Goal: Task Accomplishment & Management: Manage account settings

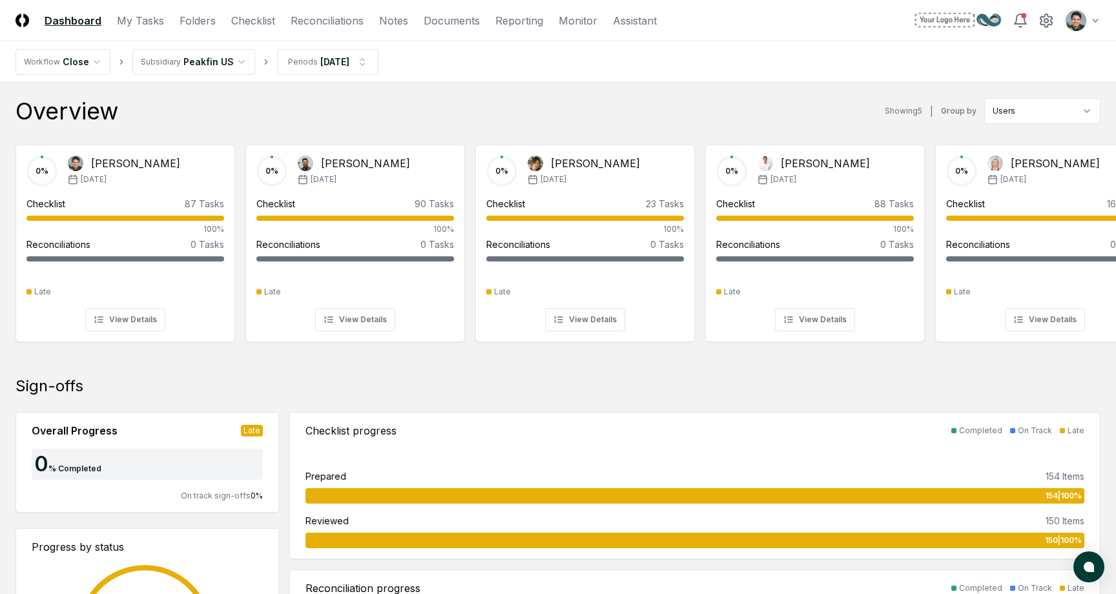
click at [369, 112] on div "Overview Showing 5 | Group by Users" at bounding box center [557, 111] width 1085 height 26
click at [252, 102] on div "Overview Showing 5 | Group by Users" at bounding box center [557, 111] width 1085 height 26
click at [588, 101] on div "Overview Showing 5 | Group by Users" at bounding box center [557, 111] width 1085 height 26
click at [502, 105] on div "Overview Showing 5 | Group by Users" at bounding box center [557, 111] width 1085 height 26
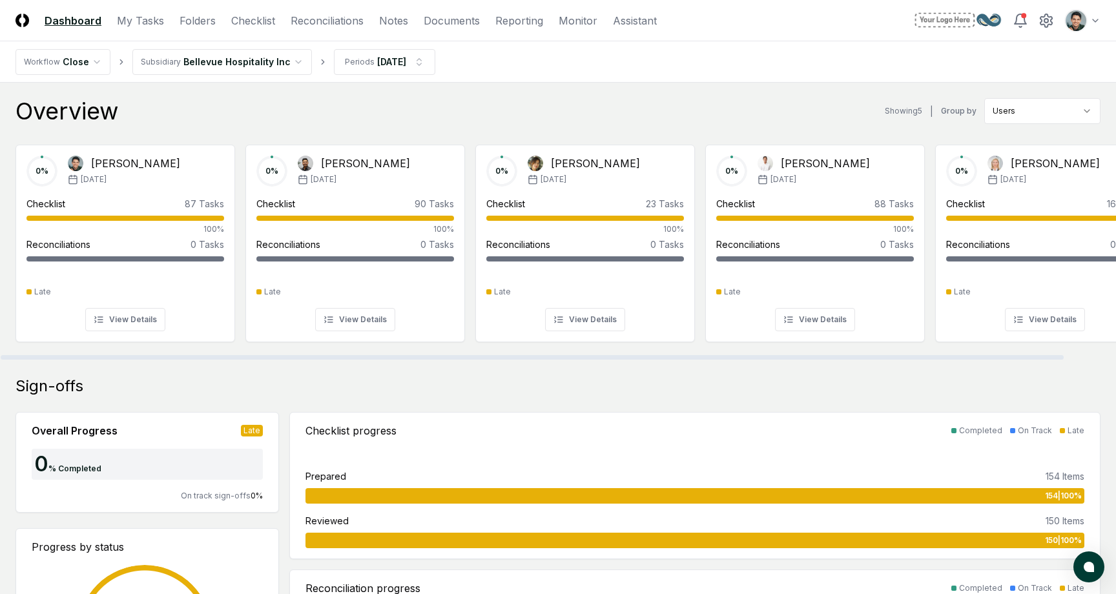
click at [800, 66] on nav "Workflow Close Subsidiary Bellevue Hospitality Inc Periods Jan 2025" at bounding box center [558, 61] width 1116 height 41
click at [551, 108] on div "Overview Showing 5 | Group by Users" at bounding box center [557, 111] width 1085 height 26
click at [199, 23] on link "Folders" at bounding box center [197, 20] width 36 height 15
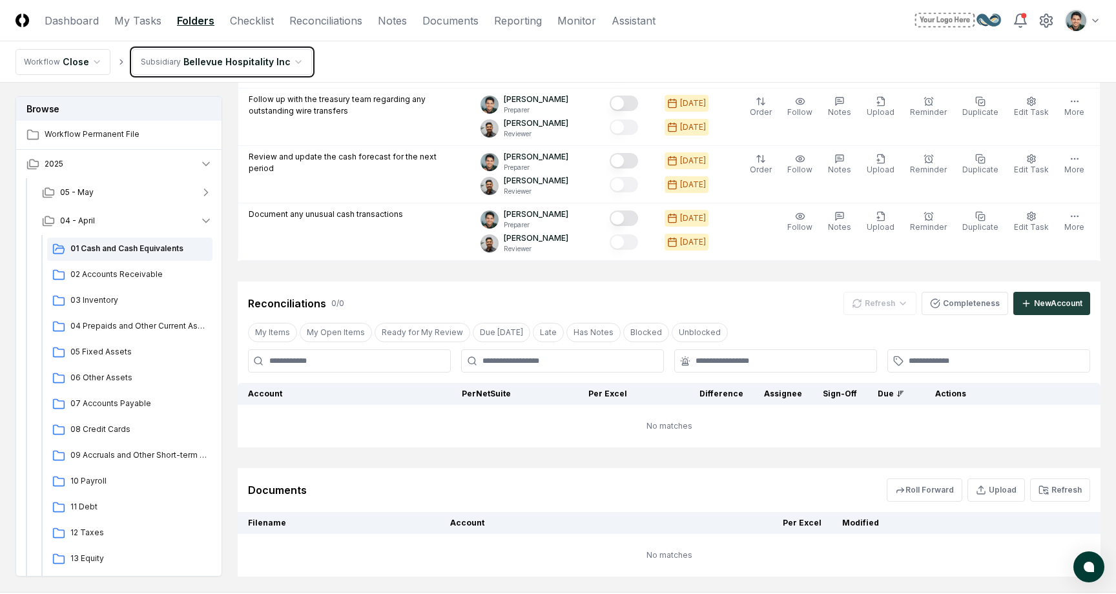
scroll to position [791, 0]
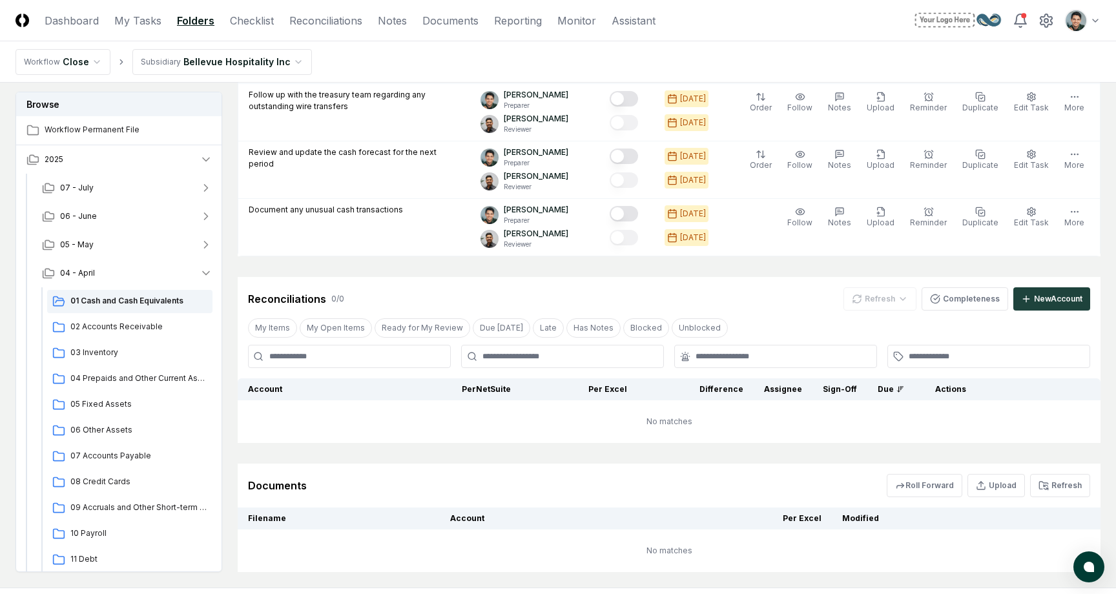
click at [418, 300] on div "Reconciliations 0 / 0 Refresh Completeness New Account" at bounding box center [669, 298] width 842 height 23
click at [101, 190] on button "07 - July" at bounding box center [127, 188] width 191 height 28
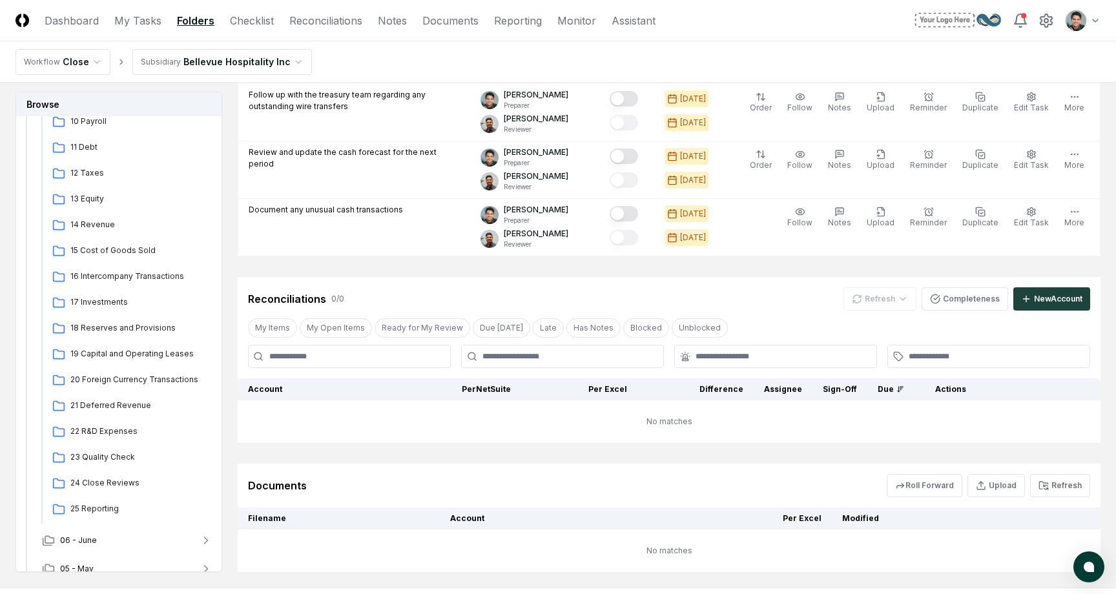
scroll to position [0, 0]
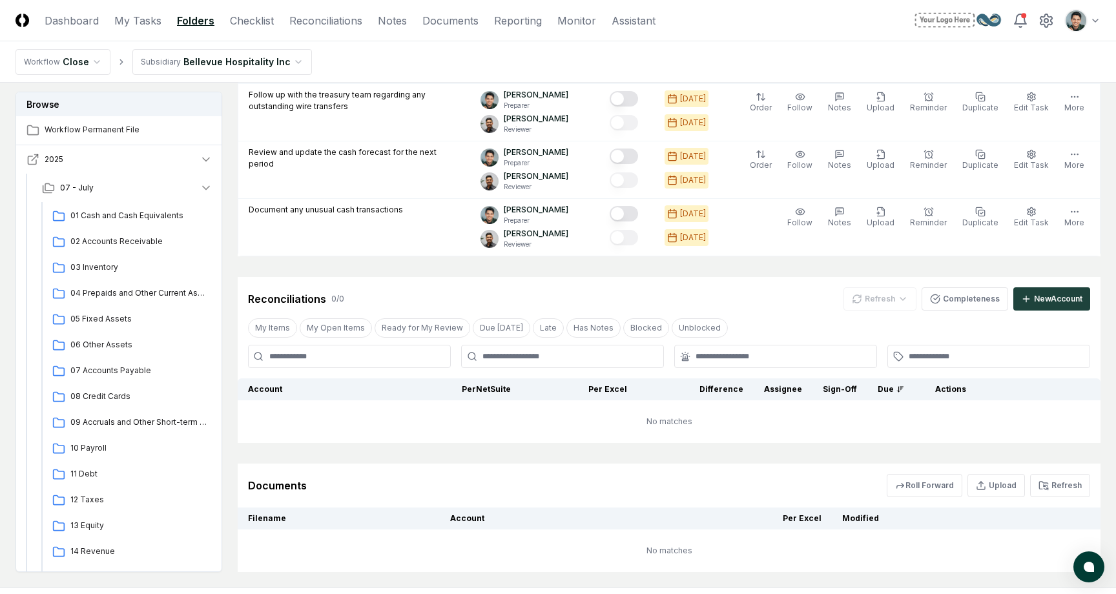
click at [36, 161] on icon "button" at bounding box center [32, 159] width 13 height 13
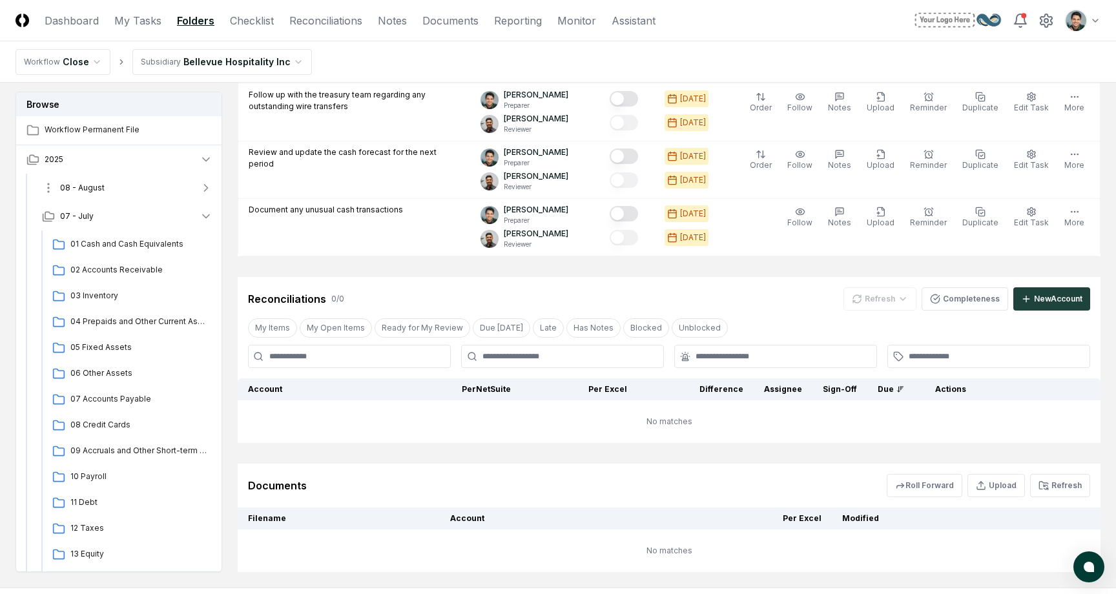
click at [127, 191] on button "08 - August" at bounding box center [127, 188] width 191 height 28
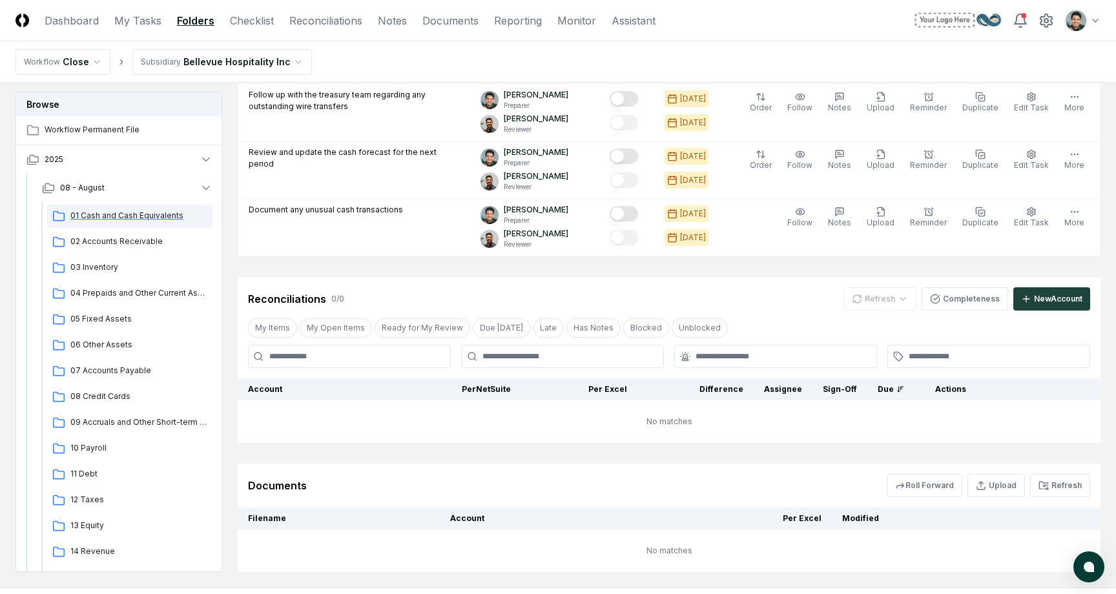
click at [102, 216] on span "01 Cash and Cash Equivalents" at bounding box center [138, 216] width 137 height 12
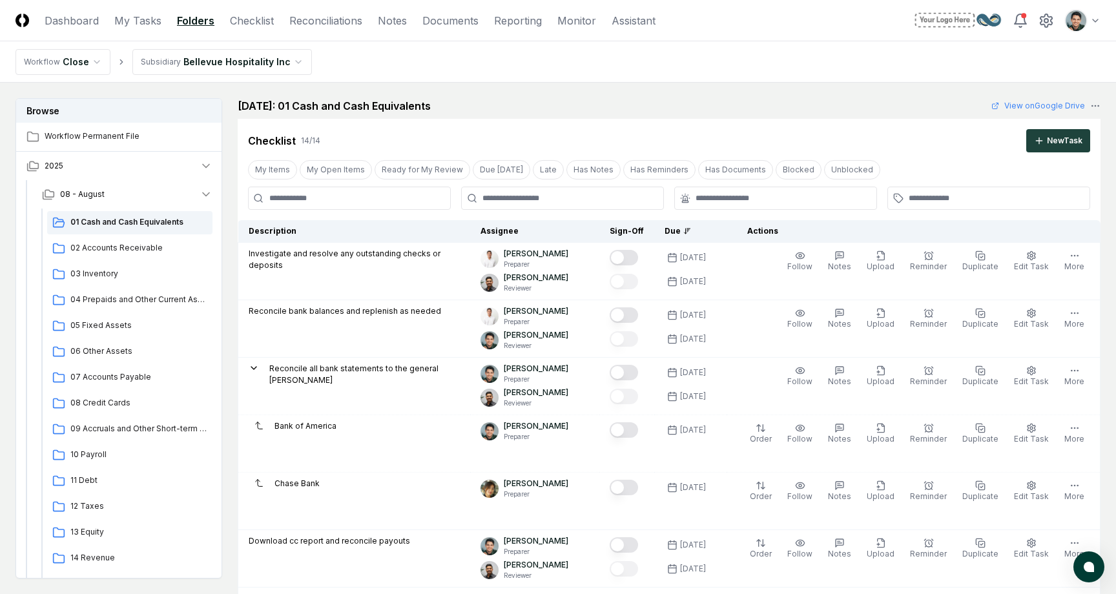
click at [240, 152] on div "Checklist 14 / 14 New Task" at bounding box center [669, 136] width 863 height 34
click at [424, 74] on nav "Workflow Close Subsidiary Bellevue Hospitality Inc" at bounding box center [558, 61] width 1116 height 41
click at [633, 117] on div "Cancel Reassign August 2025: 01 Cash and Cash Equivalents View on Google Drive …" at bounding box center [669, 572] width 863 height 949
click at [764, 81] on nav "Workflow Close Subsidiary Bellevue Hospitality Inc" at bounding box center [558, 61] width 1116 height 41
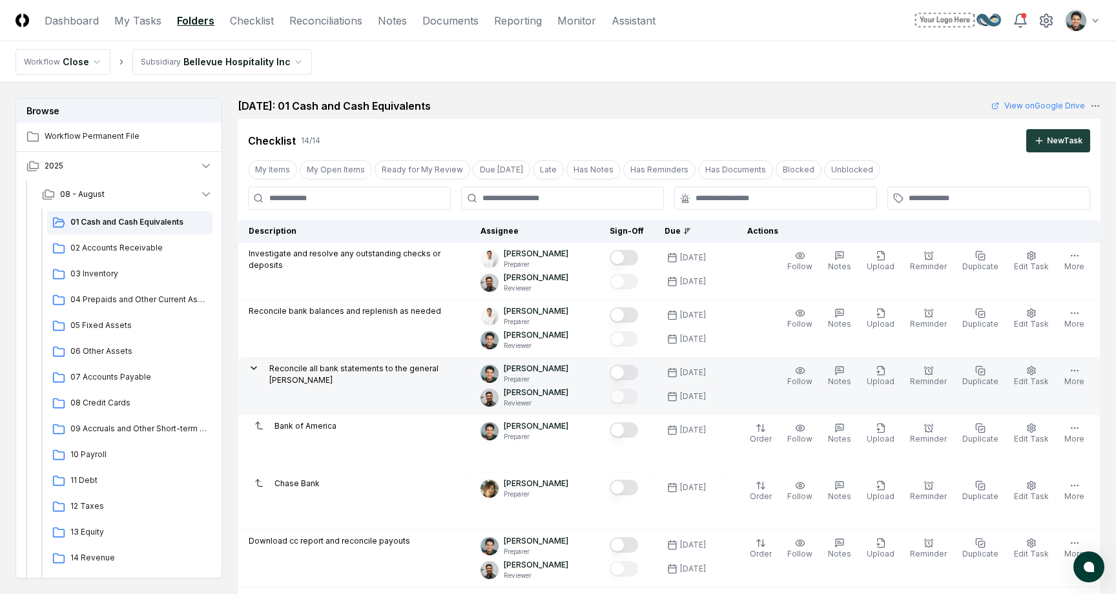
click at [350, 366] on p "Reconcile all bank statements to the general [PERSON_NAME]" at bounding box center [364, 374] width 190 height 23
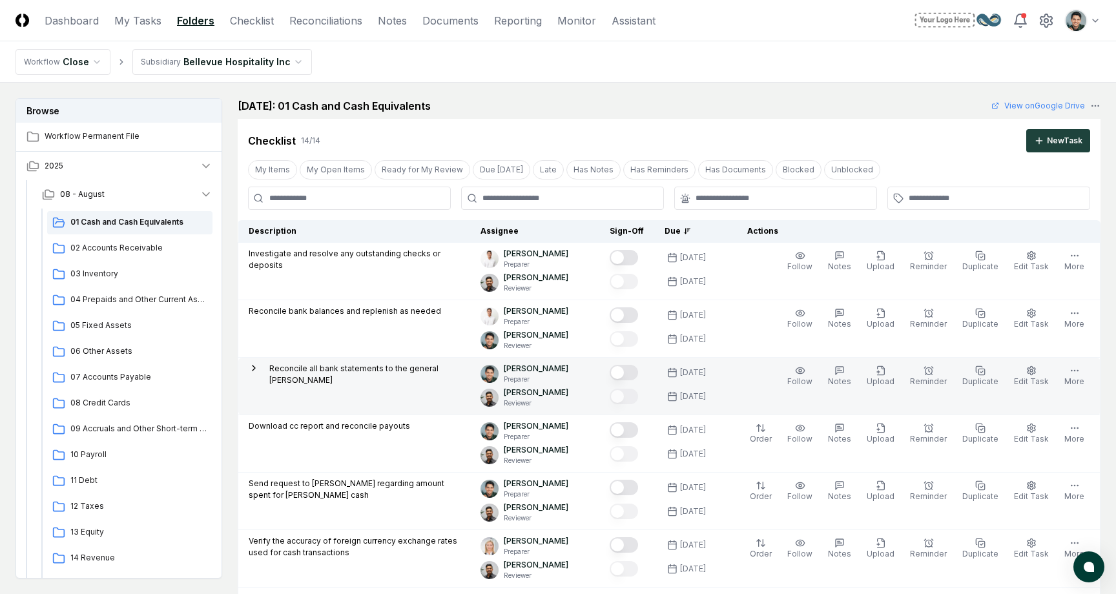
click at [322, 370] on p "Reconcile all bank statements to the general [PERSON_NAME]" at bounding box center [364, 374] width 190 height 23
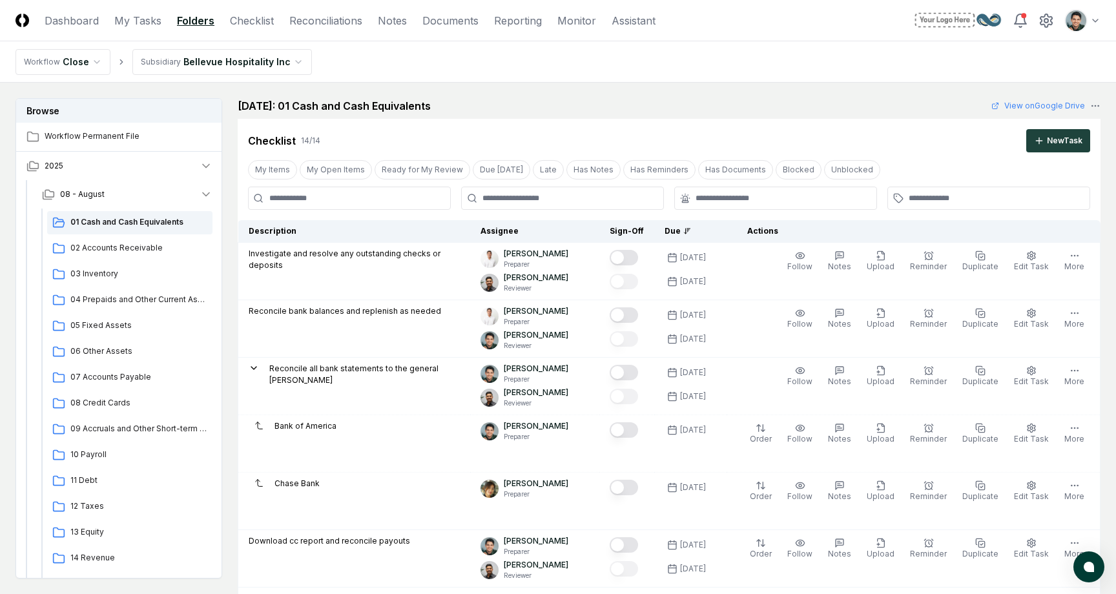
click at [552, 61] on nav "Workflow Close Subsidiary Bellevue Hospitality Inc" at bounding box center [558, 61] width 1116 height 41
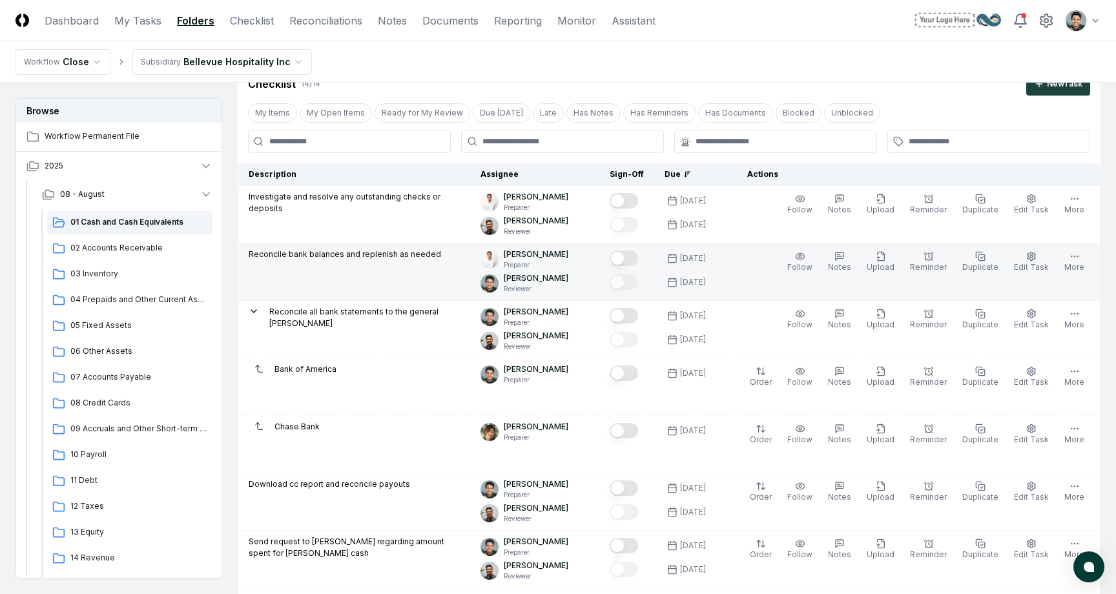
scroll to position [65, 0]
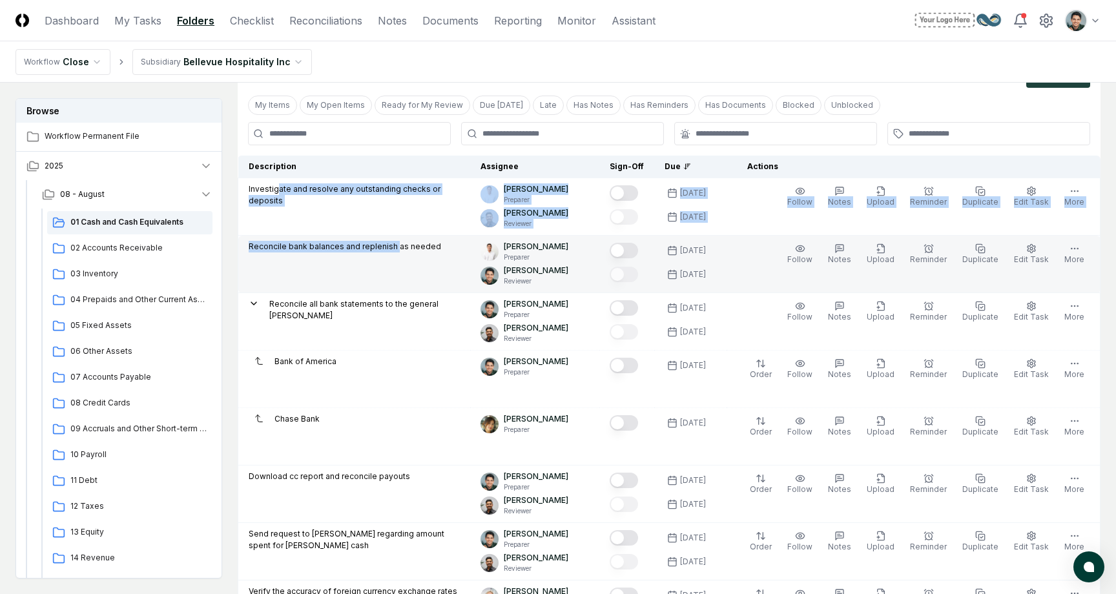
drag, startPoint x: 276, startPoint y: 190, endPoint x: 393, endPoint y: 247, distance: 129.9
click at [393, 247] on tbody "Investigate and resolve any outstanding checks or deposits Jonas Reyes Preparer…" at bounding box center [669, 580] width 862 height 804
click at [393, 247] on p "Reconcile bank balances and replenish as needed" at bounding box center [345, 247] width 192 height 12
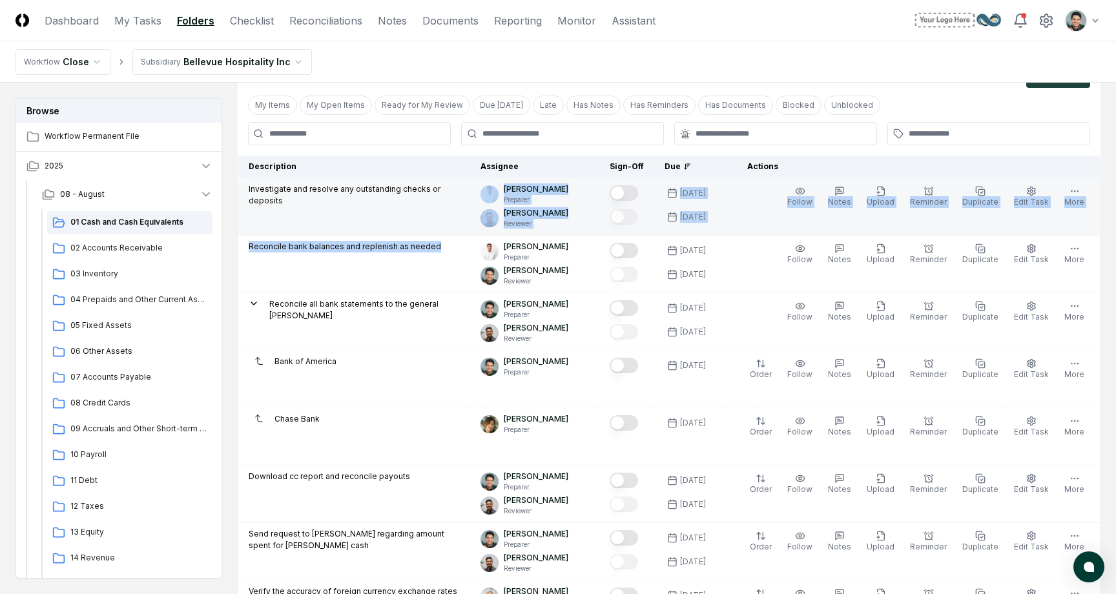
drag, startPoint x: 391, startPoint y: 253, endPoint x: 323, endPoint y: 200, distance: 86.0
click at [323, 200] on tbody "Investigate and resolve any outstanding checks or deposits Jonas Reyes Preparer…" at bounding box center [669, 580] width 862 height 804
click at [323, 200] on td "Investigate and resolve any outstanding checks or deposits" at bounding box center [354, 206] width 232 height 57
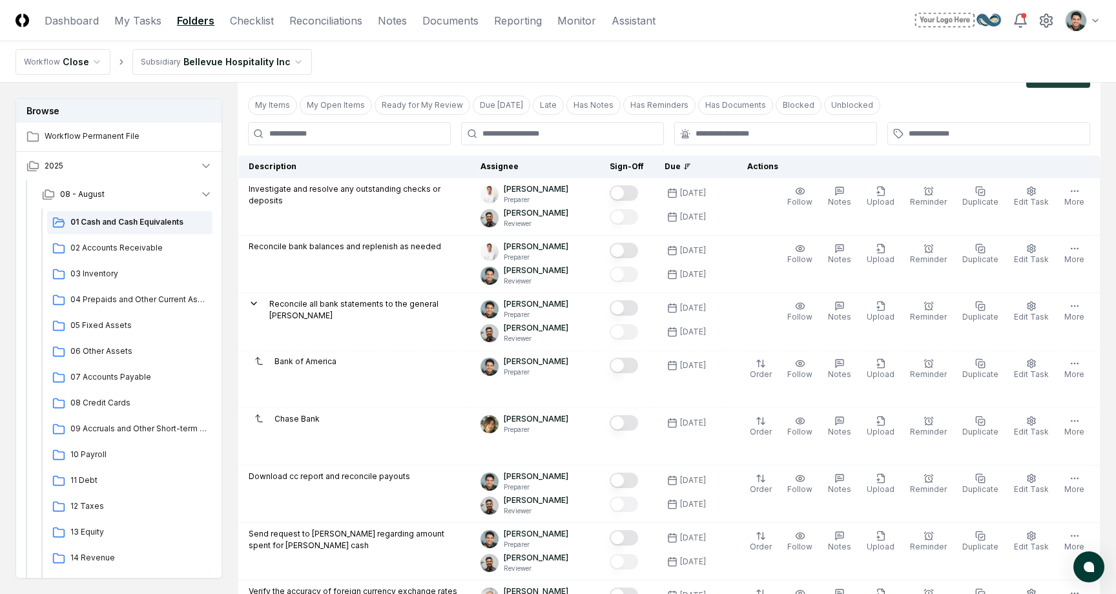
click at [502, 61] on nav "Workflow Close Subsidiary Bellevue Hospitality Inc" at bounding box center [558, 61] width 1116 height 41
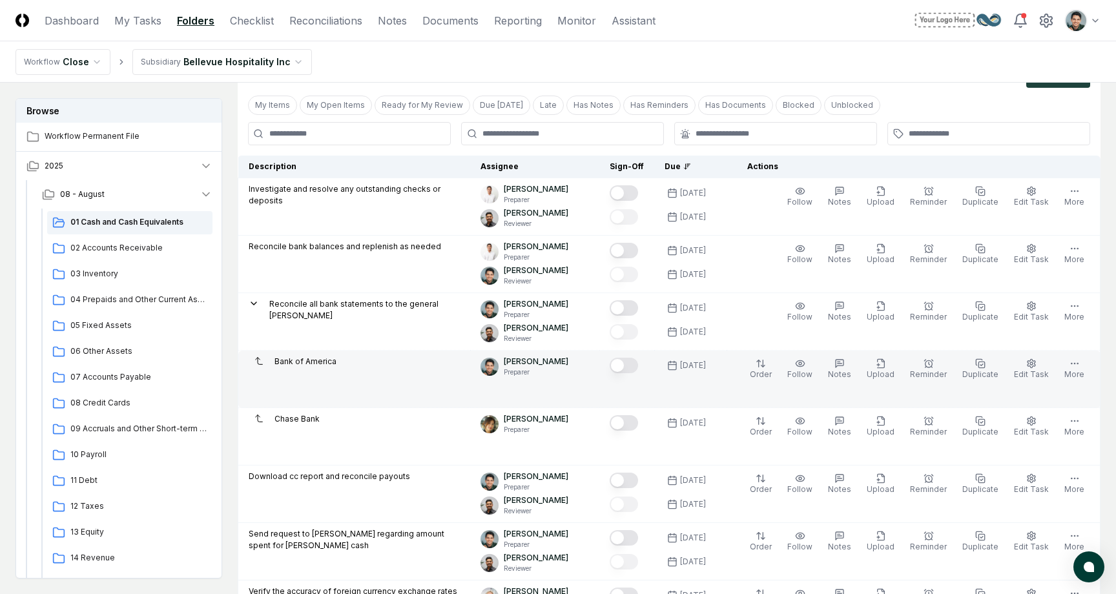
scroll to position [0, 0]
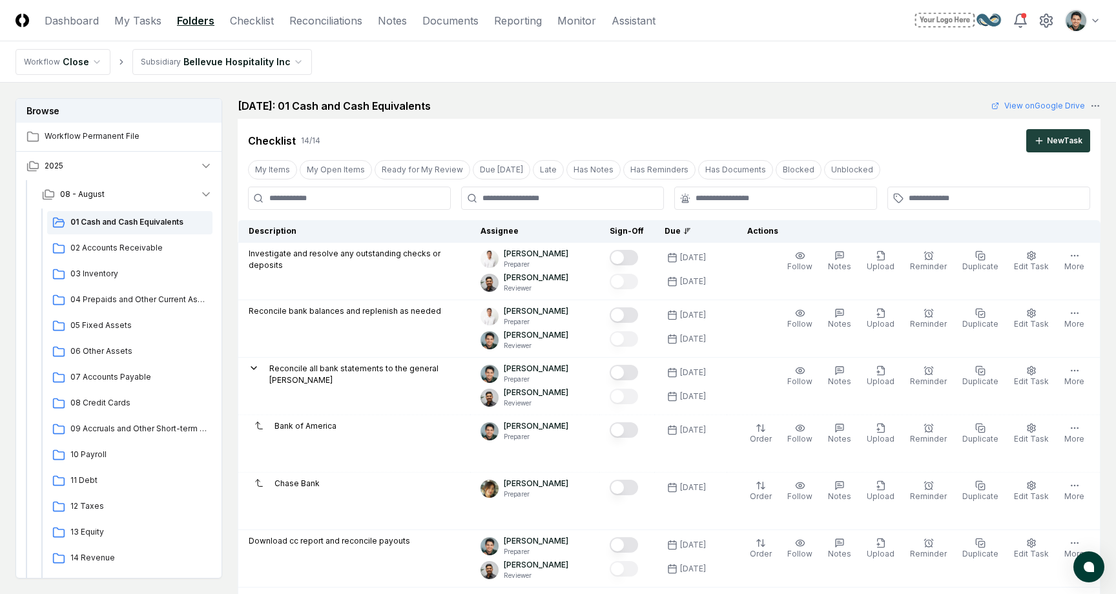
click at [567, 114] on div "Cancel Reassign August 2025: 01 Cash and Cash Equivalents View on Google Drive …" at bounding box center [669, 572] width 863 height 949
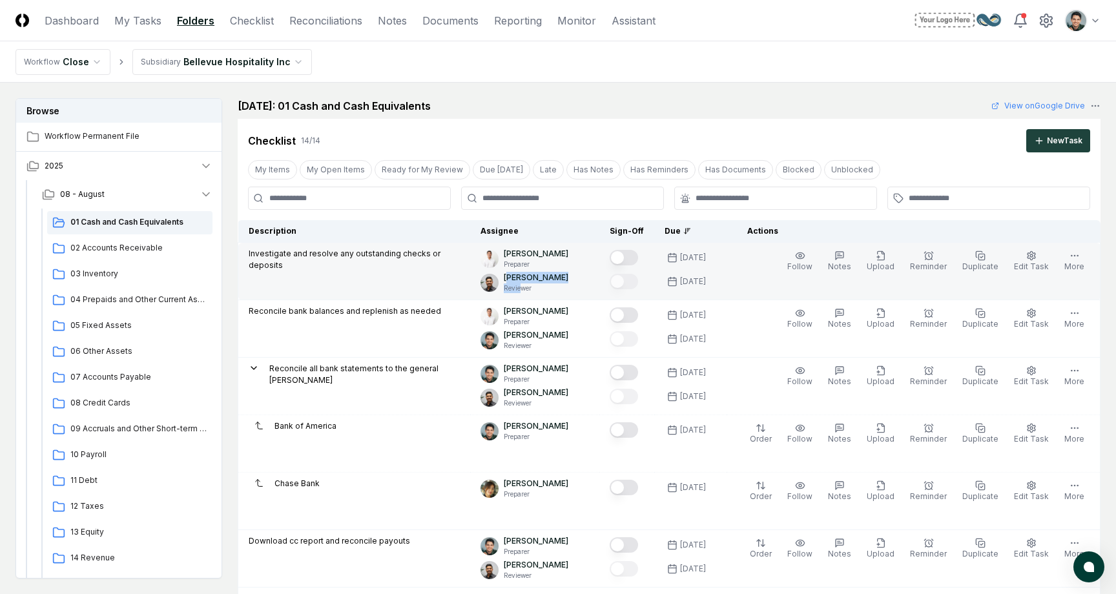
drag, startPoint x: 520, startPoint y: 278, endPoint x: 536, endPoint y: 291, distance: 20.2
click at [536, 291] on div "Fausto Lucero Reviewer" at bounding box center [536, 282] width 65 height 21
click at [536, 291] on p "Reviewer" at bounding box center [536, 288] width 65 height 10
drag, startPoint x: 539, startPoint y: 290, endPoint x: 517, endPoint y: 255, distance: 41.2
click at [517, 255] on div "Jonas Reyes Preparer Fausto Lucero Reviewer" at bounding box center [534, 270] width 108 height 45
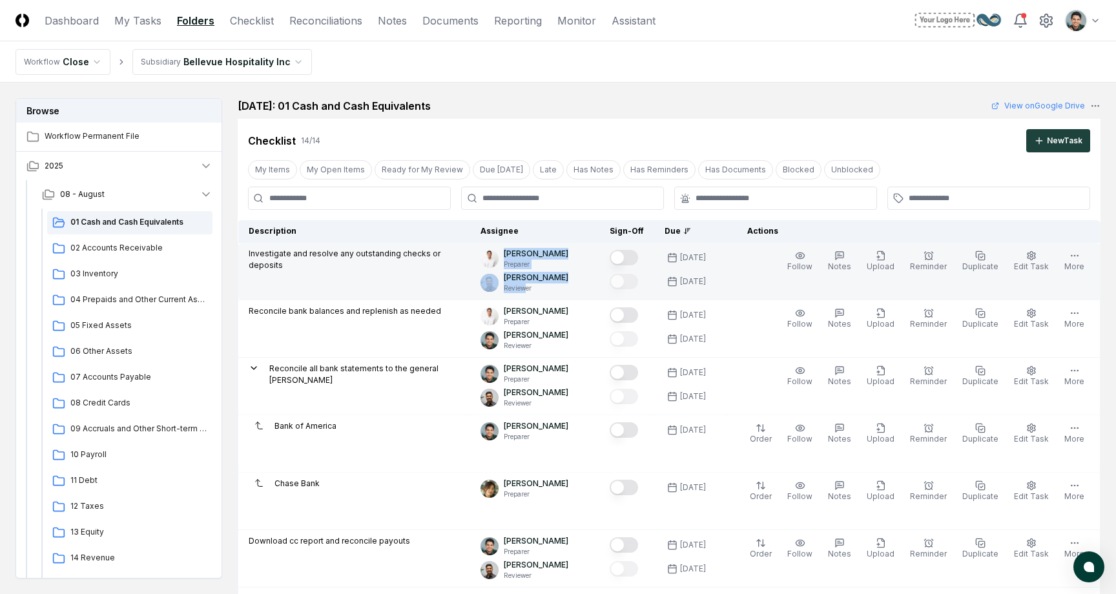
click at [517, 255] on p "[PERSON_NAME]" at bounding box center [536, 254] width 65 height 12
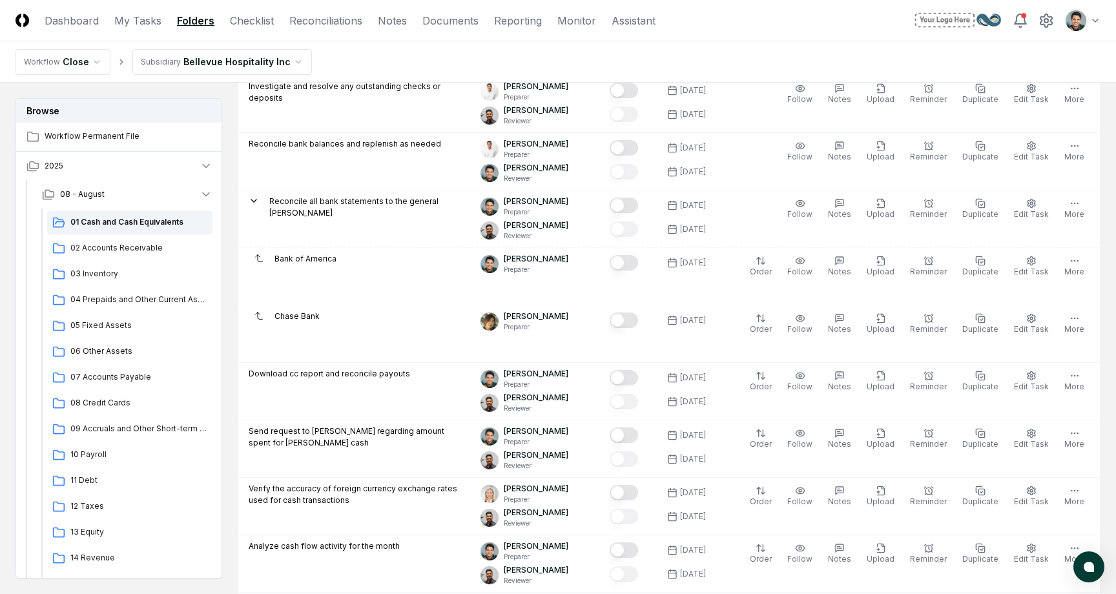
scroll to position [168, 0]
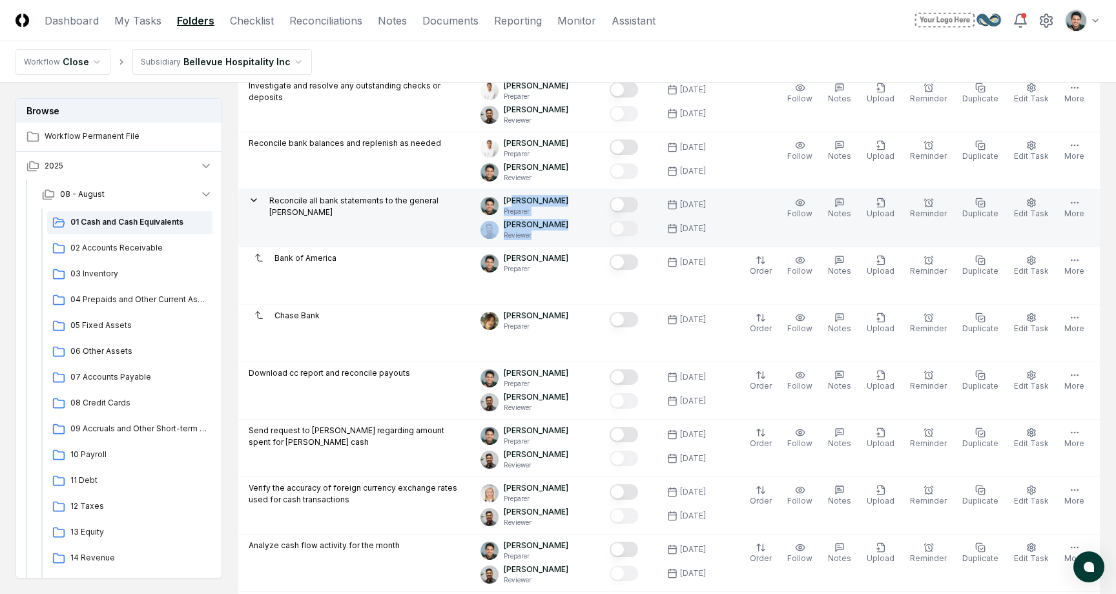
drag, startPoint x: 526, startPoint y: 198, endPoint x: 537, endPoint y: 243, distance: 45.9
click at [537, 243] on td "Arthur Cook Preparer Fausto Lucero Reviewer" at bounding box center [534, 218] width 129 height 57
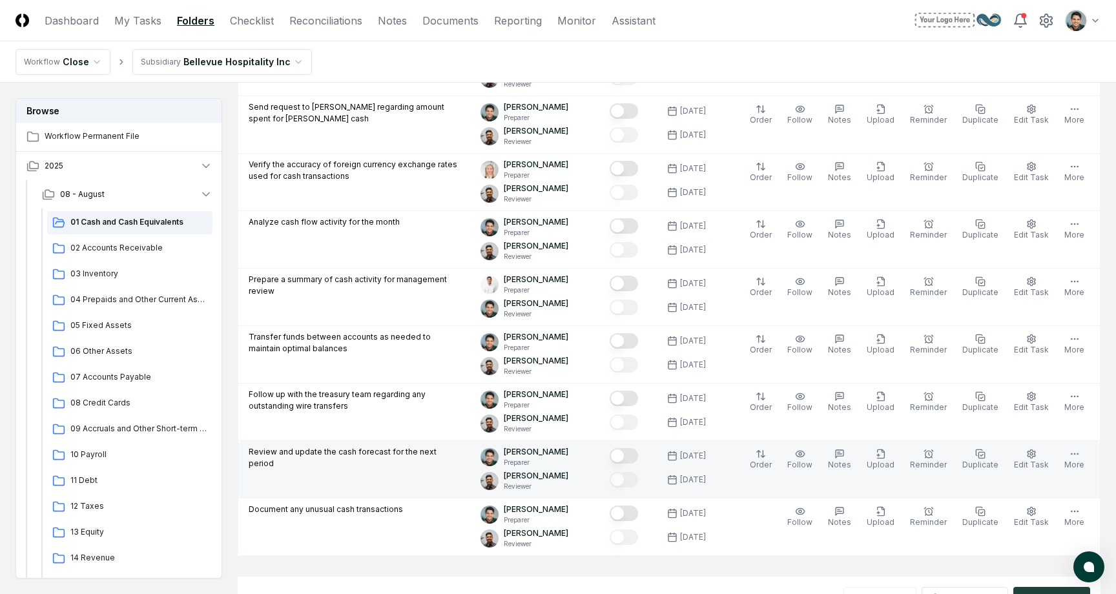
scroll to position [0, 0]
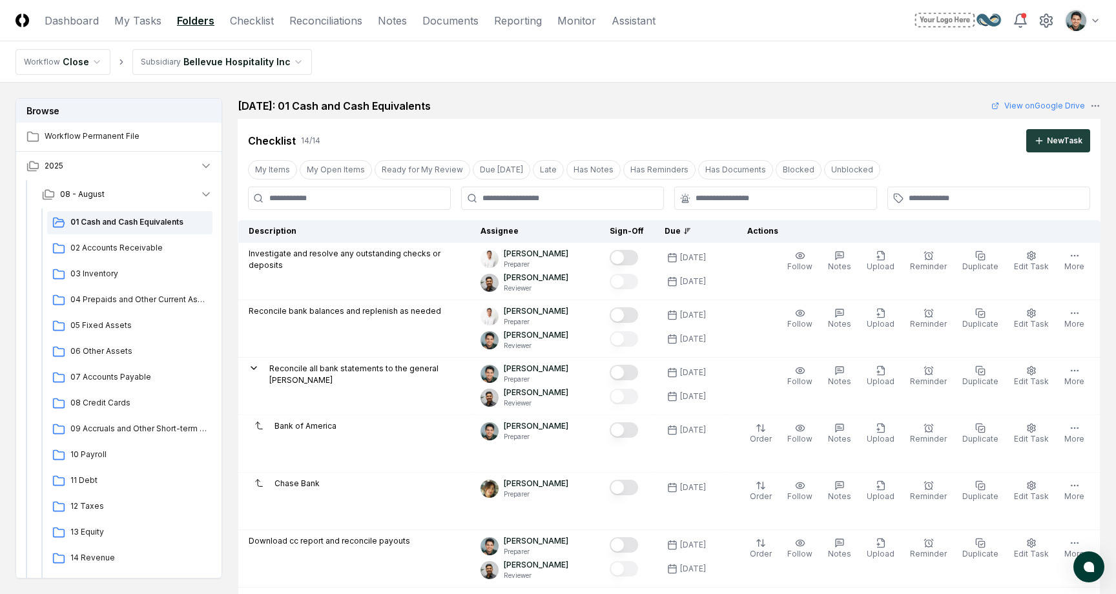
click at [741, 98] on div "August 2025: 01 Cash and Cash Equivalents View on Google Drive" at bounding box center [669, 105] width 863 height 15
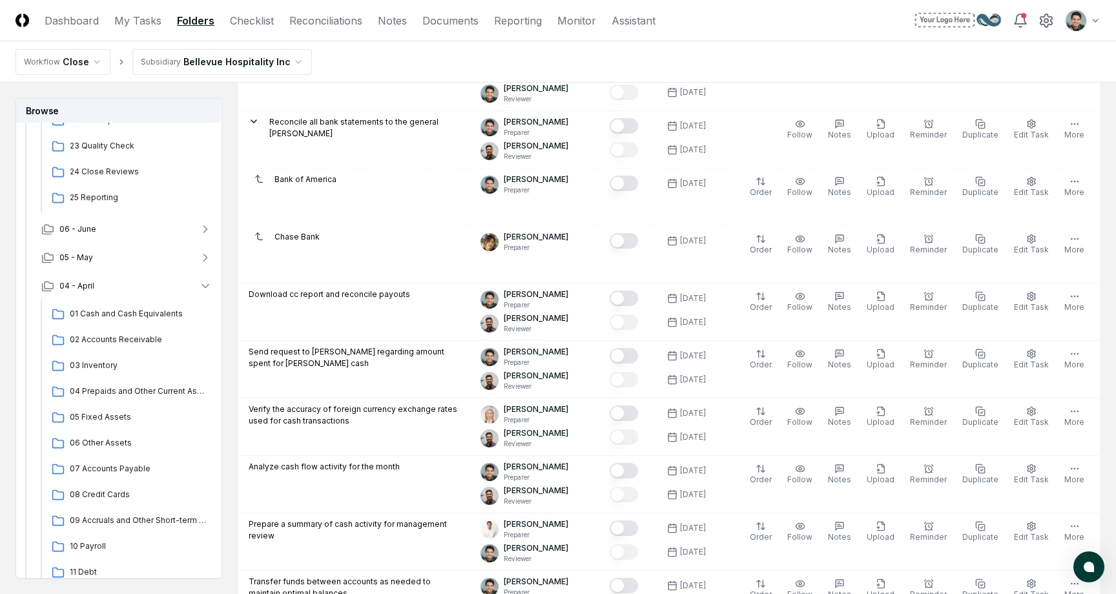
scroll to position [257, 0]
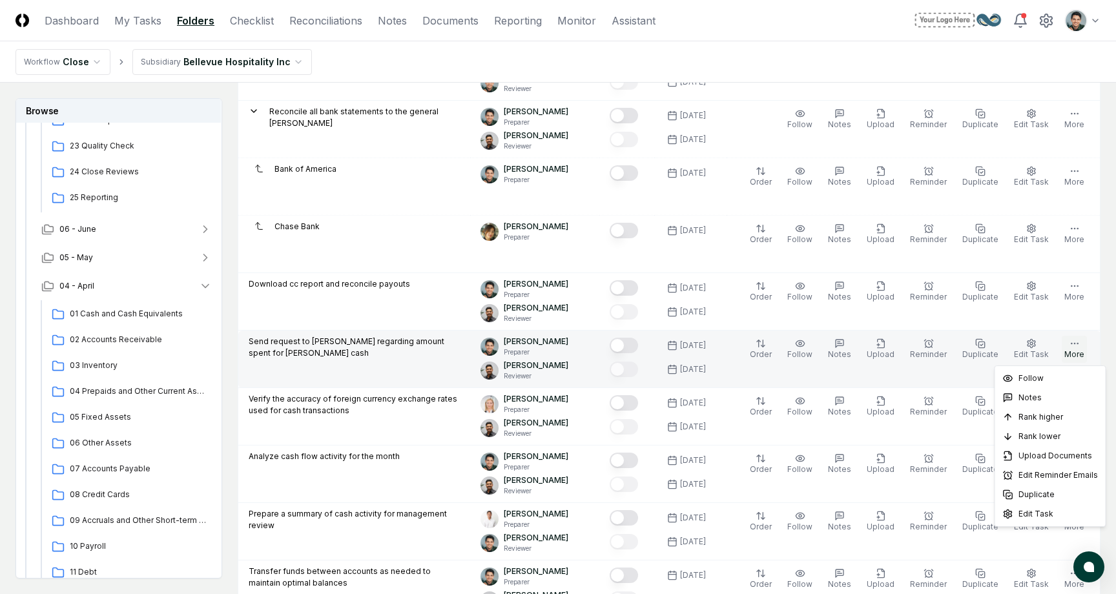
click at [1077, 343] on circle "button" at bounding box center [1077, 343] width 1 height 1
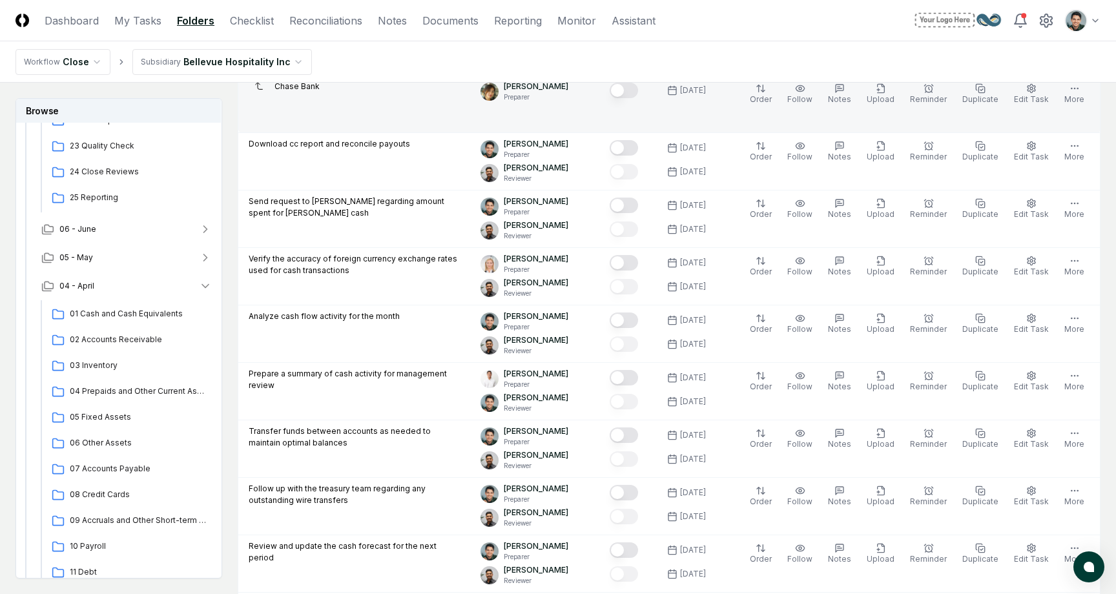
scroll to position [413, 0]
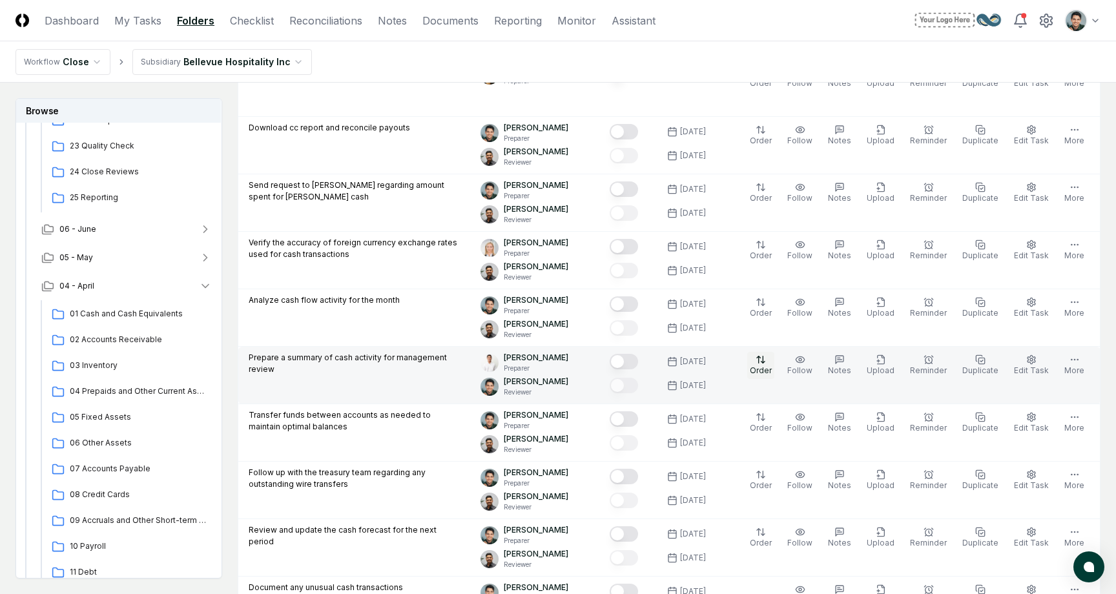
click at [775, 359] on html "CloseCore Dashboard My Tasks Folders Checklist Reconciliations Notes Documents …" at bounding box center [558, 315] width 1116 height 1456
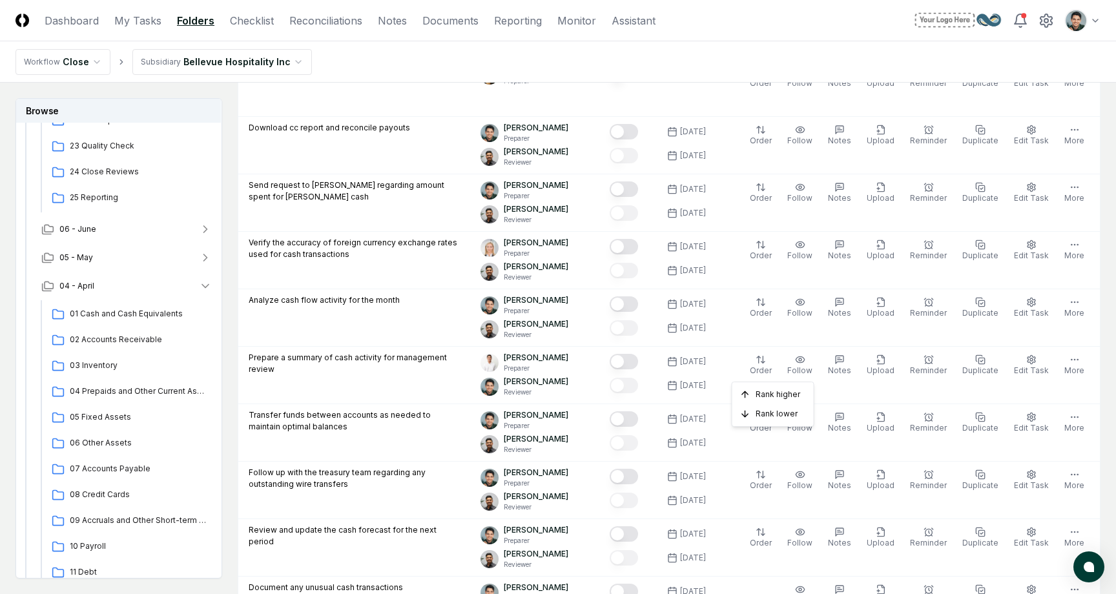
click at [762, 347] on html "CloseCore Dashboard My Tasks Folders Checklist Reconciliations Notes Documents …" at bounding box center [558, 315] width 1116 height 1456
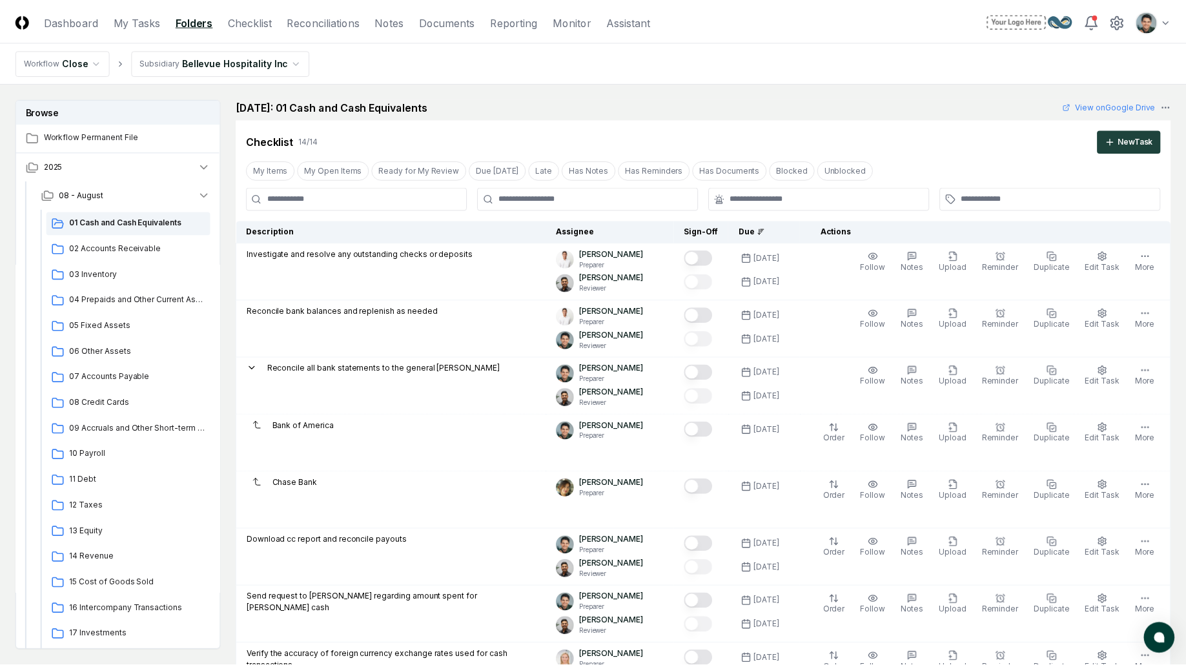
scroll to position [0, 1]
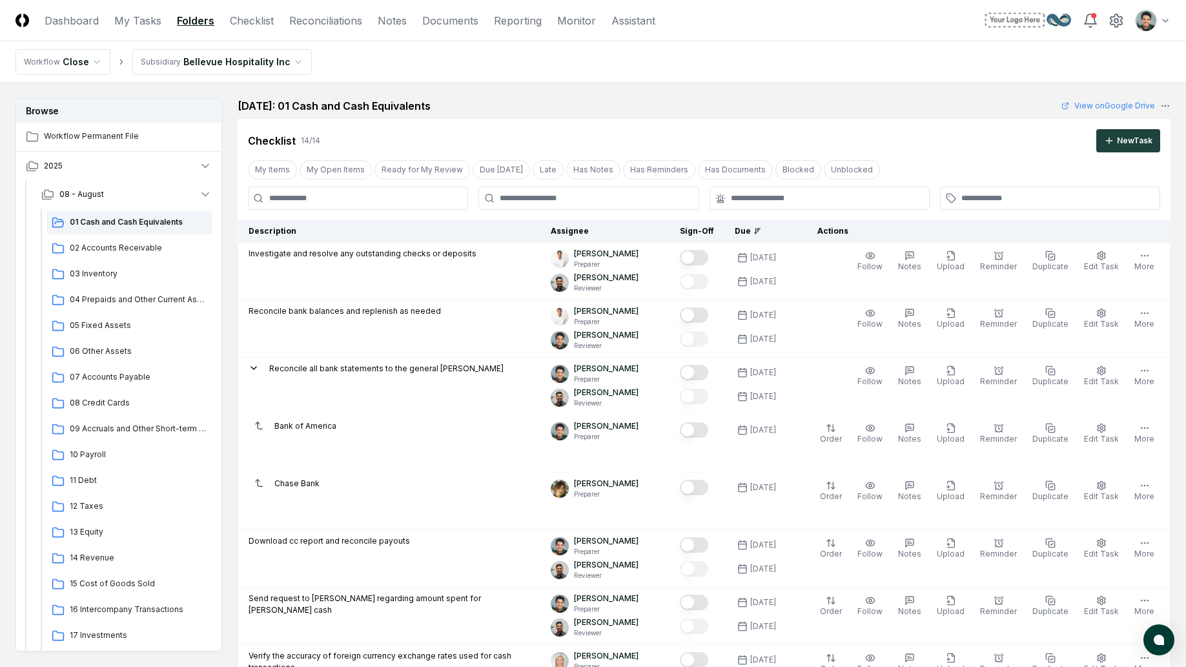
click at [628, 122] on div "Checklist 14 / 14 New Task" at bounding box center [704, 136] width 933 height 34
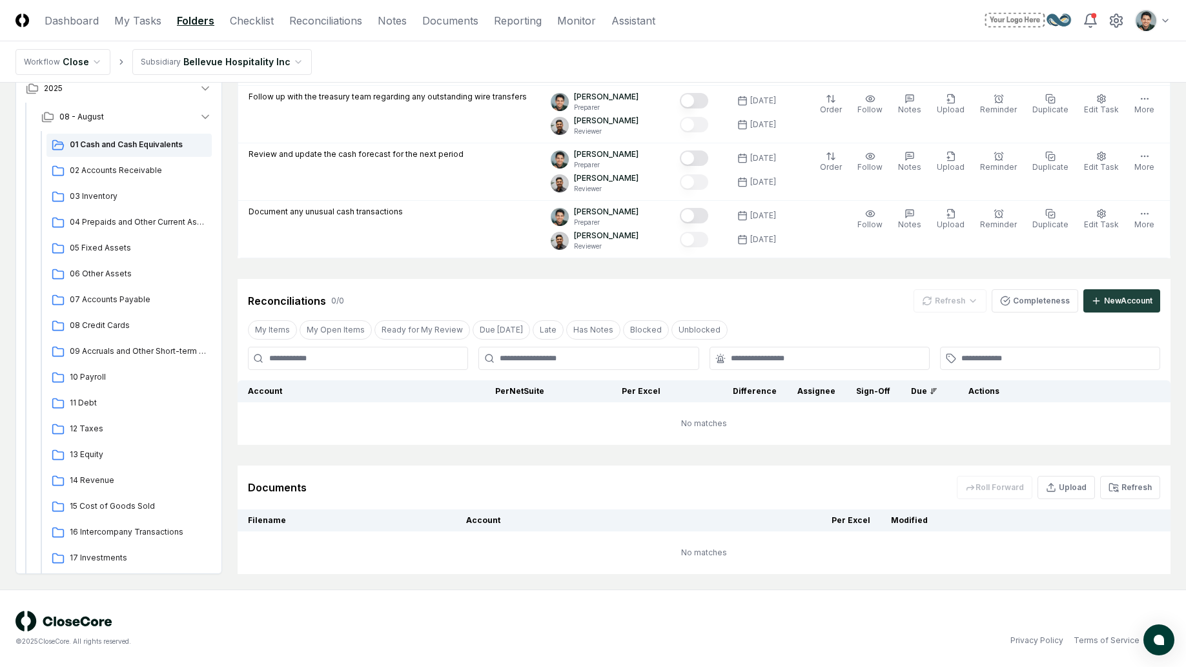
scroll to position [1712, 1]
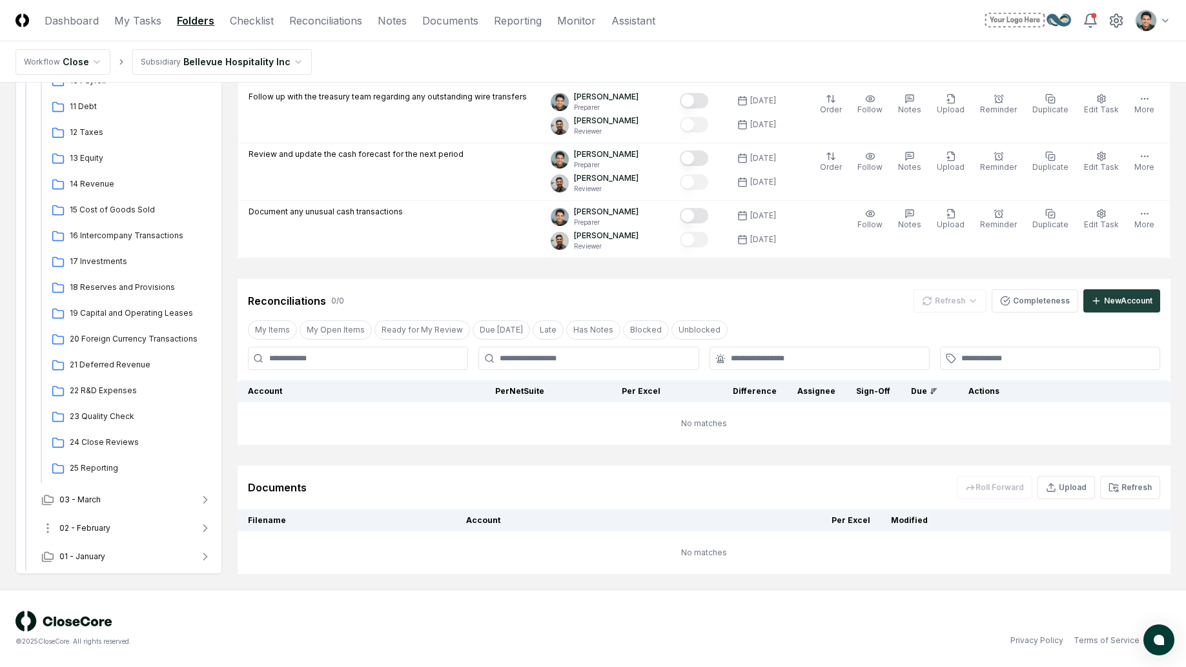
click at [115, 522] on button "02 - February" at bounding box center [126, 528] width 191 height 28
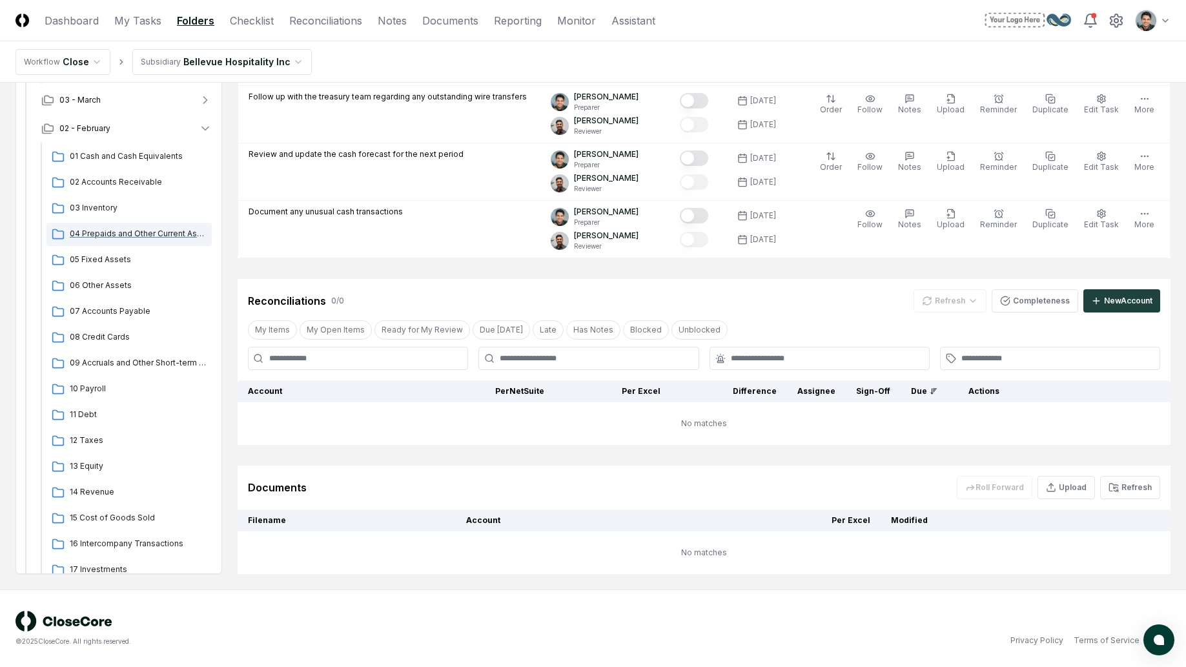
scroll to position [2116, 1]
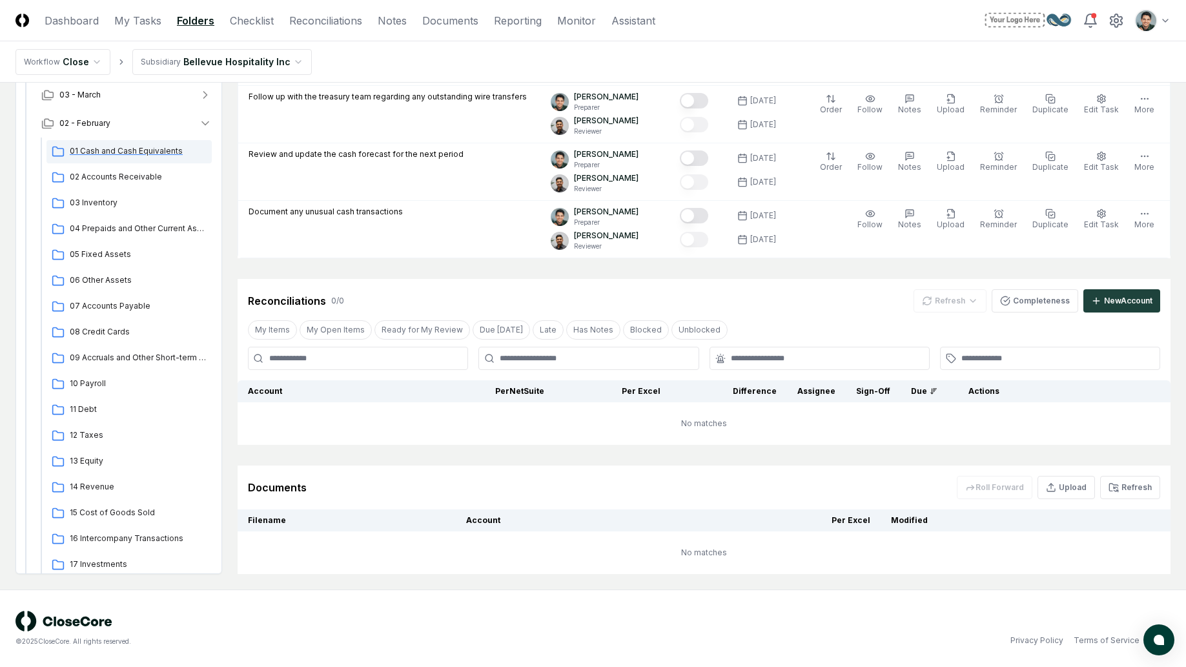
click at [123, 157] on div "01 Cash and Cash Equivalents" at bounding box center [128, 151] width 165 height 23
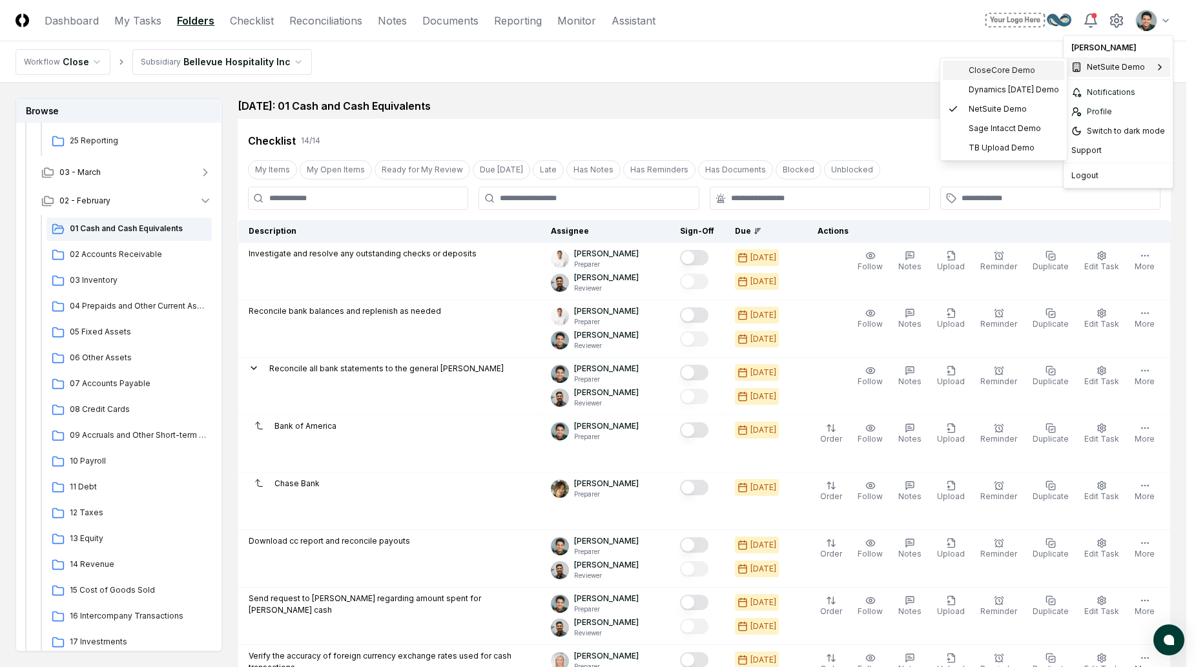
click at [1012, 67] on span "CloseCore Demo" at bounding box center [1001, 71] width 66 height 12
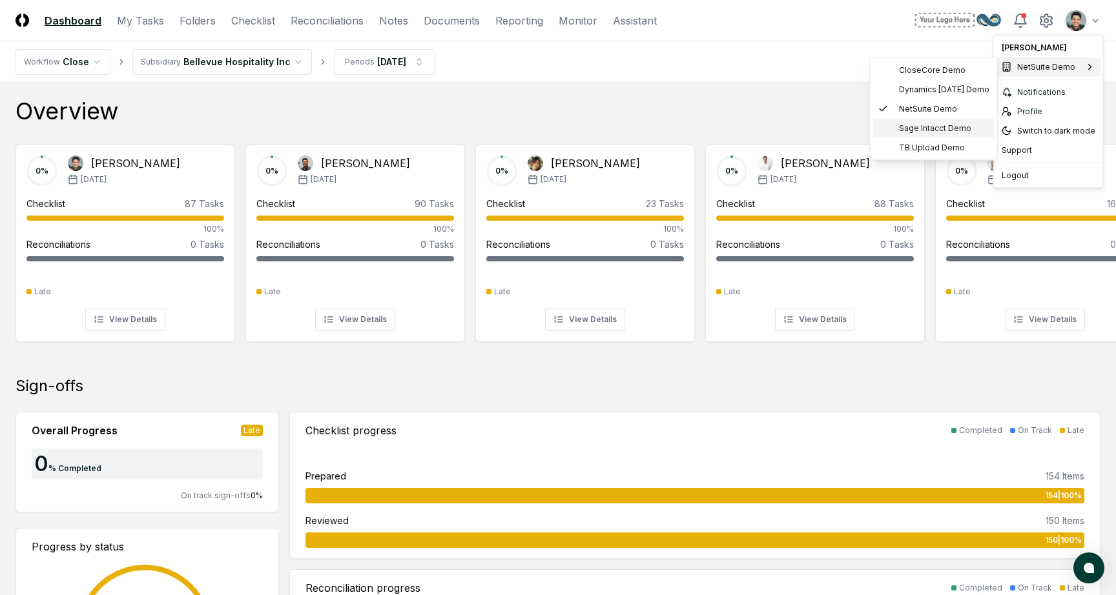
click at [927, 132] on span "Sage Intacct Demo" at bounding box center [935, 129] width 72 height 12
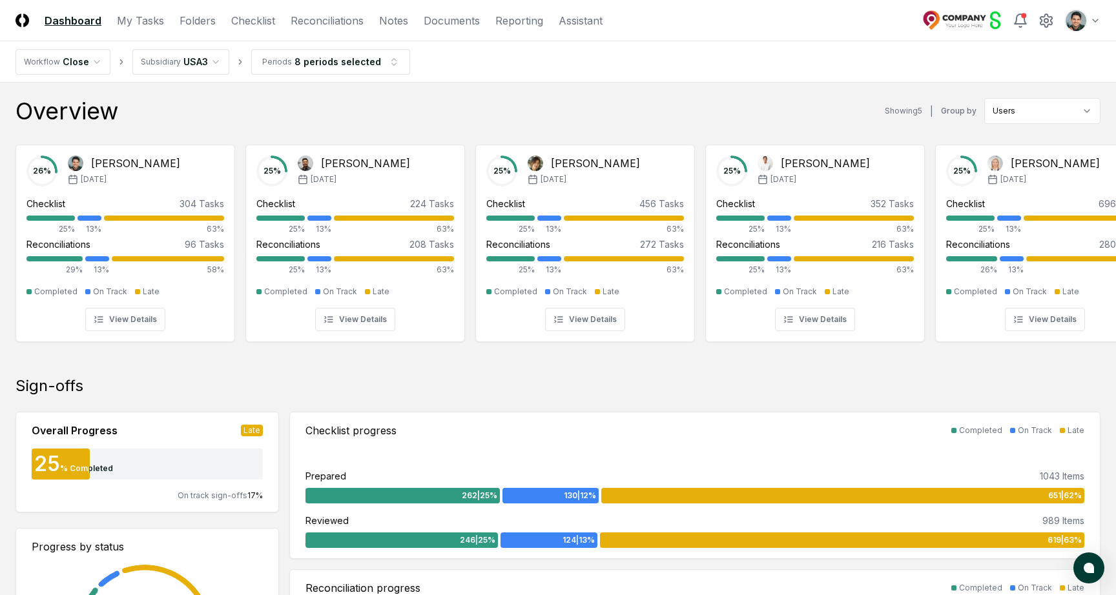
click at [775, 74] on nav "Workflow Close Subsidiary USA3 Periods 8 periods selected" at bounding box center [558, 61] width 1116 height 41
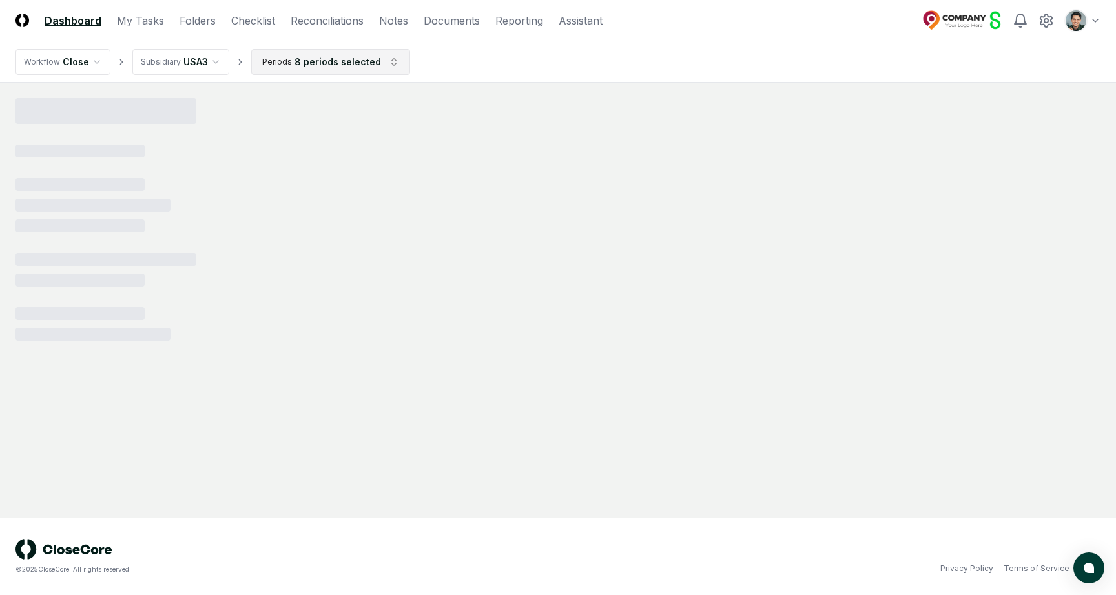
click at [311, 65] on html "CloseCore Dashboard My Tasks Folders Checklist Reconciliations Notes Documents …" at bounding box center [558, 297] width 1116 height 595
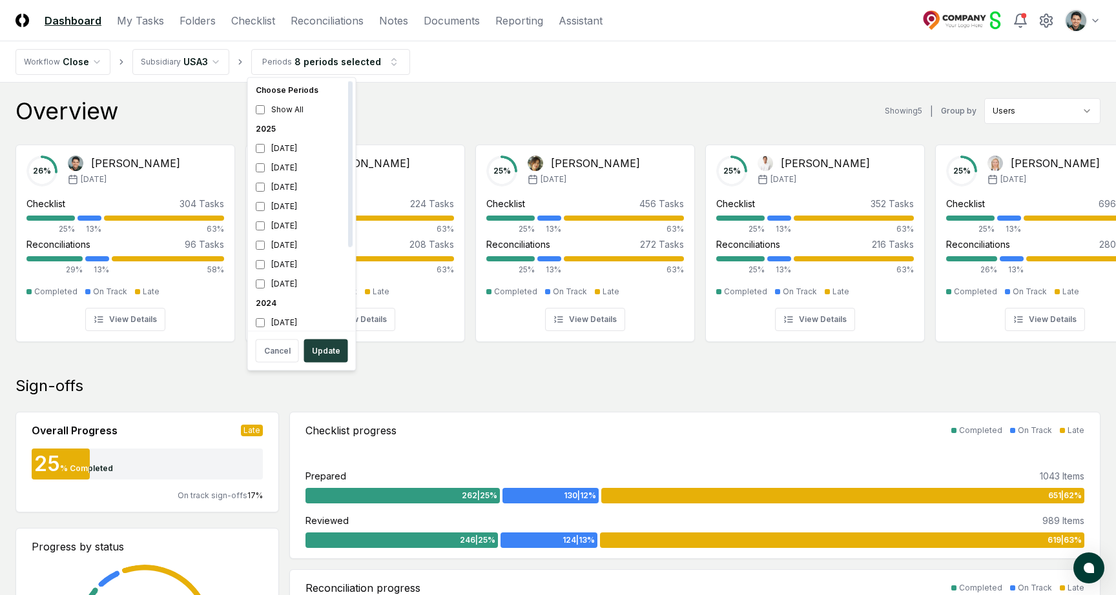
click at [273, 127] on div "2025" at bounding box center [302, 128] width 103 height 19
click at [251, 268] on div "[DATE]" at bounding box center [302, 264] width 103 height 19
click at [276, 147] on div "[DATE]" at bounding box center [302, 148] width 103 height 19
click at [315, 349] on button "Update" at bounding box center [326, 351] width 44 height 23
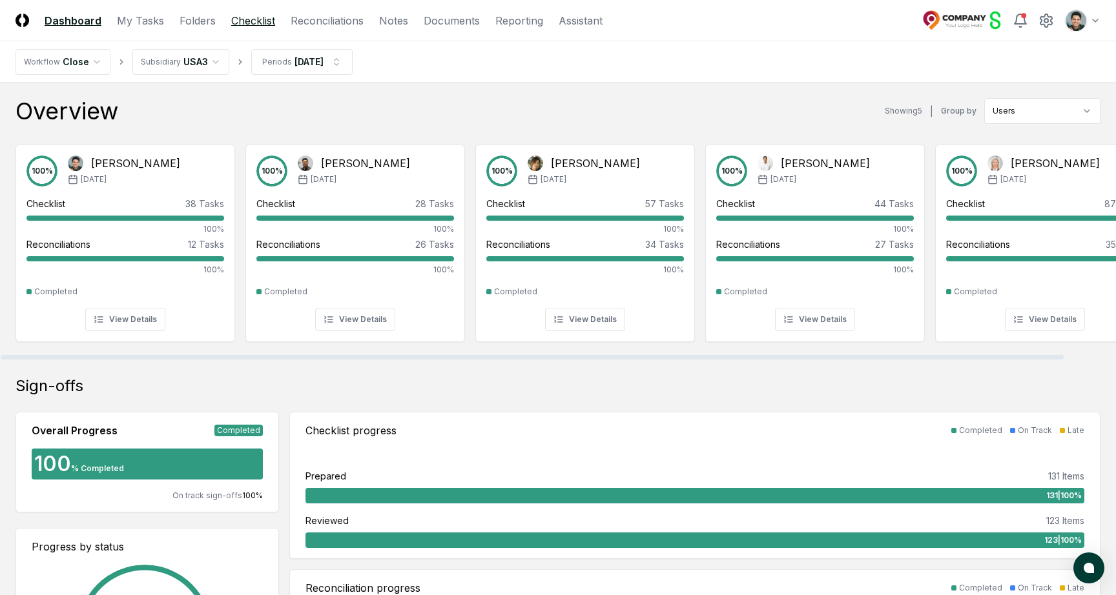
click at [255, 21] on link "Checklist" at bounding box center [253, 20] width 44 height 15
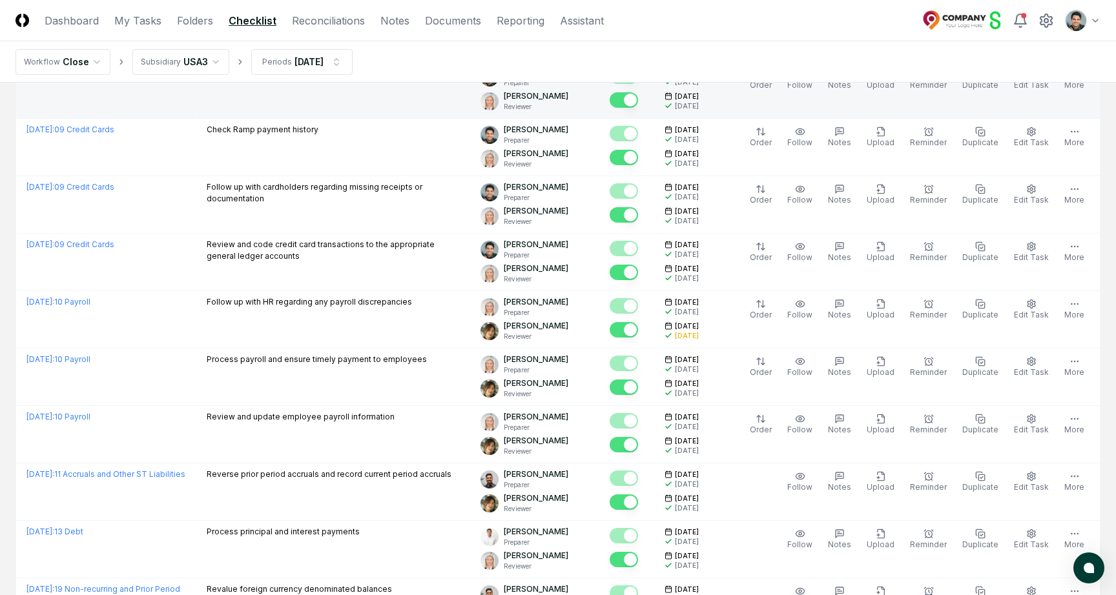
scroll to position [631, 0]
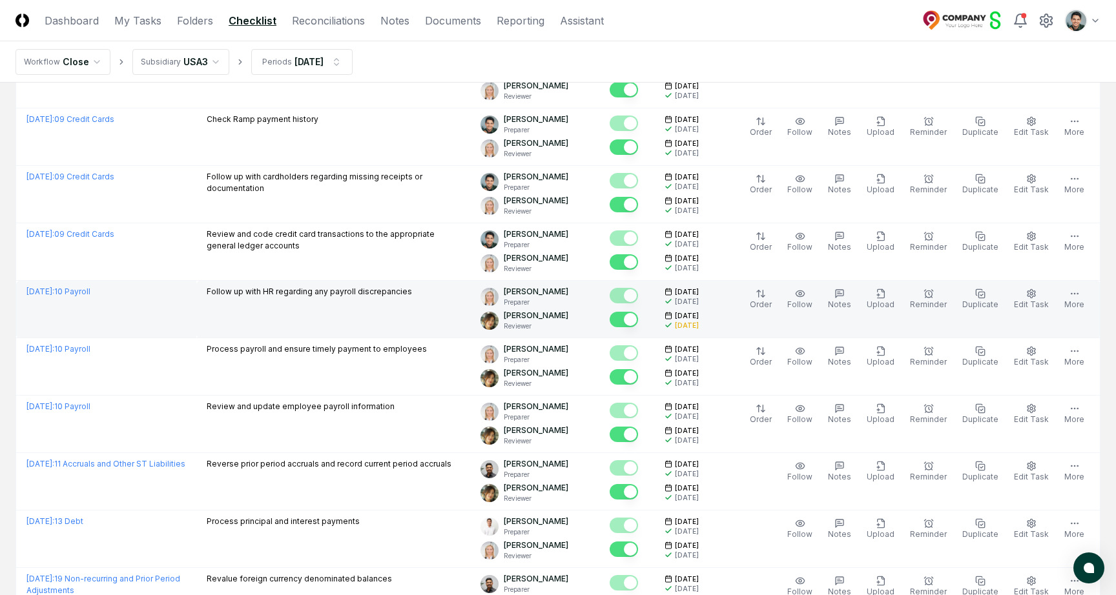
drag, startPoint x: 679, startPoint y: 321, endPoint x: 712, endPoint y: 321, distance: 33.6
click at [699, 321] on div "3/6/2025" at bounding box center [681, 326] width 34 height 10
click at [699, 321] on div "3/6/2025" at bounding box center [687, 326] width 24 height 10
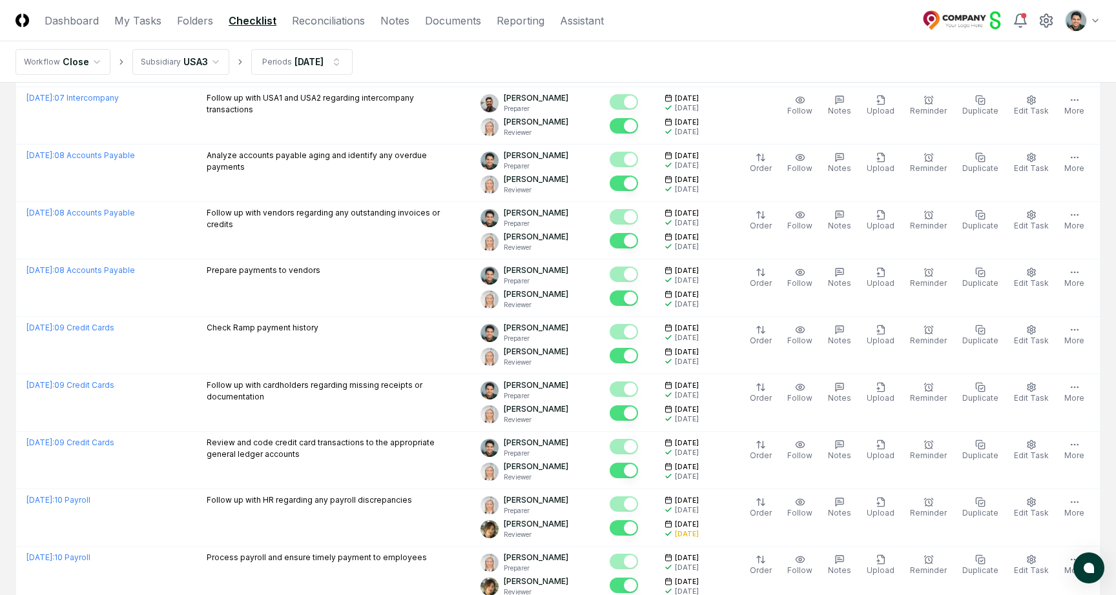
scroll to position [0, 0]
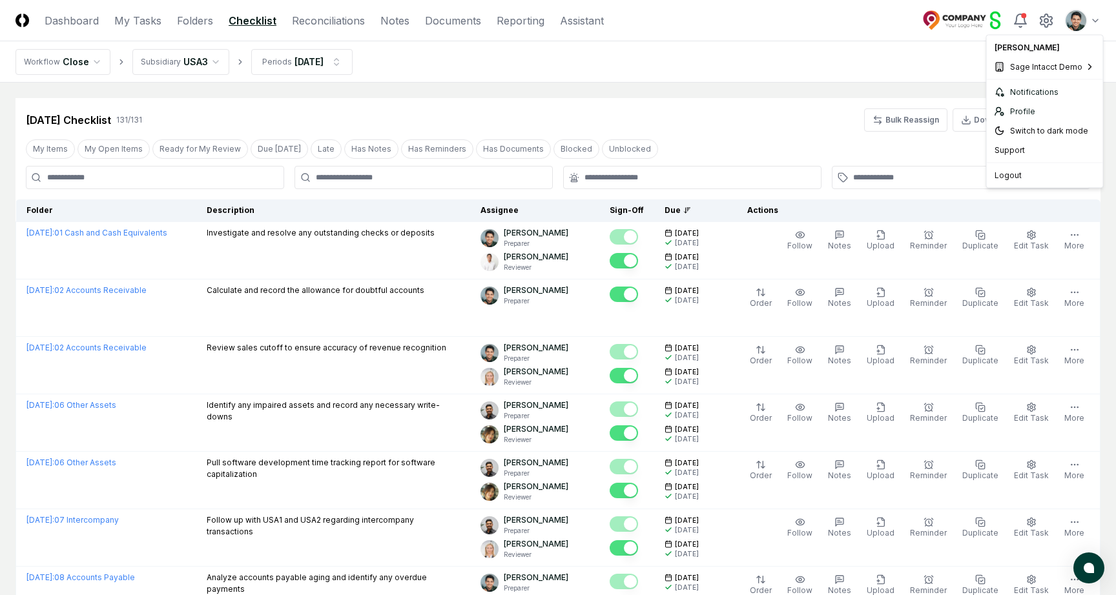
click at [918, 108] on span "NetSuite Demo" at bounding box center [921, 109] width 58 height 12
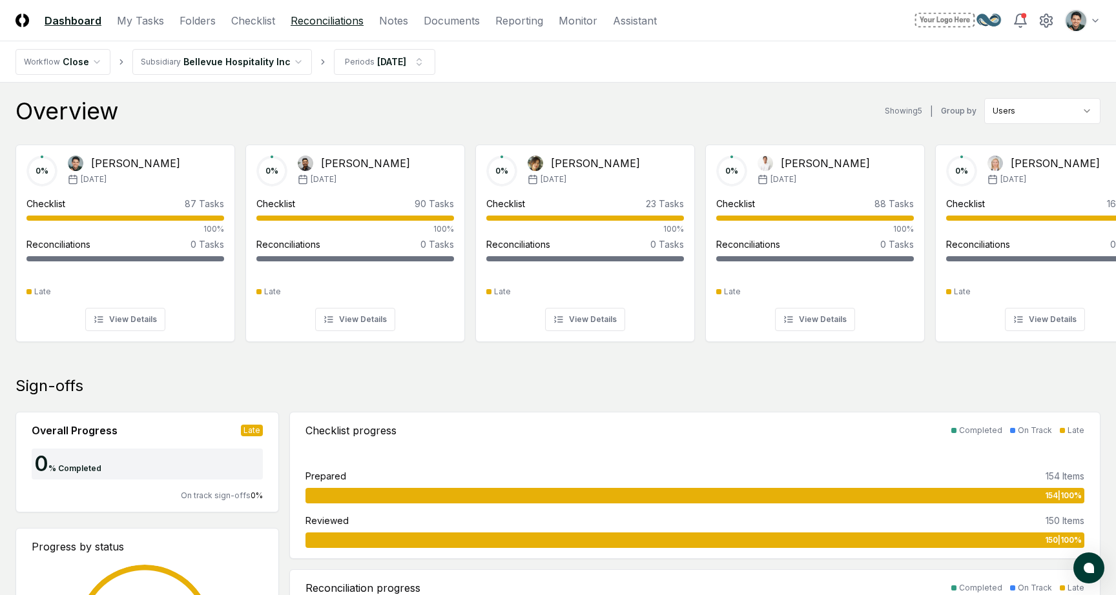
click at [315, 19] on link "Reconciliations" at bounding box center [327, 20] width 73 height 15
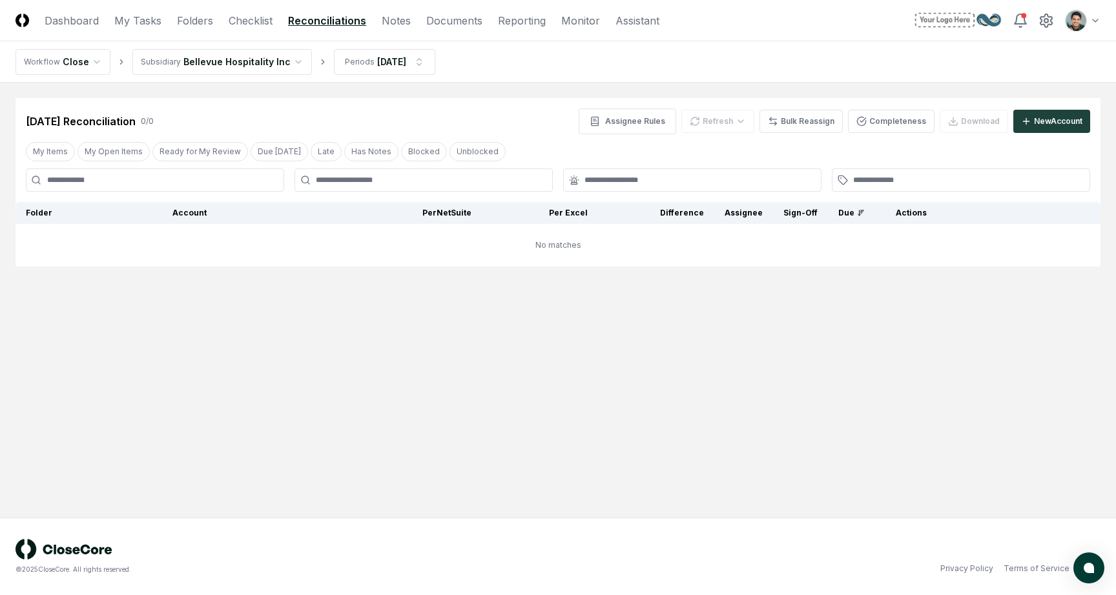
click at [999, 127] on div "Assignee Rules Refresh Bulk Reassign Completeness Download New Account" at bounding box center [833, 121] width 511 height 26
click at [1024, 127] on button "New Account" at bounding box center [1051, 121] width 77 height 23
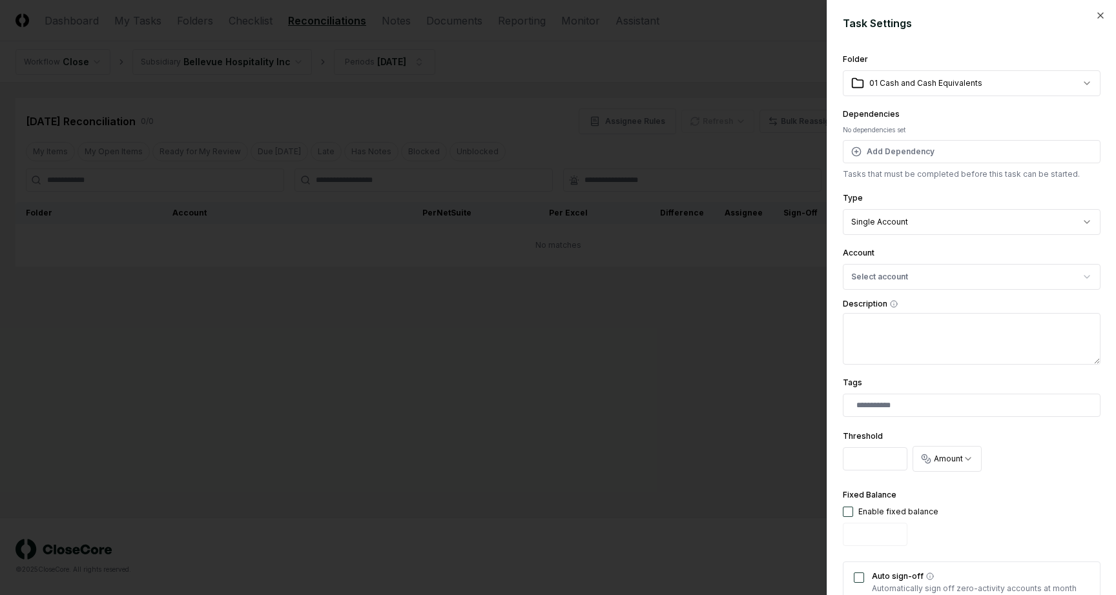
click at [905, 263] on div "Account Select account" at bounding box center [972, 267] width 258 height 45
click at [905, 265] on button "Select account" at bounding box center [972, 277] width 258 height 26
type input "****"
click at [920, 250] on div "Account Select account **** Bank Accounts Receivable Other Current Asset Deferr…" at bounding box center [972, 267] width 258 height 45
click at [703, 272] on div at bounding box center [558, 297] width 1116 height 595
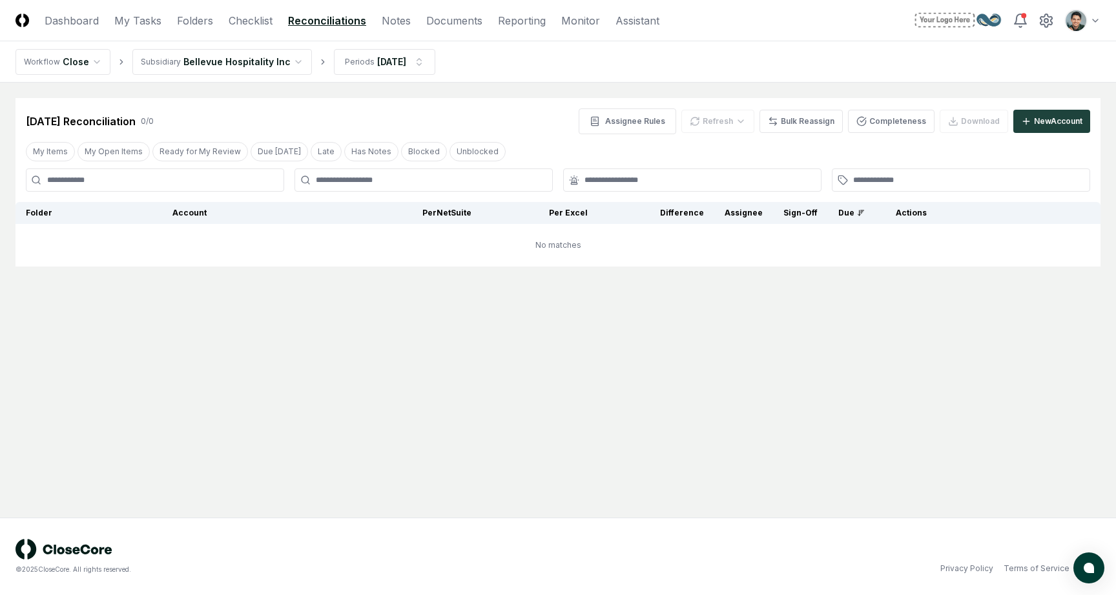
click at [267, 57] on html "CloseCore Dashboard My Tasks Folders Checklist Reconciliations Notes Documents …" at bounding box center [558, 297] width 1116 height 595
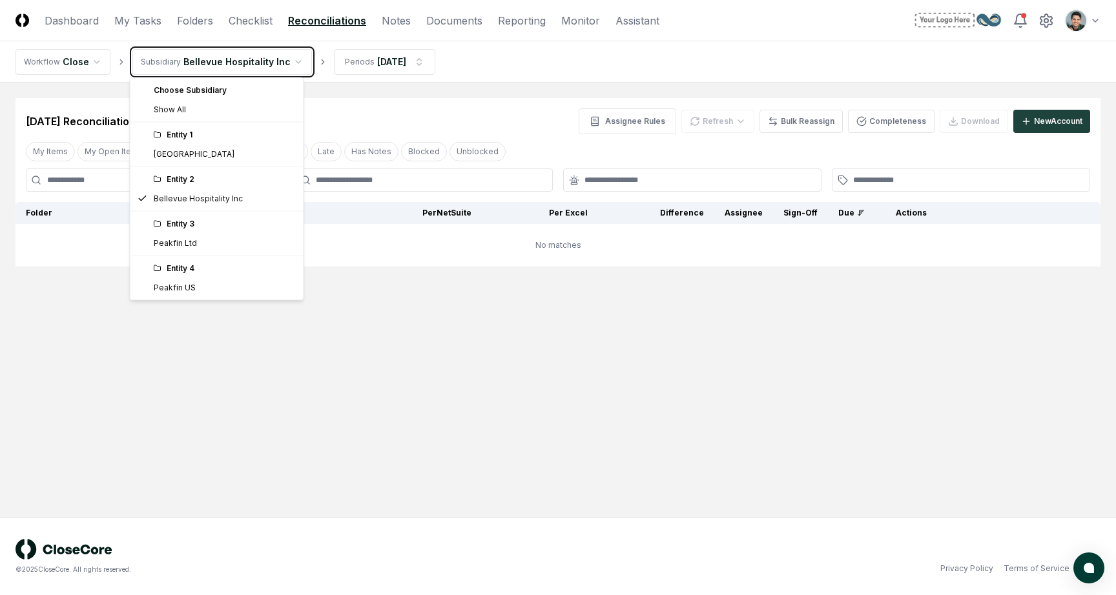
click at [479, 486] on html "CloseCore Dashboard My Tasks Folders Checklist Reconciliations Notes Documents …" at bounding box center [558, 297] width 1116 height 595
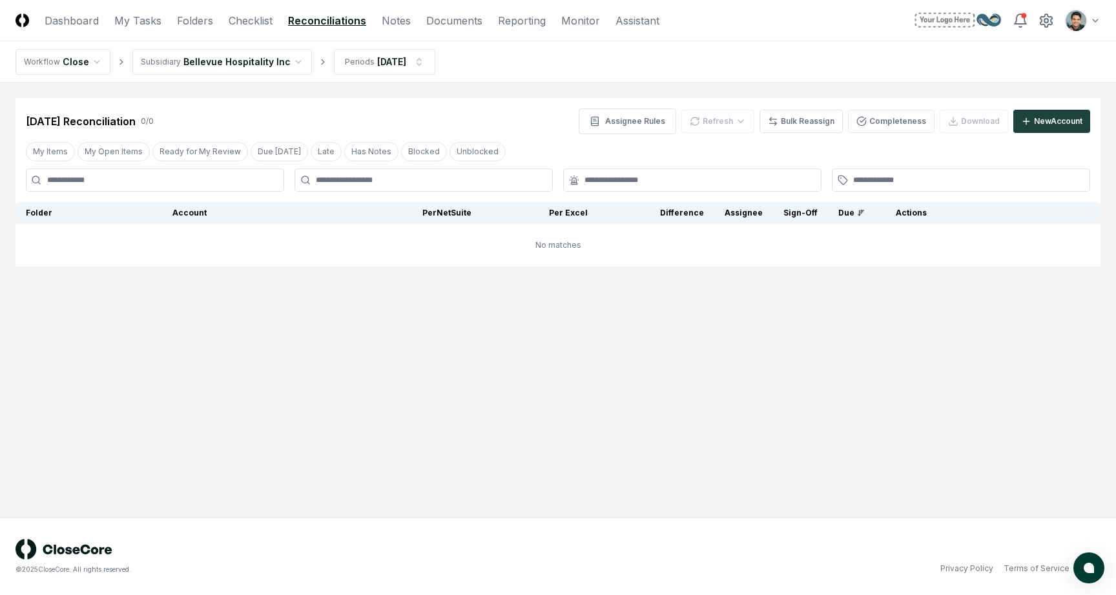
click at [734, 83] on main "Cancel Reassign Jan 2025 Reconciliation 0 / 0 Assignee Rules Refresh Bulk Reass…" at bounding box center [558, 300] width 1116 height 435
click at [601, 90] on main "Cancel Reassign Jan 2025 Reconciliation 0 / 0 Assignee Rules Refresh Bulk Reass…" at bounding box center [558, 300] width 1116 height 435
click at [1078, 21] on html "CloseCore Dashboard My Tasks Folders Checklist Reconciliations Notes Documents …" at bounding box center [558, 297] width 1116 height 595
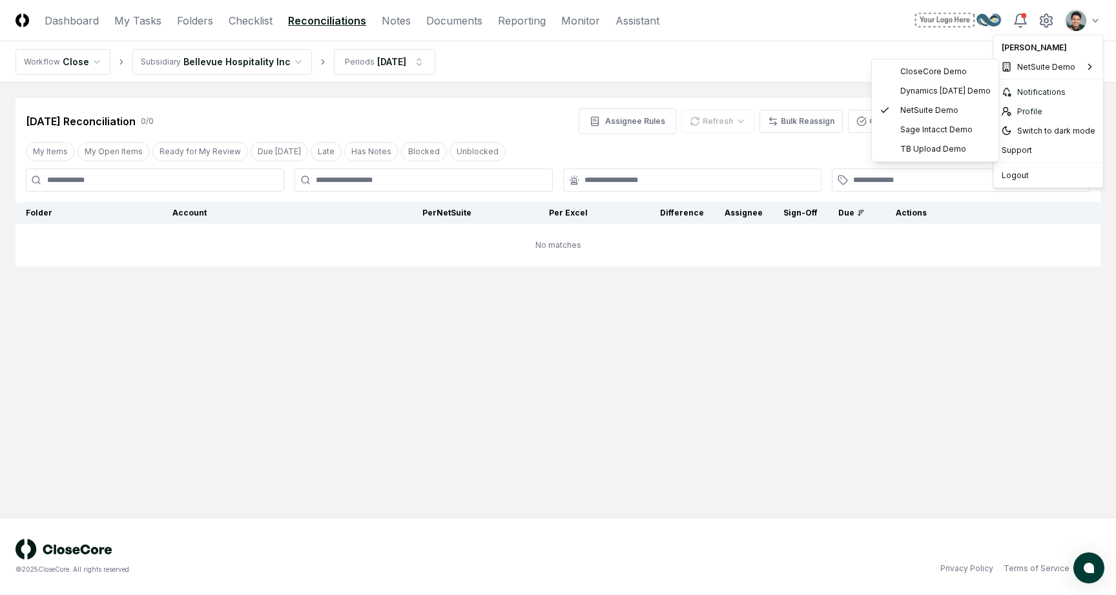
click at [787, 323] on html "CloseCore Dashboard My Tasks Folders Checklist Reconciliations Notes Documents …" at bounding box center [558, 297] width 1116 height 595
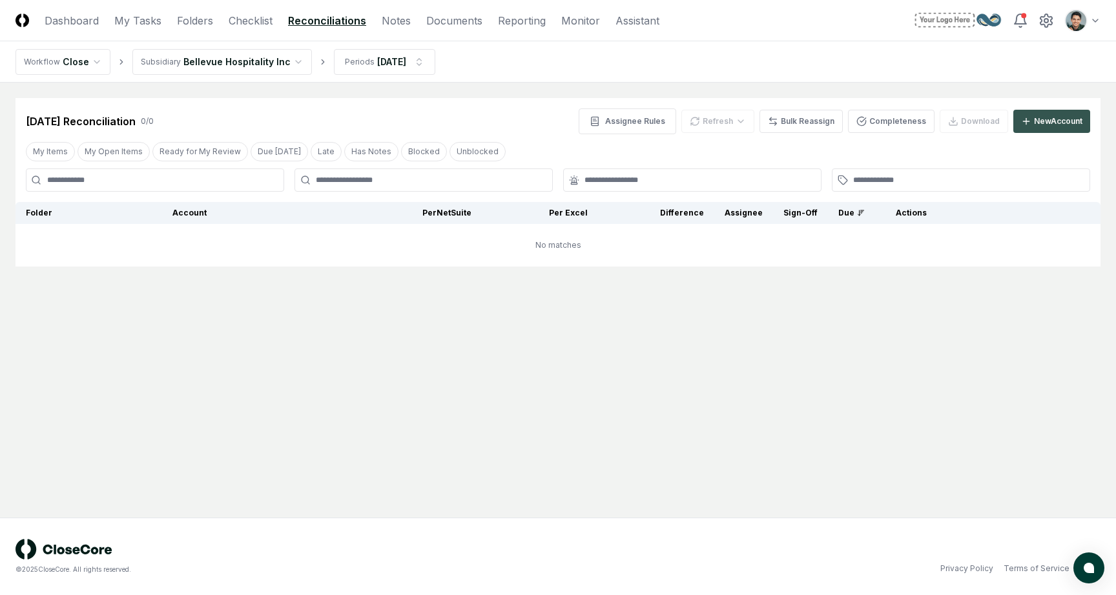
click at [1034, 113] on button "New Account" at bounding box center [1051, 121] width 77 height 23
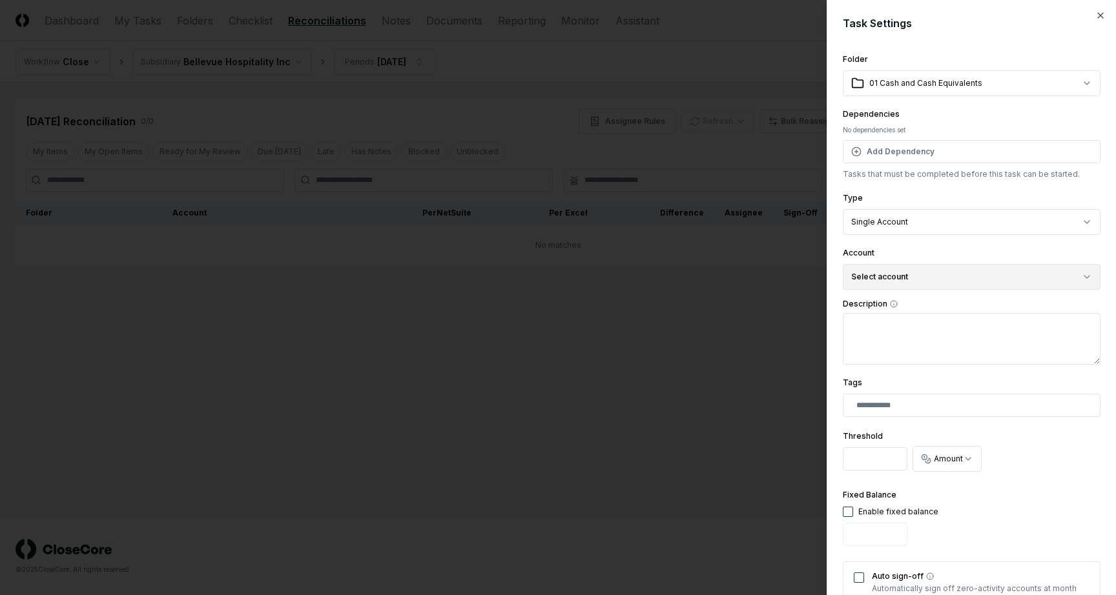
click at [899, 266] on button "Select account" at bounding box center [972, 277] width 258 height 26
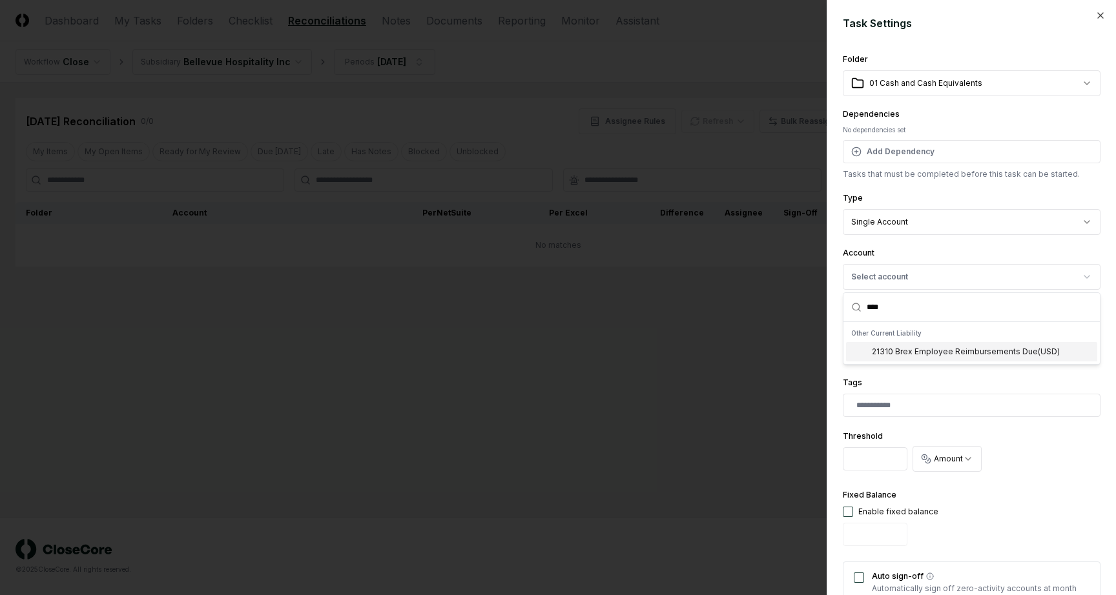
type input "****"
click at [706, 37] on div at bounding box center [558, 297] width 1116 height 595
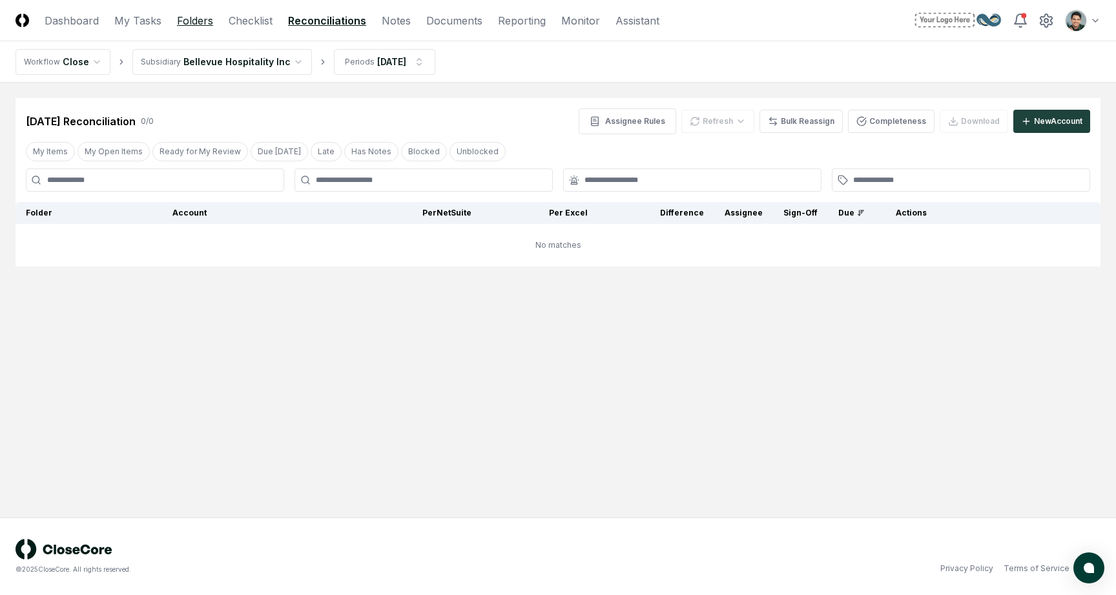
click at [204, 14] on link "Folders" at bounding box center [195, 20] width 36 height 15
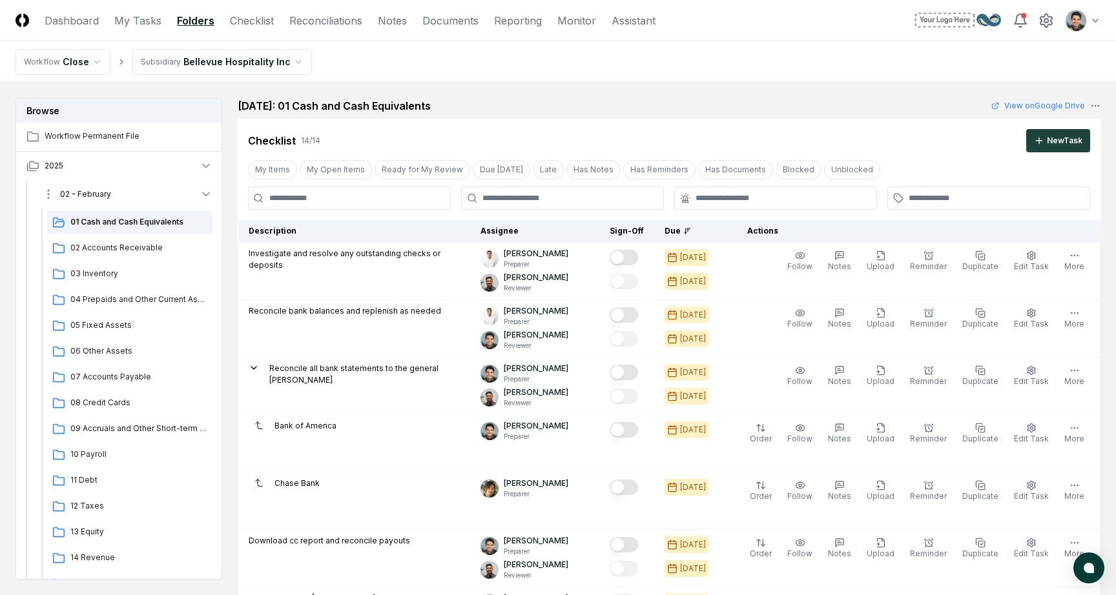
click at [144, 198] on button "02 - February" at bounding box center [127, 194] width 191 height 28
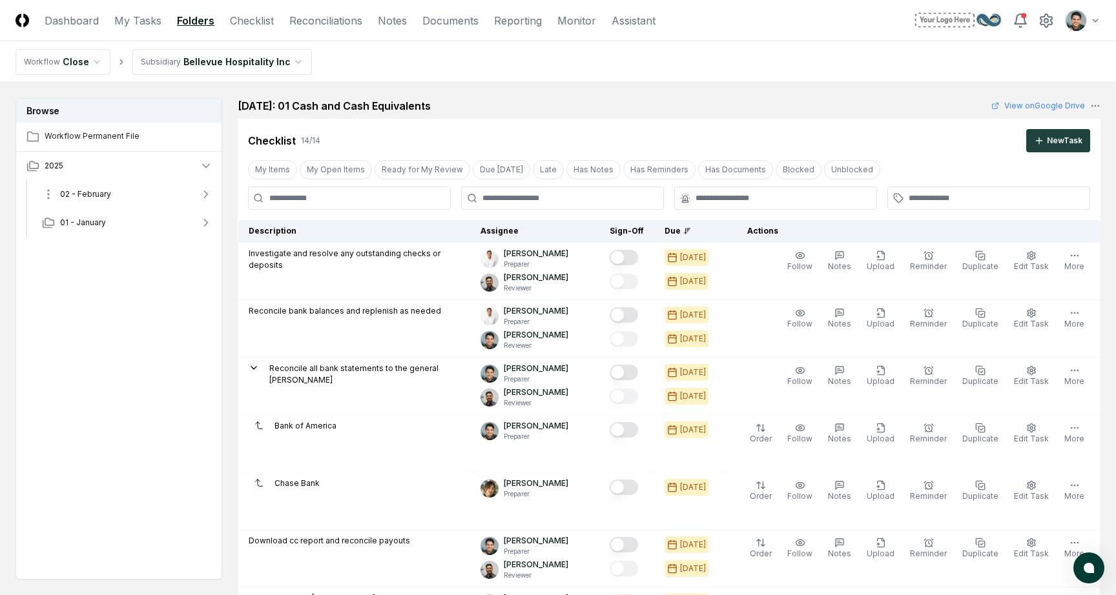
click at [156, 196] on button "02 - February" at bounding box center [127, 194] width 191 height 28
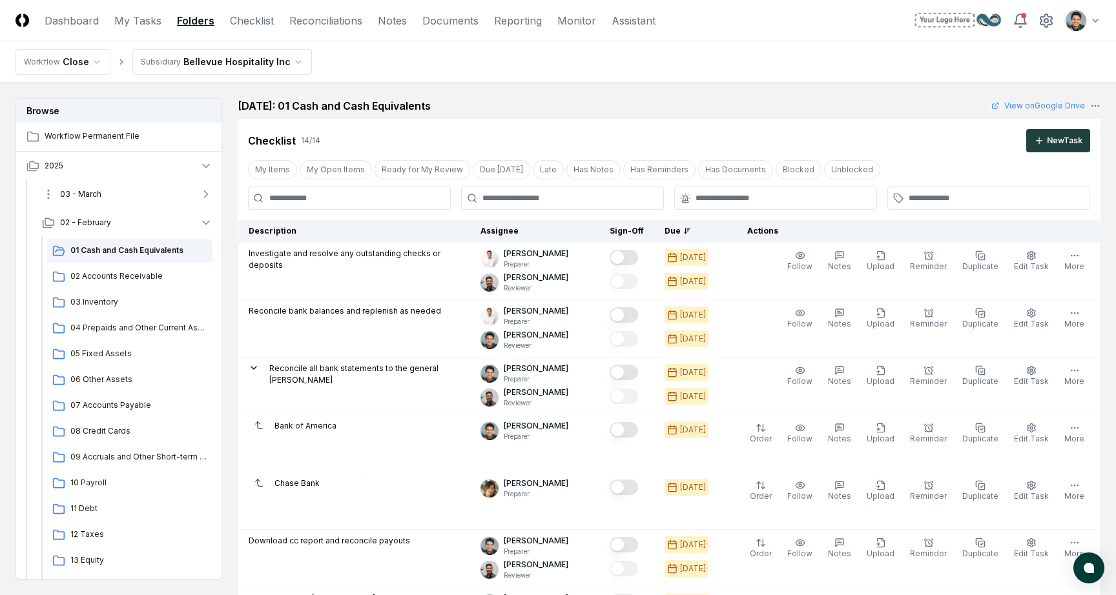
click at [97, 192] on span "03 - March" at bounding box center [80, 195] width 41 height 12
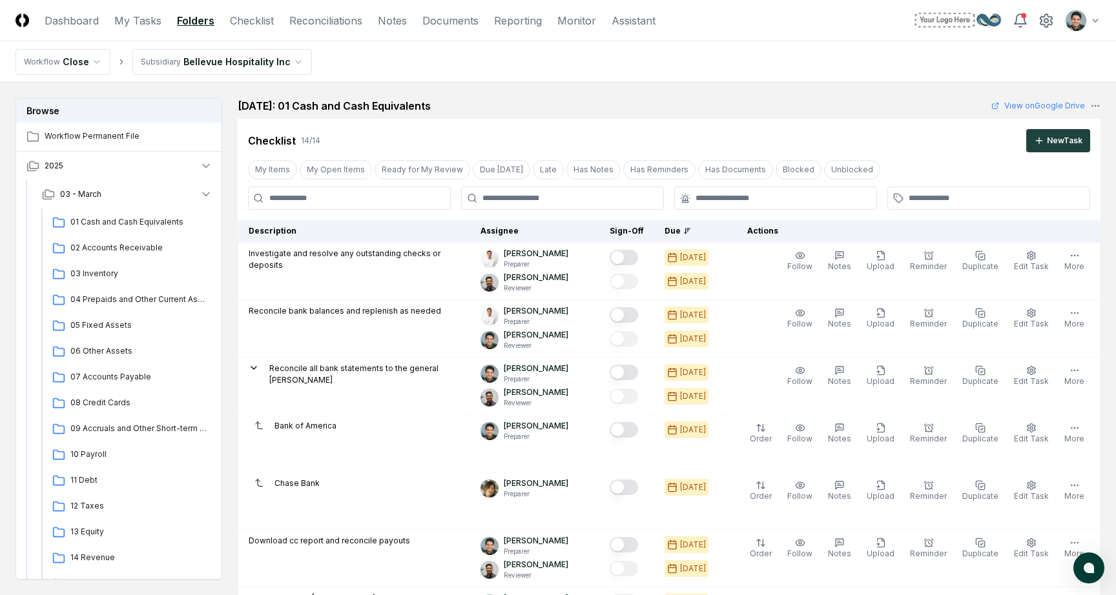
click at [767, 116] on div "Cancel Reassign February 2025: 01 Cash and Cash Equivalents View on Google Driv…" at bounding box center [669, 572] width 863 height 949
drag, startPoint x: 256, startPoint y: 97, endPoint x: 462, endPoint y: 99, distance: 206.0
click at [431, 99] on h2 "February 2025: 01 Cash and Cash Equivalents" at bounding box center [334, 105] width 193 height 15
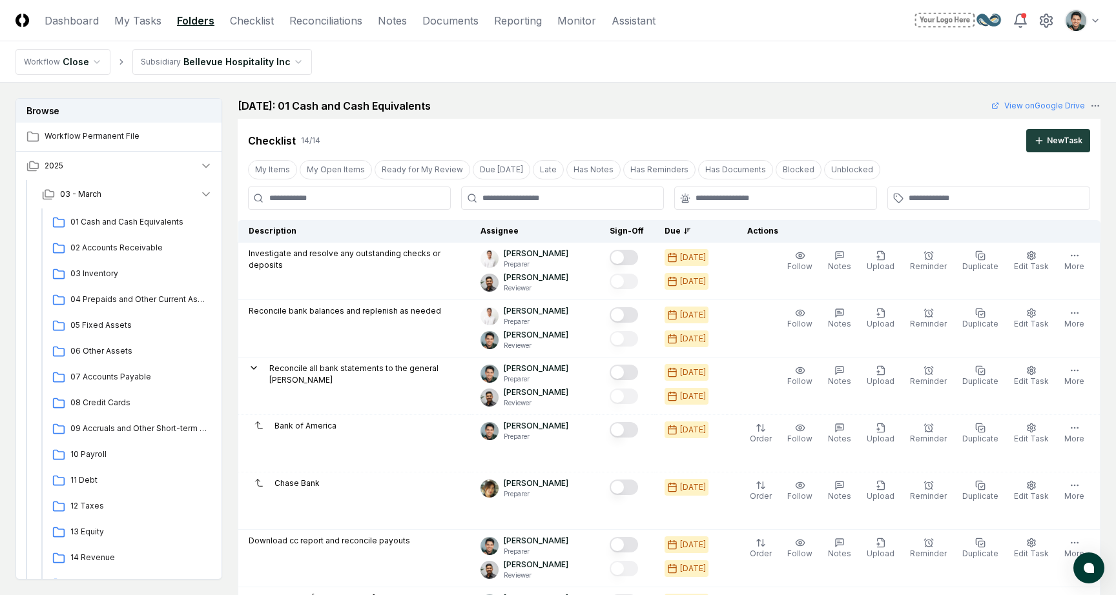
click at [431, 100] on h2 "February 2025: 01 Cash and Cash Equivalents" at bounding box center [334, 105] width 193 height 15
drag, startPoint x: 453, startPoint y: 101, endPoint x: 267, endPoint y: 103, distance: 185.3
click at [267, 103] on h2 "February 2025: 01 Cash and Cash Equivalents" at bounding box center [334, 105] width 193 height 15
click at [515, 69] on nav "Workflow Close Subsidiary Bellevue Hospitality Inc" at bounding box center [558, 61] width 1116 height 41
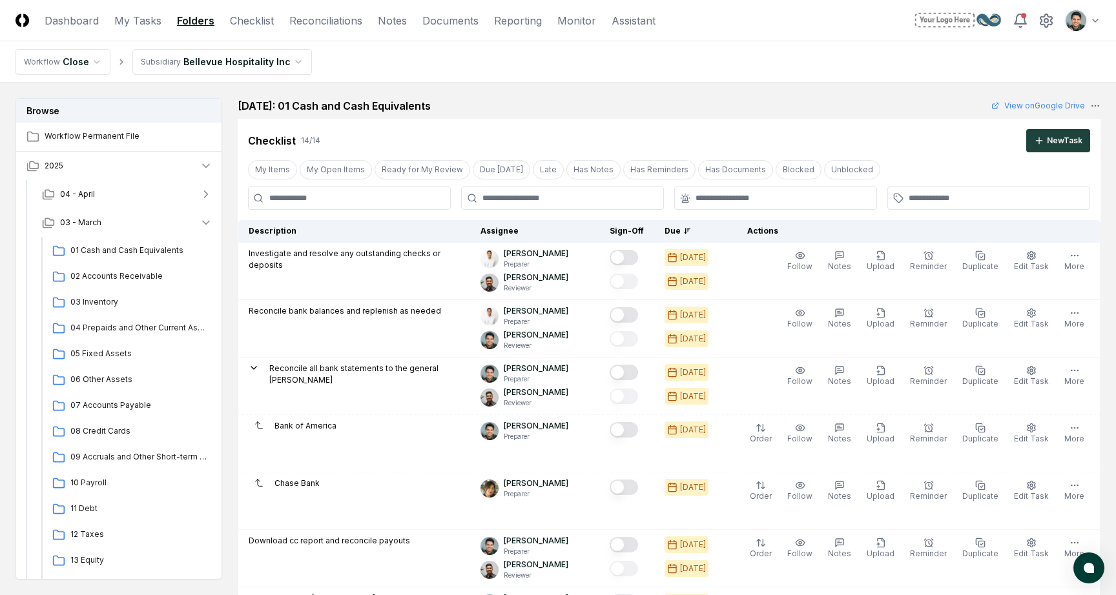
click at [642, 105] on div "February 2025: 01 Cash and Cash Equivalents View on Google Drive" at bounding box center [669, 105] width 863 height 15
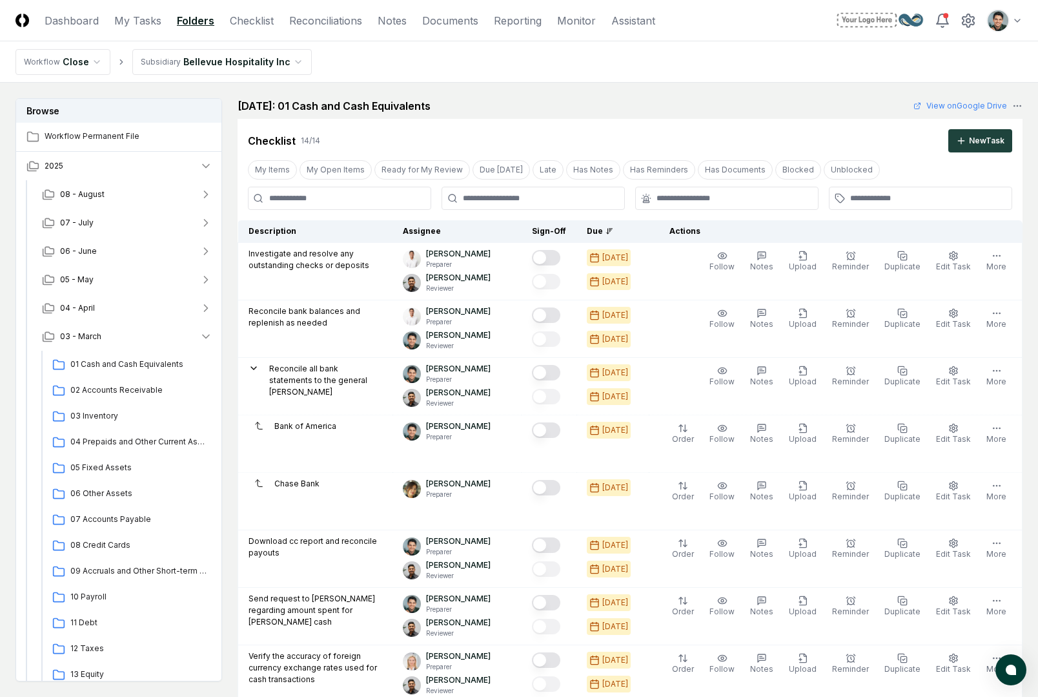
click at [808, 69] on nav "Workflow Close Subsidiary Bellevue Hospitality Inc" at bounding box center [519, 61] width 1038 height 41
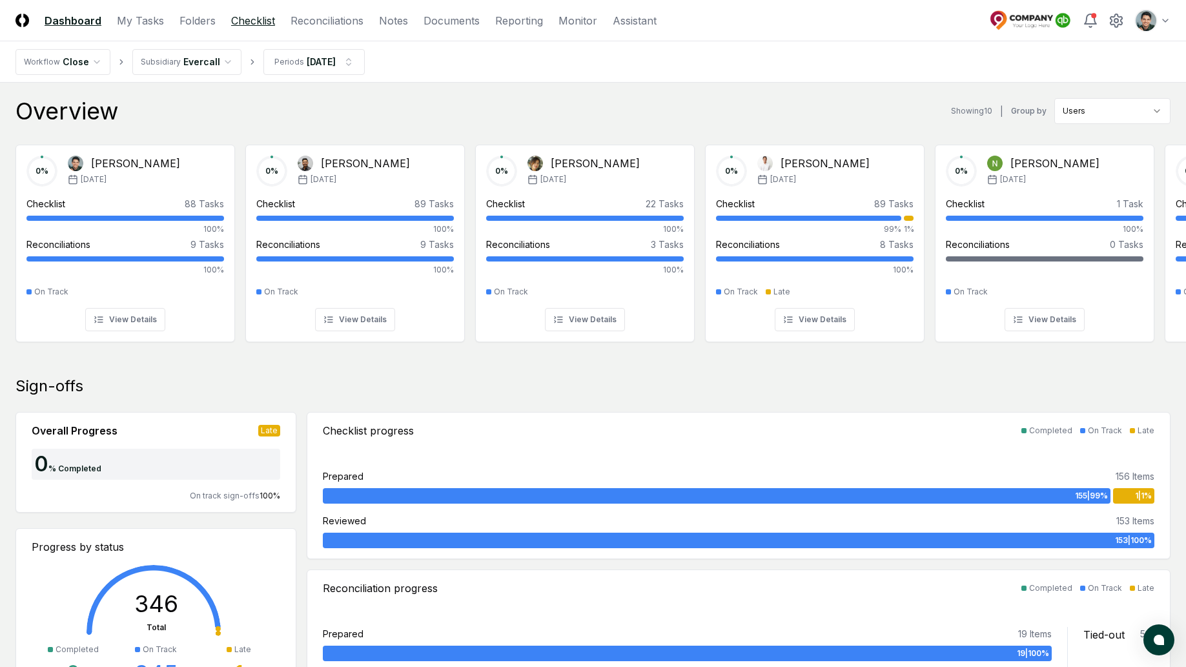
click at [256, 24] on link "Checklist" at bounding box center [253, 20] width 44 height 15
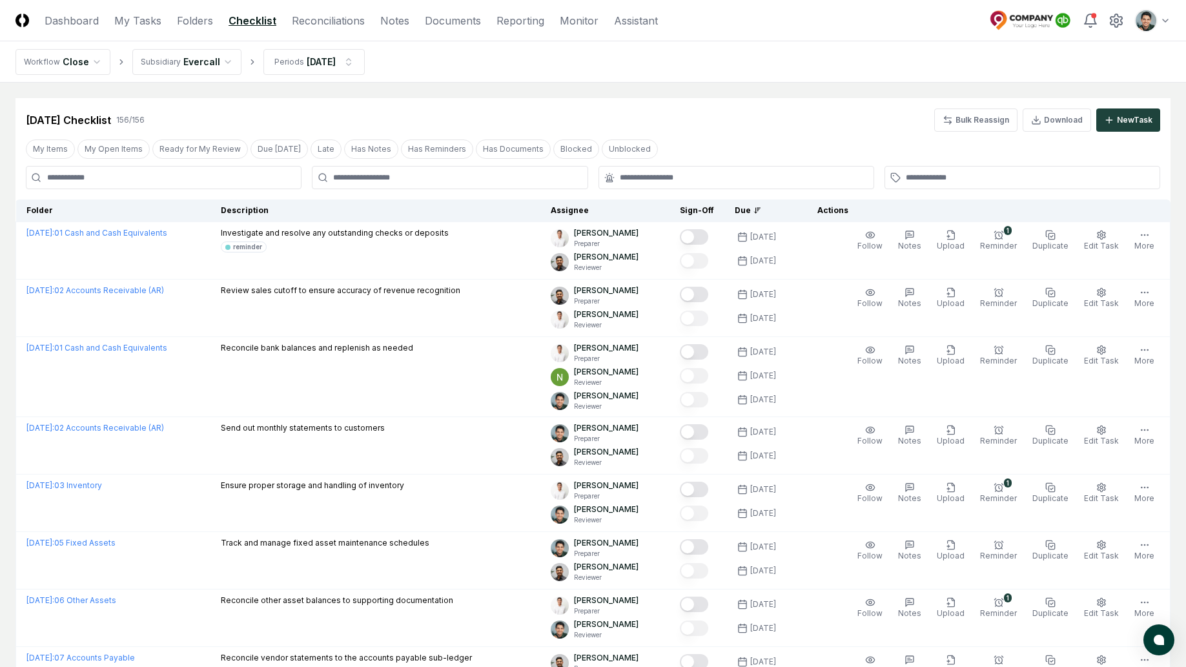
click at [425, 20] on link "Documents" at bounding box center [453, 20] width 56 height 15
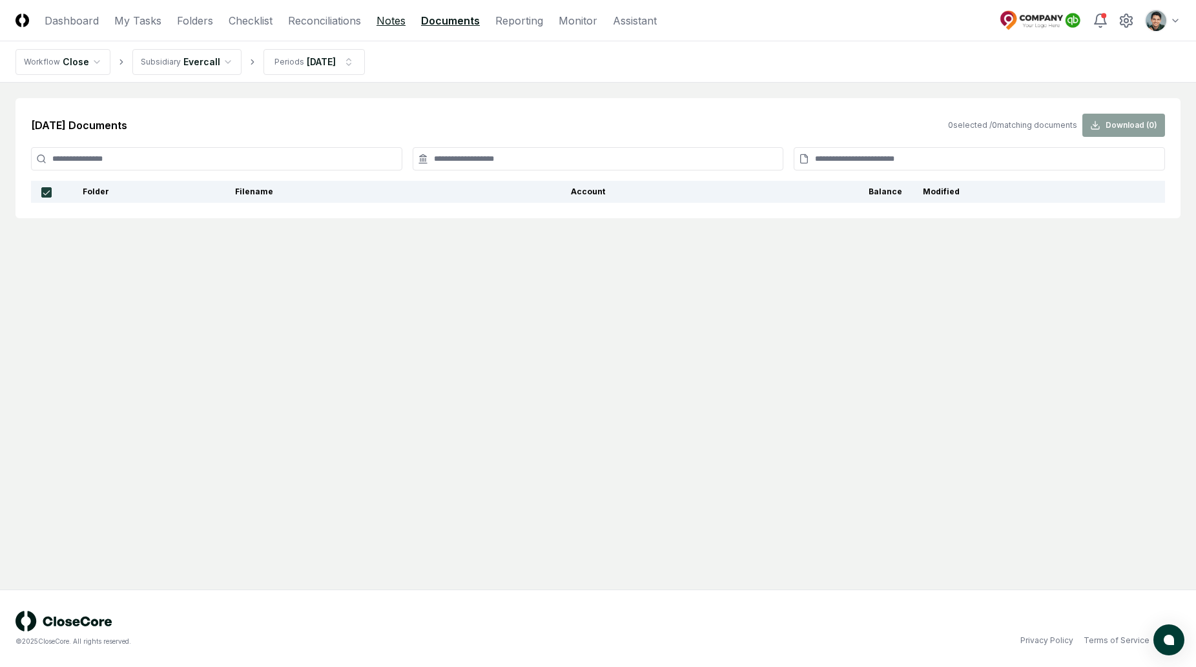
click at [394, 19] on link "Notes" at bounding box center [390, 20] width 29 height 15
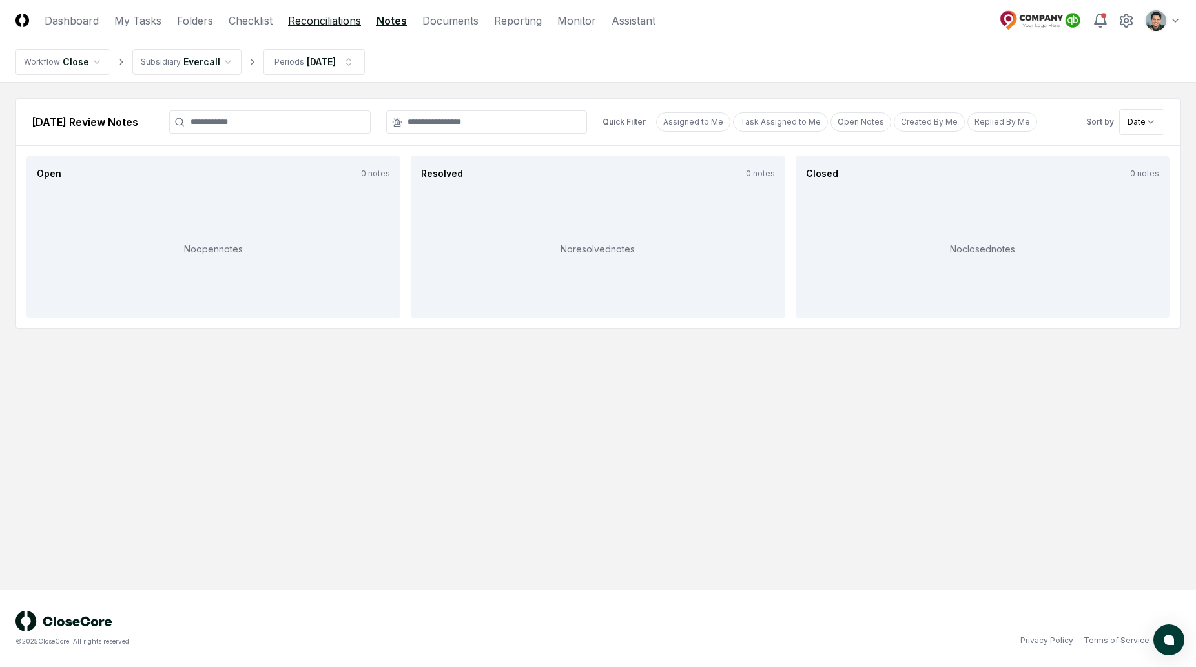
click at [356, 22] on link "Reconciliations" at bounding box center [324, 20] width 73 height 15
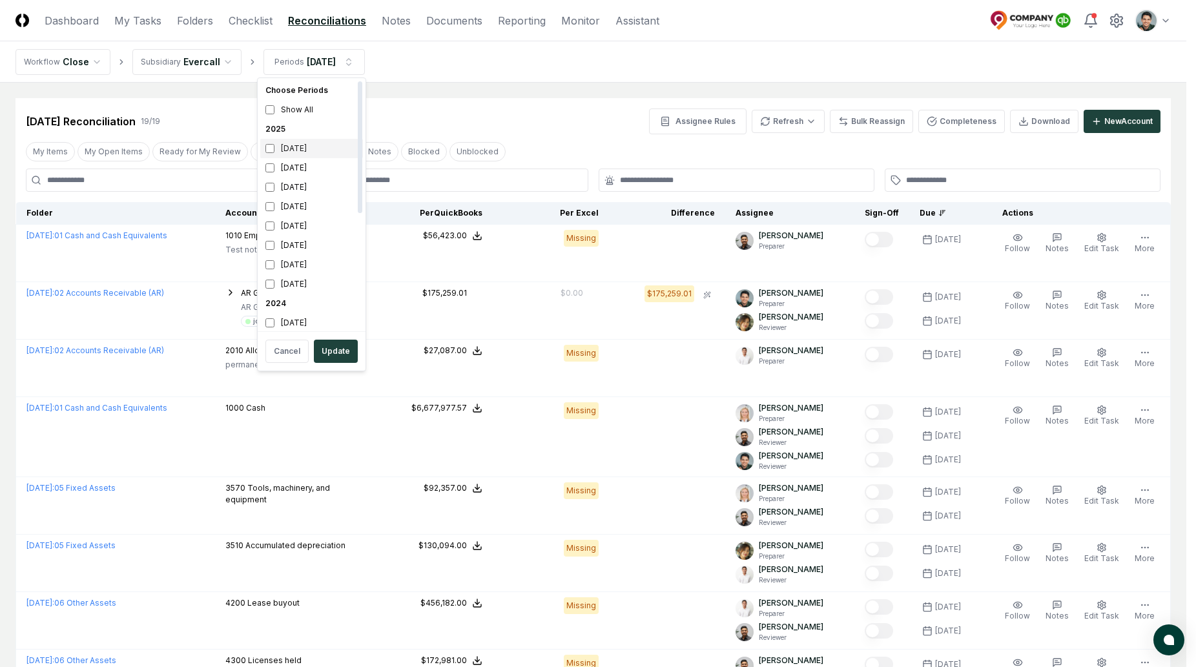
click at [299, 150] on div "[DATE]" at bounding box center [311, 148] width 103 height 19
click at [308, 175] on div "[DATE]" at bounding box center [311, 170] width 103 height 19
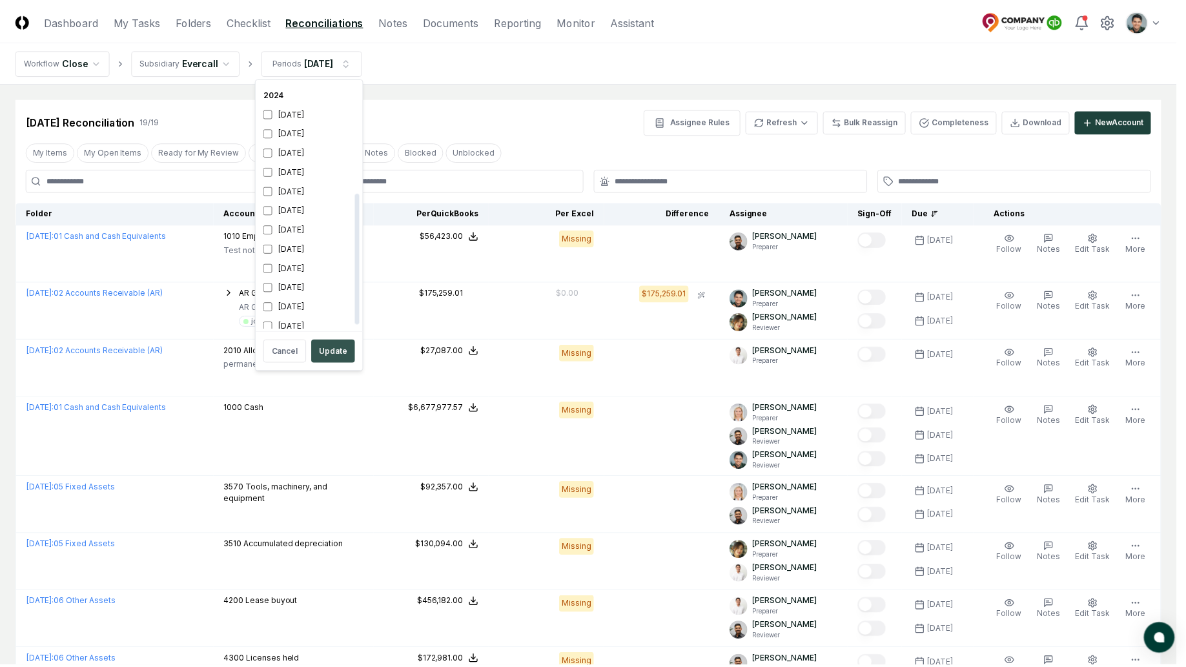
scroll to position [217, 0]
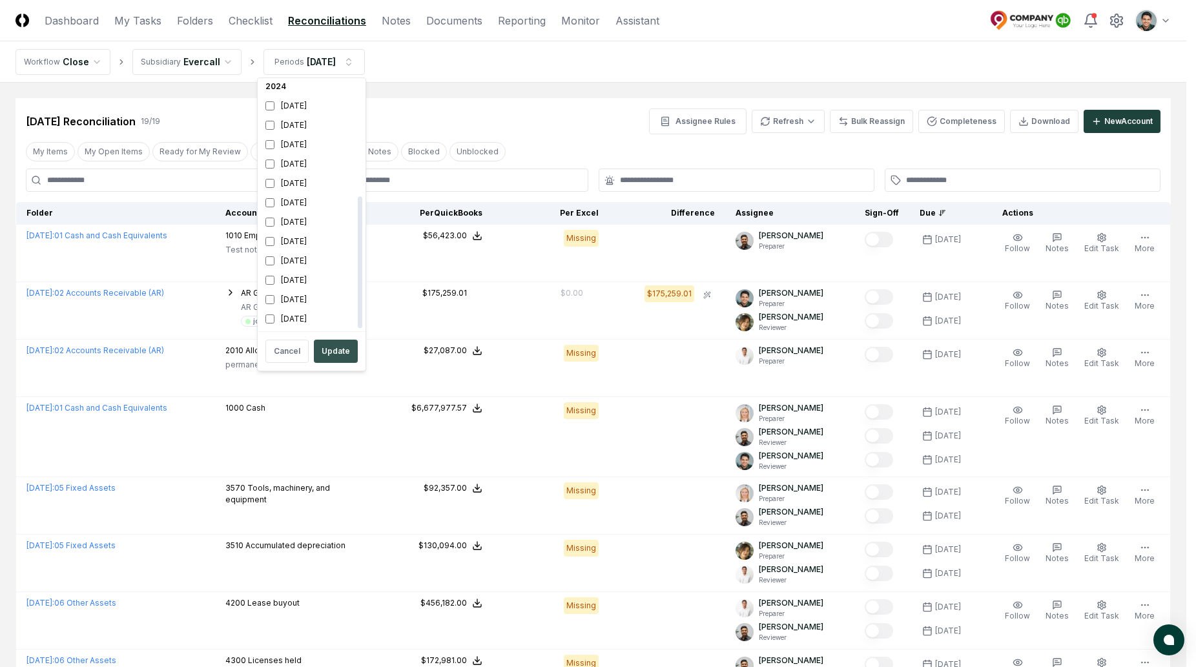
click at [325, 352] on button "Update" at bounding box center [336, 351] width 44 height 23
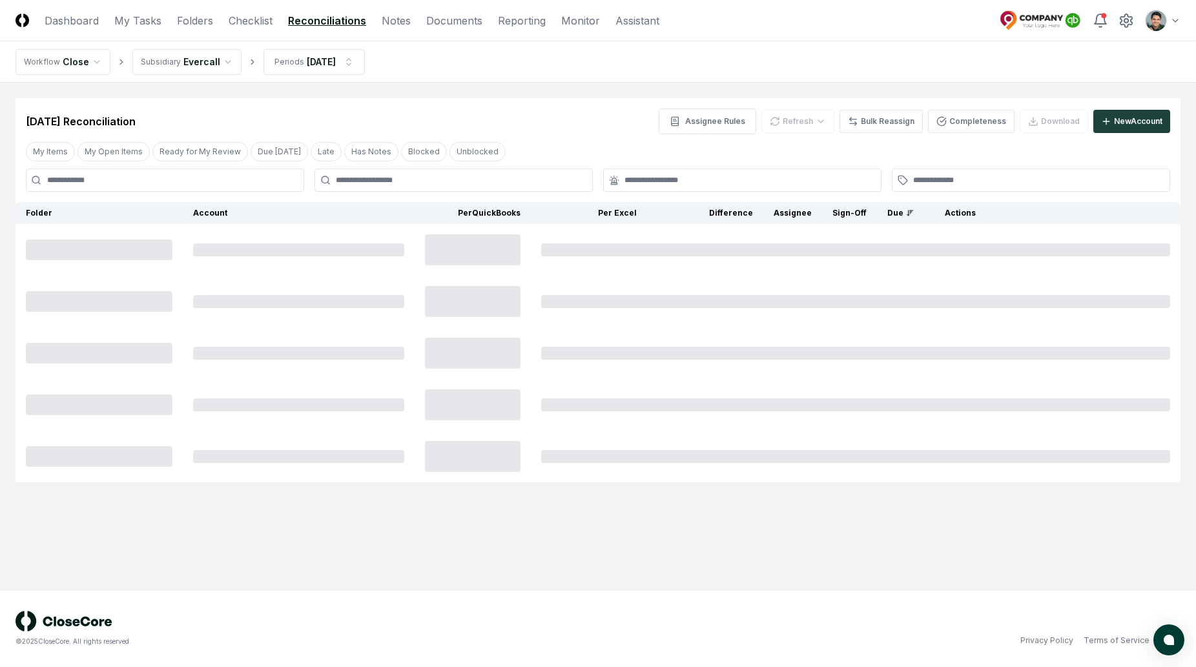
click at [201, 28] on header "CloseCore Dashboard My Tasks Folders Checklist Reconciliations Notes Documents …" at bounding box center [598, 20] width 1196 height 41
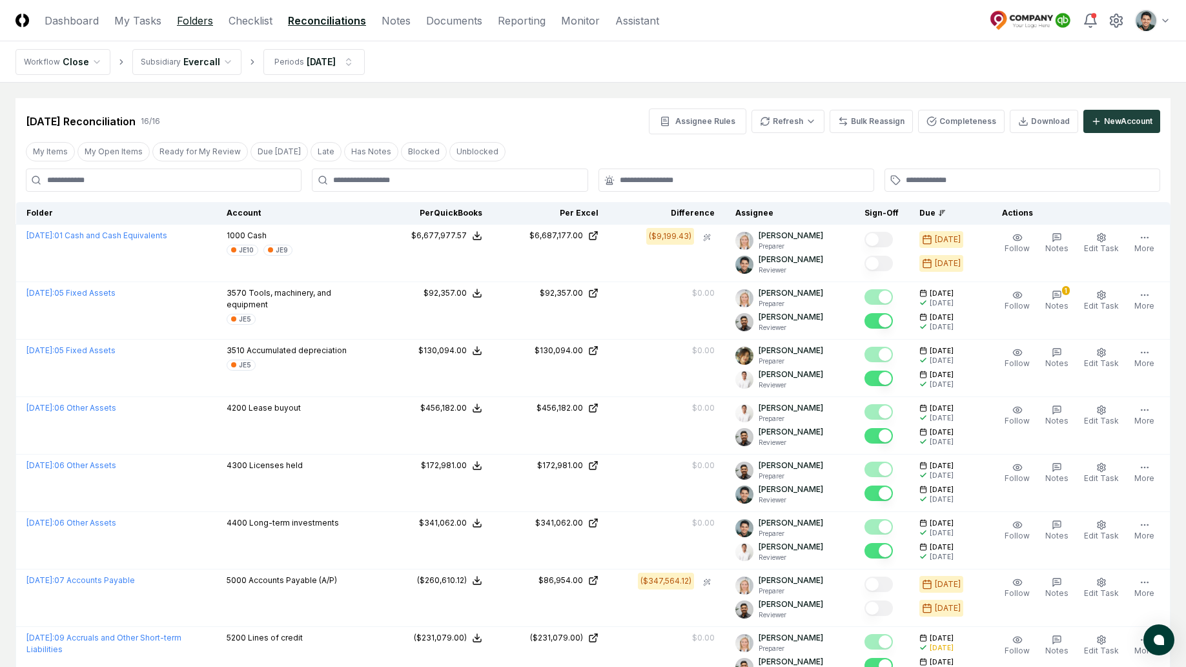
click at [202, 23] on link "Folders" at bounding box center [195, 20] width 36 height 15
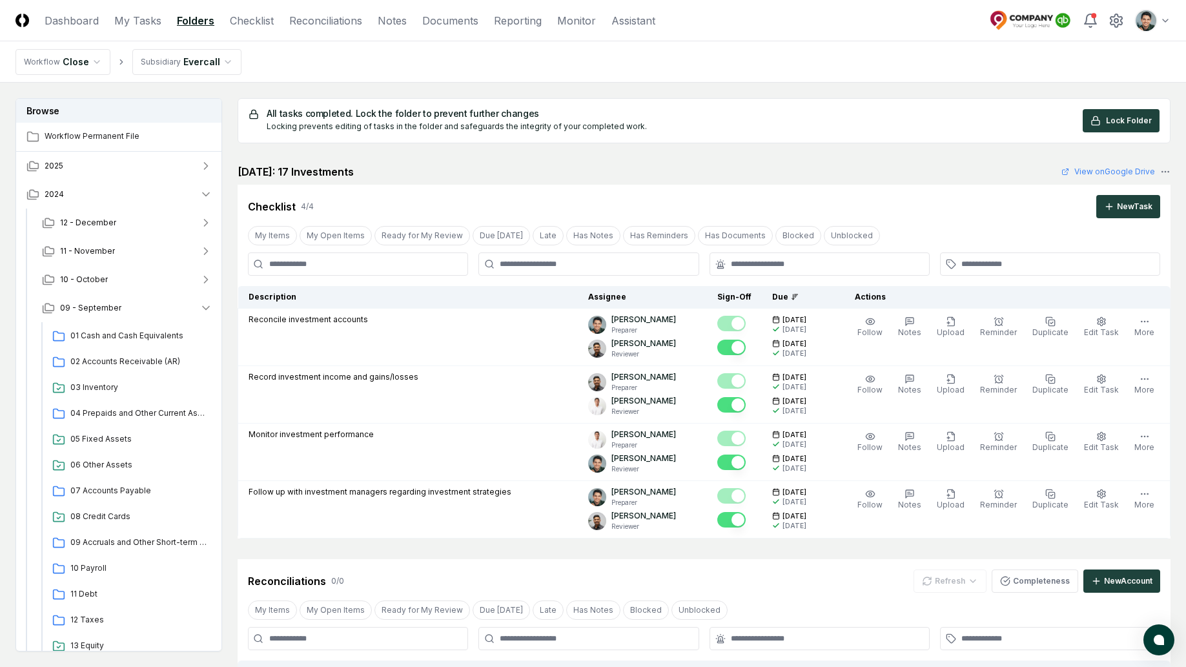
scroll to position [188, 0]
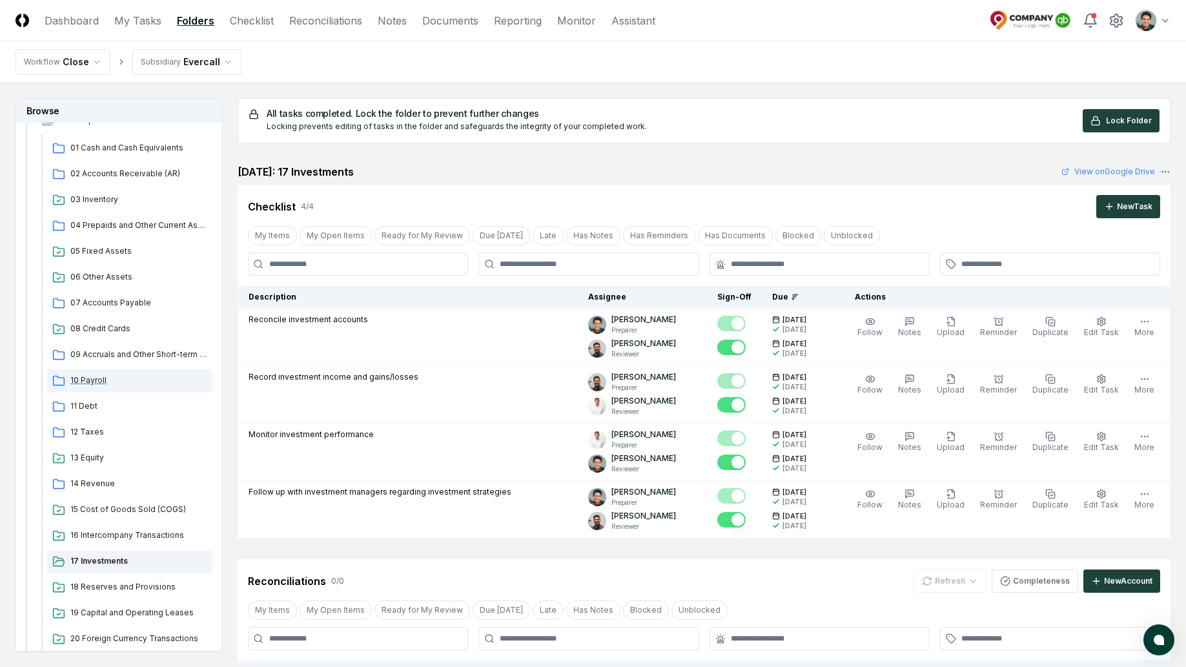
click at [100, 385] on span "10 Payroll" at bounding box center [138, 380] width 137 height 12
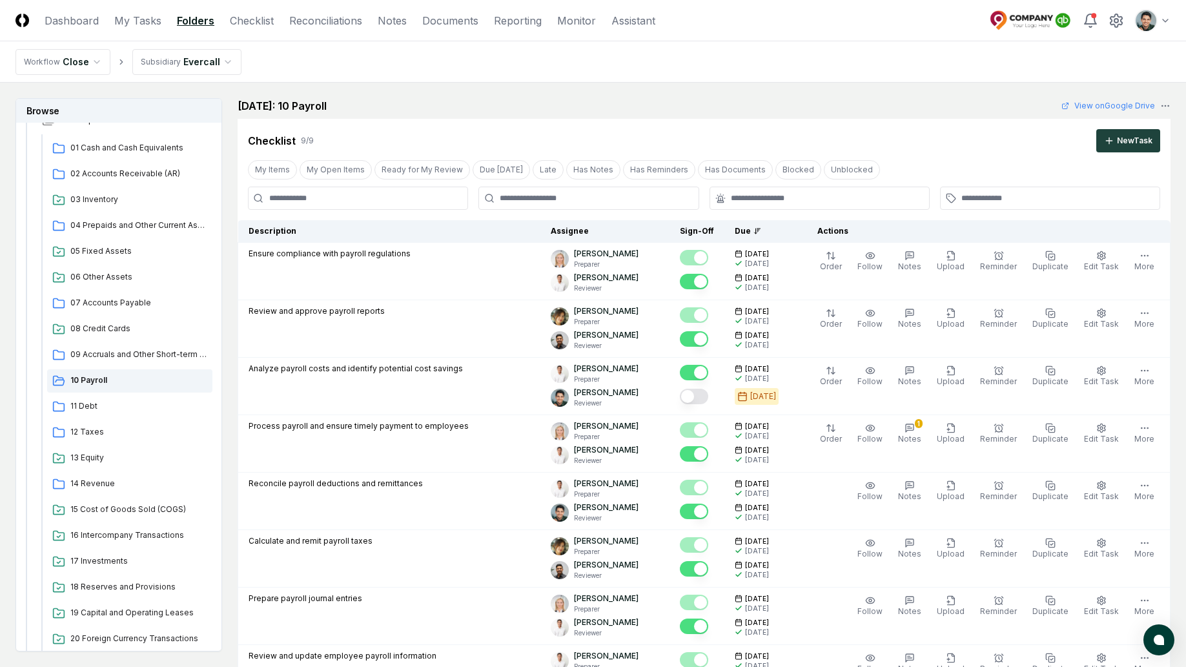
click at [645, 103] on div "September 2024: 10 Payroll View on Google Drive" at bounding box center [704, 105] width 933 height 15
click at [726, 99] on div "September 2024: 10 Payroll View on Google Drive" at bounding box center [704, 105] width 933 height 15
click at [451, 23] on link "Documents" at bounding box center [450, 20] width 56 height 15
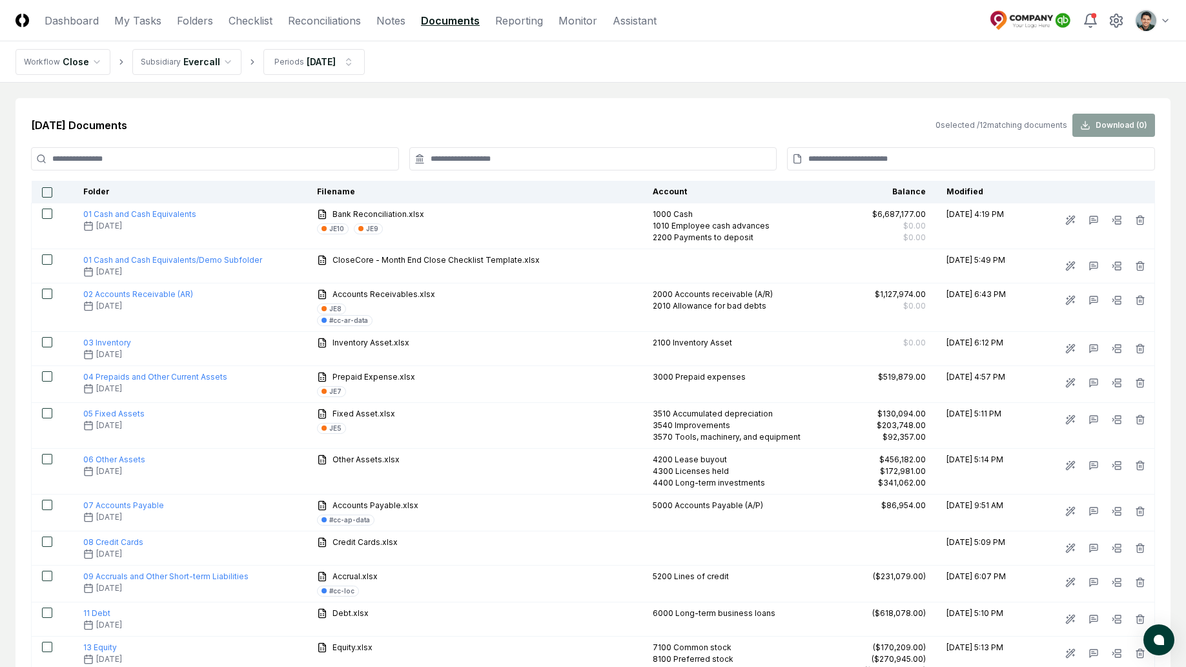
click at [748, 70] on nav "Workflow Close Subsidiary Evercall Periods Sep 2024" at bounding box center [593, 61] width 1186 height 41
click at [714, 94] on main "Sep 2024 Documents 0 selected / 12 matching documents Download ( 0 ) Folder Fil…" at bounding box center [593, 404] width 1186 height 642
click at [512, 80] on nav "Workflow Close Subsidiary Evercall Periods Sep 2024" at bounding box center [593, 61] width 1186 height 41
click at [1141, 23] on html "CloseCore Dashboard My Tasks Folders Checklist Reconciliations Notes Documents …" at bounding box center [593, 401] width 1186 height 803
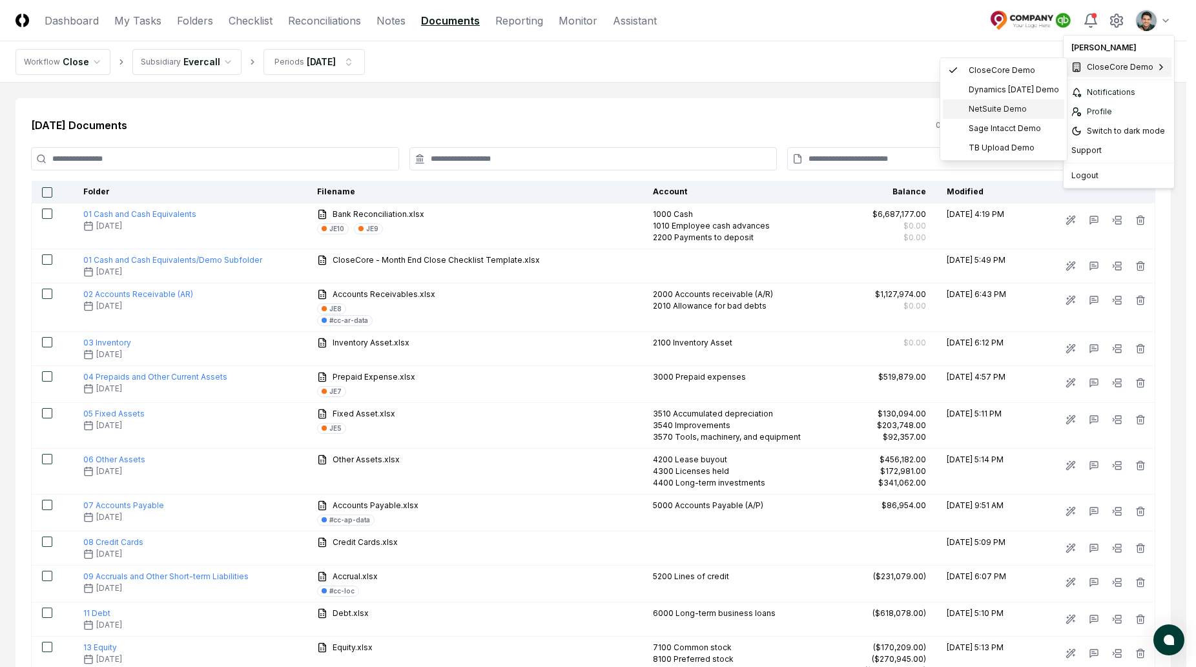
click at [999, 105] on span "NetSuite Demo" at bounding box center [997, 109] width 58 height 12
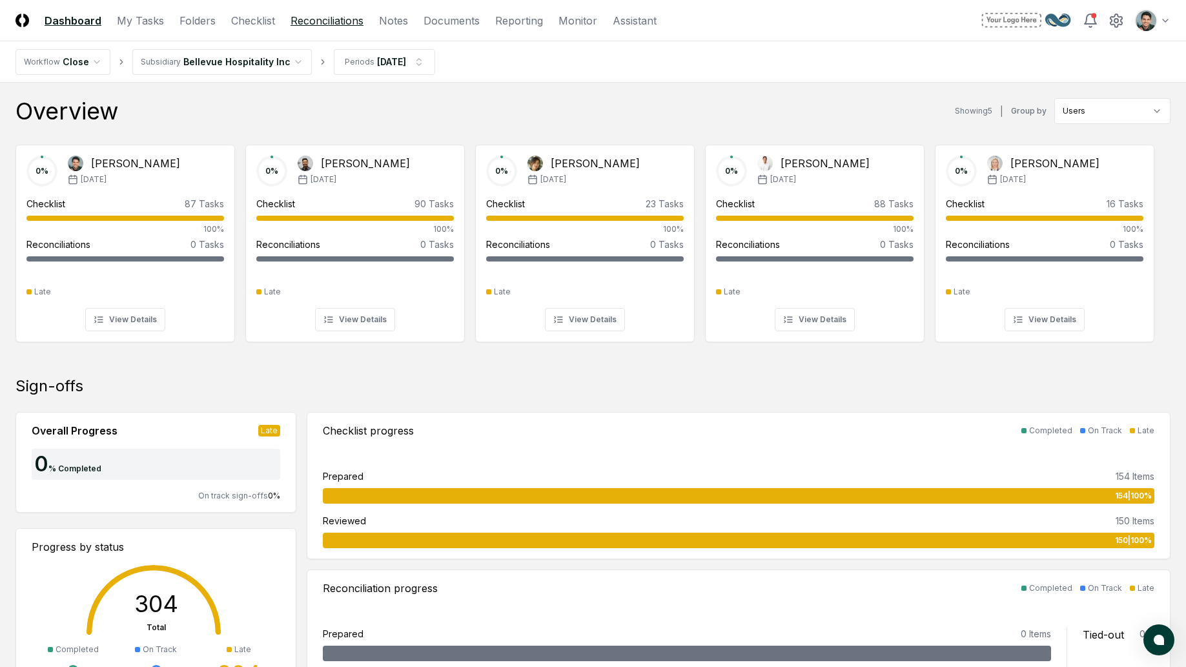
click at [329, 19] on link "Reconciliations" at bounding box center [327, 20] width 73 height 15
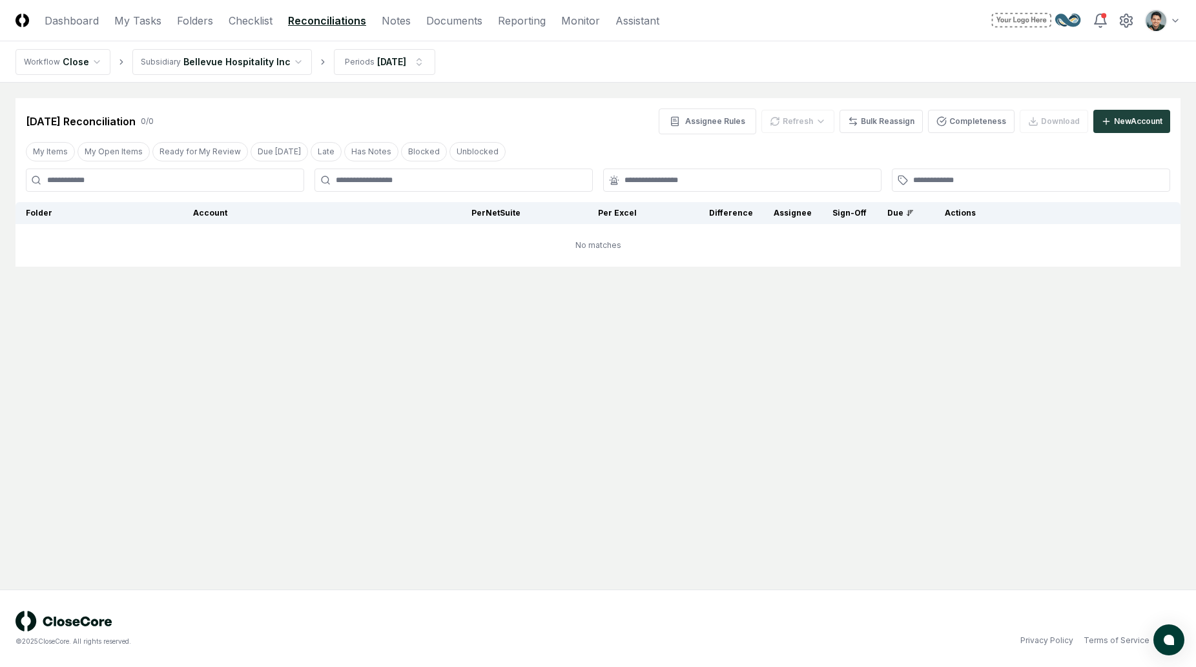
click at [409, 97] on main "Cancel Reassign [DATE] Reconciliation 0 / 0 Assignee Rules Refresh Bulk Reassig…" at bounding box center [598, 336] width 1196 height 507
click at [405, 59] on html "CloseCore Dashboard My Tasks Folders Checklist Reconciliations Notes Documents …" at bounding box center [598, 333] width 1196 height 667
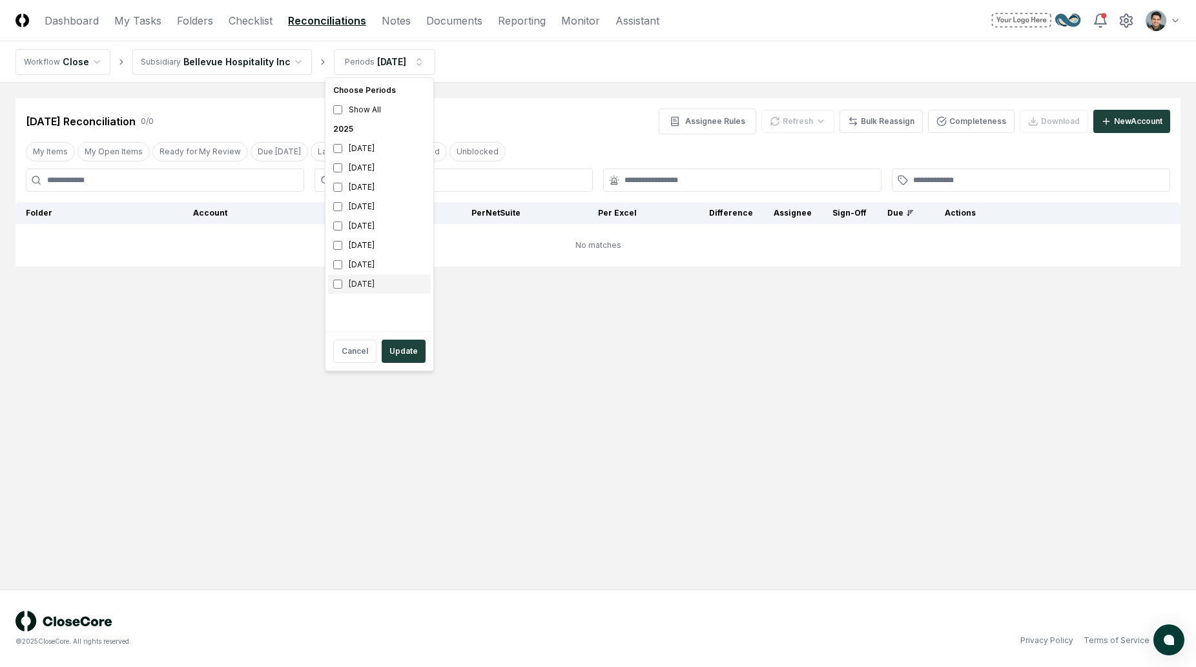
click at [373, 285] on div "[DATE]" at bounding box center [379, 283] width 103 height 19
click at [375, 264] on div "[DATE]" at bounding box center [379, 264] width 103 height 19
click at [394, 353] on button "Update" at bounding box center [404, 351] width 44 height 23
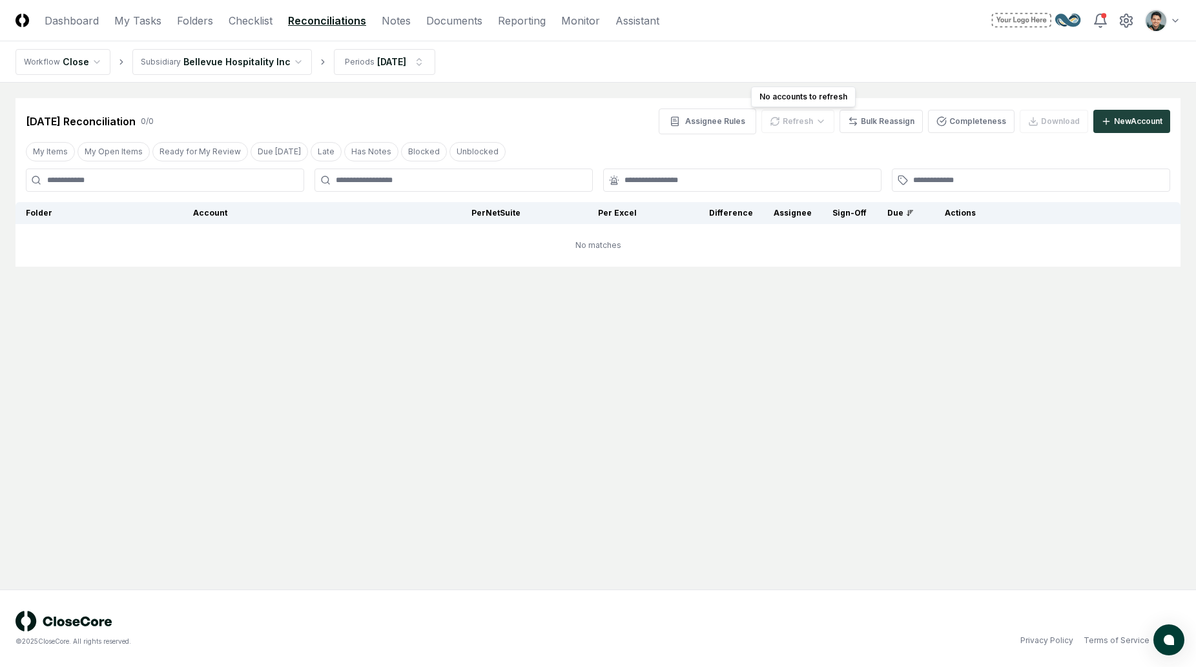
drag, startPoint x: 519, startPoint y: 118, endPoint x: 414, endPoint y: 101, distance: 106.0
click at [519, 118] on div "[DATE] Reconciliation 0 / 0 Assignee Rules Refresh No accounts to refresh No ac…" at bounding box center [598, 121] width 1144 height 26
click at [243, 19] on link "Checklist" at bounding box center [251, 20] width 44 height 15
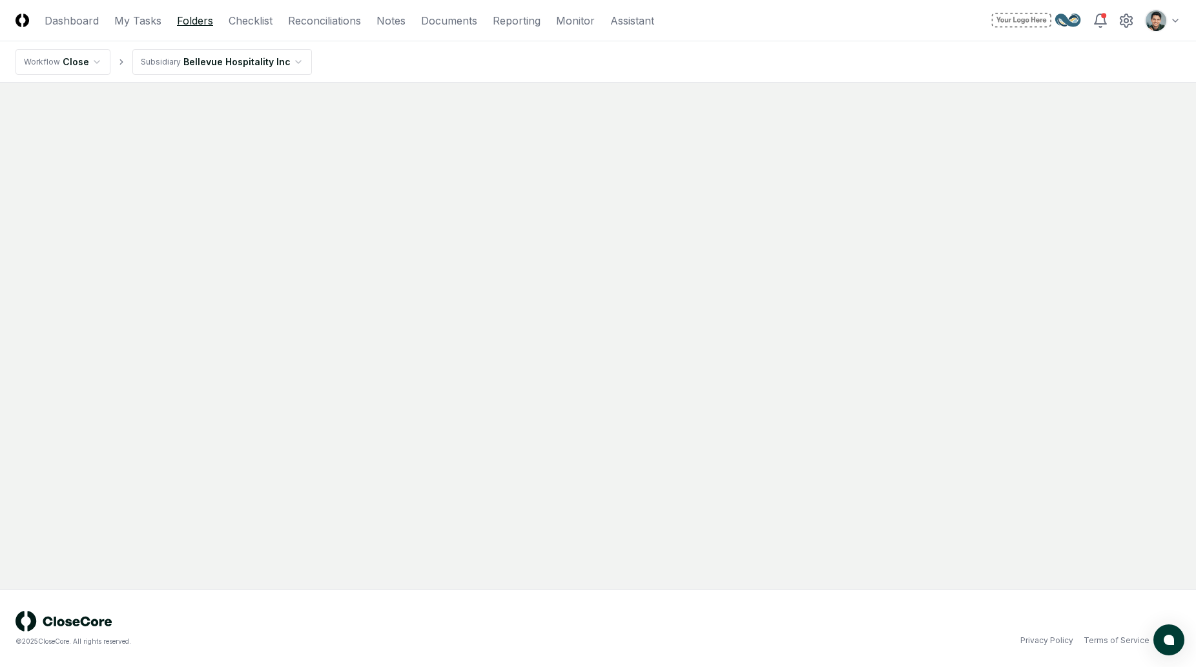
click at [201, 17] on link "Folders" at bounding box center [195, 20] width 36 height 15
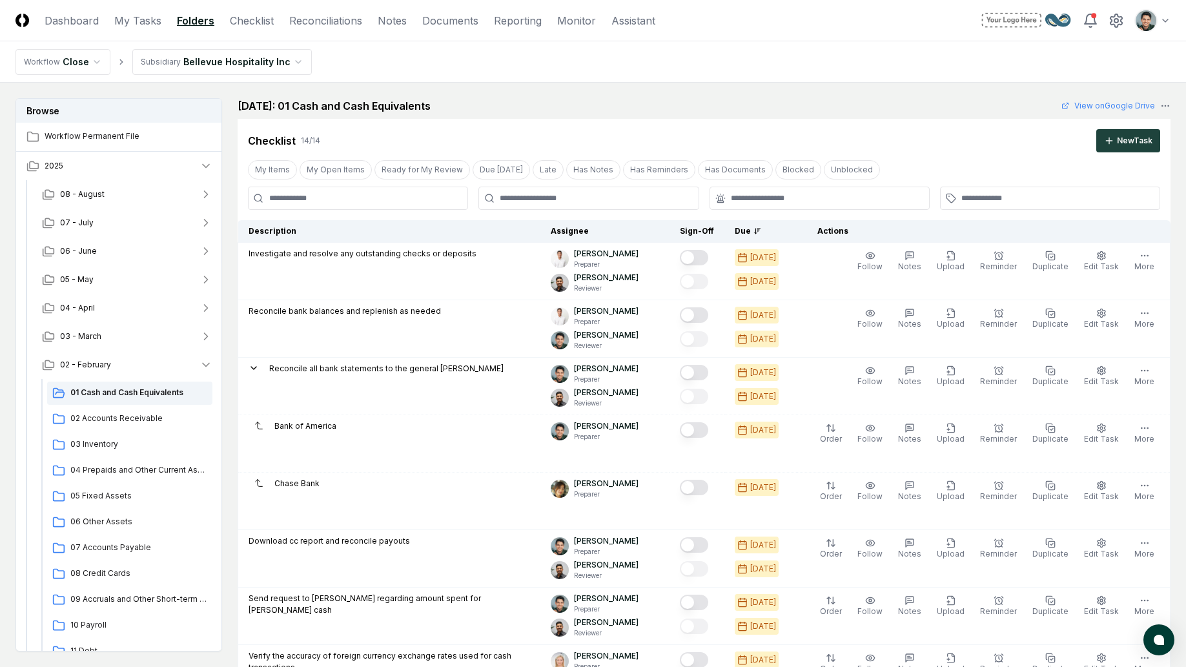
scroll to position [789, 0]
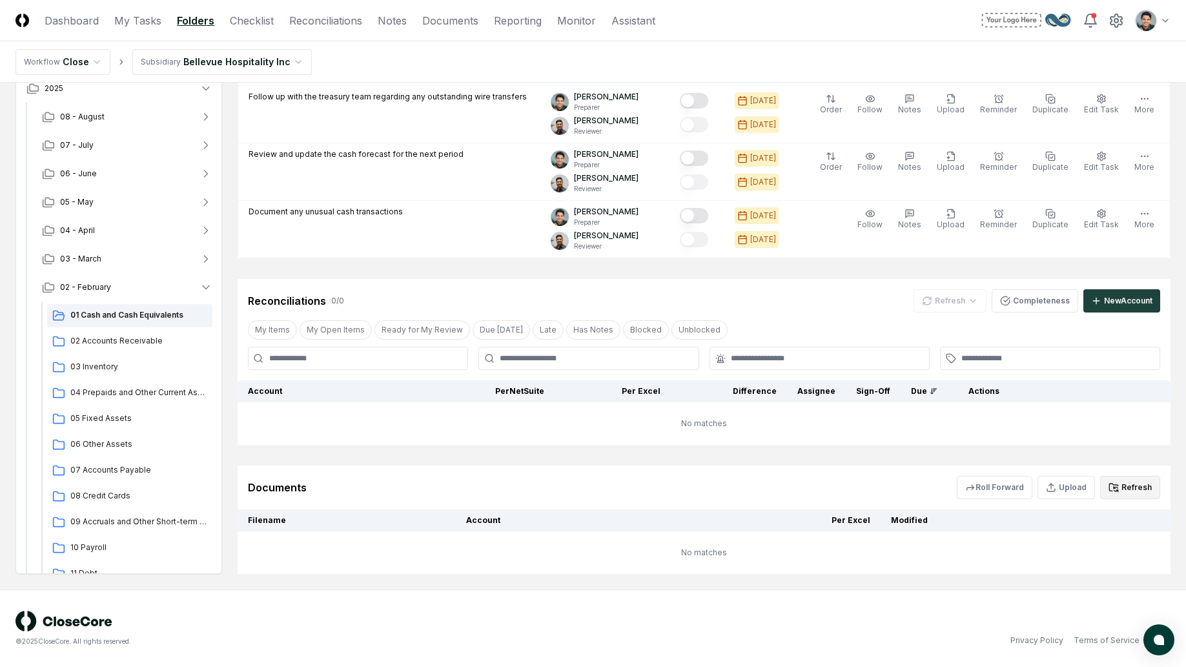
click at [1119, 496] on button "Refresh" at bounding box center [1130, 487] width 60 height 23
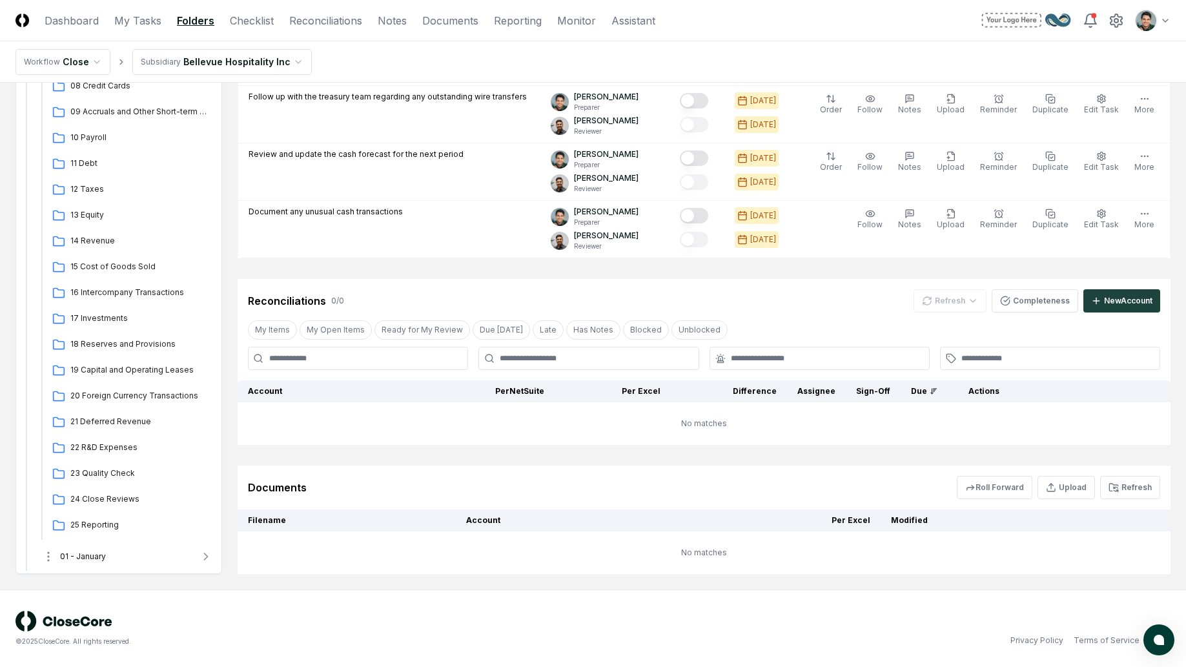
click at [125, 557] on button "01 - January" at bounding box center [127, 556] width 191 height 28
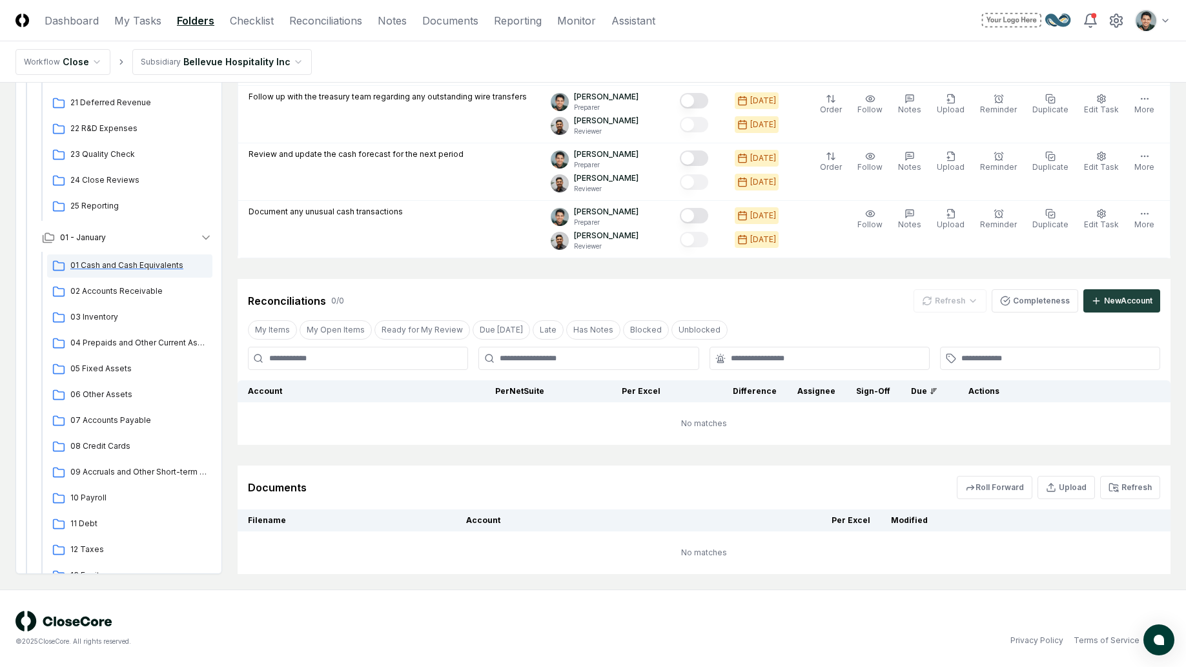
click at [129, 269] on span "01 Cash and Cash Equivalents" at bounding box center [138, 266] width 137 height 12
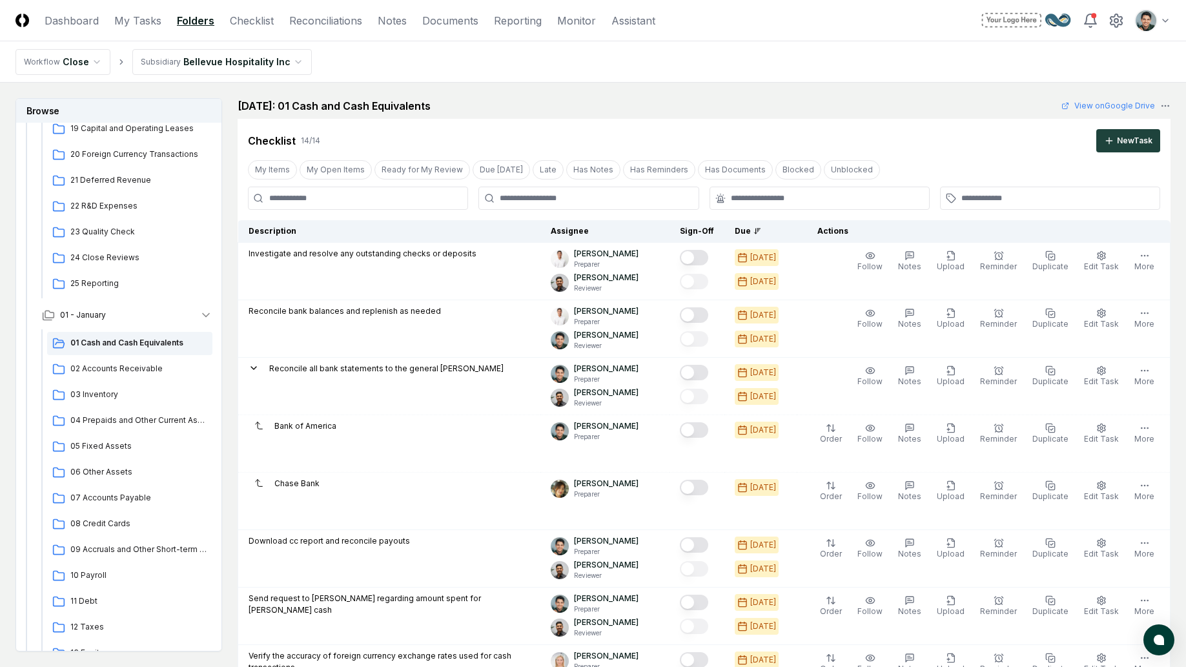
scroll to position [789, 0]
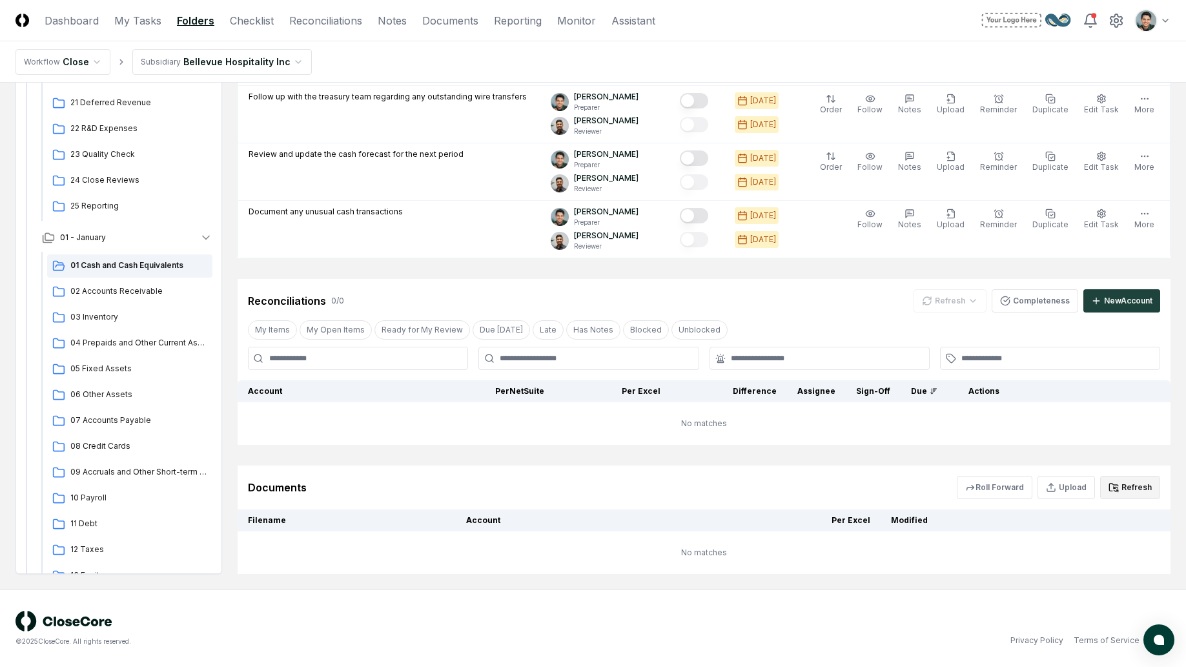
click at [1152, 481] on button "Refresh" at bounding box center [1130, 487] width 60 height 23
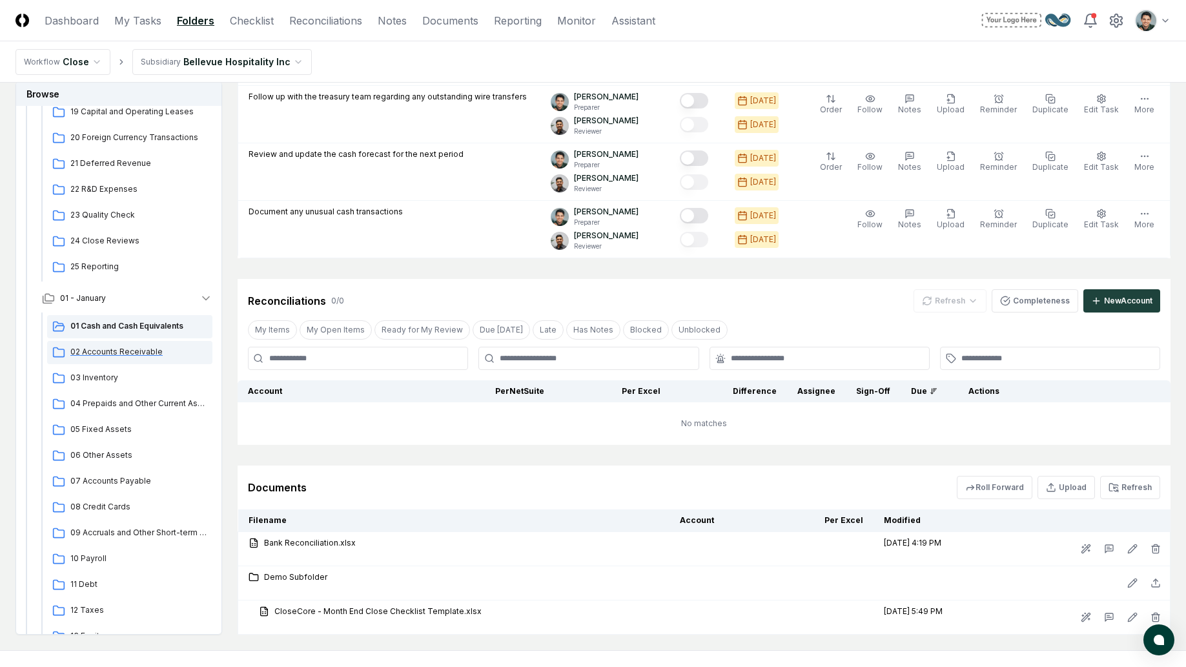
click at [110, 293] on button "01 - January" at bounding box center [127, 298] width 191 height 28
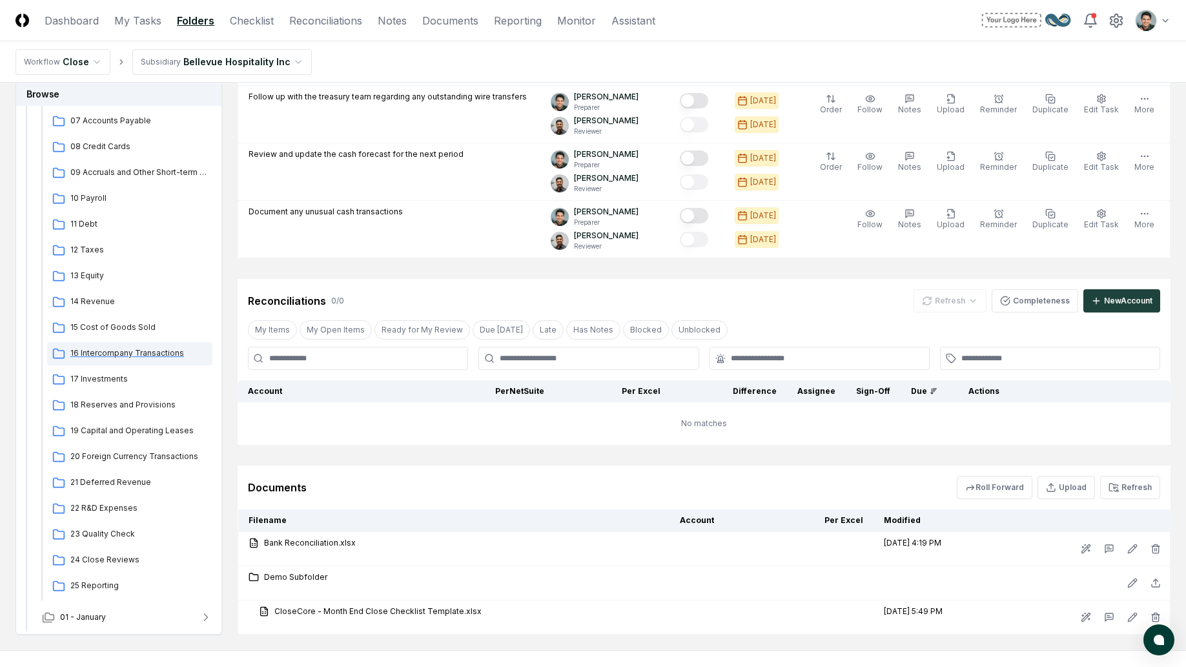
scroll to position [410, 0]
click at [127, 606] on button "01 - January" at bounding box center [127, 617] width 191 height 28
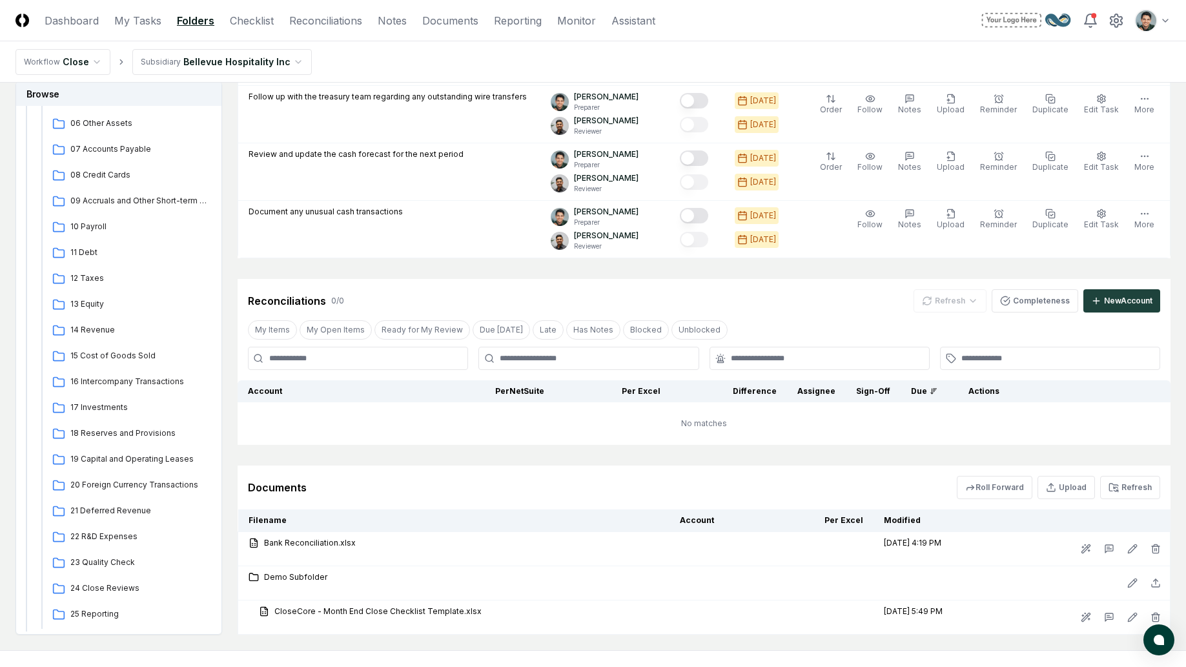
scroll to position [662, 0]
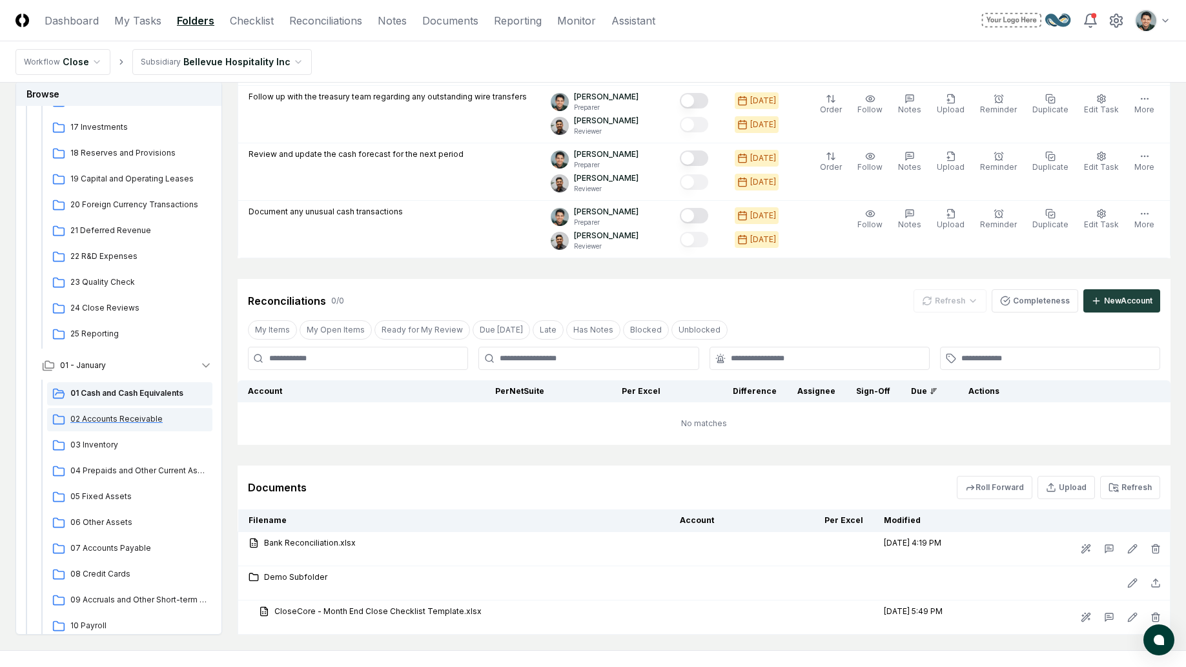
click at [118, 413] on span "02 Accounts Receivable" at bounding box center [138, 419] width 137 height 12
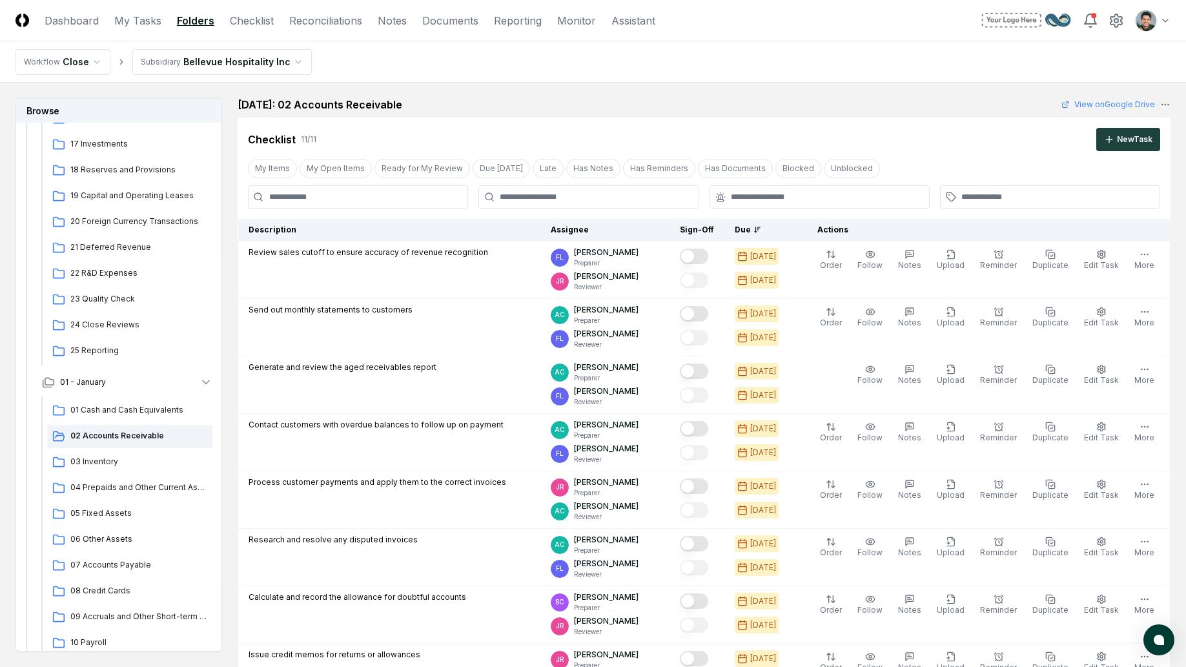
scroll to position [617, 0]
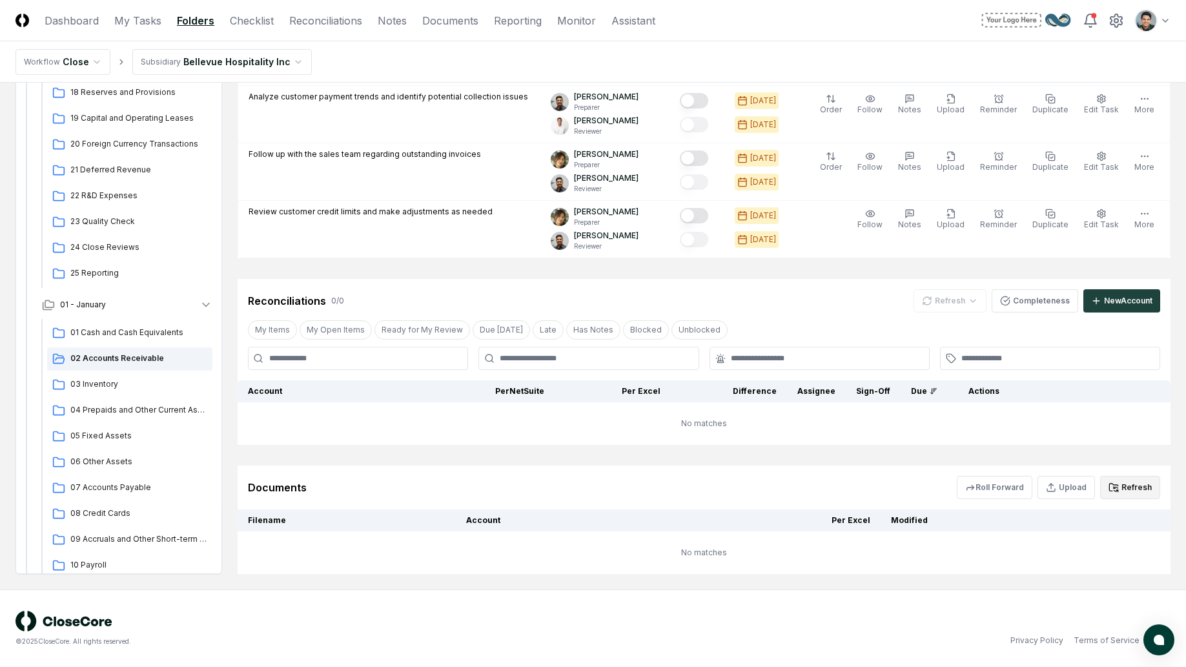
click at [1125, 477] on button "Refresh" at bounding box center [1130, 487] width 60 height 23
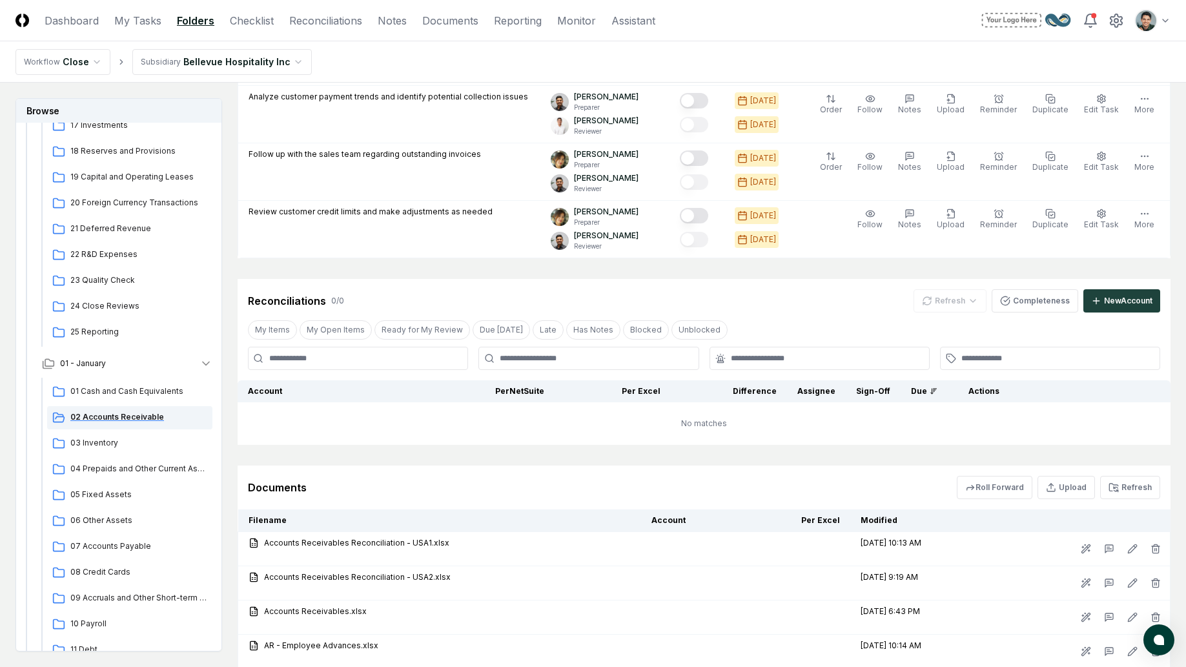
scroll to position [688, 0]
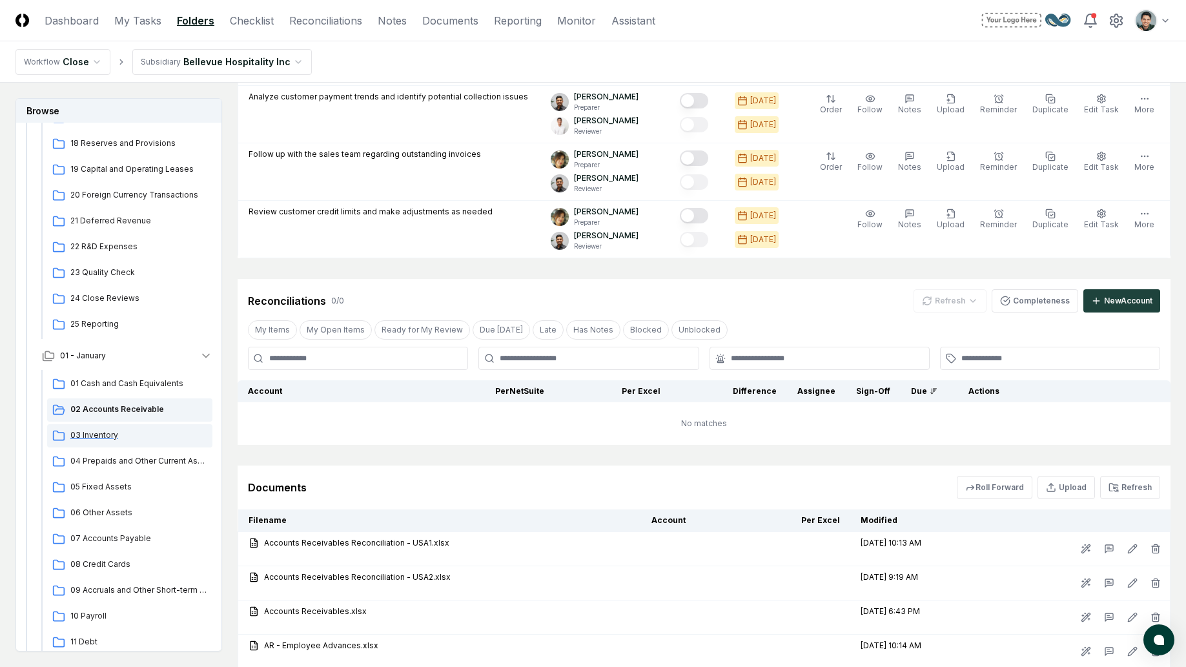
click at [110, 433] on span "03 Inventory" at bounding box center [138, 435] width 137 height 12
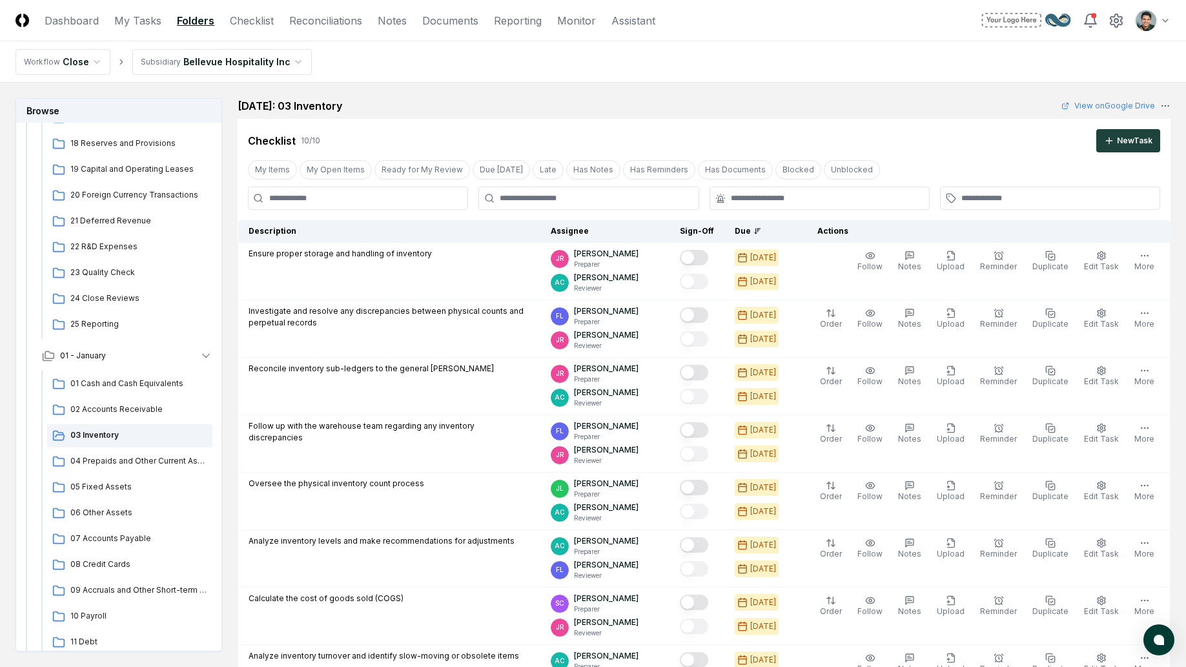
scroll to position [559, 0]
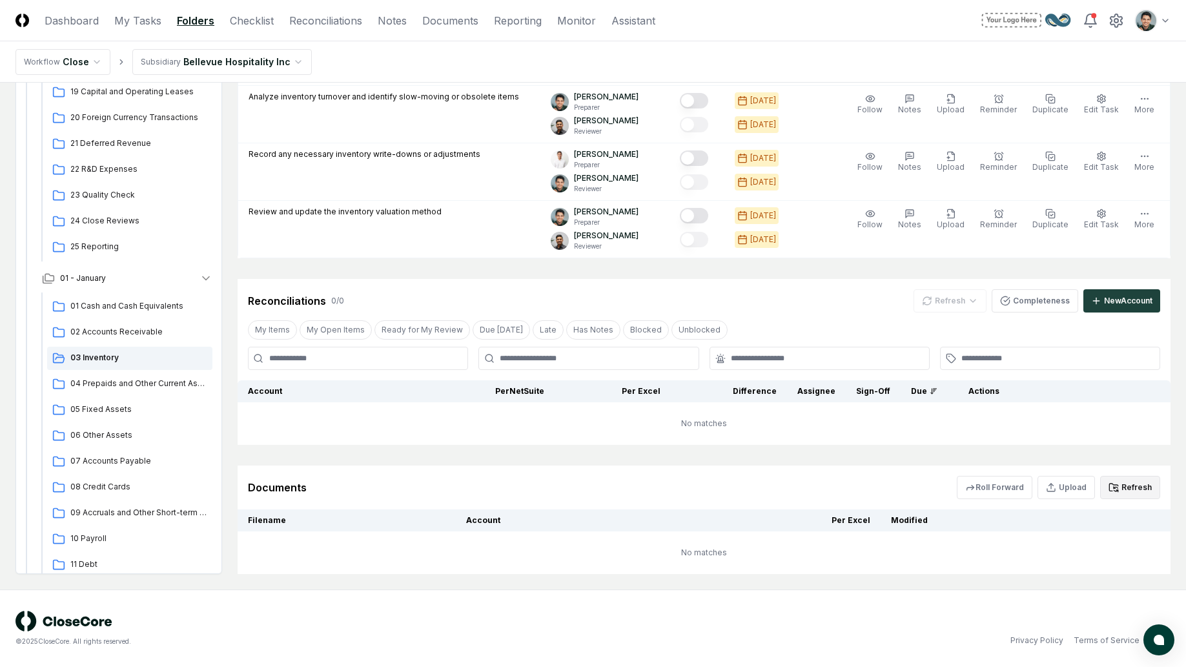
click at [1125, 489] on button "Refresh" at bounding box center [1130, 487] width 60 height 23
click at [130, 378] on span "04 Prepaids and Other Current Assets" at bounding box center [138, 384] width 137 height 12
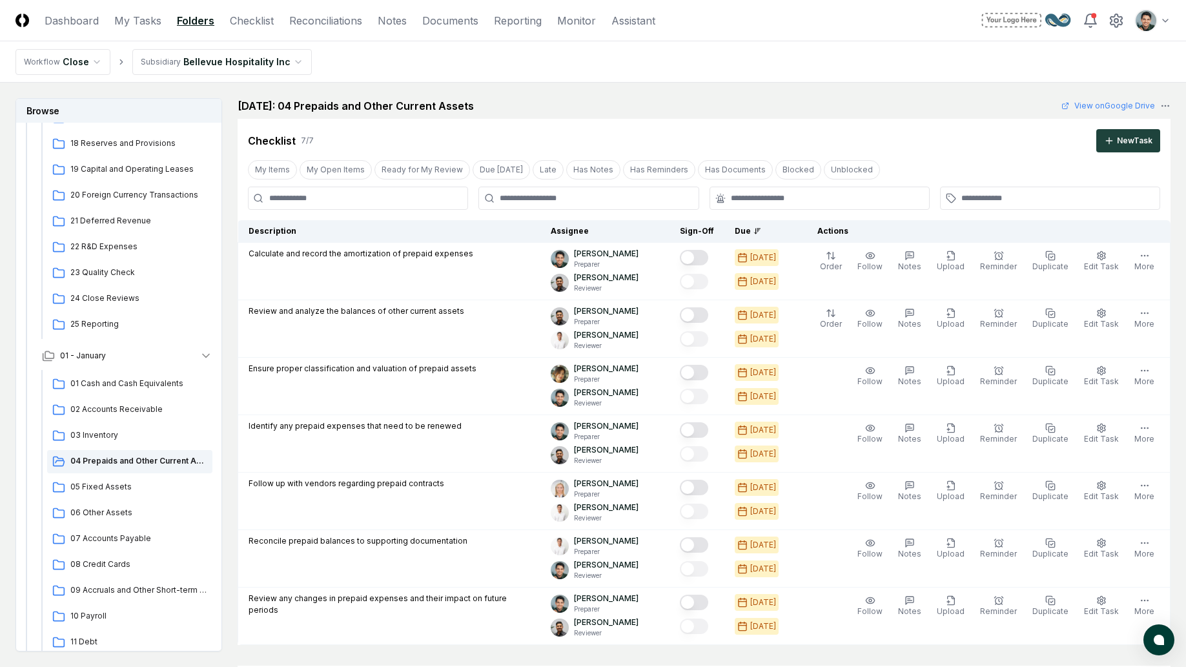
scroll to position [387, 0]
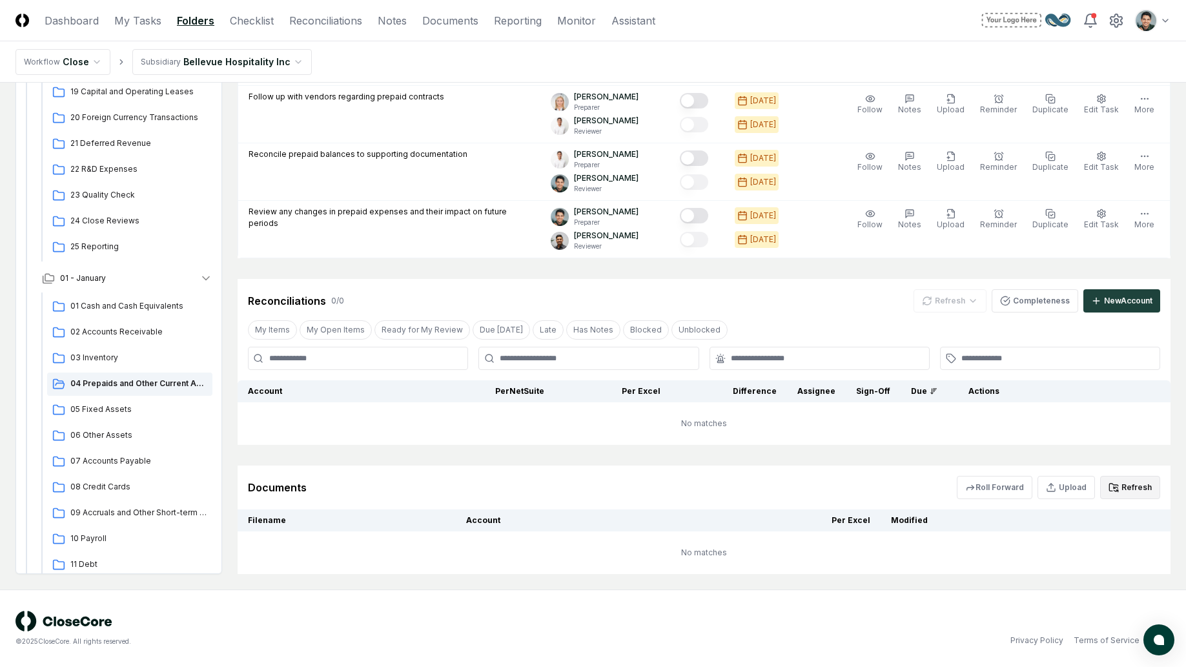
click at [1145, 485] on button "Refresh" at bounding box center [1130, 487] width 60 height 23
click at [100, 408] on span "05 Fixed Assets" at bounding box center [138, 410] width 137 height 12
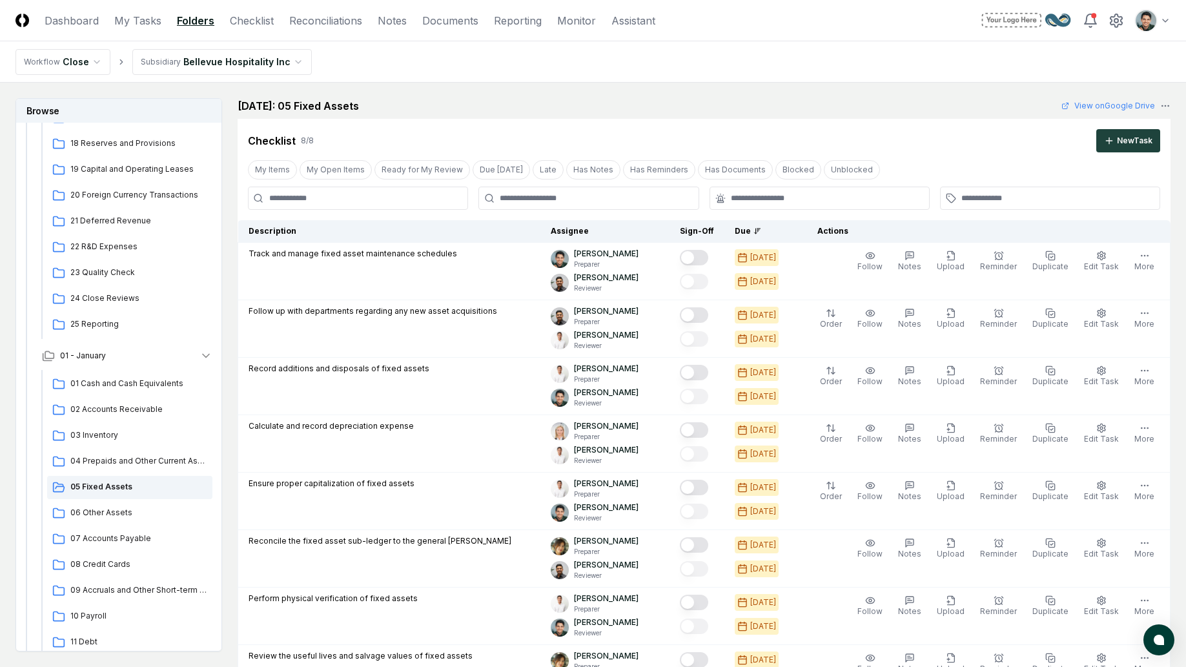
scroll to position [444, 0]
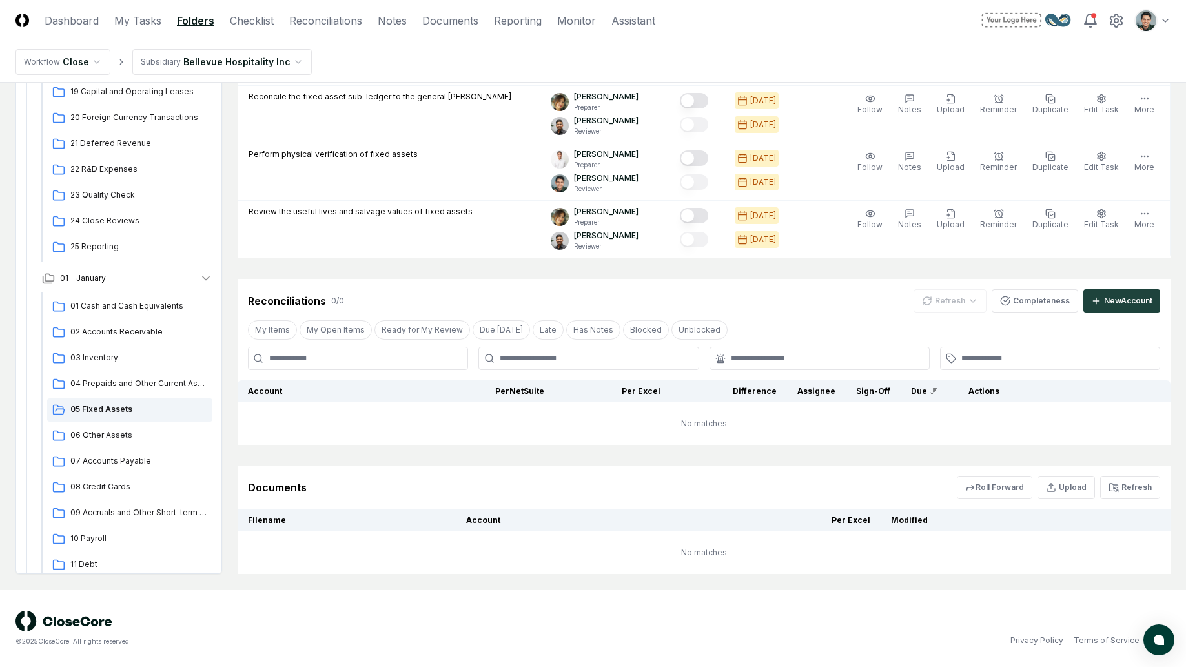
click at [1141, 472] on div "Documents Roll Forward Upload Refresh" at bounding box center [704, 487] width 933 height 44
click at [1136, 490] on button "Refresh" at bounding box center [1130, 487] width 60 height 23
click at [125, 442] on div "06 Other Assets" at bounding box center [129, 435] width 165 height 23
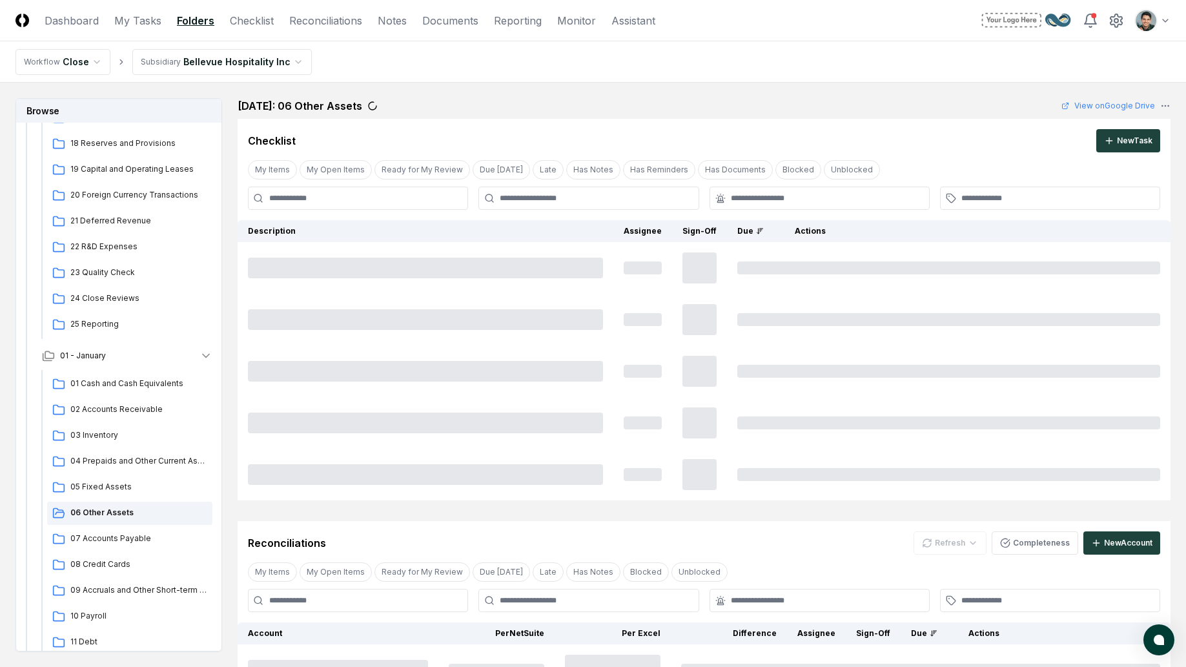
scroll to position [272, 0]
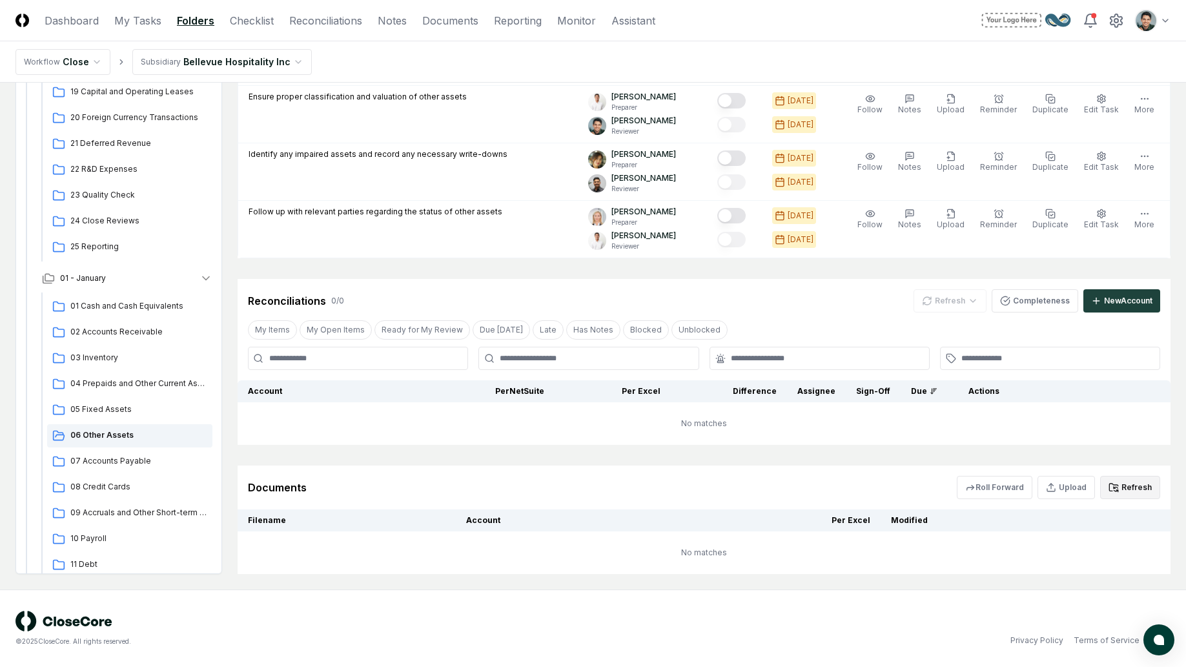
click at [1103, 476] on button "Refresh" at bounding box center [1130, 487] width 60 height 23
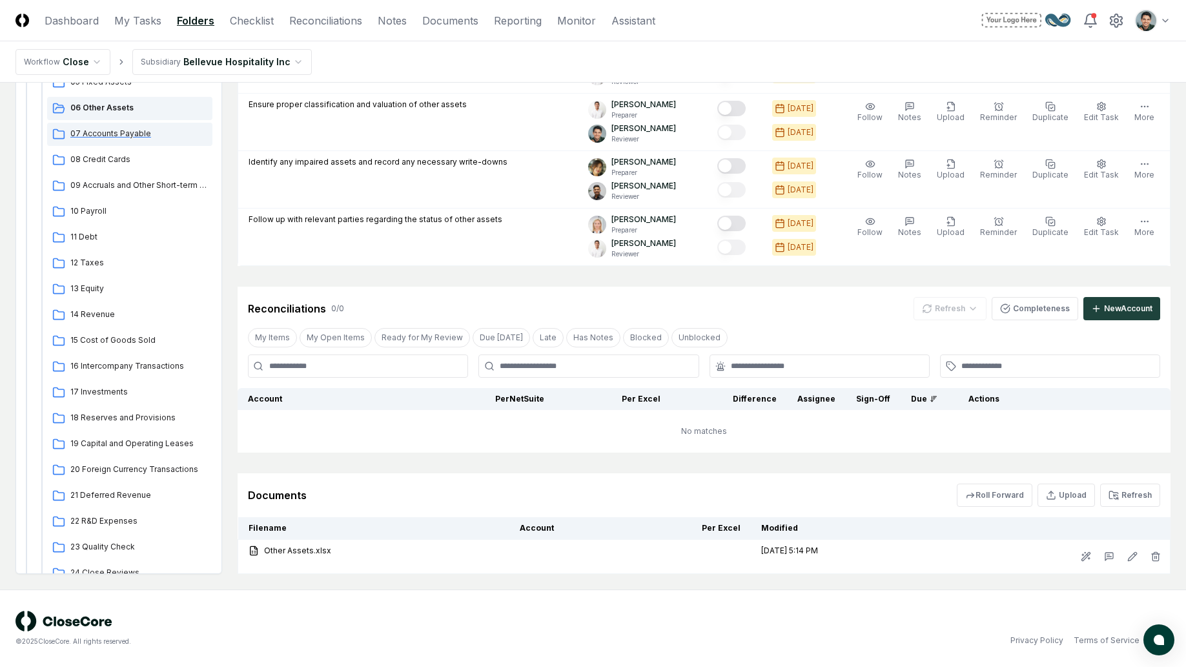
scroll to position [796, 0]
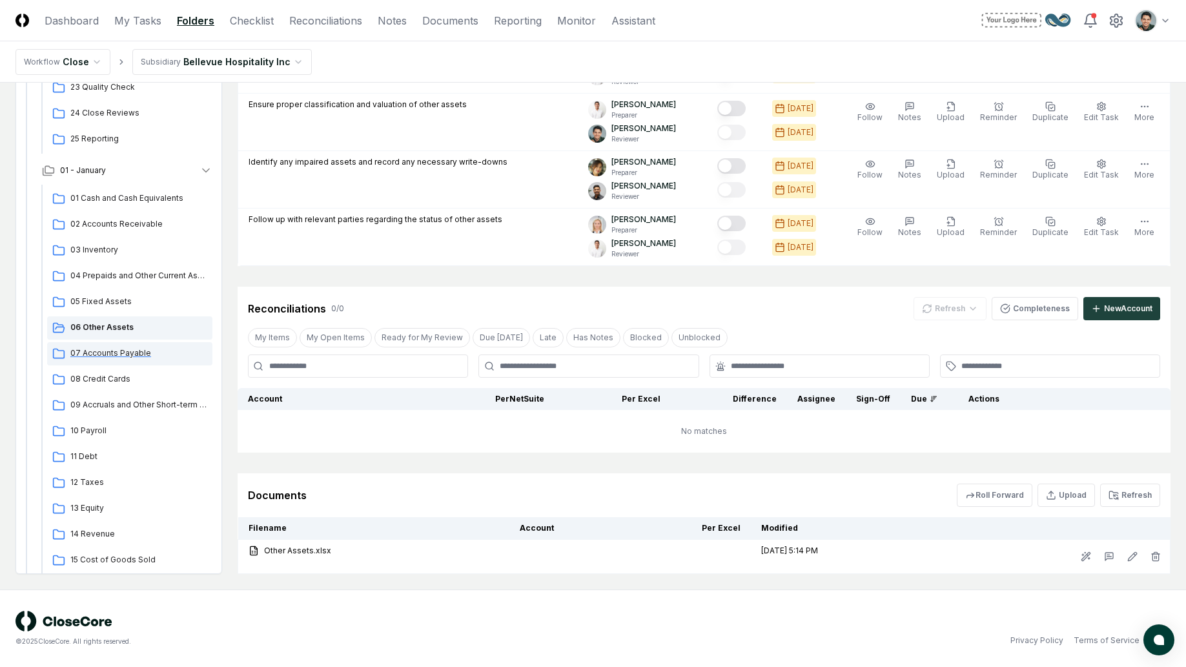
click at [134, 351] on span "07 Accounts Payable" at bounding box center [138, 353] width 137 height 12
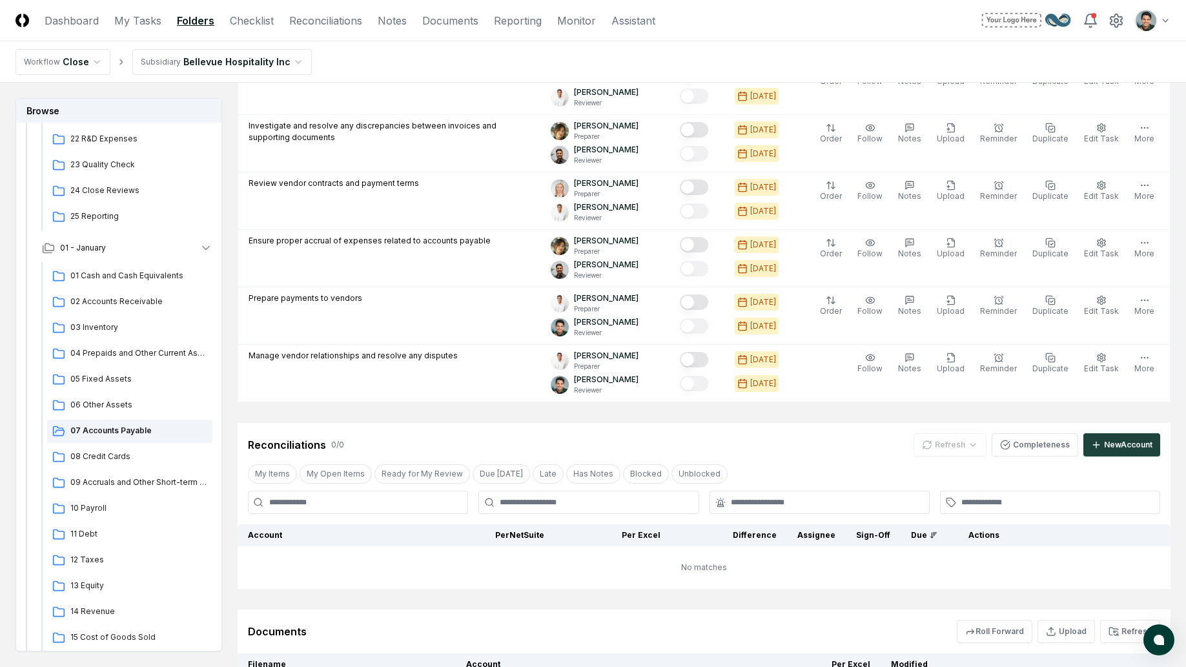
scroll to position [559, 0]
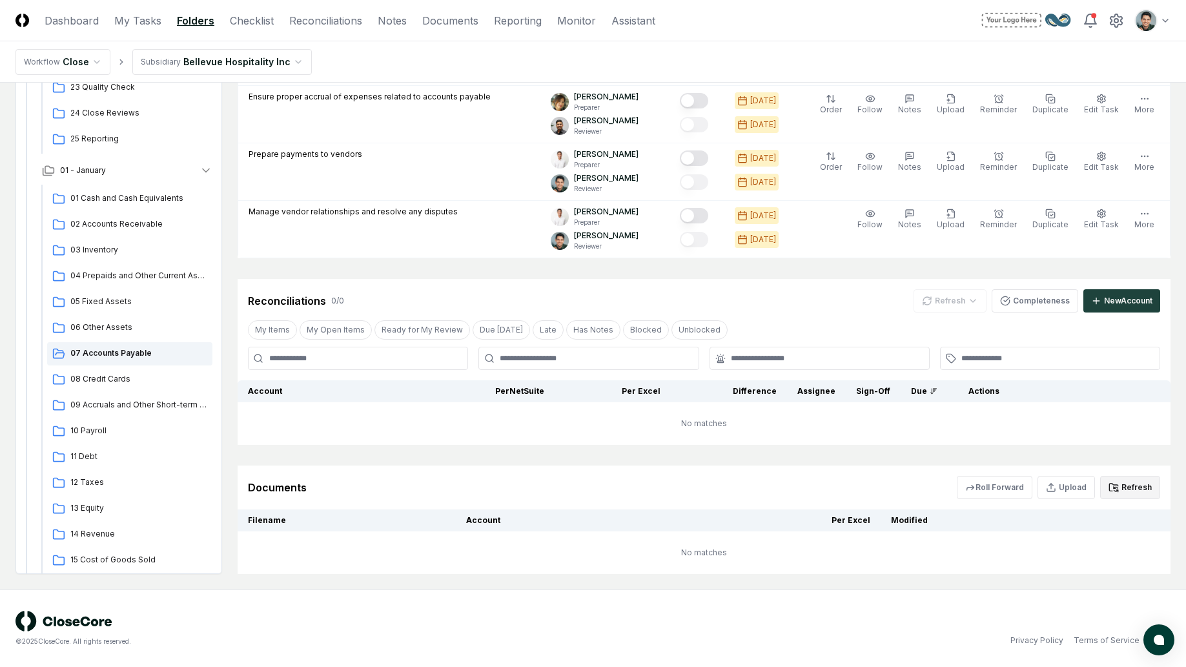
click at [1130, 485] on button "Refresh" at bounding box center [1130, 487] width 60 height 23
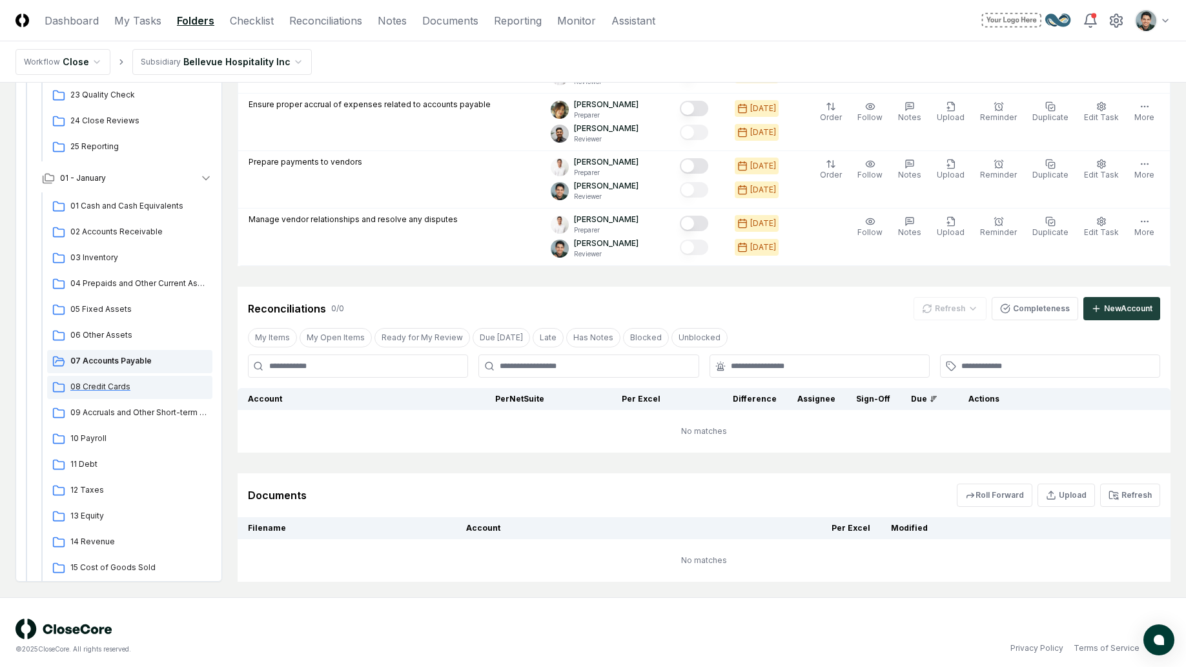
click at [129, 387] on div "08 Credit Cards" at bounding box center [129, 387] width 165 height 23
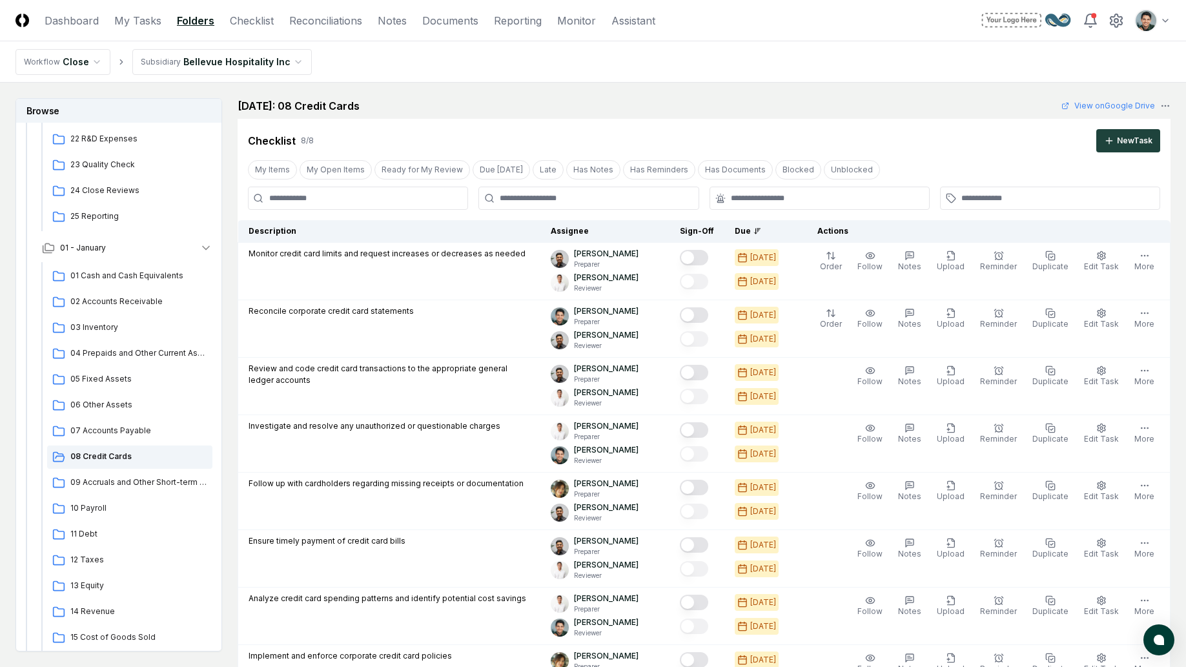
scroll to position [444, 0]
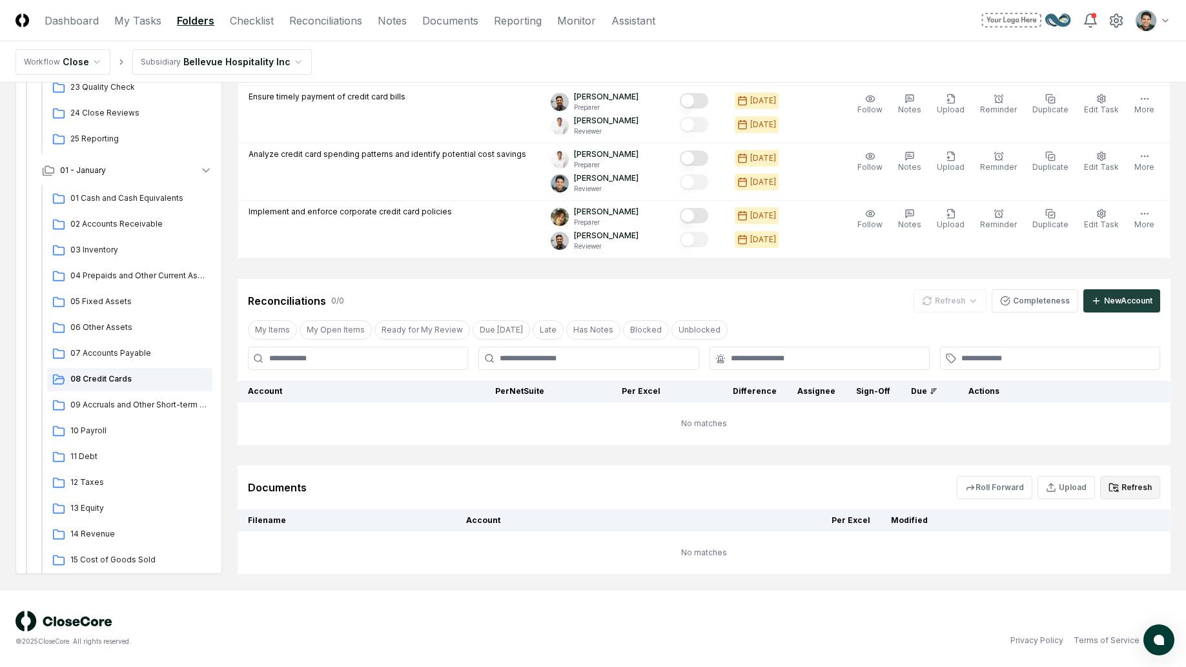
click at [1121, 476] on div "Documents Roll Forward Upload Refresh" at bounding box center [704, 487] width 933 height 44
click at [1121, 483] on button "Refresh" at bounding box center [1130, 487] width 60 height 23
click at [149, 403] on span "09 Accruals and Other Short-term Liabilities" at bounding box center [138, 405] width 137 height 12
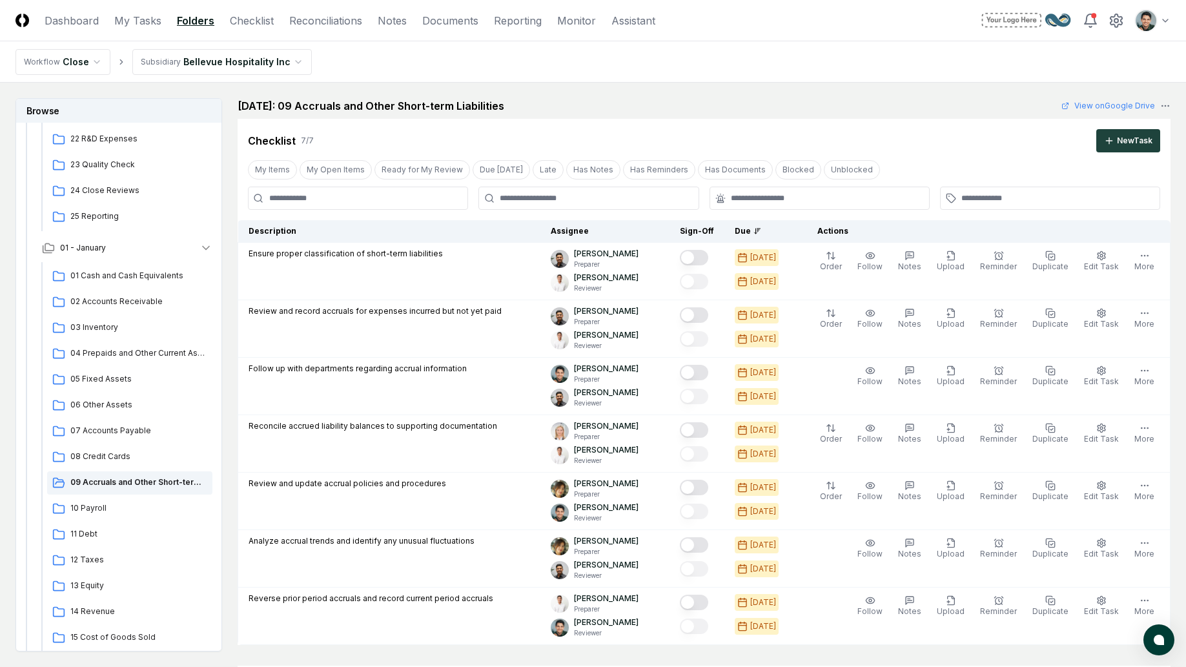
scroll to position [387, 0]
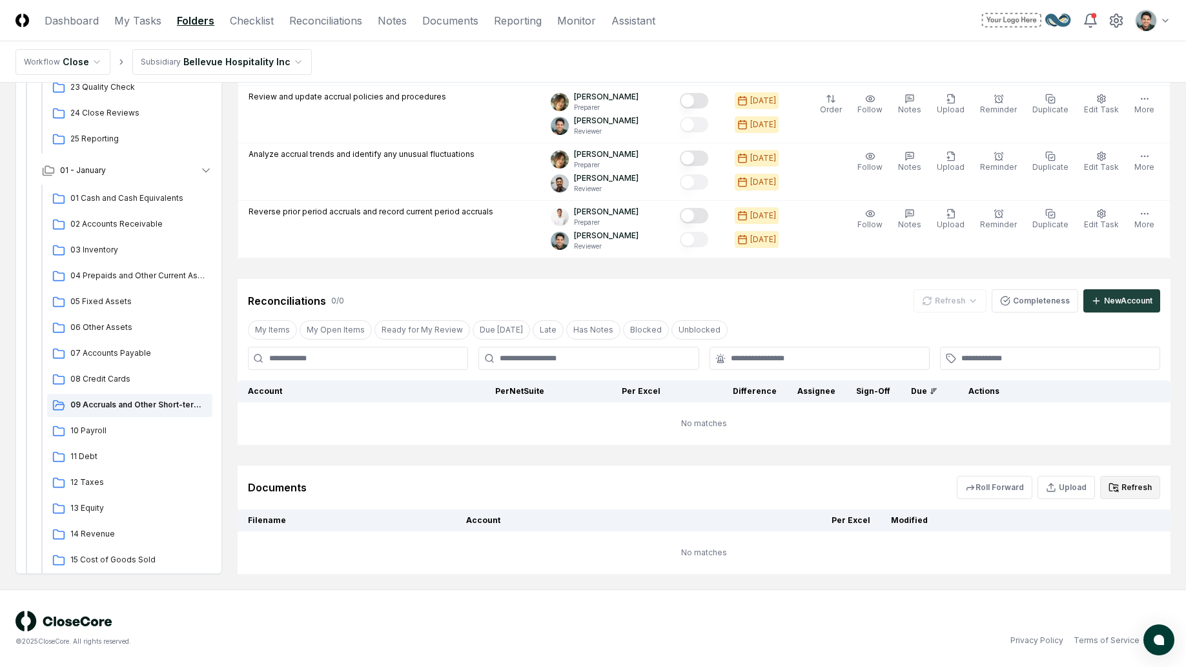
click at [1139, 493] on button "Refresh" at bounding box center [1130, 487] width 60 height 23
click at [114, 425] on span "10 Payroll" at bounding box center [138, 431] width 137 height 12
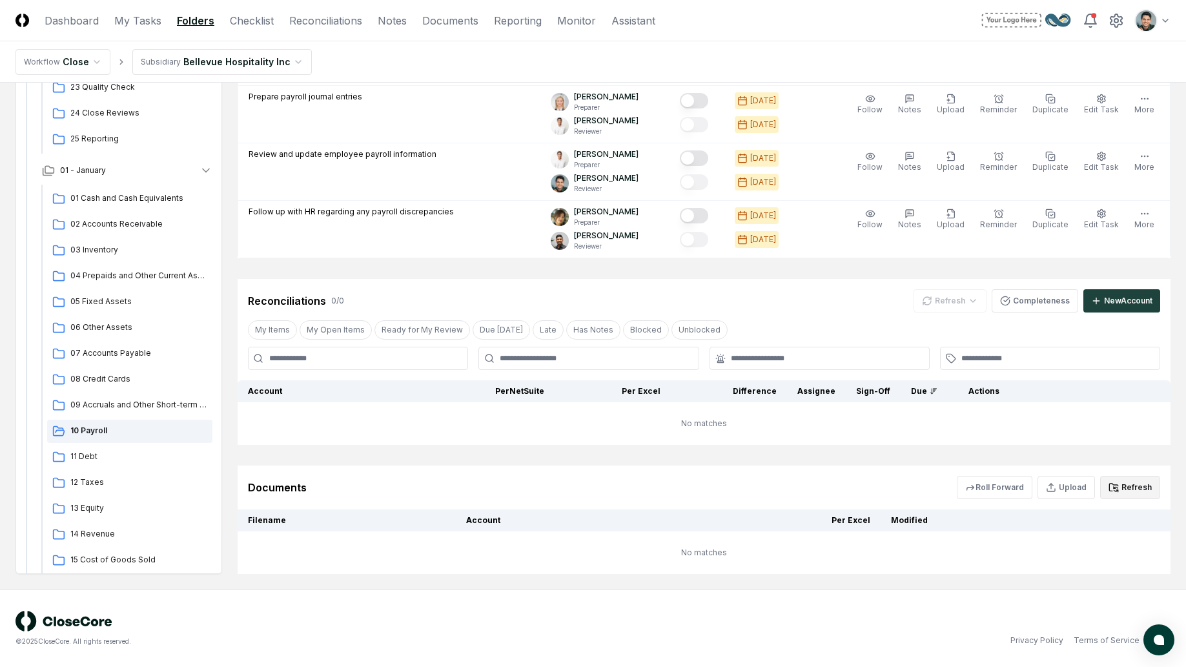
click at [1115, 485] on icon at bounding box center [1113, 487] width 8 height 7
click at [77, 455] on span "11 Debt" at bounding box center [138, 457] width 137 height 12
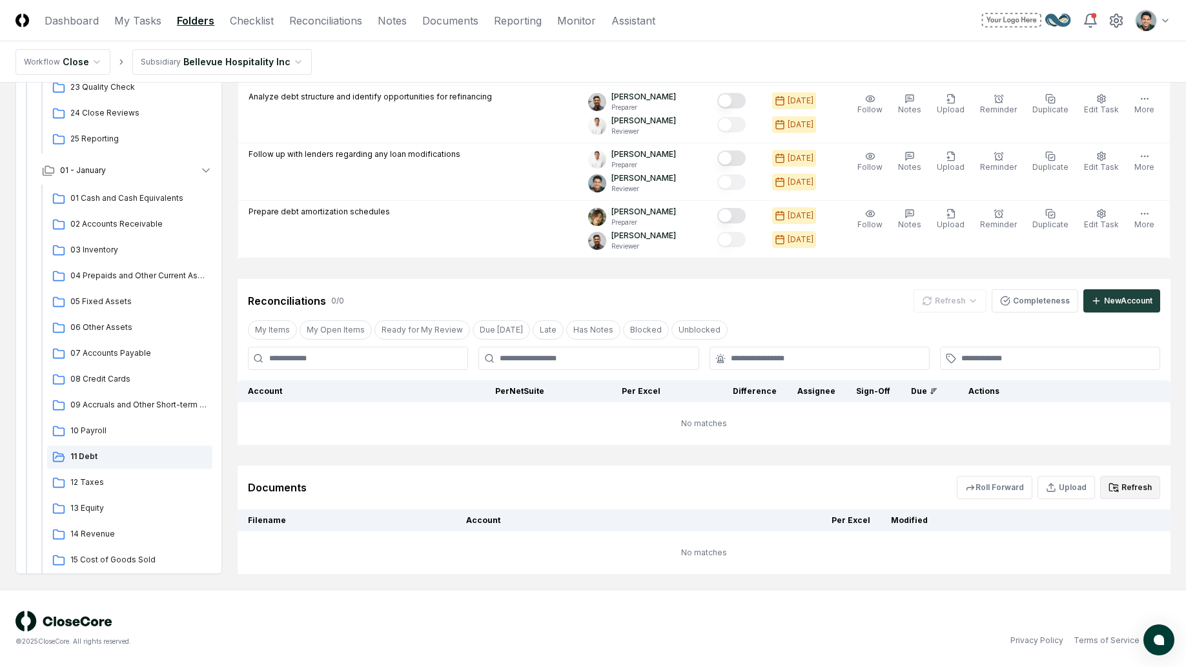
click at [1128, 488] on button "Refresh" at bounding box center [1130, 487] width 60 height 23
click at [77, 479] on span "12 Taxes" at bounding box center [138, 482] width 137 height 12
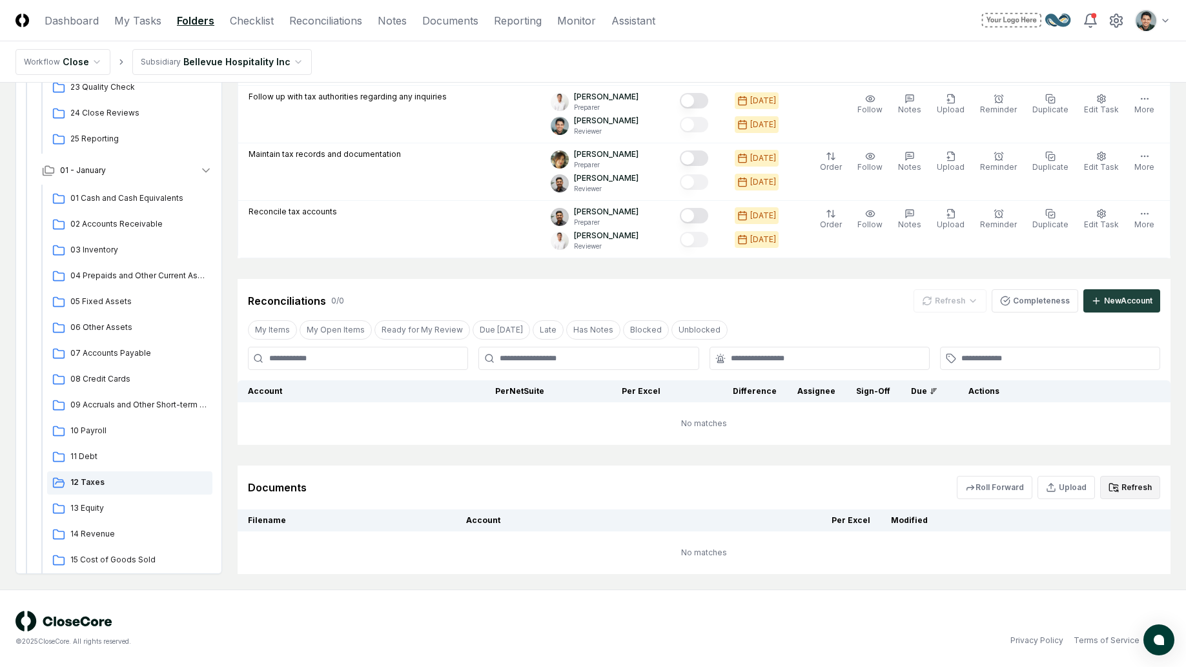
click at [1117, 486] on icon at bounding box center [1114, 487] width 10 height 10
click at [124, 510] on span "13 Equity" at bounding box center [138, 508] width 137 height 12
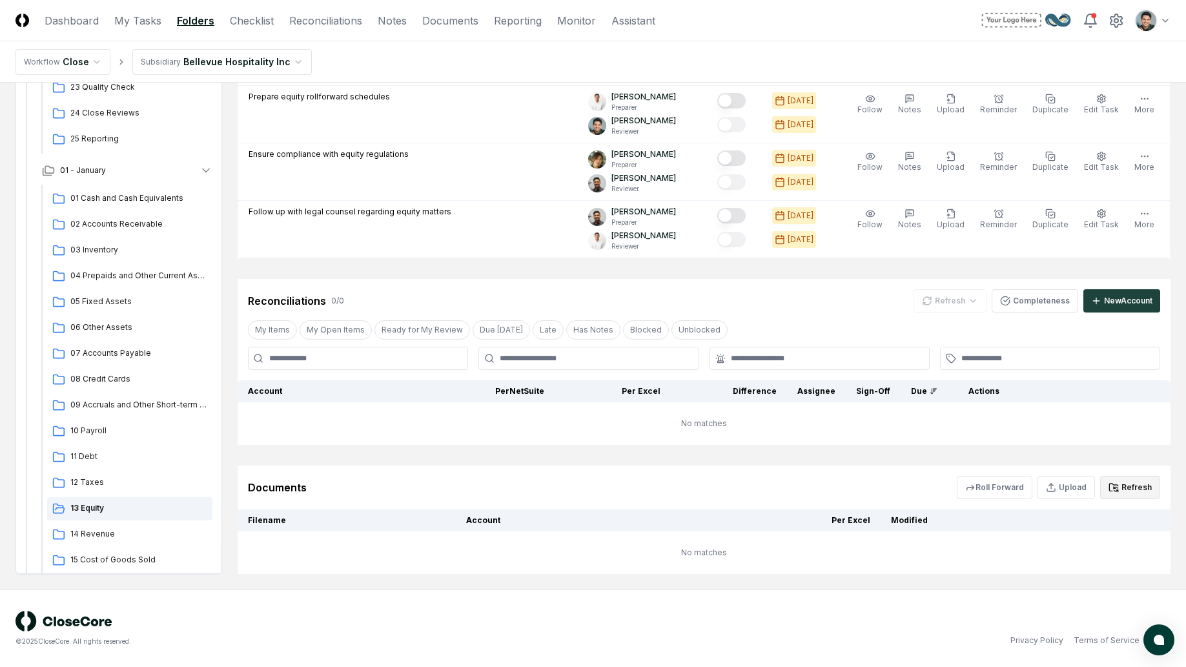
click at [1123, 476] on button "Refresh" at bounding box center [1130, 487] width 60 height 23
click at [121, 541] on div "14 Revenue" at bounding box center [129, 534] width 165 height 23
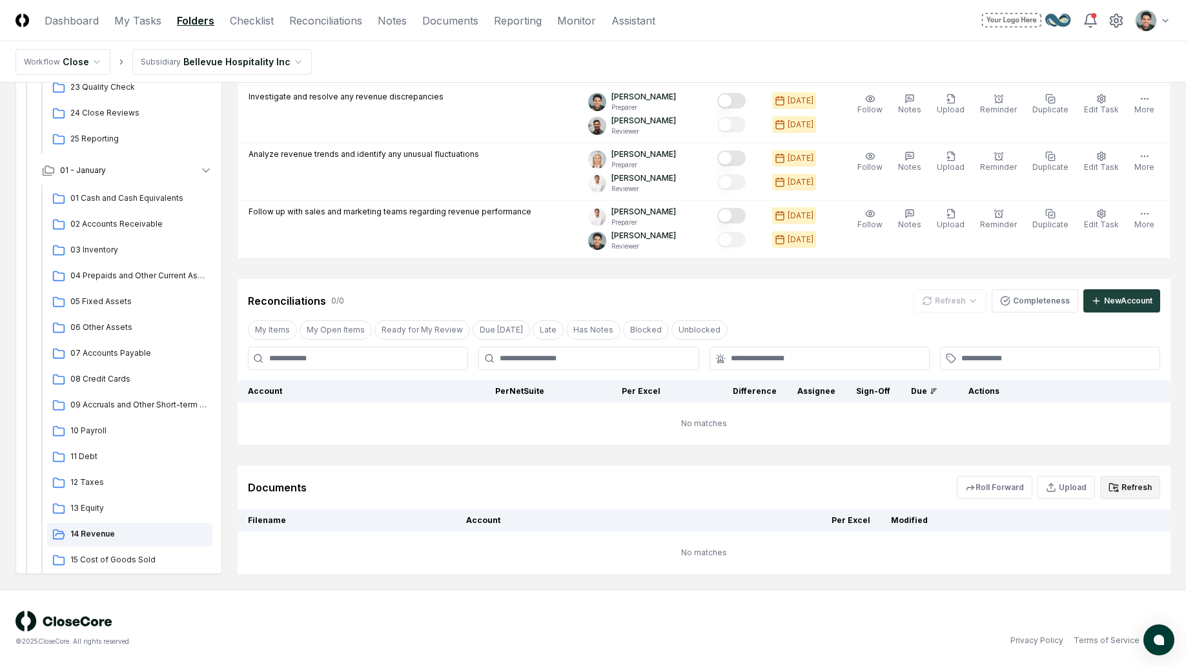
click at [1114, 491] on icon at bounding box center [1114, 487] width 10 height 10
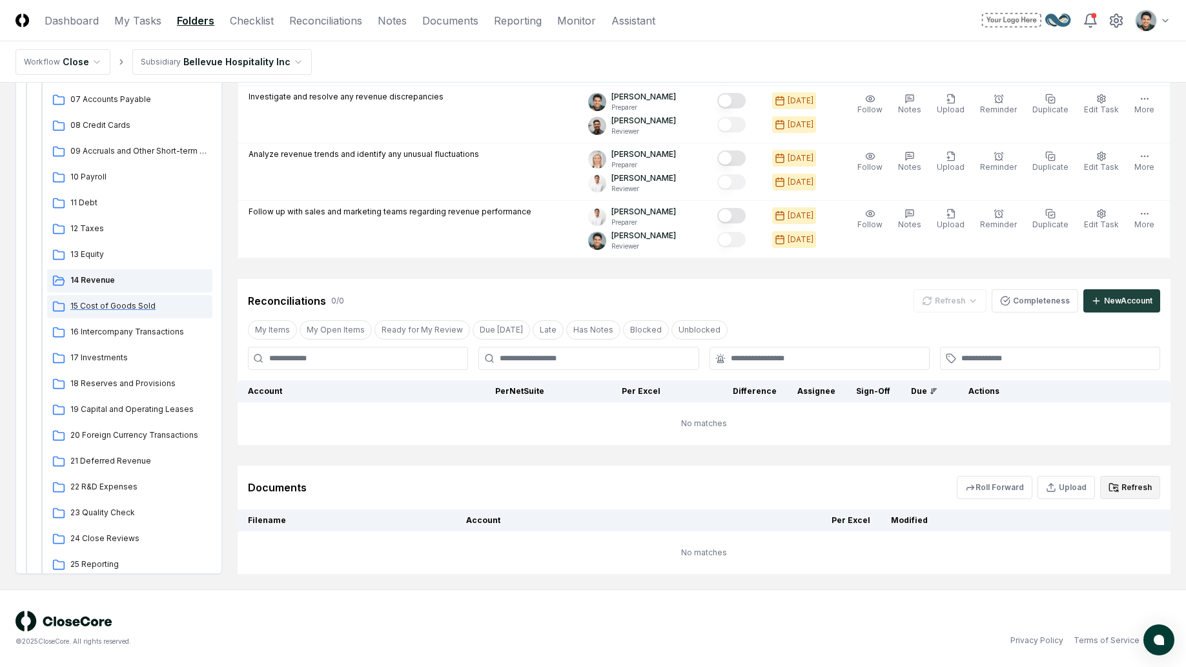
click at [101, 309] on span "15 Cost of Goods Sold" at bounding box center [138, 306] width 137 height 12
click at [1156, 489] on button "Refresh" at bounding box center [1130, 487] width 60 height 23
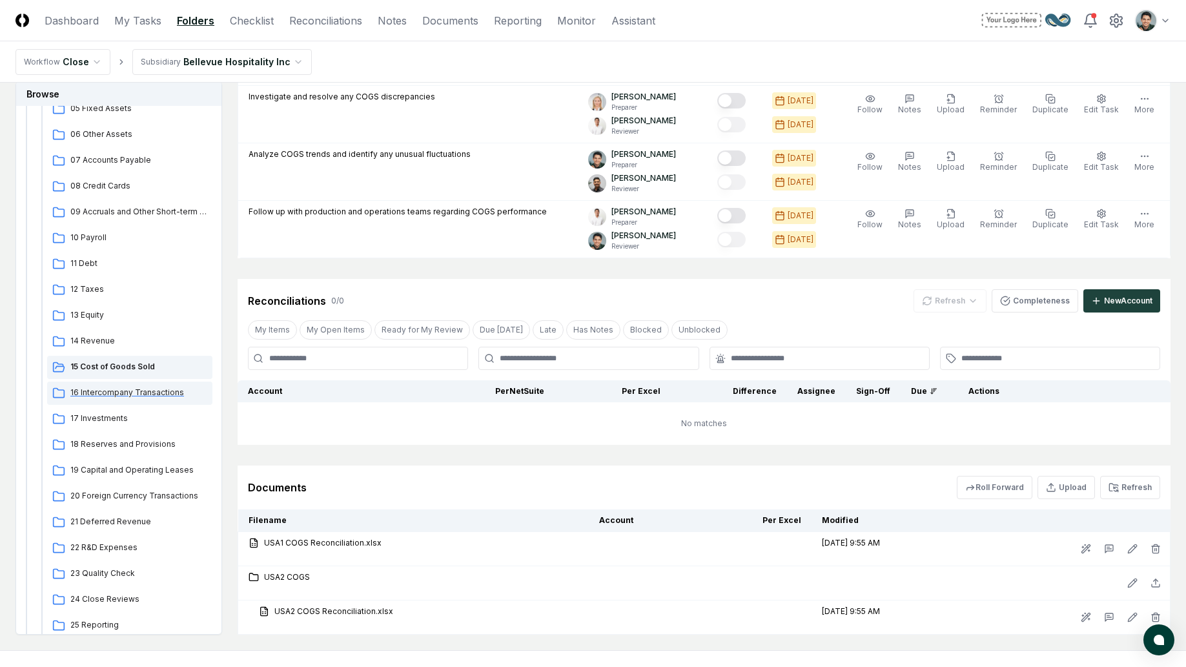
click at [148, 338] on span "14 Revenue" at bounding box center [138, 341] width 137 height 12
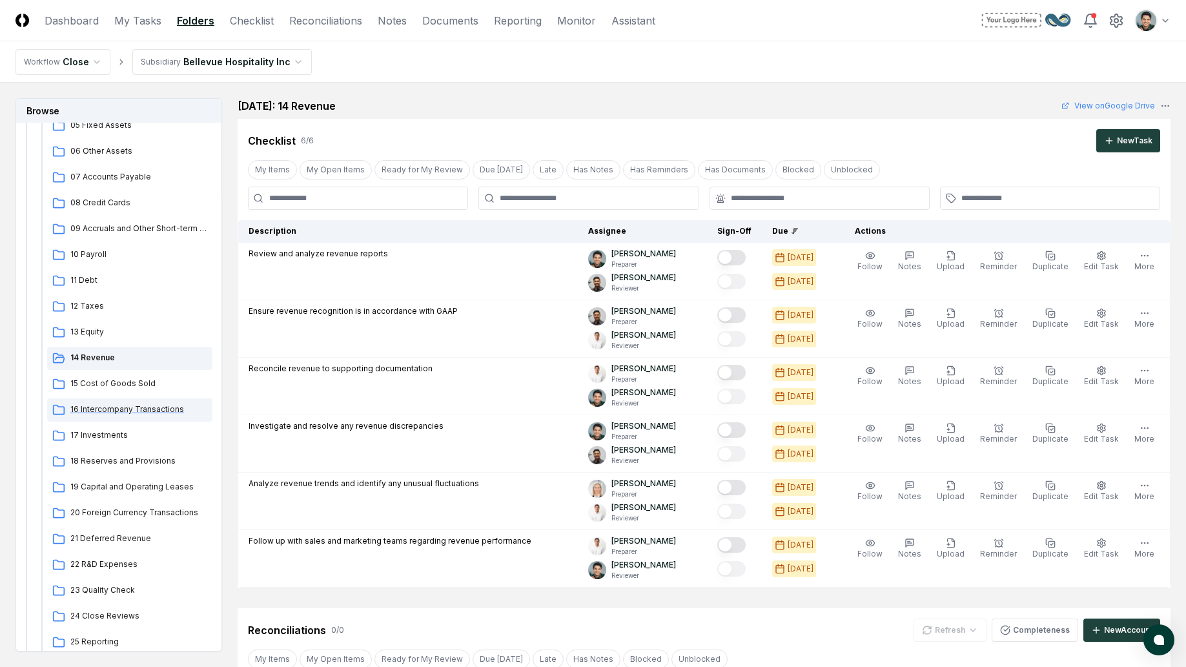
click at [123, 400] on div "16 Intercompany Transactions" at bounding box center [129, 409] width 165 height 23
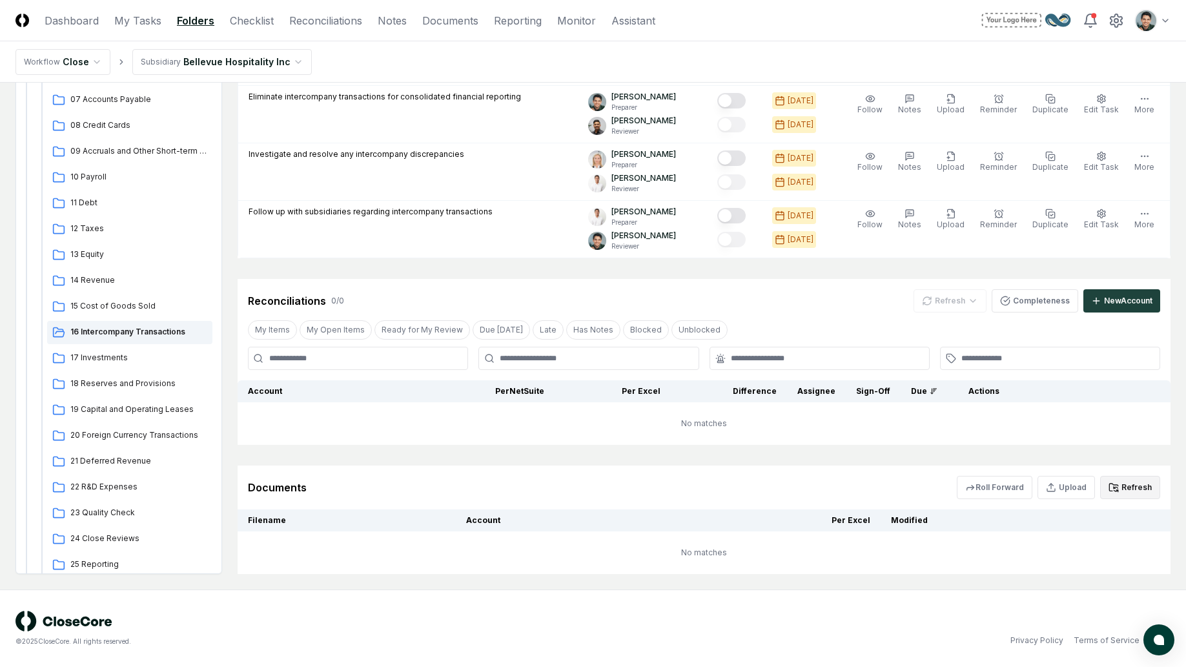
click at [1121, 480] on button "Refresh" at bounding box center [1130, 487] width 60 height 23
click at [101, 356] on span "17 Investments" at bounding box center [138, 358] width 137 height 12
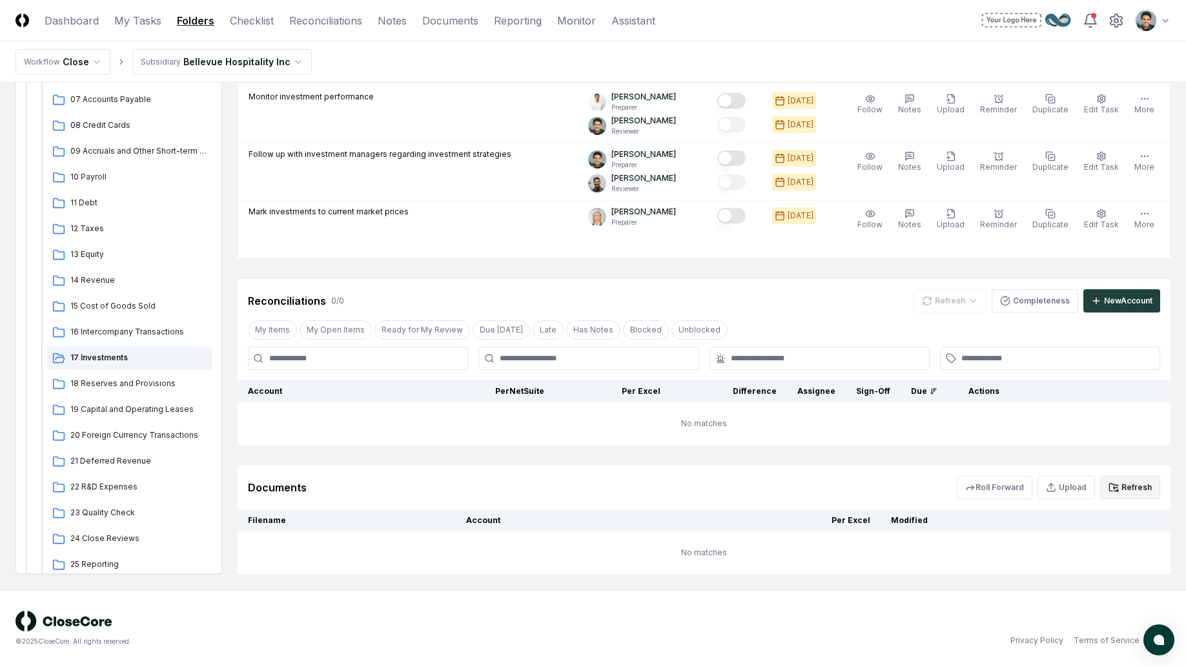
click at [1123, 490] on button "Refresh" at bounding box center [1130, 487] width 60 height 23
click at [158, 388] on span "18 Reserves and Provisions" at bounding box center [138, 384] width 137 height 12
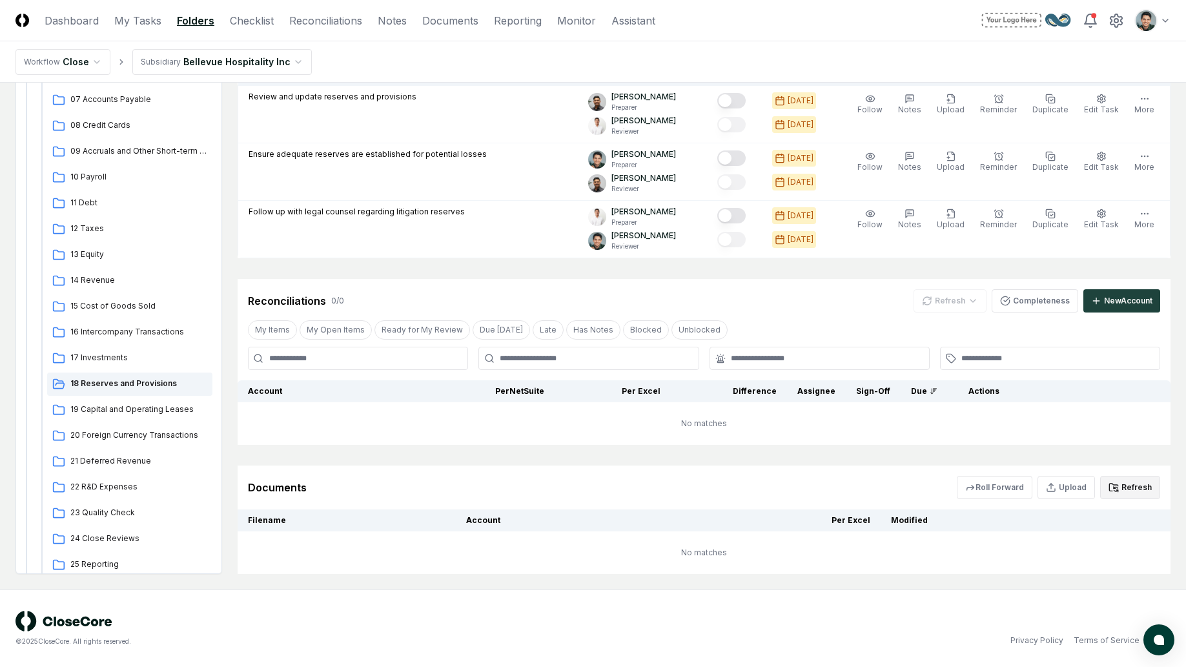
click at [1127, 484] on button "Refresh" at bounding box center [1130, 487] width 60 height 23
click at [148, 414] on span "19 Capital and Operating Leases" at bounding box center [138, 410] width 137 height 12
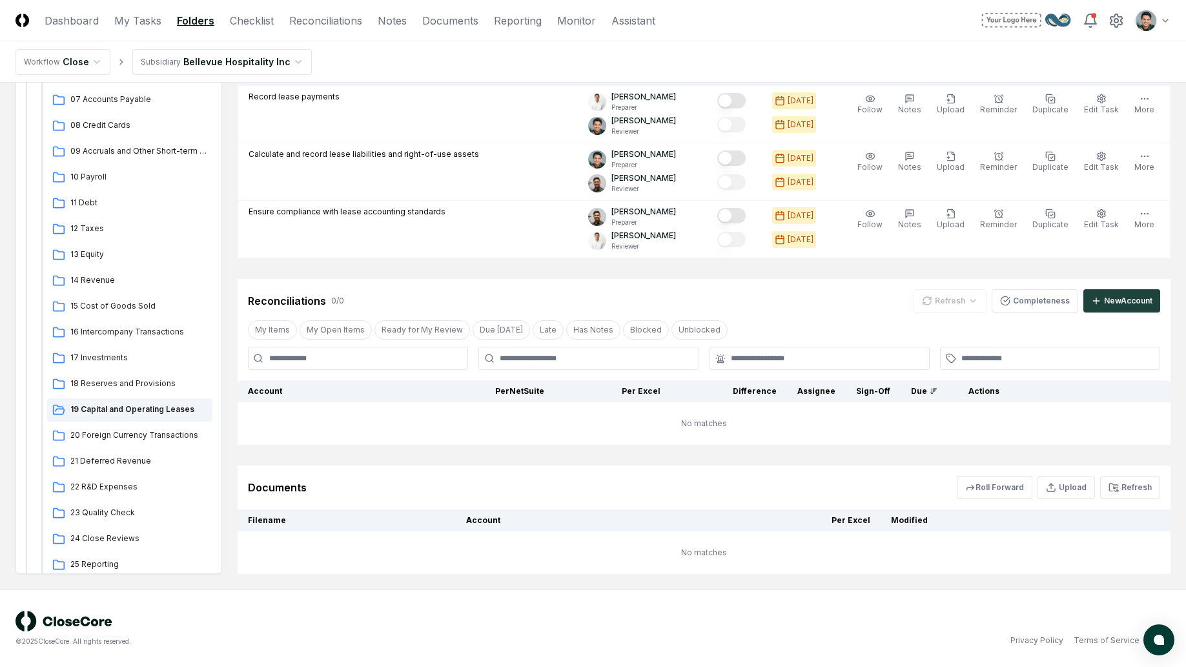
click at [1147, 499] on div "Documents Roll Forward Upload Refresh" at bounding box center [704, 487] width 933 height 44
click at [1148, 496] on button "Refresh" at bounding box center [1130, 487] width 60 height 23
click at [458, 22] on link "Documents" at bounding box center [450, 20] width 56 height 15
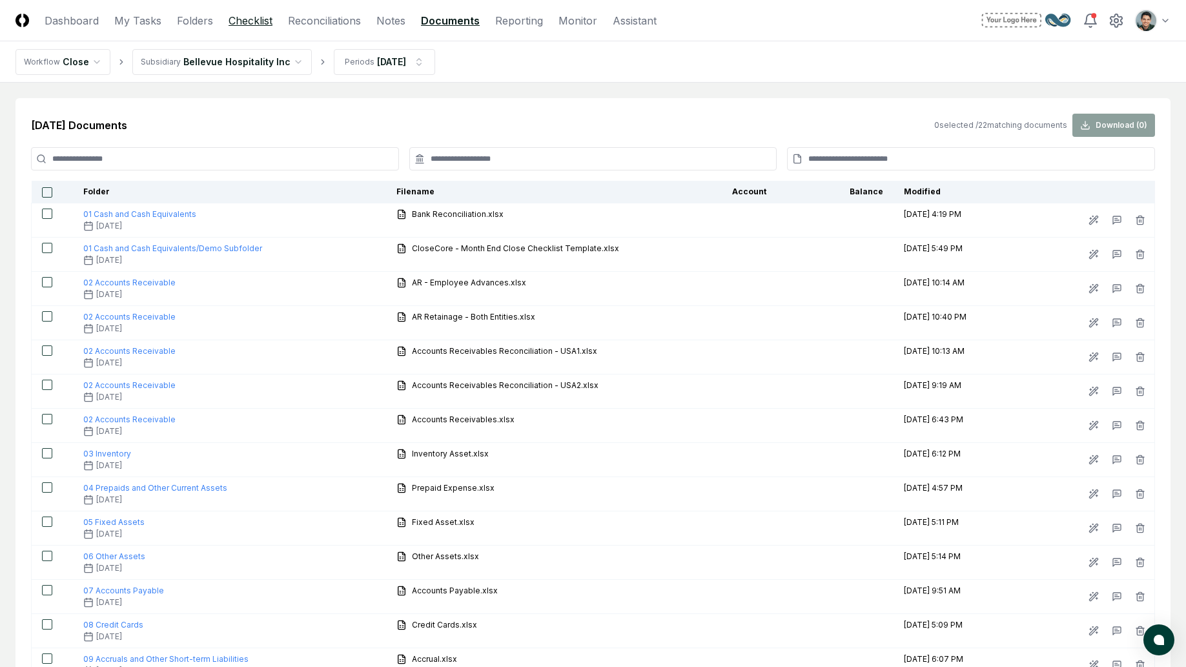
click at [248, 25] on link "Checklist" at bounding box center [251, 20] width 44 height 15
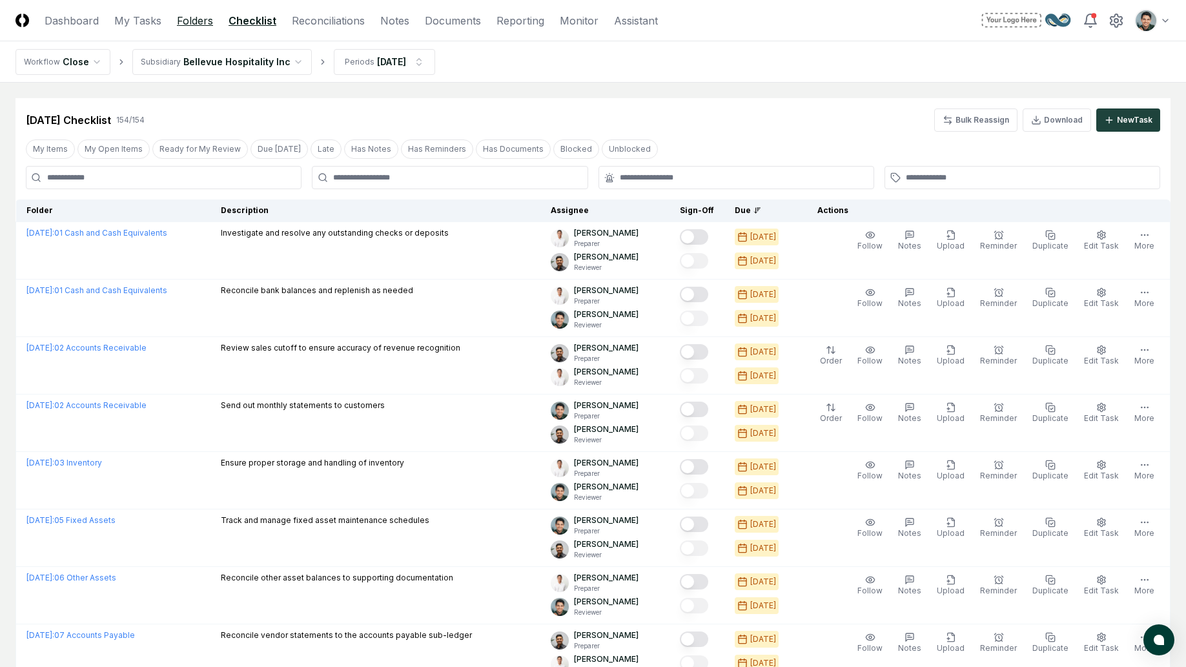
click at [200, 14] on link "Folders" at bounding box center [195, 20] width 36 height 15
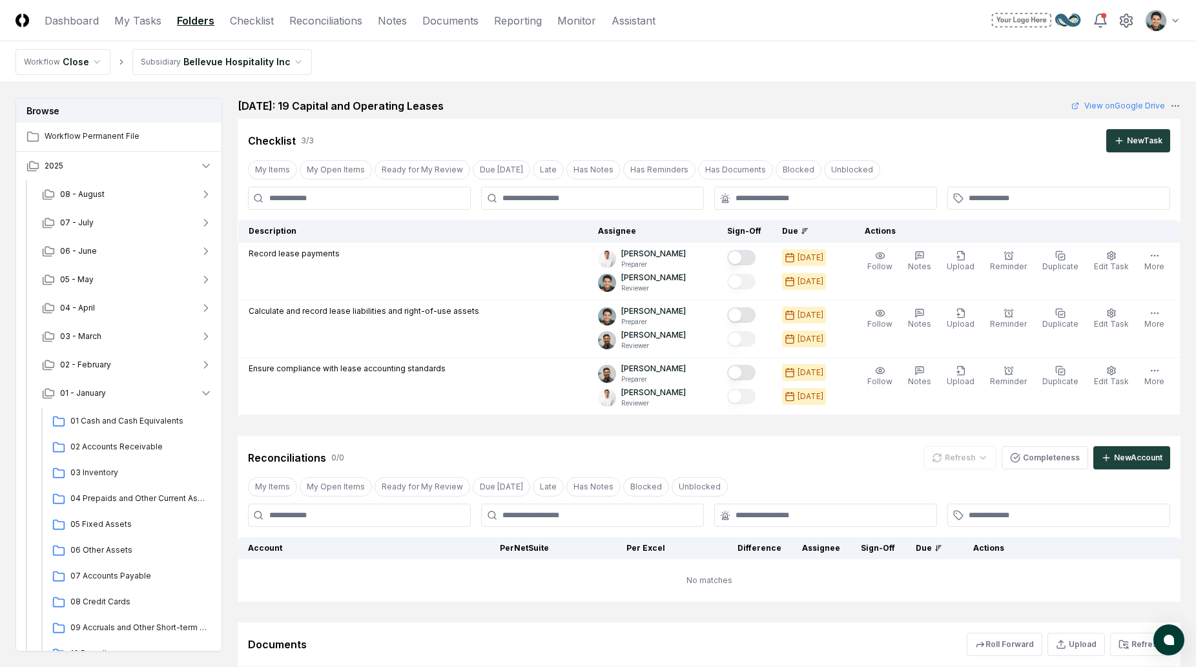
click at [1162, 28] on html "CloseCore Dashboard My Tasks Folders Checklist Reconciliations Notes Documents …" at bounding box center [598, 412] width 1196 height 824
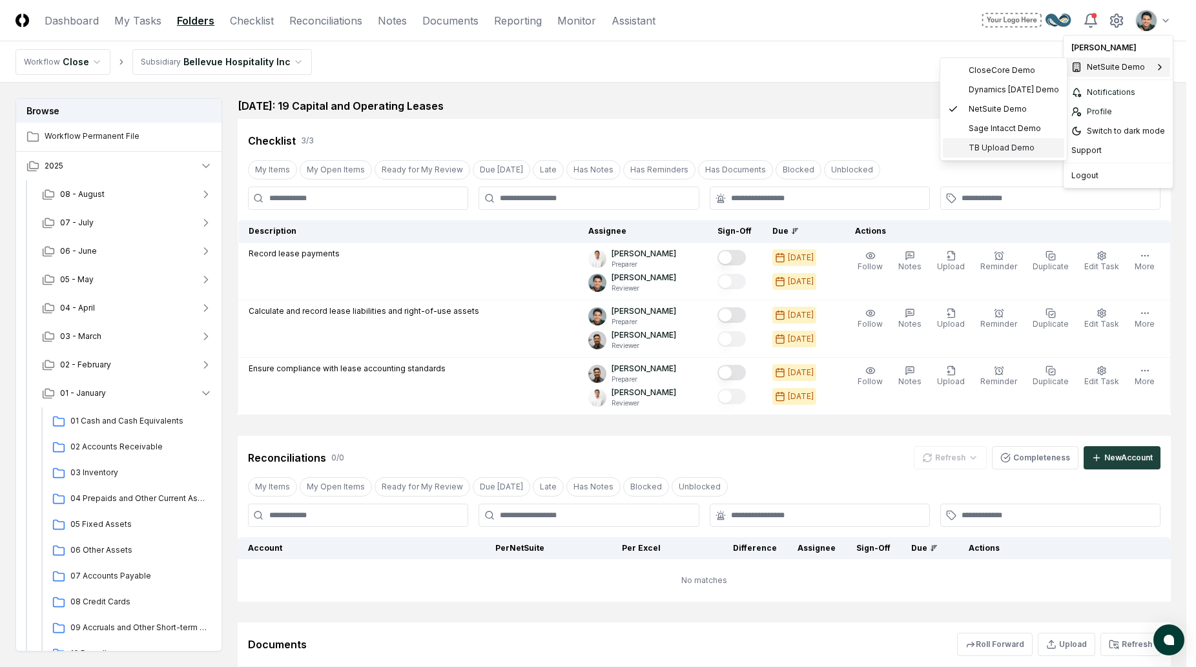
click at [1017, 139] on div "TB Upload Demo" at bounding box center [1003, 147] width 121 height 19
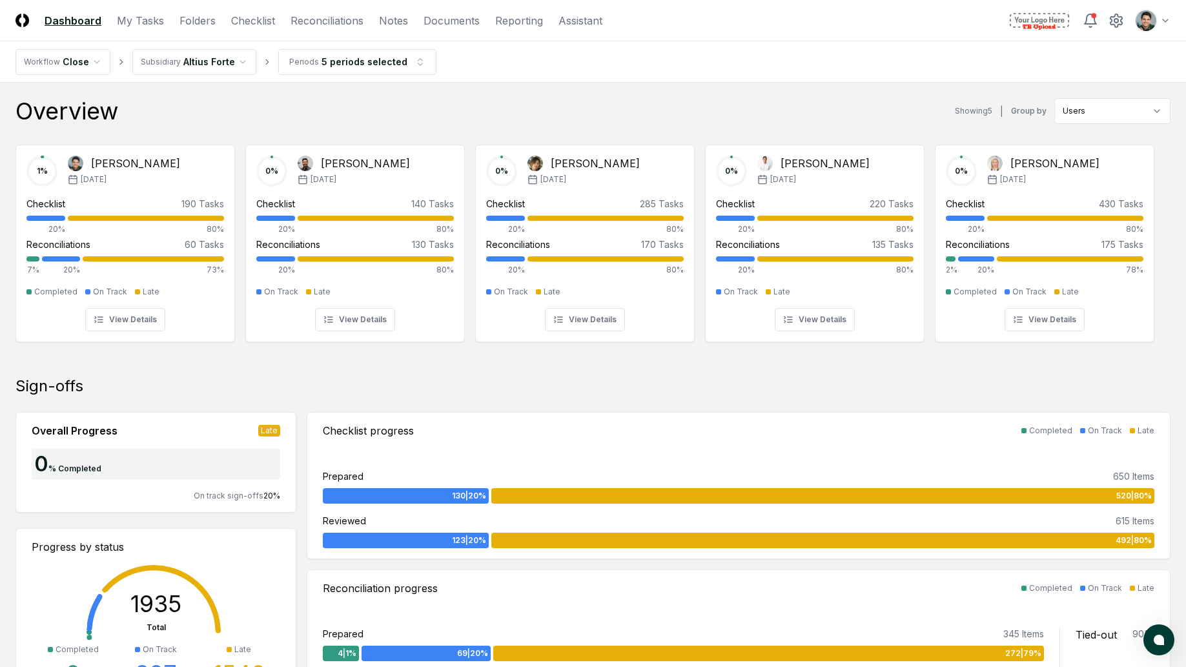
click at [937, 50] on nav "Workflow Close Subsidiary Altius Forte Periods 5 periods selected" at bounding box center [593, 61] width 1186 height 41
click at [268, 105] on div "Overview Showing 5 | Group by Users" at bounding box center [592, 111] width 1155 height 26
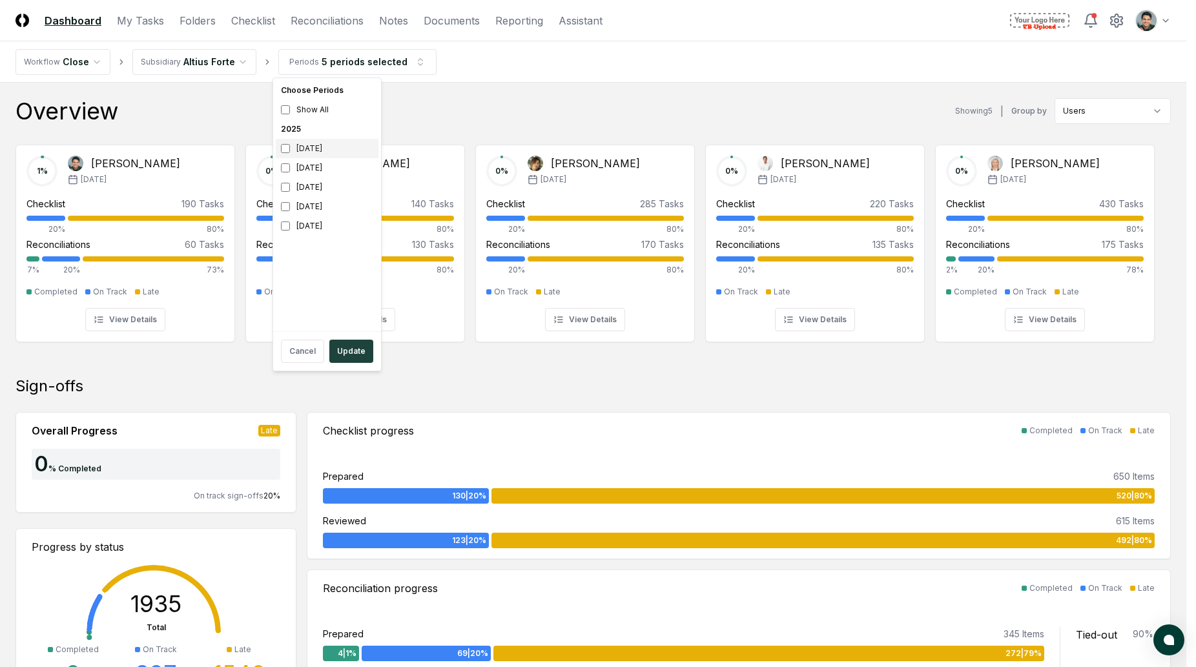
click at [338, 150] on div "[DATE]" at bounding box center [327, 148] width 103 height 19
click at [327, 171] on div "[DATE]" at bounding box center [327, 167] width 103 height 19
click at [323, 186] on div "June 2025" at bounding box center [327, 187] width 103 height 19
click at [319, 212] on div "May 2025" at bounding box center [327, 206] width 103 height 19
click at [318, 231] on div "April 2025" at bounding box center [327, 225] width 103 height 19
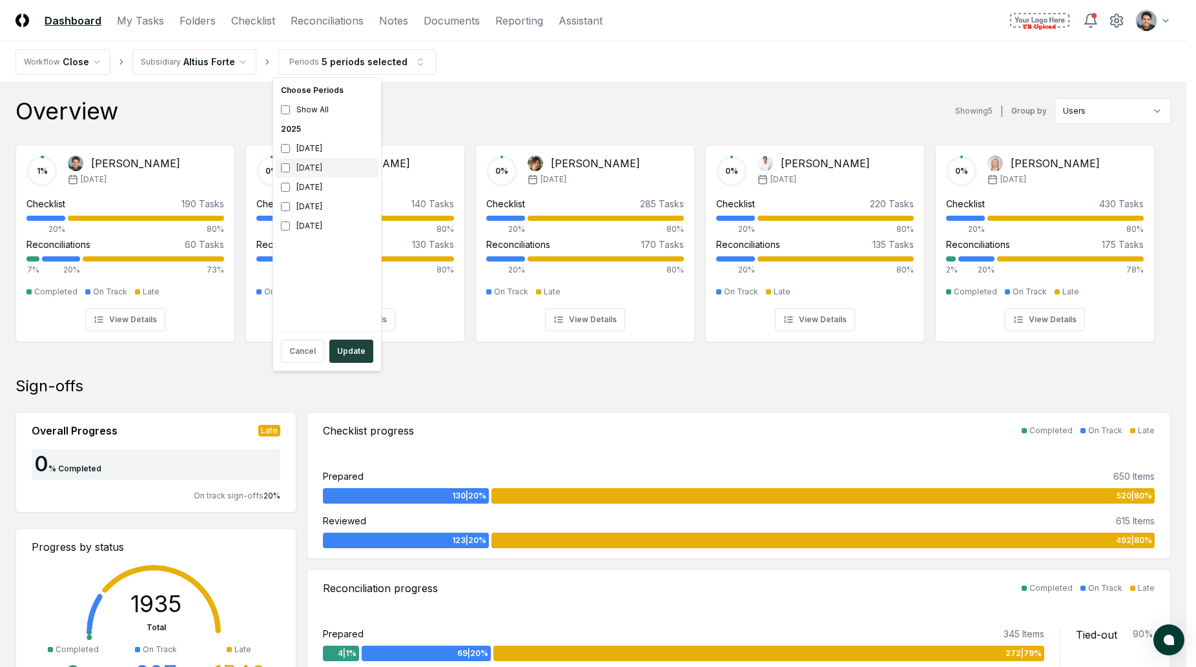
click at [316, 174] on div "July 2025" at bounding box center [327, 167] width 103 height 19
click at [336, 347] on button "Update" at bounding box center [351, 351] width 44 height 23
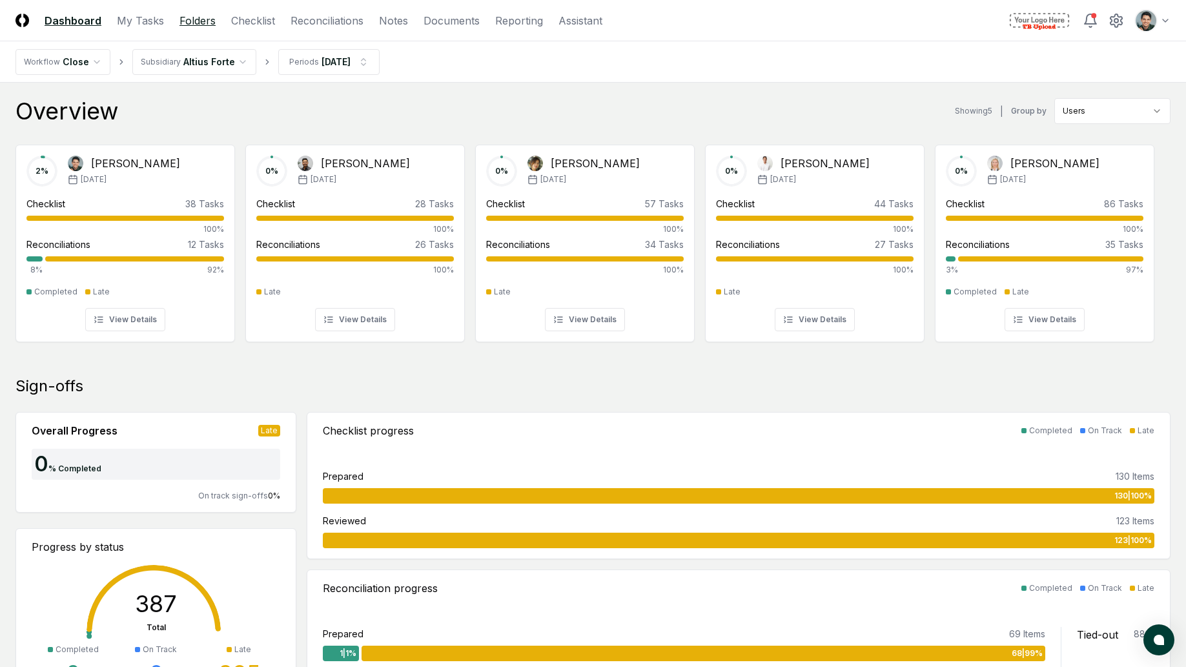
click at [205, 23] on link "Folders" at bounding box center [197, 20] width 36 height 15
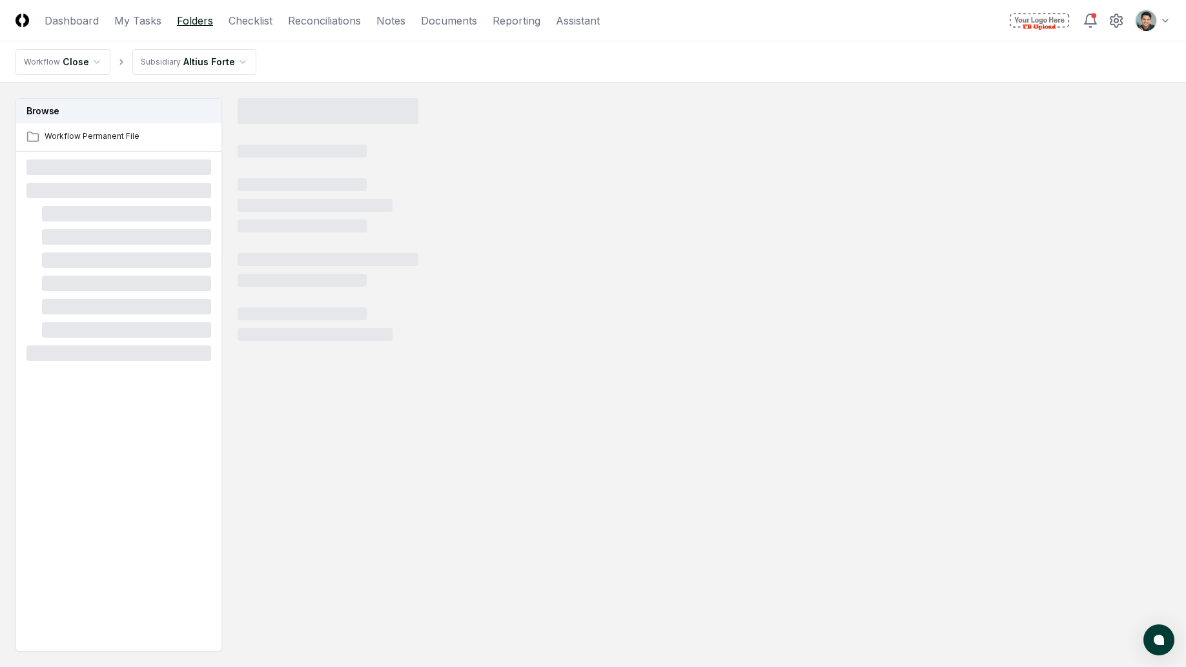
click at [201, 23] on link "Folders" at bounding box center [195, 20] width 36 height 15
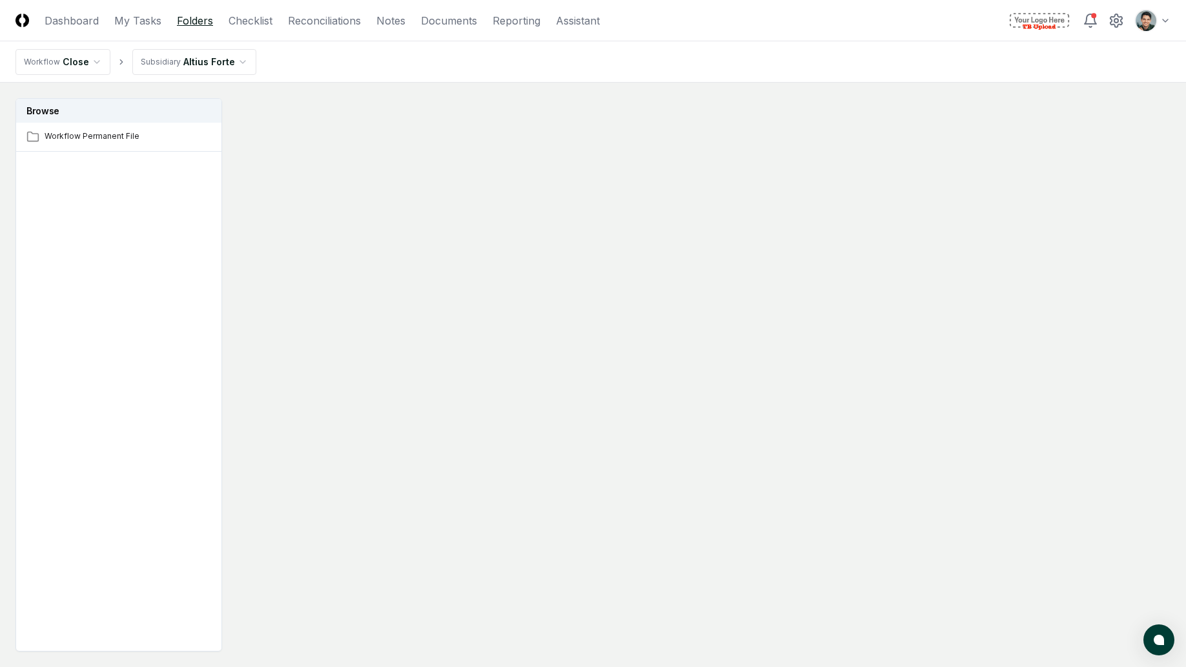
click at [190, 23] on link "Folders" at bounding box center [195, 20] width 36 height 15
click at [201, 52] on html "CloseCore Dashboard My Tasks Folders Checklist Reconciliations Notes Documents …" at bounding box center [593, 372] width 1186 height 744
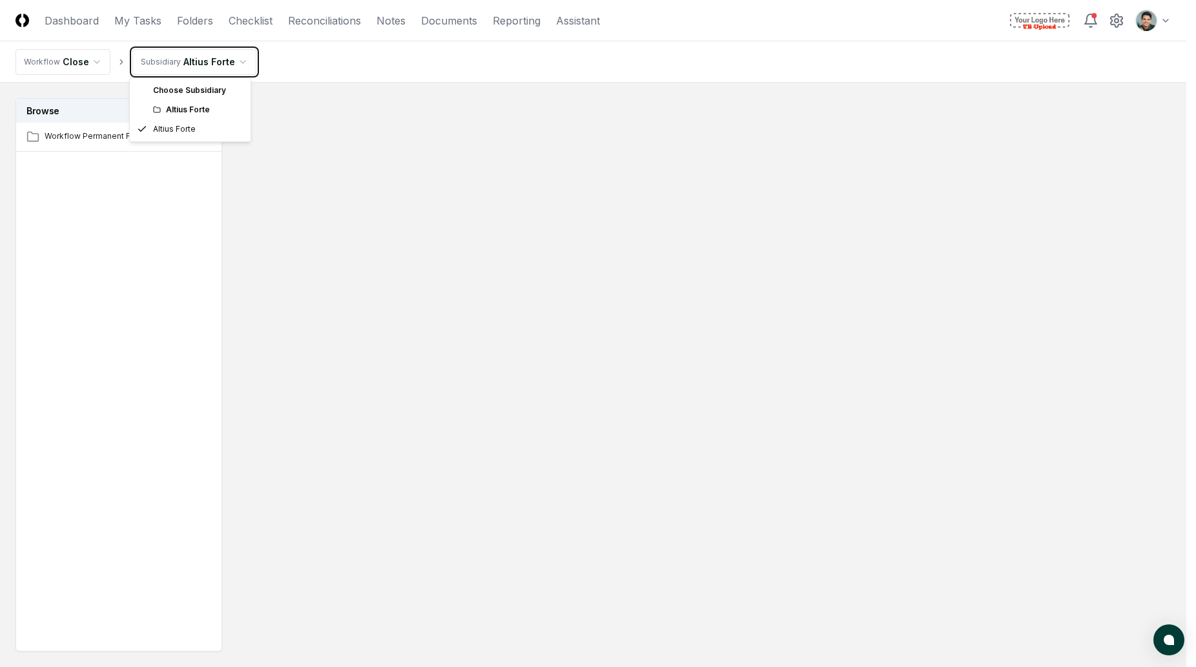
click at [203, 57] on html "CloseCore Dashboard My Tasks Folders Checklist Reconciliations Notes Documents …" at bounding box center [598, 372] width 1196 height 744
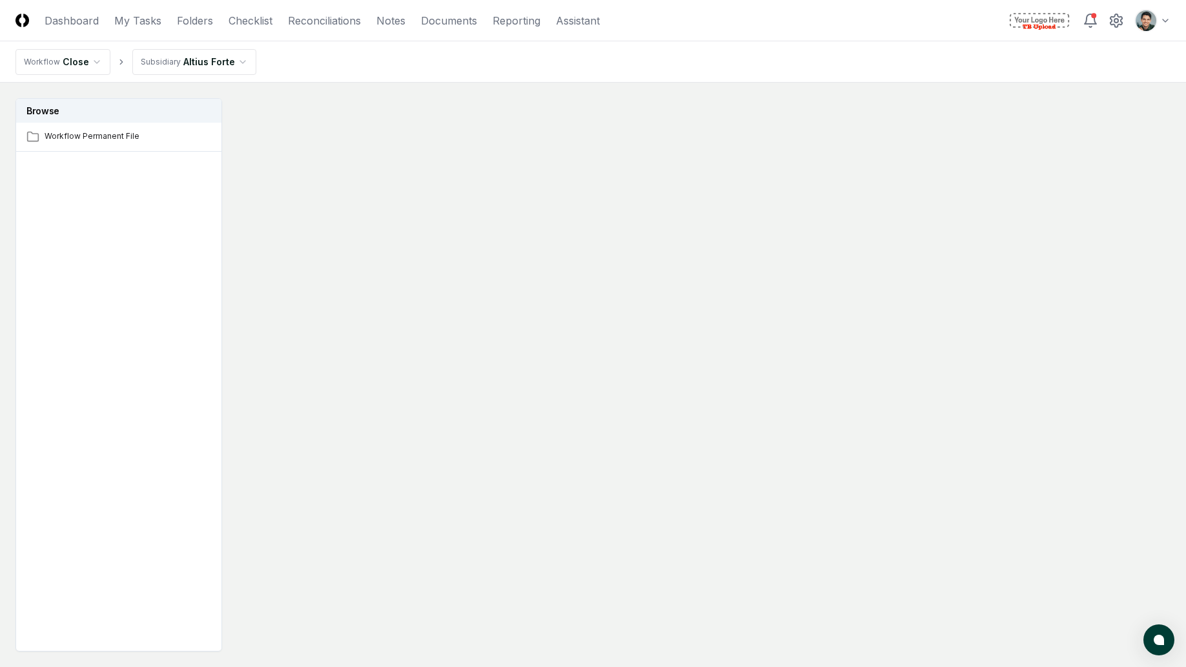
click at [302, 77] on nav "Workflow Close Subsidiary Altius Forte" at bounding box center [593, 61] width 1186 height 41
click at [457, 143] on div at bounding box center [704, 374] width 933 height 553
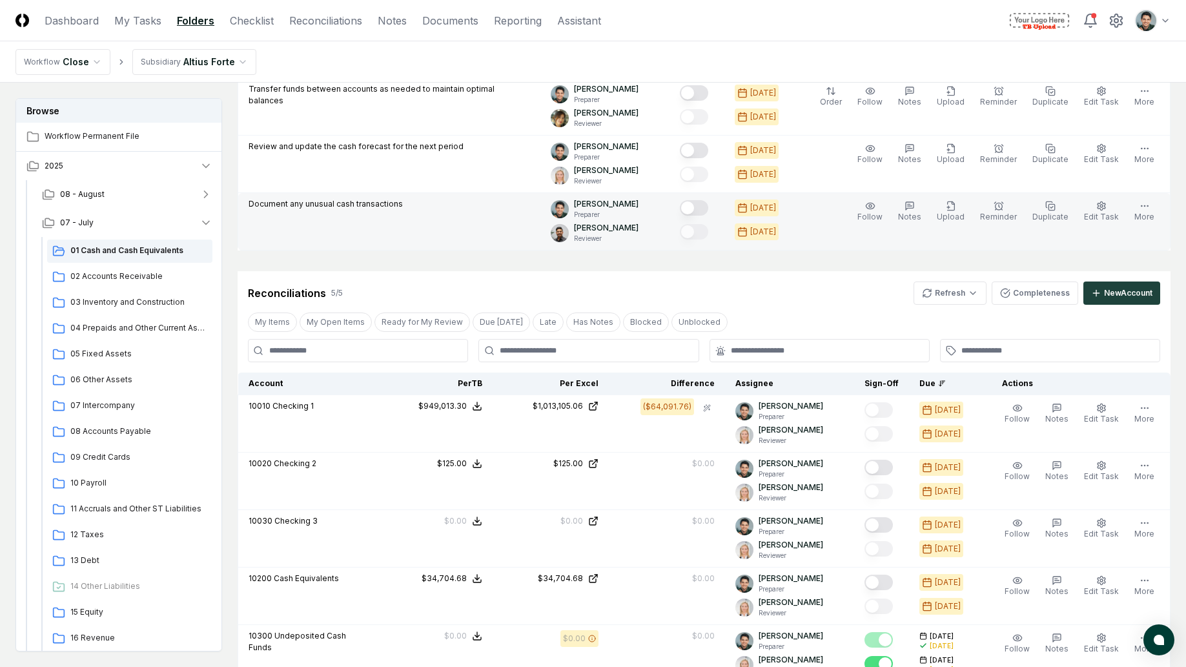
scroll to position [750, 0]
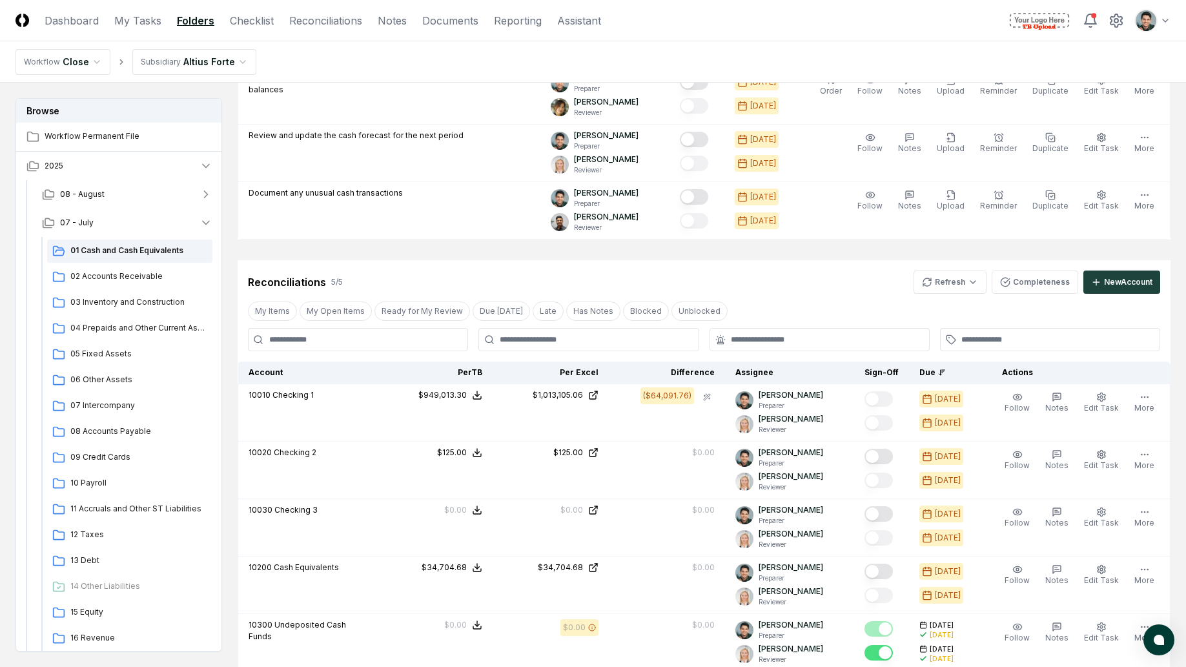
click at [394, 256] on div "Cancel Reassign [DATE]: 01 Cash and Cash Equivalents View on One Drive Checklis…" at bounding box center [704, 127] width 933 height 1559
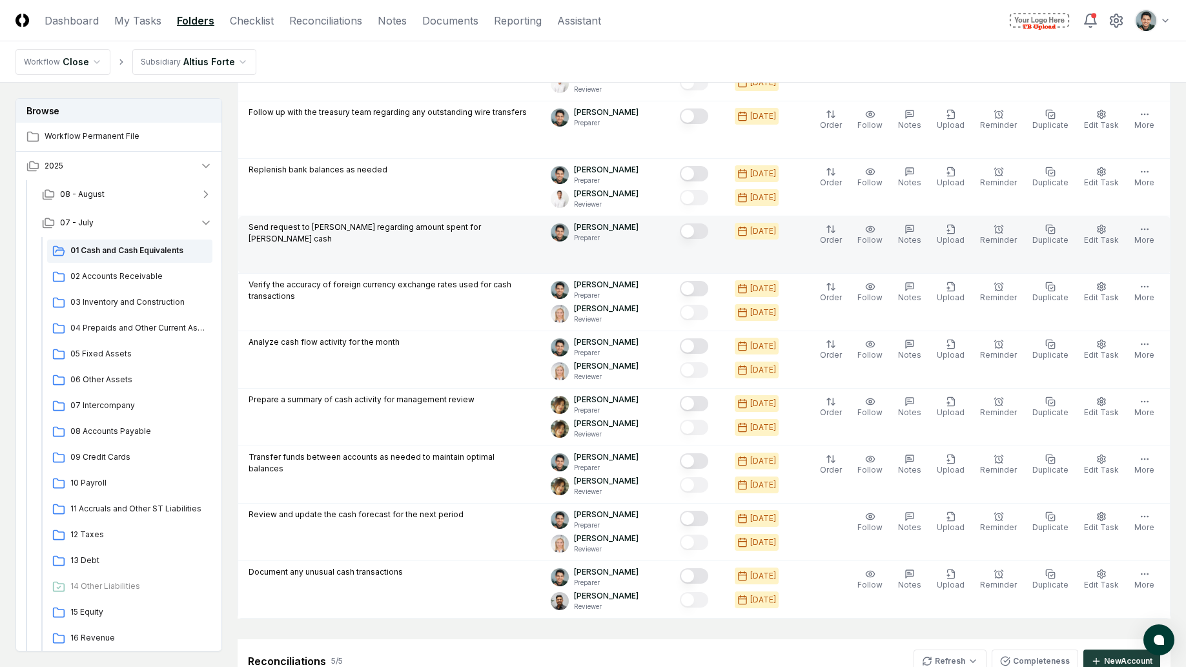
scroll to position [0, 0]
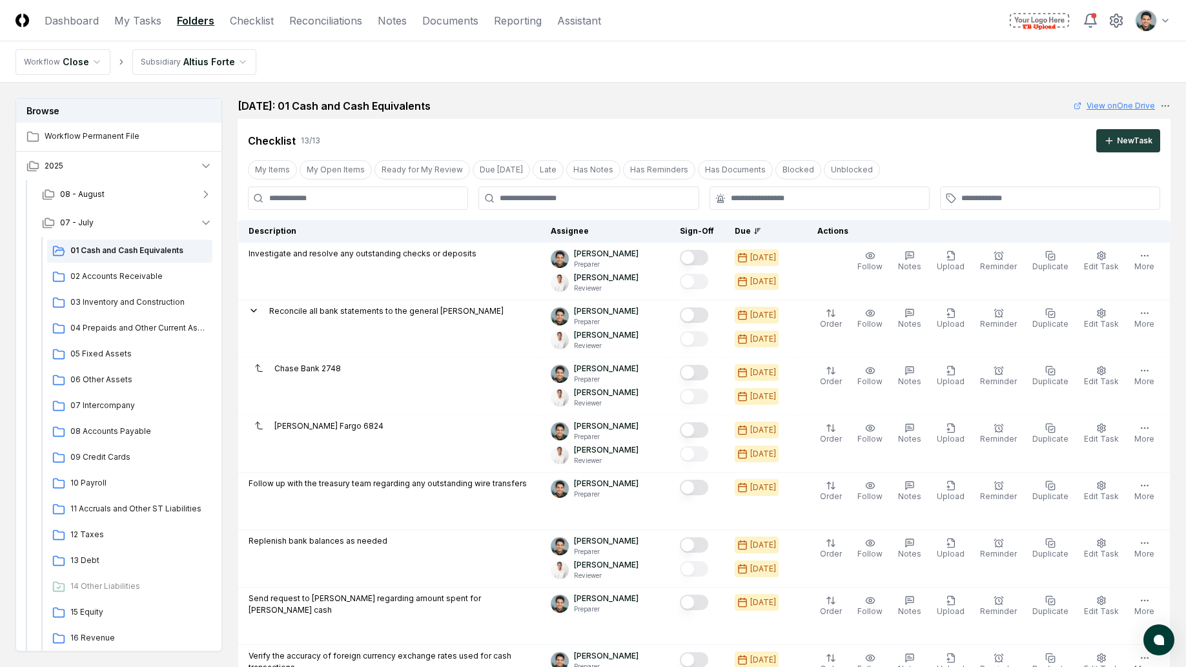
click at [1091, 102] on link "View on One Drive" at bounding box center [1114, 106] width 81 height 12
click at [813, 69] on nav "Workflow Close Subsidiary Altius Forte" at bounding box center [593, 61] width 1186 height 41
click at [605, 99] on div "[DATE]: 01 Cash and Cash Equivalents View on One Drive" at bounding box center [704, 105] width 933 height 15
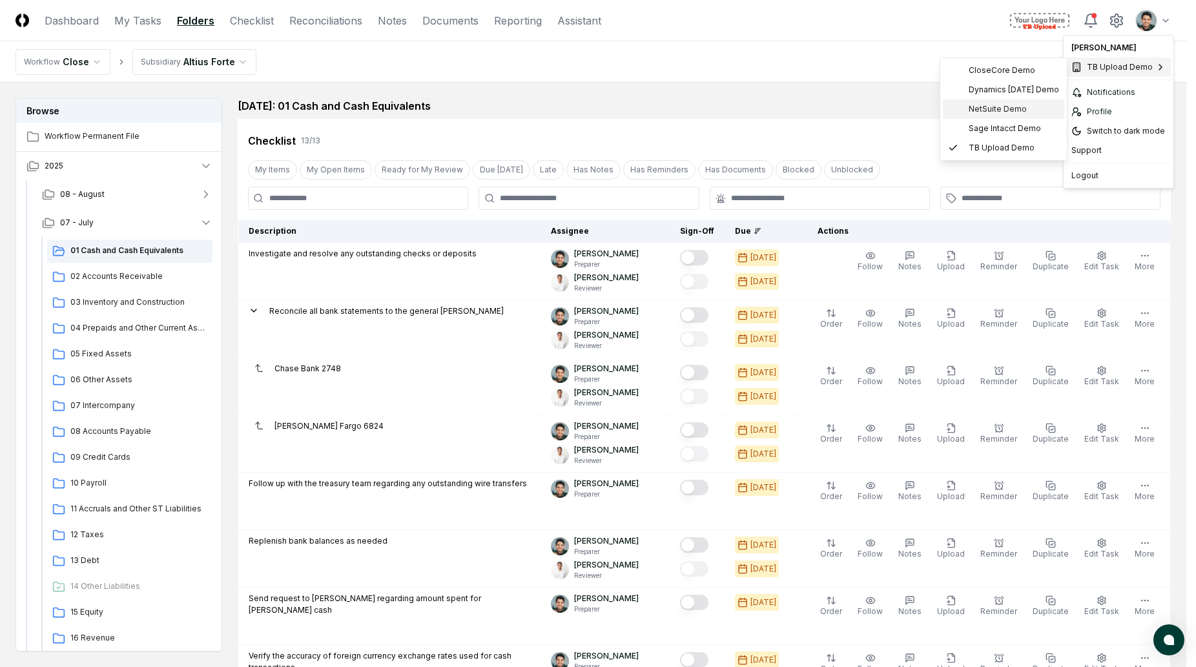
click at [988, 114] on span "NetSuite Demo" at bounding box center [997, 109] width 58 height 12
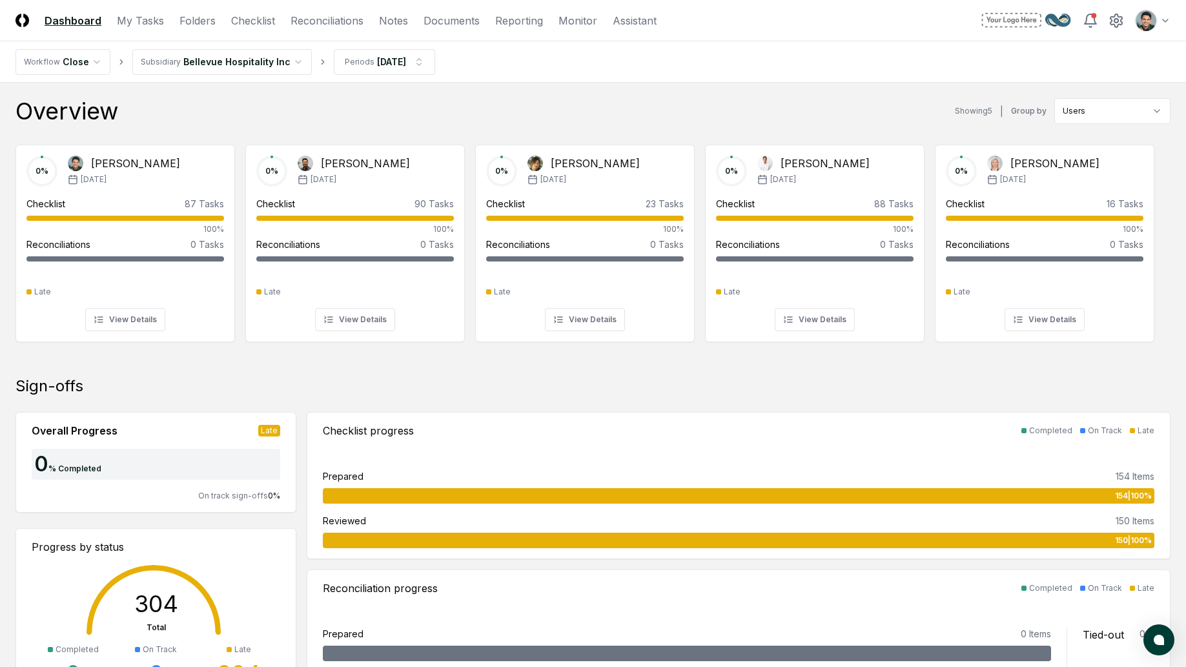
click at [320, 125] on div "Overview Showing 5 | Group by Users 0 % [PERSON_NAME] [DATE] Checklist 87 Tasks…" at bounding box center [592, 229] width 1155 height 262
click at [209, 18] on link "Folders" at bounding box center [197, 20] width 36 height 15
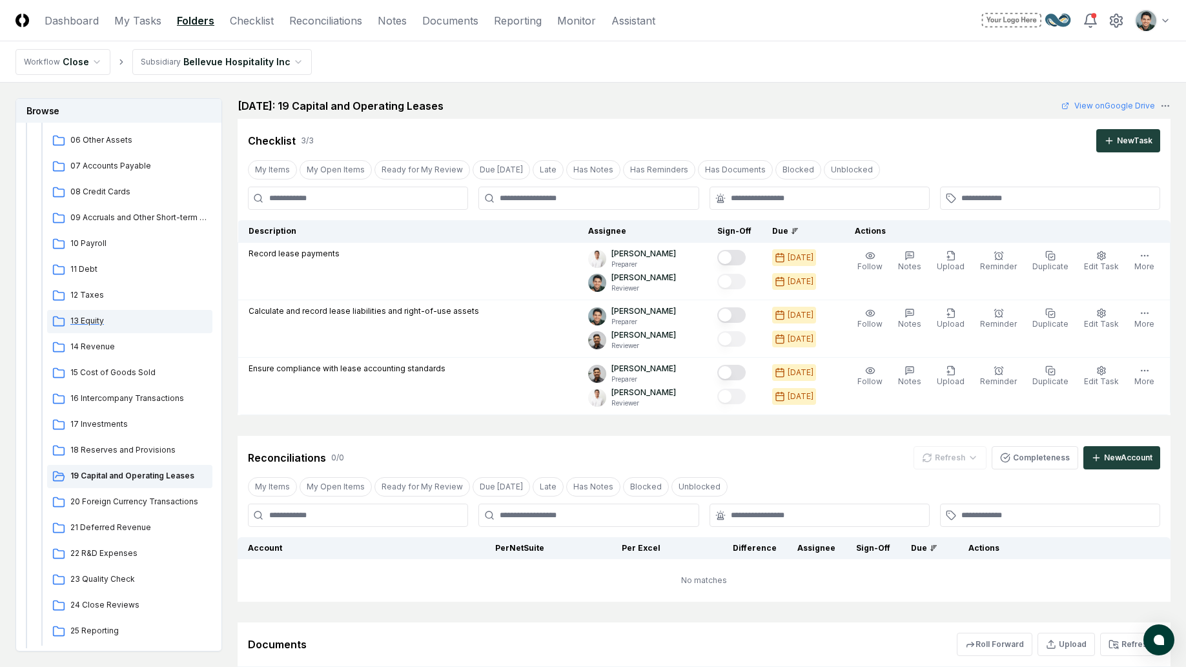
scroll to position [114, 0]
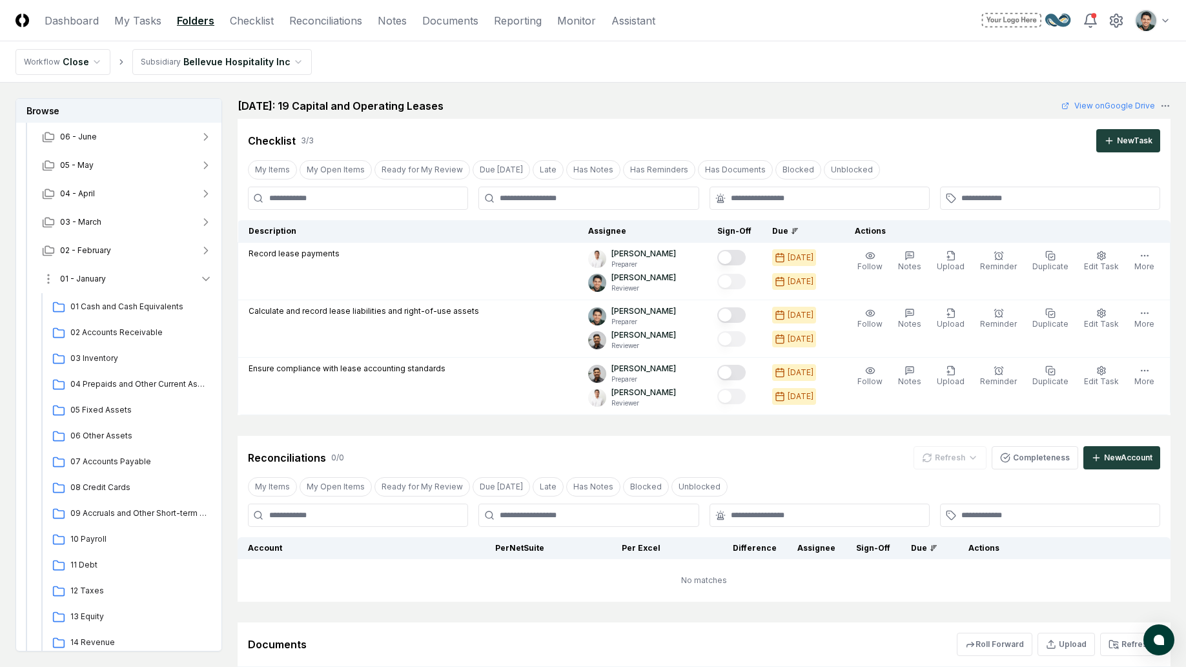
click at [117, 279] on button "01 - January" at bounding box center [127, 279] width 191 height 28
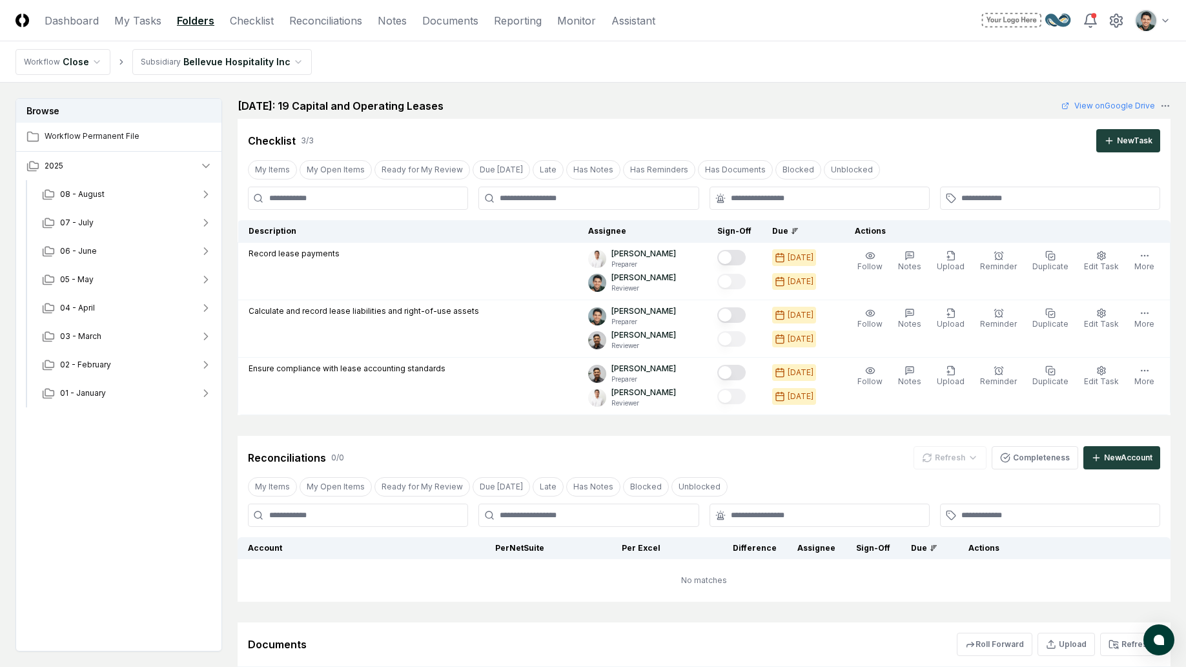
click at [127, 464] on div "Browse Workflow Permanent File 2025 [DATE] - July [DATE] - May [DATE] - March […" at bounding box center [118, 374] width 207 height 553
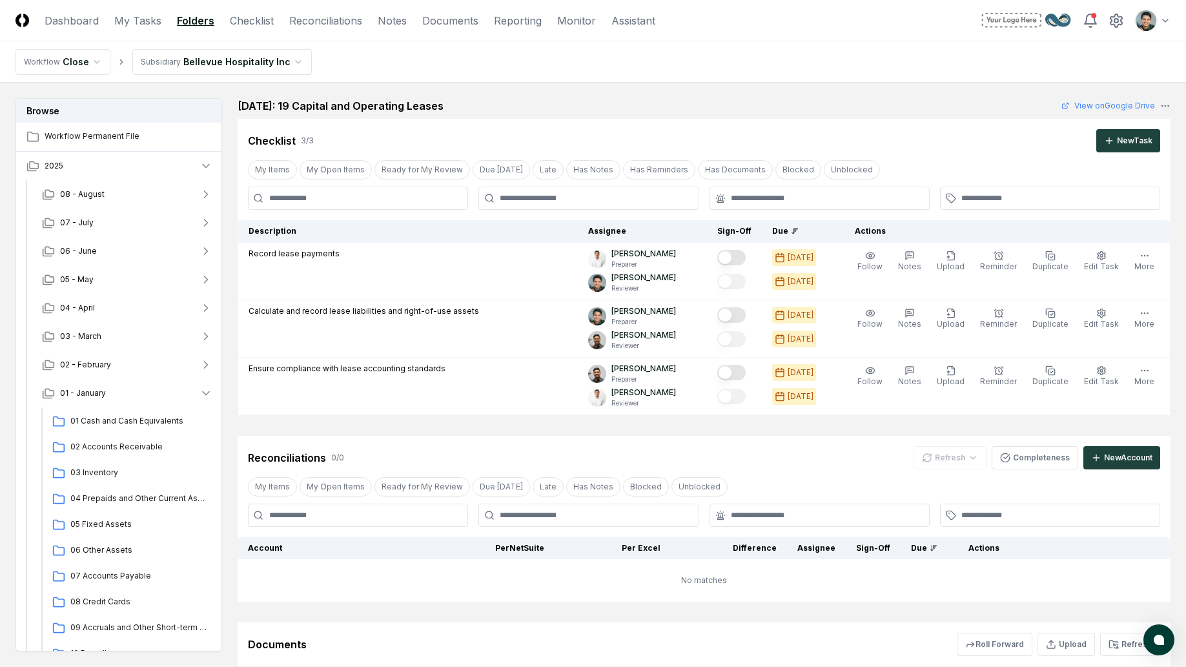
click at [383, 82] on nav "Workflow Close Subsidiary Bellevue Hospitality Inc" at bounding box center [593, 61] width 1186 height 41
click at [1105, 101] on link "View on Google Drive" at bounding box center [1108, 106] width 94 height 12
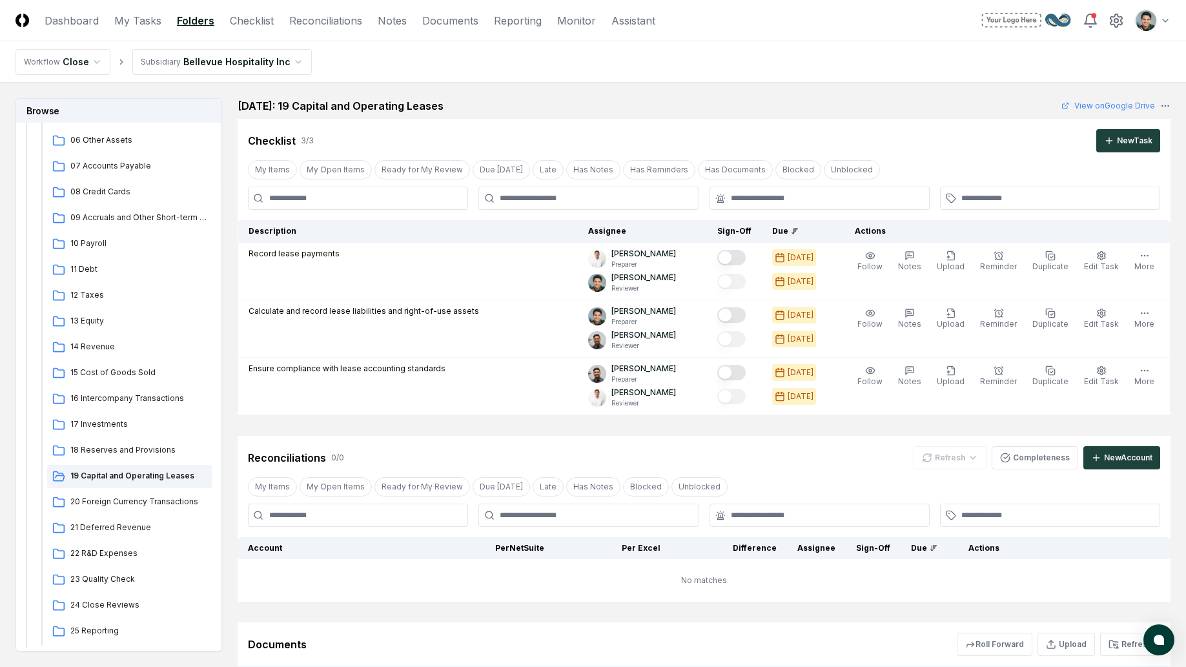
scroll to position [157, 0]
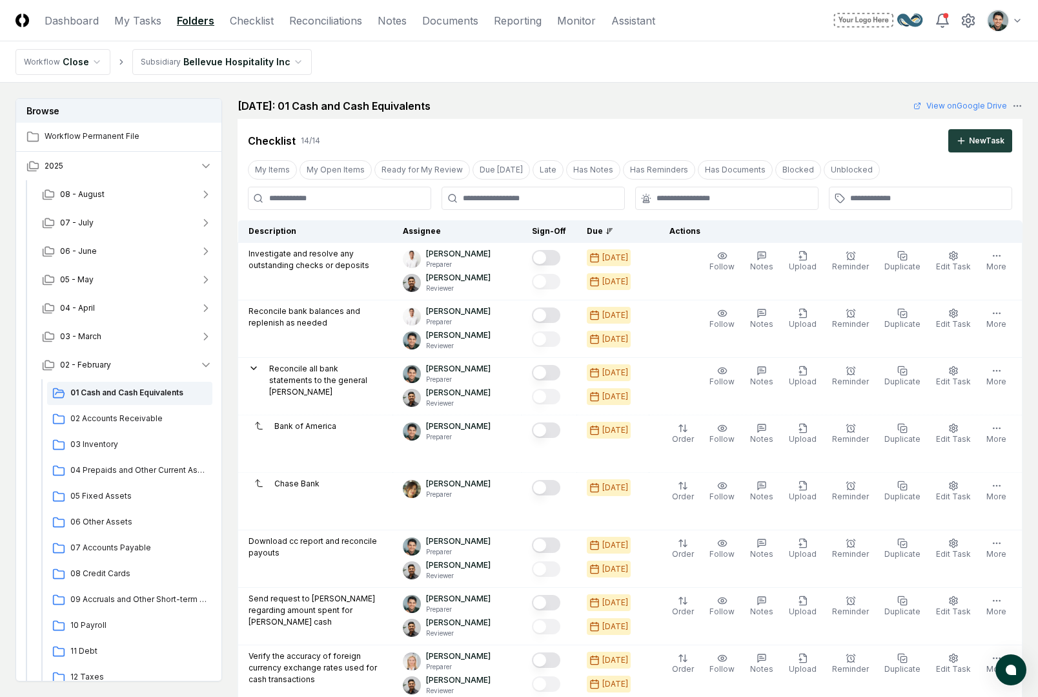
drag, startPoint x: 986, startPoint y: 16, endPoint x: 990, endPoint y: 25, distance: 9.2
click at [987, 16] on div "Toggle user menu" at bounding box center [927, 20] width 190 height 23
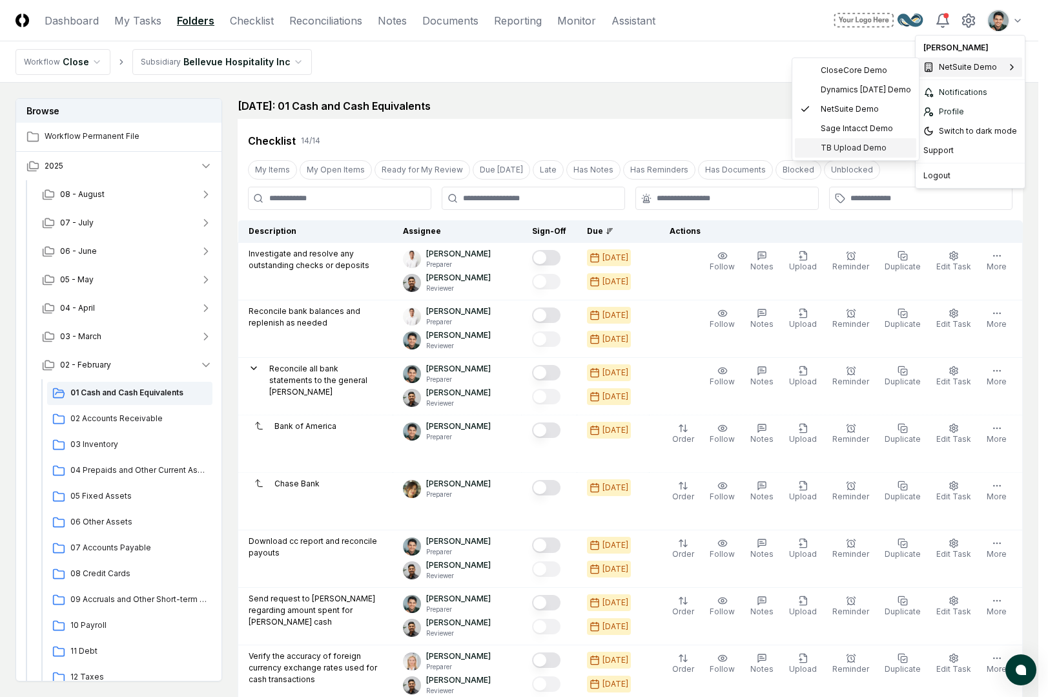
click at [846, 139] on div "TB Upload Demo" at bounding box center [855, 147] width 121 height 19
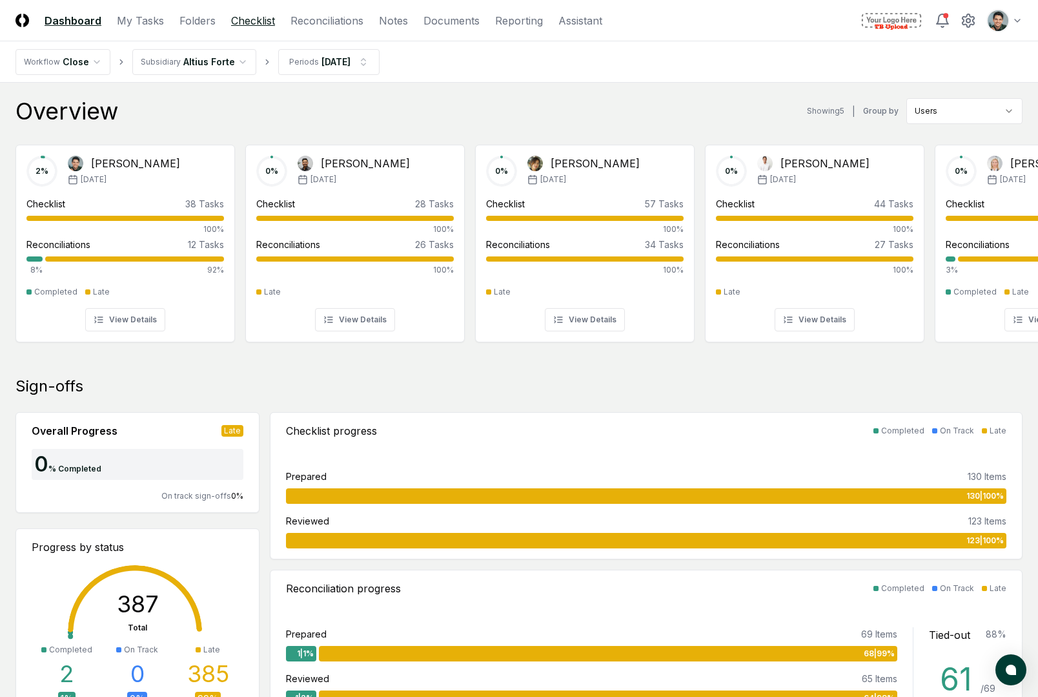
click at [231, 25] on link "Checklist" at bounding box center [253, 20] width 44 height 15
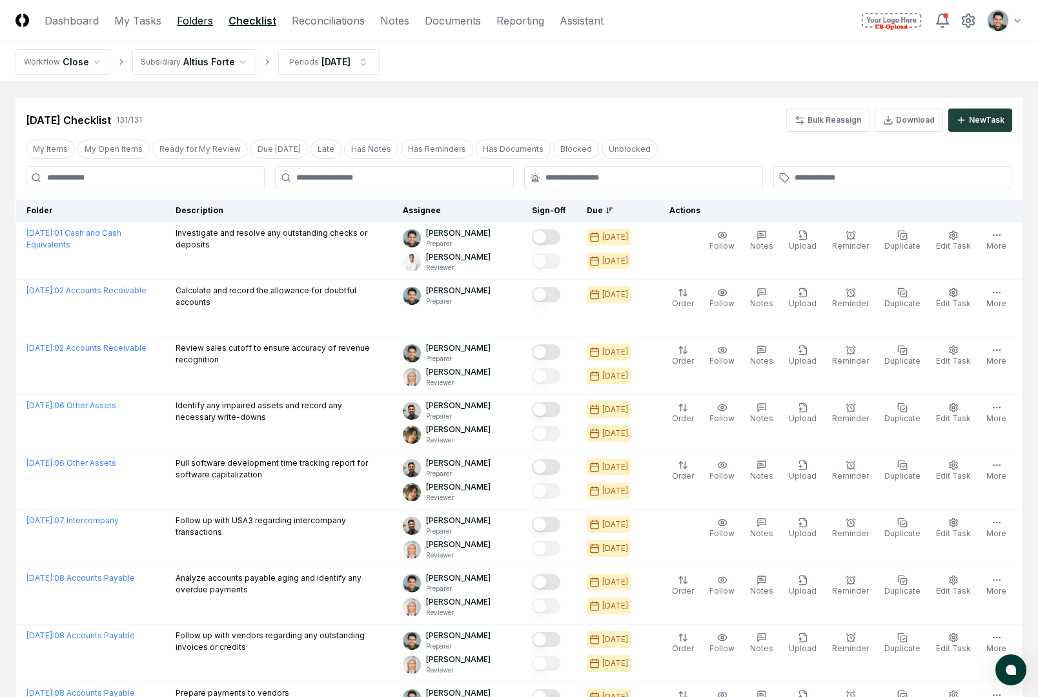
click at [197, 24] on link "Folders" at bounding box center [195, 20] width 36 height 15
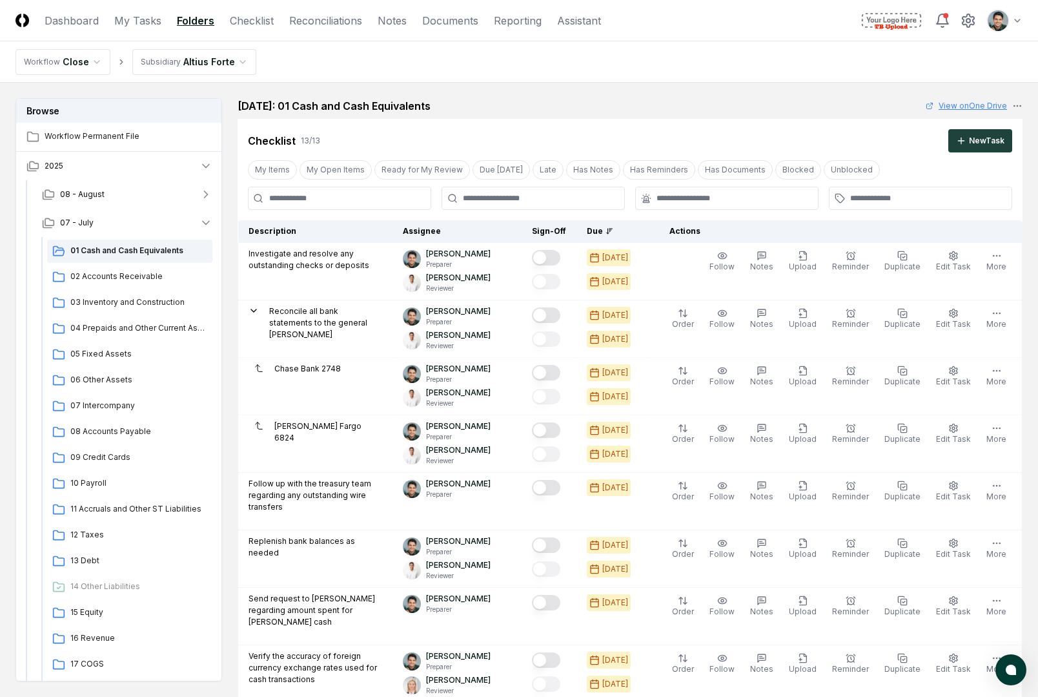
click at [944, 109] on link "View on One Drive" at bounding box center [966, 106] width 81 height 12
click at [502, 105] on div "July 2025: 01 Cash and Cash Equivalents View on One Drive" at bounding box center [630, 105] width 785 height 15
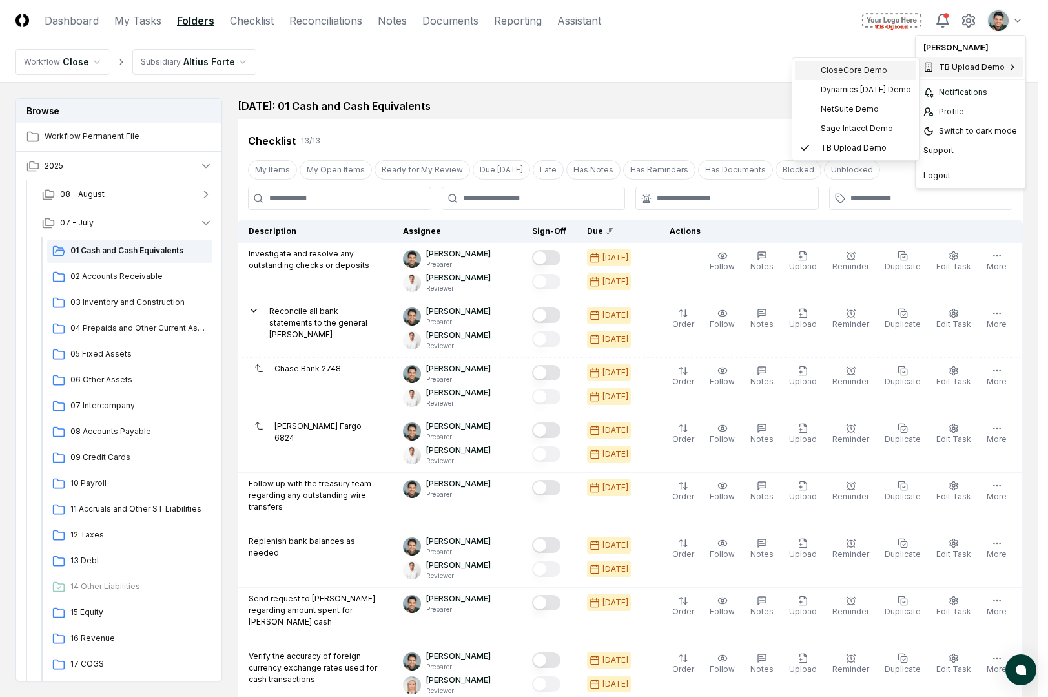
click at [848, 74] on span "CloseCore Demo" at bounding box center [854, 71] width 66 height 12
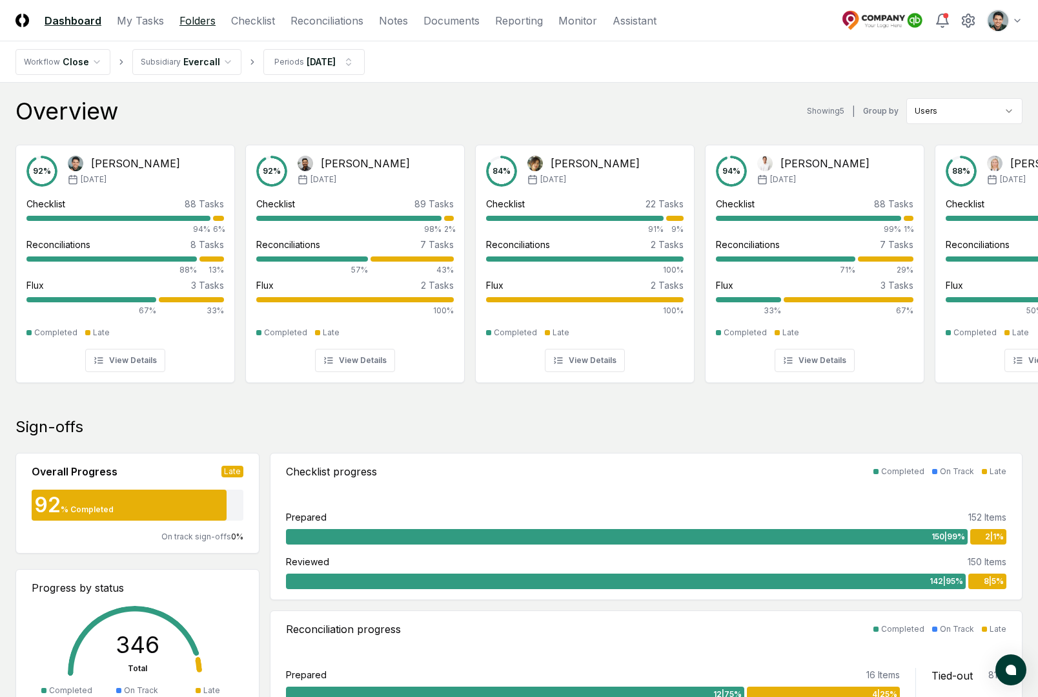
click at [201, 25] on link "Folders" at bounding box center [197, 20] width 36 height 15
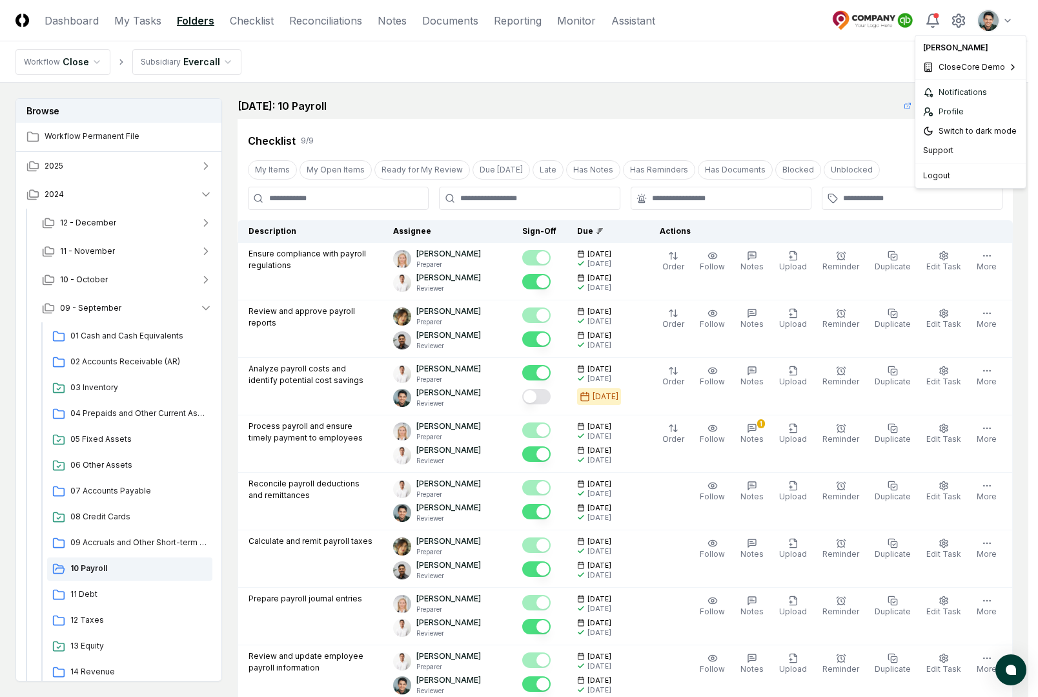
click at [1002, 21] on html "CloseCore Dashboard My Tasks Folders Checklist Reconciliations Notes Documents …" at bounding box center [519, 584] width 1038 height 1169
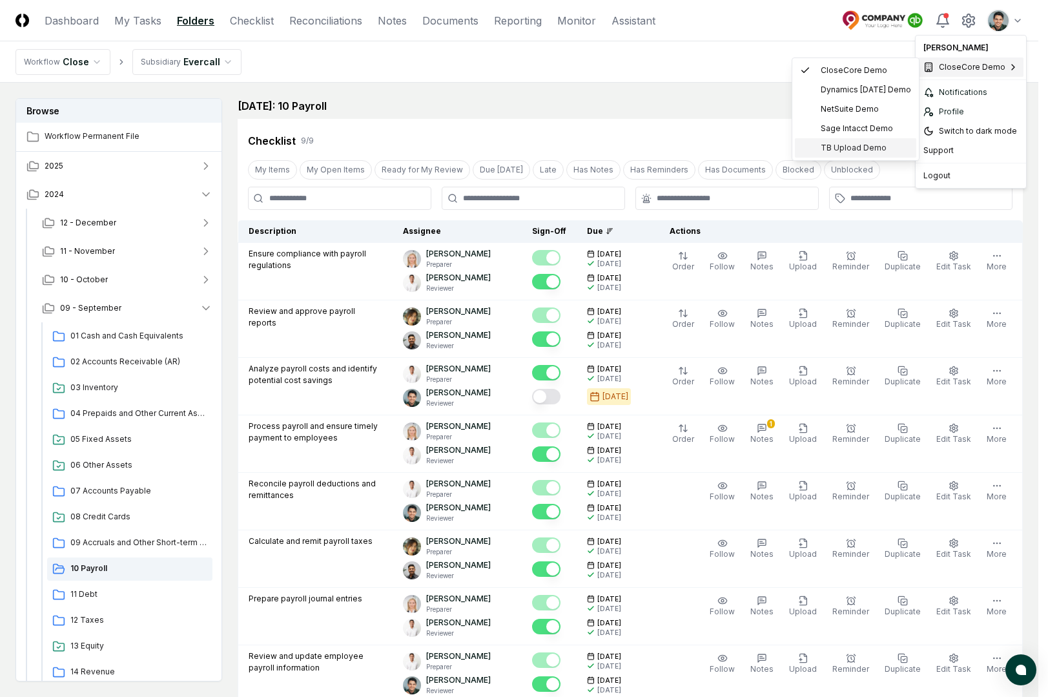
click at [843, 142] on span "TB Upload Demo" at bounding box center [854, 148] width 66 height 12
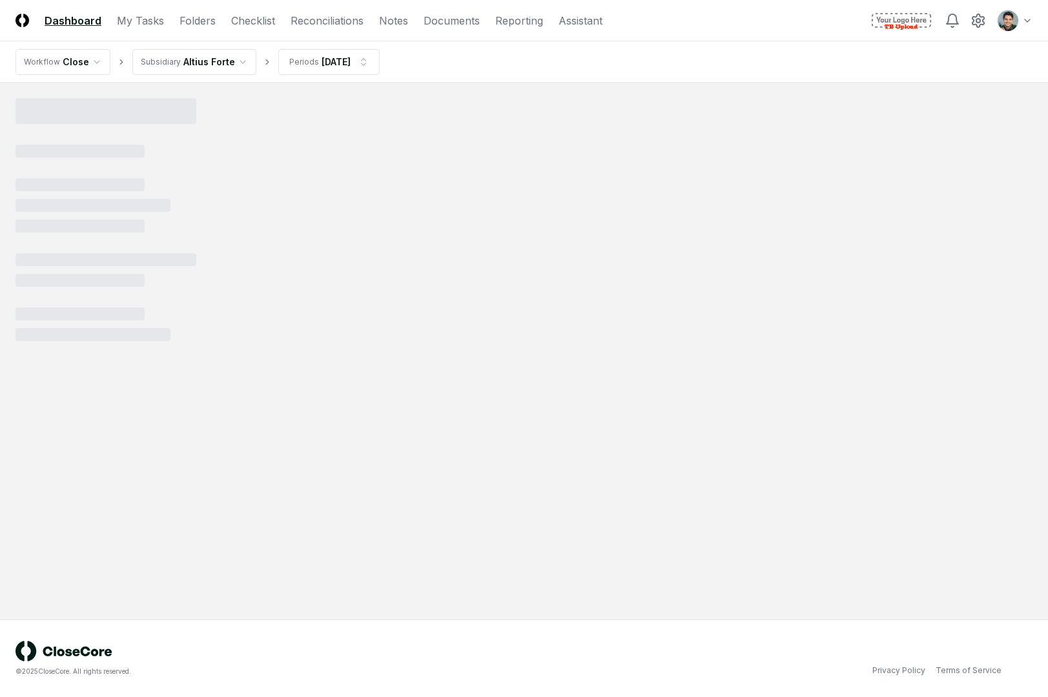
click at [1014, 22] on html "CloseCore Dashboard My Tasks Folders Checklist Reconciliations Notes Documents …" at bounding box center [524, 348] width 1048 height 697
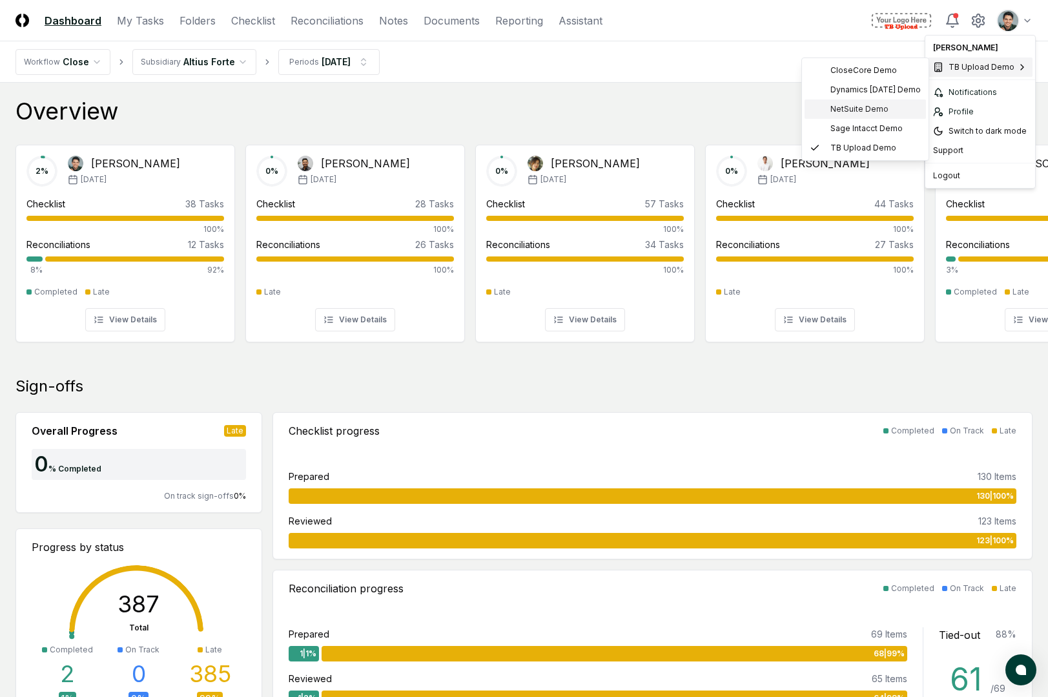
click at [885, 105] on span "NetSuite Demo" at bounding box center [859, 109] width 58 height 12
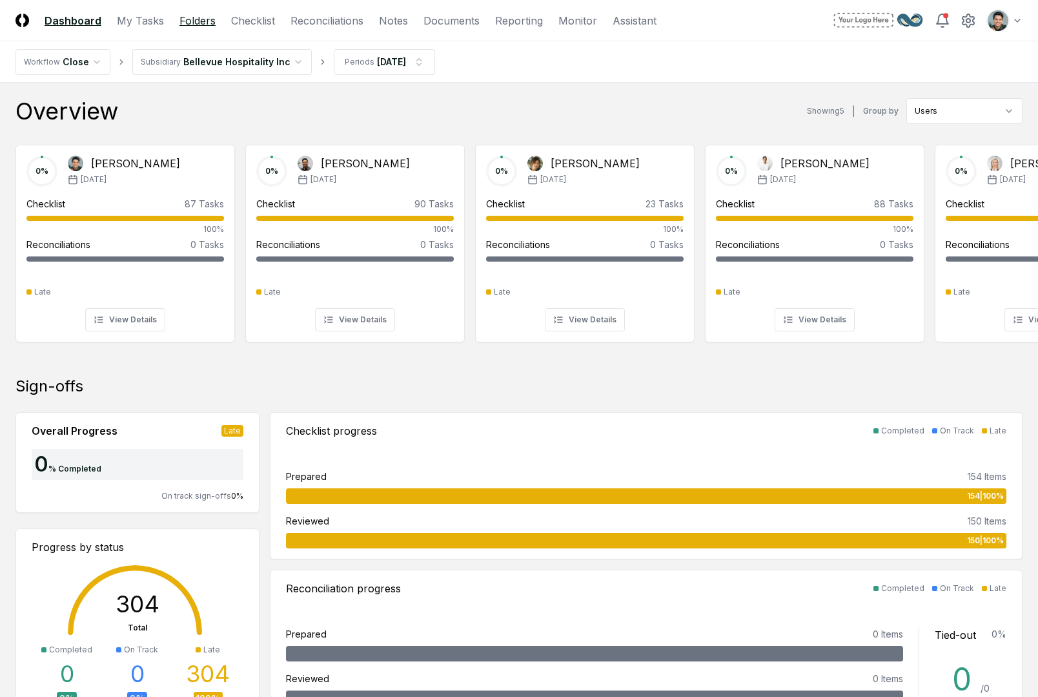
click at [207, 27] on link "Folders" at bounding box center [197, 20] width 36 height 15
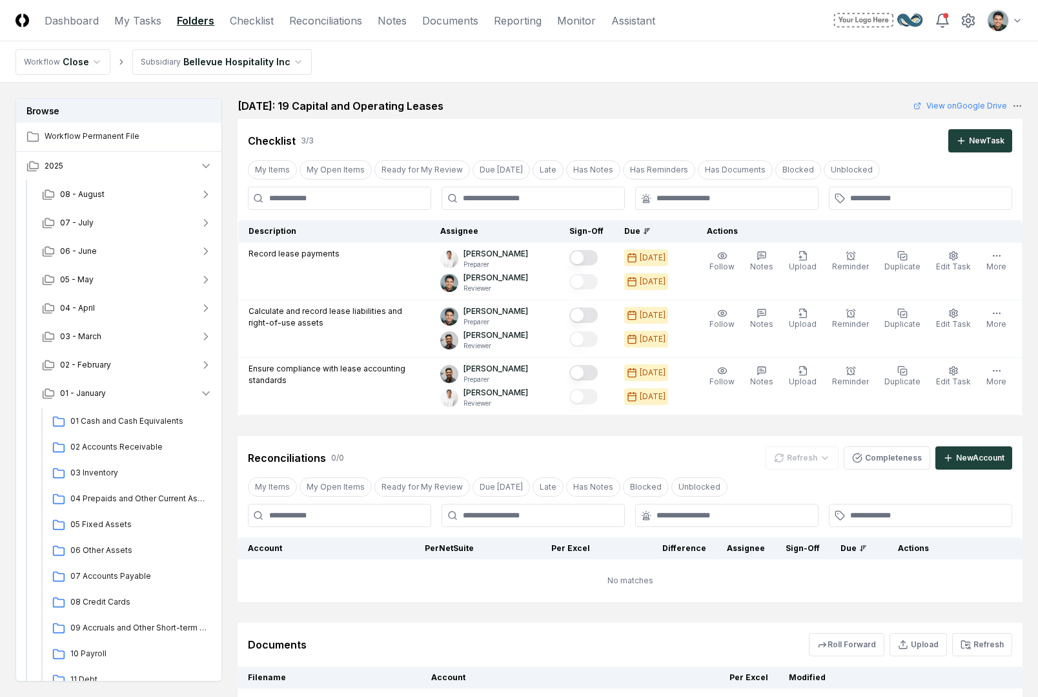
scroll to position [409, 0]
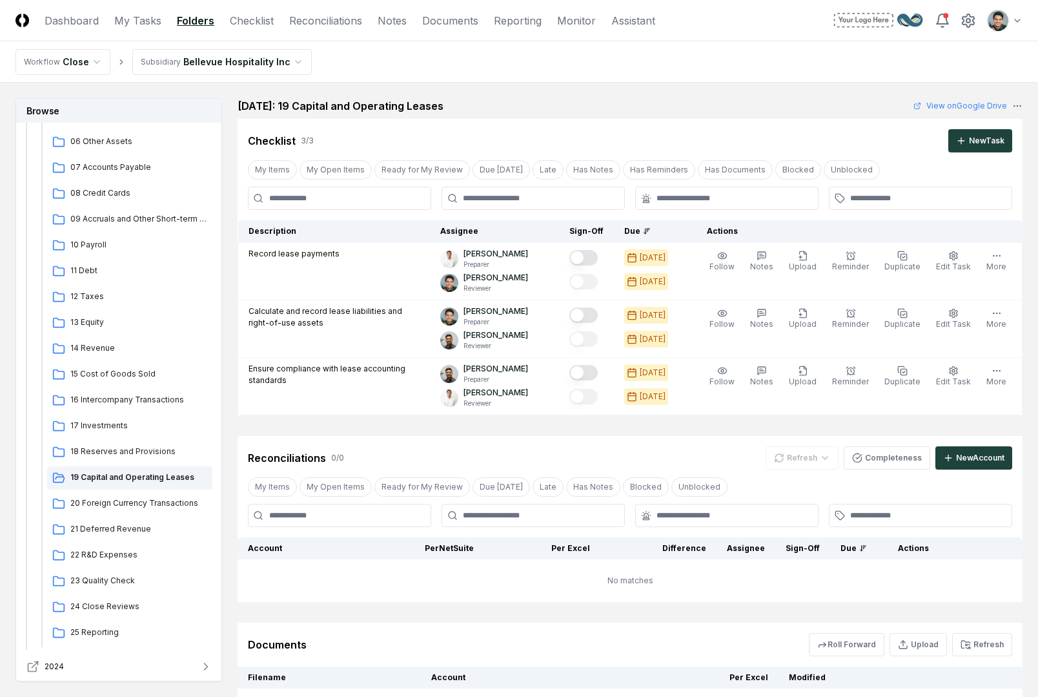
click at [66, 671] on button "2024" at bounding box center [119, 666] width 207 height 28
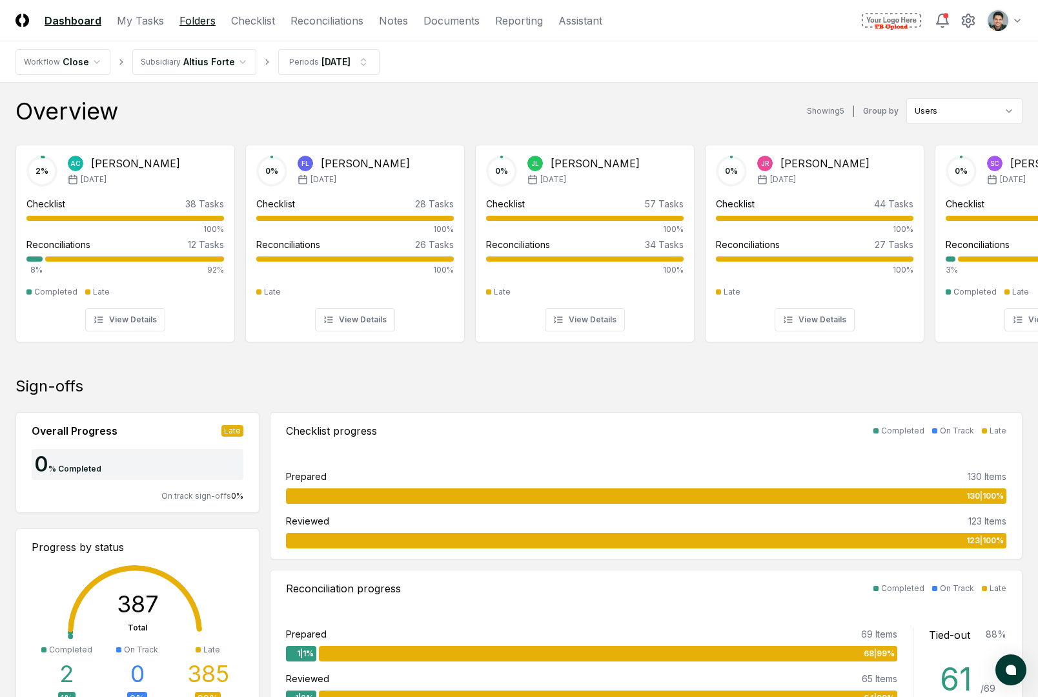
click at [181, 24] on link "Folders" at bounding box center [197, 20] width 36 height 15
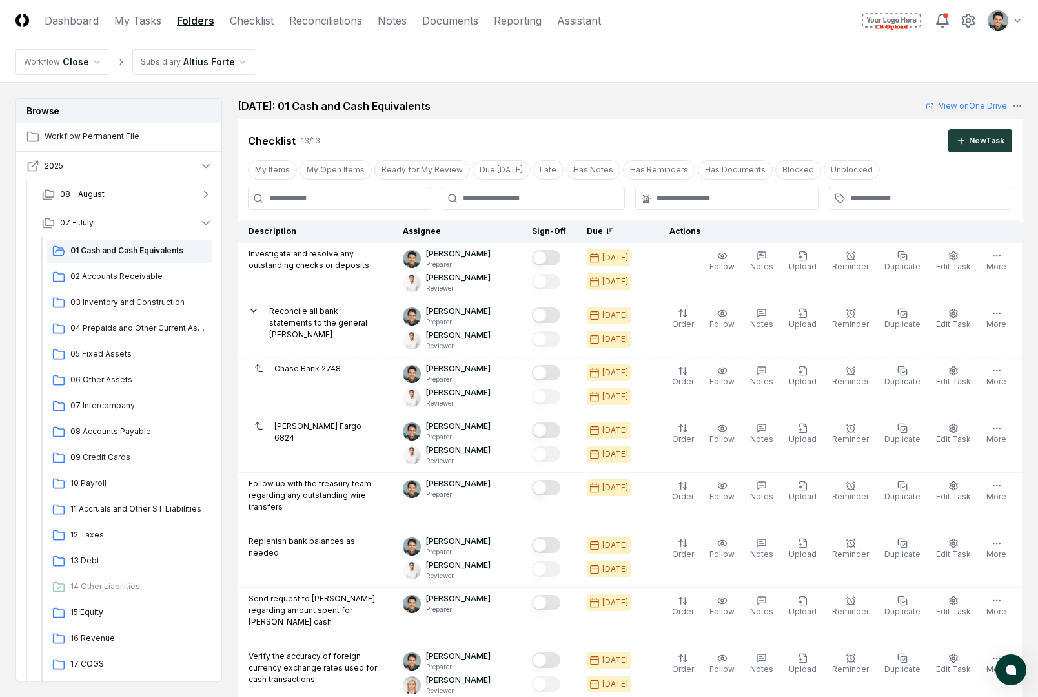
click at [35, 161] on icon "button" at bounding box center [32, 165] width 13 height 13
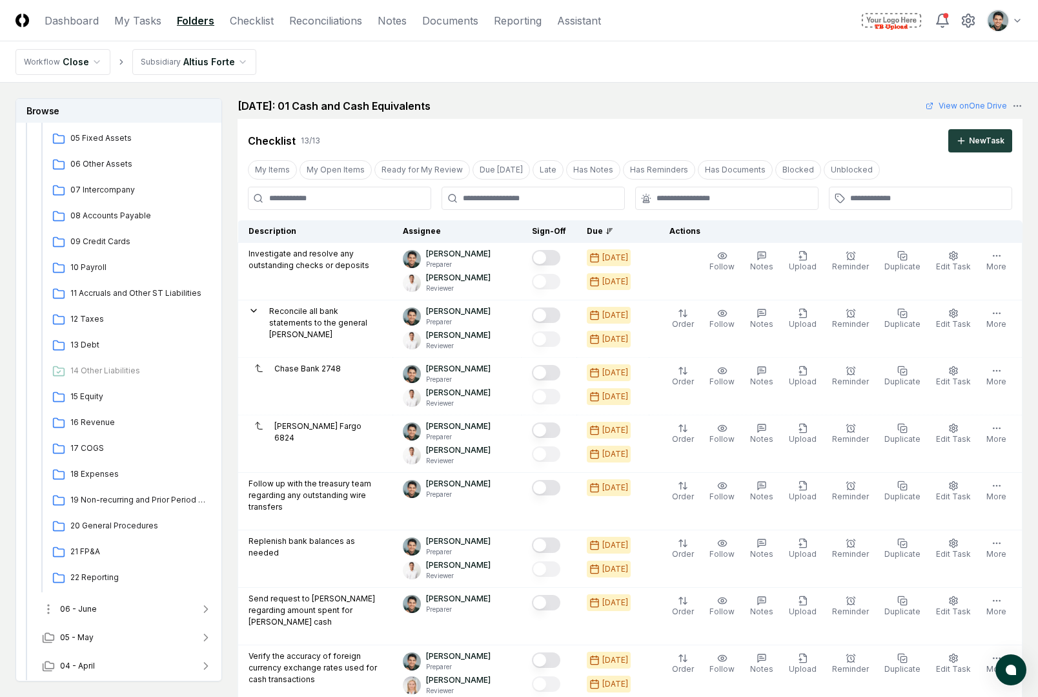
click at [119, 615] on button "06 - June" at bounding box center [127, 609] width 191 height 28
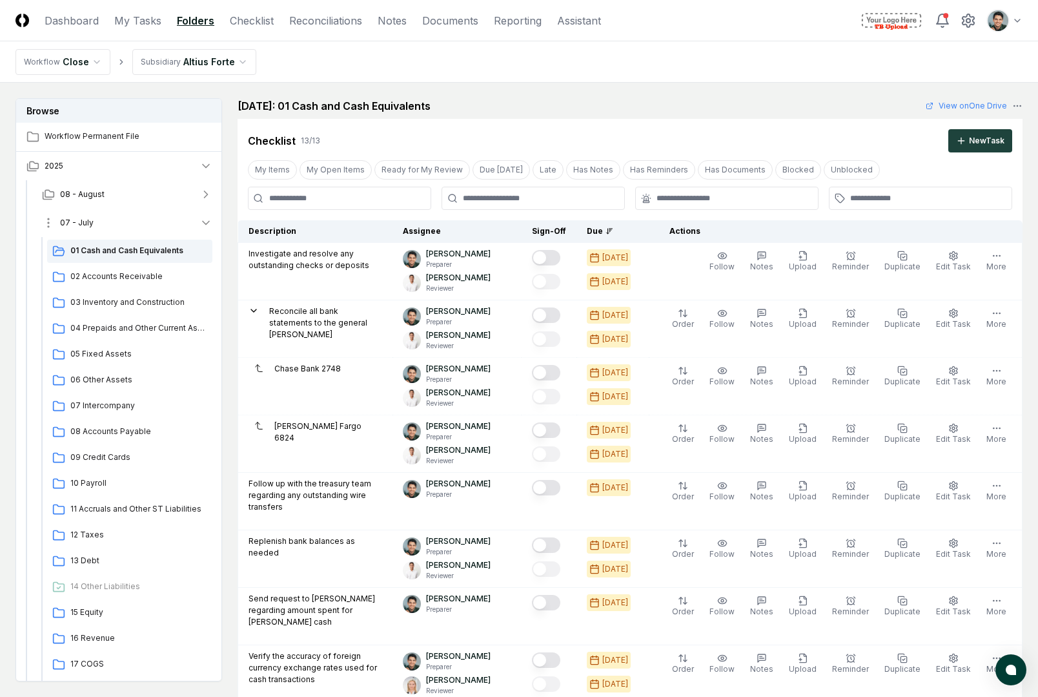
click at [111, 223] on button "07 - July" at bounding box center [127, 223] width 191 height 28
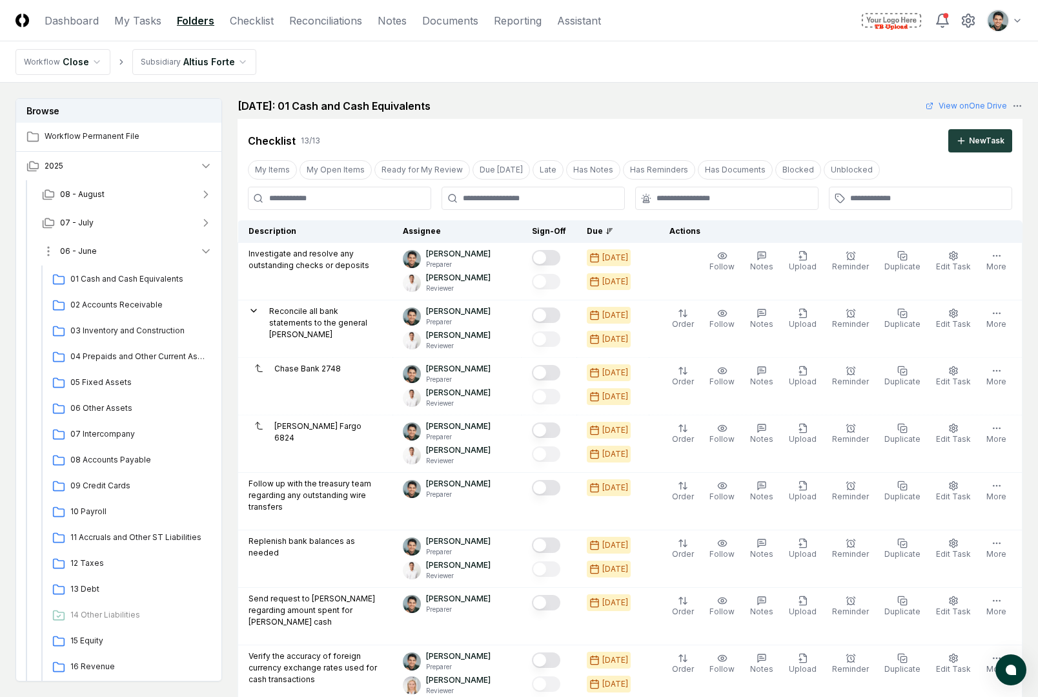
click at [128, 249] on button "06 - June" at bounding box center [127, 251] width 191 height 28
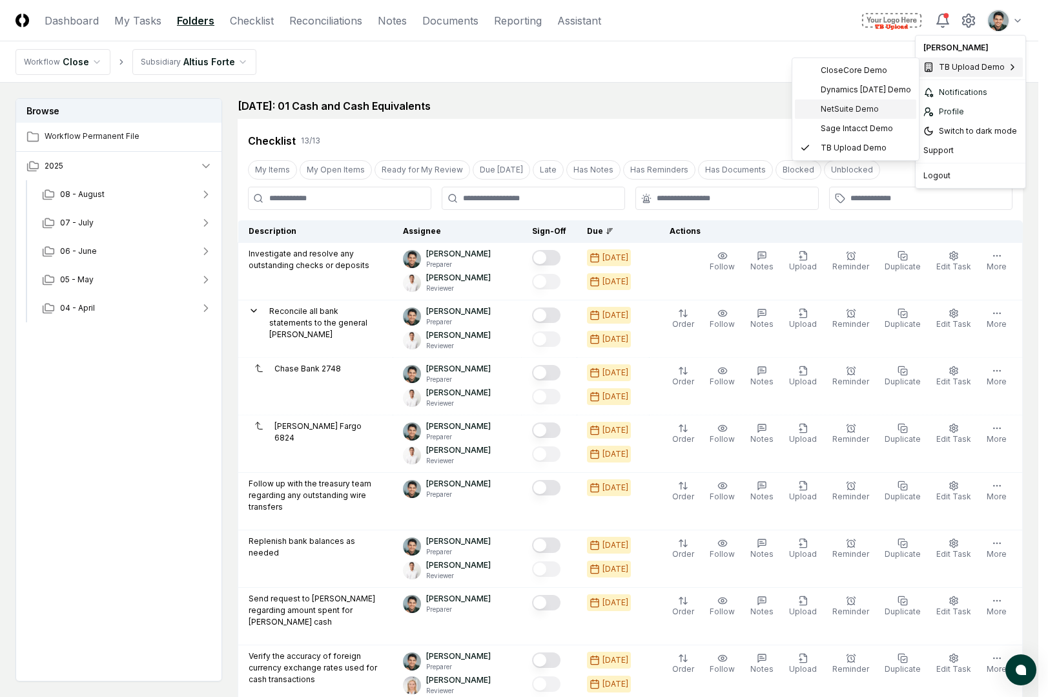
click at [862, 105] on span "NetSuite Demo" at bounding box center [850, 109] width 58 height 12
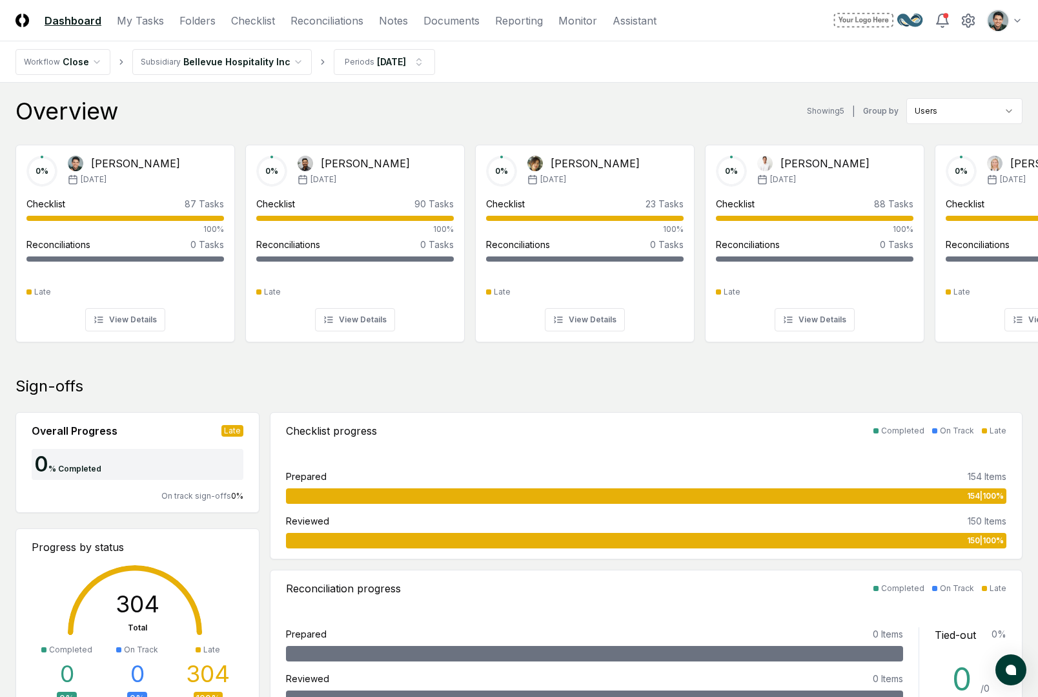
click at [533, 119] on div "Overview Showing 5 | Group by Users" at bounding box center [518, 111] width 1007 height 26
click at [240, 18] on link "Checklist" at bounding box center [253, 20] width 44 height 15
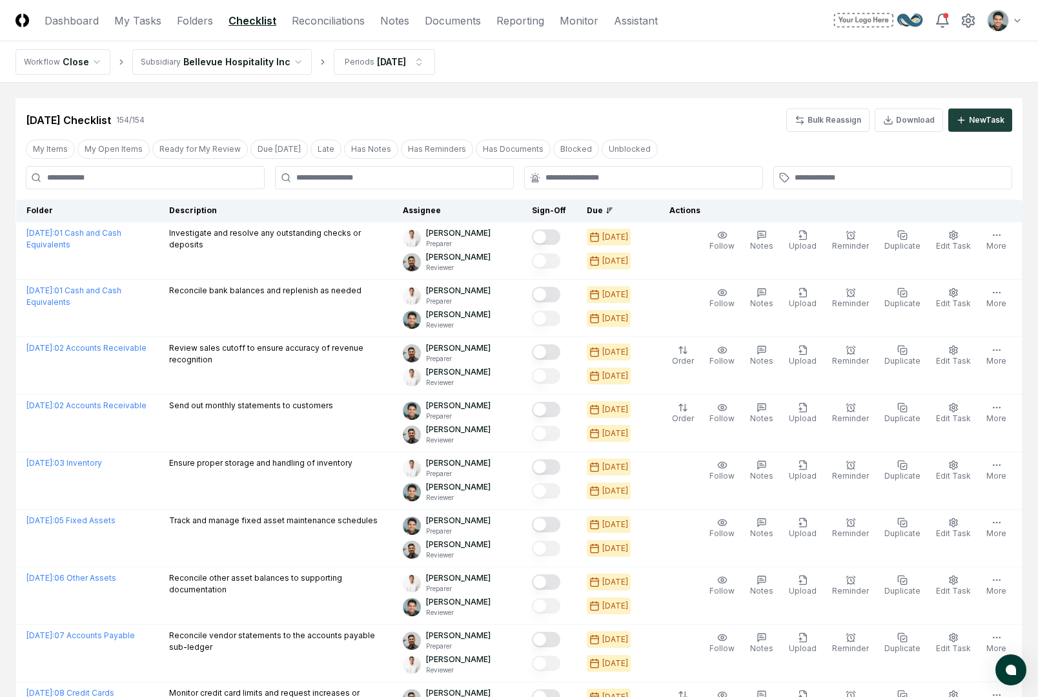
click at [299, 108] on div "Jan 2025 Checklist 154 / 154 Bulk Reassign Download New Task" at bounding box center [519, 119] width 987 height 23
click at [203, 26] on link "Folders" at bounding box center [195, 20] width 36 height 15
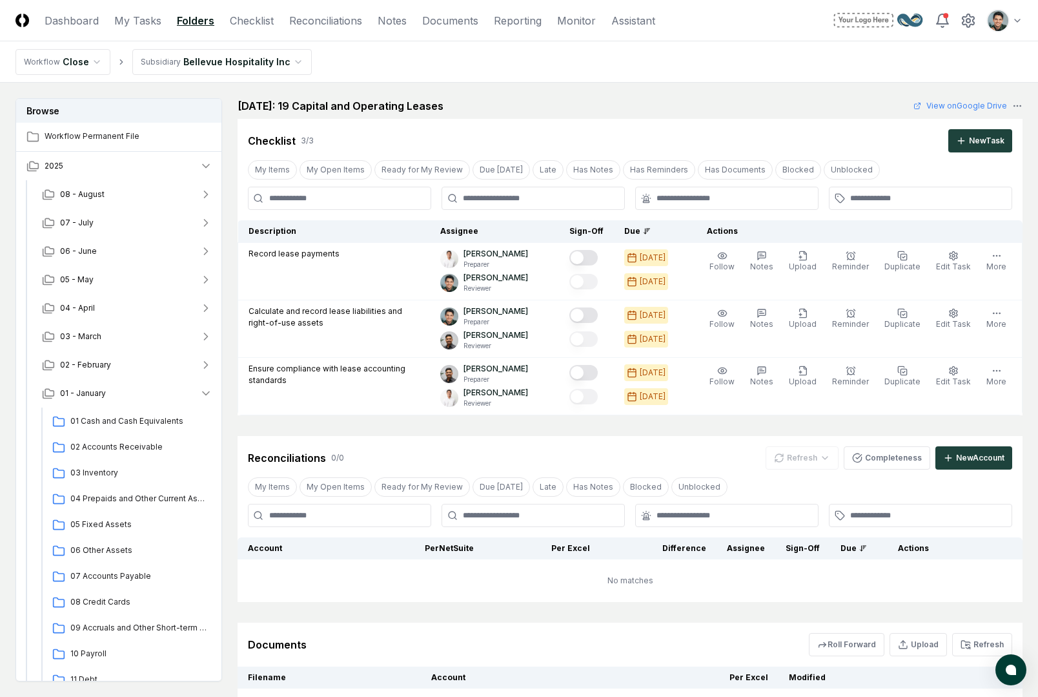
click at [571, 125] on div "Checklist 3 / 3 New Task" at bounding box center [630, 136] width 785 height 34
click at [466, 123] on div "Checklist 3 / 3 New Task" at bounding box center [630, 136] width 785 height 34
click at [621, 87] on main "Browse Workflow Permanent File 2025 08 - August 07 - July 06 - June 05 - May 04…" at bounding box center [519, 415] width 1038 height 664
click at [668, 97] on main "Browse Workflow Permanent File 2025 08 - August 07 - July 06 - June 05 - May 04…" at bounding box center [519, 415] width 1038 height 664
click at [608, 119] on div "Checklist 3 / 3 New Task" at bounding box center [630, 136] width 785 height 34
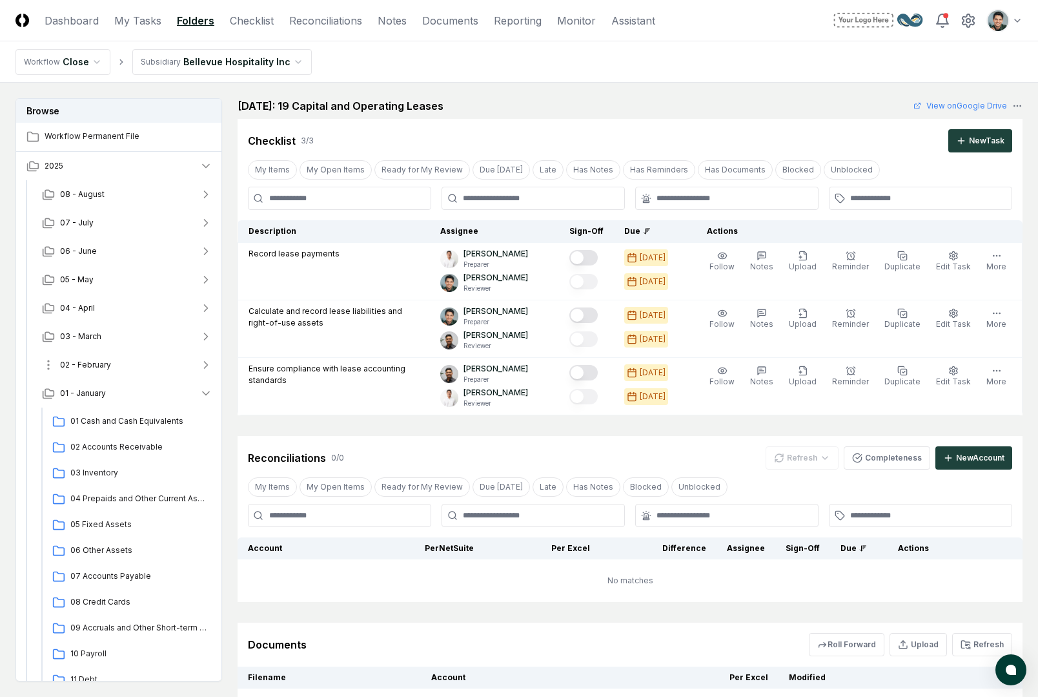
click at [126, 363] on button "02 - February" at bounding box center [127, 365] width 191 height 28
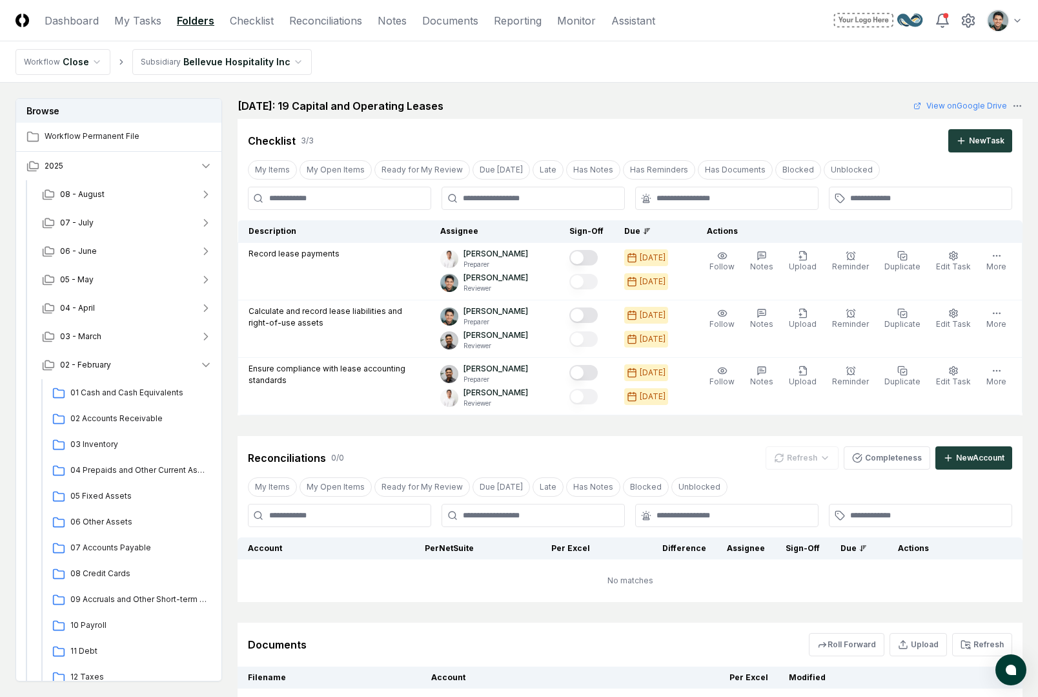
click at [229, 232] on div "Browse Workflow Permanent File 2025 08 - August 07 - July 06 - June 05 - May 04…" at bounding box center [518, 414] width 1007 height 633
click at [143, 282] on button "05 - May" at bounding box center [127, 279] width 191 height 28
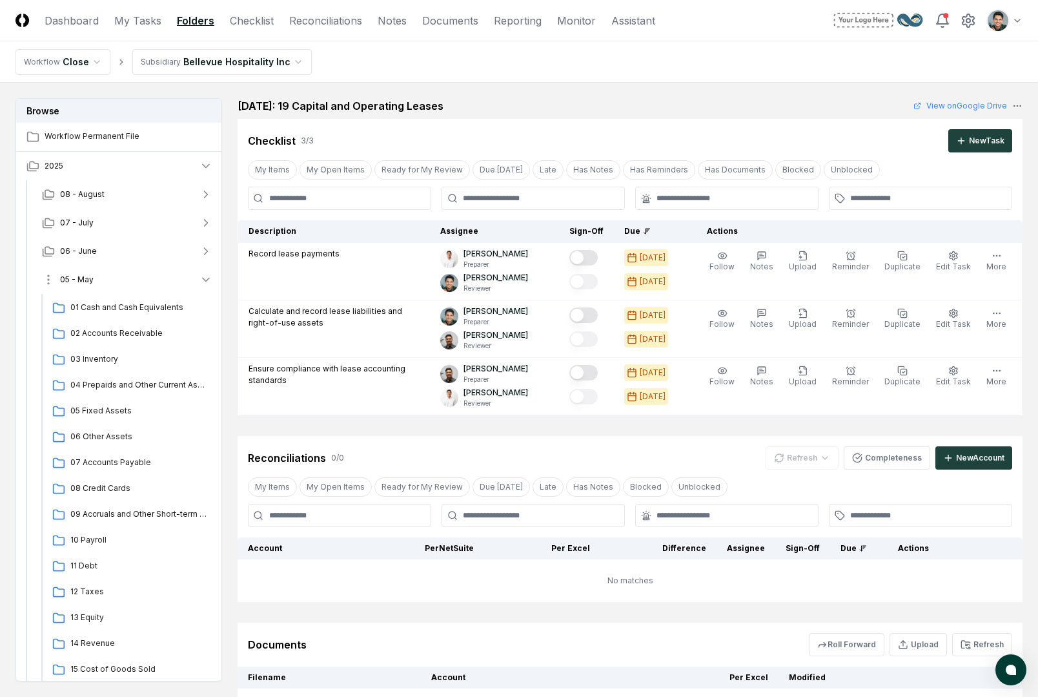
click at [141, 276] on button "05 - May" at bounding box center [127, 279] width 191 height 28
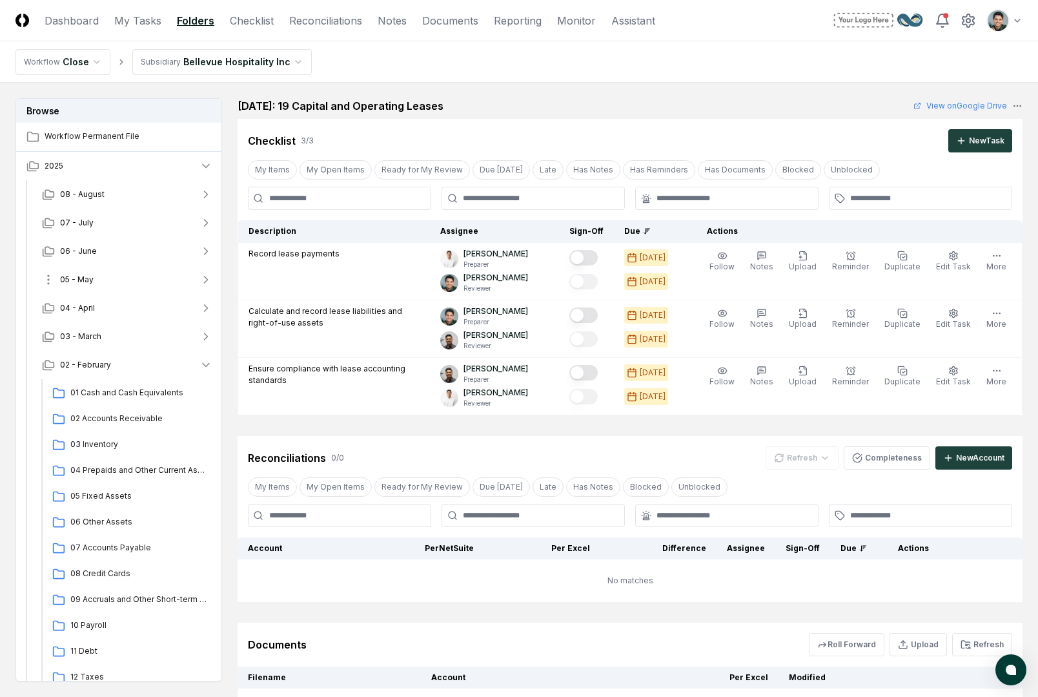
click at [116, 289] on button "05 - May" at bounding box center [127, 279] width 191 height 28
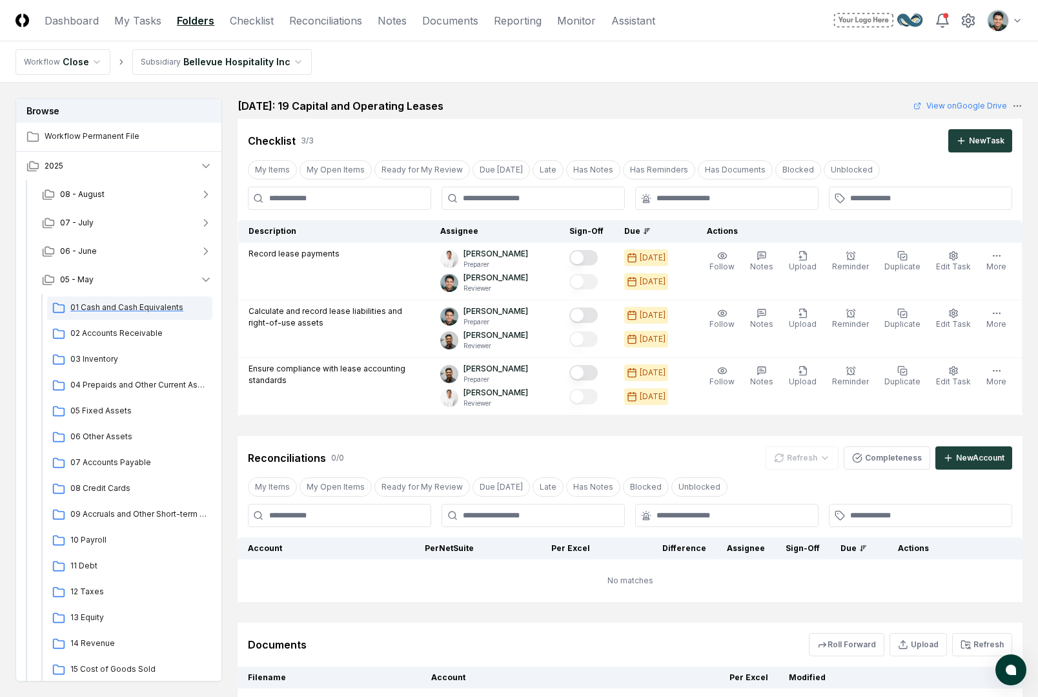
click at [112, 300] on div "01 Cash and Cash Equivalents" at bounding box center [129, 307] width 165 height 23
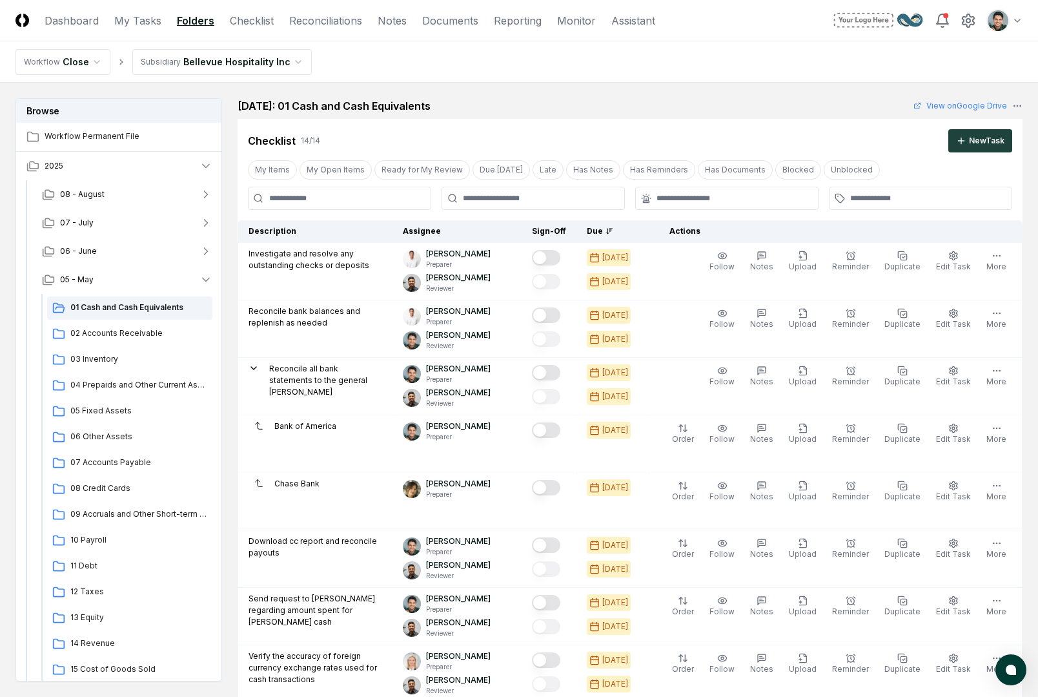
click at [408, 68] on nav "Workflow Close Subsidiary Bellevue Hospitality Inc" at bounding box center [519, 61] width 1038 height 41
click at [940, 56] on nav "Workflow Close Subsidiary Bellevue Hospitality Inc" at bounding box center [519, 61] width 1038 height 41
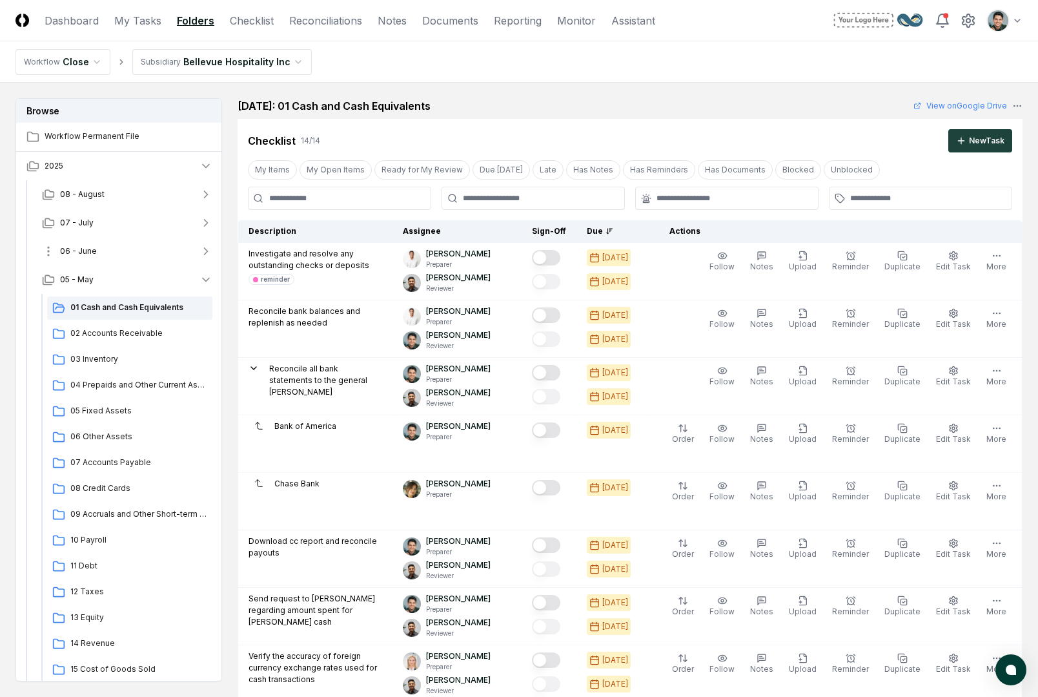
click at [113, 249] on button "06 - June" at bounding box center [127, 251] width 191 height 28
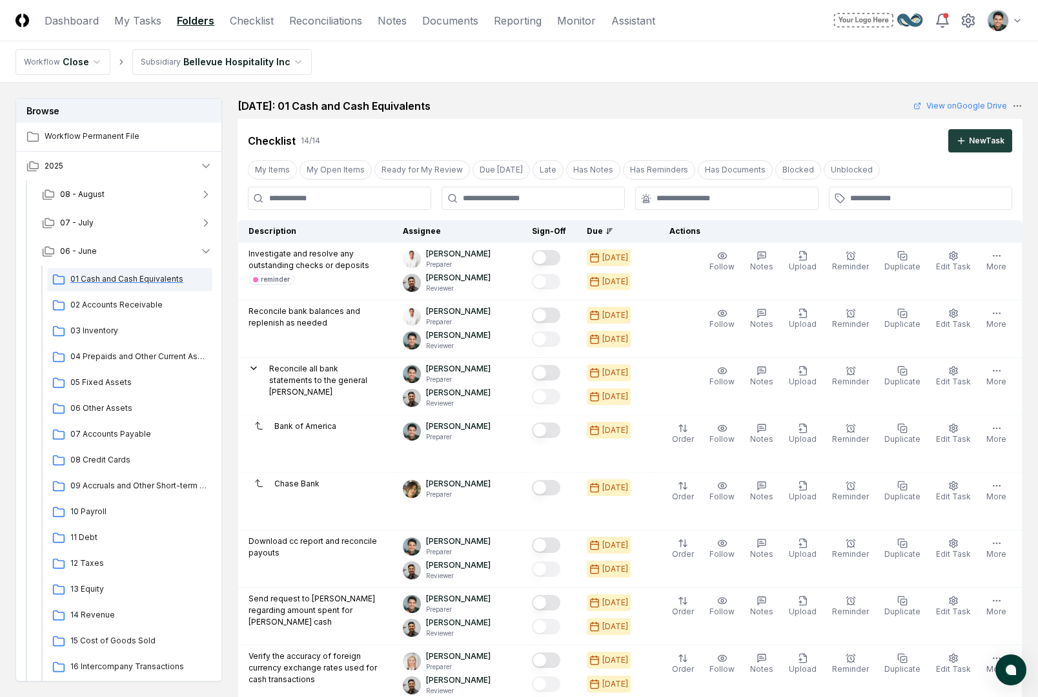
click at [111, 285] on div "01 Cash and Cash Equivalents" at bounding box center [129, 279] width 165 height 23
click at [327, 27] on link "Reconciliations" at bounding box center [325, 20] width 73 height 15
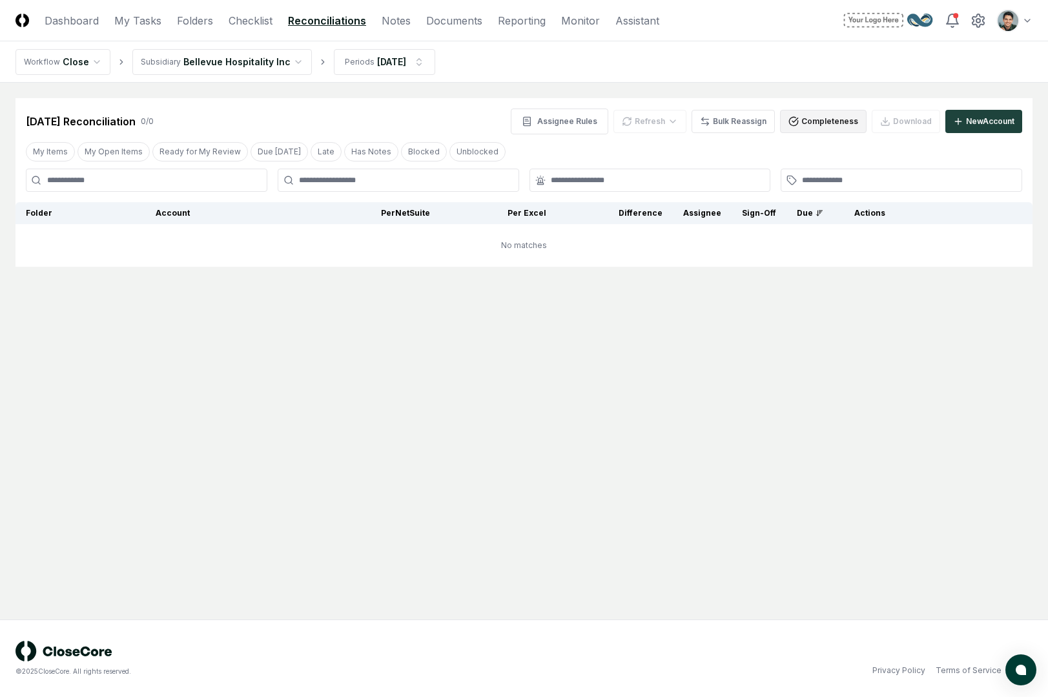
click at [801, 118] on button "Completeness" at bounding box center [823, 121] width 87 height 23
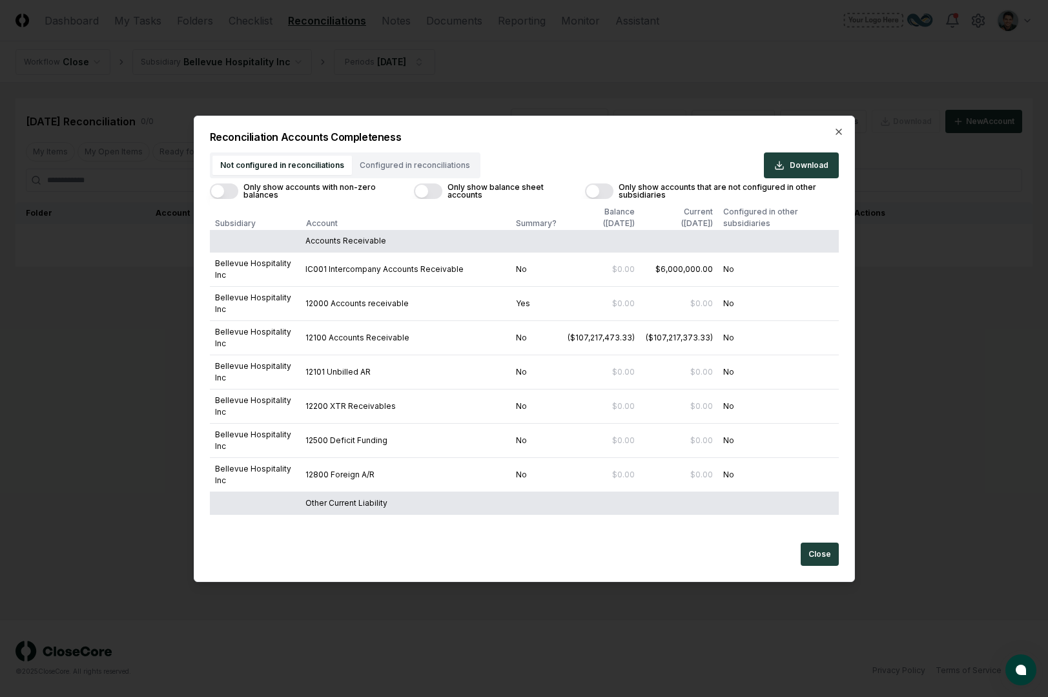
click at [236, 192] on button "Only show accounts with non-zero balances" at bounding box center [224, 190] width 28 height 15
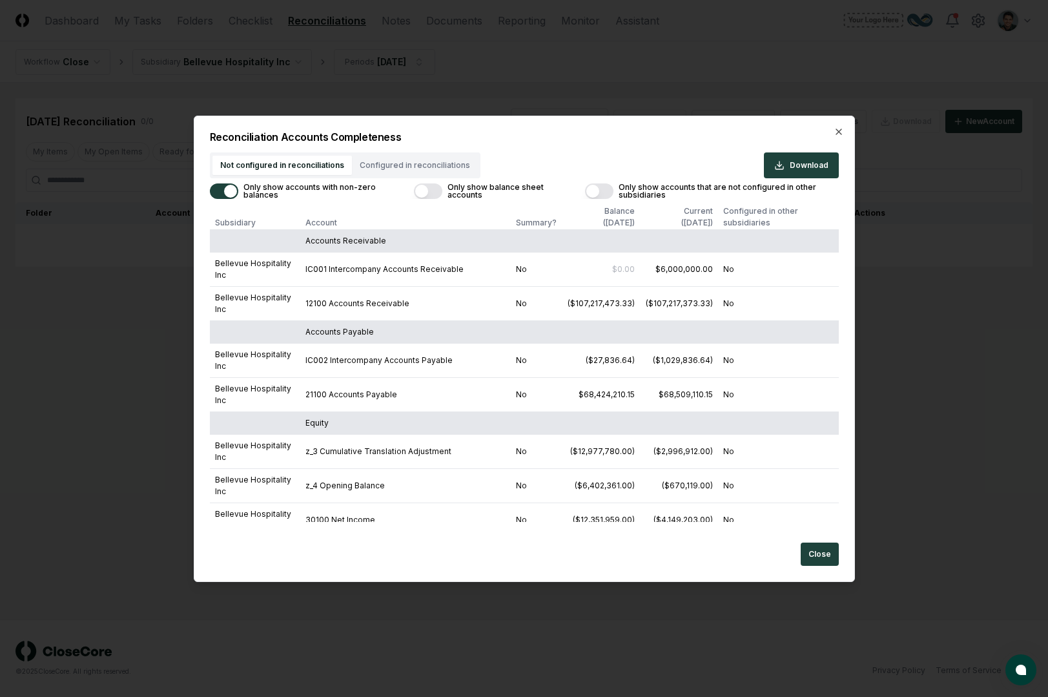
click at [541, 145] on div "Reconciliation Accounts Completeness Not configured in reconciliations Configur…" at bounding box center [524, 349] width 661 height 466
click at [434, 191] on button "Only show balance sheet accounts" at bounding box center [428, 190] width 28 height 15
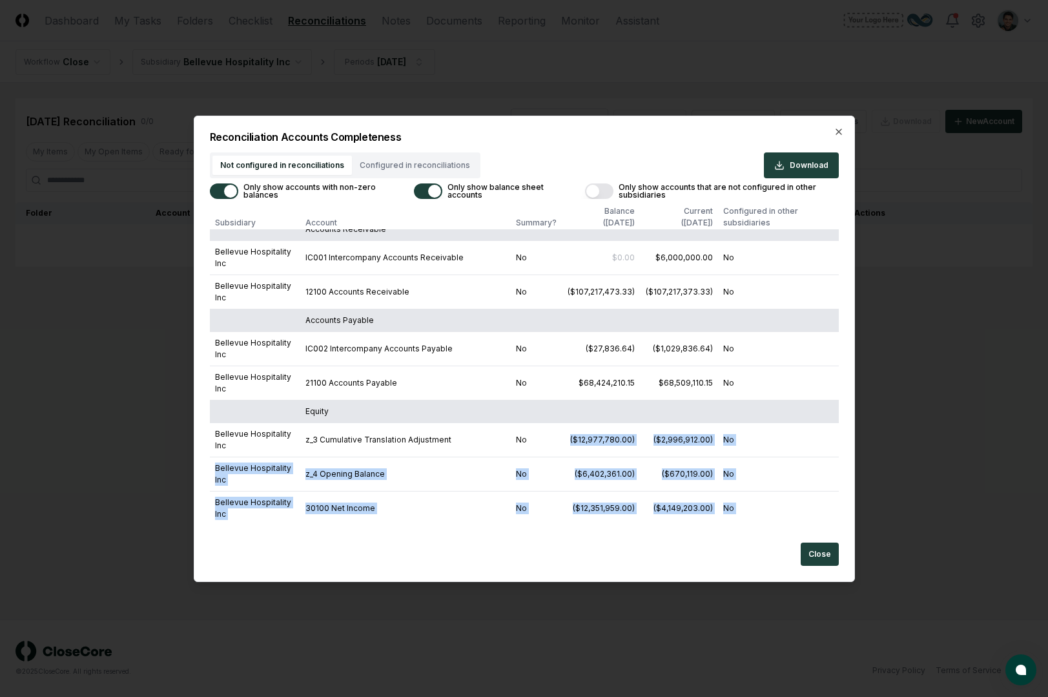
drag, startPoint x: 586, startPoint y: 398, endPoint x: 622, endPoint y: 483, distance: 92.0
click at [622, 560] on td "($9,258,342.27)" at bounding box center [601, 577] width 78 height 34
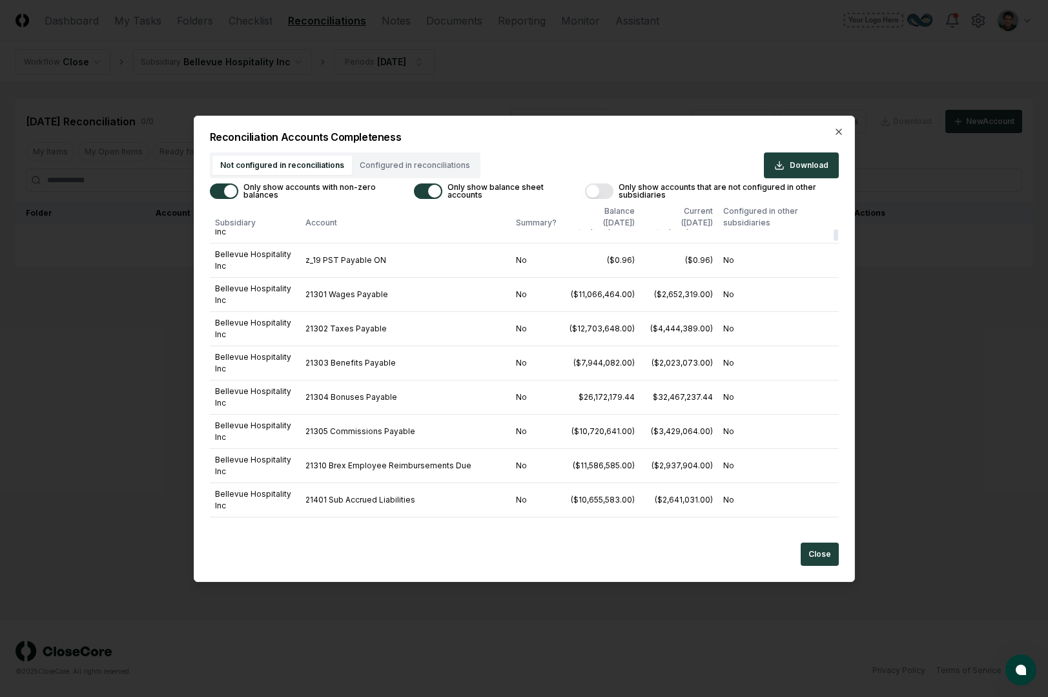
scroll to position [0, 0]
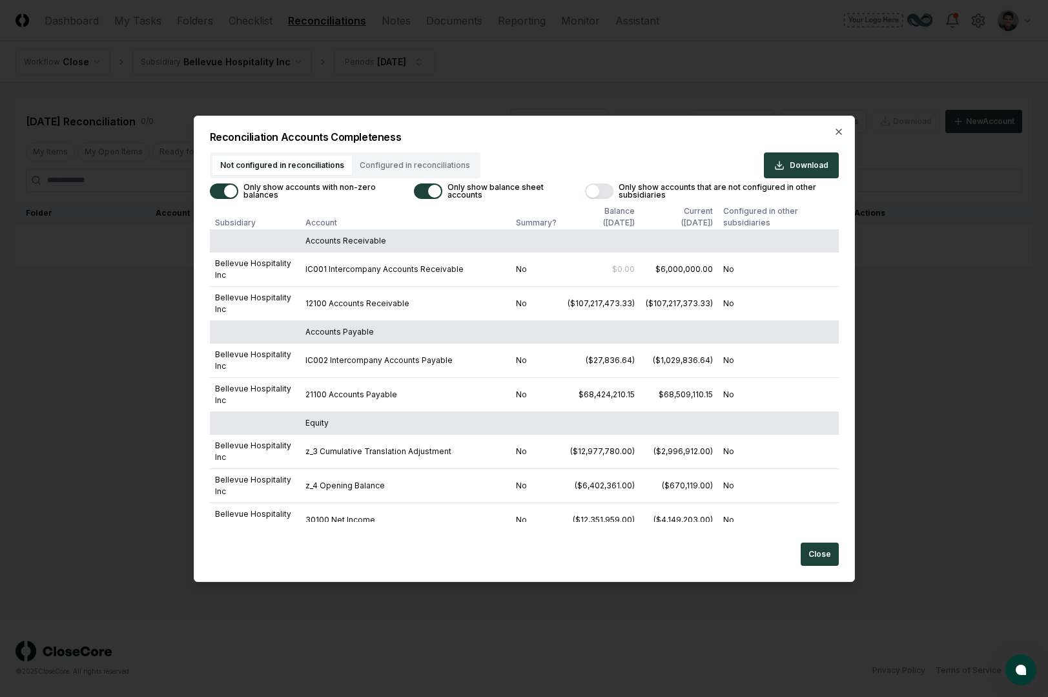
click at [602, 161] on div "Not configured in reconciliations Configured in reconciliations Download" at bounding box center [524, 165] width 629 height 26
click at [609, 143] on div "Reconciliation Accounts Completeness Not configured in reconciliations Configur…" at bounding box center [524, 349] width 661 height 466
click at [793, 161] on span "Download" at bounding box center [809, 165] width 39 height 12
click at [834, 133] on icon "button" at bounding box center [839, 132] width 10 height 10
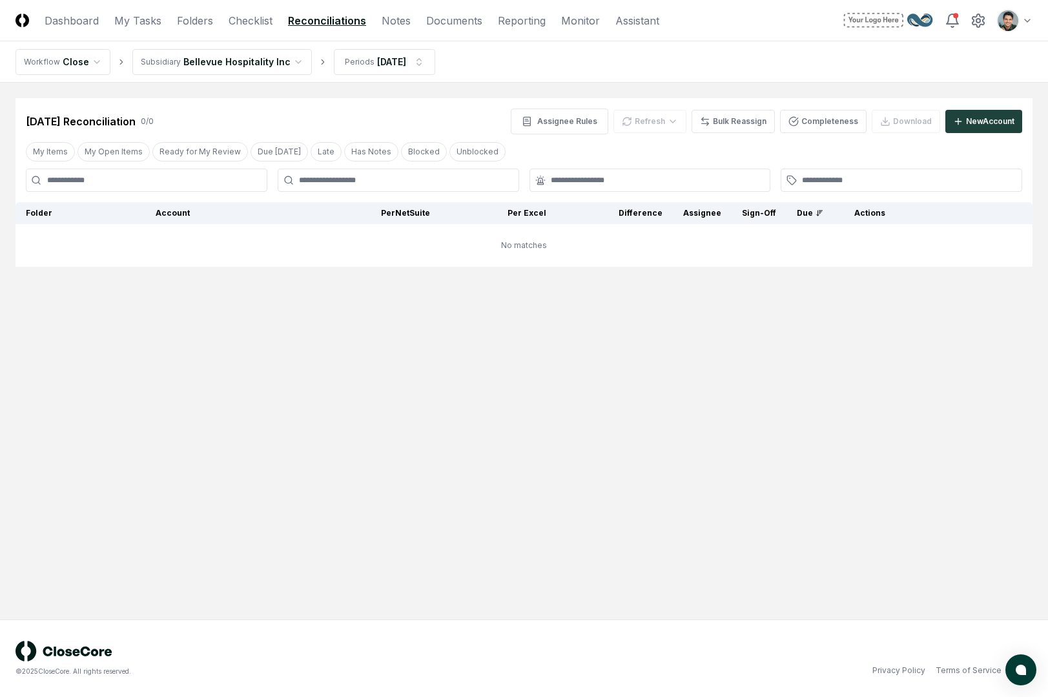
click at [675, 59] on nav "Workflow Close Subsidiary Bellevue Hospitality Inc Periods Jun 2025" at bounding box center [524, 61] width 1048 height 41
click at [518, 66] on nav "Workflow Close Subsidiary Bellevue Hospitality Inc Periods Jun 2025" at bounding box center [524, 61] width 1048 height 41
click at [810, 95] on main "Cancel Reassign Jun 2025 Reconciliation 0 / 0 Assignee Rules Refresh Bulk Reass…" at bounding box center [524, 351] width 1048 height 537
click at [671, 130] on div "Refresh" at bounding box center [649, 121] width 73 height 23
click at [669, 54] on nav "Workflow Close Subsidiary Bellevue Hospitality Inc Periods Jun 2025" at bounding box center [524, 61] width 1048 height 41
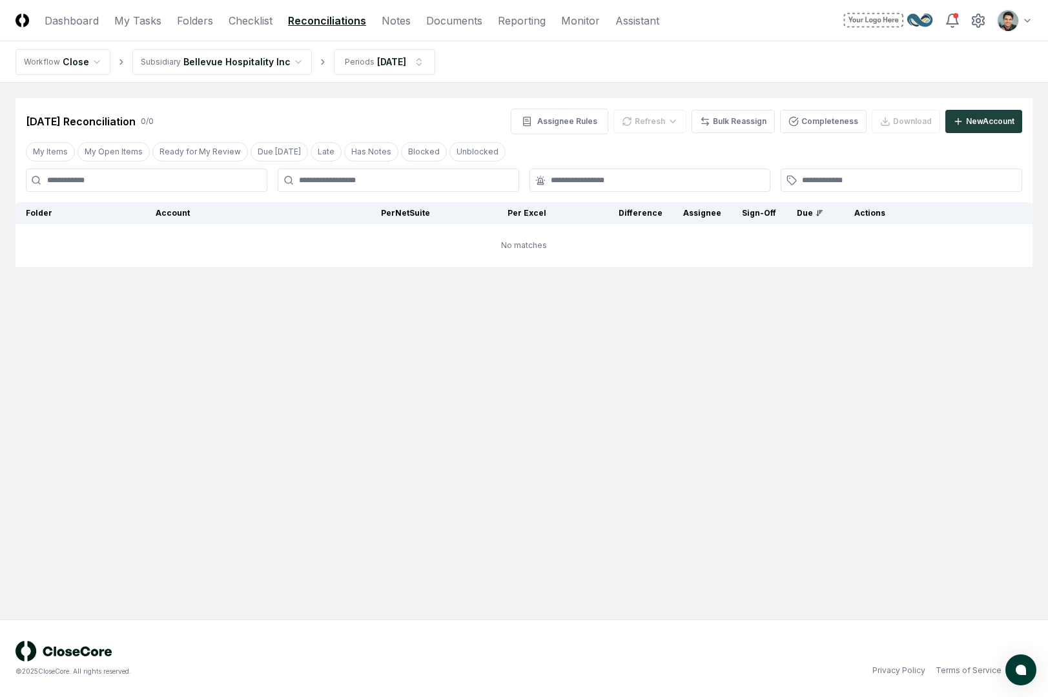
click at [735, 47] on nav "Workflow Close Subsidiary Bellevue Hospitality Inc Periods Jun 2025" at bounding box center [524, 61] width 1048 height 41
click at [738, 72] on nav "Workflow Close Subsidiary Bellevue Hospitality Inc Periods Jun 2025" at bounding box center [524, 61] width 1048 height 41
click at [269, 81] on nav "Workflow Close Subsidiary Bellevue Hospitality Inc Periods Jun 2025" at bounding box center [524, 61] width 1048 height 41
click at [269, 71] on html "CloseCore Dashboard My Tasks Folders Checklist Reconciliations Notes Documents …" at bounding box center [524, 348] width 1048 height 697
click at [257, 56] on html "CloseCore Dashboard My Tasks Folders Checklist Reconciliations Notes Documents …" at bounding box center [524, 348] width 1048 height 697
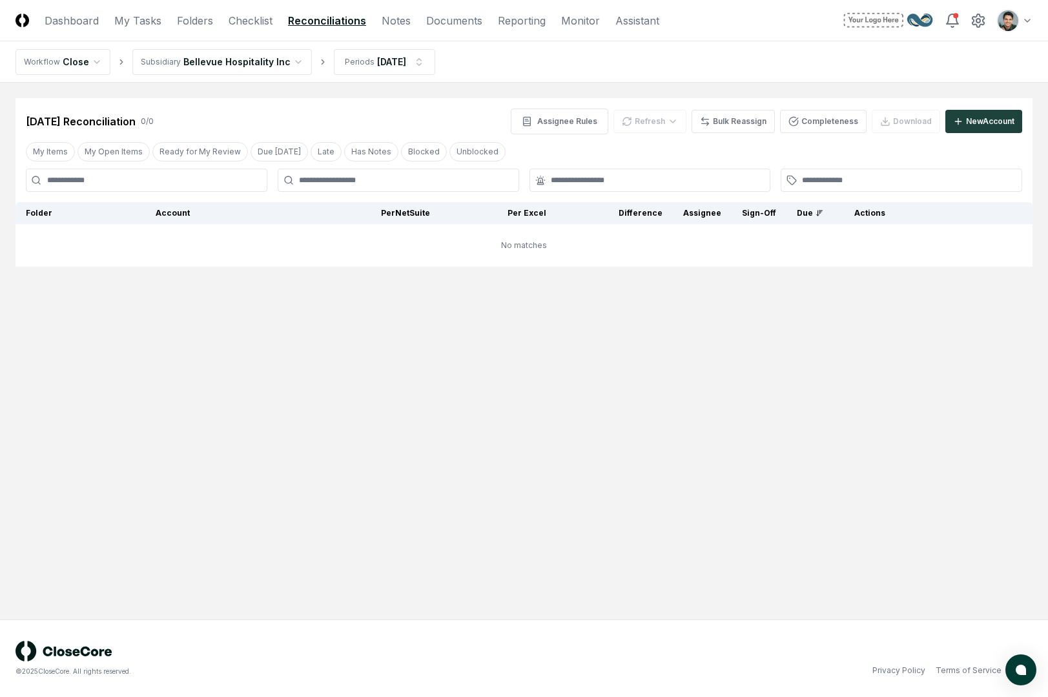
click at [269, 66] on html "CloseCore Dashboard My Tasks Folders Checklist Reconciliations Notes Documents …" at bounding box center [524, 348] width 1048 height 697
click at [259, 65] on html "CloseCore Dashboard My Tasks Folders Checklist Reconciliations Notes Documents …" at bounding box center [524, 348] width 1048 height 697
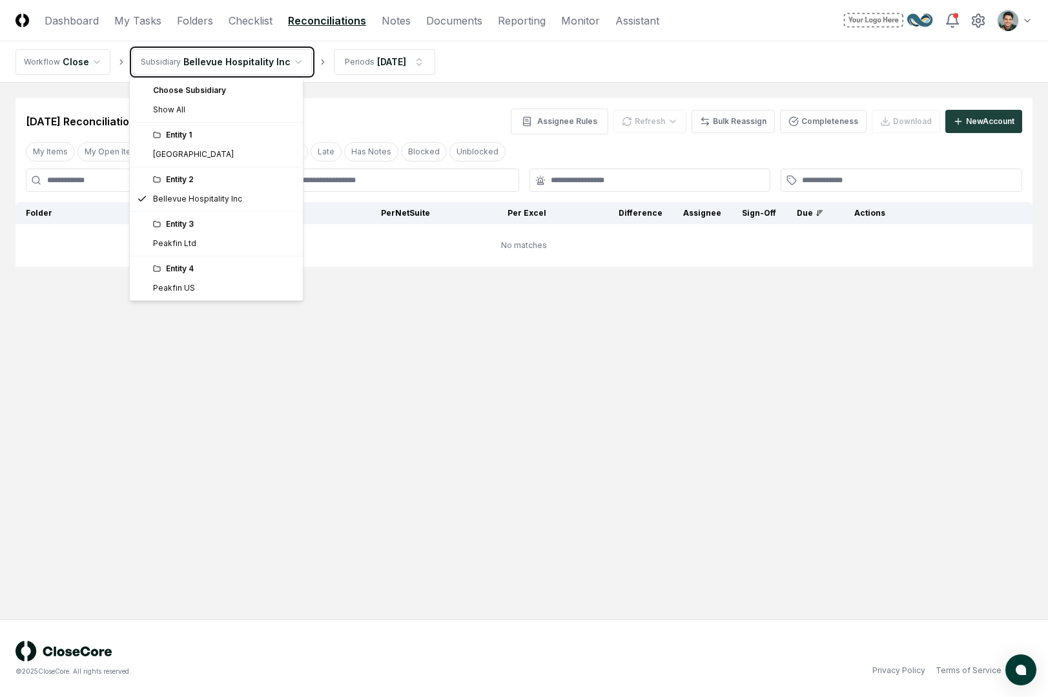
click at [645, 449] on html "CloseCore Dashboard My Tasks Folders Checklist Reconciliations Notes Documents …" at bounding box center [524, 348] width 1048 height 697
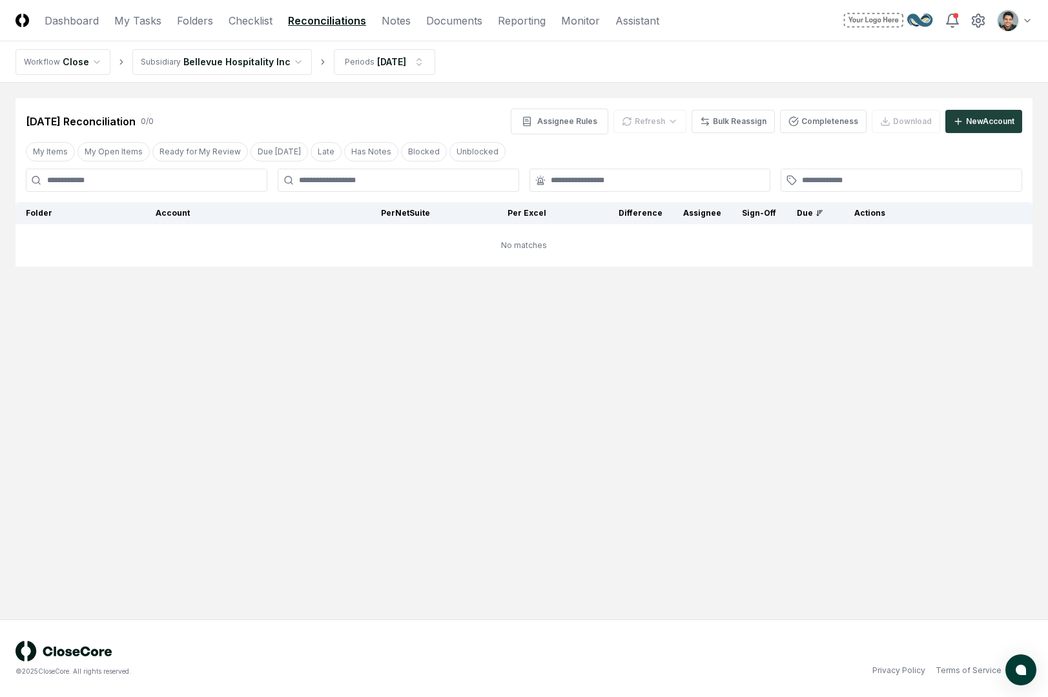
click at [578, 81] on nav "Workflow Close Subsidiary Bellevue Hospitality Inc Periods Jun 2025" at bounding box center [524, 61] width 1048 height 41
click at [1042, 19] on header "CloseCore Dashboard My Tasks Folders Checklist Reconciliations Notes Documents …" at bounding box center [524, 20] width 1048 height 41
click at [1032, 18] on html "CloseCore Dashboard My Tasks Folders Checklist Reconciliations Notes Documents …" at bounding box center [524, 348] width 1048 height 697
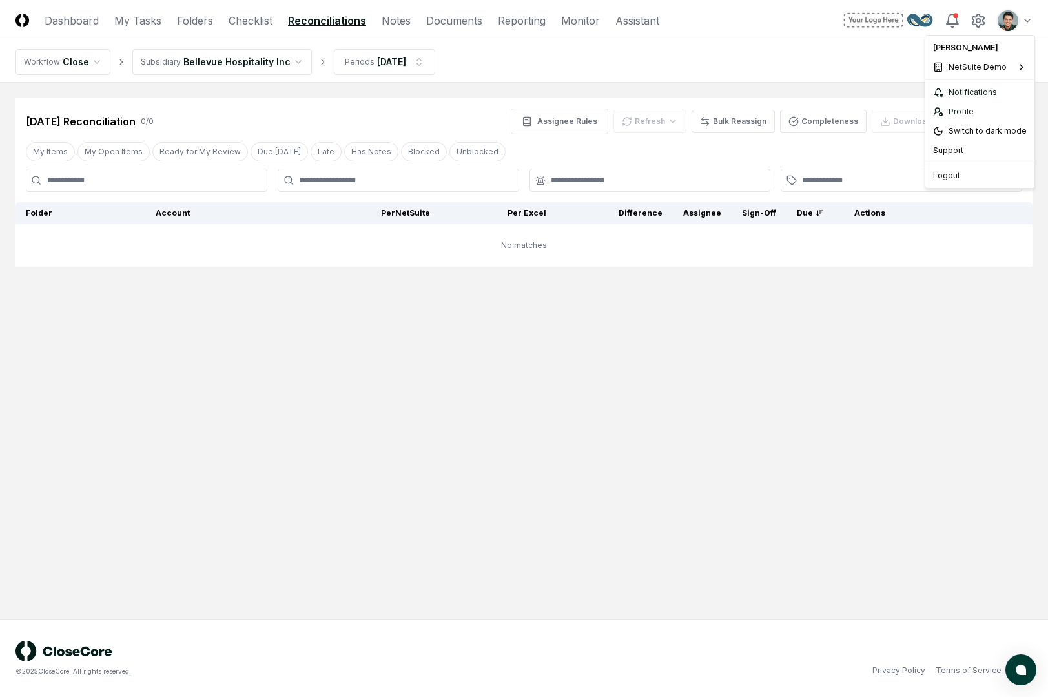
click at [206, 345] on html "CloseCore Dashboard My Tasks Folders Checklist Reconciliations Notes Documents …" at bounding box center [524, 348] width 1048 height 697
click at [284, 413] on main "Cancel Reassign Jun 2025 Reconciliation 0 / 0 Assignee Rules Refresh Bulk Reass…" at bounding box center [524, 351] width 1048 height 537
click at [250, 70] on html "CloseCore Dashboard My Tasks Folders Checklist Reconciliations Notes Documents …" at bounding box center [524, 348] width 1048 height 697
click at [493, 68] on nav "Workflow Close Subsidiary Bellevue Hospitality Inc Periods Jun 2025" at bounding box center [524, 61] width 1048 height 41
click at [376, 59] on html "CloseCore Dashboard My Tasks Folders Checklist Reconciliations Notes Documents …" at bounding box center [524, 348] width 1048 height 697
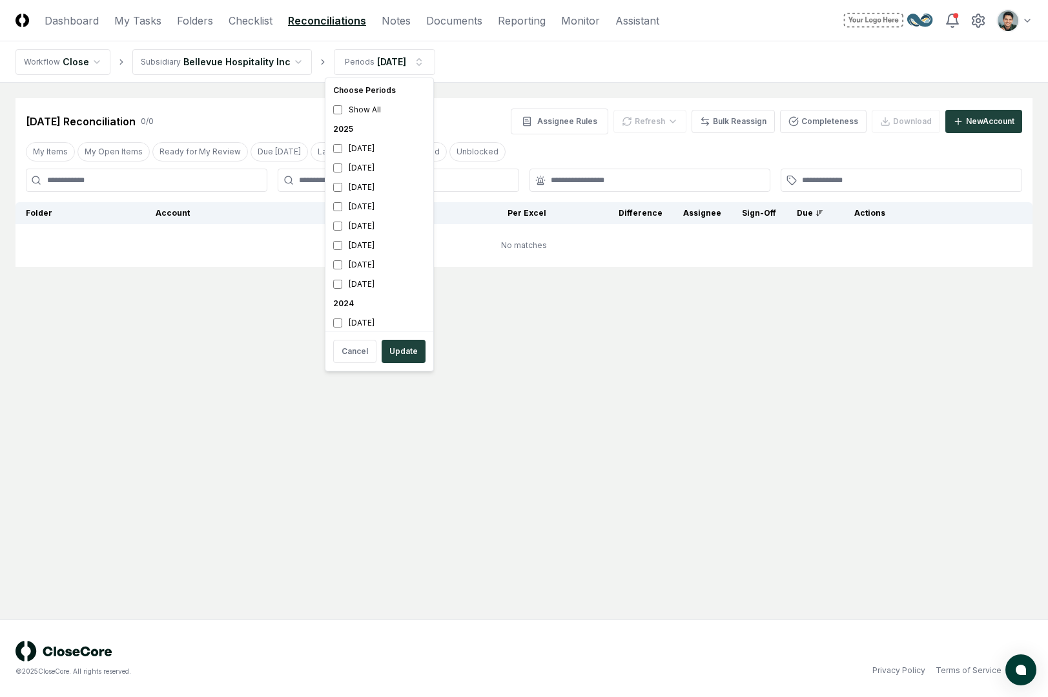
click at [586, 452] on html "CloseCore Dashboard My Tasks Folders Checklist Reconciliations Notes Documents …" at bounding box center [524, 348] width 1048 height 697
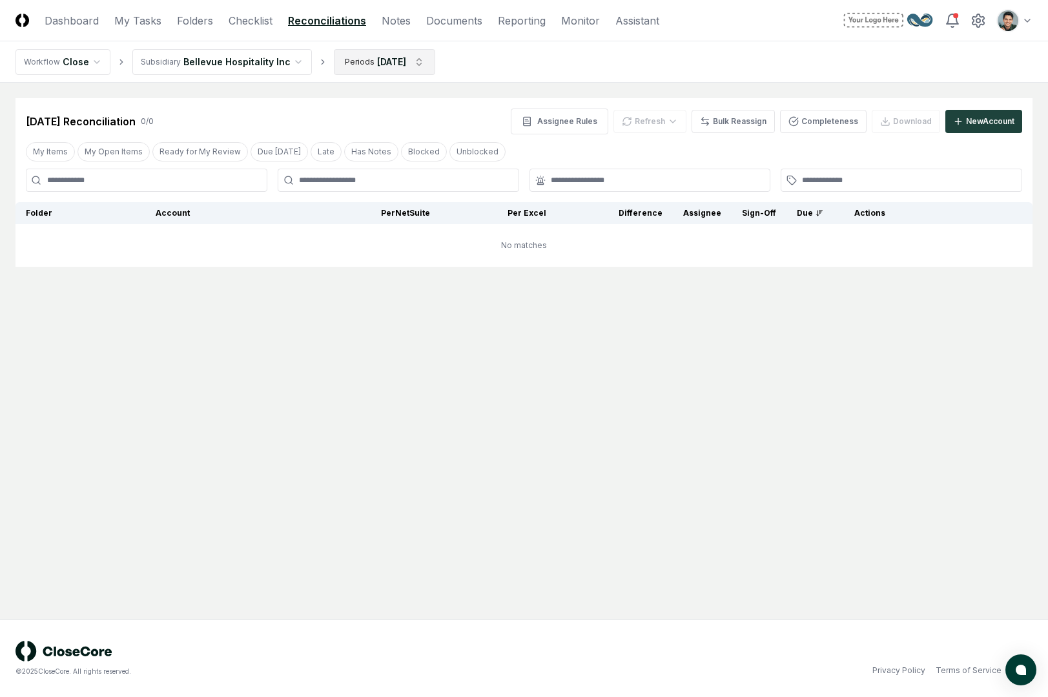
click at [400, 72] on html "CloseCore Dashboard My Tasks Folders Checklist Reconciliations Notes Documents …" at bounding box center [524, 348] width 1048 height 697
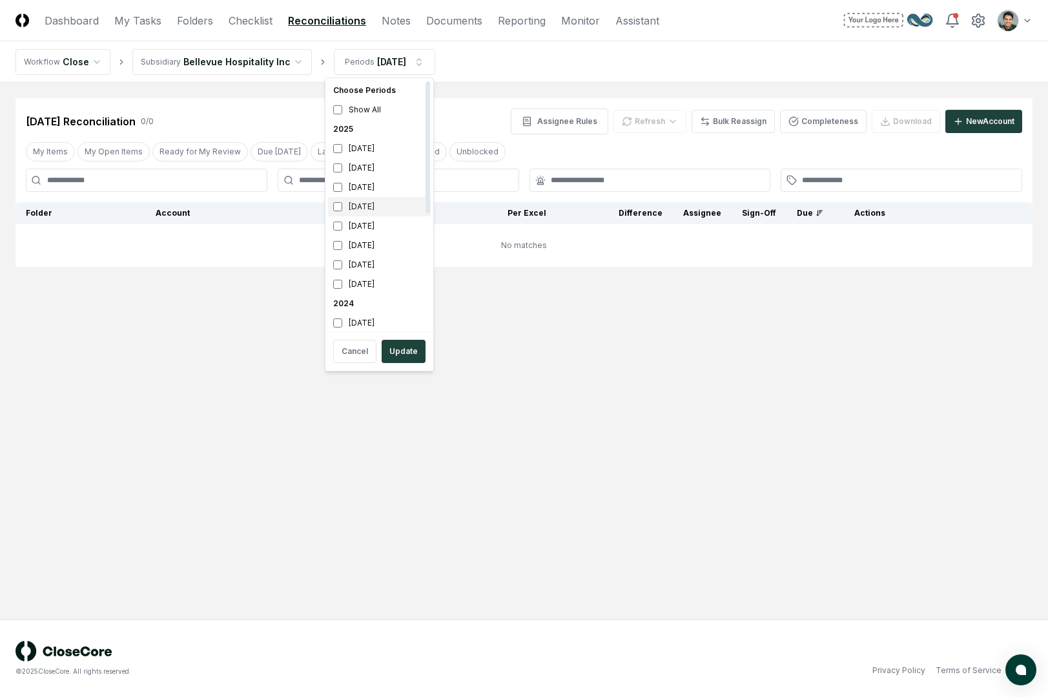
drag, startPoint x: 367, startPoint y: 214, endPoint x: 370, endPoint y: 203, distance: 11.3
click at [367, 214] on div "[DATE]" at bounding box center [379, 206] width 103 height 19
click at [374, 180] on div "[DATE]" at bounding box center [379, 187] width 103 height 19
click at [409, 352] on button "Update" at bounding box center [404, 351] width 44 height 23
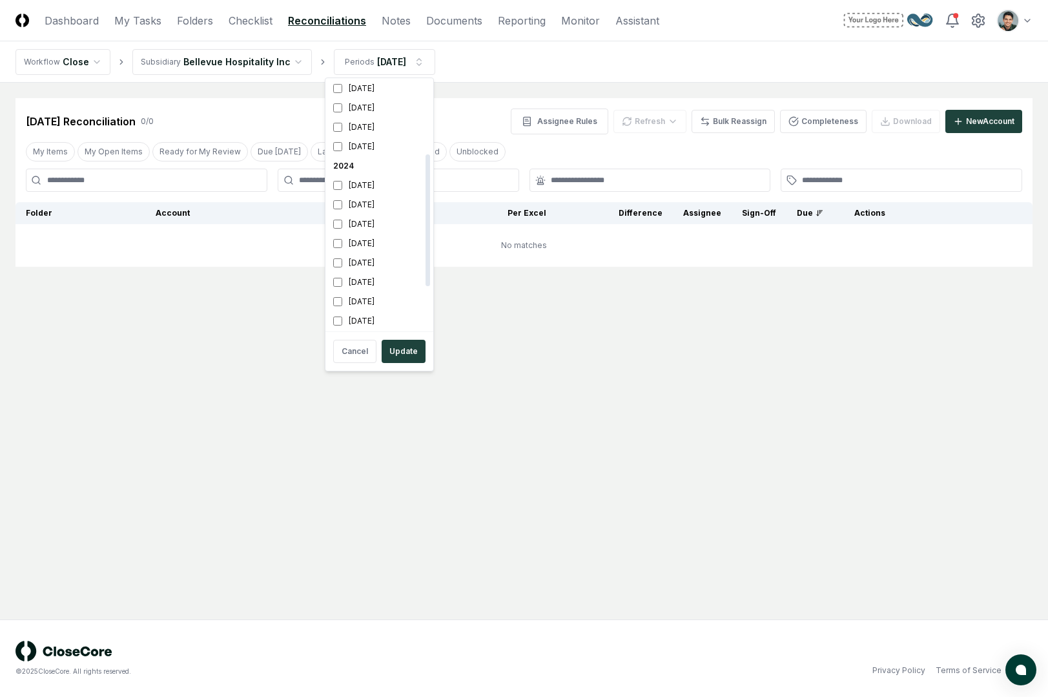
scroll to position [0, 0]
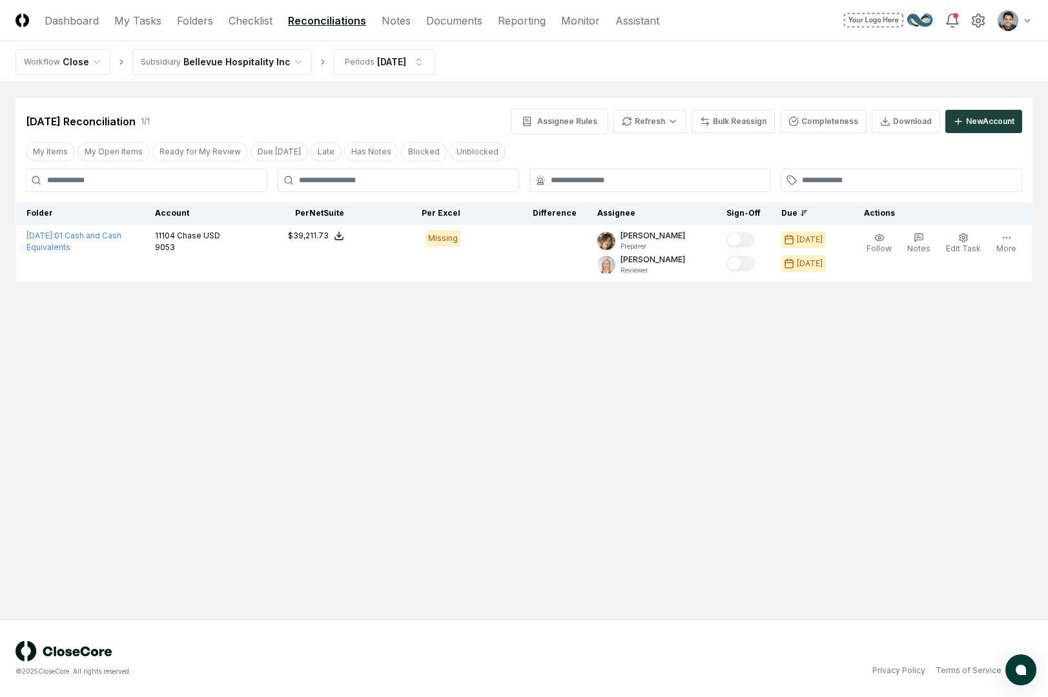
click at [420, 95] on main "Cancel Reassign May 2025 Reconciliation 1 / 1 Assignee Rules Refresh Bulk Reass…" at bounding box center [524, 351] width 1048 height 537
click at [580, 19] on link "Monitor" at bounding box center [580, 20] width 39 height 15
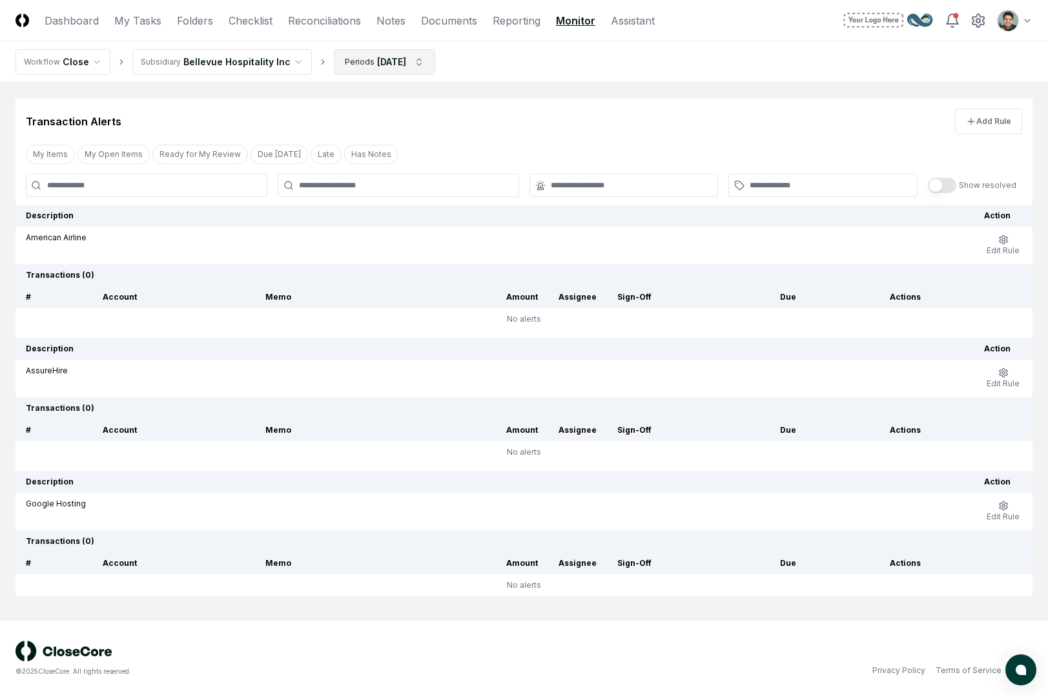
click at [359, 68] on html "CloseCore Dashboard My Tasks Folders Checklist Reconciliations Notes Documents …" at bounding box center [524, 348] width 1048 height 697
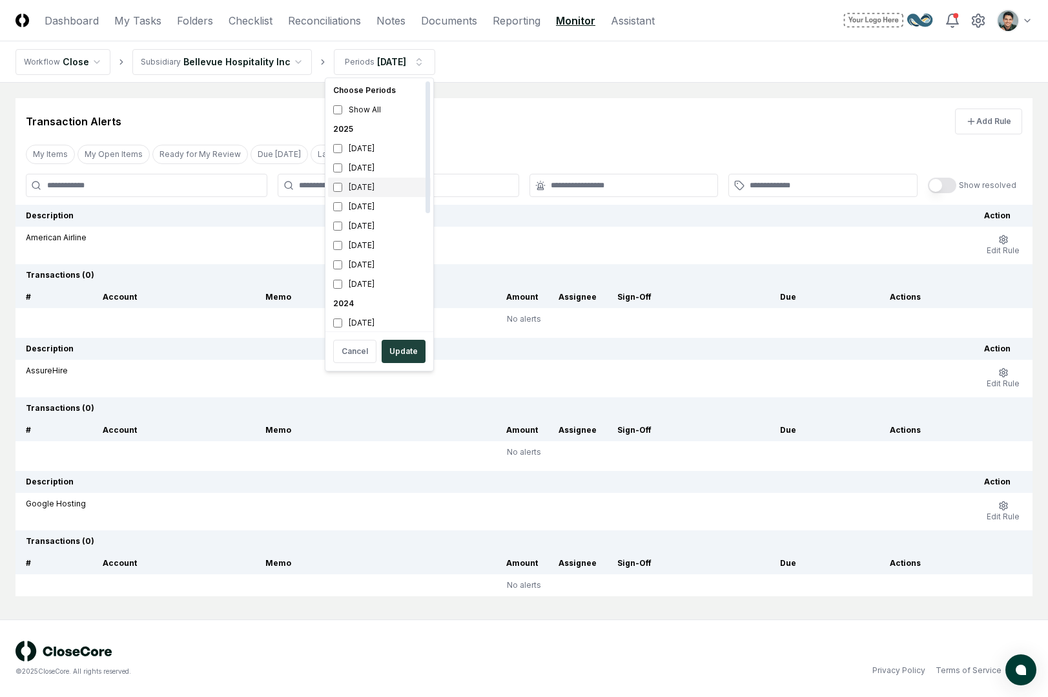
click at [383, 188] on div "[DATE]" at bounding box center [379, 187] width 103 height 19
click at [374, 214] on div "[DATE]" at bounding box center [379, 206] width 103 height 19
click at [409, 358] on button "Update" at bounding box center [404, 351] width 44 height 23
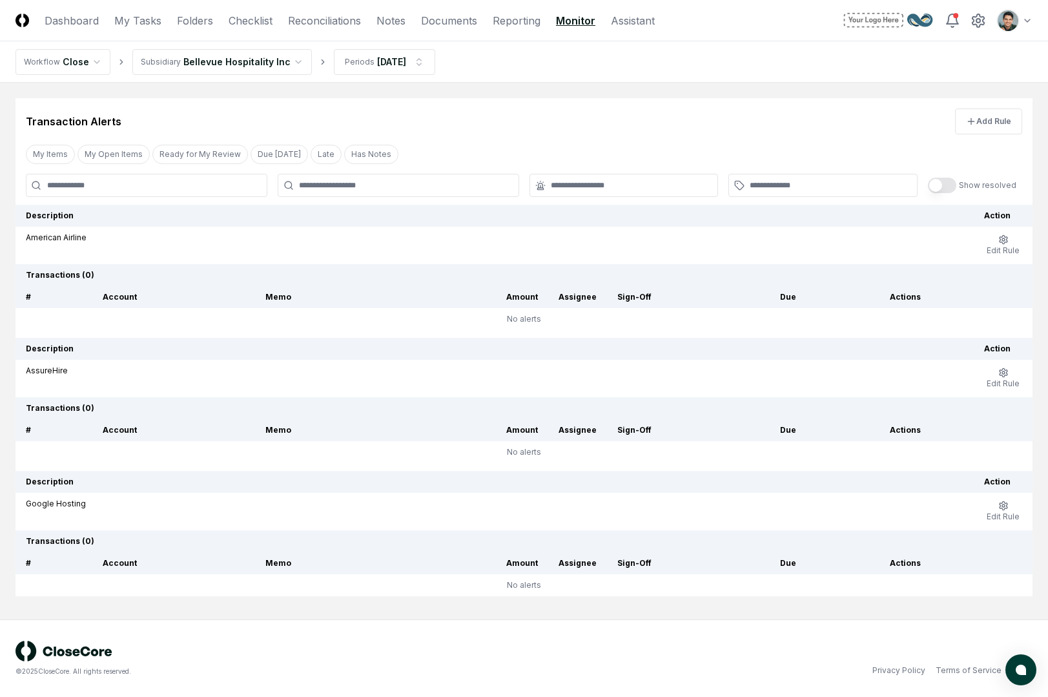
click at [484, 103] on div "Transaction Alerts Add Rule" at bounding box center [523, 116] width 1017 height 36
click at [494, 121] on div "Transaction Alerts Add Rule" at bounding box center [523, 116] width 1017 height 36
click at [450, 98] on div "Transaction Alerts Add Rule" at bounding box center [523, 116] width 1017 height 36
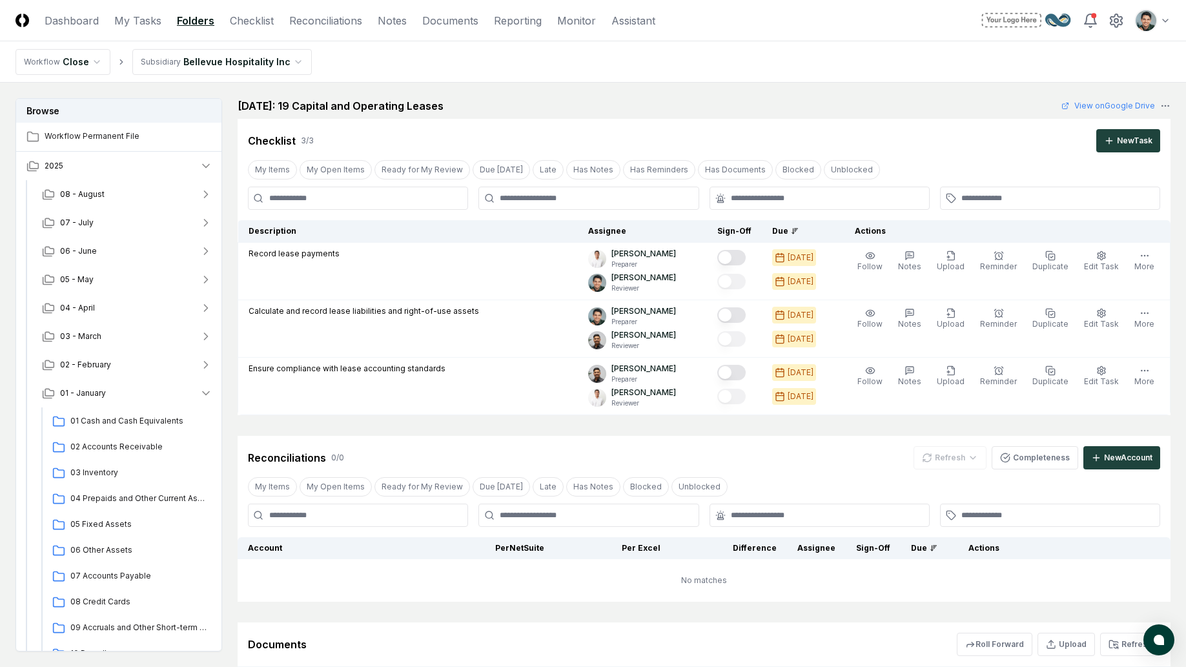
click at [520, 92] on main "Browse Workflow Permanent File 2025 [DATE] - July [DATE] - May [DATE] - March […" at bounding box center [593, 415] width 1186 height 664
drag, startPoint x: 240, startPoint y: 103, endPoint x: 435, endPoint y: 91, distance: 195.4
click at [435, 91] on main "Browse Workflow Permanent File 2025 [DATE] - July [DATE] - May [DATE] - March […" at bounding box center [593, 415] width 1186 height 664
click at [437, 96] on main "Browse Workflow Permanent File 2025 [DATE] - July [DATE] - May [DATE] - March […" at bounding box center [593, 415] width 1186 height 664
click at [281, 110] on h2 "[DATE]: 19 Capital and Operating Leases" at bounding box center [341, 105] width 206 height 15
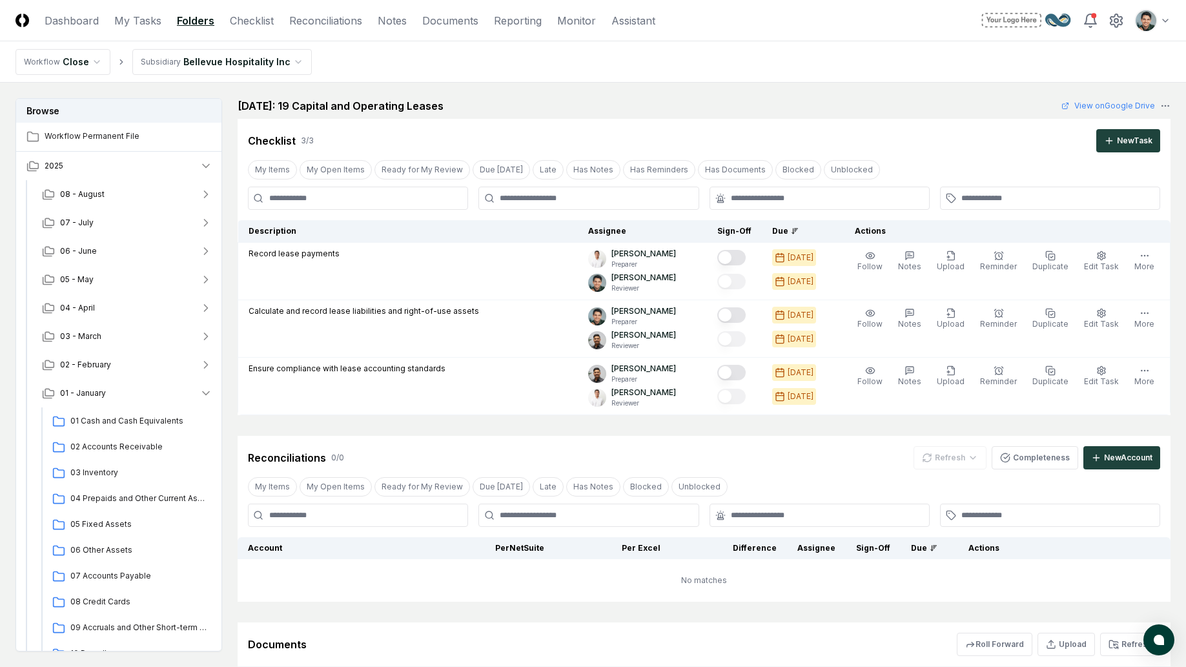
drag, startPoint x: 254, startPoint y: 107, endPoint x: 462, endPoint y: 107, distance: 207.9
click at [444, 107] on h2 "January 2025: 19 Capital and Operating Leases" at bounding box center [341, 105] width 206 height 15
click at [444, 108] on h2 "January 2025: 19 Capital and Operating Leases" at bounding box center [341, 105] width 206 height 15
drag, startPoint x: 487, startPoint y: 110, endPoint x: 251, endPoint y: 110, distance: 235.7
click at [251, 110] on div "January 2025: 19 Capital and Operating Leases" at bounding box center [348, 105] width 221 height 15
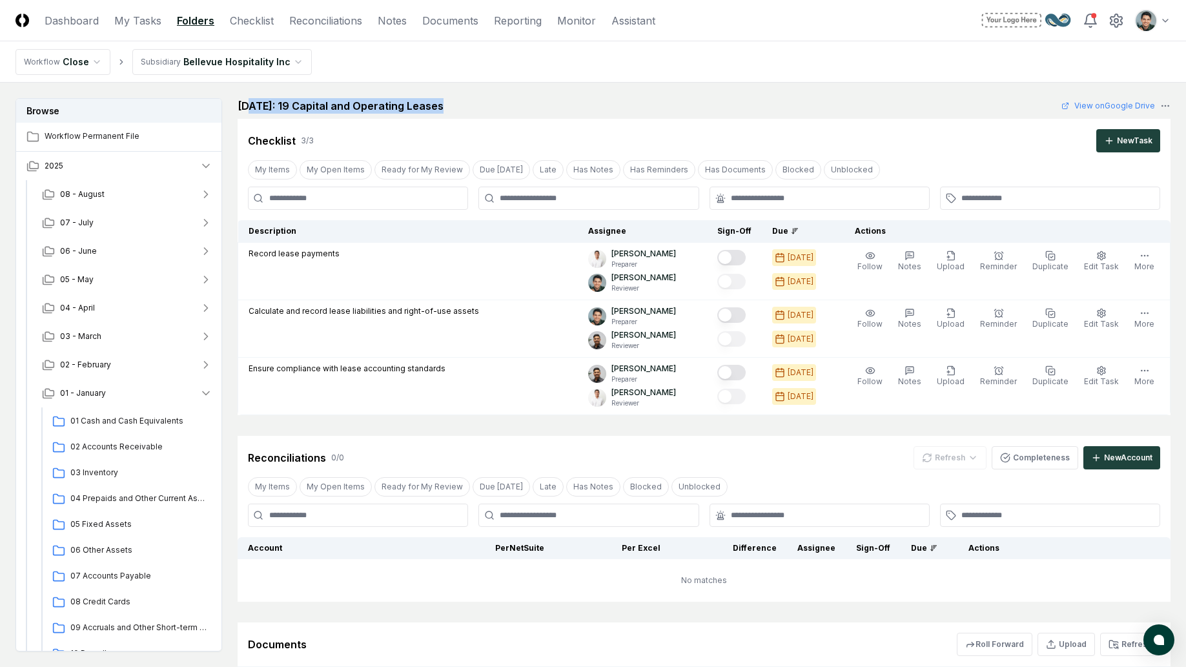
click at [251, 110] on h2 "January 2025: 19 Capital and Operating Leases" at bounding box center [341, 105] width 206 height 15
click at [113, 284] on button "05 - May" at bounding box center [127, 279] width 191 height 28
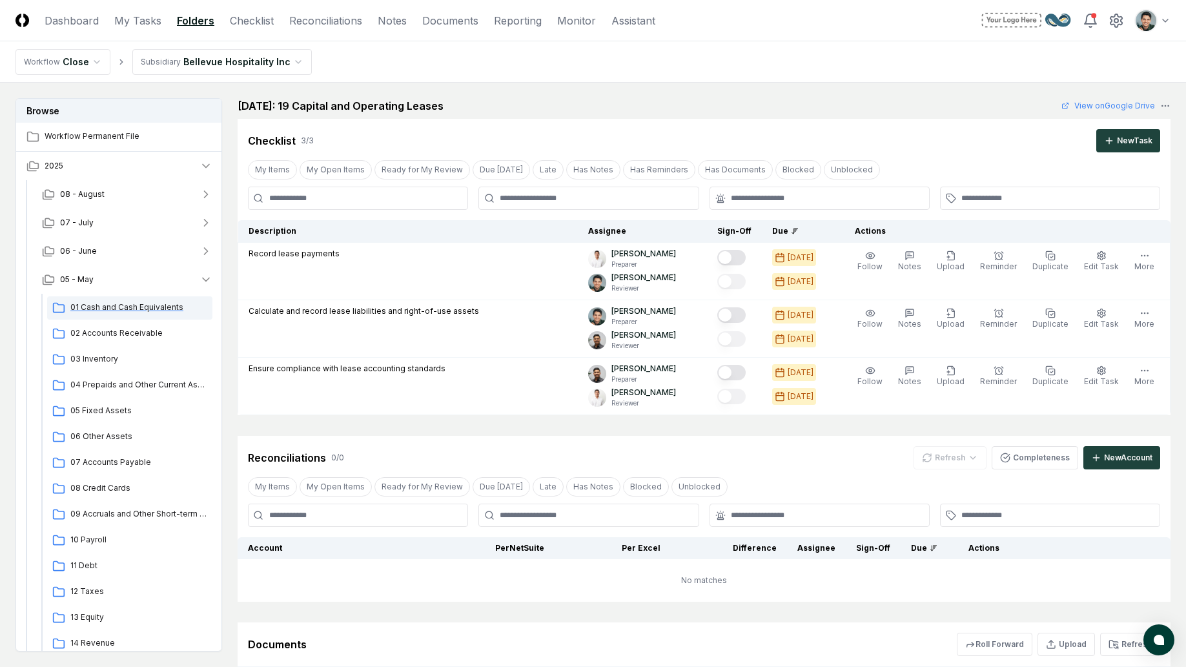
click at [111, 305] on span "01 Cash and Cash Equivalents" at bounding box center [138, 308] width 137 height 12
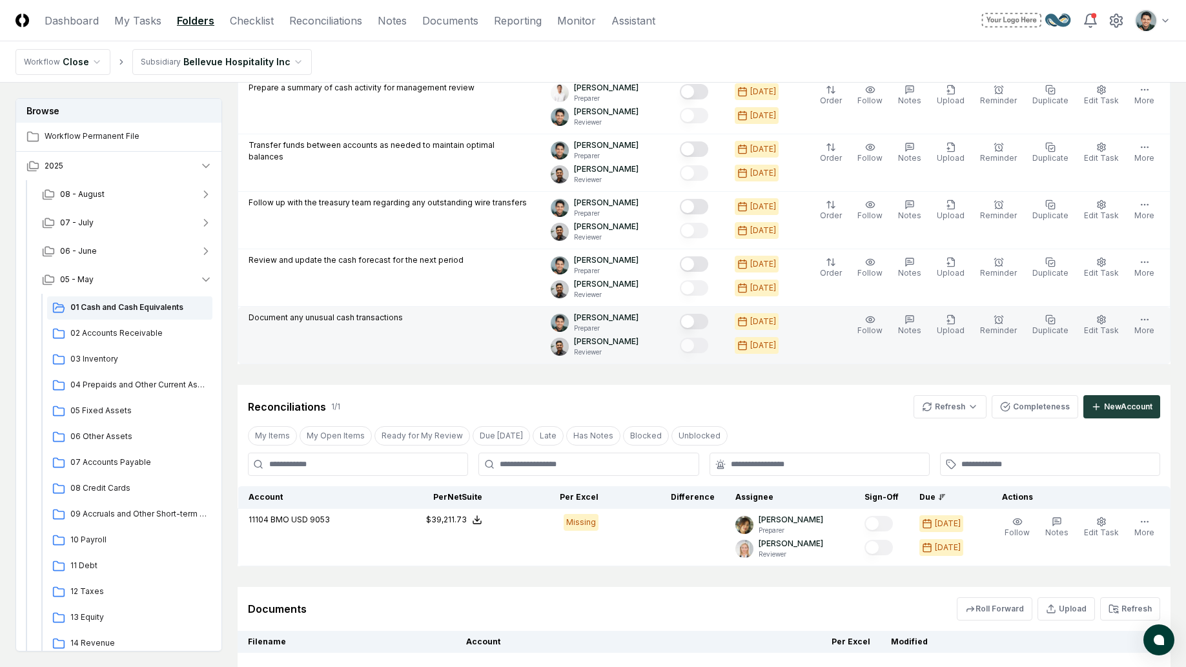
scroll to position [804, 0]
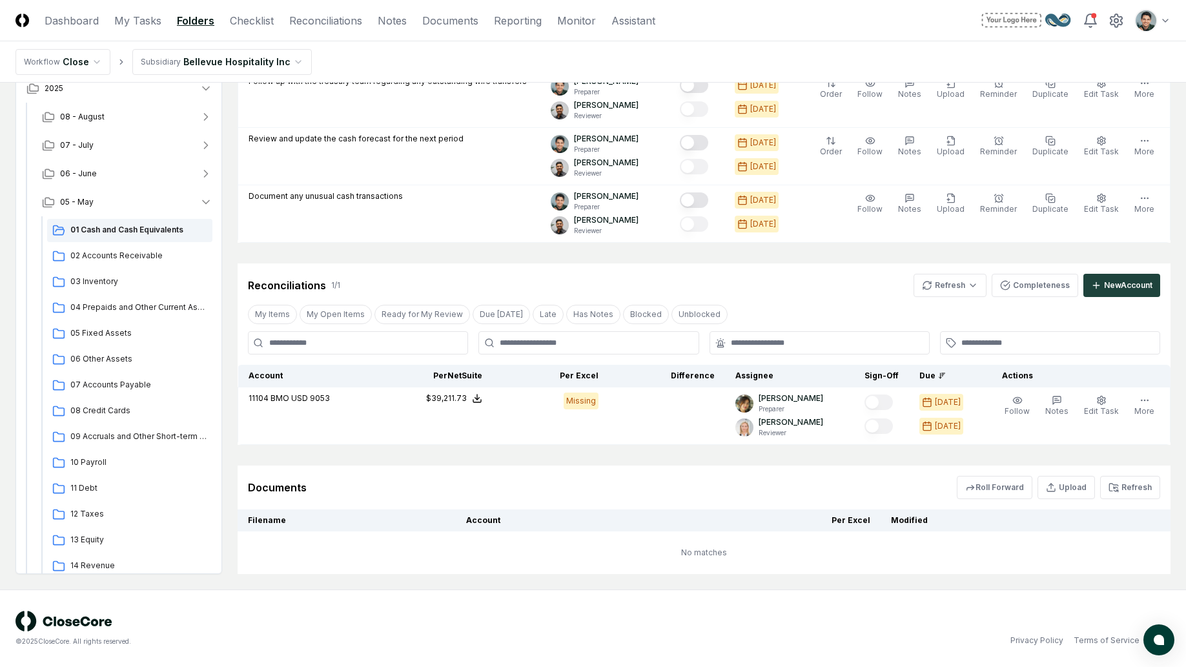
click at [471, 267] on div "Reconciliations 1 / 1 Refresh Completeness New Account" at bounding box center [704, 280] width 933 height 34
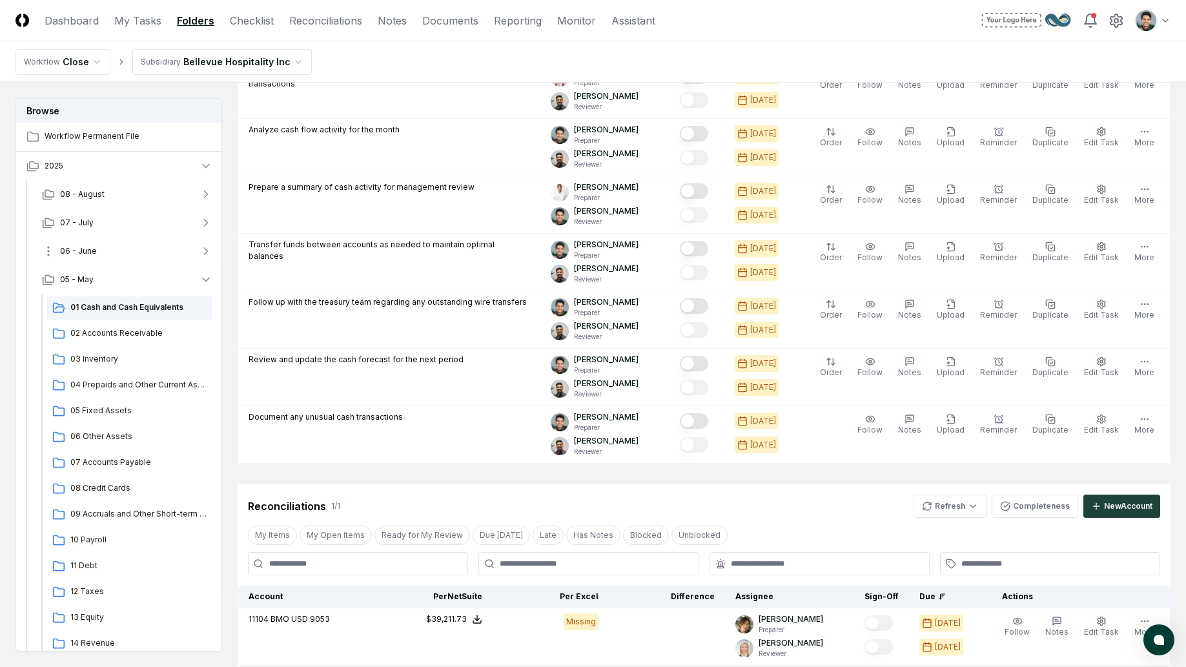
click at [148, 251] on button "06 - June" at bounding box center [127, 251] width 191 height 28
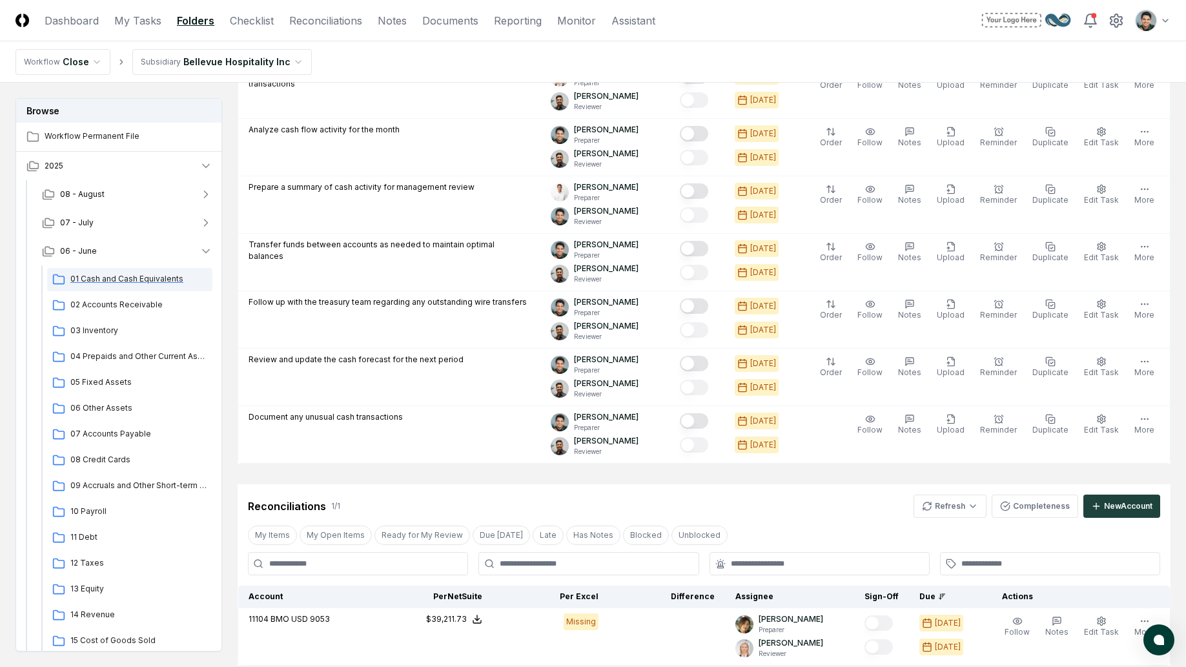
click at [144, 271] on div "01 Cash and Cash Equivalents" at bounding box center [129, 279] width 165 height 23
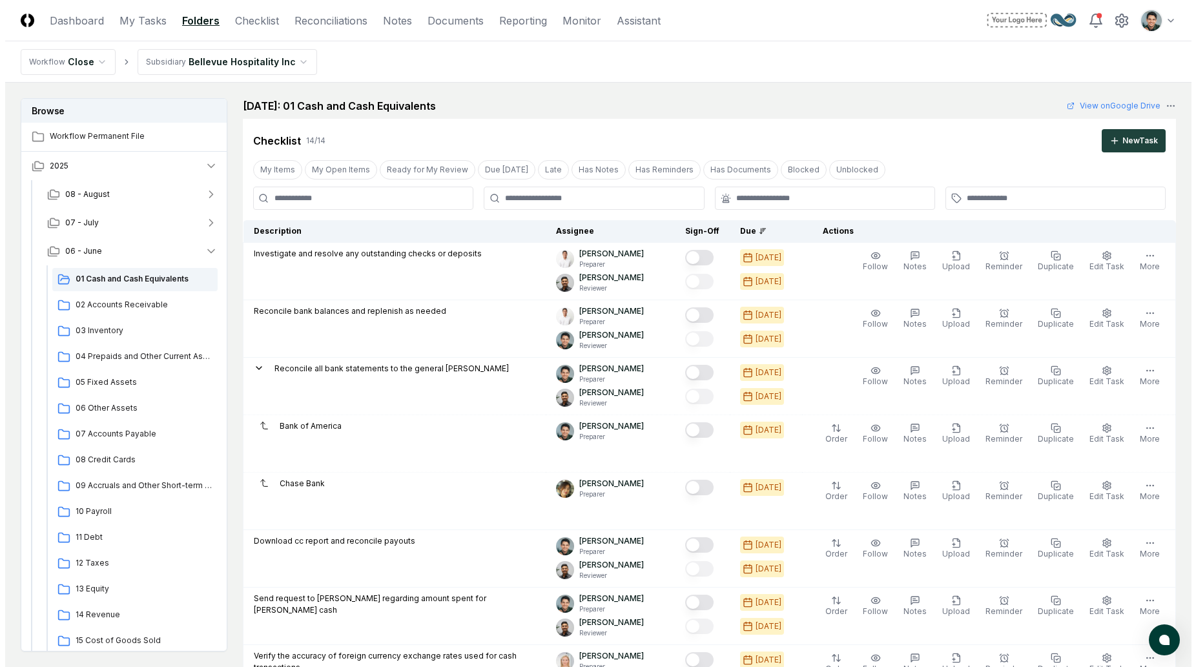
scroll to position [789, 0]
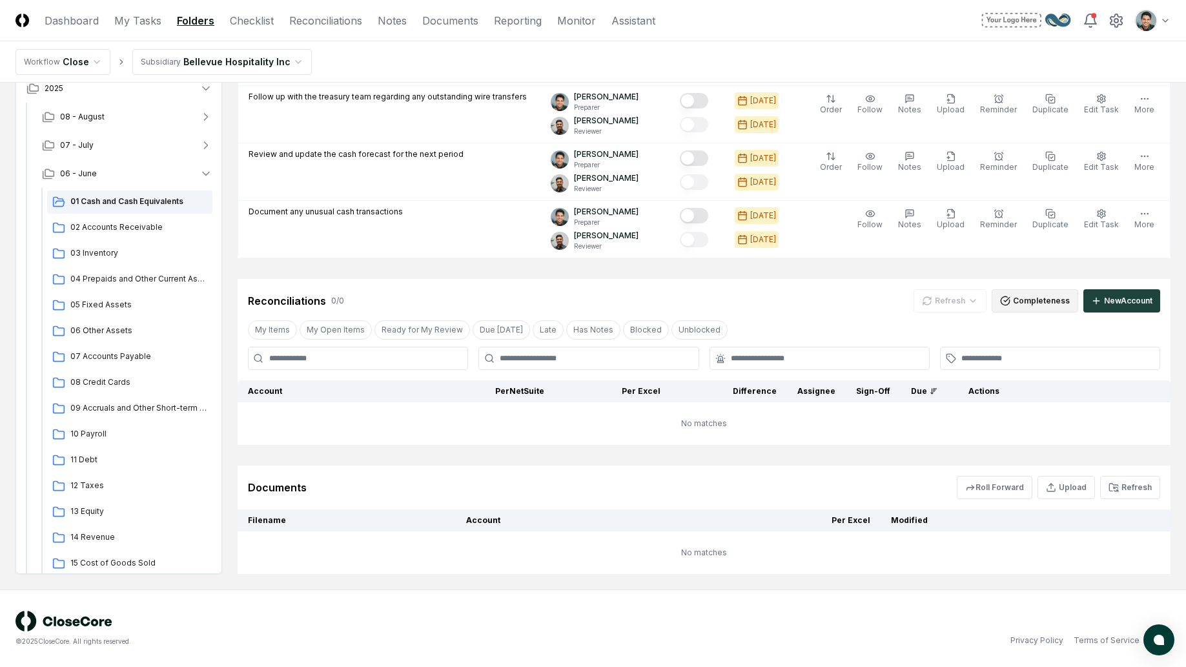
click at [1005, 304] on icon "button" at bounding box center [1005, 301] width 10 height 10
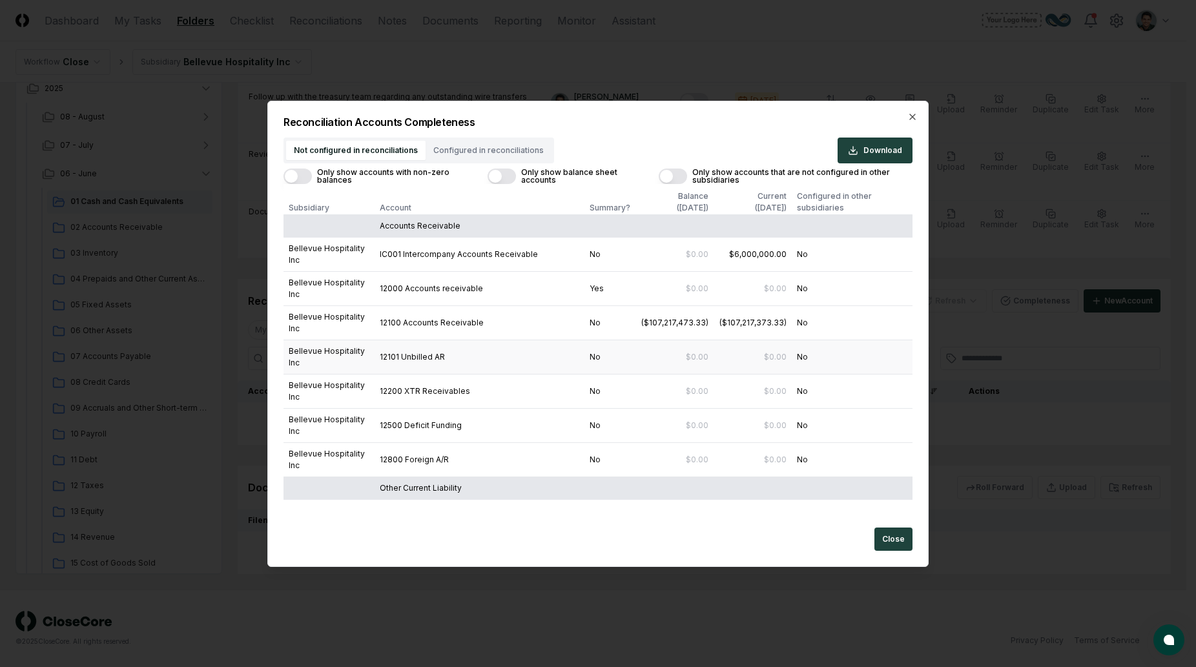
scroll to position [5, 0]
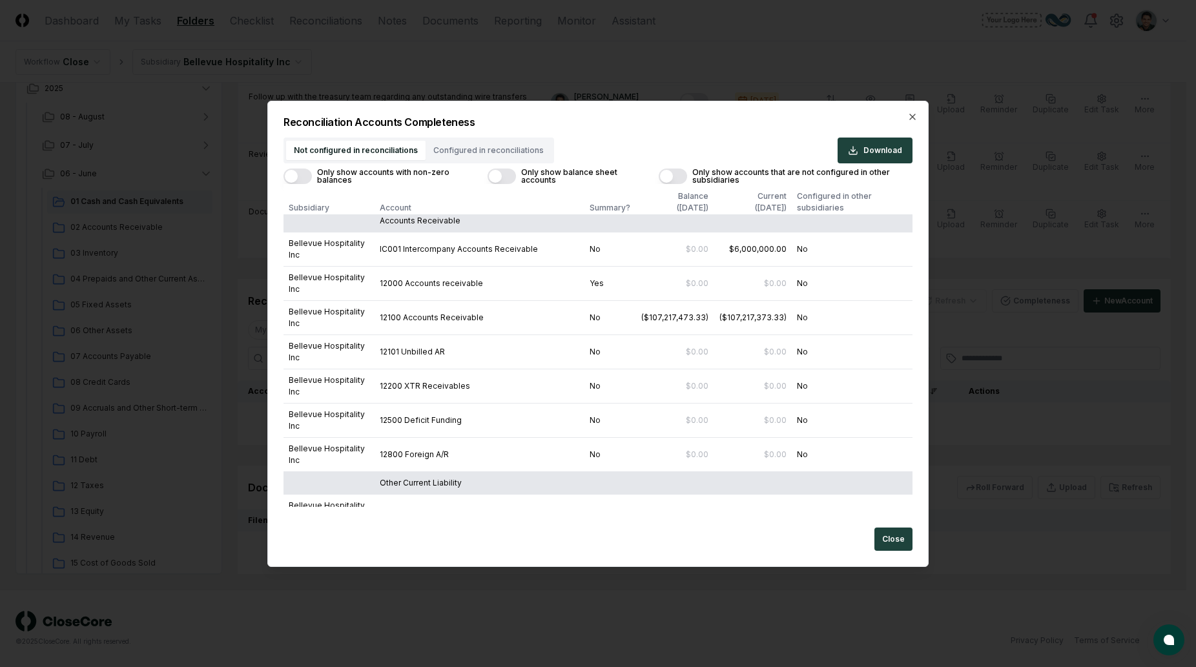
click at [509, 182] on button "Only show balance sheet accounts" at bounding box center [501, 176] width 28 height 15
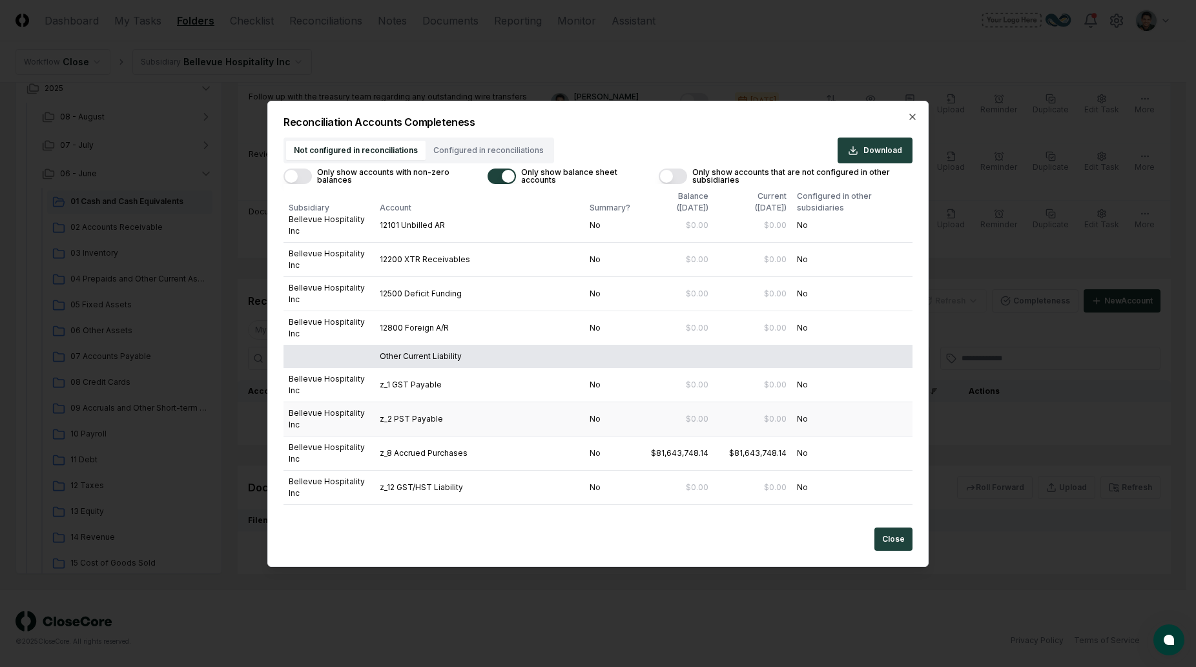
scroll to position [131, 0]
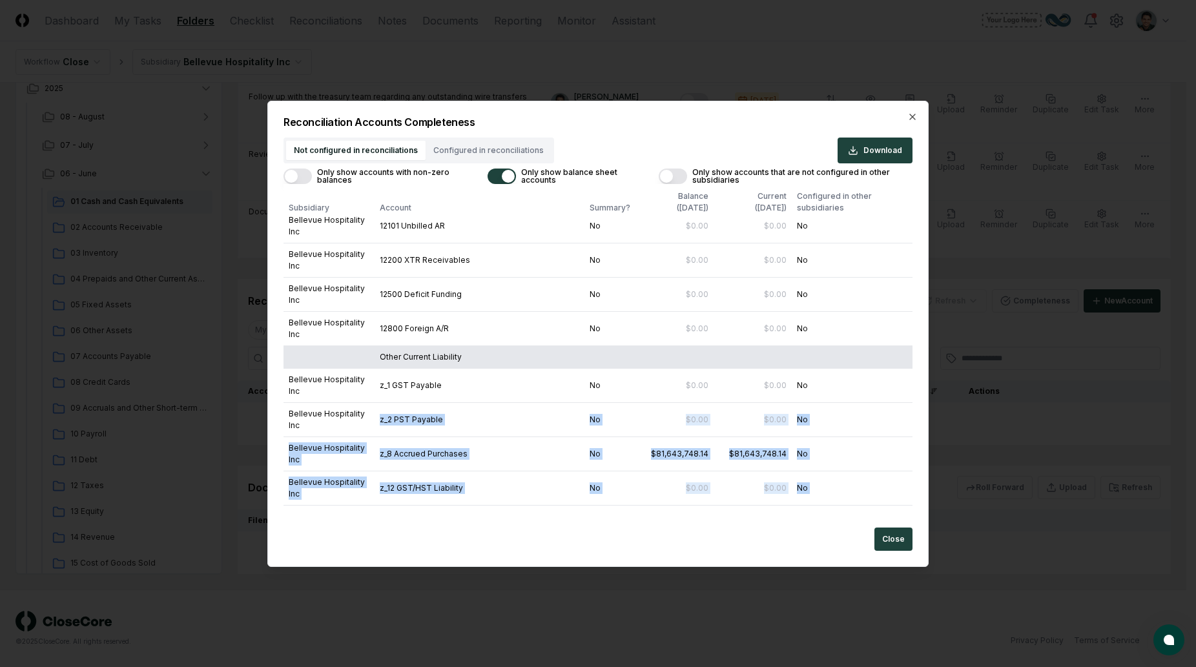
drag, startPoint x: 449, startPoint y: 313, endPoint x: 462, endPoint y: 402, distance: 89.9
click at [462, 540] on td "z_19 PST Payable ON" at bounding box center [479, 557] width 210 height 34
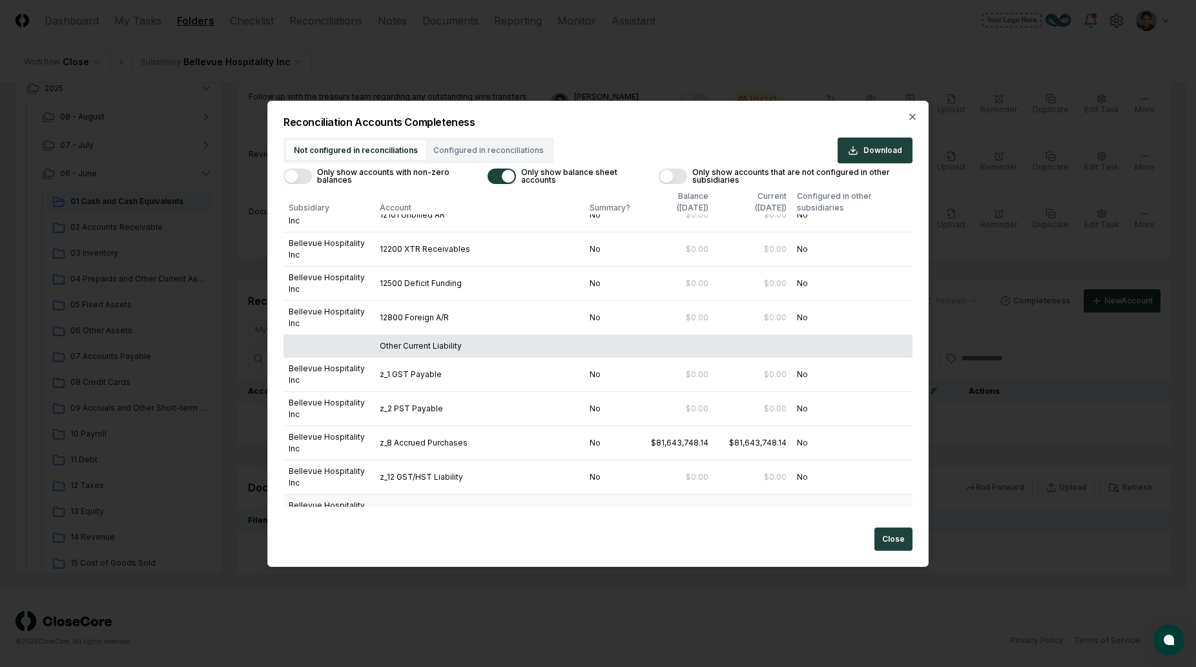
scroll to position [141, 0]
drag, startPoint x: 384, startPoint y: 334, endPoint x: 469, endPoint y: 340, distance: 85.4
click at [469, 427] on td "z_8 Accrued Purchases" at bounding box center [479, 444] width 210 height 34
drag, startPoint x: 400, startPoint y: 311, endPoint x: 441, endPoint y: 322, distance: 42.9
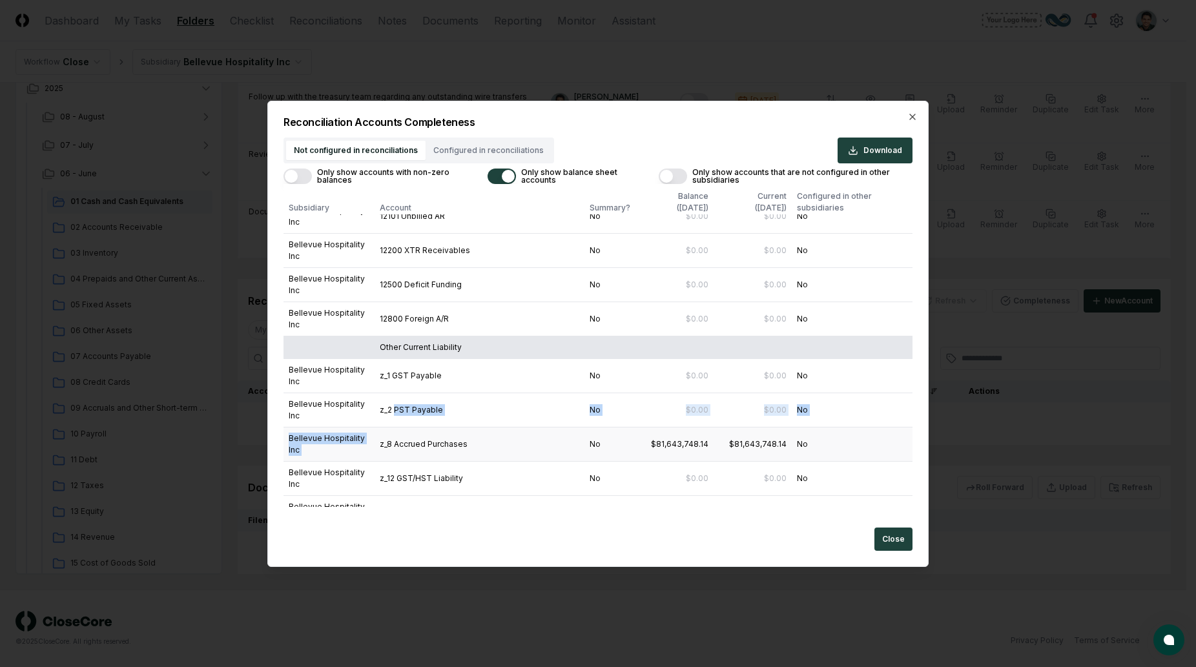
click at [441, 427] on td "z_8 Accrued Purchases" at bounding box center [479, 444] width 210 height 34
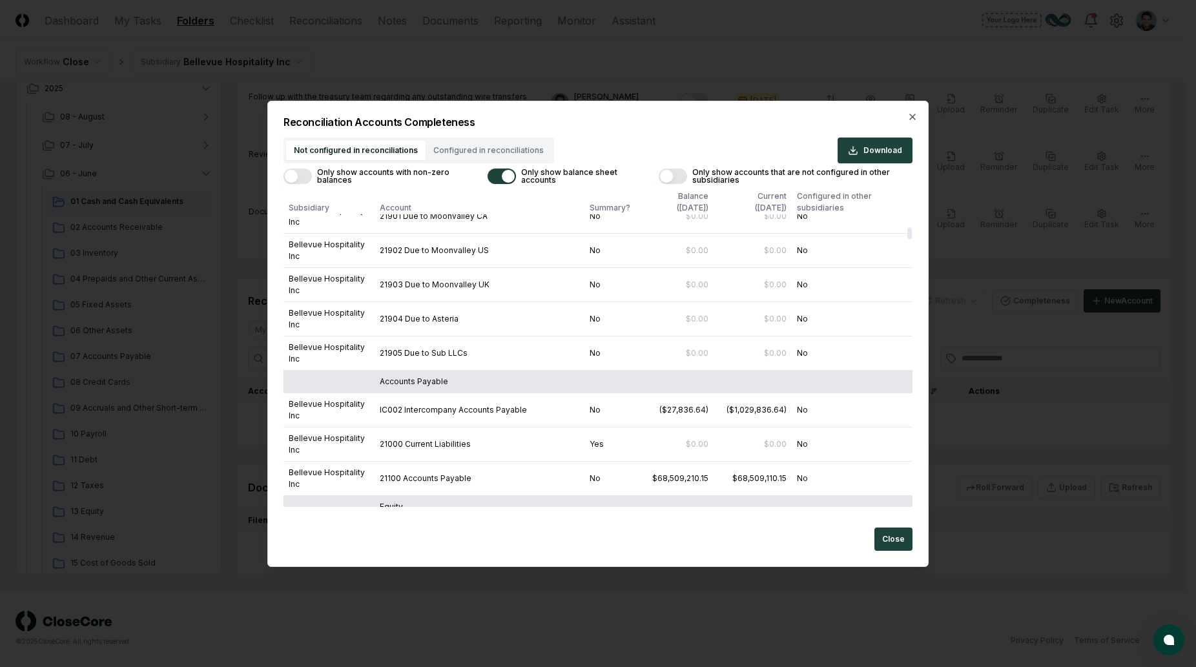
scroll to position [1129, 0]
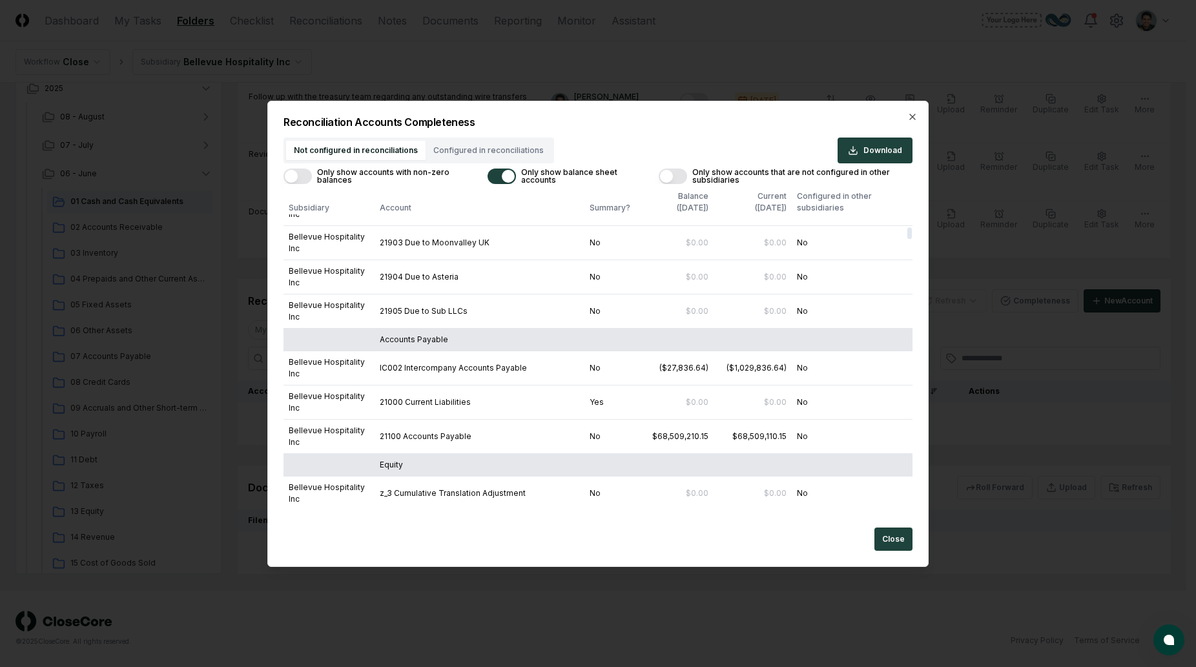
click at [298, 176] on button "Only show accounts with non-zero balances" at bounding box center [297, 176] width 28 height 15
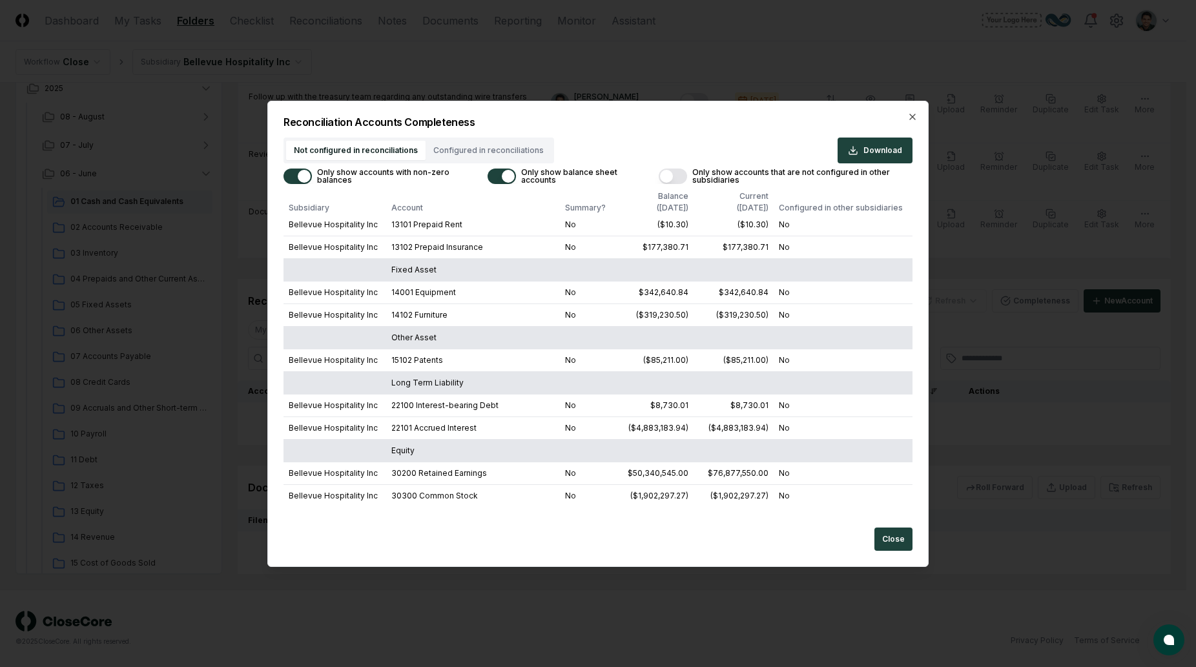
scroll to position [0, 0]
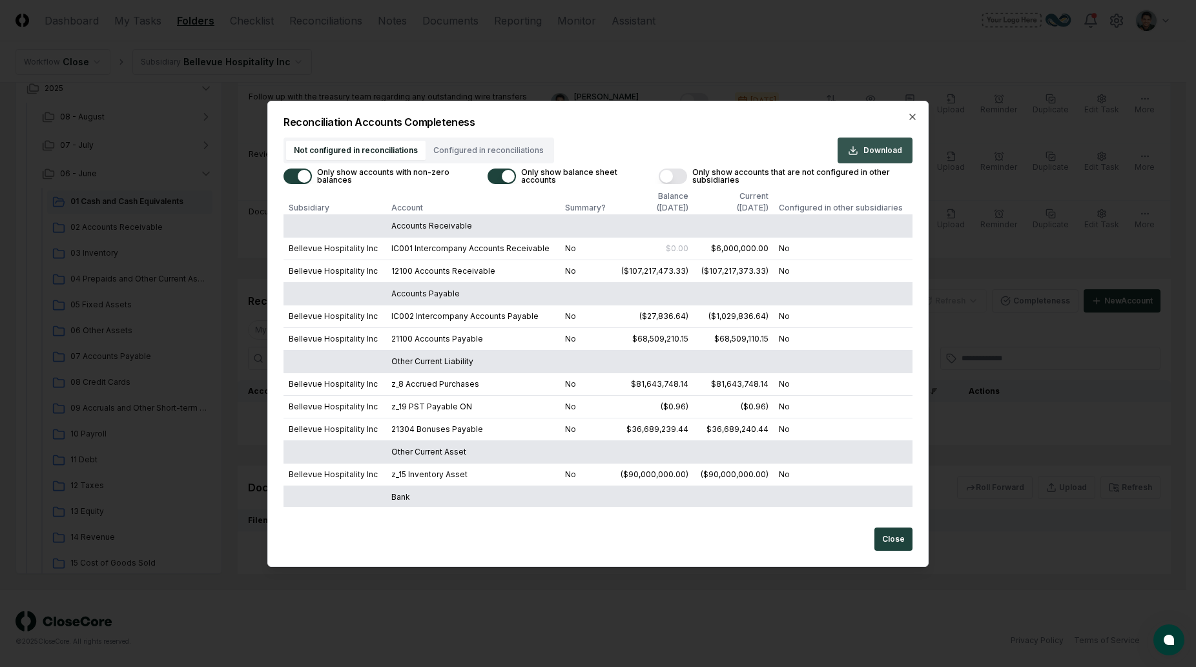
click at [865, 149] on span "Download" at bounding box center [882, 151] width 39 height 12
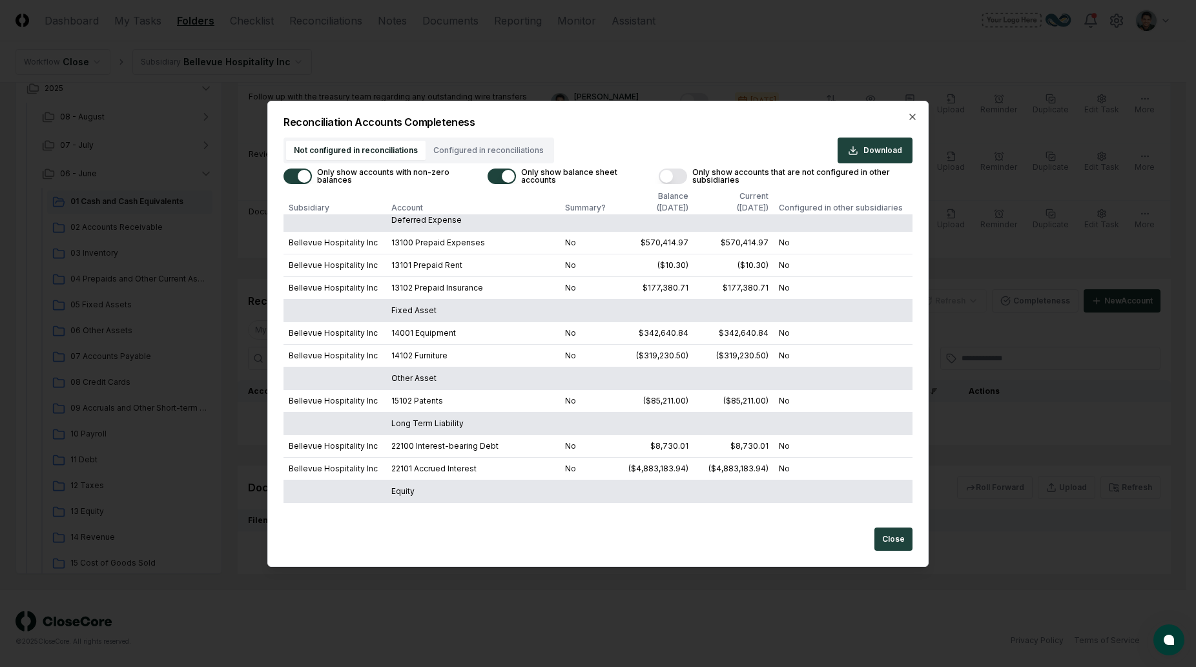
scroll to position [453, 0]
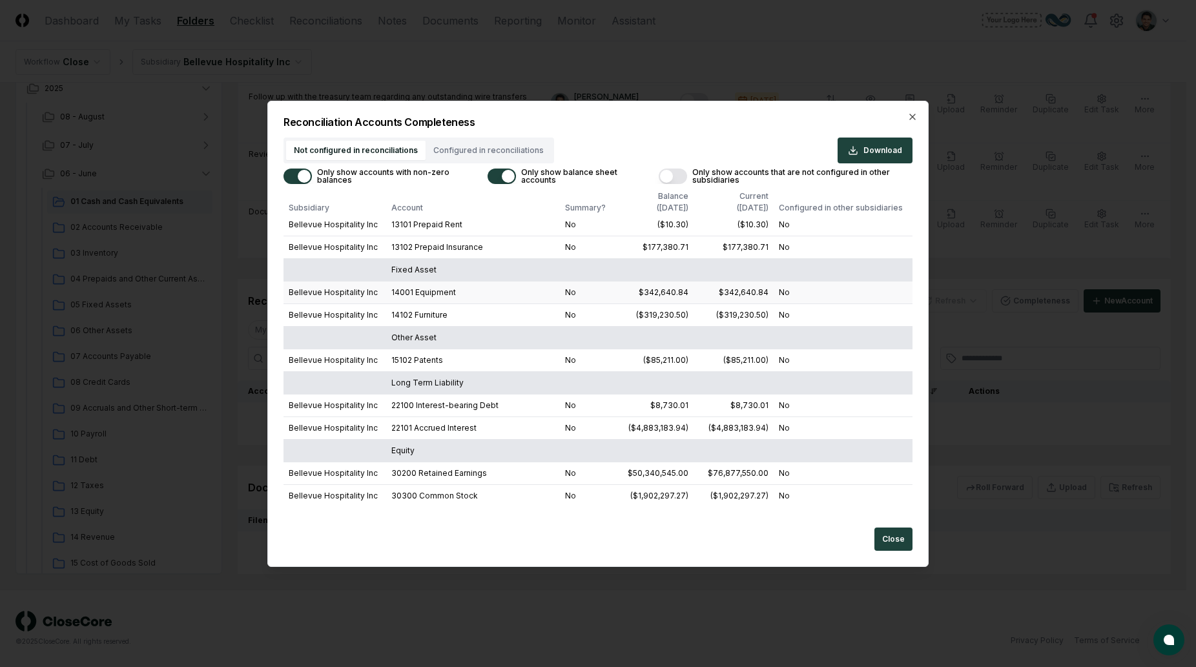
click at [611, 290] on td "No" at bounding box center [586, 292] width 53 height 23
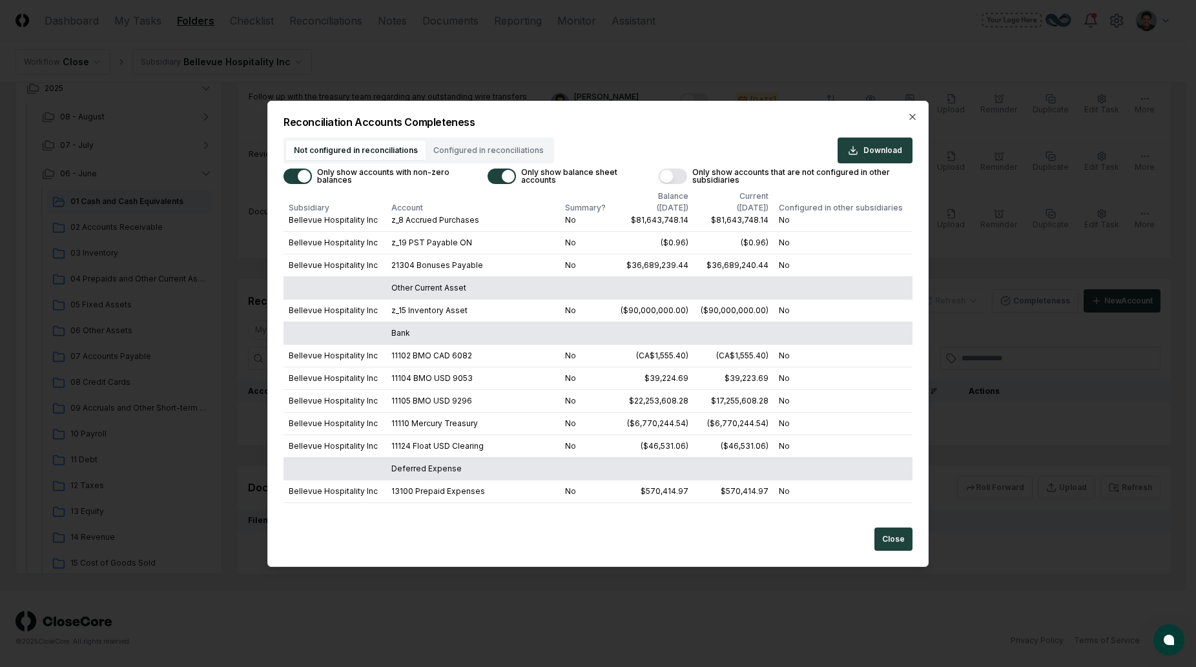
scroll to position [0, 0]
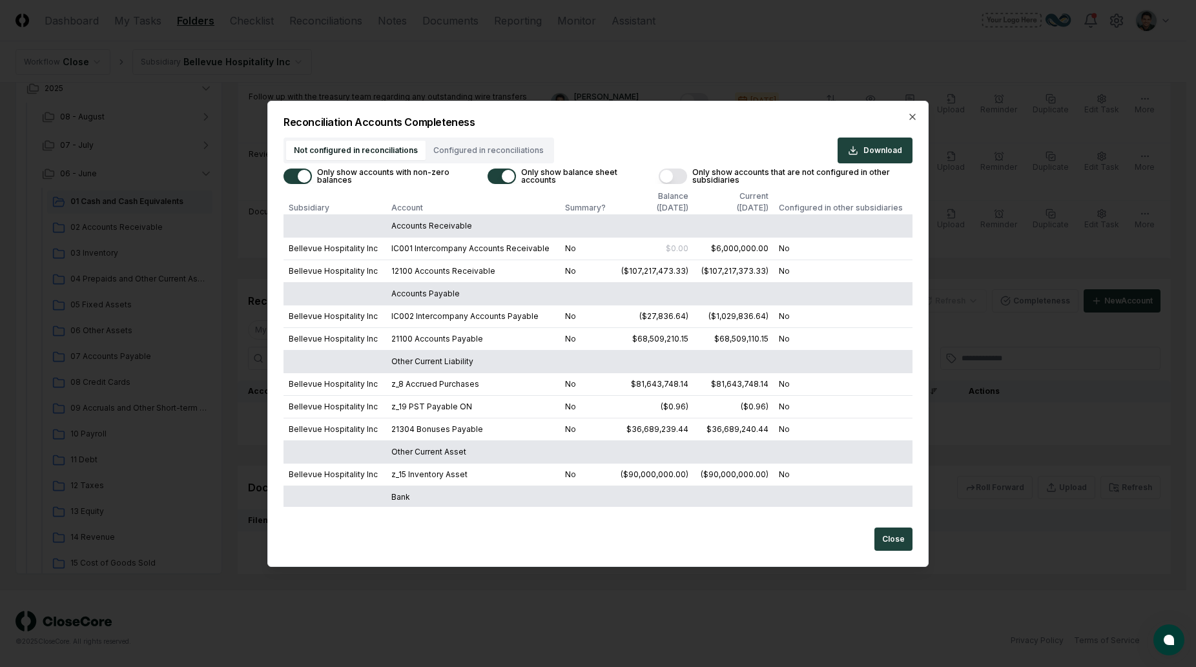
click at [299, 182] on button "Only show accounts with non-zero balances" at bounding box center [297, 176] width 28 height 15
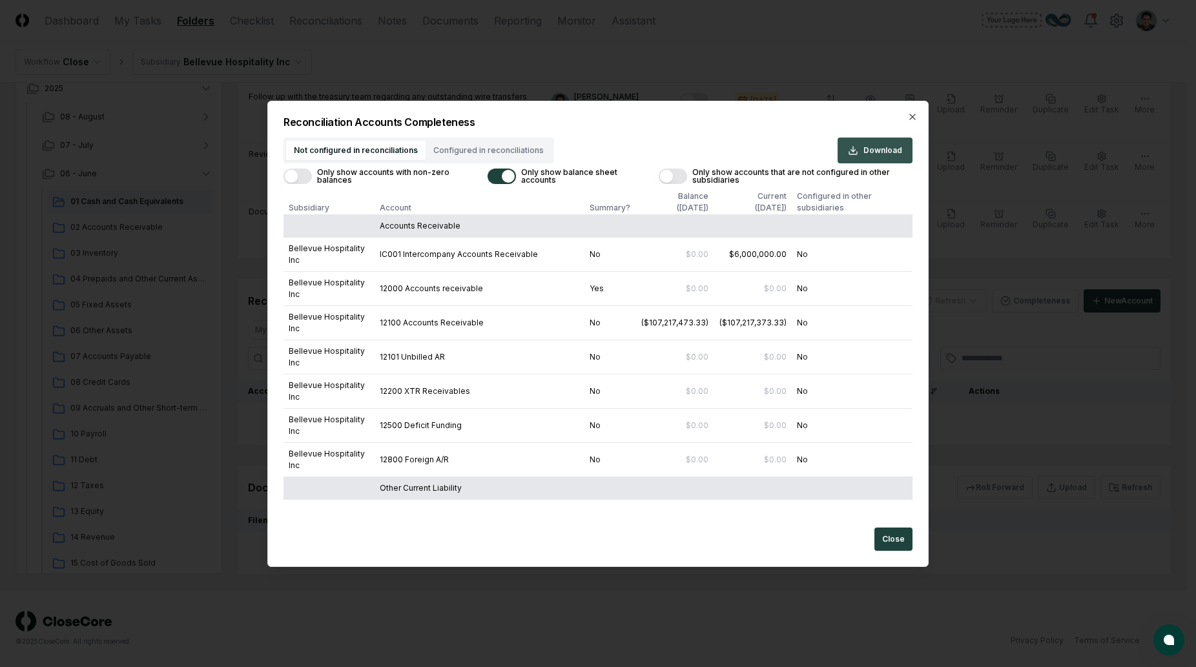
click at [875, 149] on span "Download" at bounding box center [882, 151] width 39 height 12
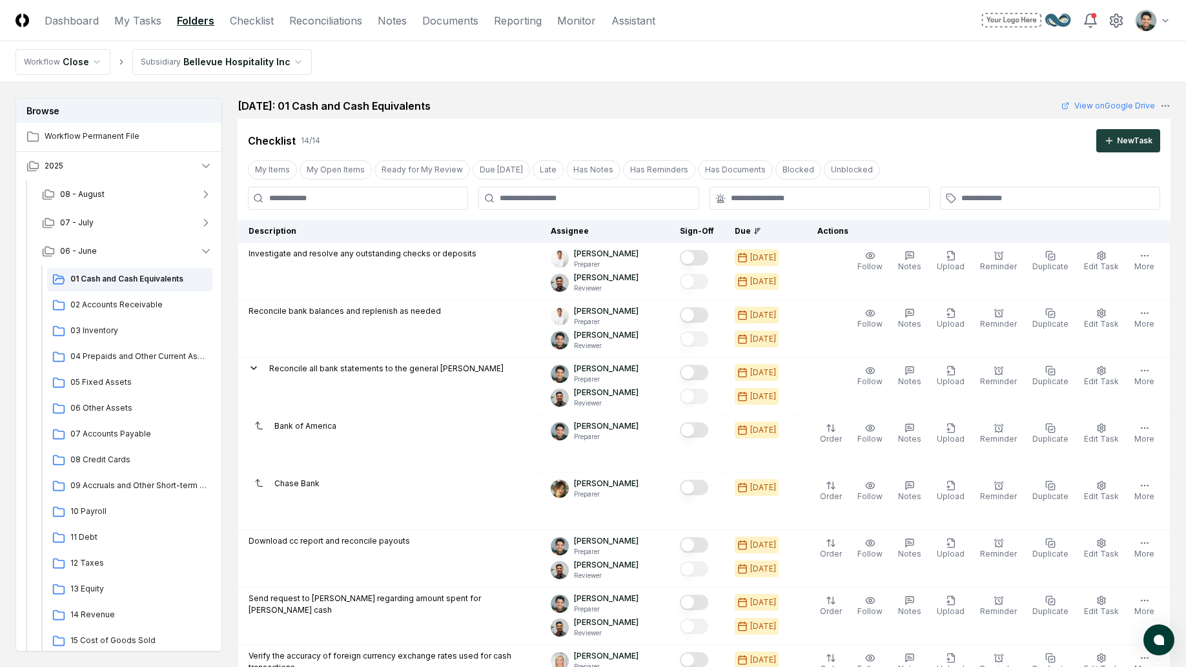
drag, startPoint x: 249, startPoint y: 111, endPoint x: 466, endPoint y: 99, distance: 217.3
click at [466, 99] on div "June 2025: 01 Cash and Cash Equivalents View on Google Drive" at bounding box center [704, 105] width 933 height 15
drag, startPoint x: 424, startPoint y: 100, endPoint x: 259, endPoint y: 101, distance: 164.6
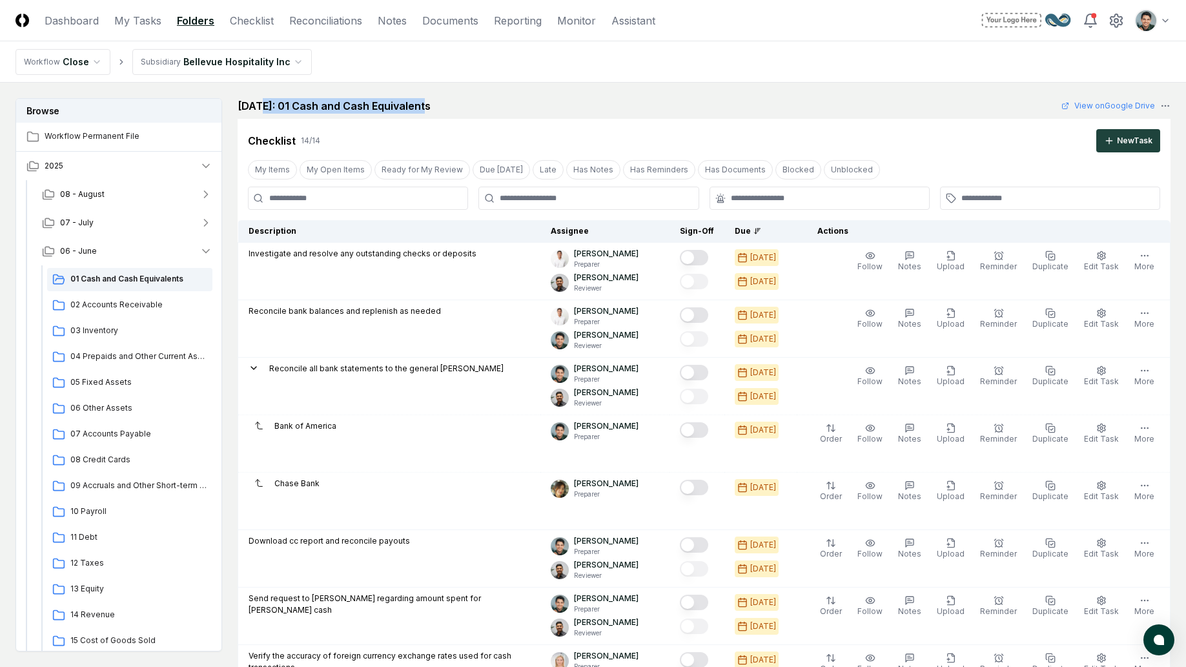
click at [260, 101] on h2 "June 2025: 01 Cash and Cash Equivalents" at bounding box center [334, 105] width 193 height 15
click at [258, 101] on h2 "June 2025: 01 Cash and Cash Equivalents" at bounding box center [334, 105] width 193 height 15
click at [323, 100] on h2 "June 2025: 01 Cash and Cash Equivalents" at bounding box center [334, 105] width 193 height 15
drag, startPoint x: 252, startPoint y: 99, endPoint x: 442, endPoint y: 103, distance: 189.2
click at [431, 103] on h2 "June 2025: 01 Cash and Cash Equivalents" at bounding box center [334, 105] width 193 height 15
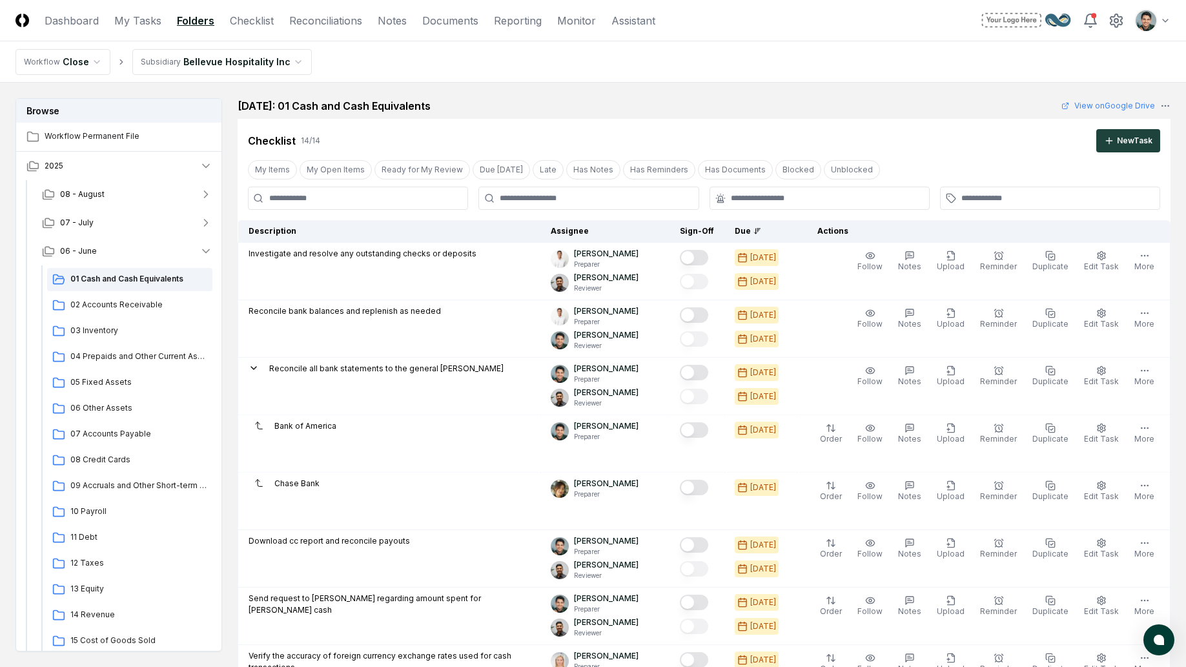
click at [431, 103] on h2 "June 2025: 01 Cash and Cash Equivalents" at bounding box center [334, 105] width 193 height 15
drag, startPoint x: 424, startPoint y: 106, endPoint x: 251, endPoint y: 99, distance: 173.8
click at [251, 99] on h2 "June 2025: 01 Cash and Cash Equivalents" at bounding box center [334, 105] width 193 height 15
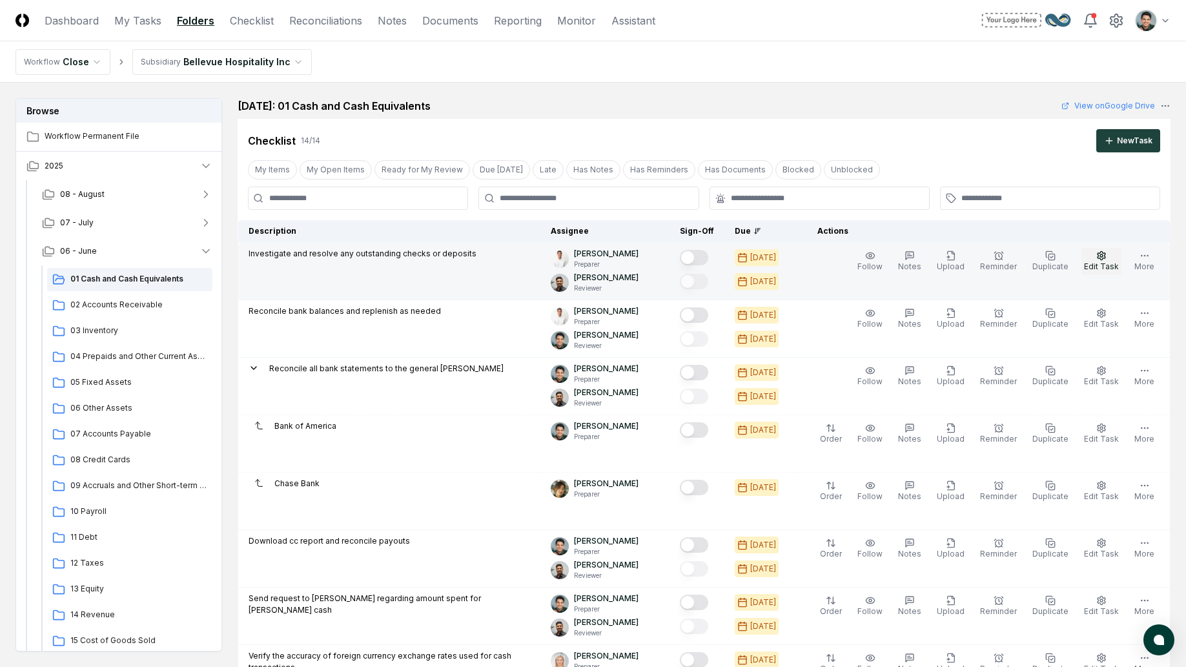
click at [1095, 269] on span "Edit Task" at bounding box center [1101, 266] width 35 height 10
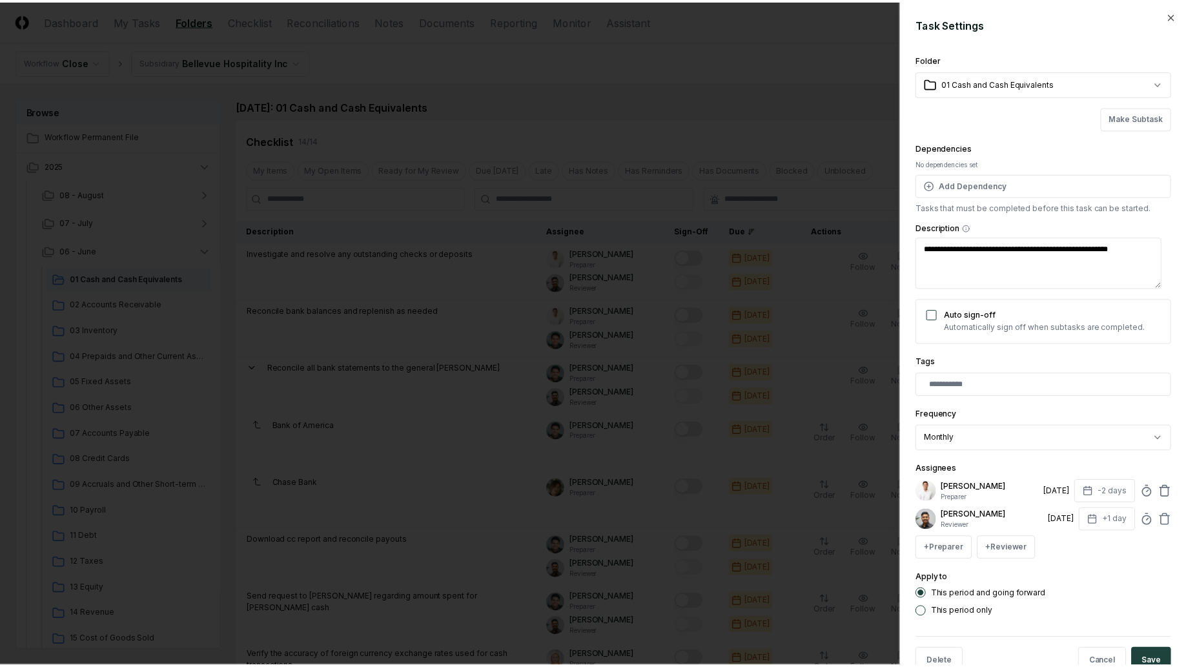
scroll to position [34, 0]
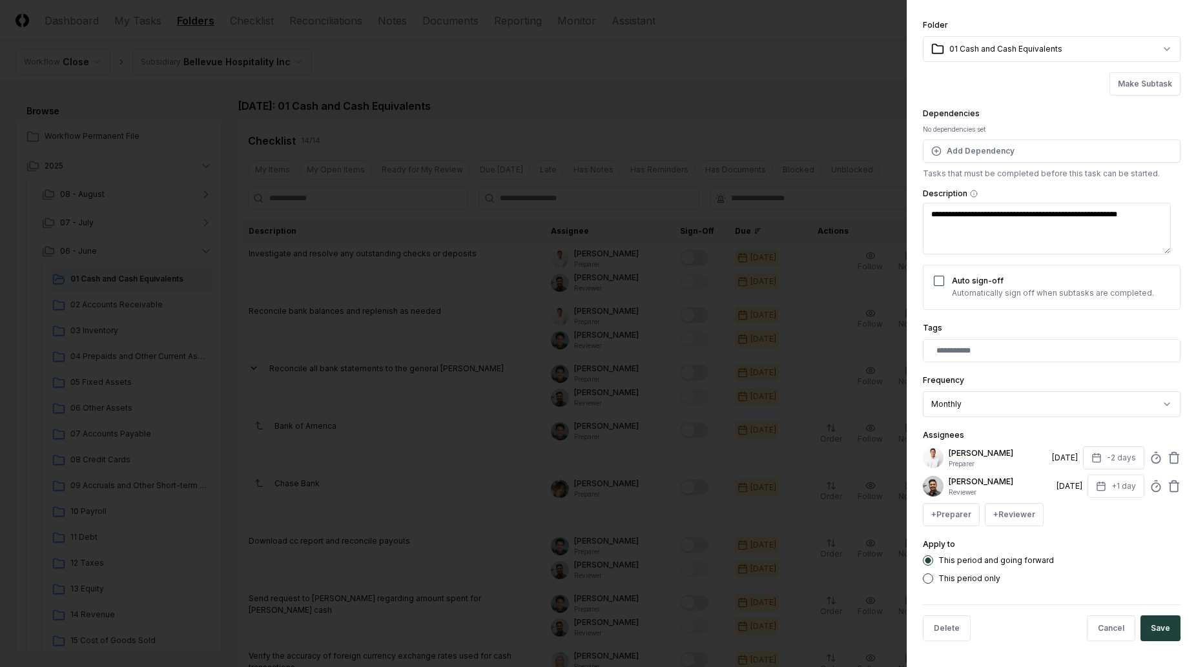
click at [580, 111] on div at bounding box center [598, 333] width 1196 height 667
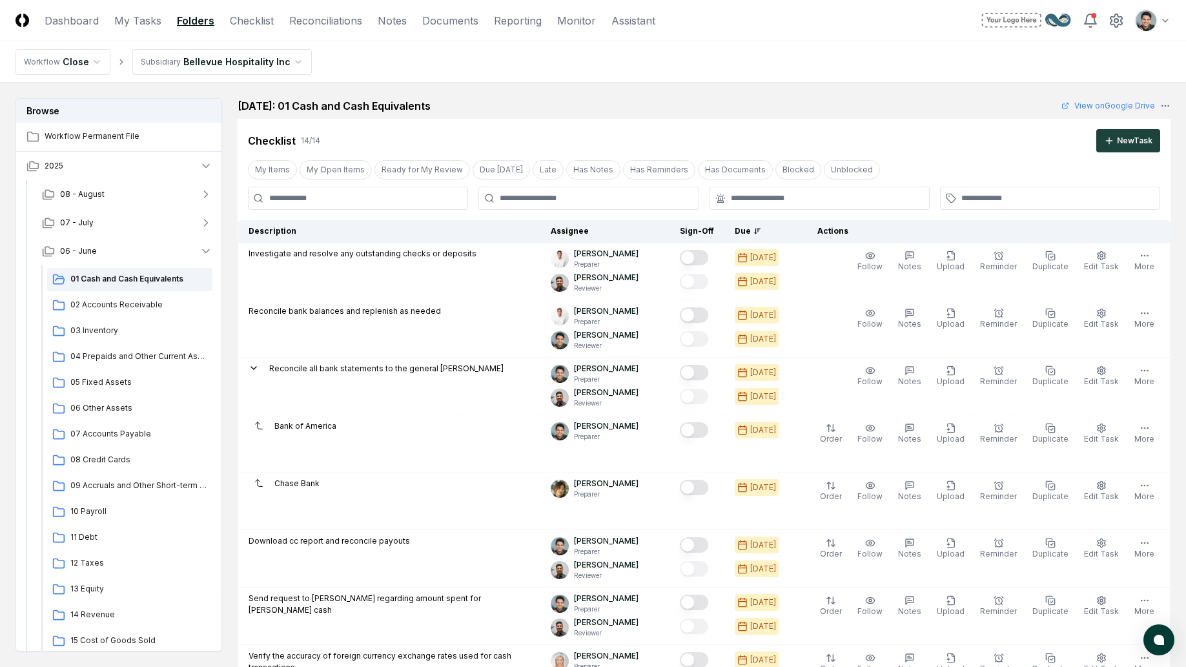
click at [257, 106] on h2 "June 2025: 01 Cash and Cash Equivalents" at bounding box center [334, 105] width 193 height 15
drag, startPoint x: 248, startPoint y: 105, endPoint x: 437, endPoint y: 104, distance: 189.2
click at [431, 104] on h2 "June 2025: 01 Cash and Cash Equivalents" at bounding box center [334, 105] width 193 height 15
drag, startPoint x: 437, startPoint y: 104, endPoint x: 404, endPoint y: 104, distance: 33.6
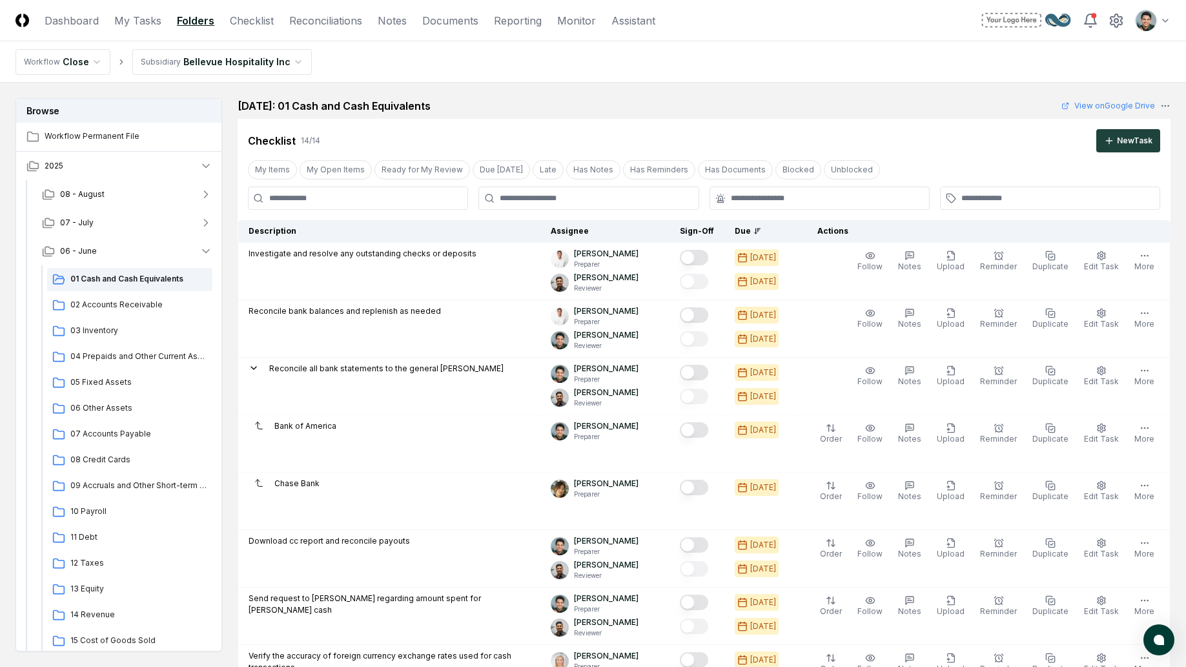
click at [404, 104] on h2 "June 2025: 01 Cash and Cash Equivalents" at bounding box center [334, 105] width 193 height 15
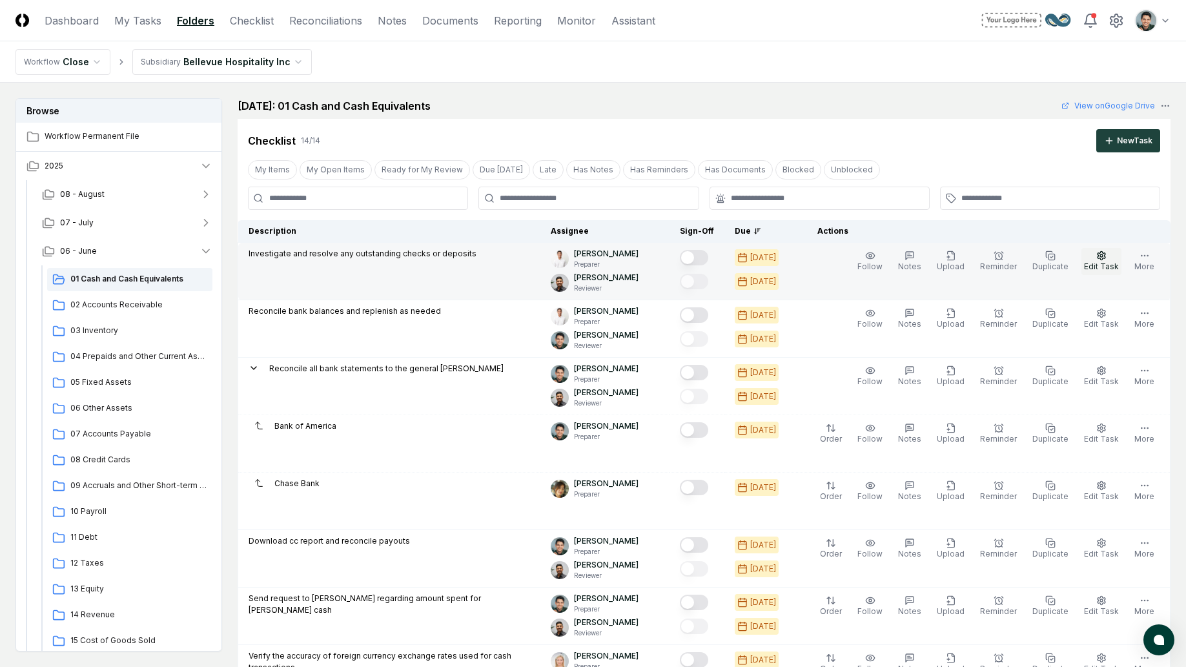
click at [1107, 253] on icon "button" at bounding box center [1101, 256] width 10 height 10
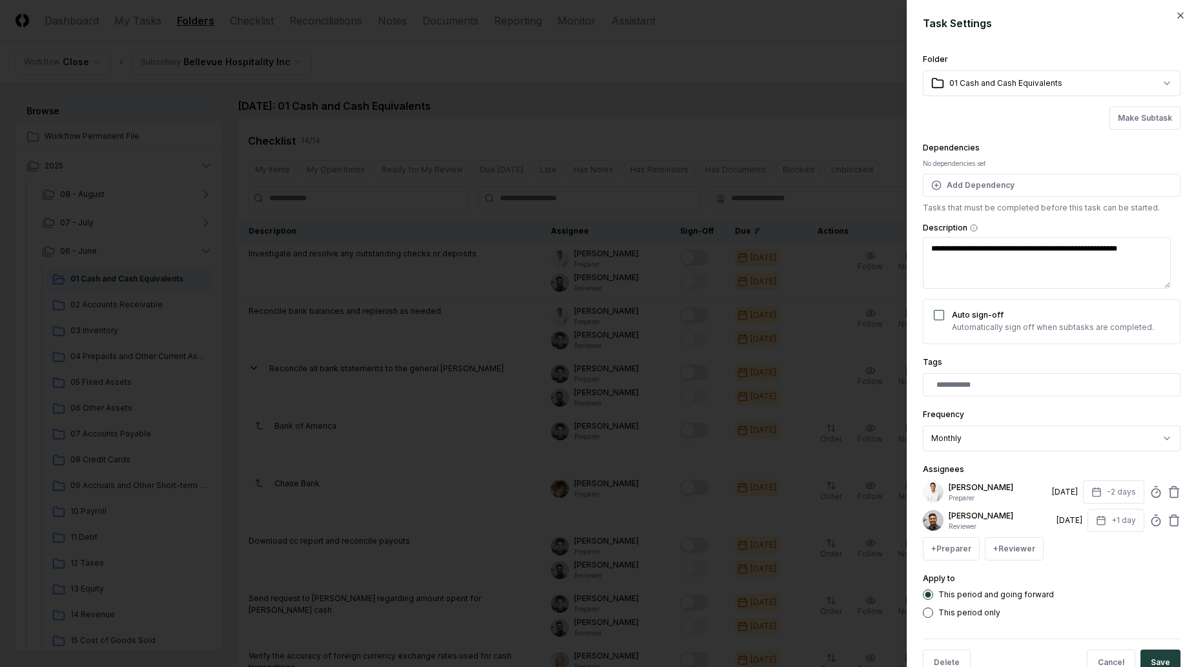
click at [1036, 376] on div at bounding box center [1052, 384] width 258 height 23
click at [1032, 389] on input "text" at bounding box center [1054, 385] width 236 height 12
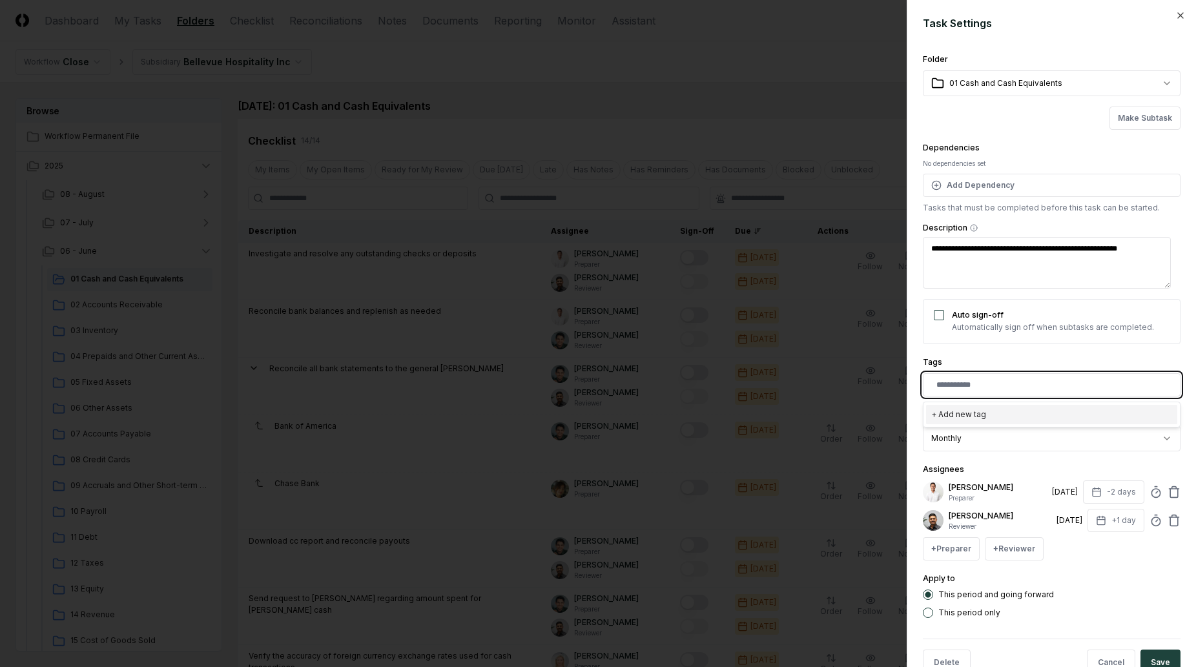
click at [999, 417] on div "+ Add new tag" at bounding box center [1051, 414] width 251 height 19
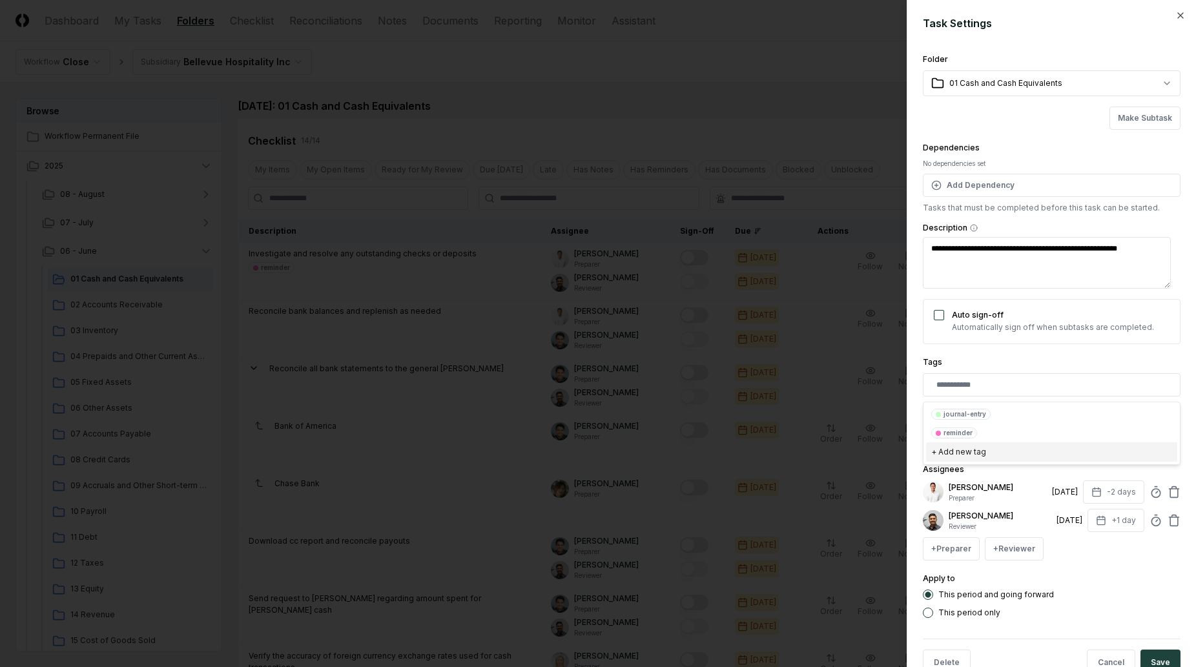
type textarea "*"
click at [806, 105] on div at bounding box center [598, 333] width 1196 height 667
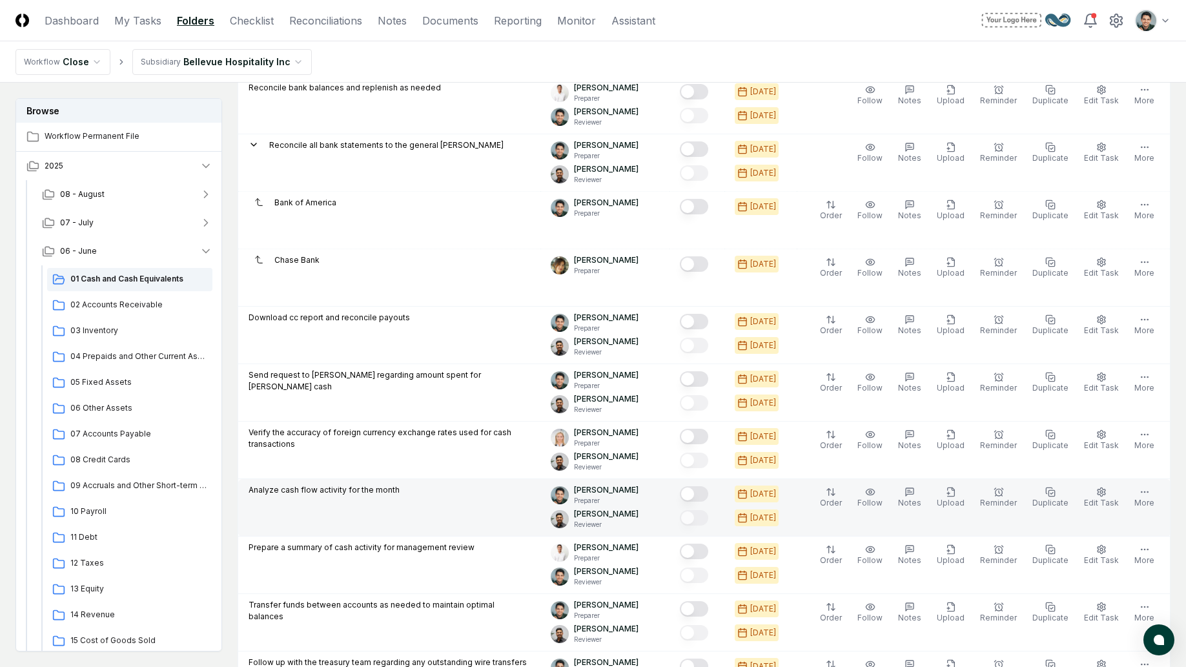
scroll to position [292, 0]
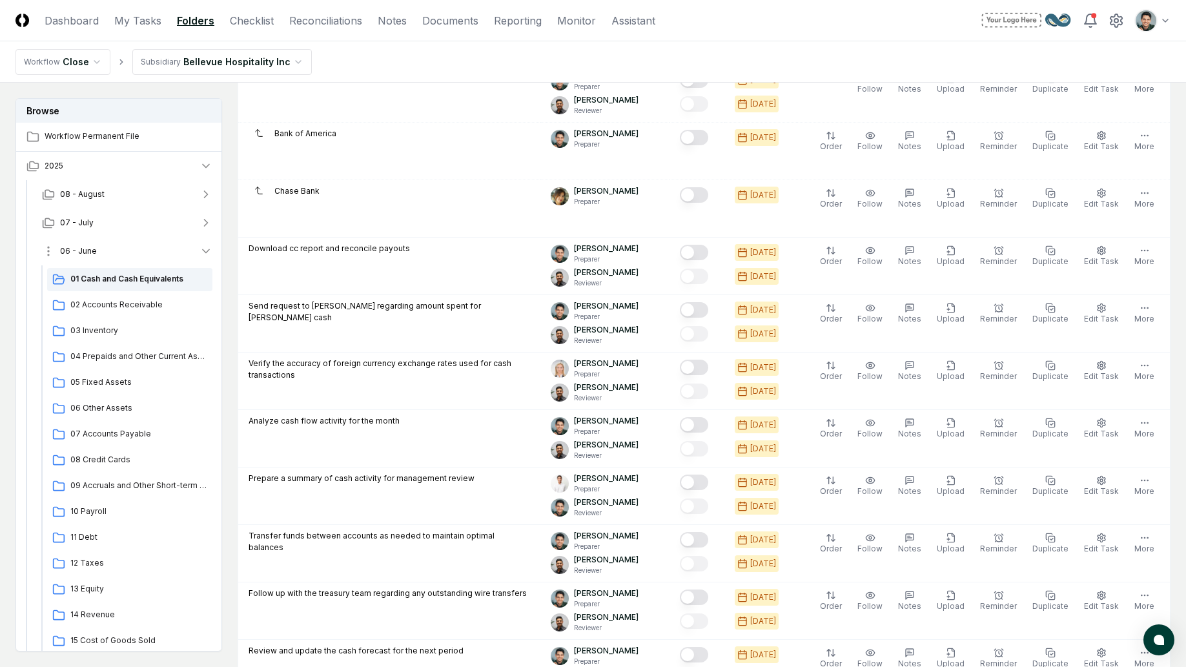
click at [134, 249] on button "06 - June" at bounding box center [127, 251] width 191 height 28
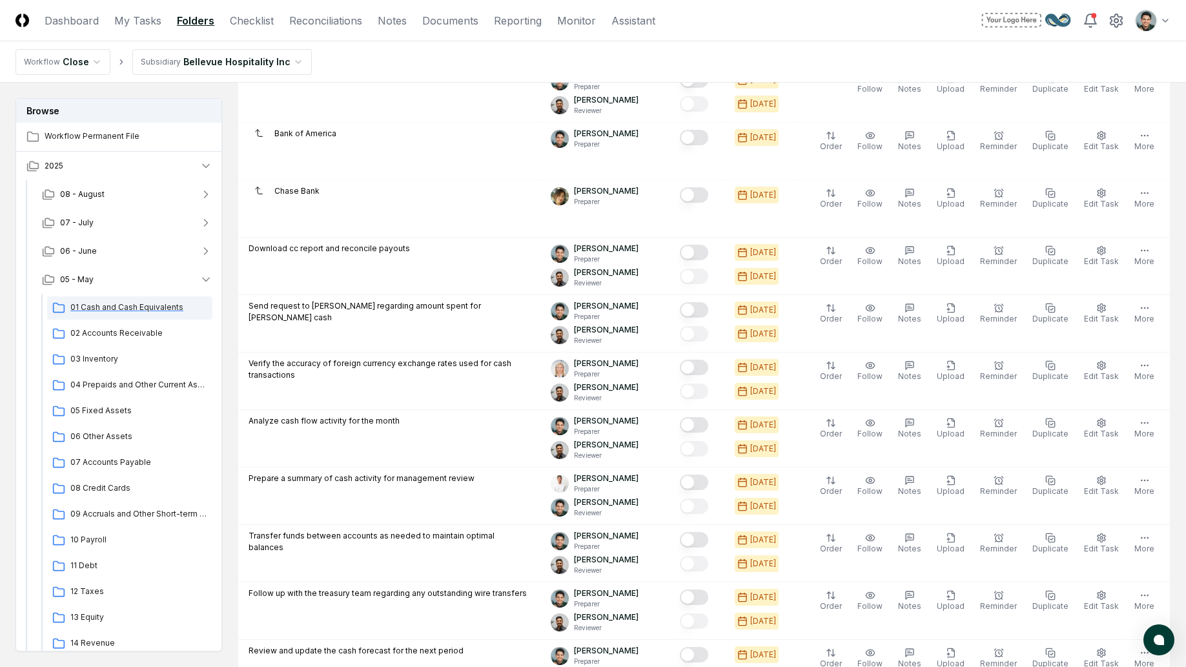
click at [110, 309] on span "01 Cash and Cash Equivalents" at bounding box center [138, 308] width 137 height 12
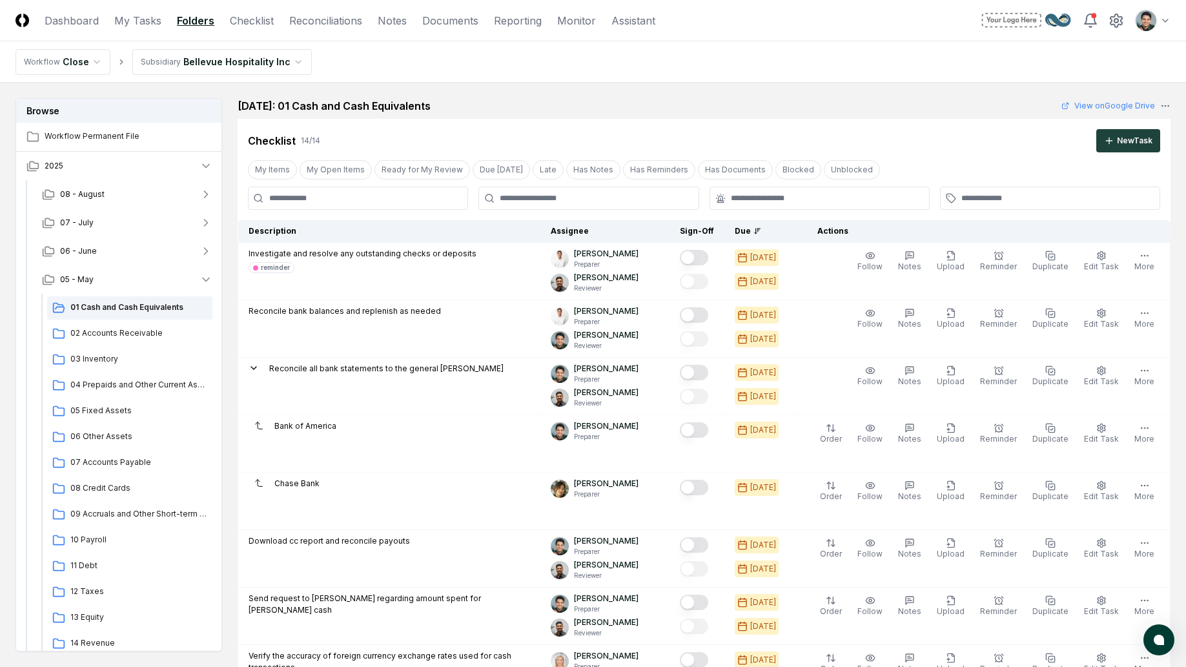
click at [856, 105] on div "May 2025: 01 Cash and Cash Equivalents View on Google Drive" at bounding box center [704, 105] width 933 height 15
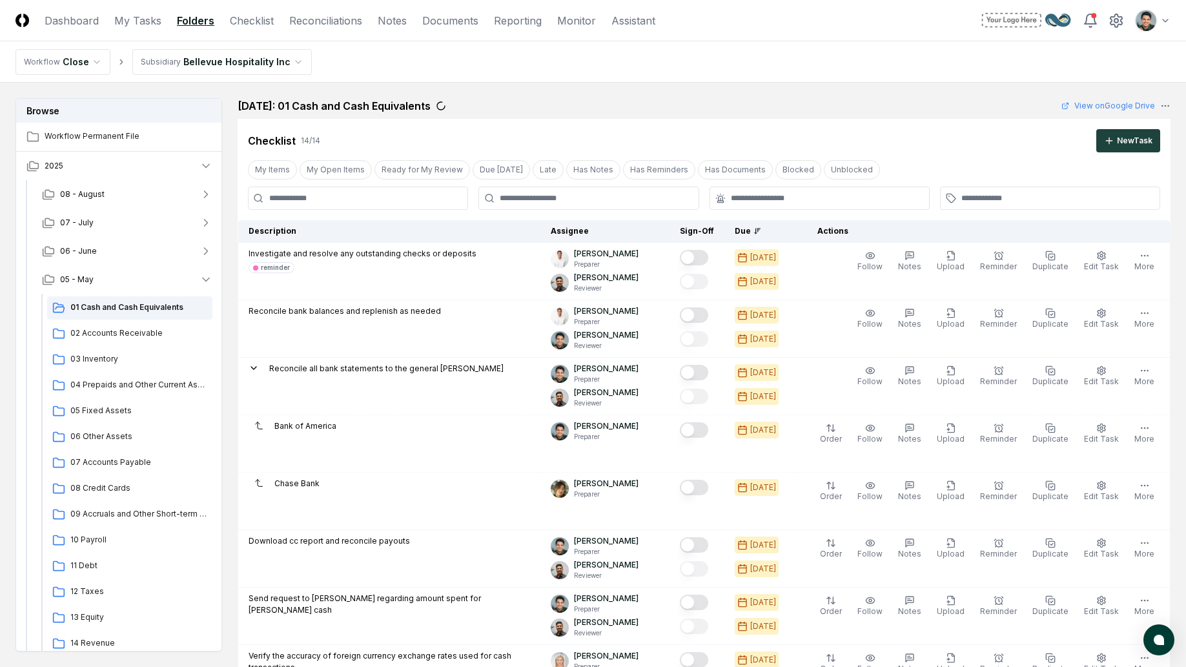
click at [599, 77] on nav "Workflow Close Subsidiary Bellevue Hospitality Inc" at bounding box center [593, 61] width 1186 height 41
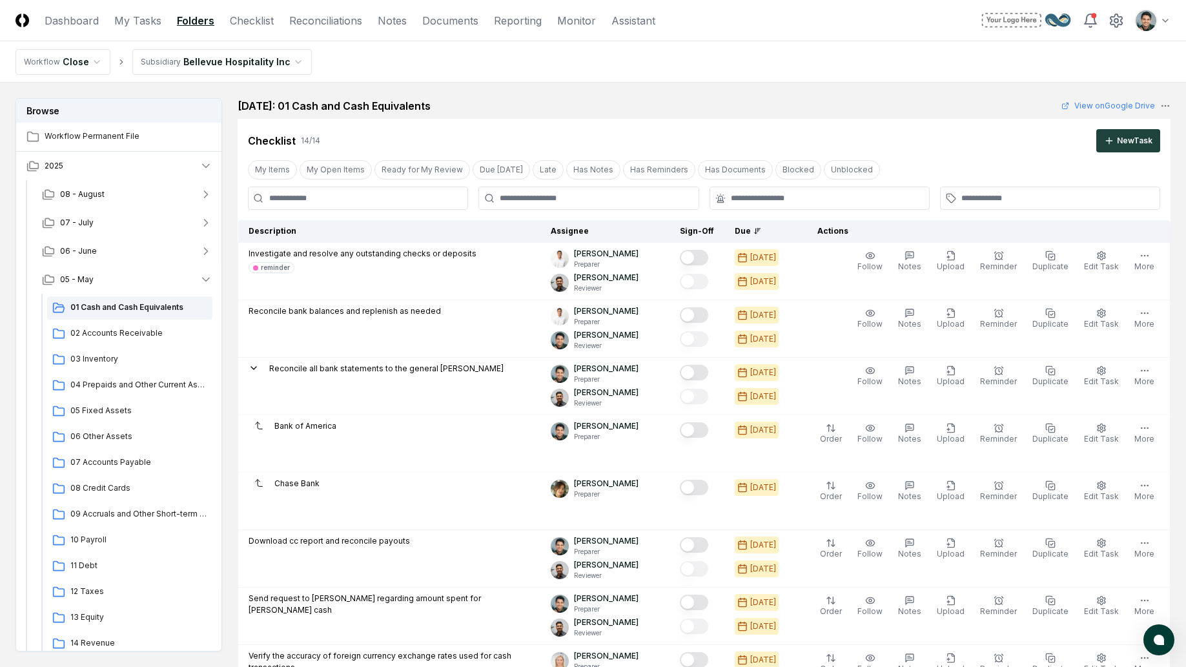
click at [933, 69] on nav "Workflow Close Subsidiary Bellevue Hospitality Inc" at bounding box center [593, 61] width 1186 height 41
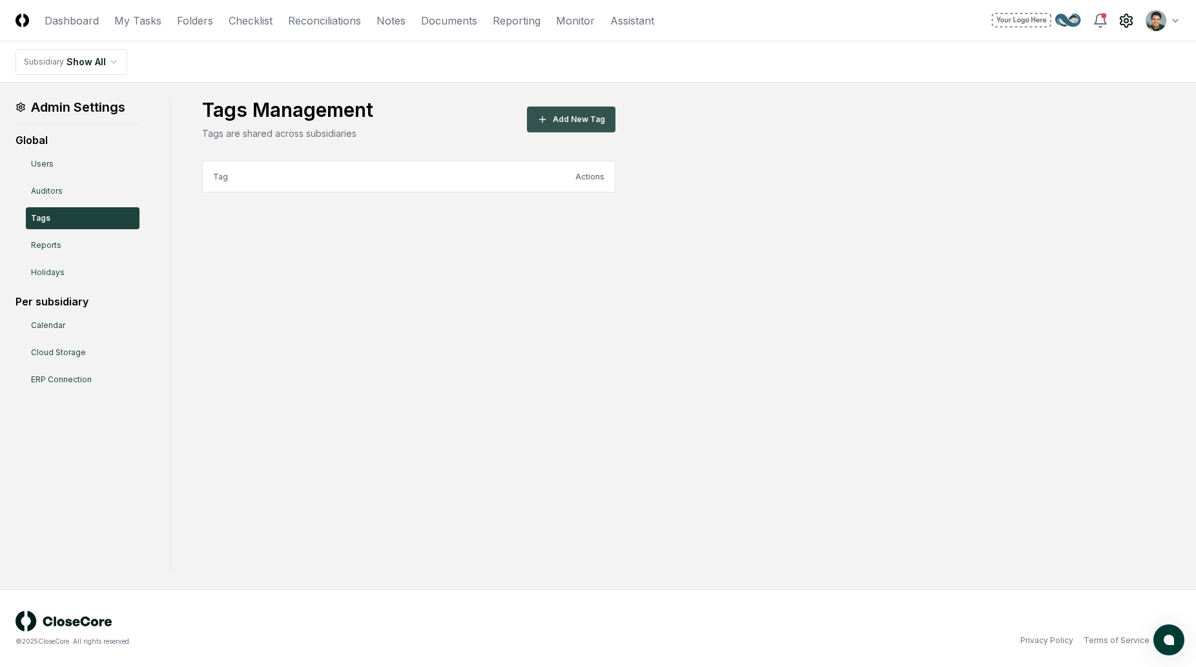
click at [564, 129] on button "Add New Tag" at bounding box center [571, 120] width 88 height 26
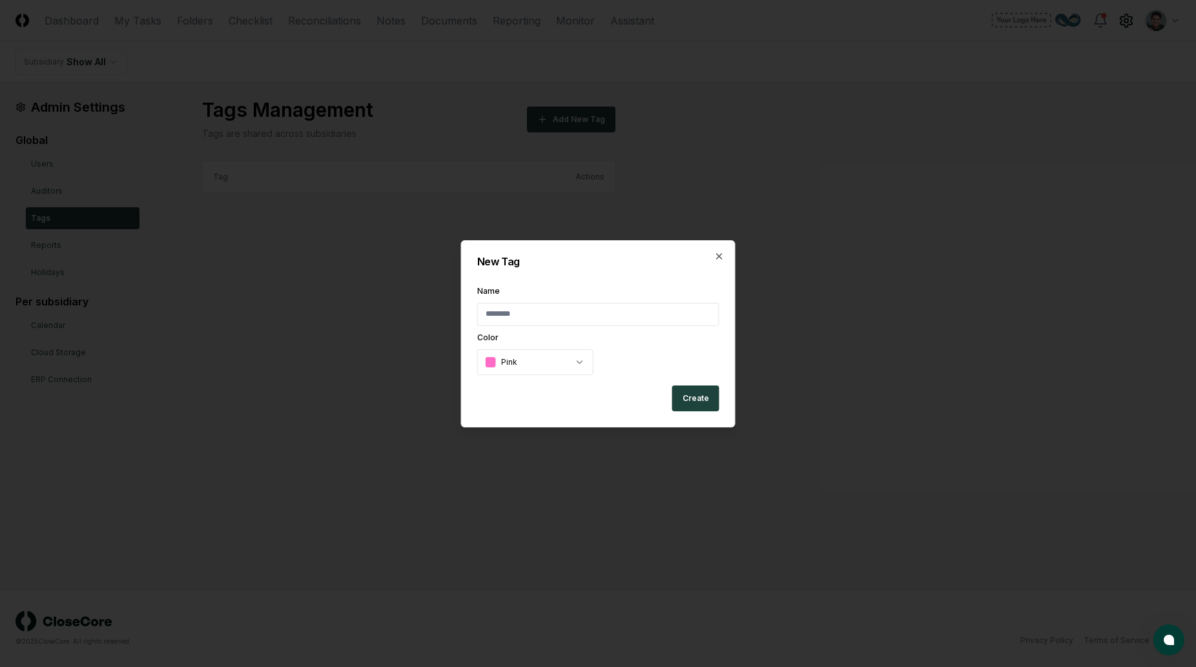
click at [547, 306] on input "Name" at bounding box center [598, 314] width 242 height 23
type input "********"
click at [587, 249] on div "New Tag Name ******** Color Pink Create Close" at bounding box center [598, 333] width 274 height 187
click at [696, 393] on button "Create" at bounding box center [695, 398] width 47 height 26
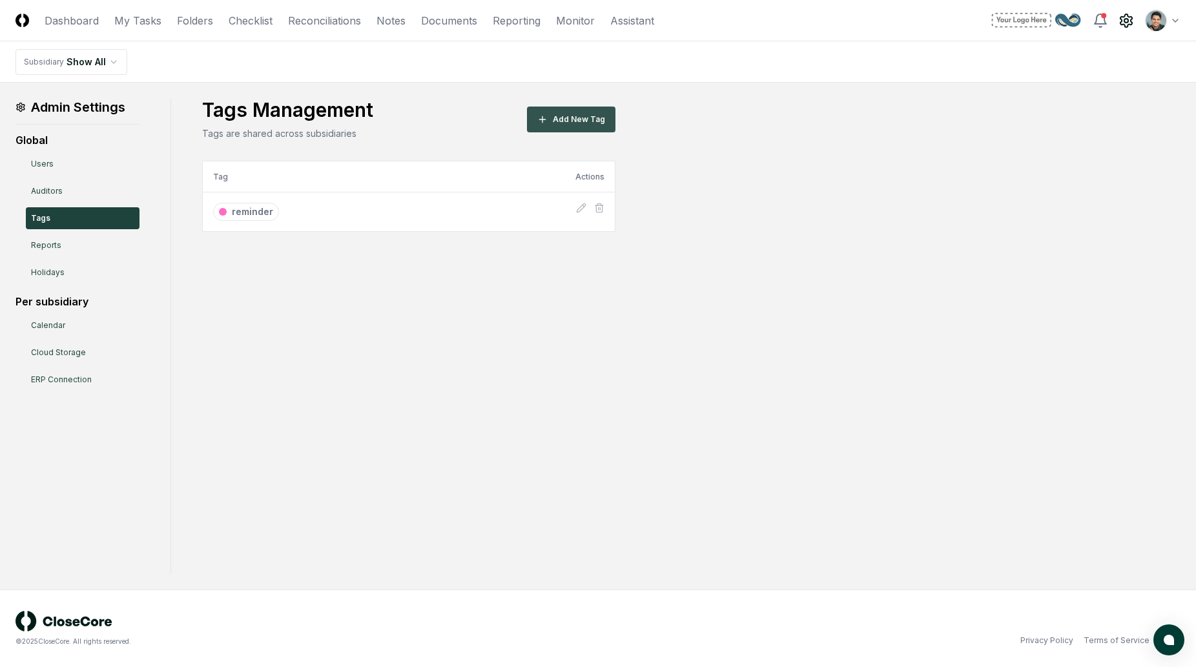
click at [560, 125] on button "Add New Tag" at bounding box center [571, 120] width 88 height 26
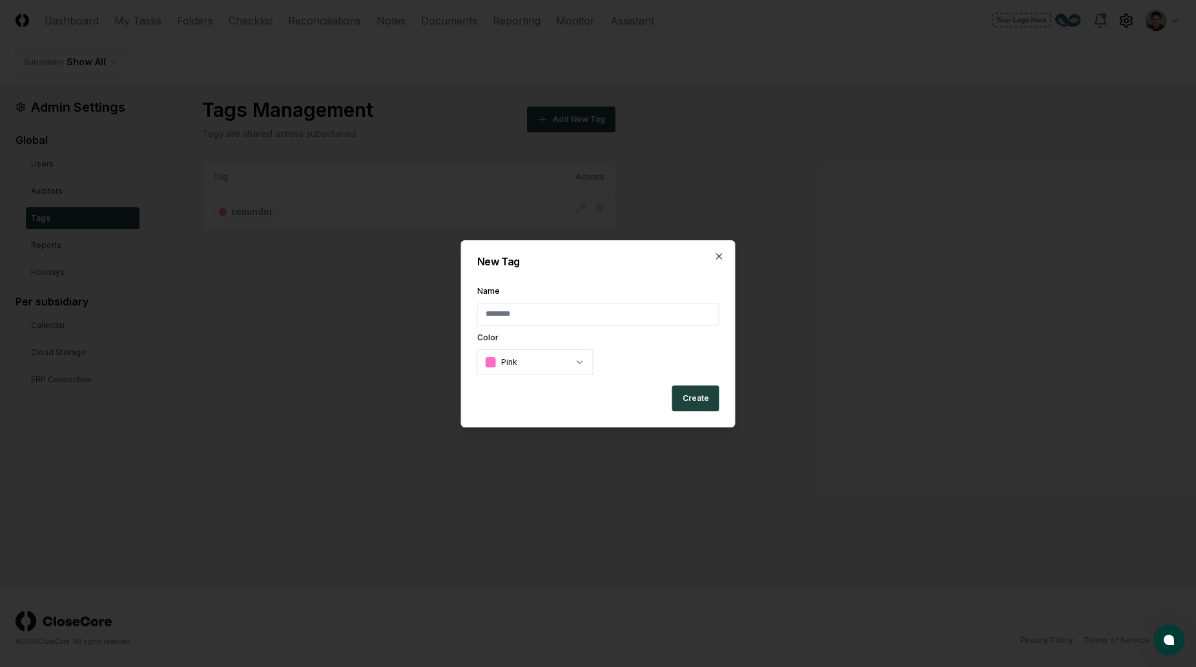
click at [555, 315] on input "Name" at bounding box center [598, 314] width 242 height 23
type input "******"
click at [549, 315] on input "******" at bounding box center [598, 314] width 242 height 23
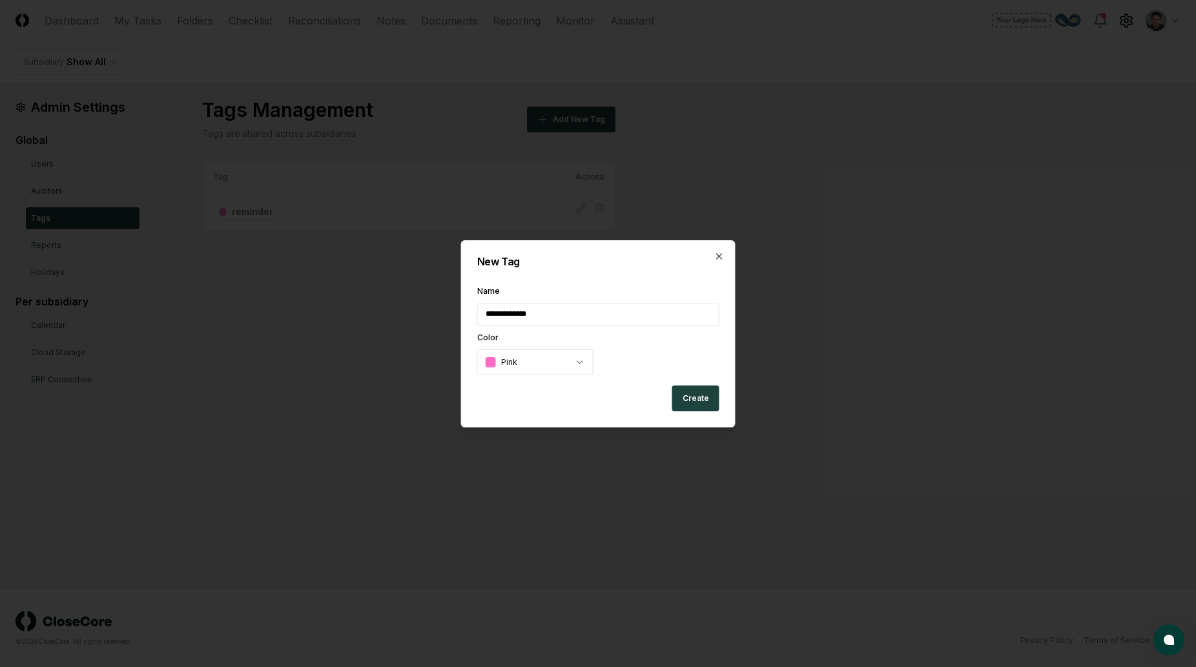
type input "**********"
click at [547, 276] on div "**********" at bounding box center [598, 333] width 274 height 187
click at [580, 360] on body "**********" at bounding box center [598, 333] width 1196 height 667
click at [610, 287] on label "Name" at bounding box center [598, 291] width 242 height 8
click at [610, 303] on input "**********" at bounding box center [598, 314] width 242 height 23
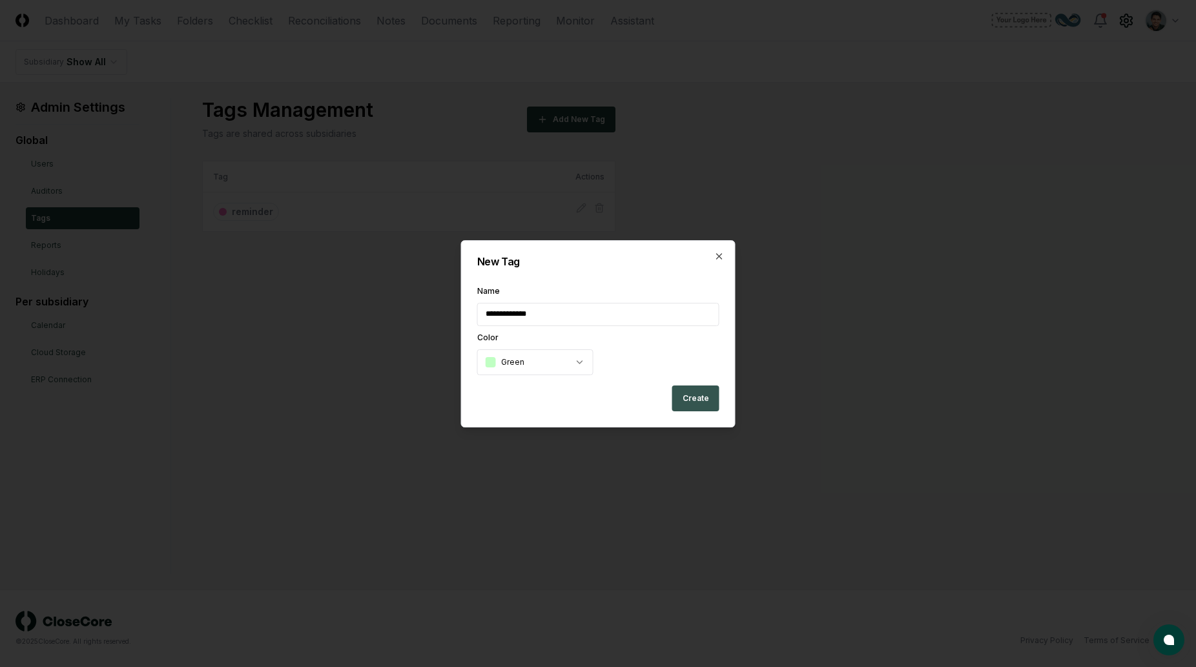
click at [702, 398] on button "Create" at bounding box center [695, 398] width 47 height 26
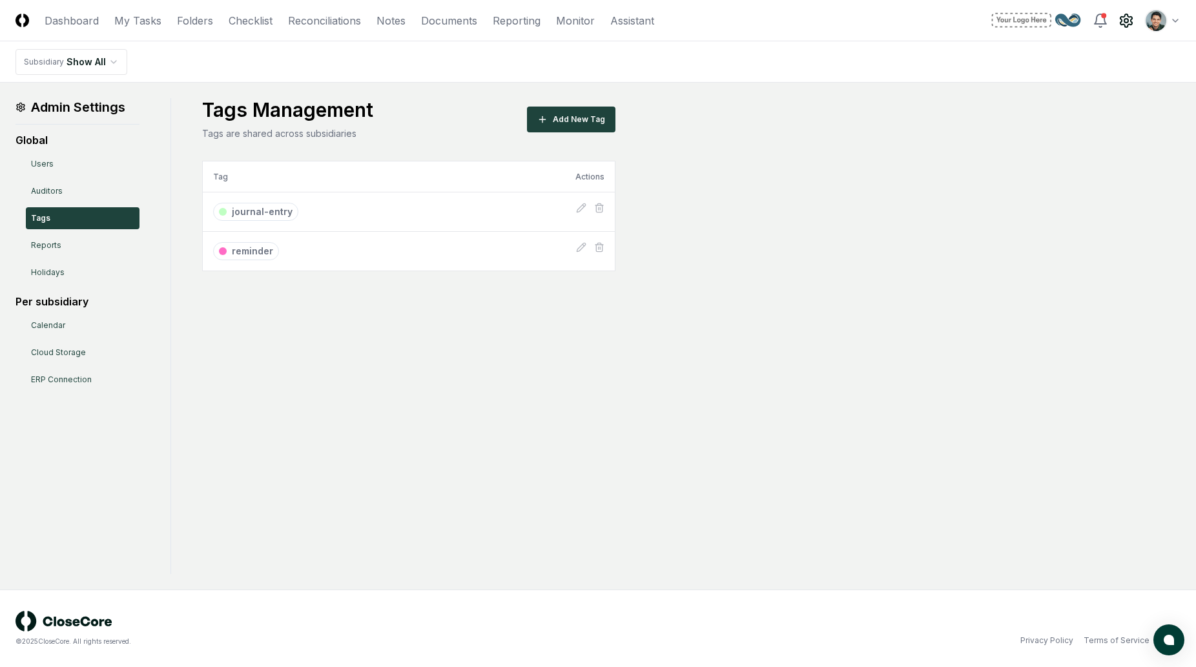
click at [660, 351] on div "Admin Settings Global Users Auditors Tags Reports Holidays Per subsidiary Calen…" at bounding box center [597, 336] width 1165 height 476
click at [449, 406] on div "Admin Settings Global Users Auditors Tags Reports Holidays Per subsidiary Calen…" at bounding box center [597, 336] width 1165 height 476
click at [746, 234] on div "Tags Management Tags are shared across subsidiaries Add New Tag Tag Actions jou…" at bounding box center [691, 184] width 978 height 173
click at [336, 99] on h1 "Tags Management" at bounding box center [287, 109] width 171 height 23
click at [375, 108] on div "Tags Management Tags are shared across subsidiaries Add New Tag" at bounding box center [408, 119] width 413 height 42
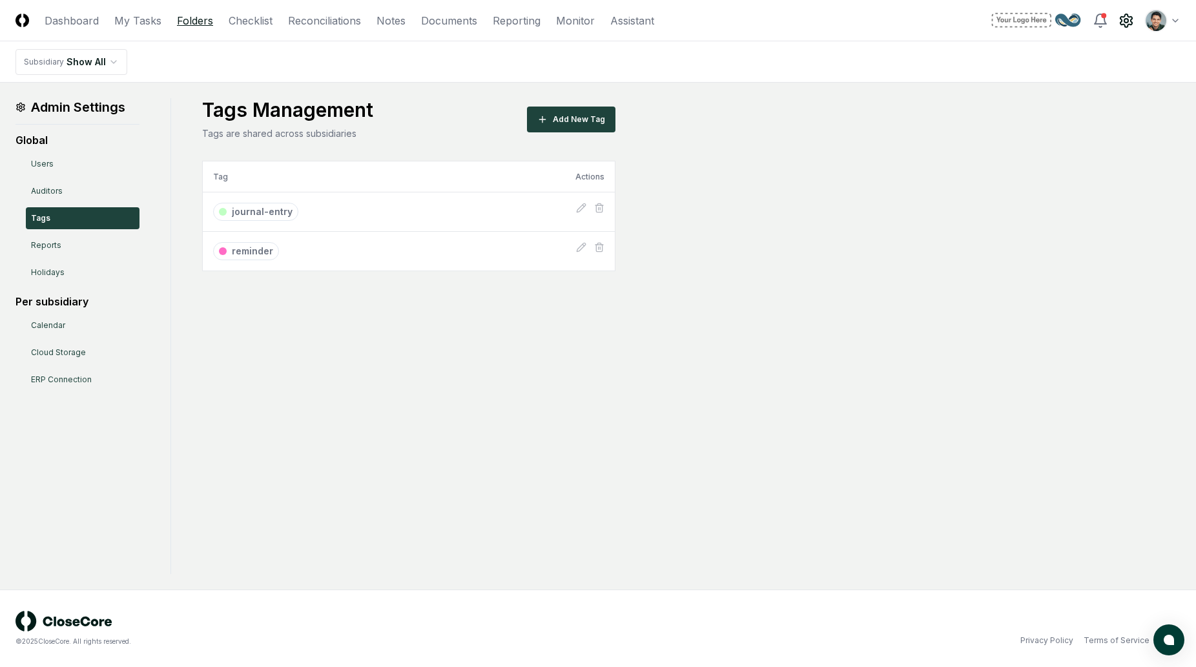
click at [189, 22] on link "Folders" at bounding box center [195, 20] width 36 height 15
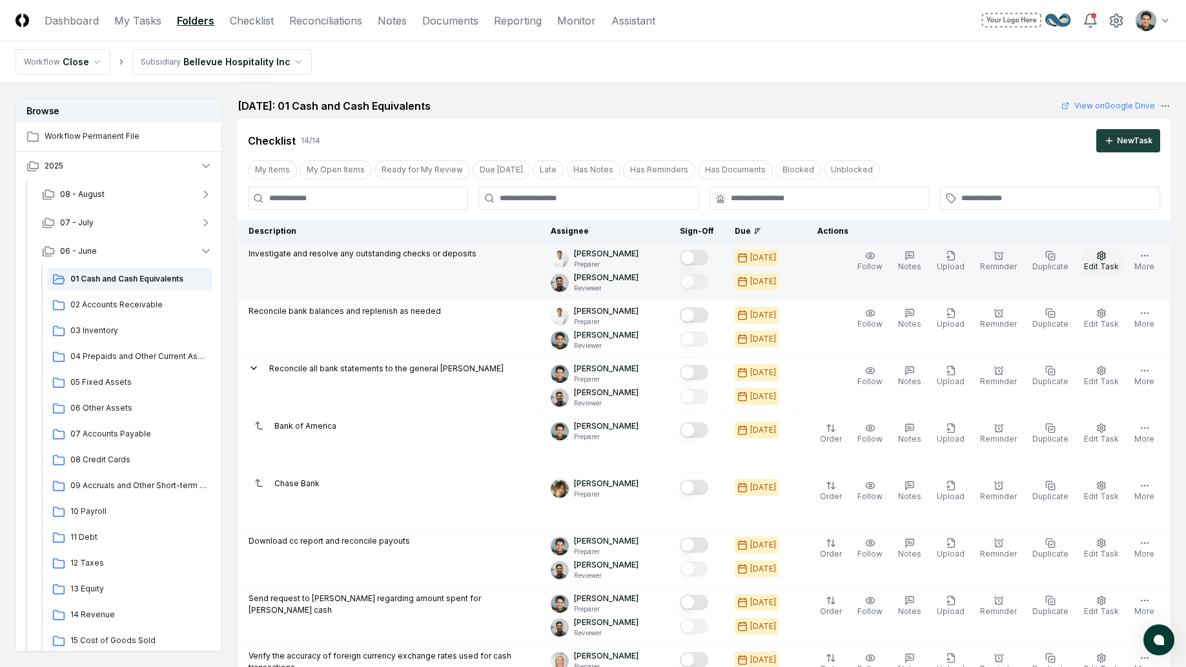
click at [1100, 267] on span "Edit Task" at bounding box center [1101, 266] width 35 height 10
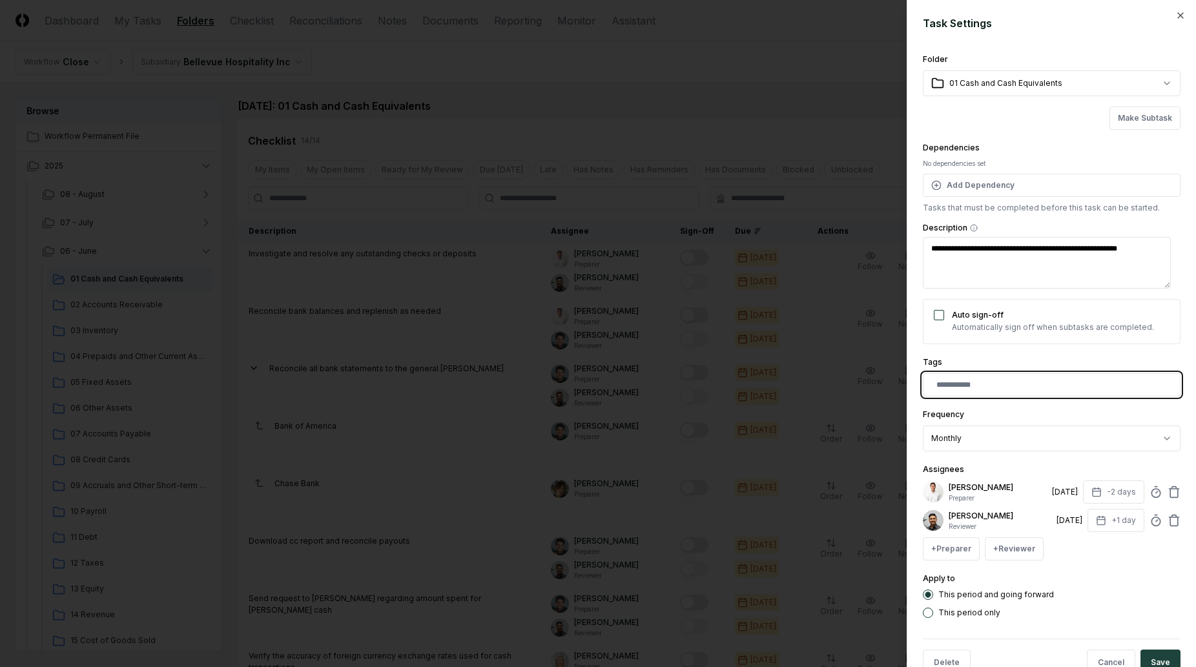
click at [974, 379] on input "text" at bounding box center [1054, 385] width 236 height 12
click at [987, 425] on div "reminder" at bounding box center [1051, 433] width 251 height 19
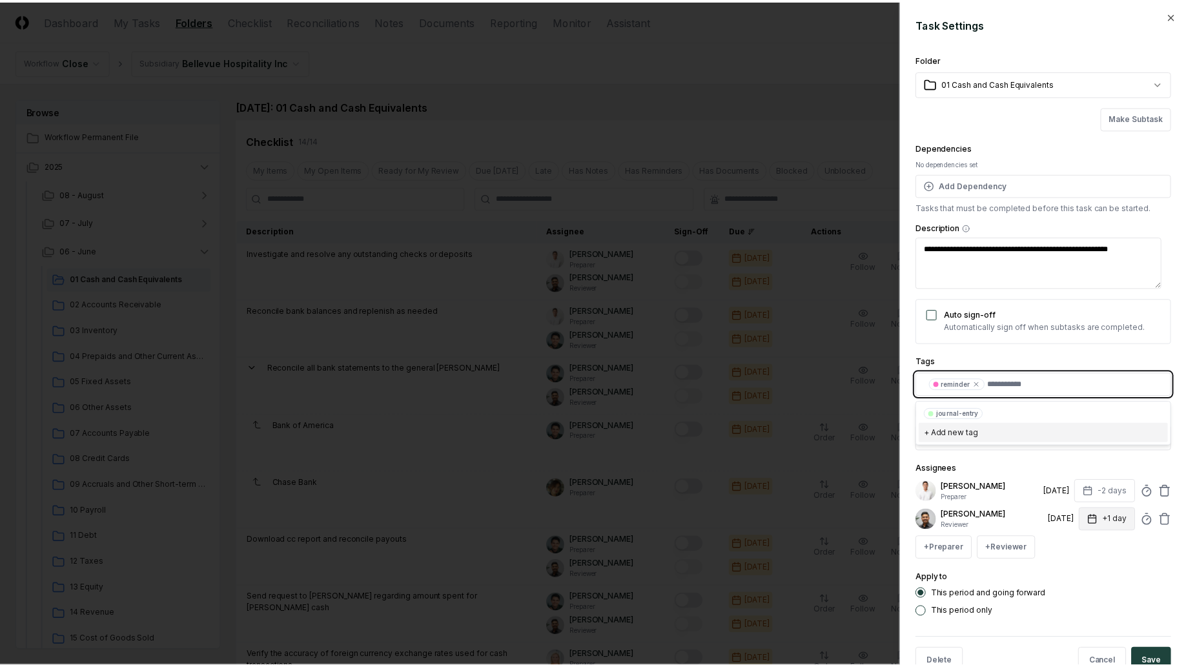
scroll to position [34, 0]
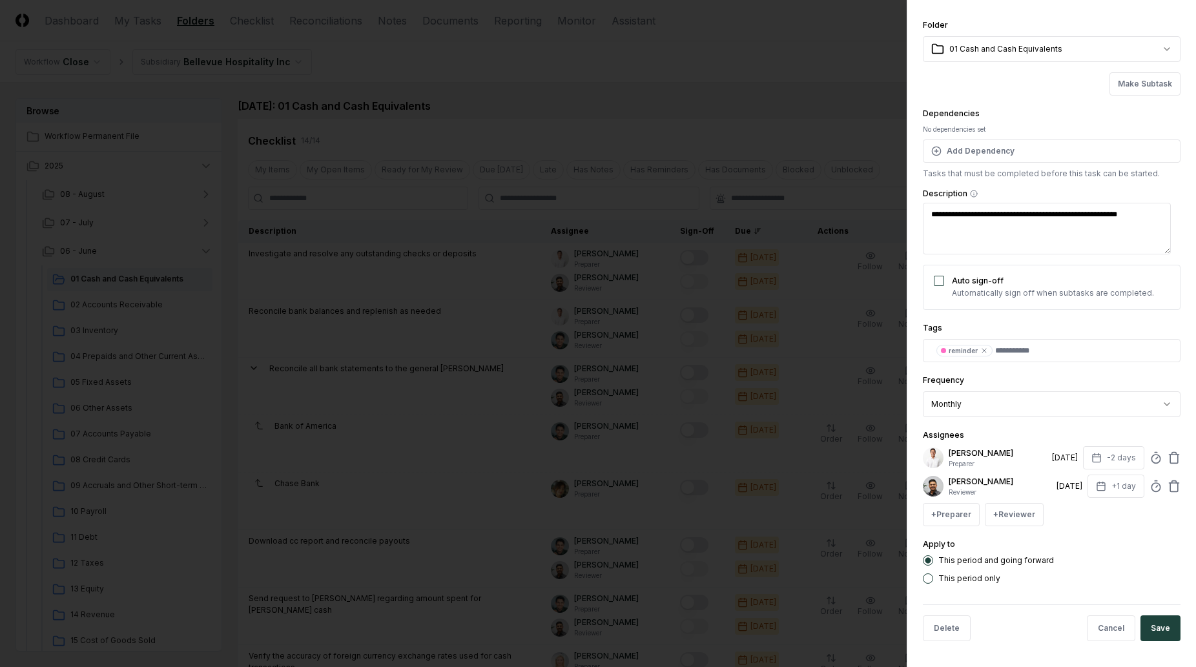
click at [1129, 541] on div "Apply to This period and going forward This period only" at bounding box center [1052, 560] width 258 height 47
click at [1158, 627] on button "Save" at bounding box center [1160, 628] width 40 height 26
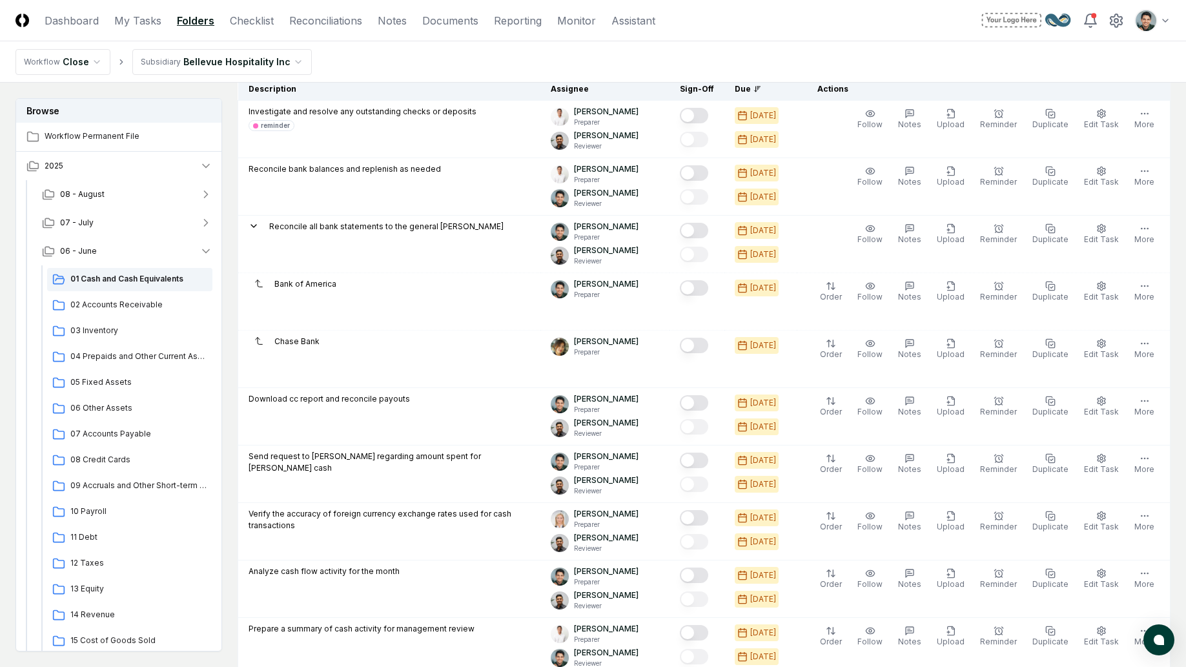
scroll to position [0, 0]
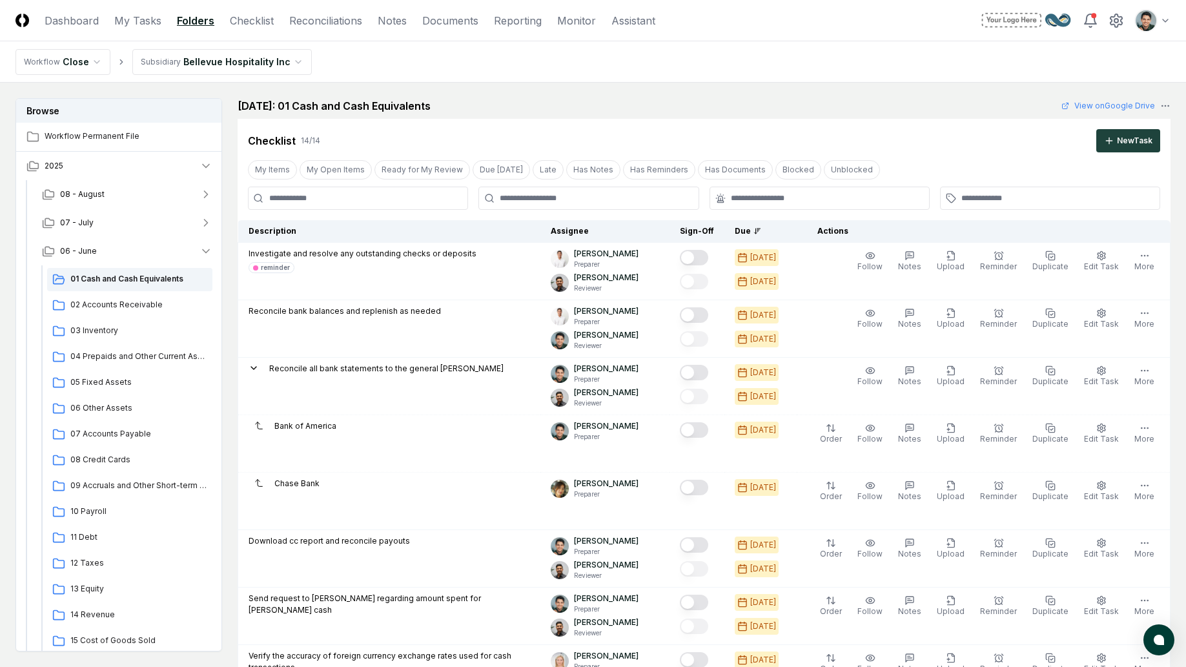
click at [606, 116] on div "Cancel Reassign June 2025: 01 Cash and Cash Equivalents View on Google Drive Ch…" at bounding box center [704, 572] width 933 height 949
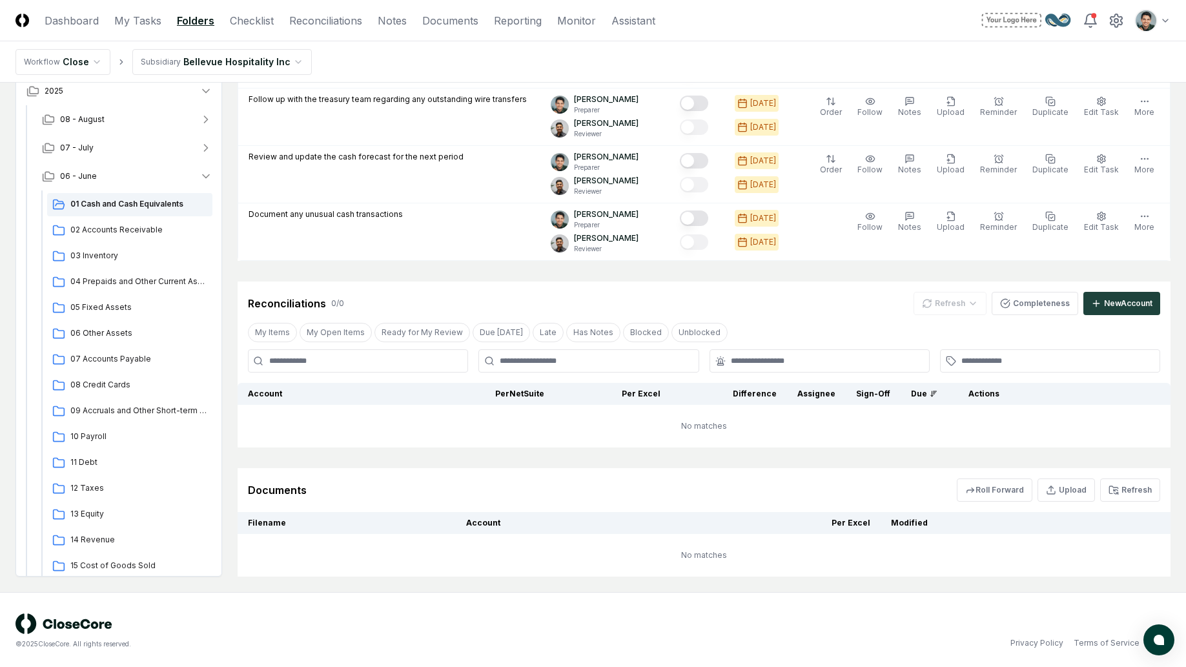
scroll to position [775, 0]
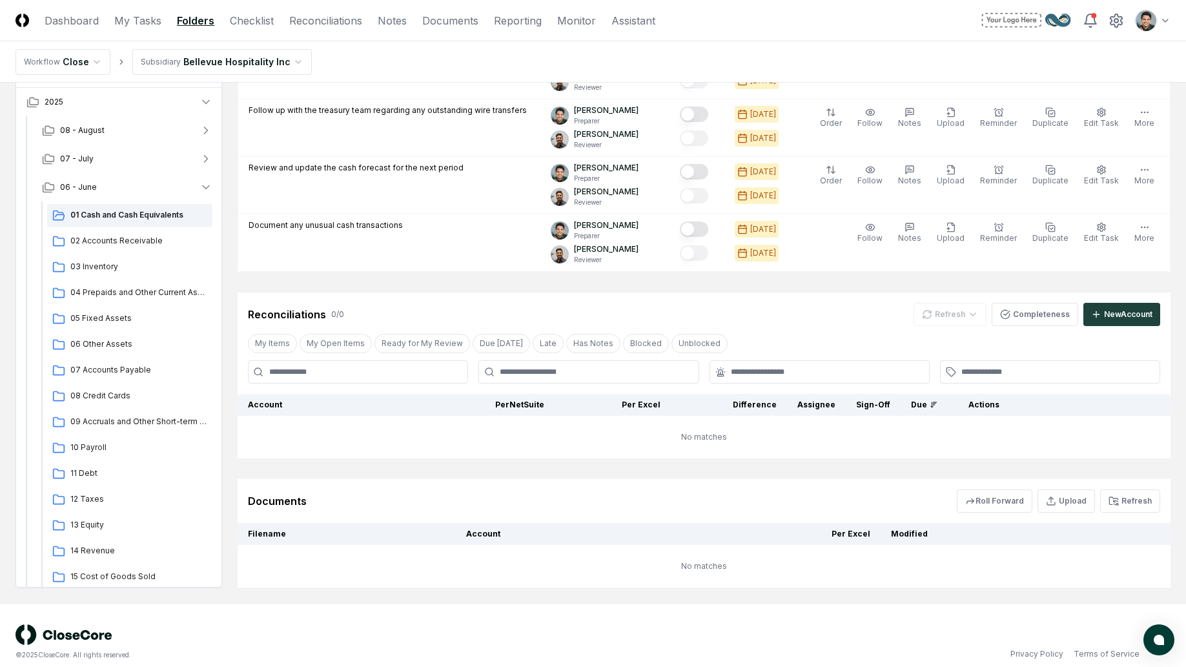
click at [443, 296] on div "Reconciliations 0 / 0 Refresh Completeness New Account" at bounding box center [704, 309] width 933 height 34
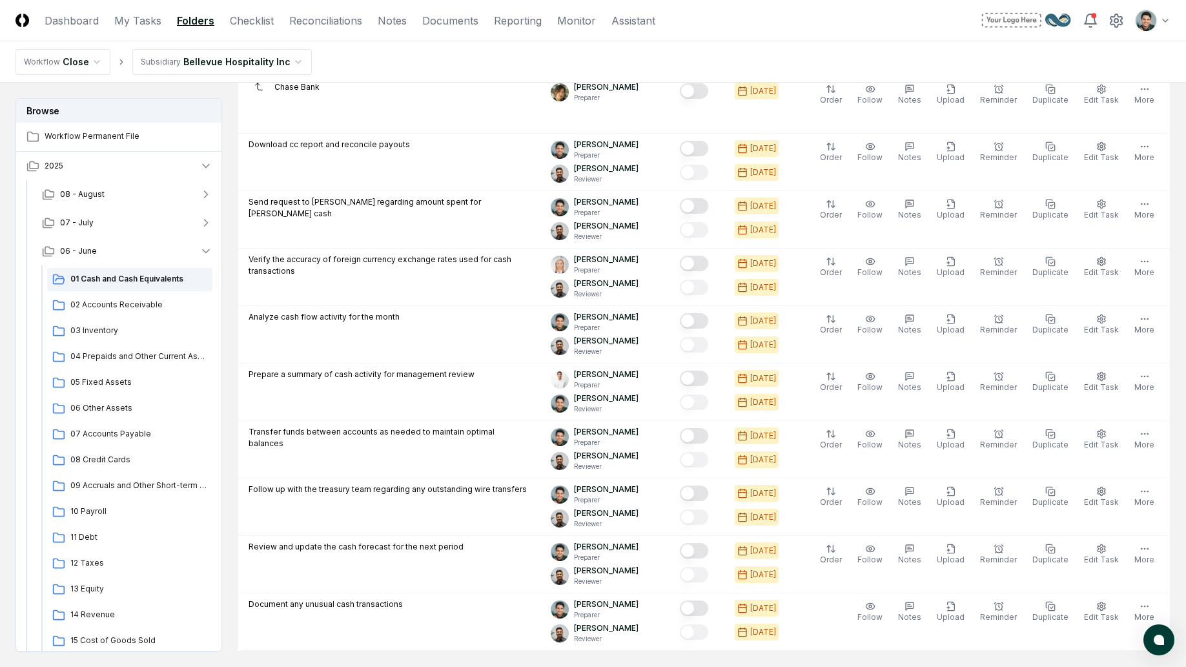
scroll to position [0, 0]
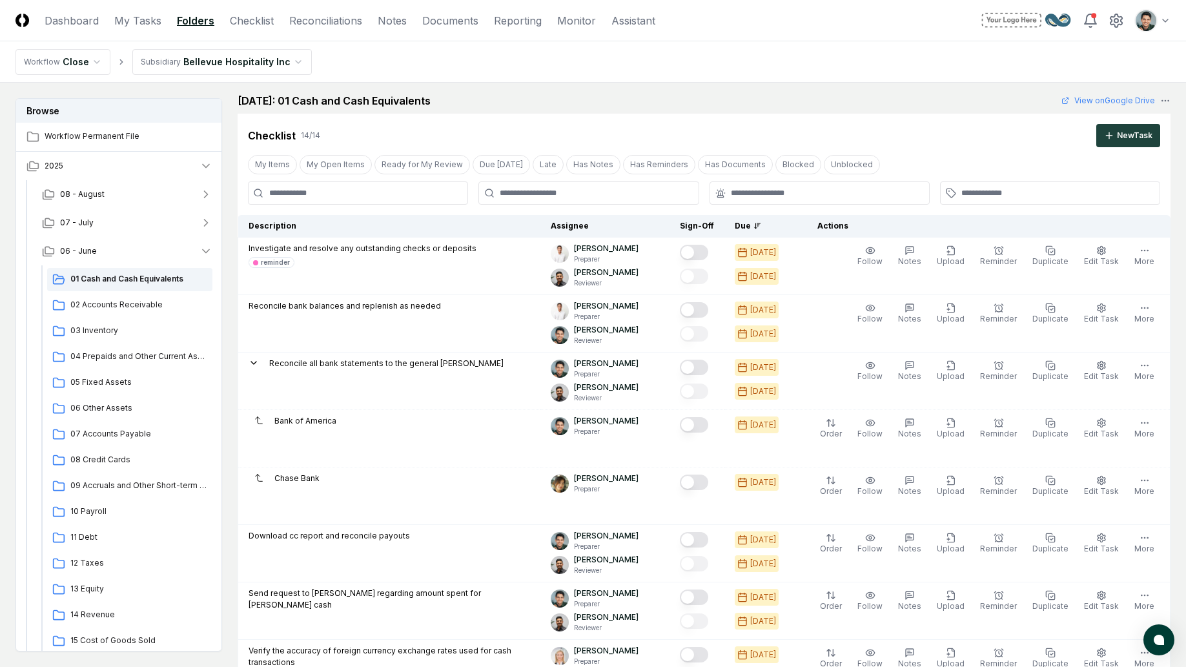
click at [510, 119] on div "Checklist 14 / 14 New Task" at bounding box center [704, 131] width 933 height 34
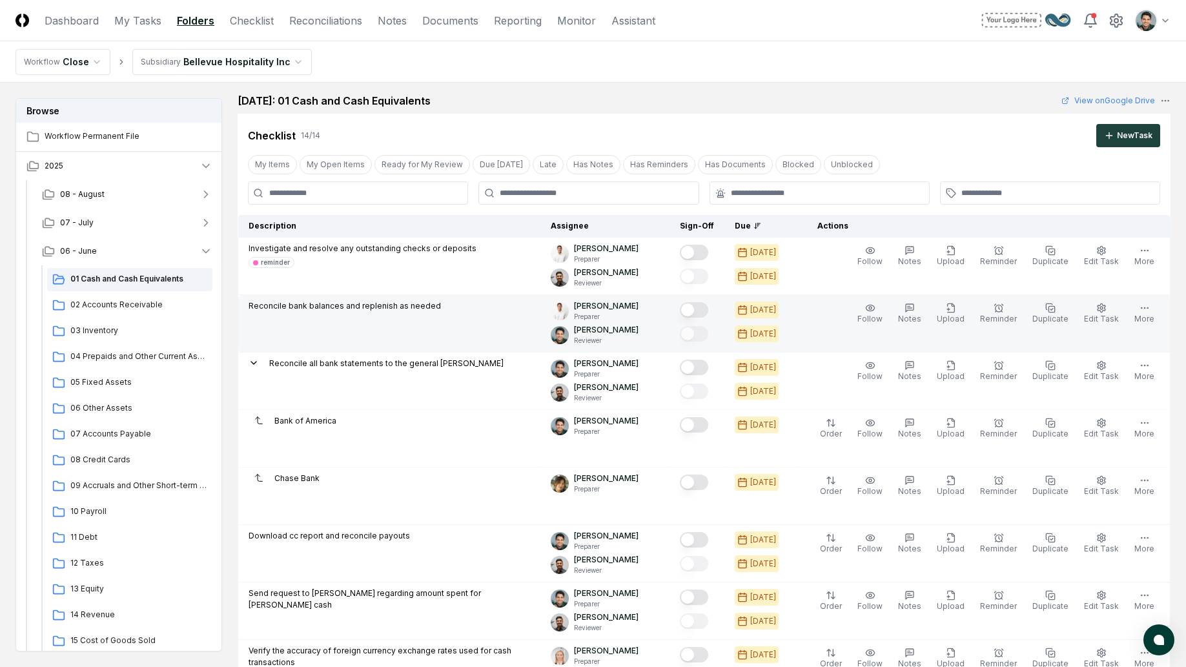
scroll to position [172, 0]
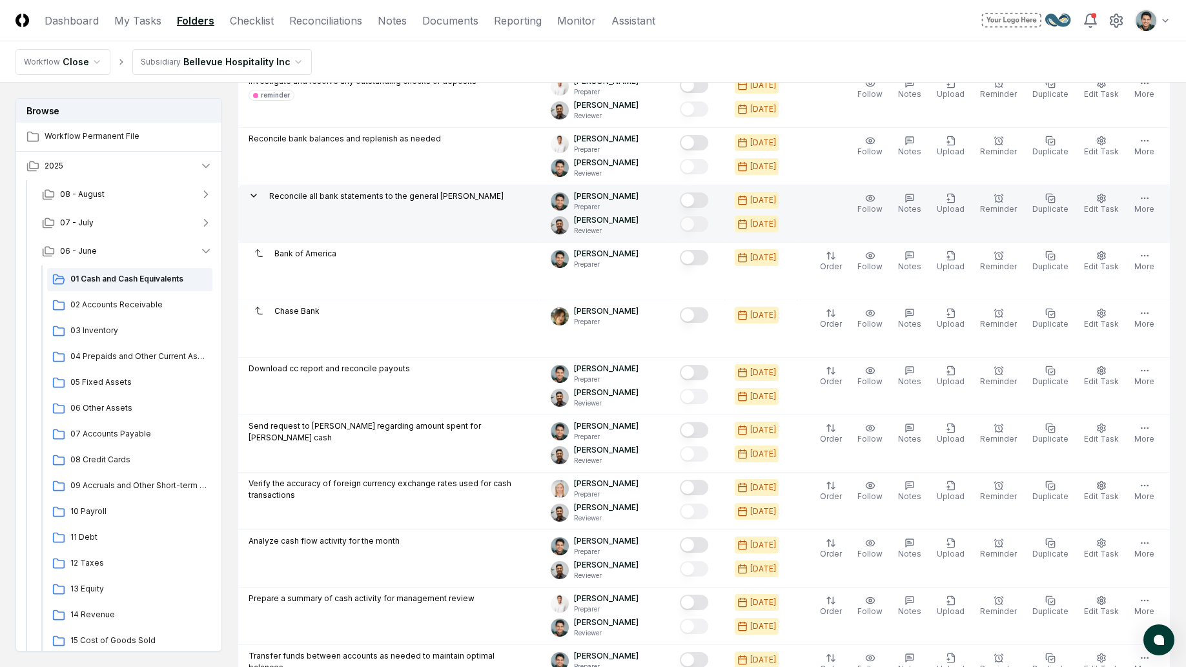
click at [416, 221] on td "Reconcile all bank statements to the general [PERSON_NAME]" at bounding box center [389, 213] width 303 height 57
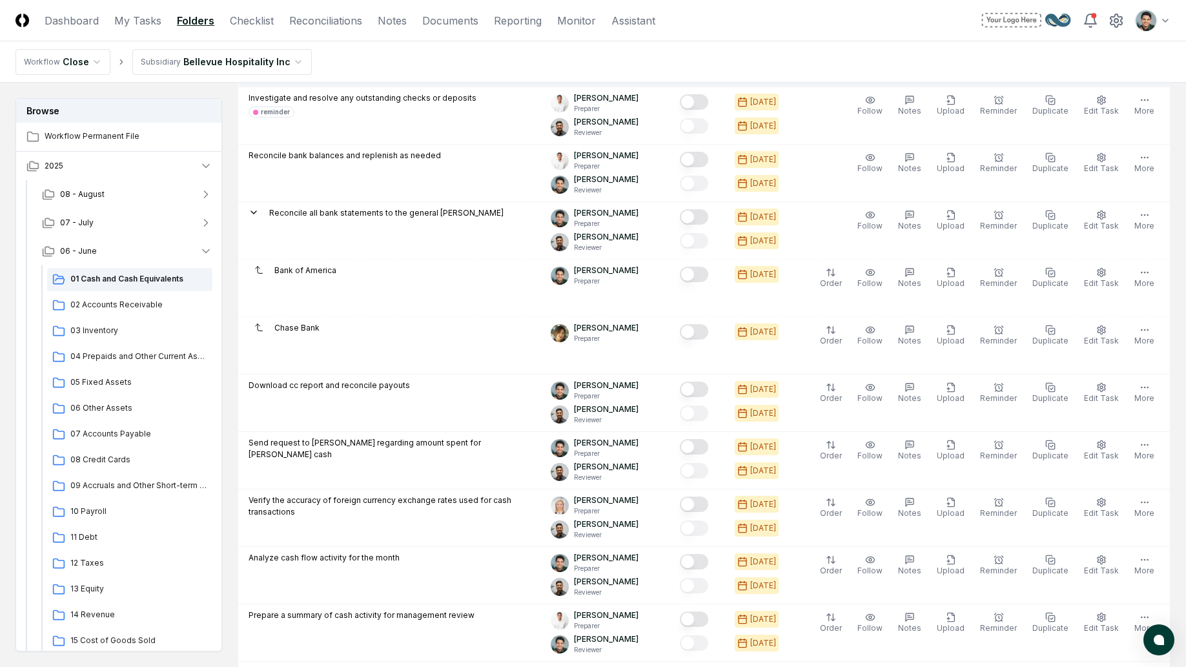
scroll to position [0, 0]
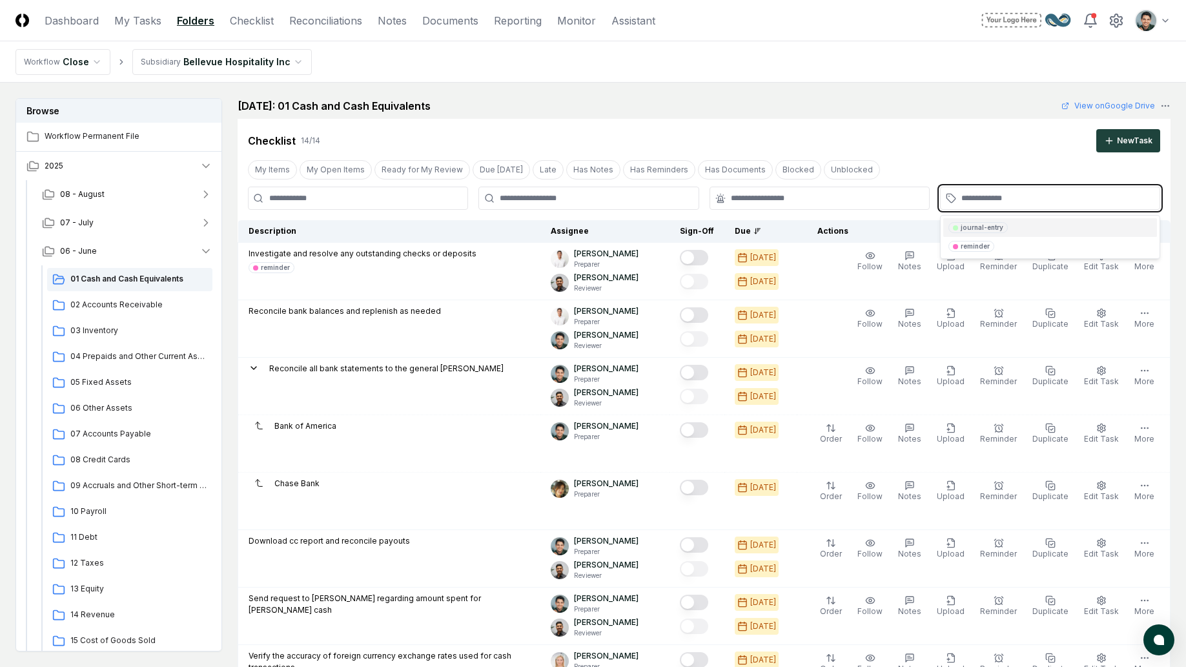
click at [993, 201] on input "text" at bounding box center [1056, 198] width 190 height 12
click at [981, 153] on div "Checklist 14 / 14 New Task My Items My Open Items Ready for My Review Due Today…" at bounding box center [704, 583] width 933 height 928
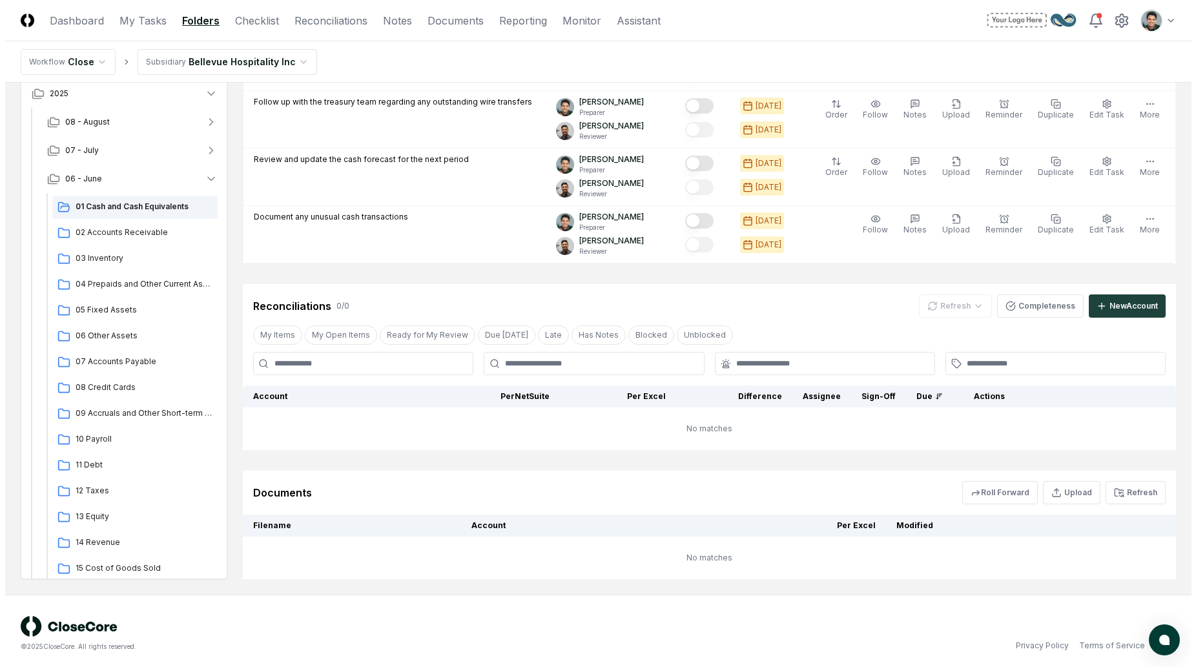
scroll to position [502, 0]
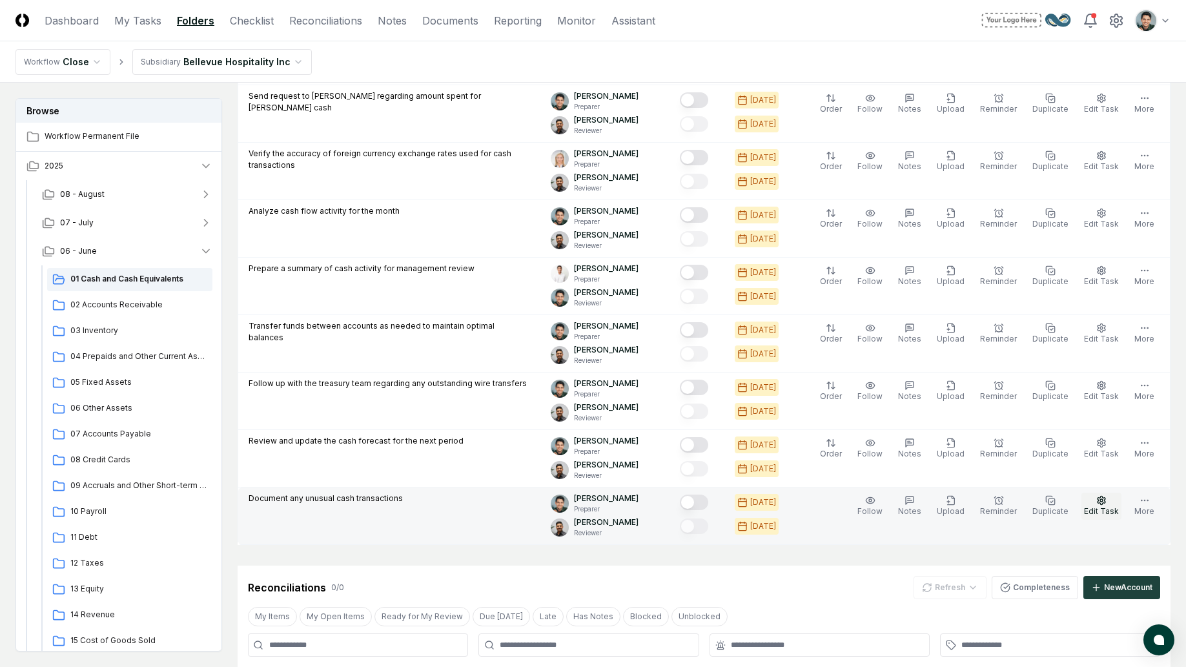
click at [1098, 504] on icon "button" at bounding box center [1101, 500] width 10 height 10
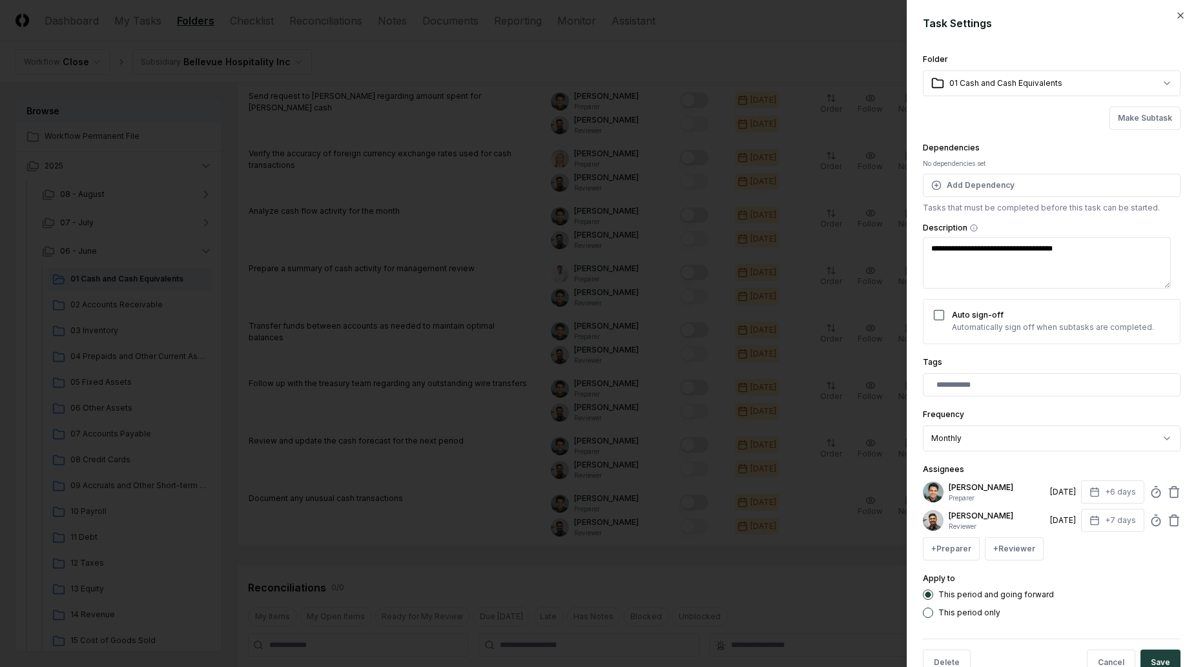
click at [993, 374] on div at bounding box center [1052, 384] width 258 height 23
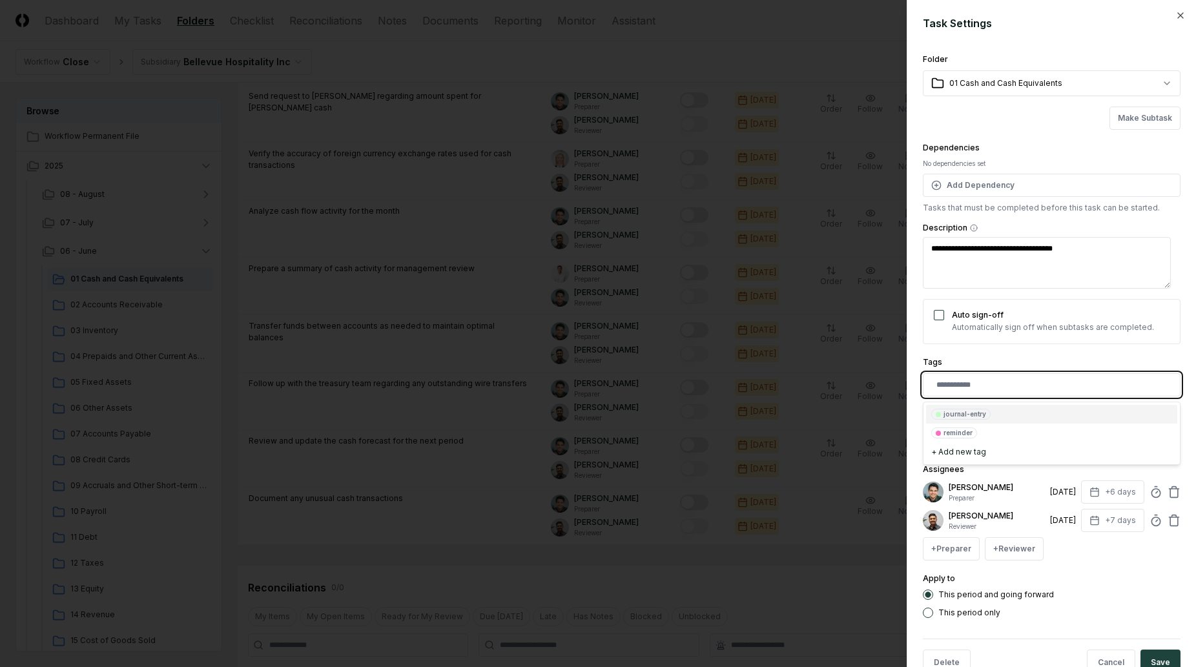
click at [990, 387] on input "text" at bounding box center [1054, 385] width 236 height 12
click at [978, 414] on div "journal-entry" at bounding box center [964, 414] width 43 height 10
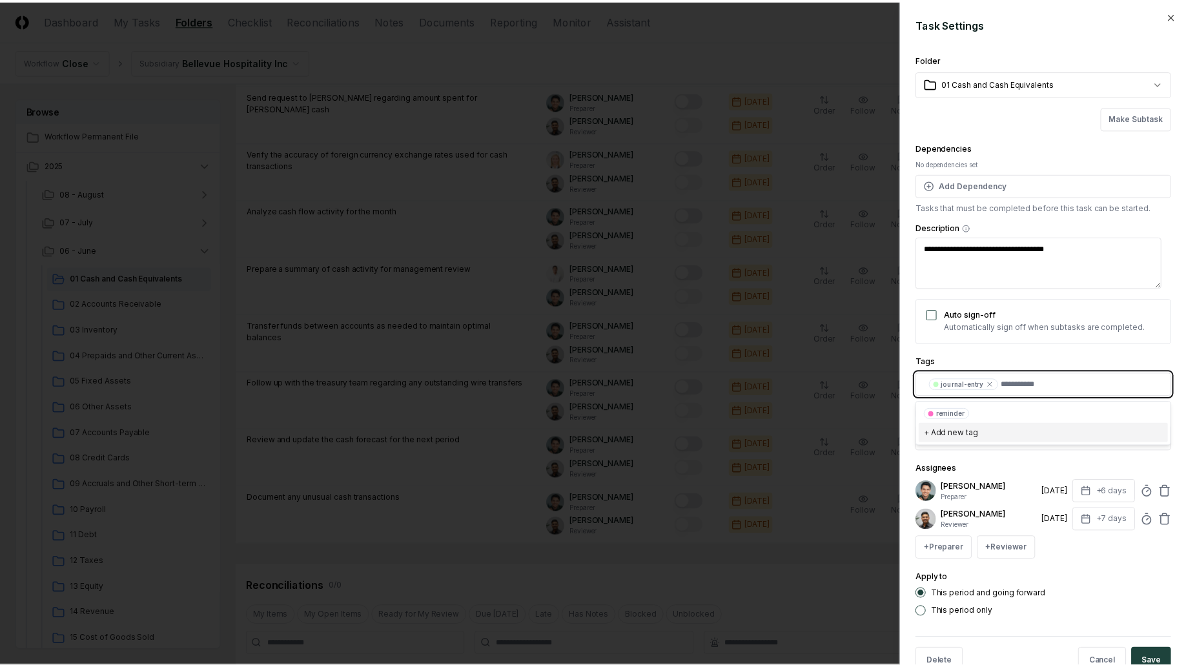
scroll to position [34, 0]
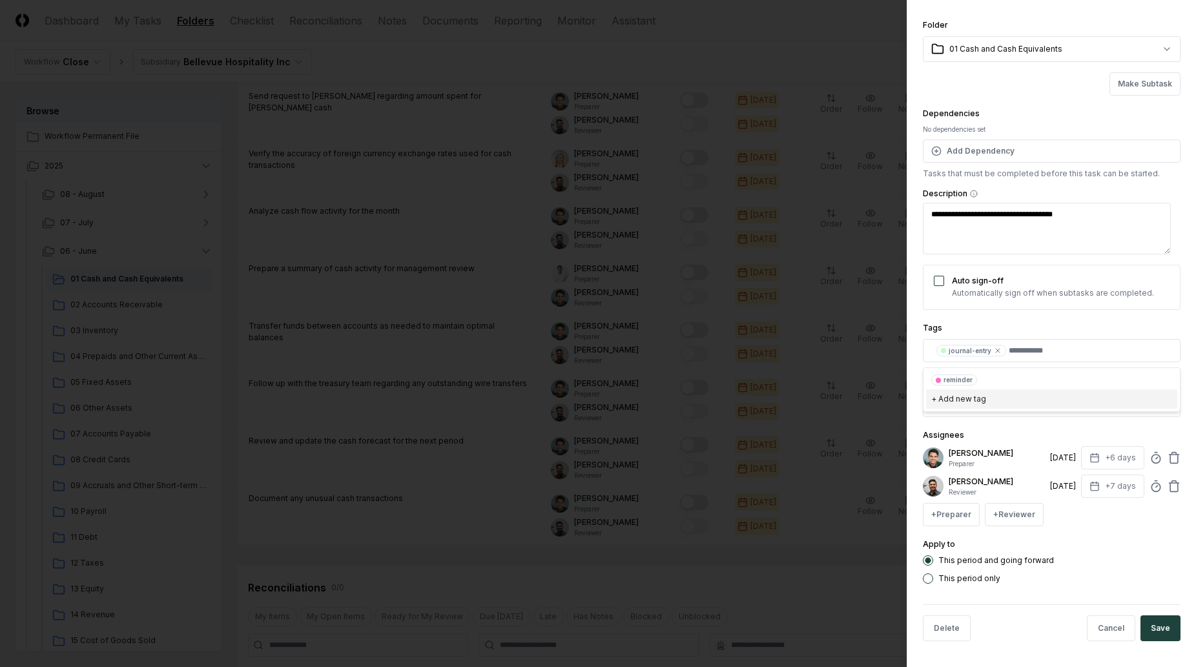
click at [1085, 573] on div "This period only" at bounding box center [1052, 578] width 258 height 10
click at [1172, 626] on div "**********" at bounding box center [1050, 333] width 289 height 667
click at [1165, 626] on button "Save" at bounding box center [1160, 628] width 40 height 26
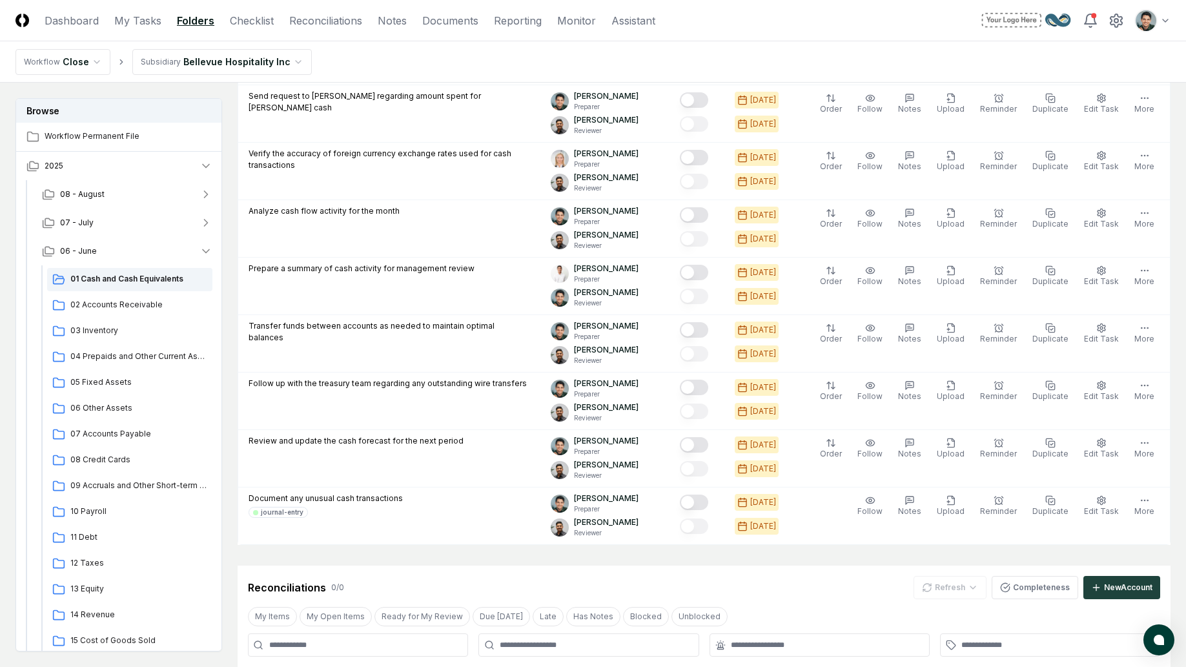
click at [810, 75] on nav "Workflow Close Subsidiary Bellevue Hospitality Inc" at bounding box center [593, 61] width 1186 height 41
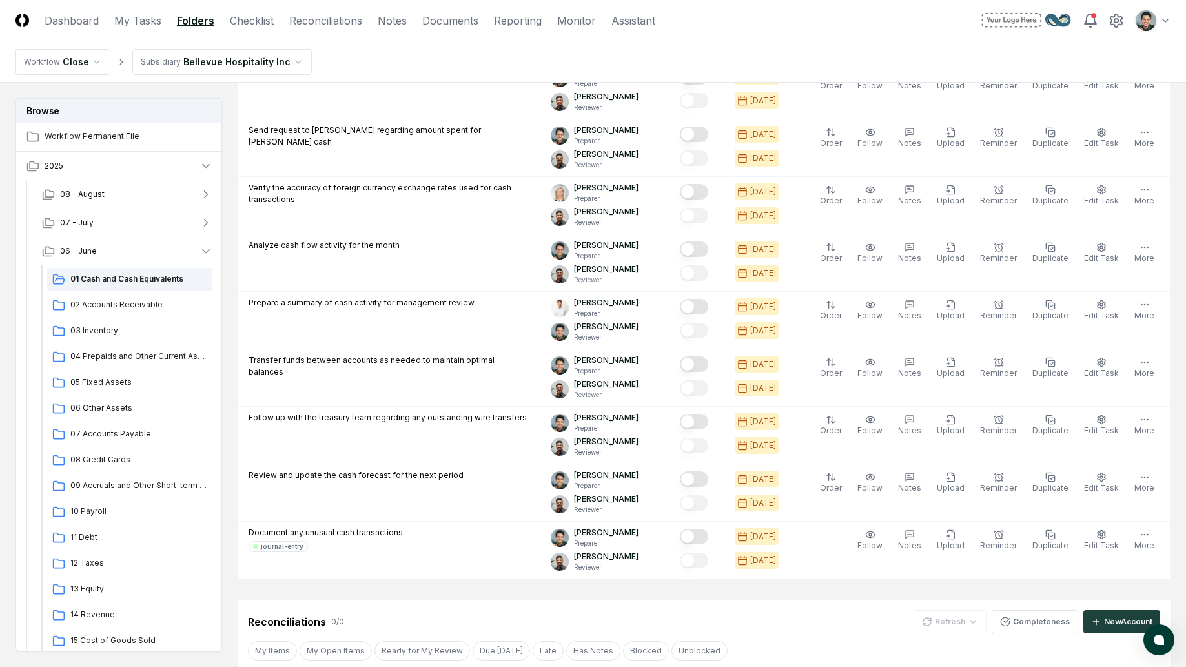
scroll to position [789, 0]
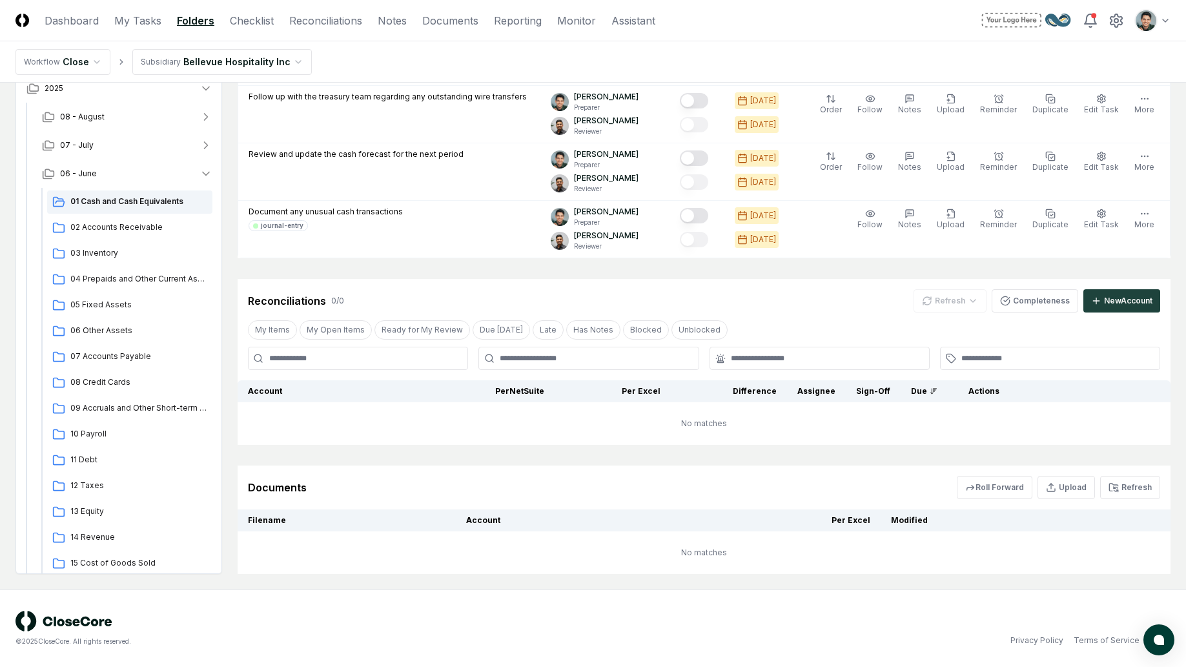
click at [676, 38] on header "CloseCore Dashboard My Tasks Folders Checklist Reconciliations Notes Documents …" at bounding box center [593, 20] width 1186 height 41
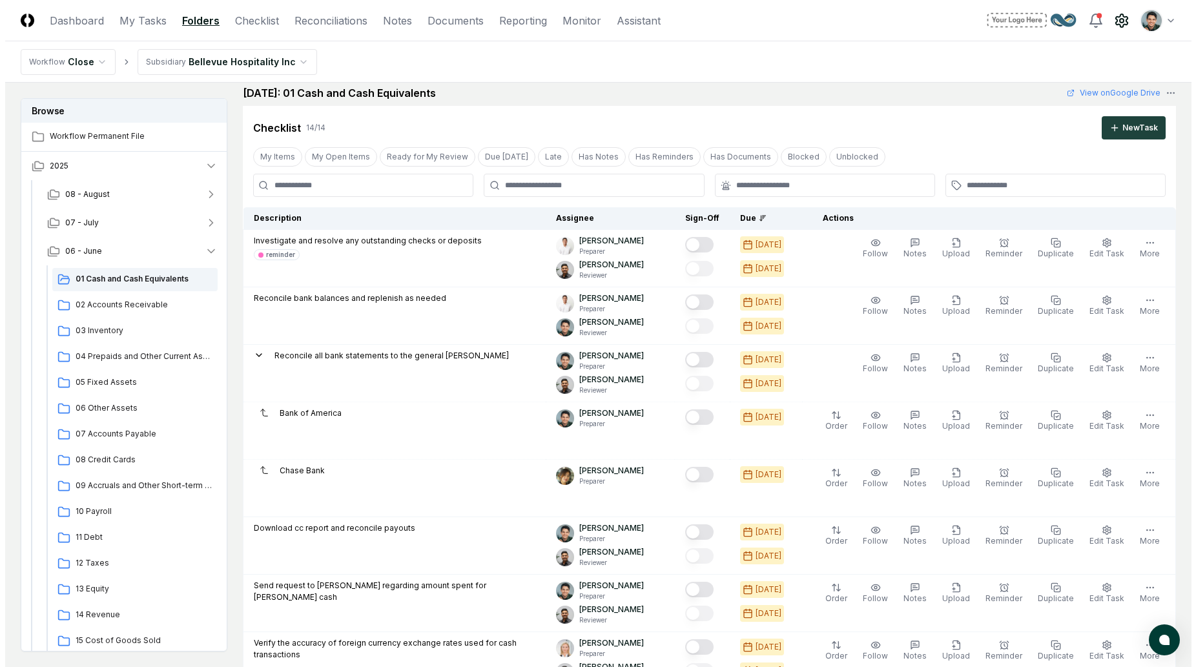
scroll to position [0, 0]
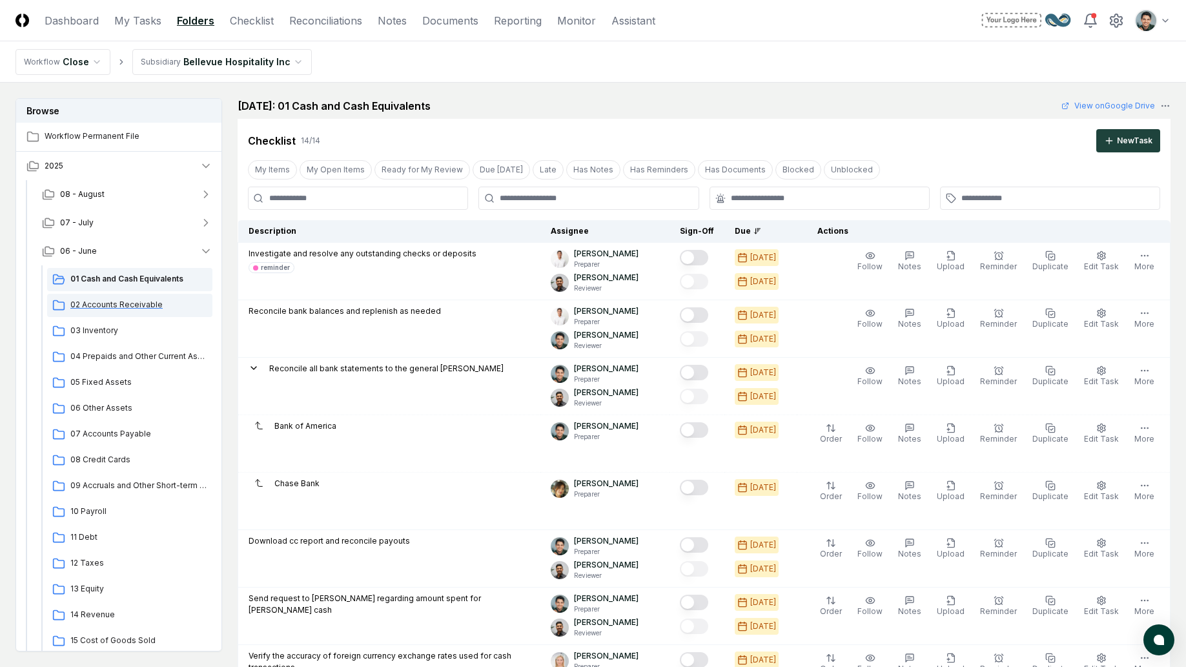
click at [154, 307] on span "02 Accounts Receivable" at bounding box center [138, 305] width 137 height 12
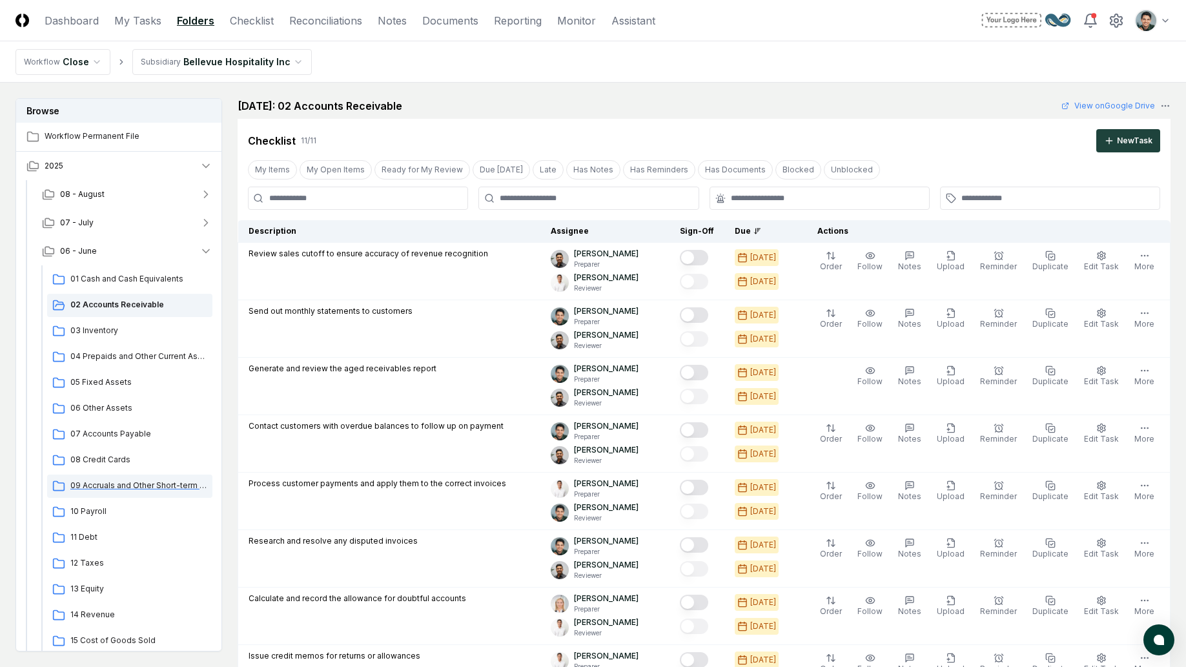
click at [105, 480] on span "09 Accruals and Other Short-term Liabilities" at bounding box center [138, 486] width 137 height 12
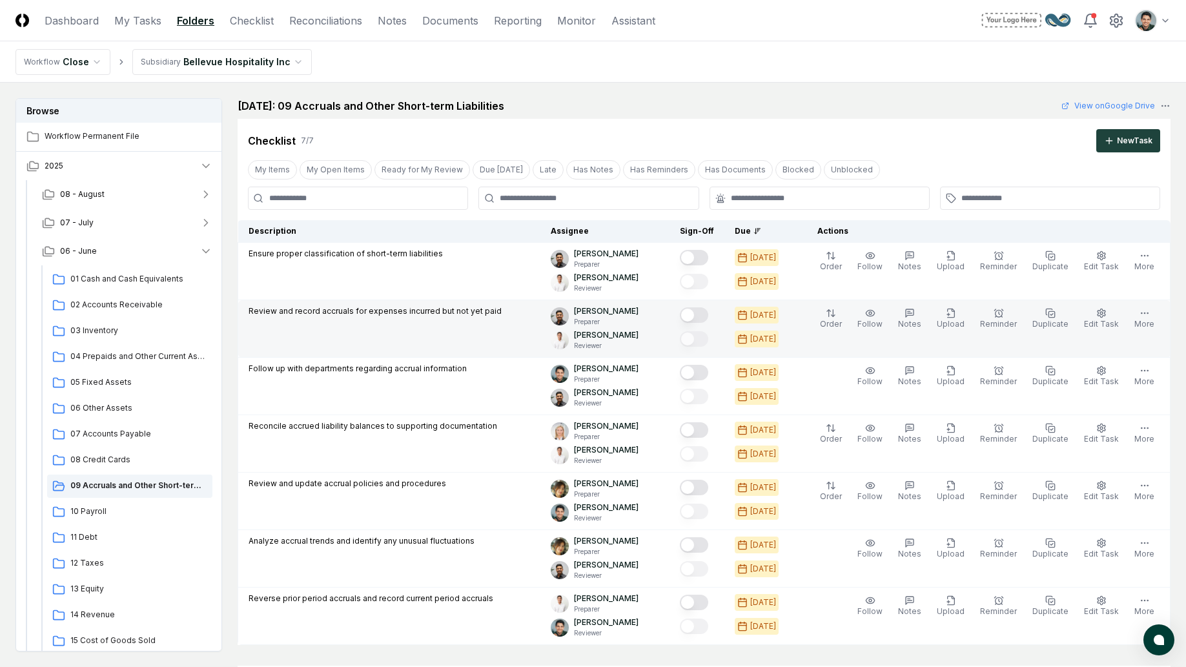
click at [456, 312] on p "Review and record accruals for expenses incurred but not yet paid" at bounding box center [375, 311] width 253 height 12
click at [448, 312] on p "Review and record accruals for expenses incurred but not yet paid" at bounding box center [375, 311] width 253 height 12
click at [1100, 313] on icon "button" at bounding box center [1102, 313] width 8 height 8
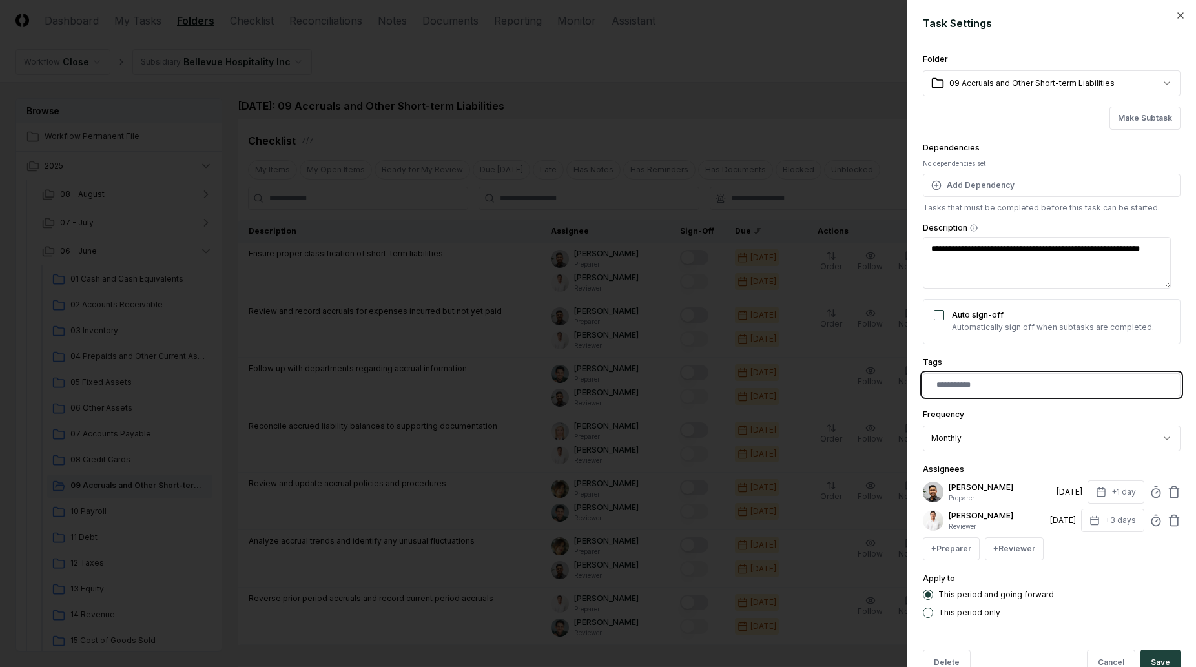
click at [1062, 380] on input "text" at bounding box center [1054, 385] width 236 height 12
click at [971, 419] on div "journal-entry" at bounding box center [960, 414] width 59 height 11
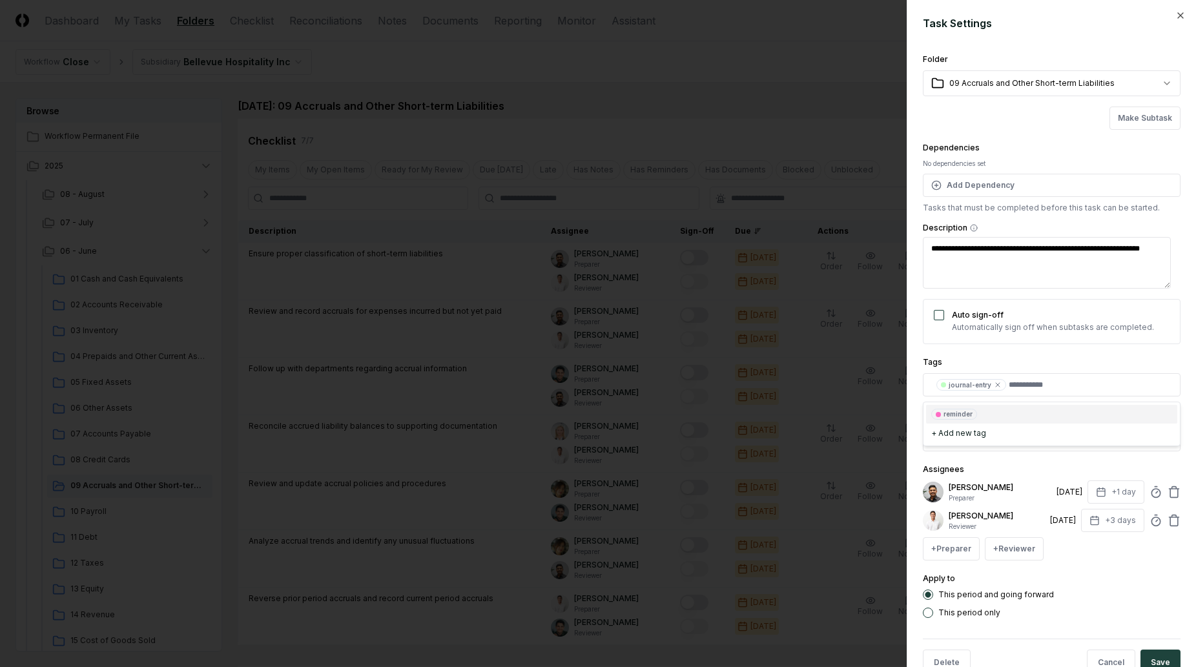
click at [1010, 367] on div "Tags journal-entry reminder + Add new tag" at bounding box center [1052, 375] width 258 height 42
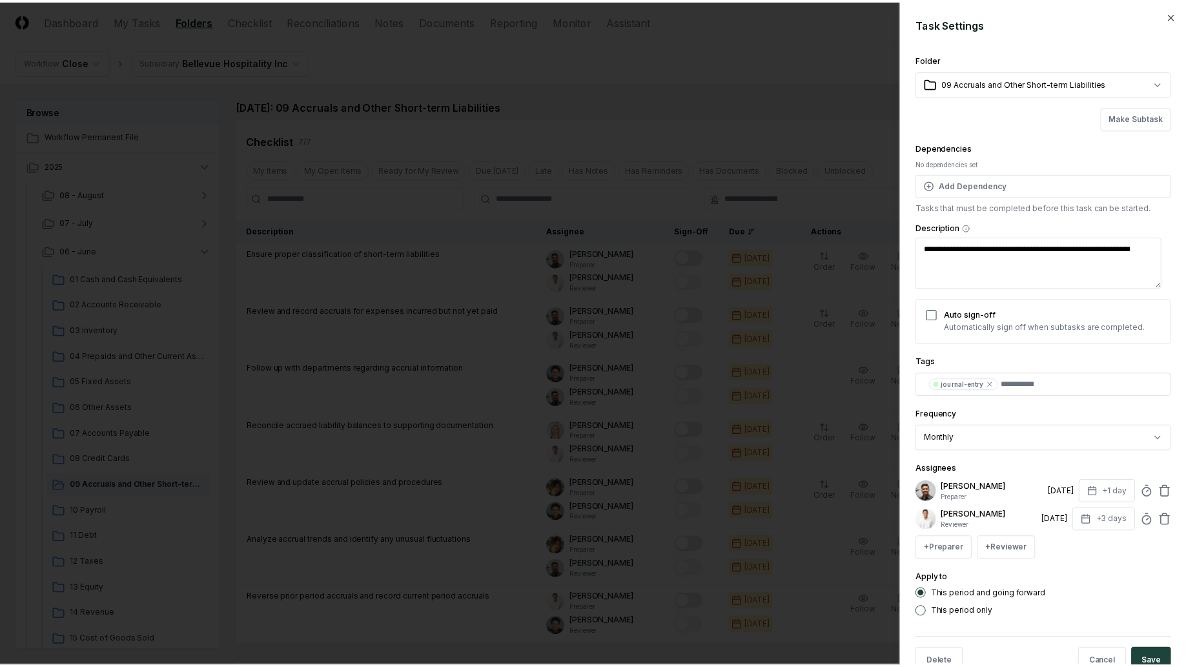
scroll to position [34, 0]
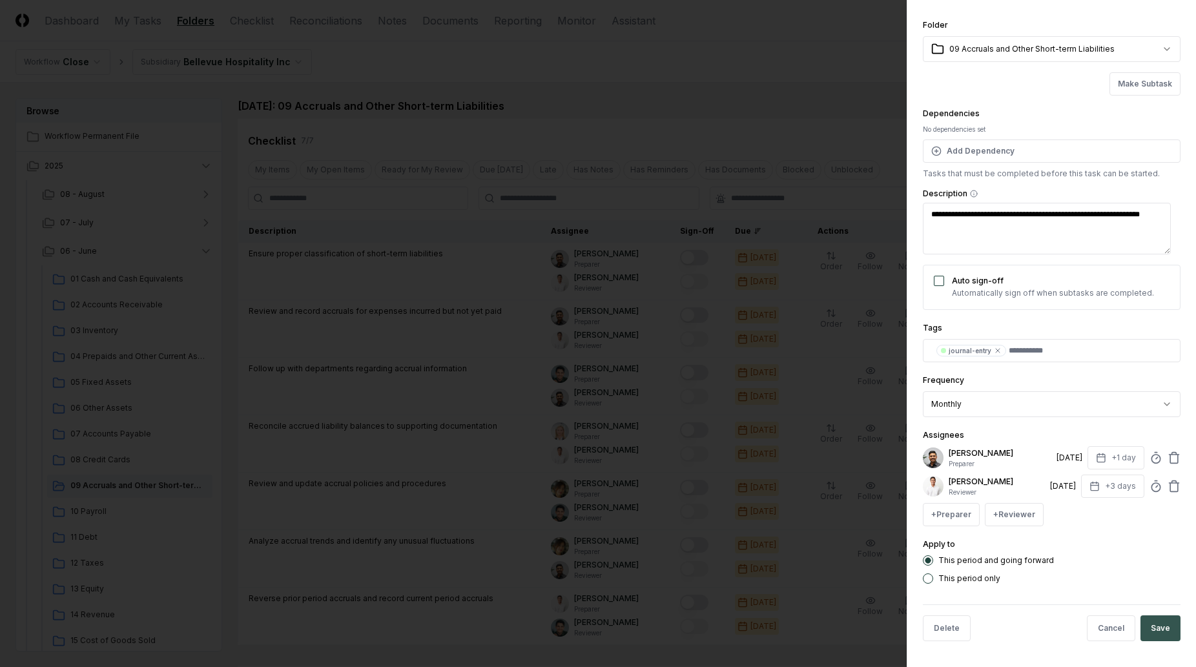
click at [1143, 620] on button "Save" at bounding box center [1160, 628] width 40 height 26
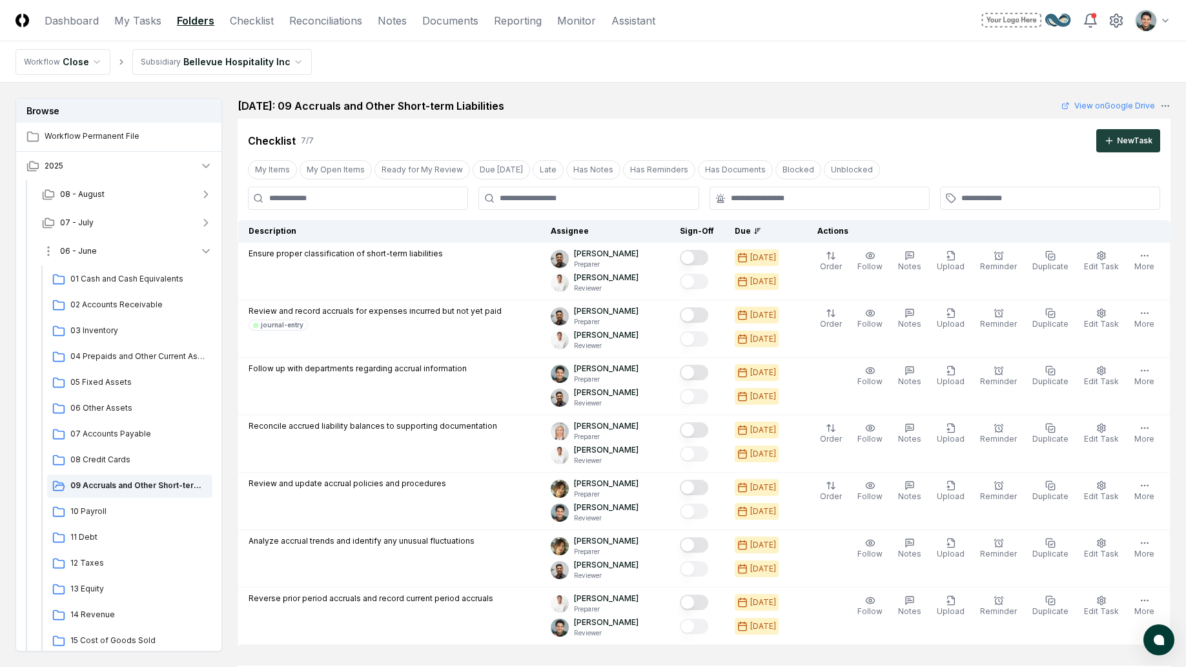
click at [155, 254] on button "06 - June" at bounding box center [127, 251] width 191 height 28
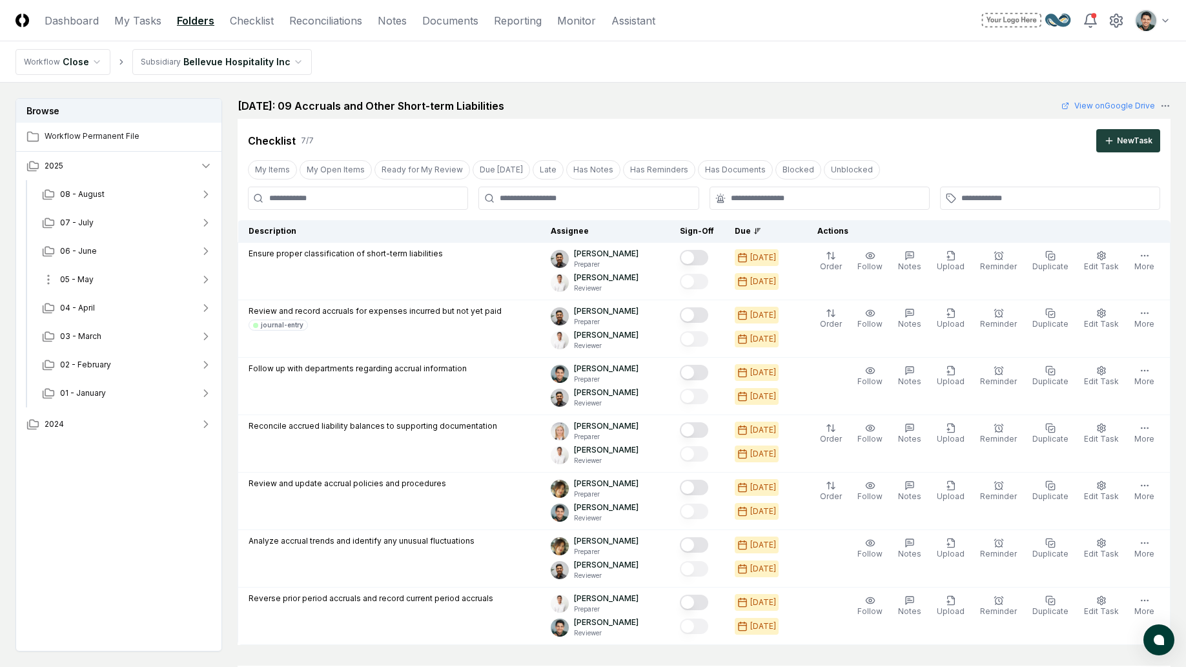
click at [140, 278] on button "05 - May" at bounding box center [127, 279] width 191 height 28
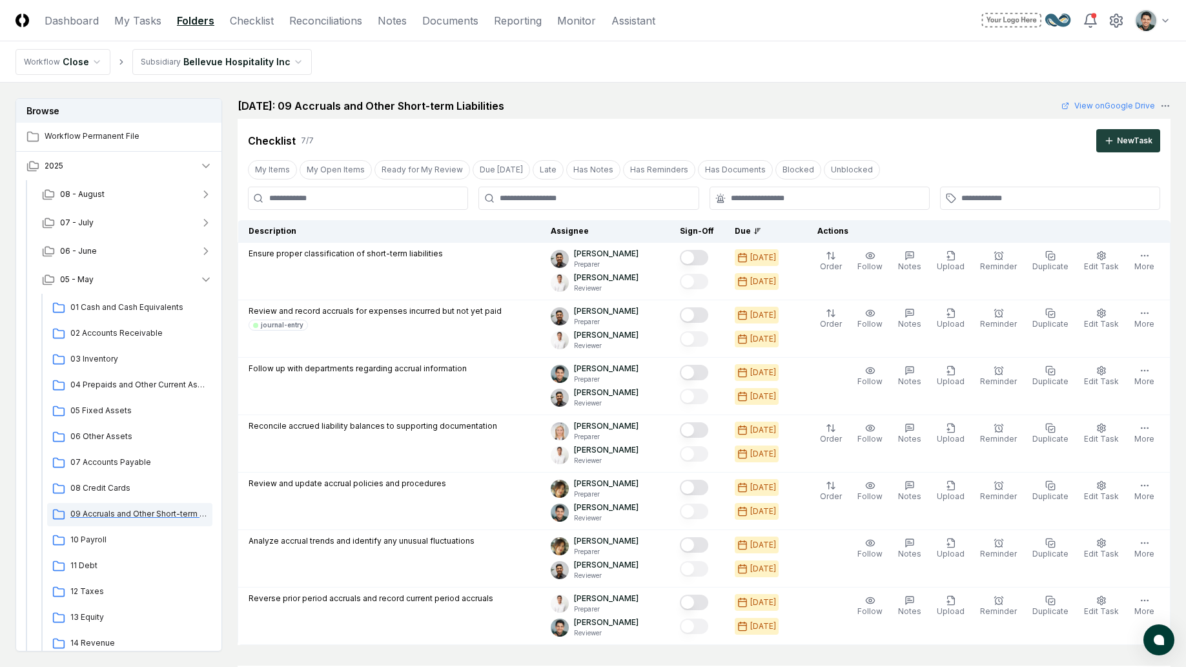
click at [138, 511] on span "09 Accruals and Other Short-term Liabilities" at bounding box center [138, 514] width 137 height 12
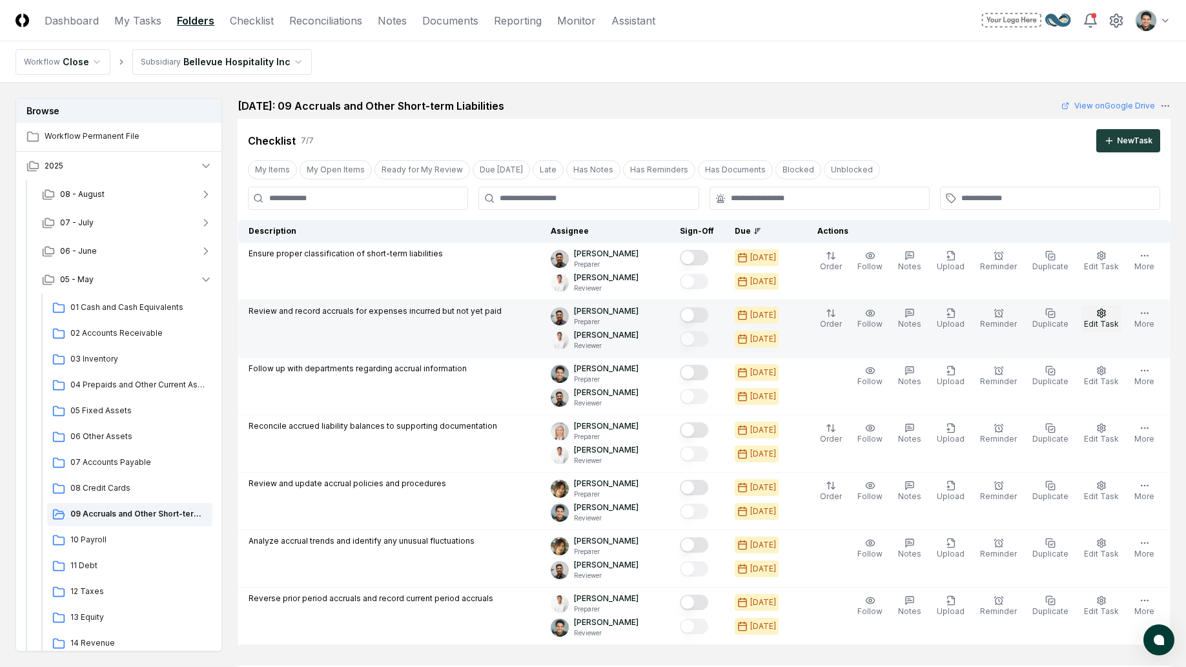
click at [1110, 312] on button "Edit Task" at bounding box center [1101, 318] width 40 height 27
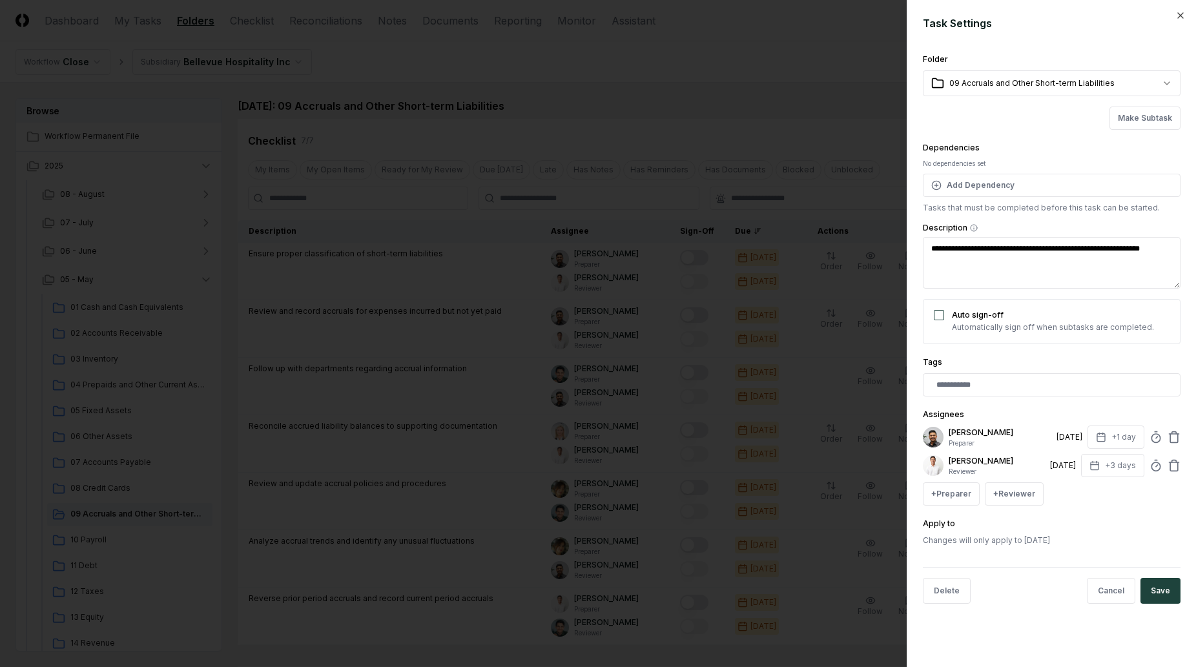
click at [996, 377] on div at bounding box center [1052, 384] width 258 height 23
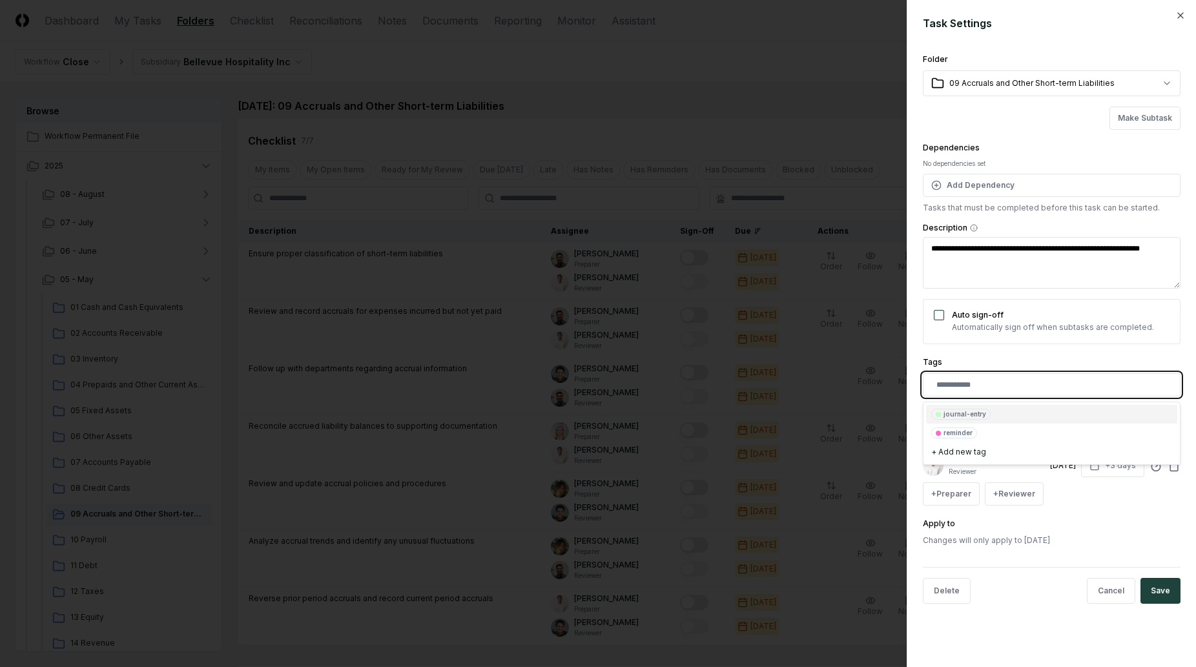
click at [994, 380] on input "text" at bounding box center [1054, 385] width 236 height 12
click at [983, 411] on div "journal-entry" at bounding box center [964, 414] width 43 height 10
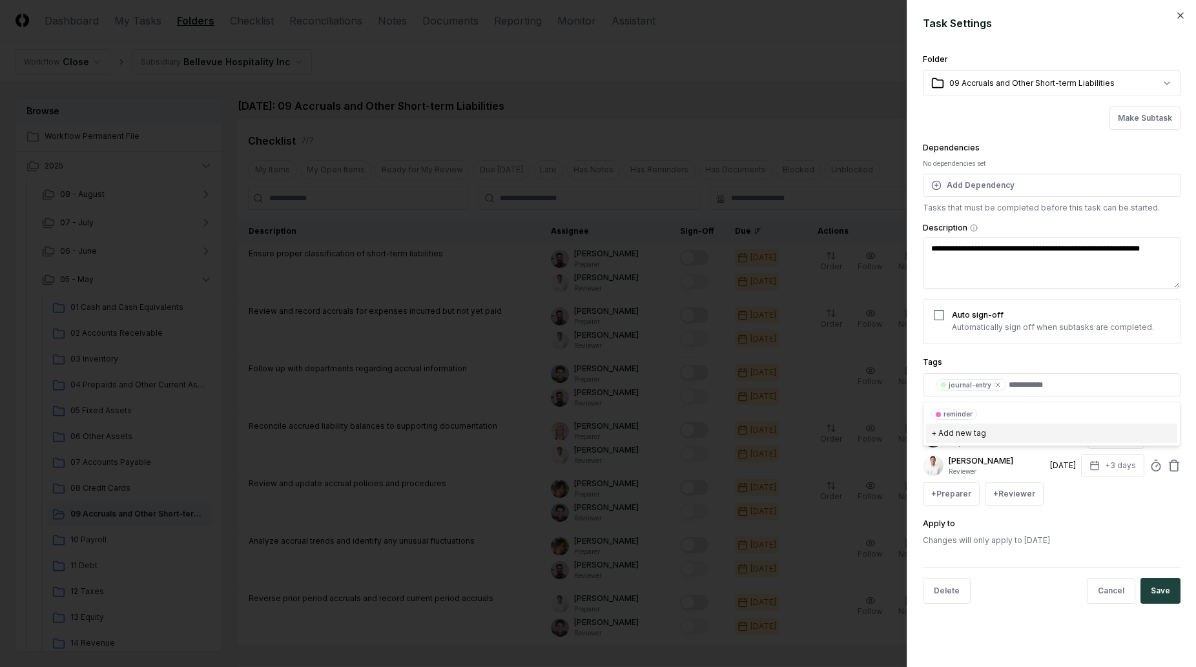
click at [1134, 642] on div "**********" at bounding box center [1050, 333] width 289 height 667
click at [1159, 605] on div "Delete Cancel Save" at bounding box center [1052, 590] width 258 height 47
click at [1160, 604] on div "Delete Cancel Save" at bounding box center [1052, 590] width 258 height 47
click at [1160, 598] on button "Save" at bounding box center [1160, 591] width 40 height 26
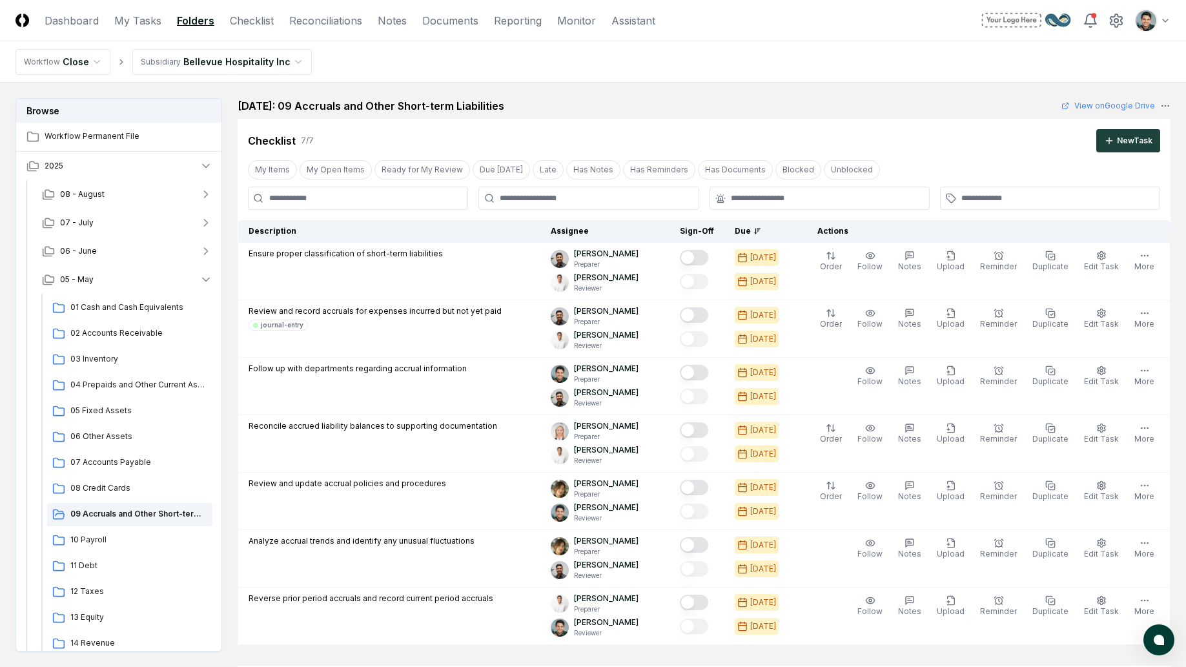
click at [718, 100] on div "May 2025: 09 Accruals and Other Short-term Liabilities View on Google Drive" at bounding box center [704, 105] width 933 height 15
click at [107, 311] on span "01 Cash and Cash Equivalents" at bounding box center [138, 308] width 137 height 12
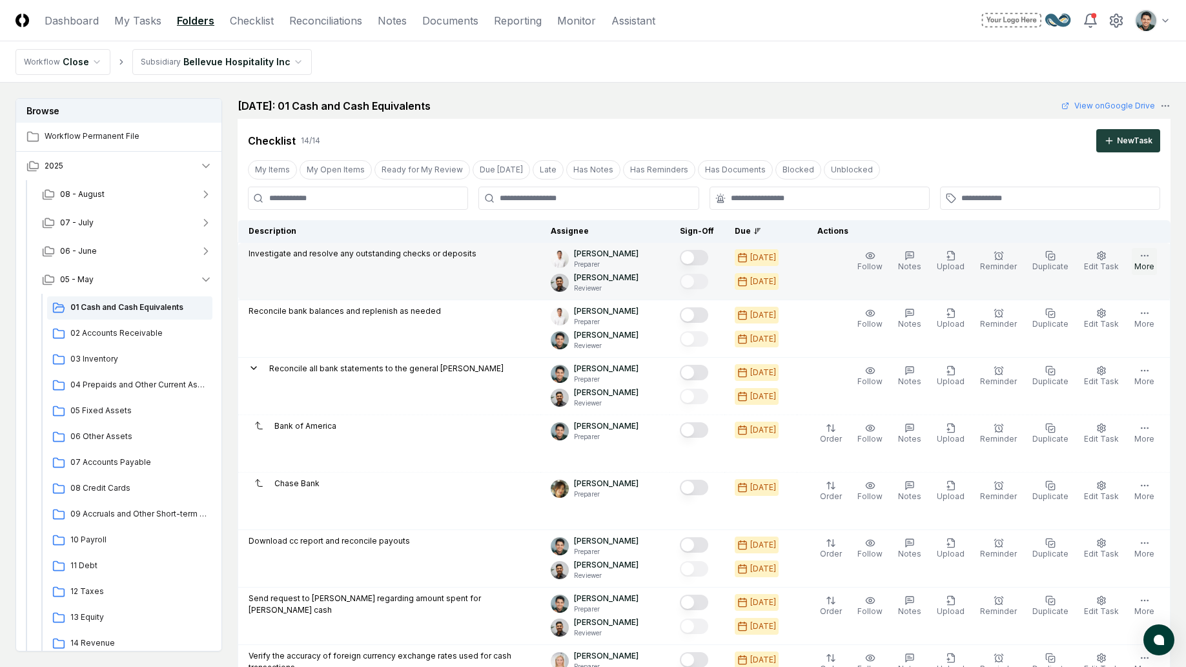
click at [1134, 260] on button "More" at bounding box center [1144, 261] width 25 height 27
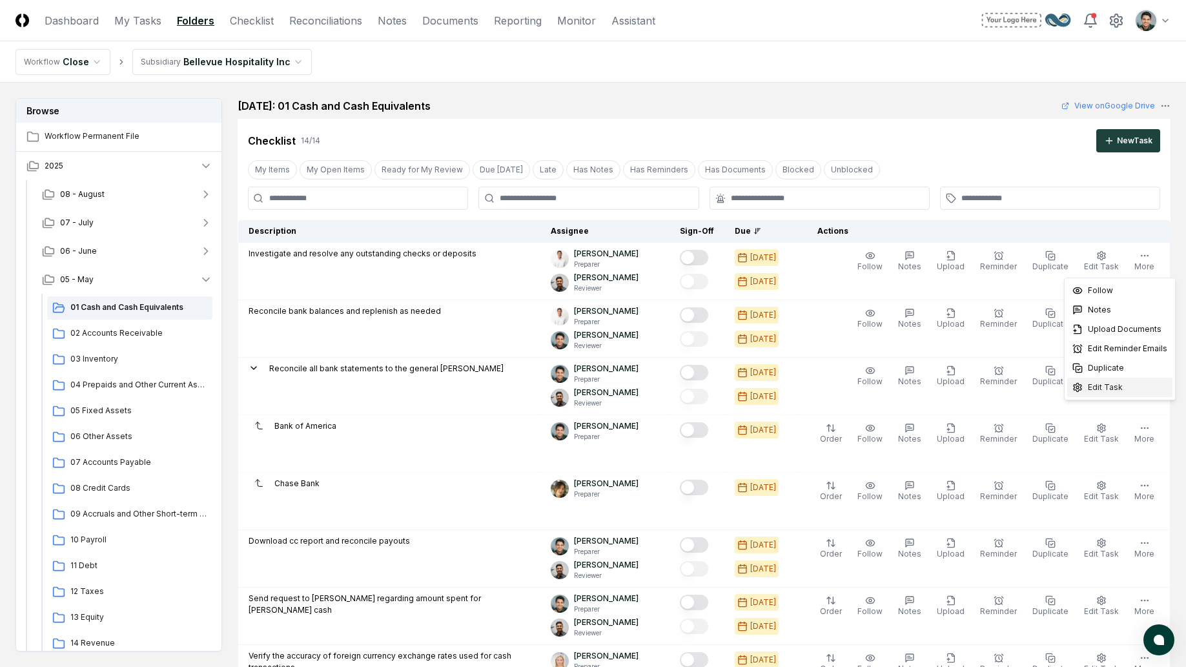
click at [1107, 378] on div "Edit Task" at bounding box center [1119, 387] width 105 height 19
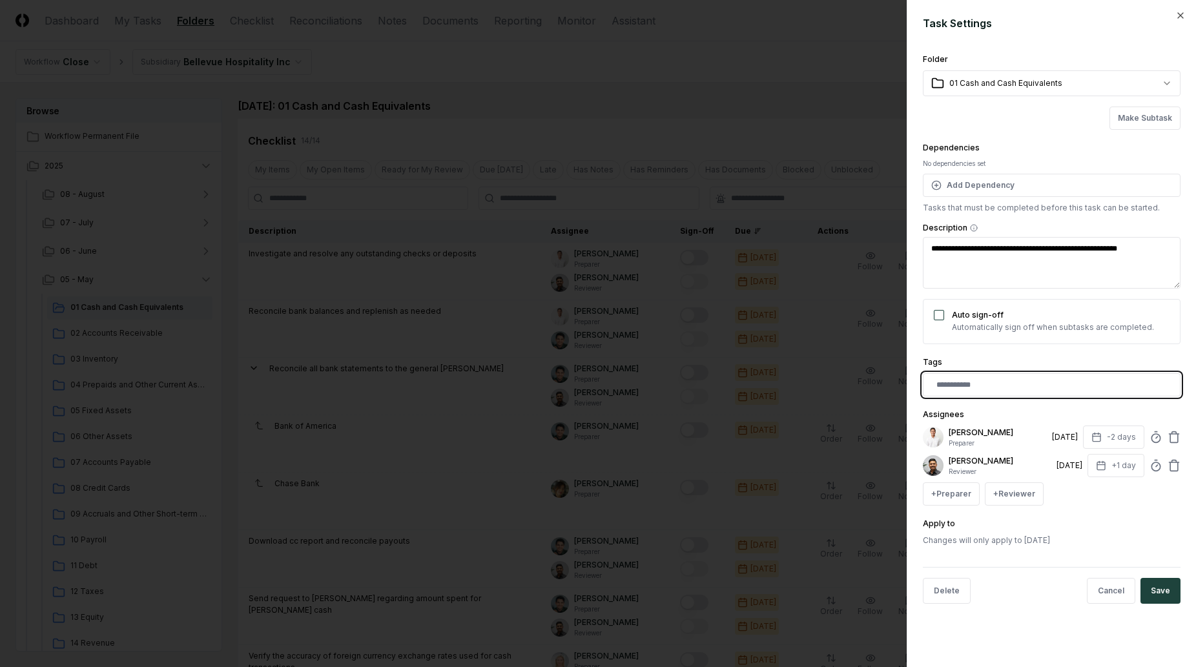
click at [1003, 387] on input "text" at bounding box center [1054, 385] width 236 height 12
click at [995, 429] on div "reminder" at bounding box center [1051, 433] width 251 height 19
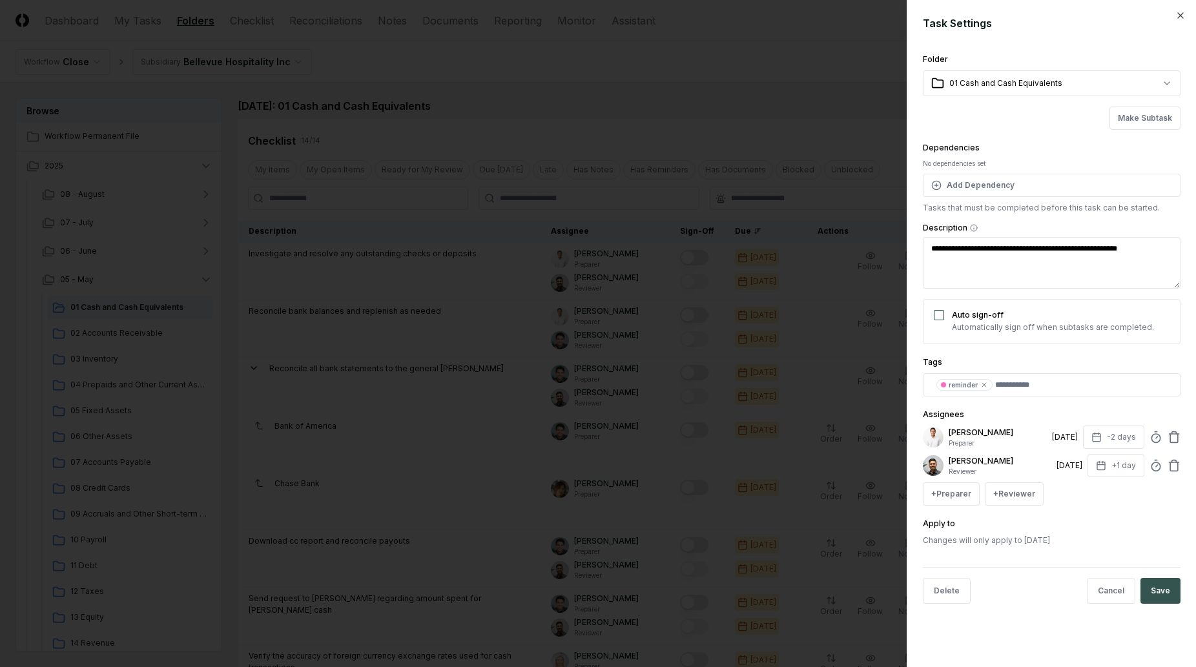
click at [1145, 589] on button "Save" at bounding box center [1160, 591] width 40 height 26
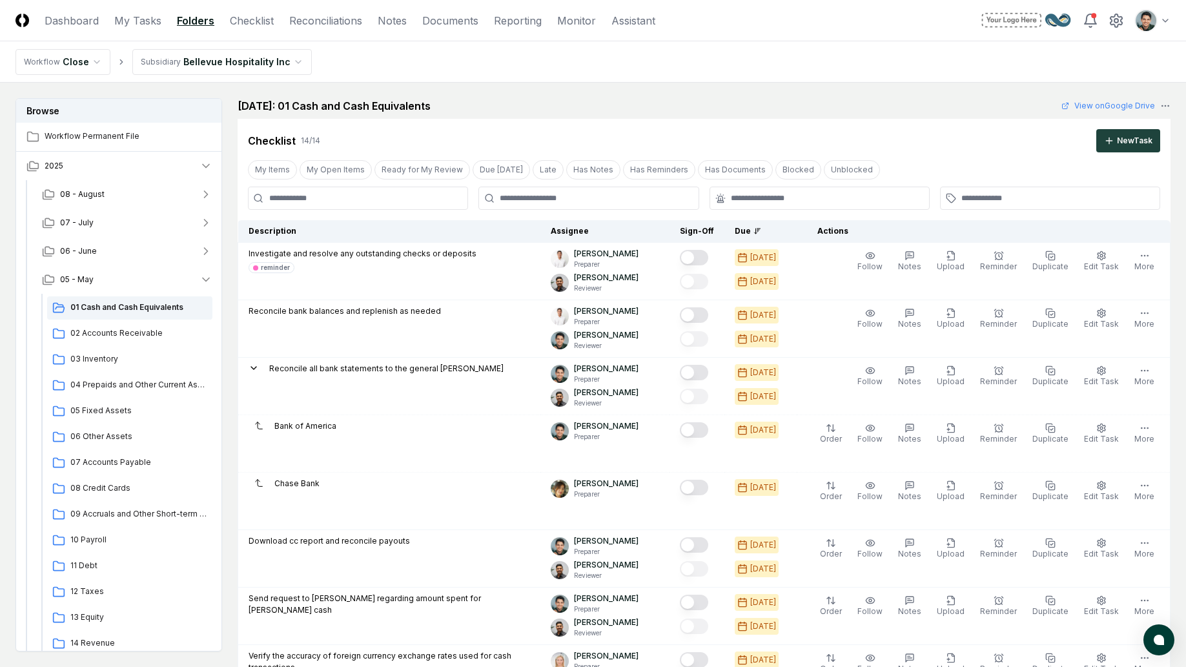
click at [639, 124] on div "Checklist 14 / 14 New Task" at bounding box center [704, 136] width 933 height 34
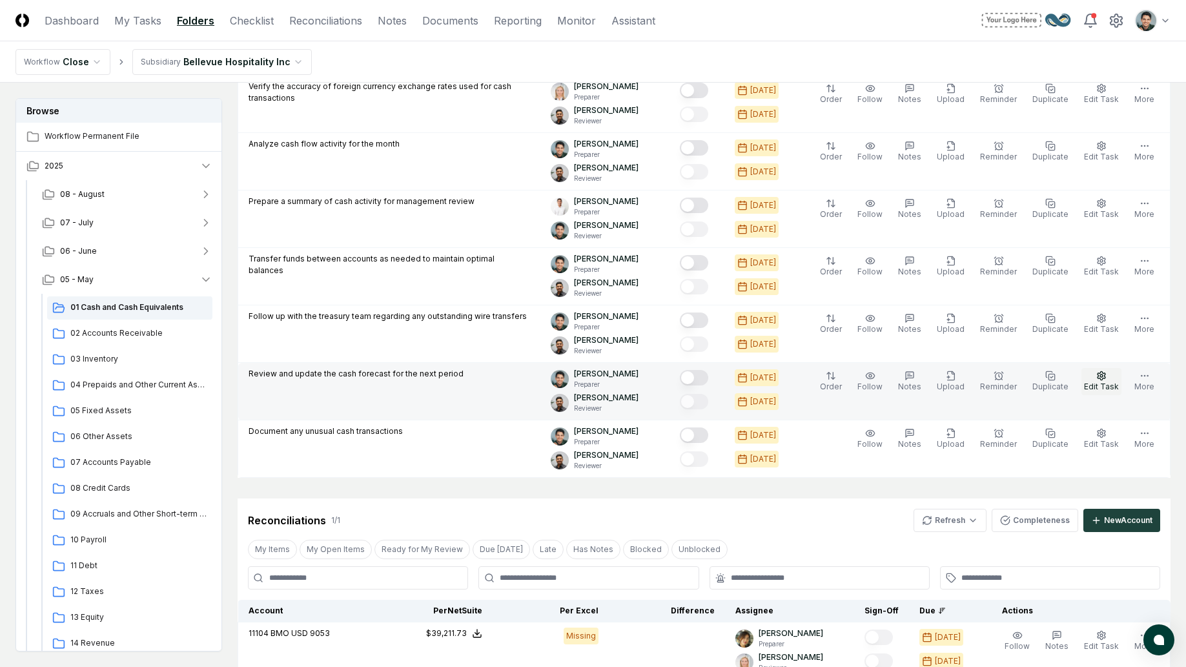
scroll to position [604, 0]
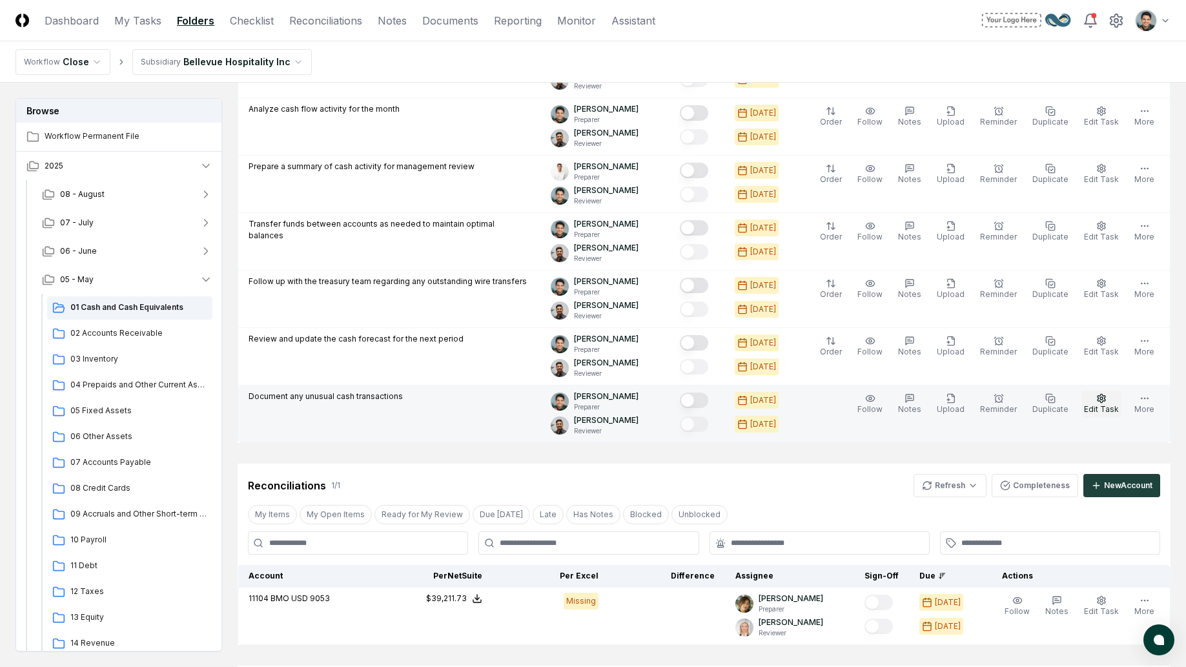
click at [1093, 408] on span "Edit Task" at bounding box center [1101, 409] width 35 height 10
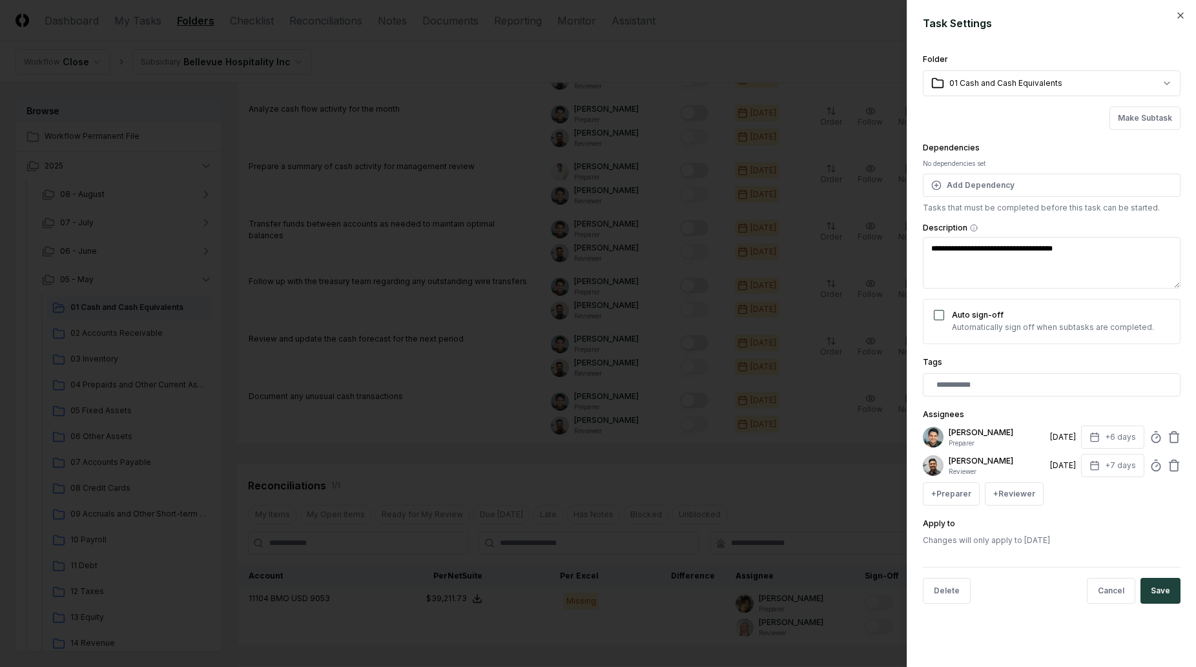
click at [1059, 377] on div at bounding box center [1052, 384] width 258 height 23
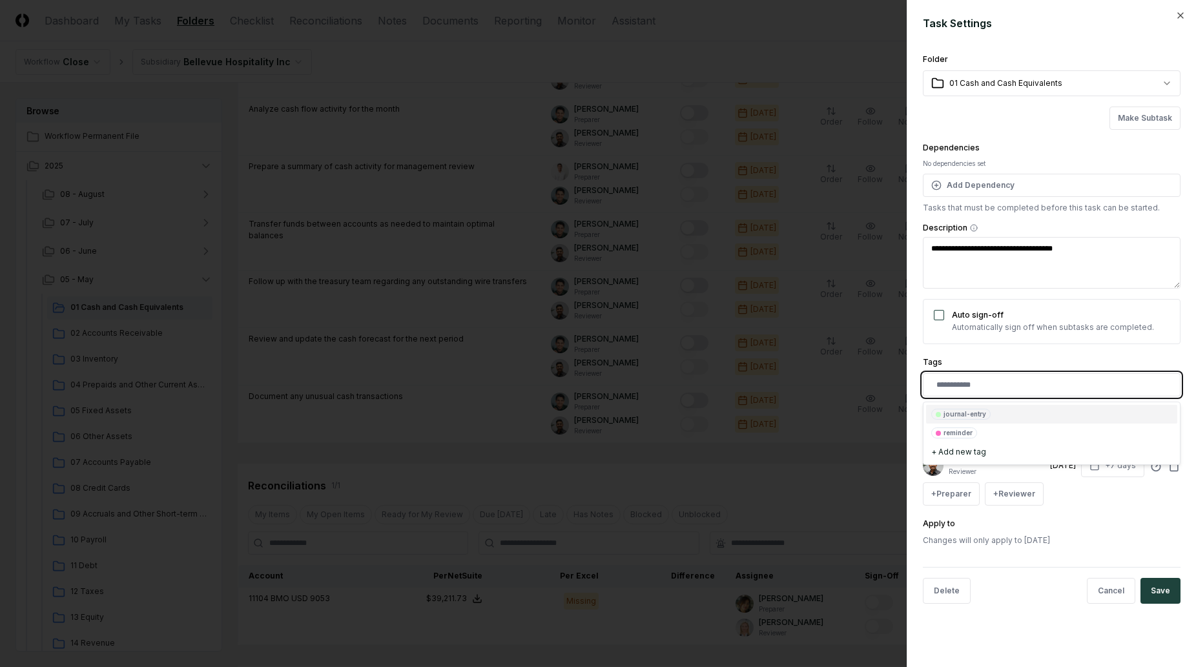
click at [1048, 384] on input "text" at bounding box center [1054, 385] width 236 height 12
click at [992, 418] on div "journal-entry" at bounding box center [1051, 414] width 251 height 19
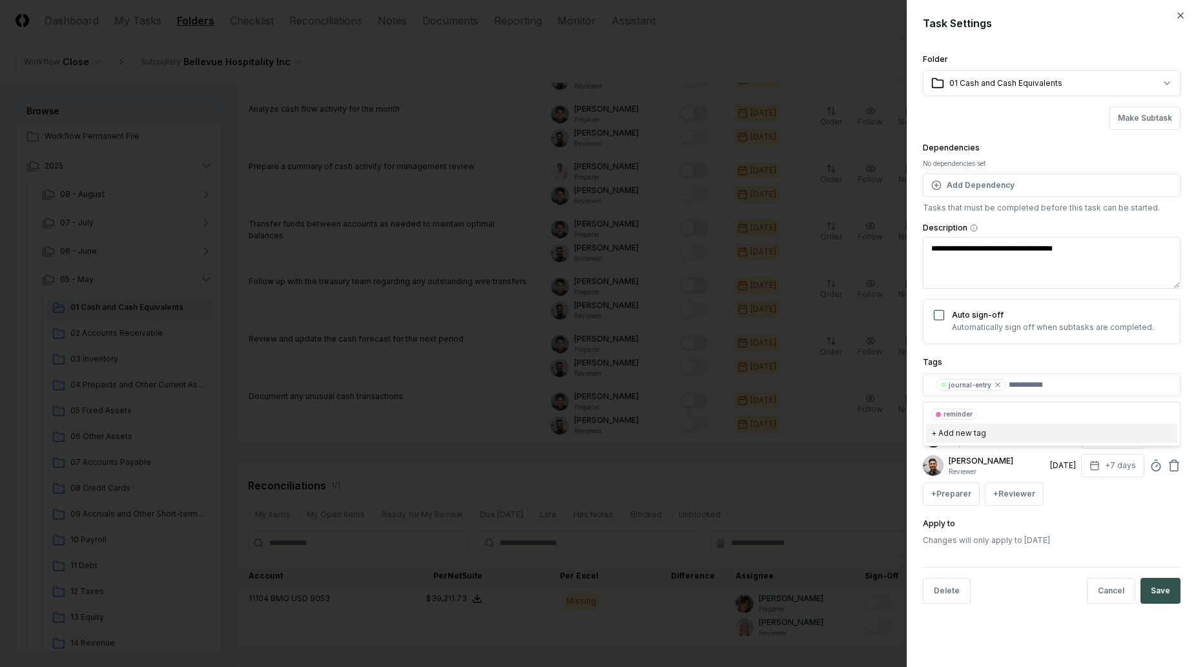
click at [1172, 597] on button "Save" at bounding box center [1160, 591] width 40 height 26
type textarea "*"
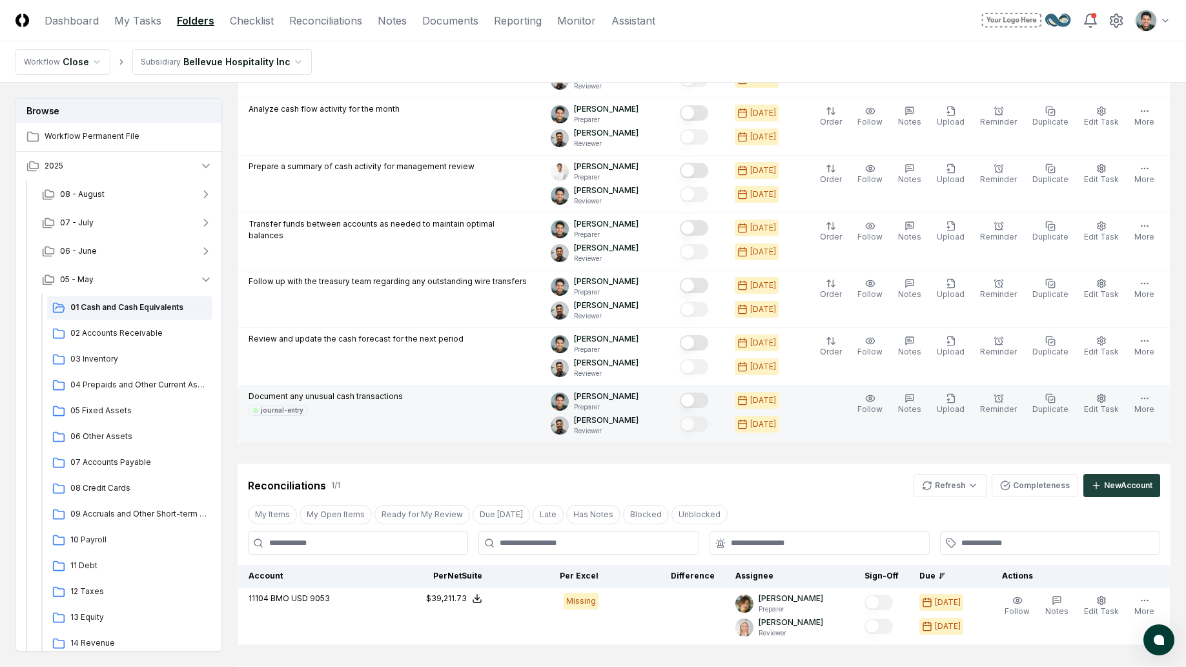
click at [456, 440] on td "Document any unusual cash transactions journal-entry" at bounding box center [389, 413] width 303 height 57
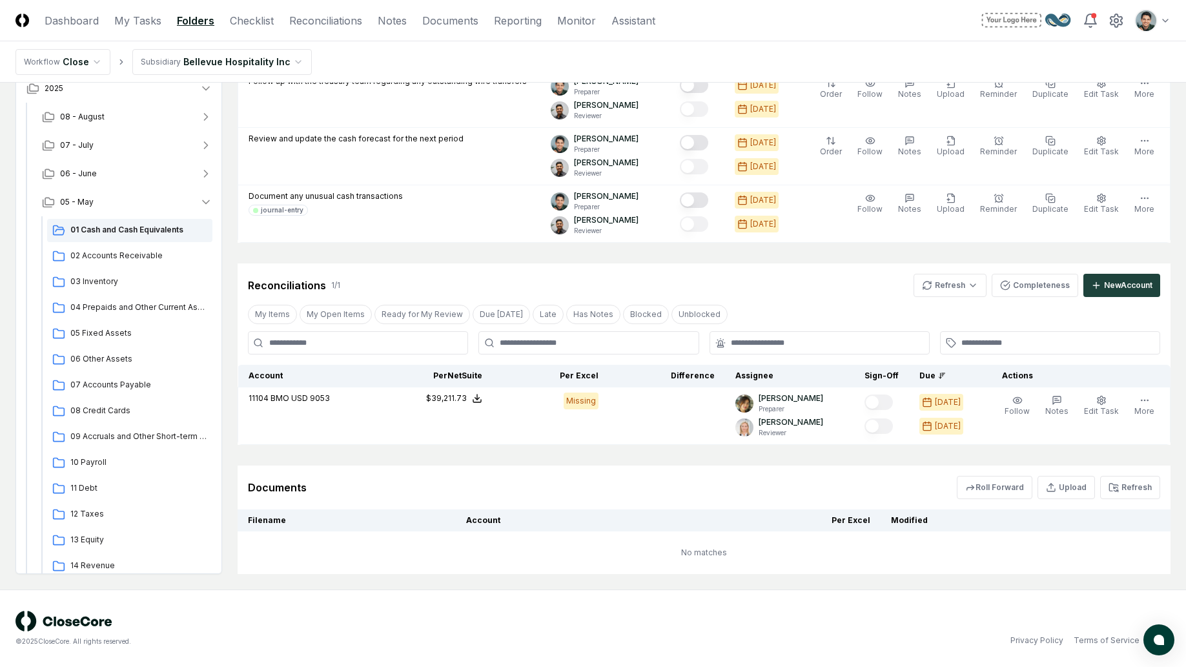
scroll to position [799, 0]
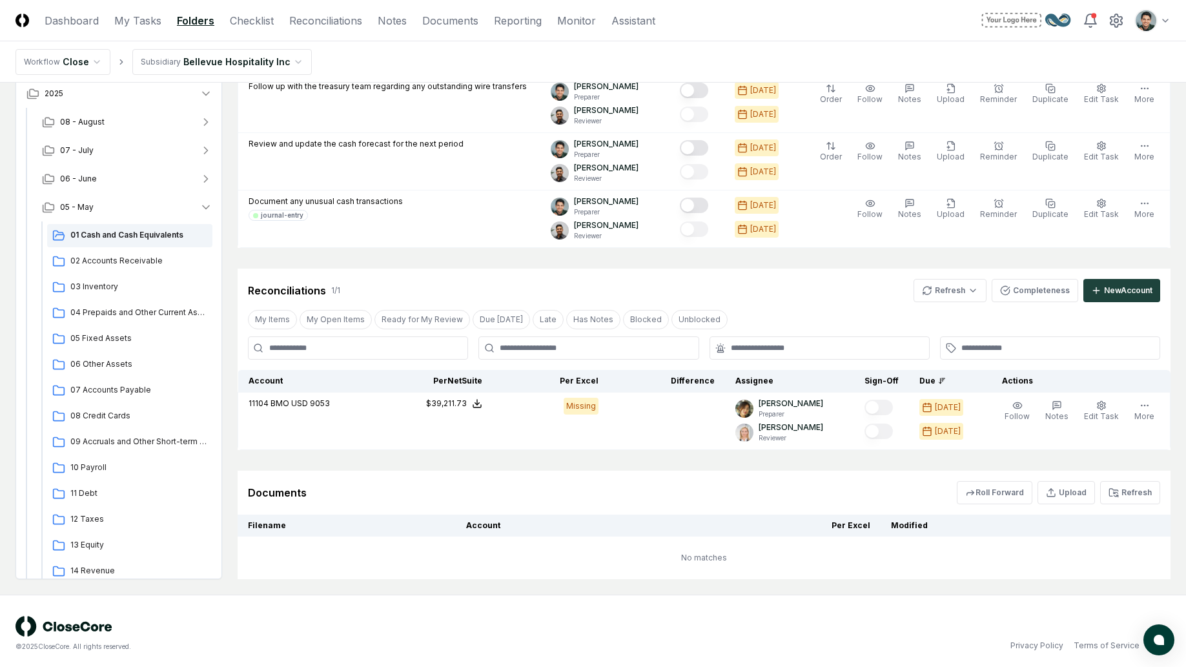
click at [424, 279] on div "Reconciliations 1 / 1 Refresh Completeness New Account" at bounding box center [704, 290] width 912 height 23
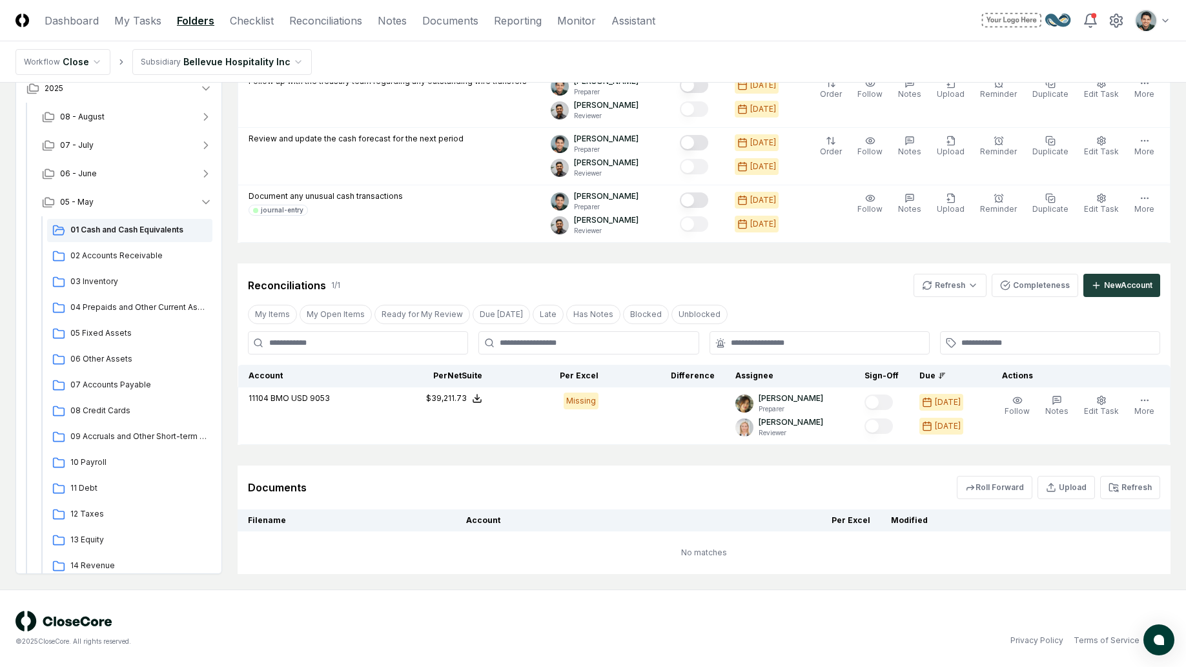
click at [340, 282] on div "Reconciliations 1 / 1 Refresh Completeness New Account" at bounding box center [704, 285] width 912 height 23
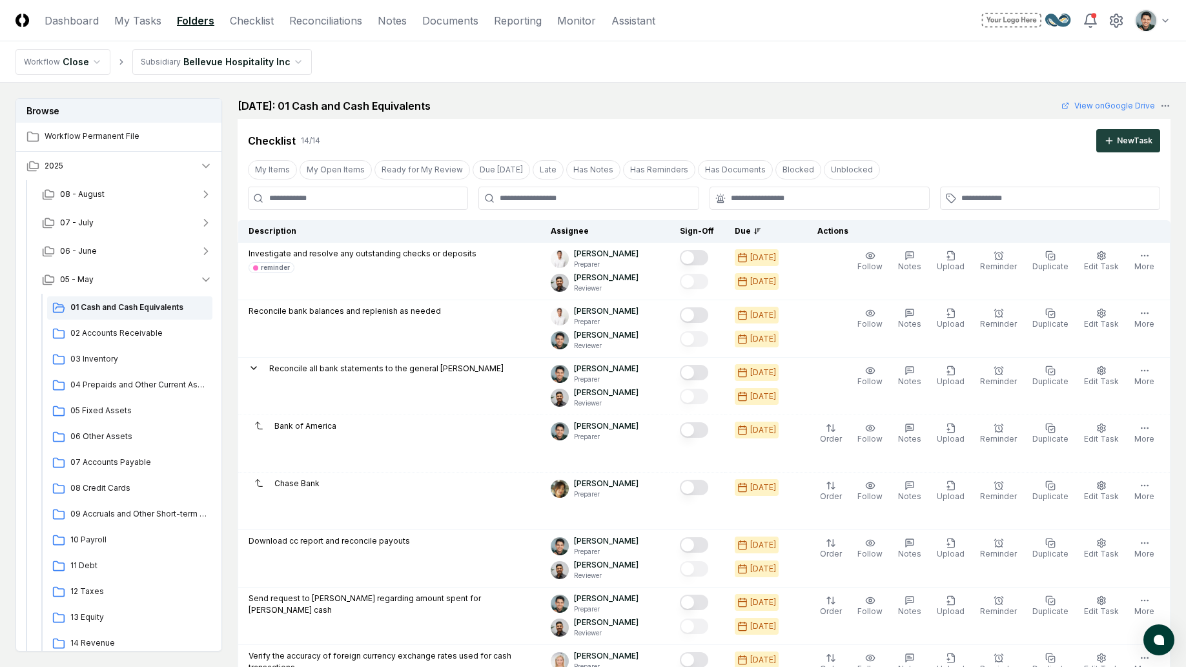
click at [375, 105] on h2 "May 2025: 01 Cash and Cash Equivalents" at bounding box center [334, 105] width 193 height 15
click at [380, 107] on h2 "May 2025: 01 Cash and Cash Equivalents" at bounding box center [334, 105] width 193 height 15
click at [396, 117] on div "Cancel Reassign May 2025: 01 Cash and Cash Equivalents View on Google Drive Che…" at bounding box center [704, 572] width 933 height 949
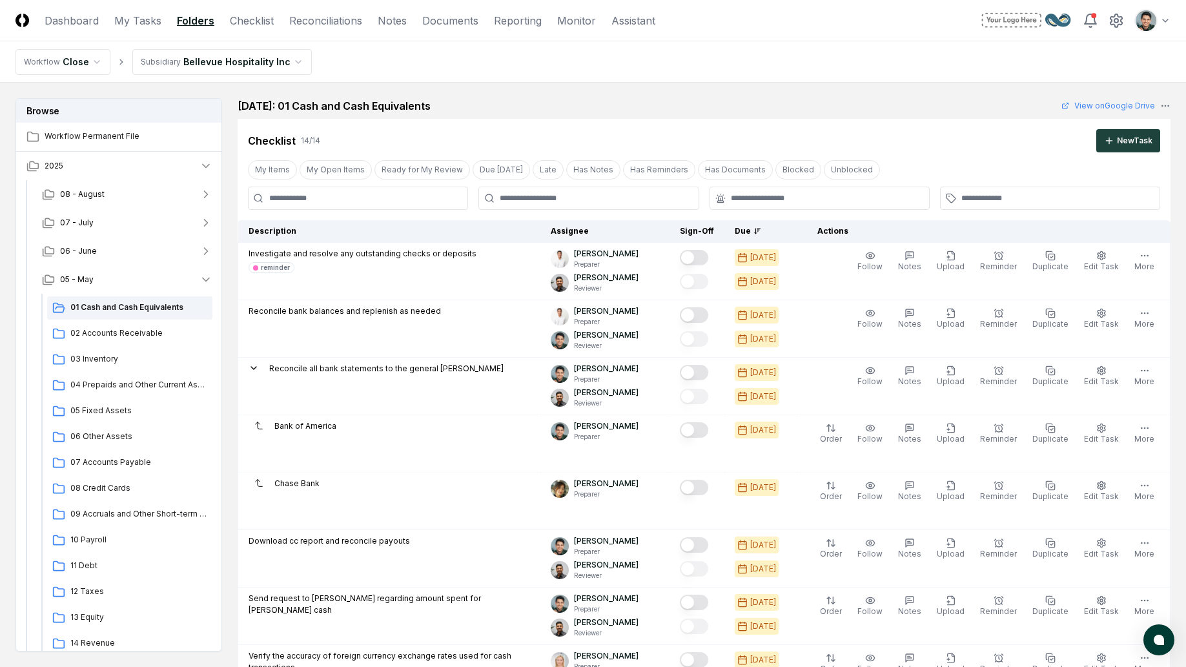
click at [396, 116] on div "Cancel Reassign May 2025: 01 Cash and Cash Equivalents View on Google Drive Che…" at bounding box center [704, 572] width 933 height 949
click at [395, 113] on h2 "May 2025: 01 Cash and Cash Equivalents" at bounding box center [334, 105] width 193 height 15
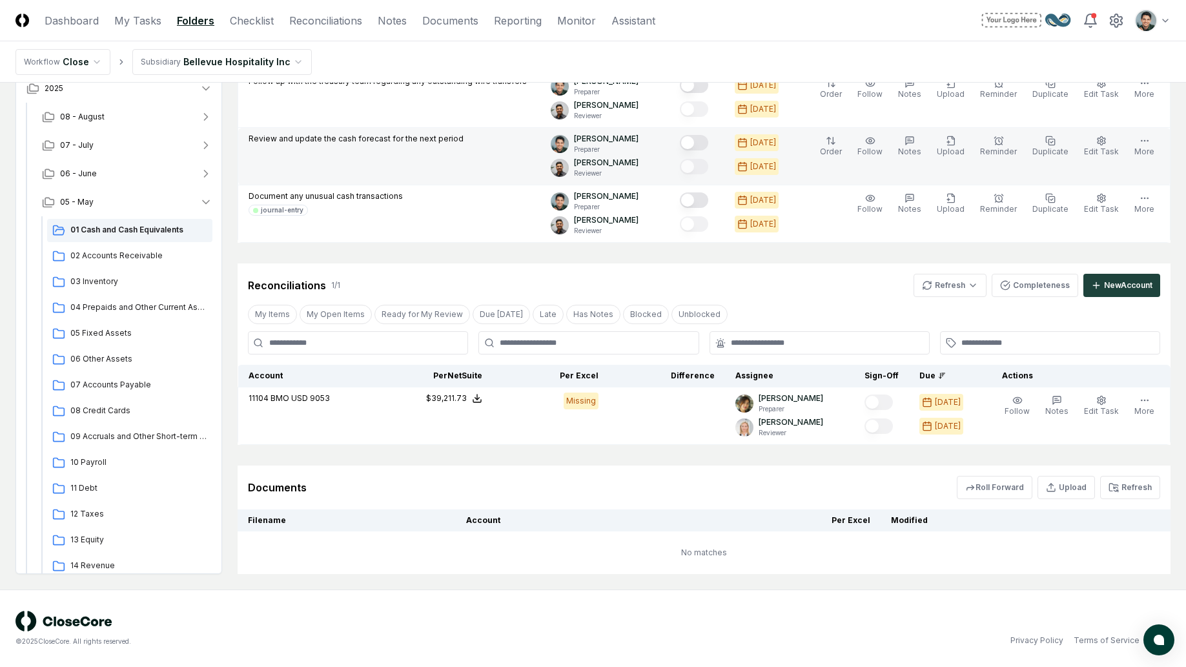
scroll to position [799, 0]
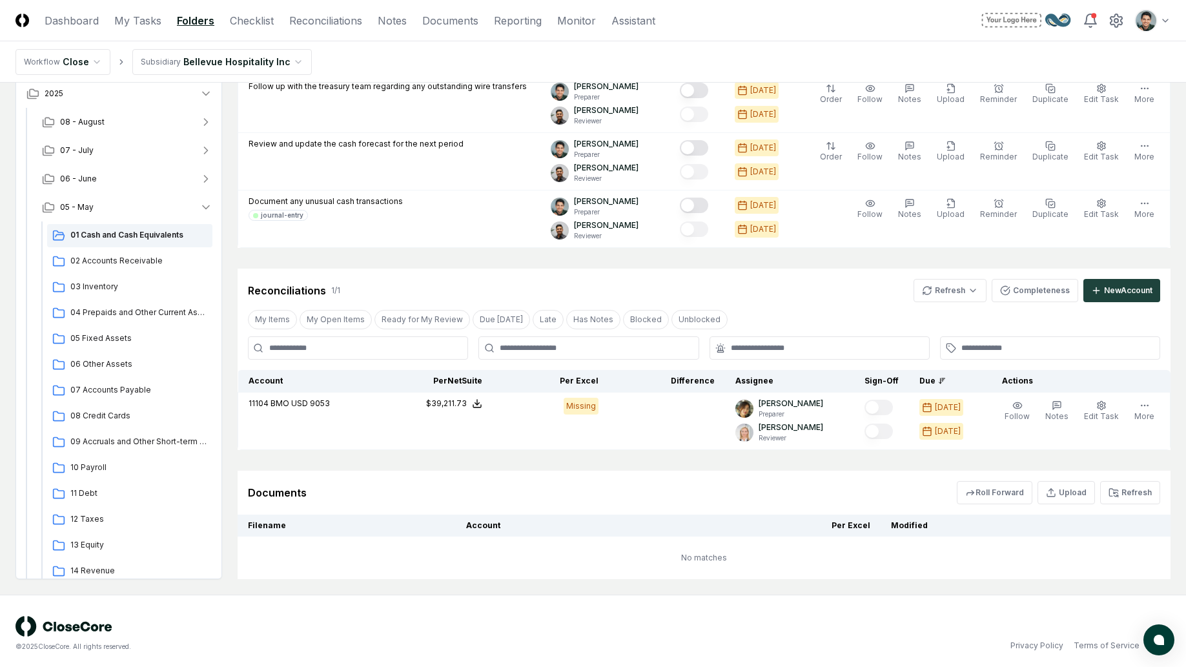
click at [816, 18] on header "CloseCore Dashboard My Tasks Folders Checklist Reconciliations Notes Documents …" at bounding box center [593, 20] width 1186 height 41
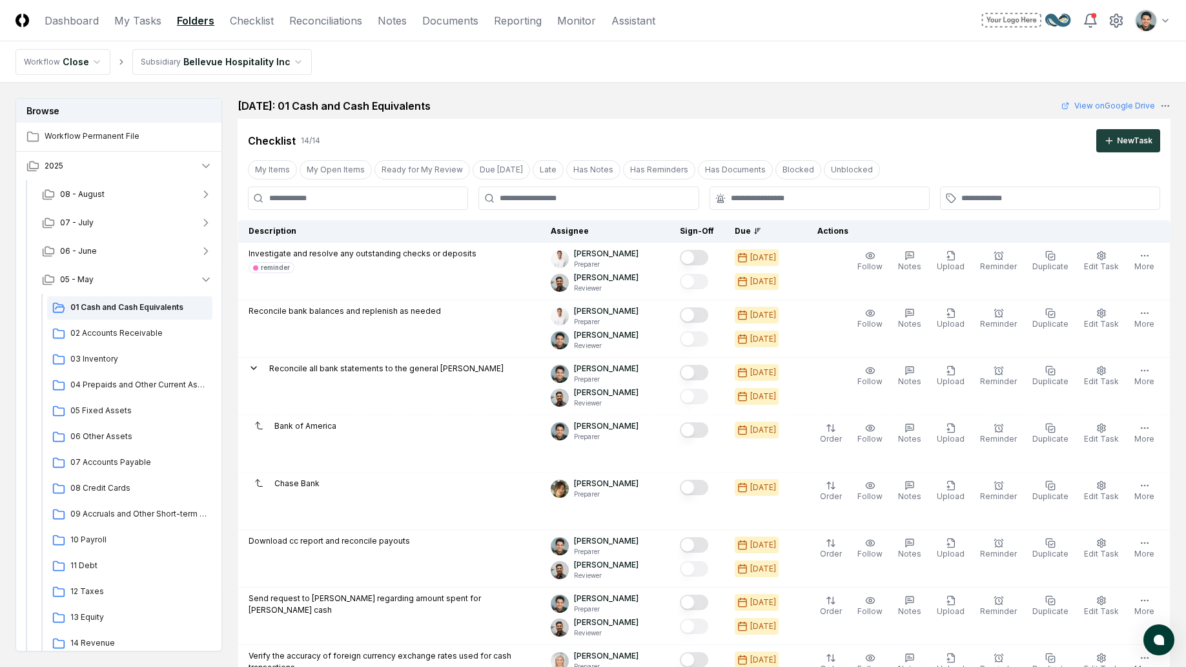
click at [577, 115] on div "Cancel Reassign May 2025: 01 Cash and Cash Equivalents View on Google Drive Che…" at bounding box center [704, 572] width 933 height 949
click at [546, 109] on div "May 2025: 01 Cash and Cash Equivalents View on Google Drive" at bounding box center [704, 105] width 933 height 15
click at [321, 114] on div "Cancel Reassign May 2025: 01 Cash and Cash Equivalents View on Google Drive Che…" at bounding box center [704, 572] width 933 height 949
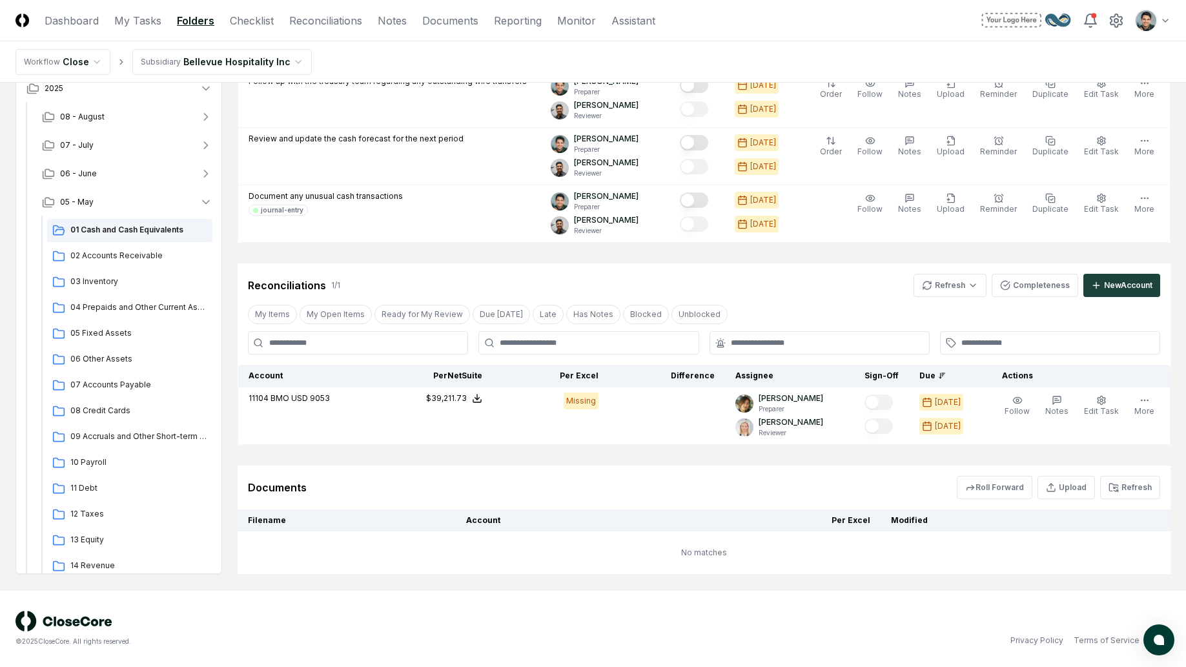
click at [595, 278] on div "Reconciliations 1 / 1 Refresh Completeness New Account" at bounding box center [704, 285] width 912 height 23
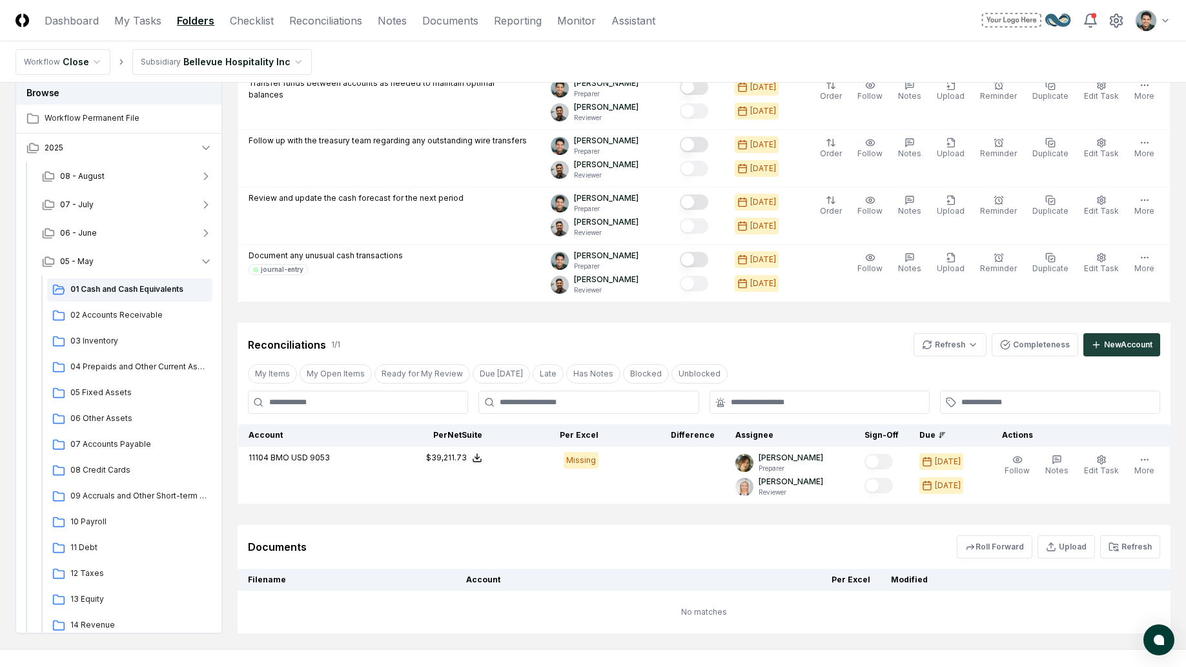
scroll to position [721, 0]
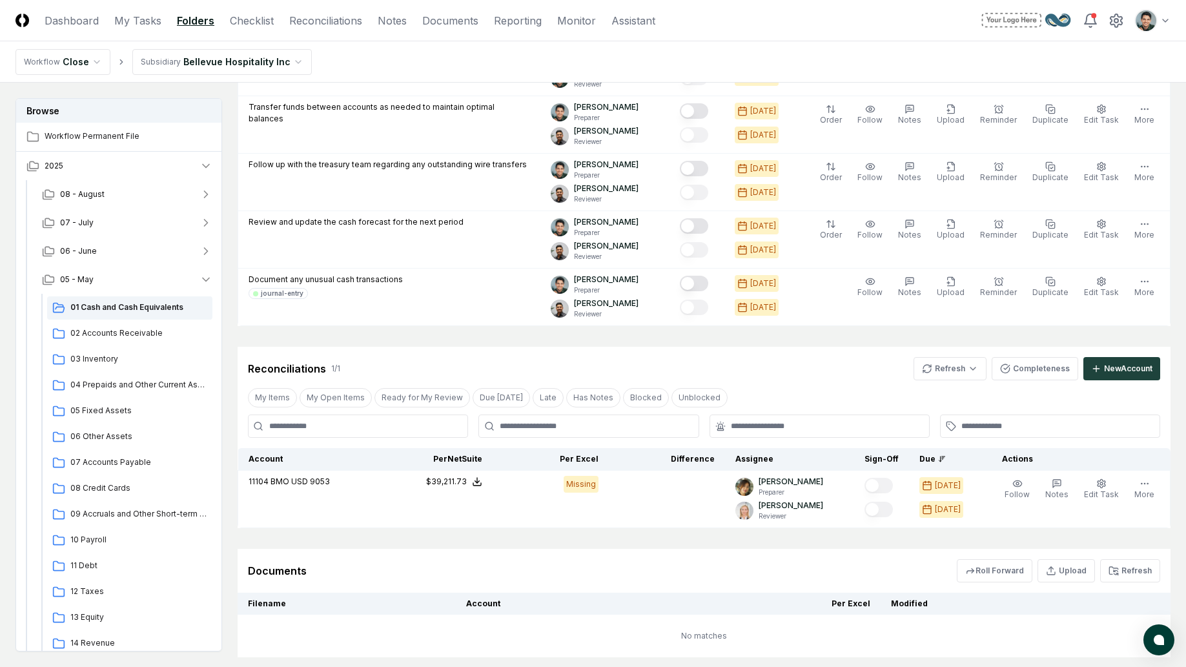
click at [486, 365] on div "Reconciliations 1 / 1 Refresh Completeness New Account" at bounding box center [704, 368] width 912 height 23
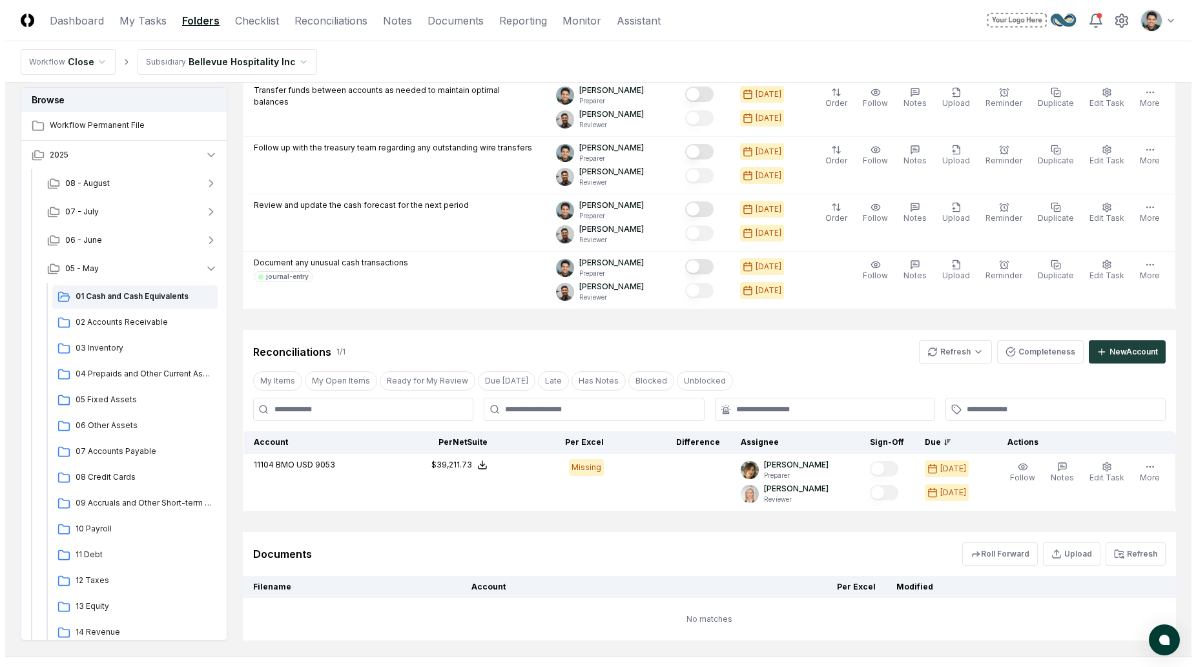
scroll to position [793, 0]
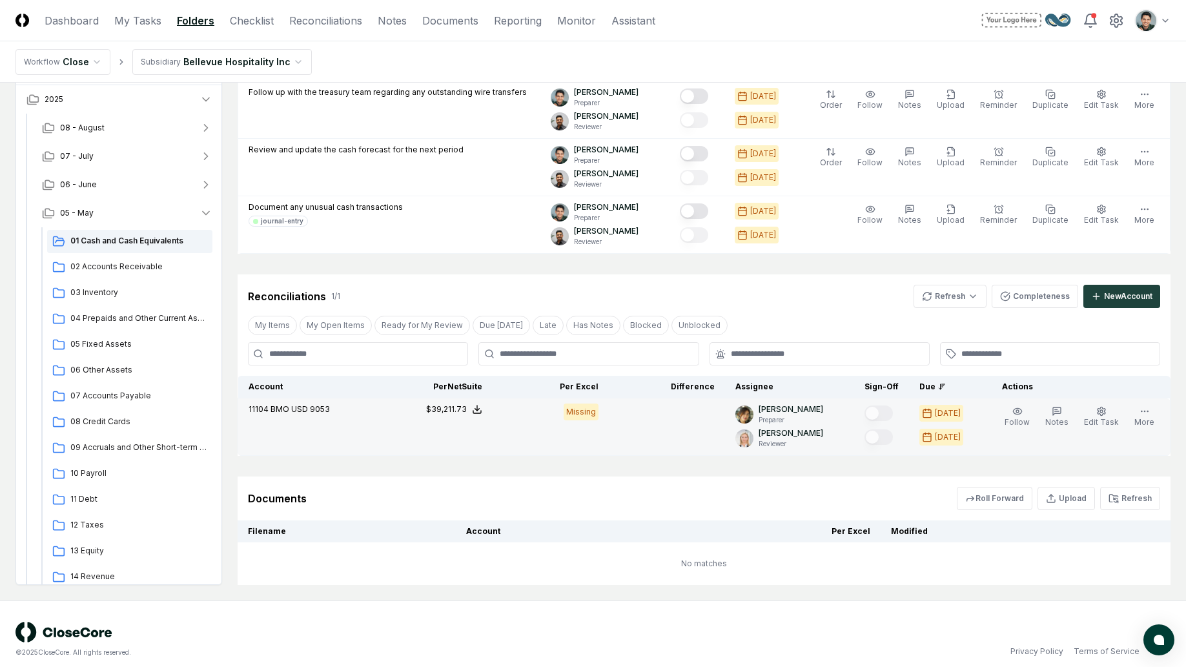
click at [446, 455] on td "$39,211.73" at bounding box center [434, 426] width 116 height 57
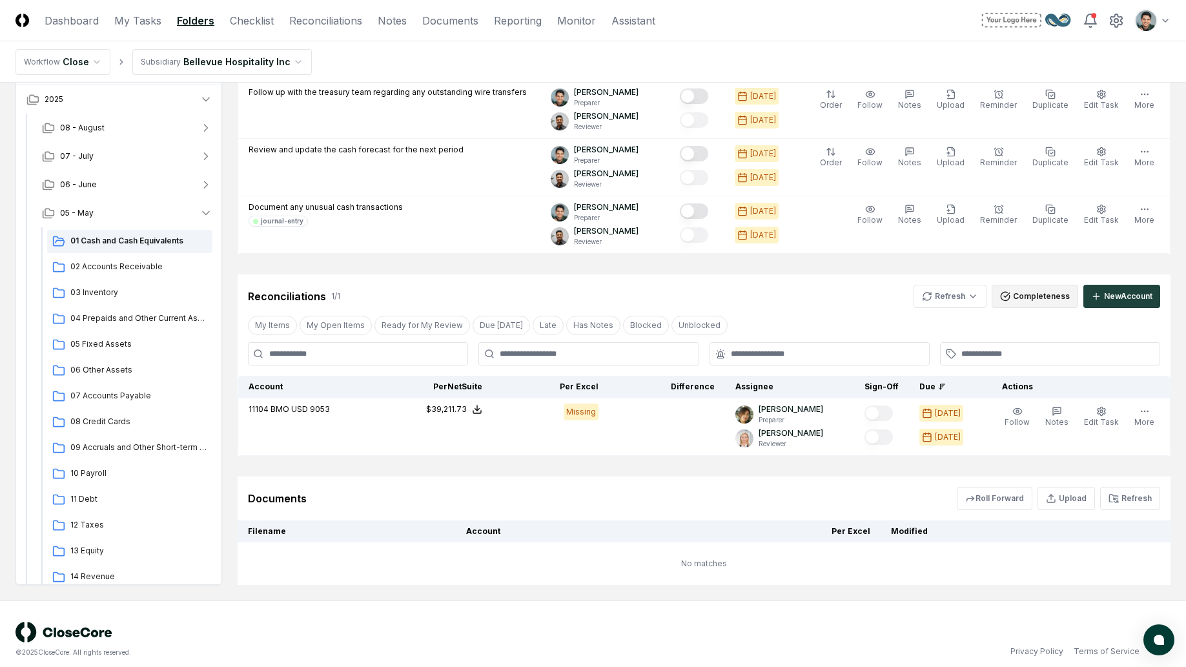
click at [1037, 303] on button "Completeness" at bounding box center [1035, 296] width 87 height 23
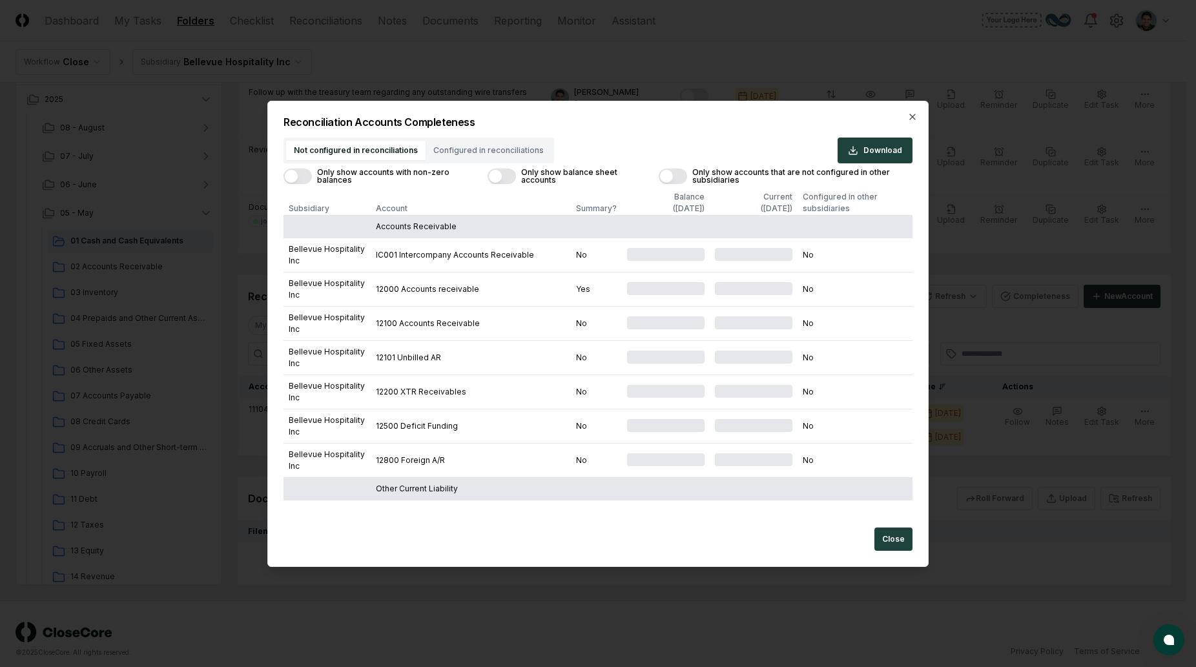
click at [506, 182] on button "Only show balance sheet accounts" at bounding box center [501, 176] width 28 height 15
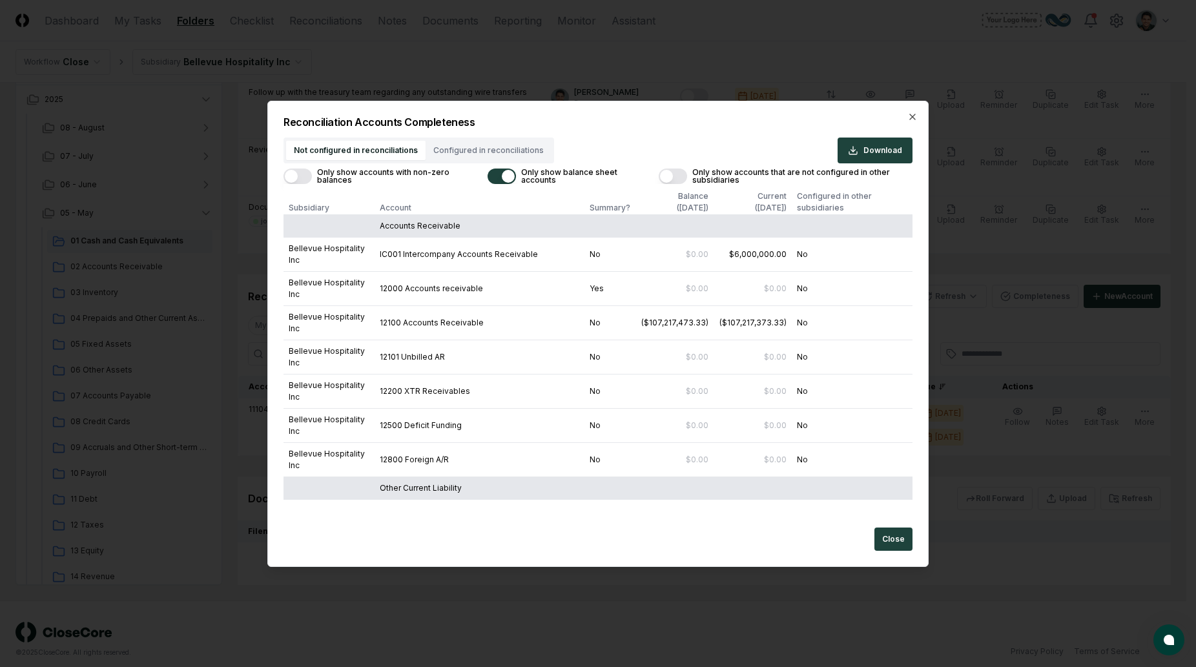
click at [299, 178] on button "Only show accounts with non-zero balances" at bounding box center [297, 176] width 28 height 15
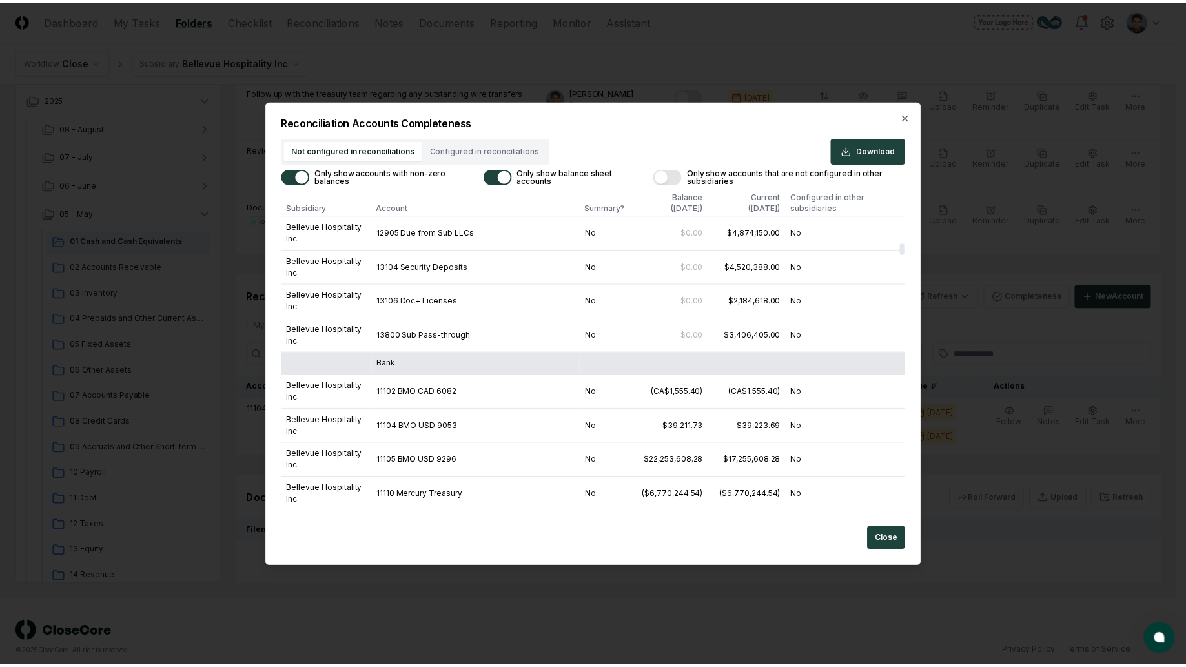
scroll to position [108, 0]
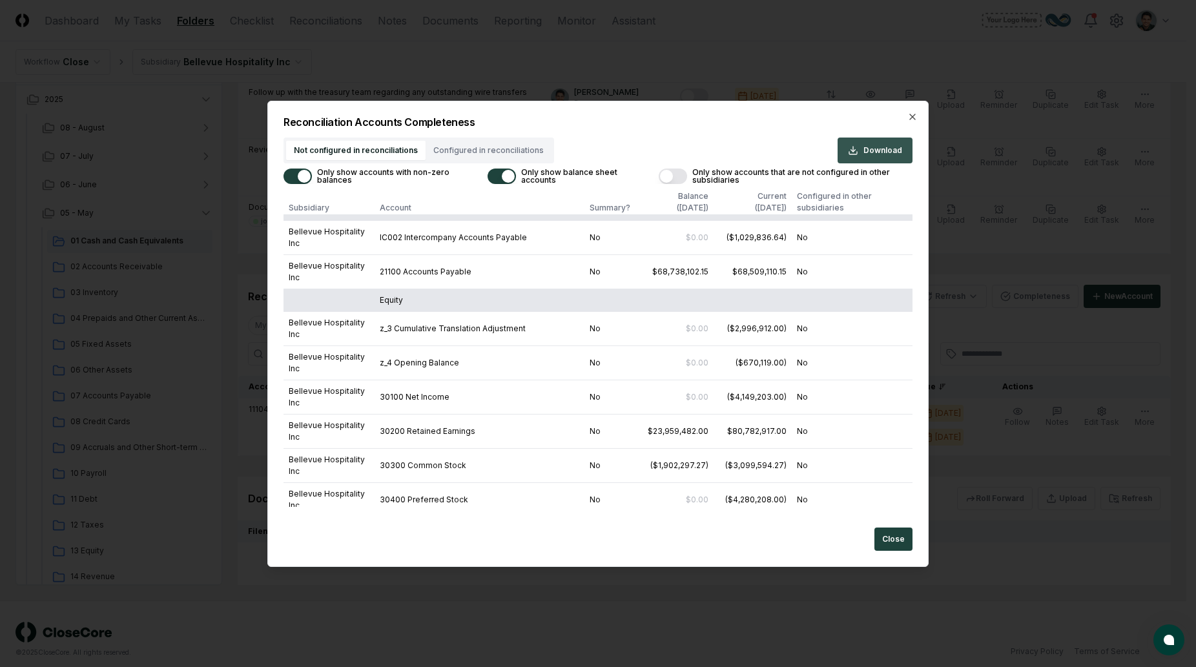
click at [877, 156] on span "Download" at bounding box center [882, 151] width 39 height 12
click at [617, 150] on div "Not configured in reconciliations Configured in reconciliations Download" at bounding box center [597, 151] width 629 height 26
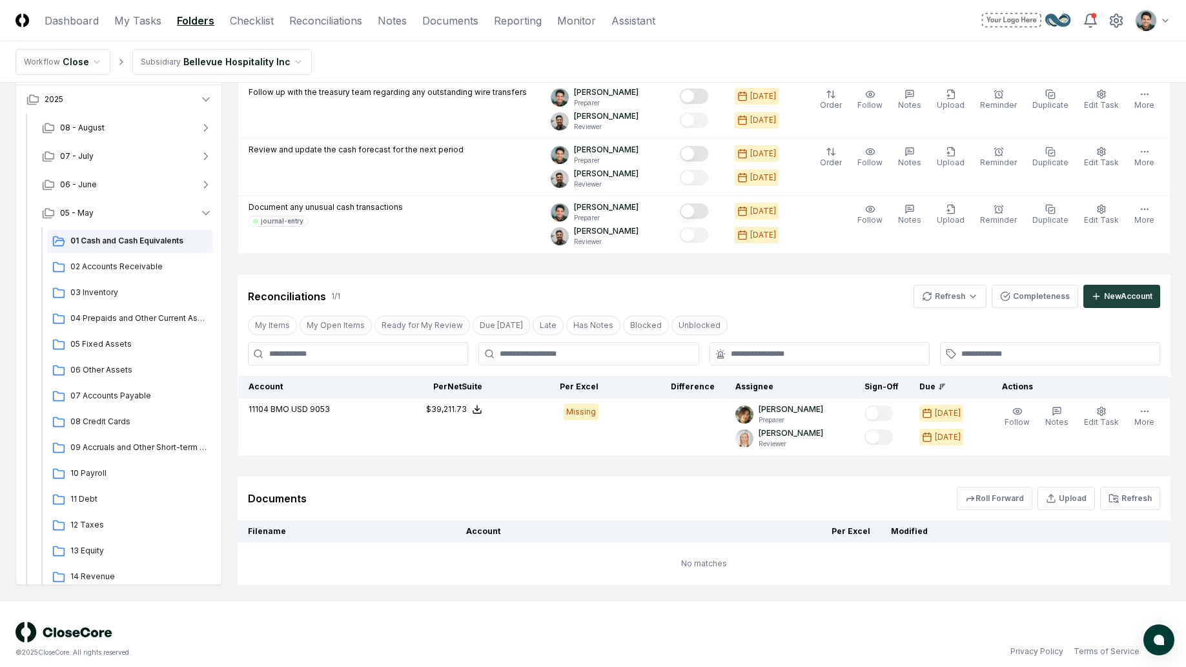
click at [458, 44] on nav "Workflow Close Subsidiary Bellevue Hospitality Inc" at bounding box center [593, 61] width 1186 height 41
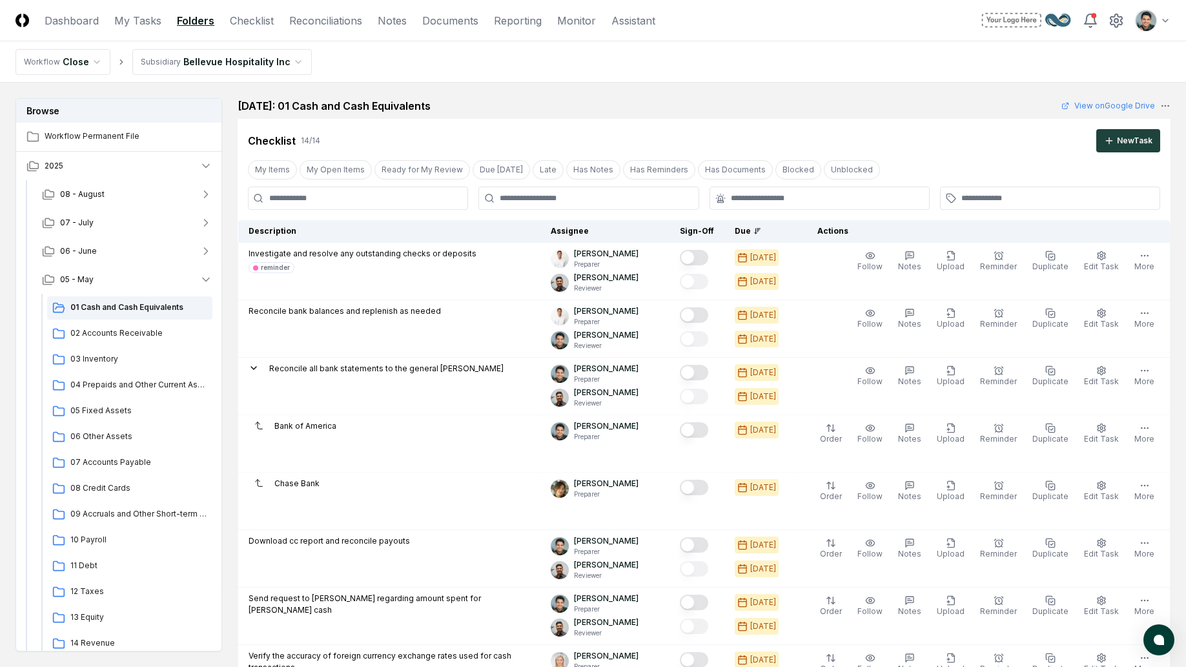
click at [287, 21] on nav "CloseCore Dashboard My Tasks Folders Checklist Reconciliations Notes Documents …" at bounding box center [335, 20] width 640 height 15
click at [292, 21] on link "Reconciliations" at bounding box center [325, 20] width 73 height 15
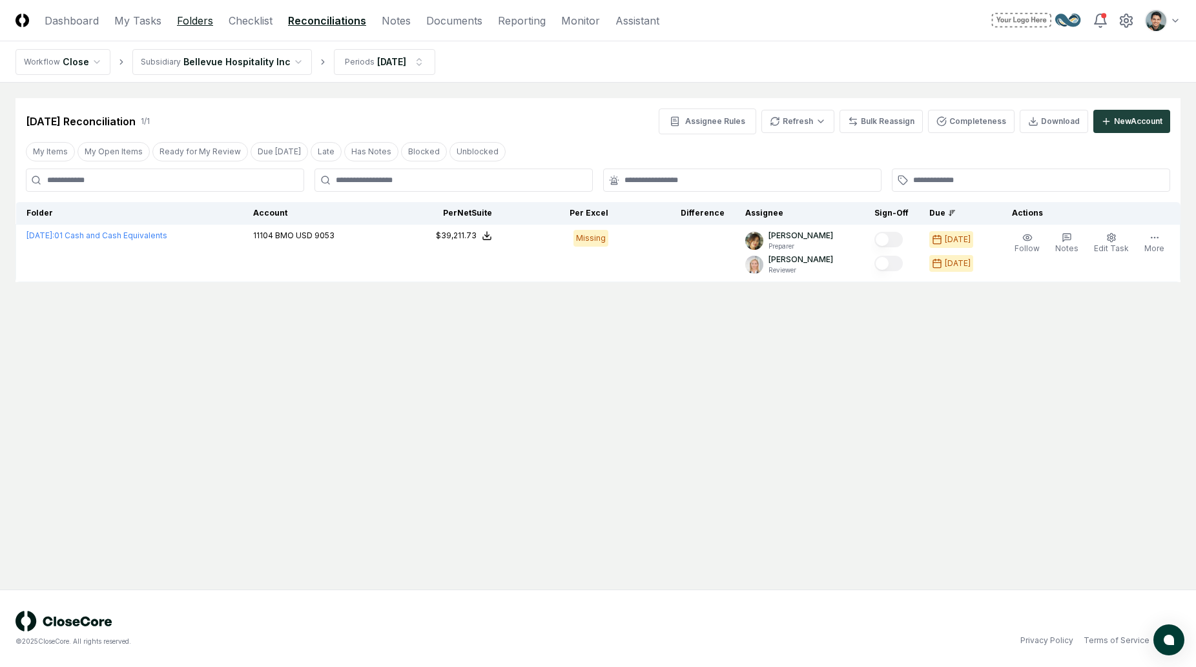
click at [201, 26] on link "Folders" at bounding box center [195, 20] width 36 height 15
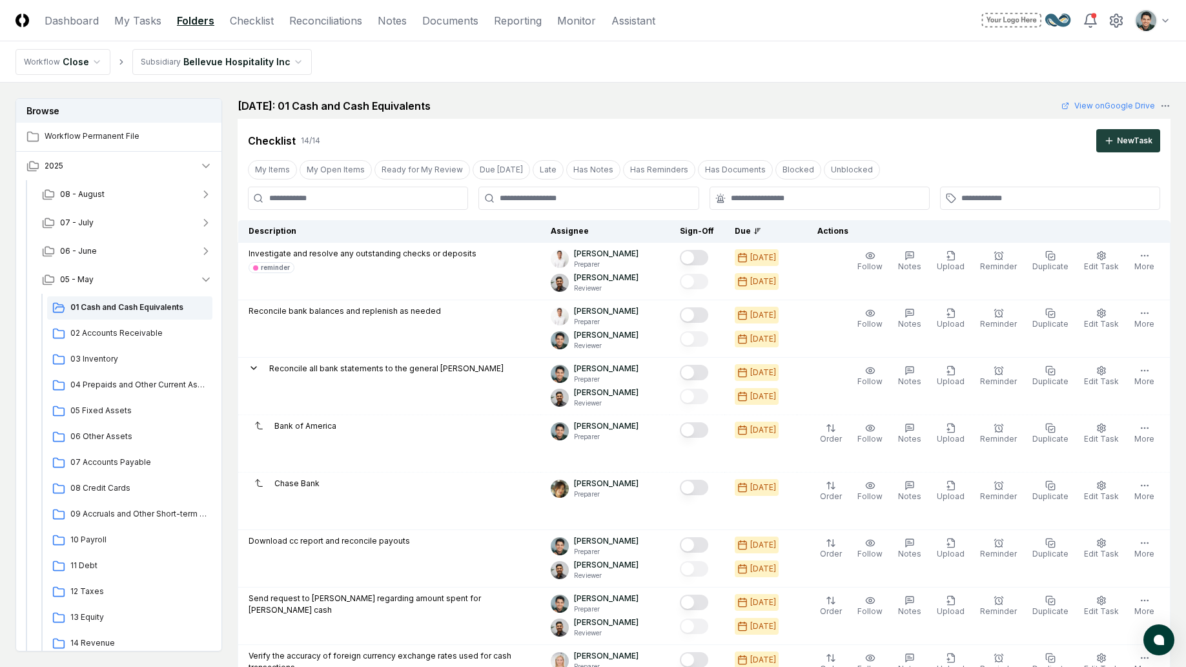
scroll to position [438, 0]
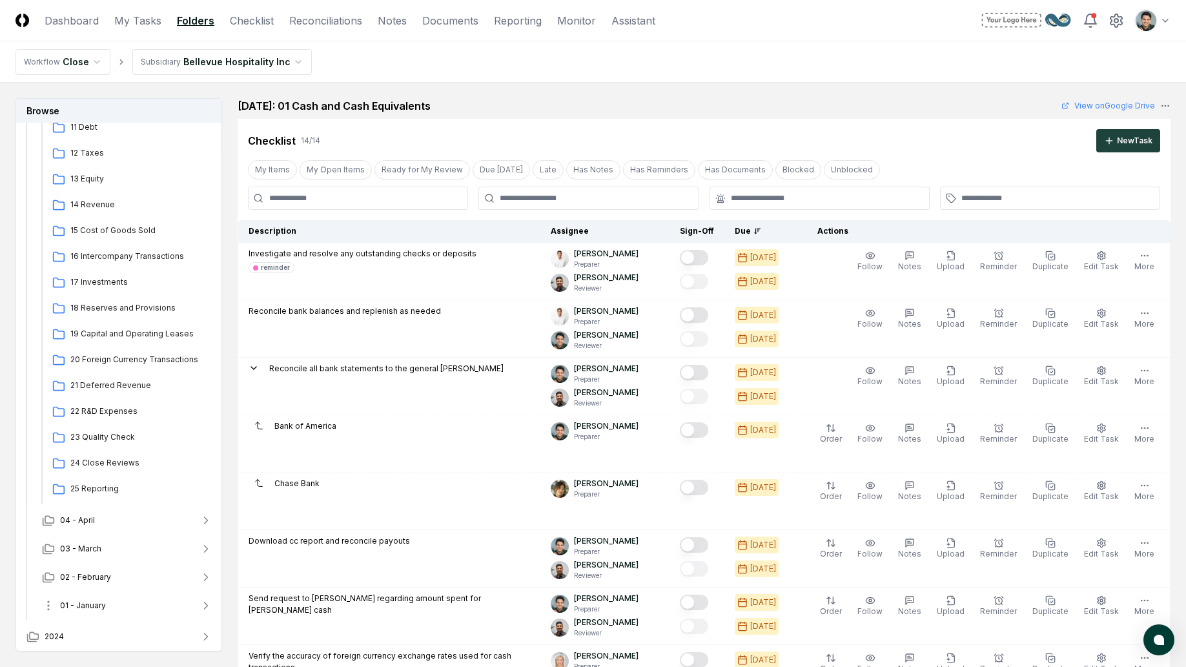
click at [96, 607] on span "01 - January" at bounding box center [83, 606] width 46 height 12
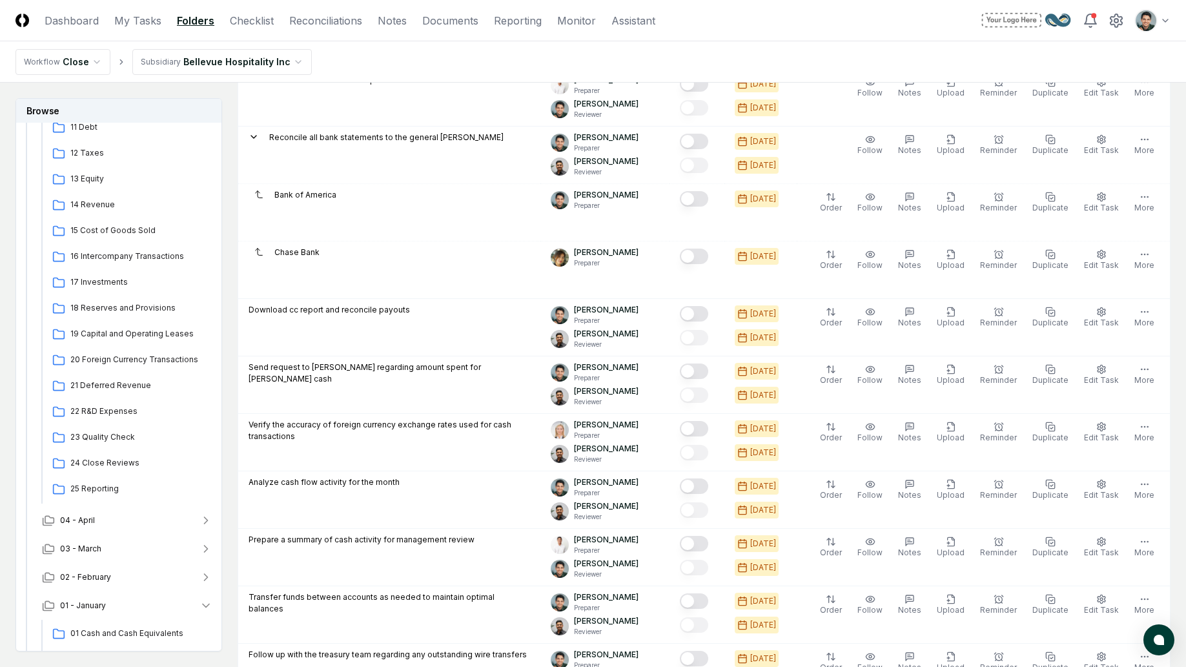
scroll to position [804, 0]
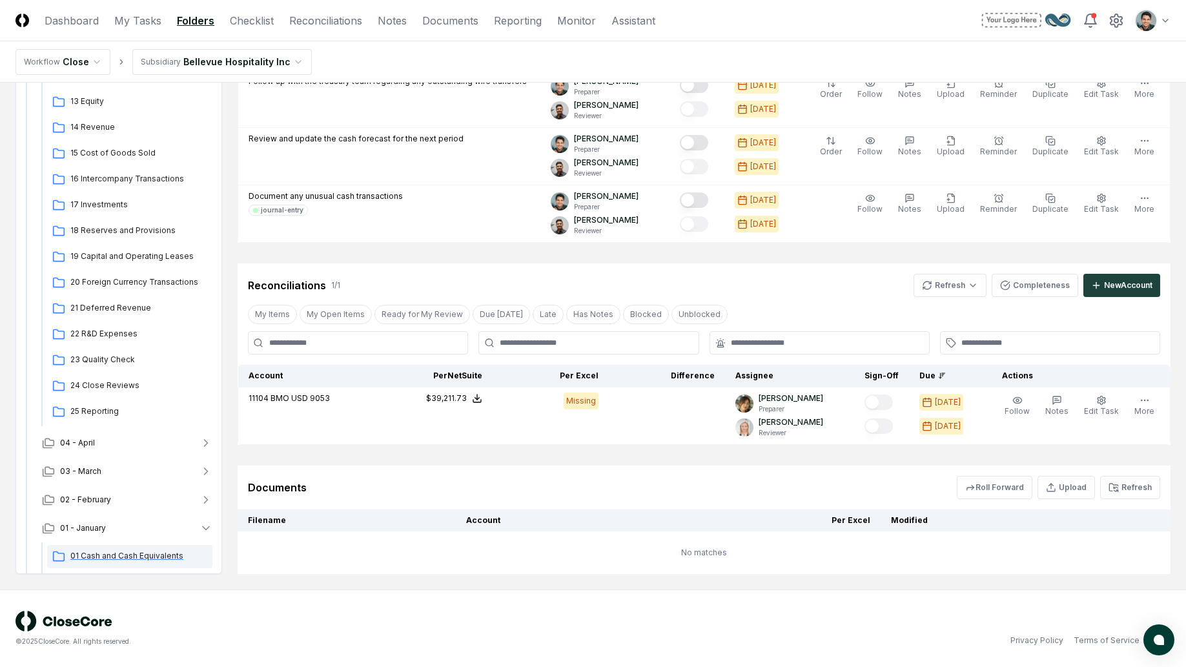
click at [116, 551] on span "01 Cash and Cash Equivalents" at bounding box center [138, 556] width 137 height 12
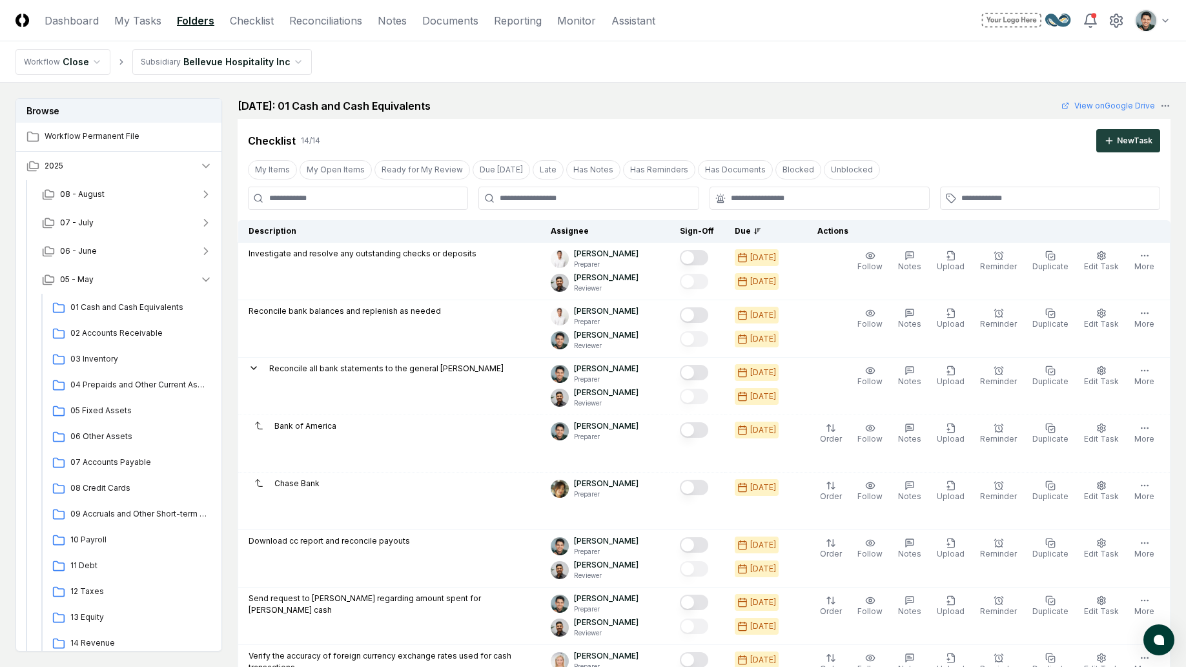
click at [584, 111] on div "January 2025: 01 Cash and Cash Equivalents View on Google Drive" at bounding box center [704, 105] width 933 height 15
drag, startPoint x: 252, startPoint y: 103, endPoint x: 453, endPoint y: 107, distance: 200.8
click at [431, 107] on h2 "January 2025: 01 Cash and Cash Equivalents" at bounding box center [334, 105] width 193 height 15
drag, startPoint x: 442, startPoint y: 107, endPoint x: 256, endPoint y: 99, distance: 186.7
click at [257, 99] on h2 "January 2025: 01 Cash and Cash Equivalents" at bounding box center [334, 105] width 193 height 15
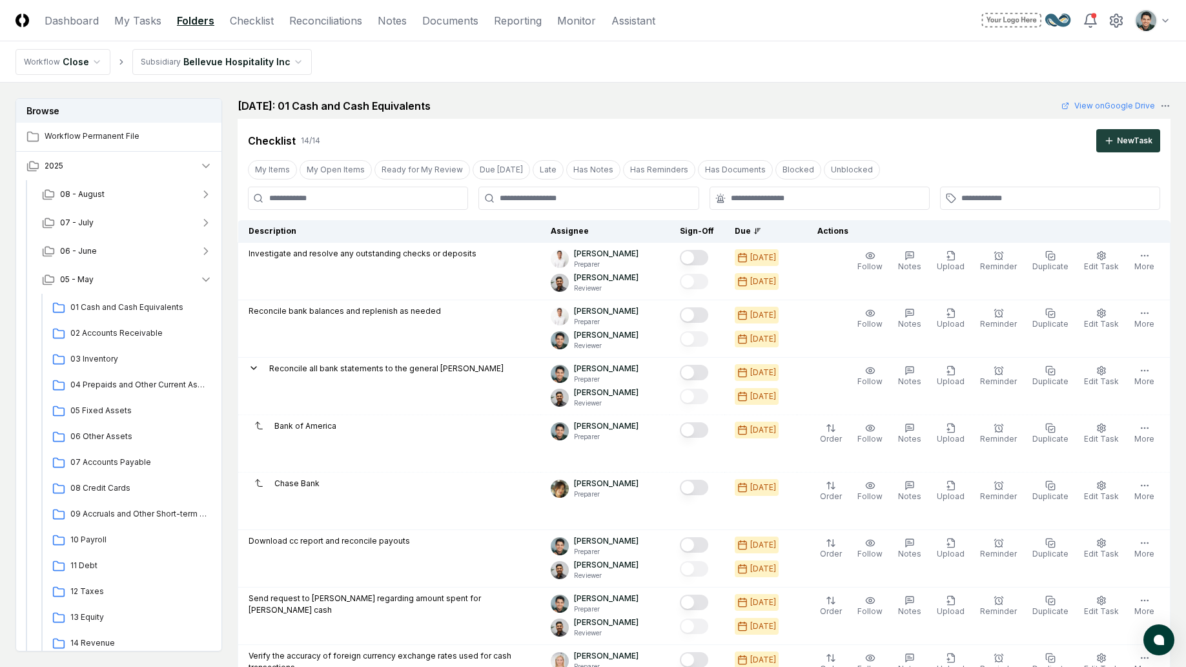
click at [256, 99] on h2 "January 2025: 01 Cash and Cash Equivalents" at bounding box center [334, 105] width 193 height 15
drag, startPoint x: 250, startPoint y: 110, endPoint x: 453, endPoint y: 112, distance: 203.4
click at [431, 112] on h2 "January 2025: 01 Cash and Cash Equivalents" at bounding box center [334, 105] width 193 height 15
drag, startPoint x: 453, startPoint y: 110, endPoint x: 251, endPoint y: 99, distance: 203.1
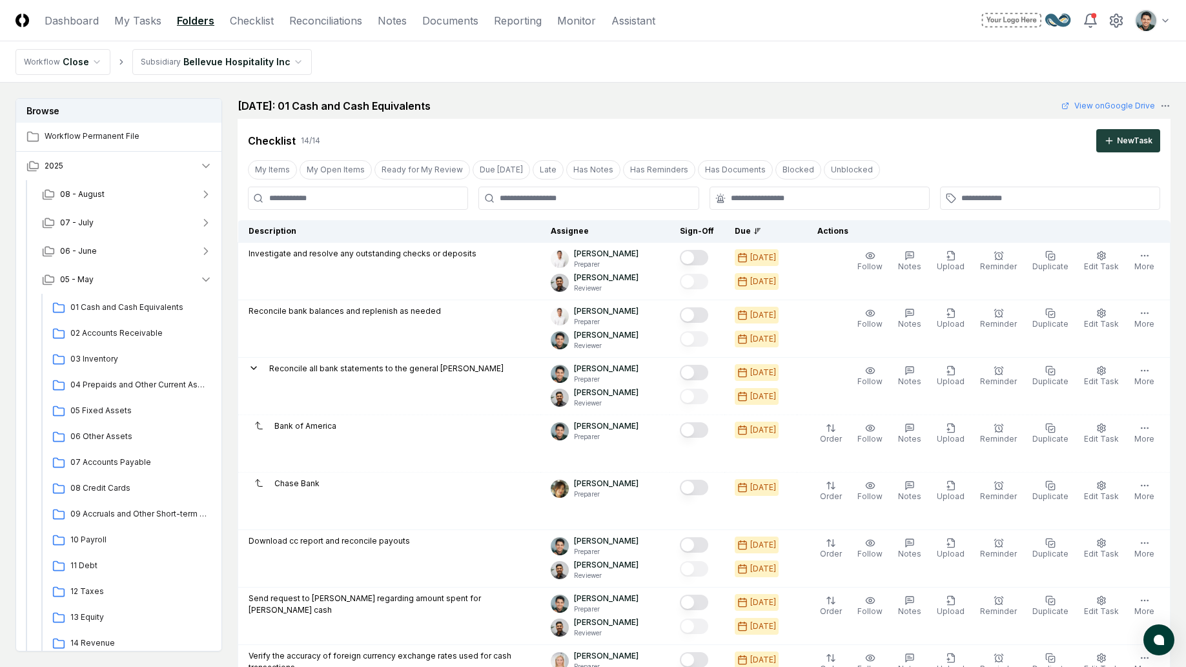
click at [251, 99] on h2 "January 2025: 01 Cash and Cash Equivalents" at bounding box center [334, 105] width 193 height 15
drag, startPoint x: 250, startPoint y: 101, endPoint x: 454, endPoint y: 103, distance: 204.0
click at [431, 103] on h2 "January 2025: 01 Cash and Cash Equivalents" at bounding box center [334, 105] width 193 height 15
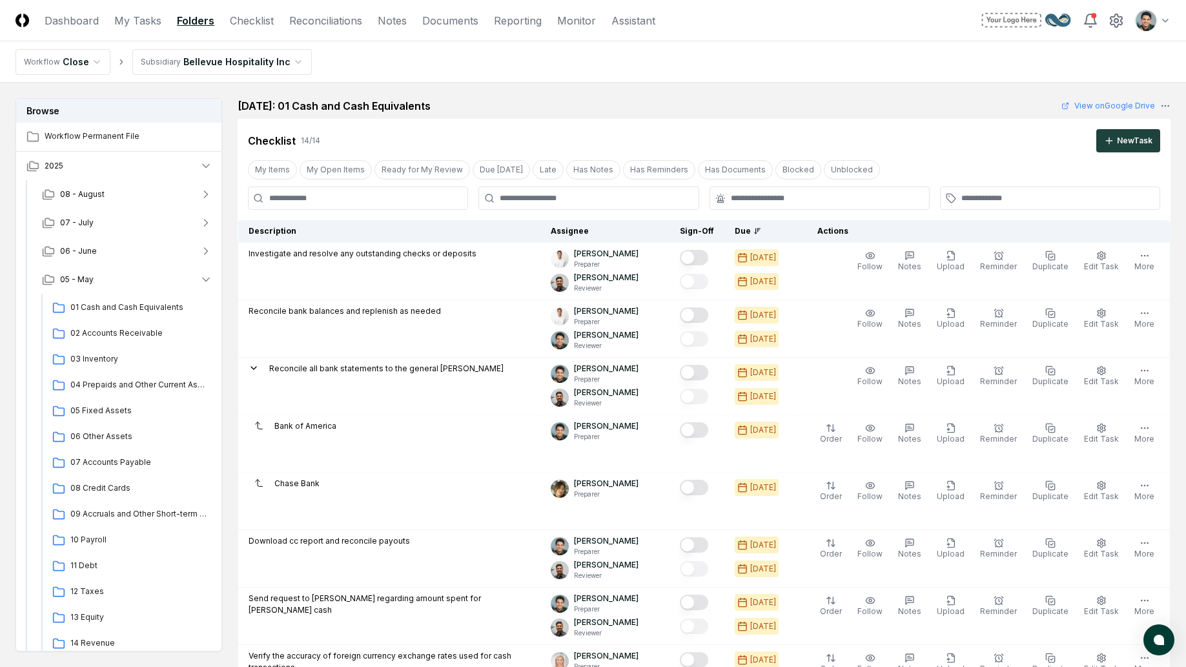
click at [431, 103] on h2 "January 2025: 01 Cash and Cash Equivalents" at bounding box center [334, 105] width 193 height 15
drag, startPoint x: 451, startPoint y: 104, endPoint x: 251, endPoint y: 103, distance: 200.1
click at [251, 103] on h2 "January 2025: 01 Cash and Cash Equivalents" at bounding box center [334, 105] width 193 height 15
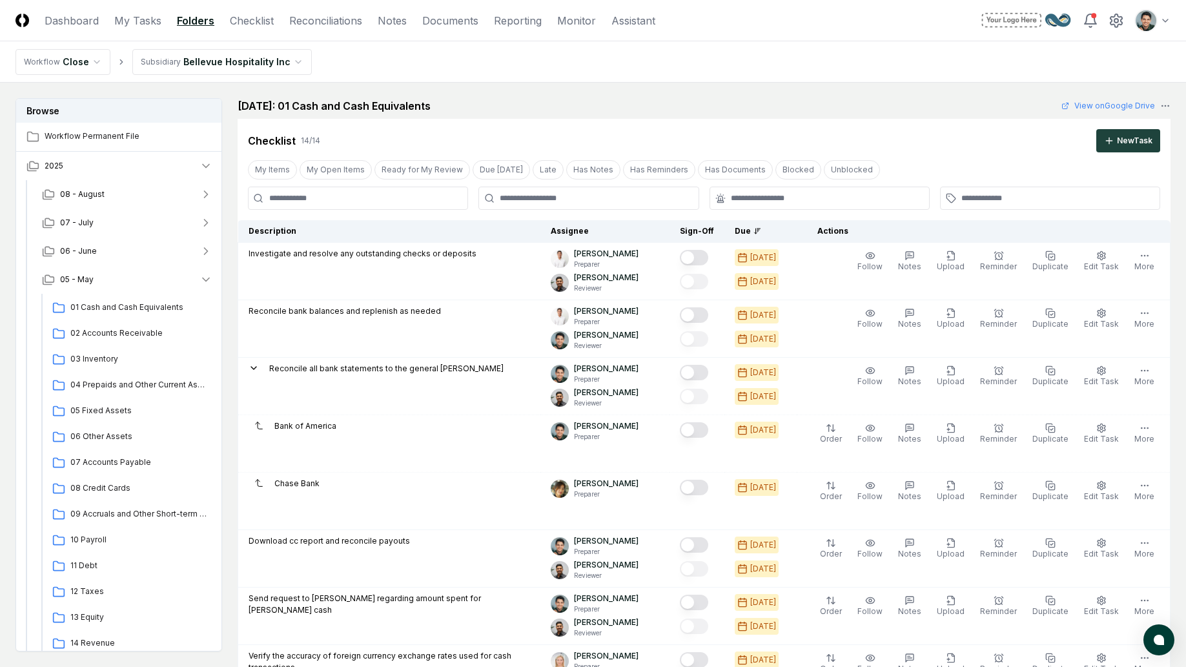
click at [251, 103] on h2 "January 2025: 01 Cash and Cash Equivalents" at bounding box center [334, 105] width 193 height 15
drag, startPoint x: 251, startPoint y: 103, endPoint x: 452, endPoint y: 107, distance: 201.5
click at [431, 107] on h2 "January 2025: 01 Cash and Cash Equivalents" at bounding box center [334, 105] width 193 height 15
drag, startPoint x: 452, startPoint y: 105, endPoint x: 249, endPoint y: 103, distance: 202.7
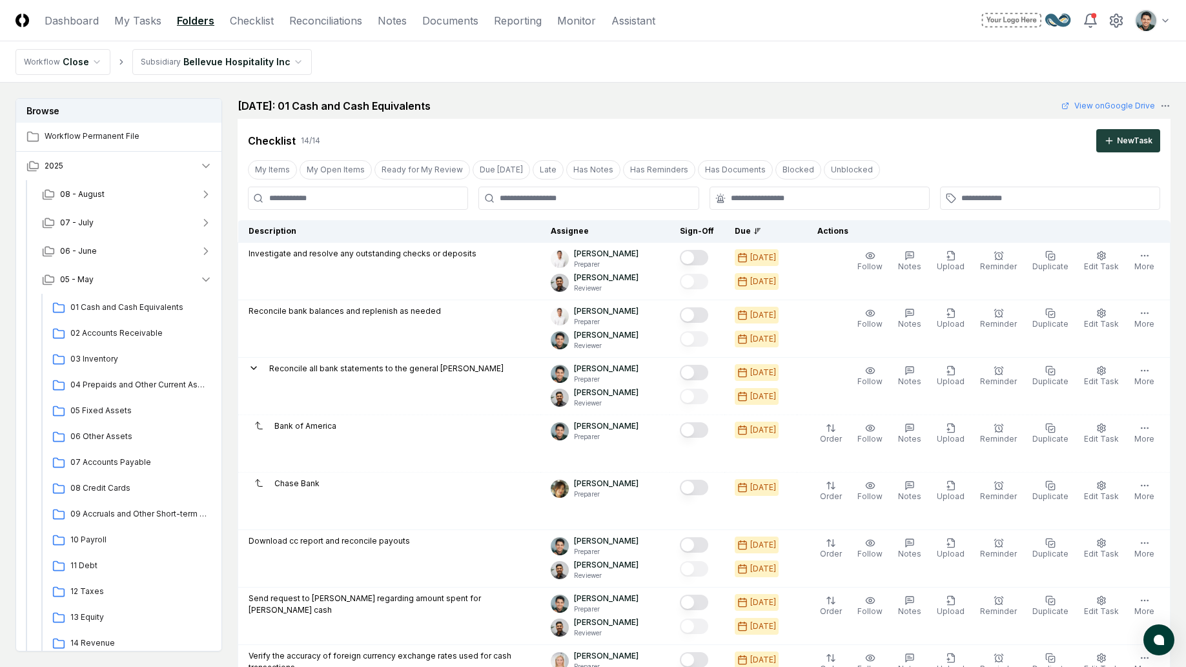
click at [249, 103] on h2 "January 2025: 01 Cash and Cash Equivalents" at bounding box center [334, 105] width 193 height 15
click at [878, 100] on div "January 2025: 01 Cash and Cash Equivalents View on Google Drive" at bounding box center [704, 105] width 933 height 15
click at [649, 53] on nav "Workflow Close Subsidiary Bellevue Hospitality Inc" at bounding box center [593, 61] width 1186 height 41
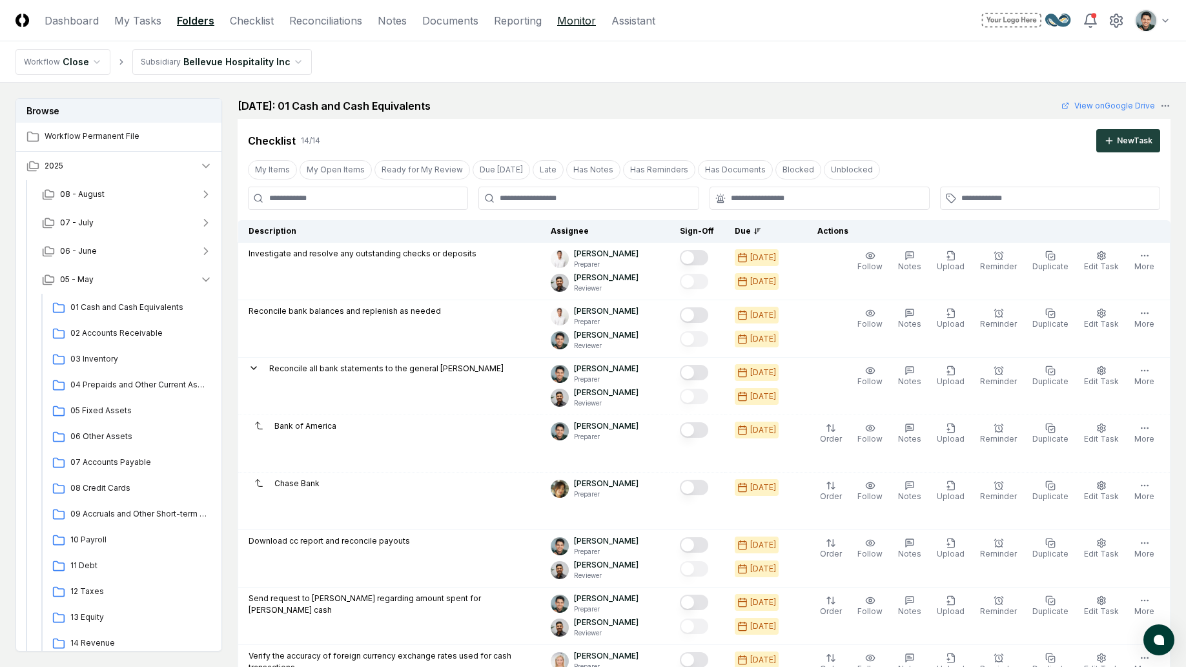
click at [584, 17] on link "Monitor" at bounding box center [576, 20] width 39 height 15
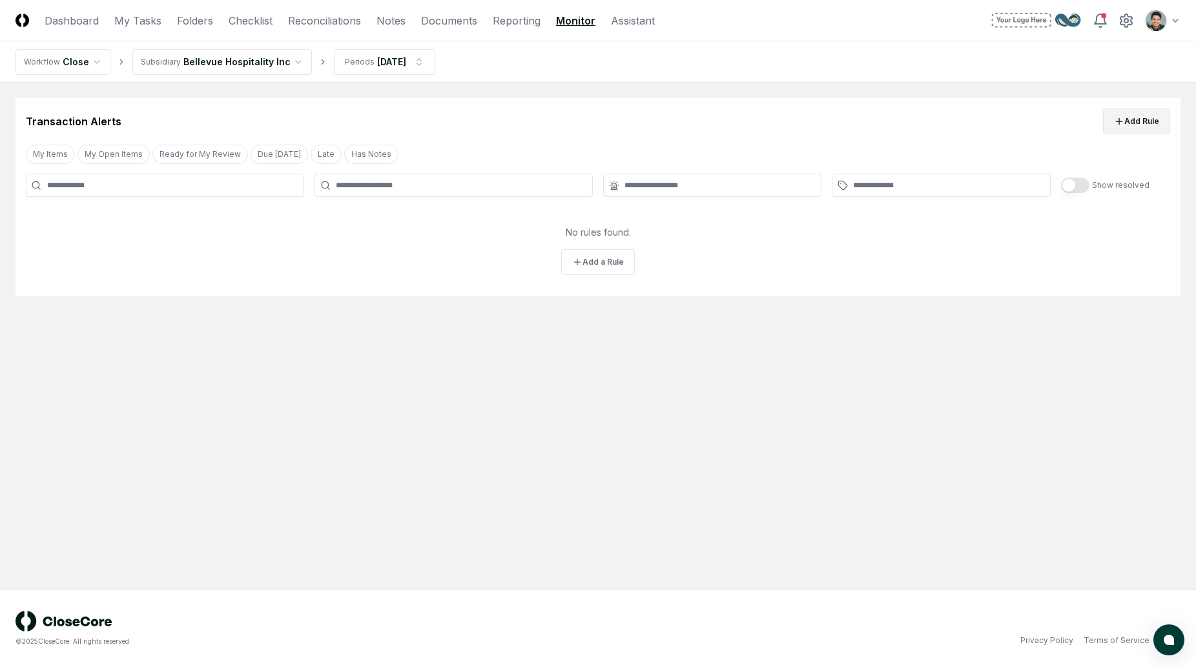
click at [1124, 124] on icon at bounding box center [1119, 121] width 10 height 10
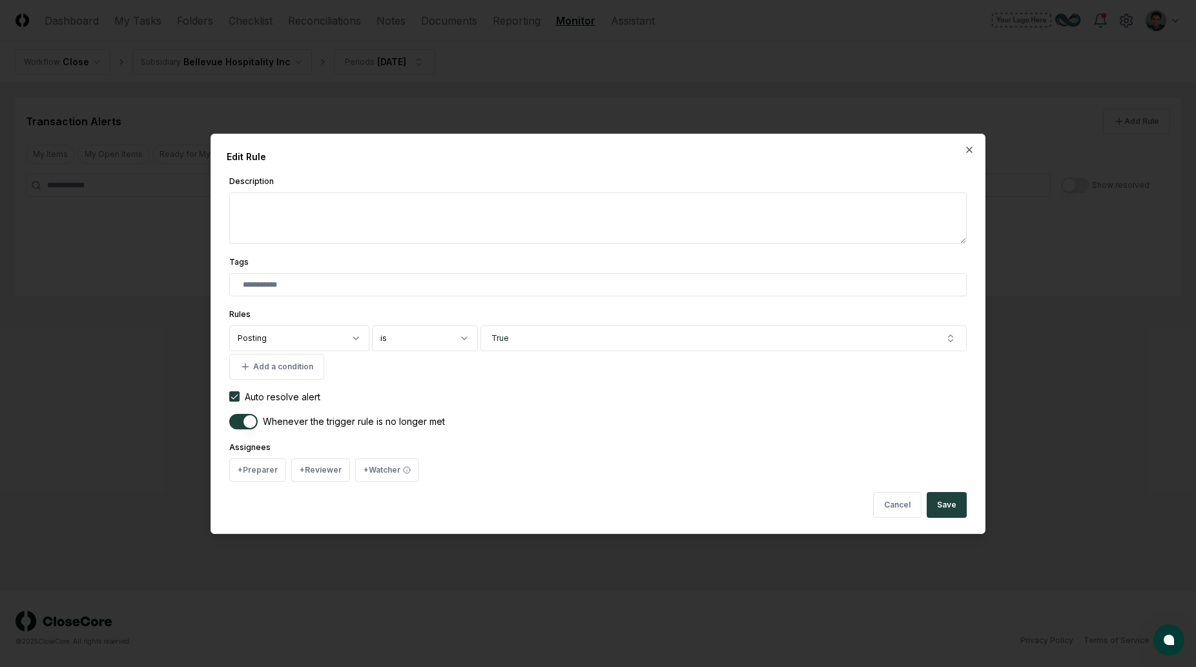
click at [332, 334] on body "**********" at bounding box center [598, 333] width 1196 height 667
click at [447, 192] on body "**********" at bounding box center [598, 333] width 1196 height 667
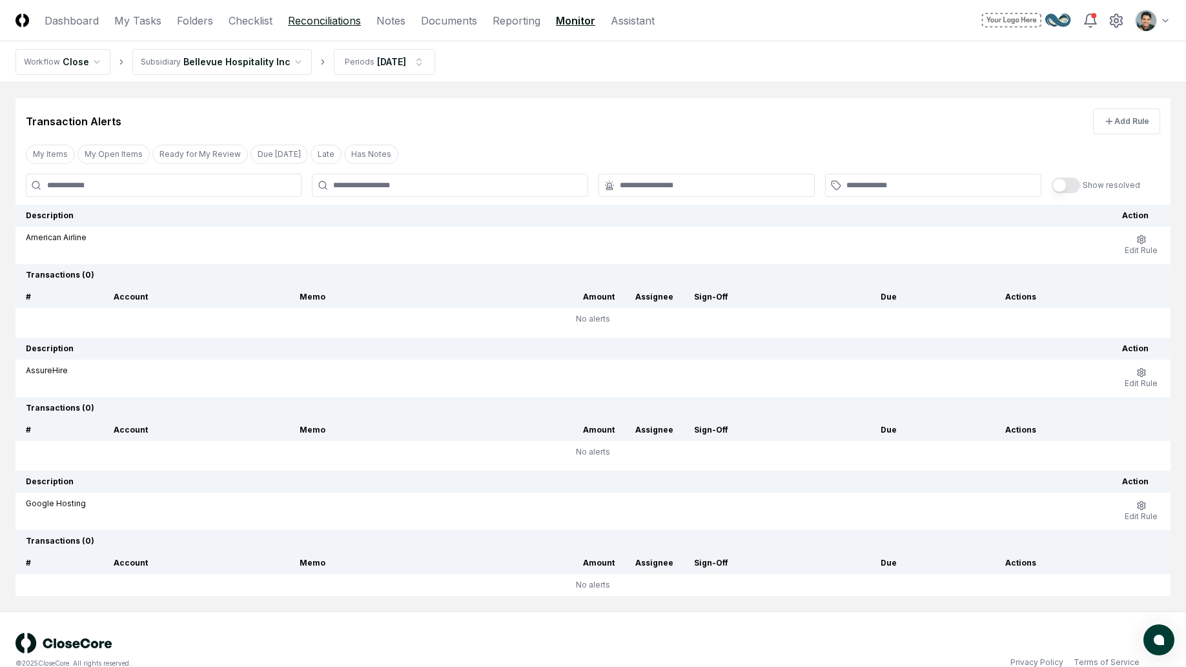
click at [320, 20] on link "Reconciliations" at bounding box center [324, 20] width 73 height 15
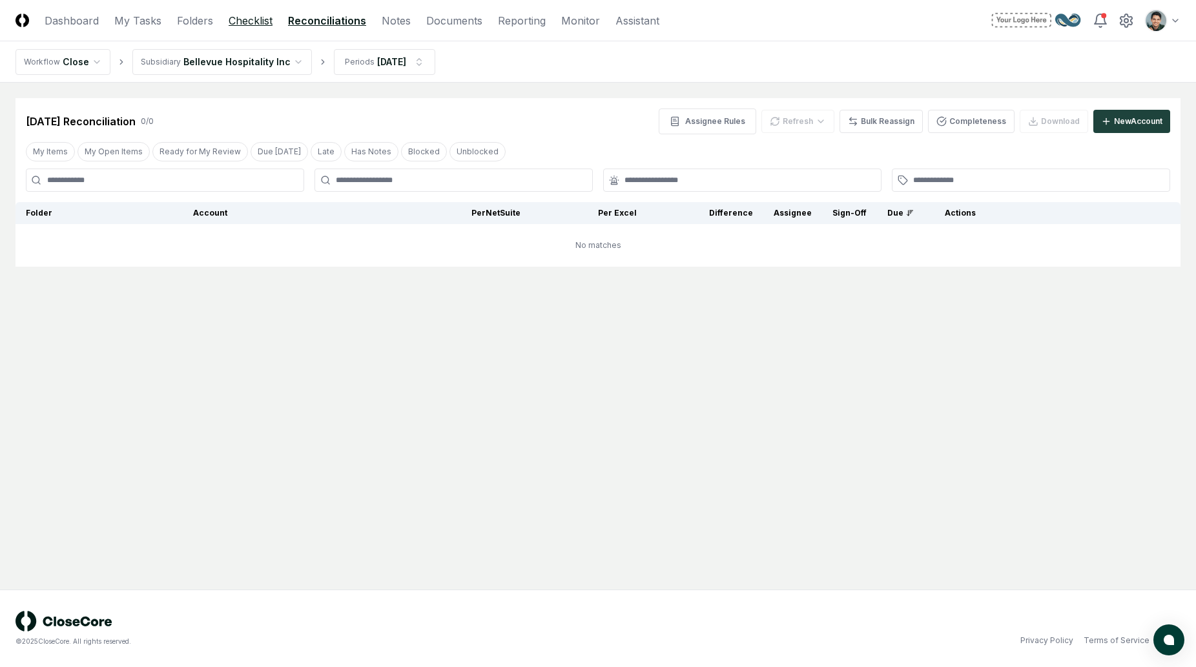
click at [257, 23] on link "Checklist" at bounding box center [251, 20] width 44 height 15
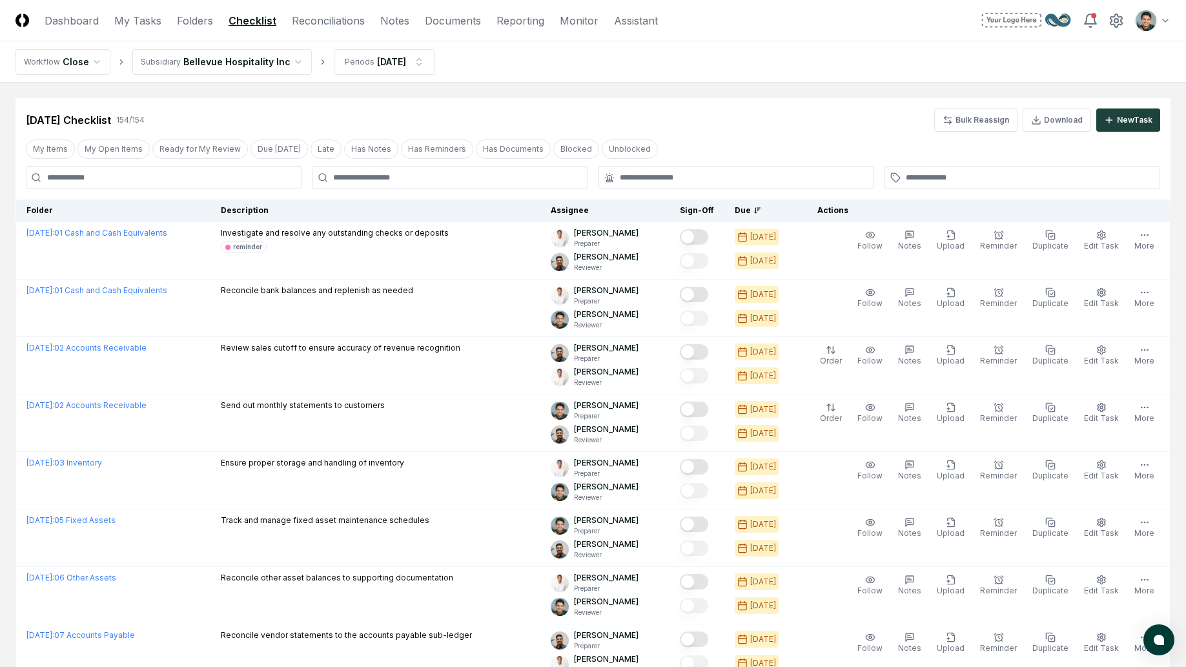
click at [325, 119] on div "[DATE] Checklist 154 / 154 Bulk Reassign Download New Task" at bounding box center [593, 119] width 1134 height 23
click at [345, 17] on link "Reconciliations" at bounding box center [328, 20] width 73 height 15
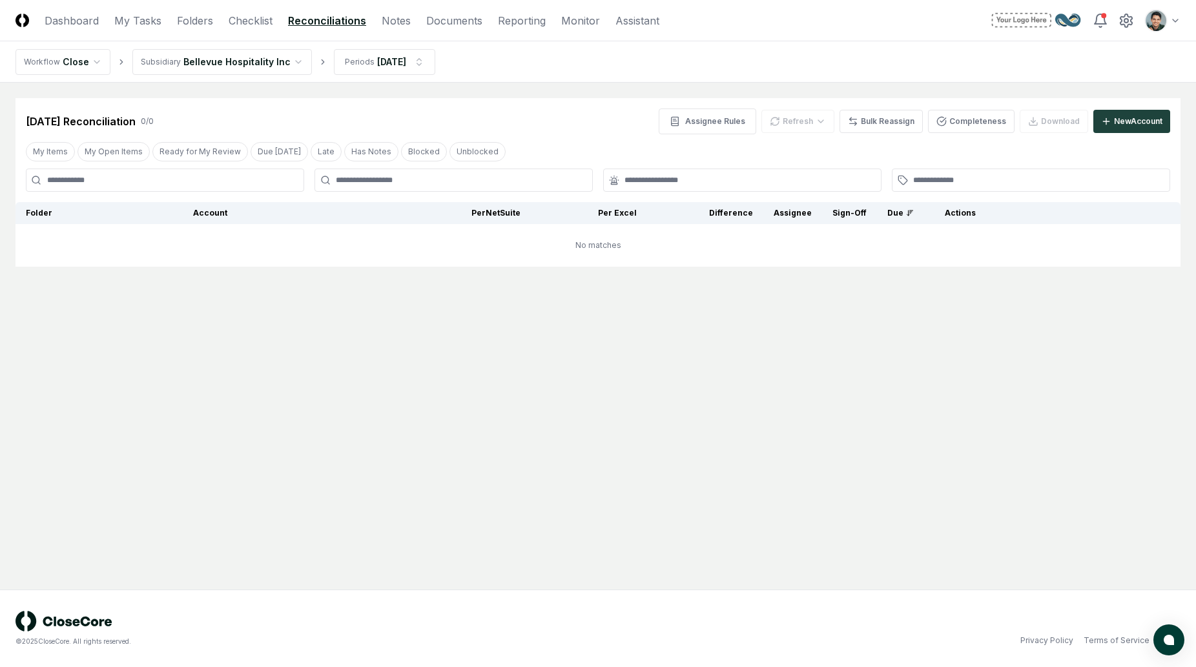
click at [355, 300] on main "Cancel Reassign [DATE] Reconciliation 0 / 0 Assignee Rules Refresh Bulk Reassig…" at bounding box center [598, 336] width 1196 height 507
click at [398, 68] on html "CloseCore Dashboard My Tasks Folders Checklist Reconciliations Notes Documents …" at bounding box center [598, 333] width 1196 height 667
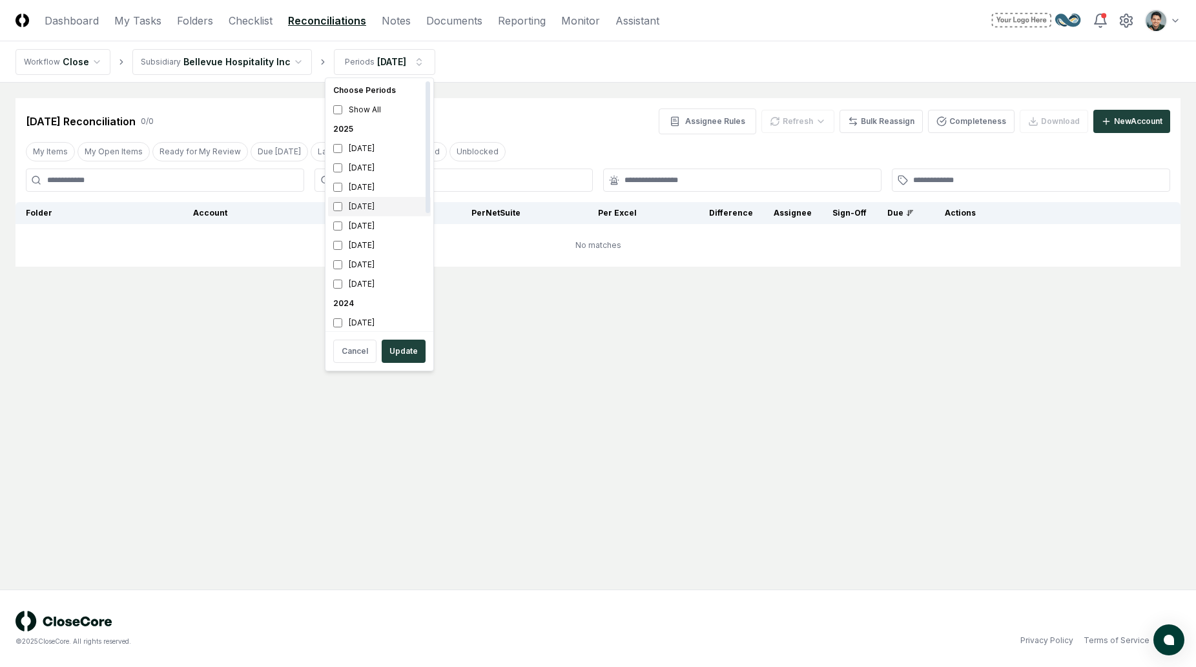
click at [374, 210] on div "[DATE]" at bounding box center [379, 206] width 103 height 19
click at [377, 194] on div "[DATE]" at bounding box center [379, 187] width 103 height 19
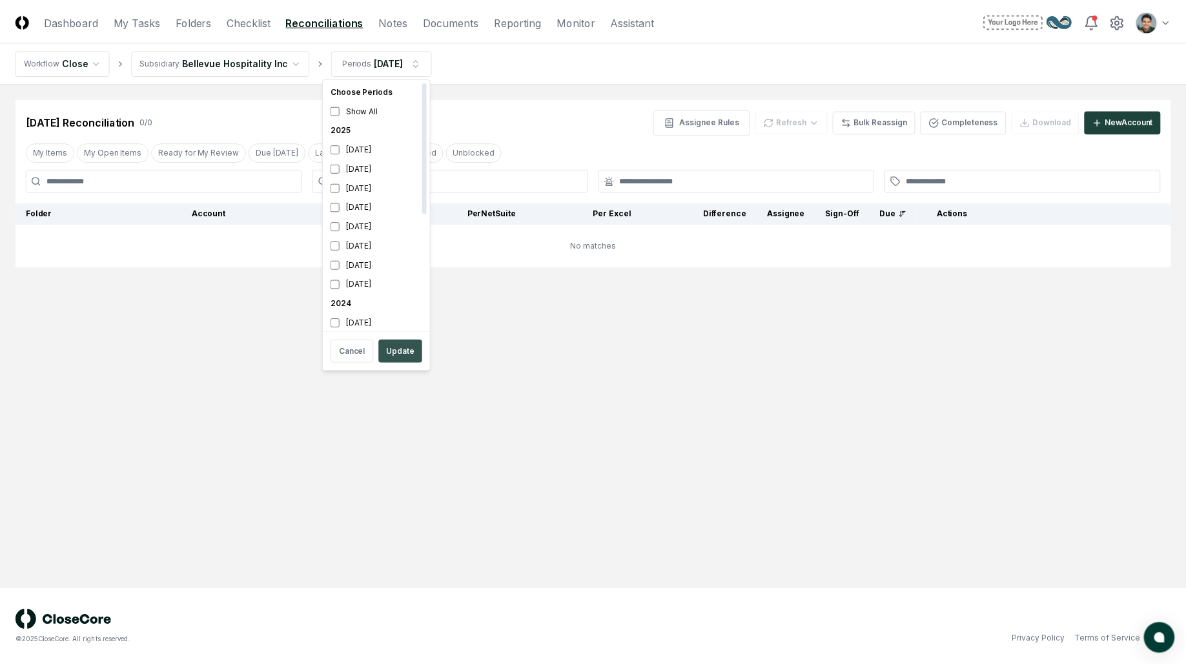
scroll to position [4, 0]
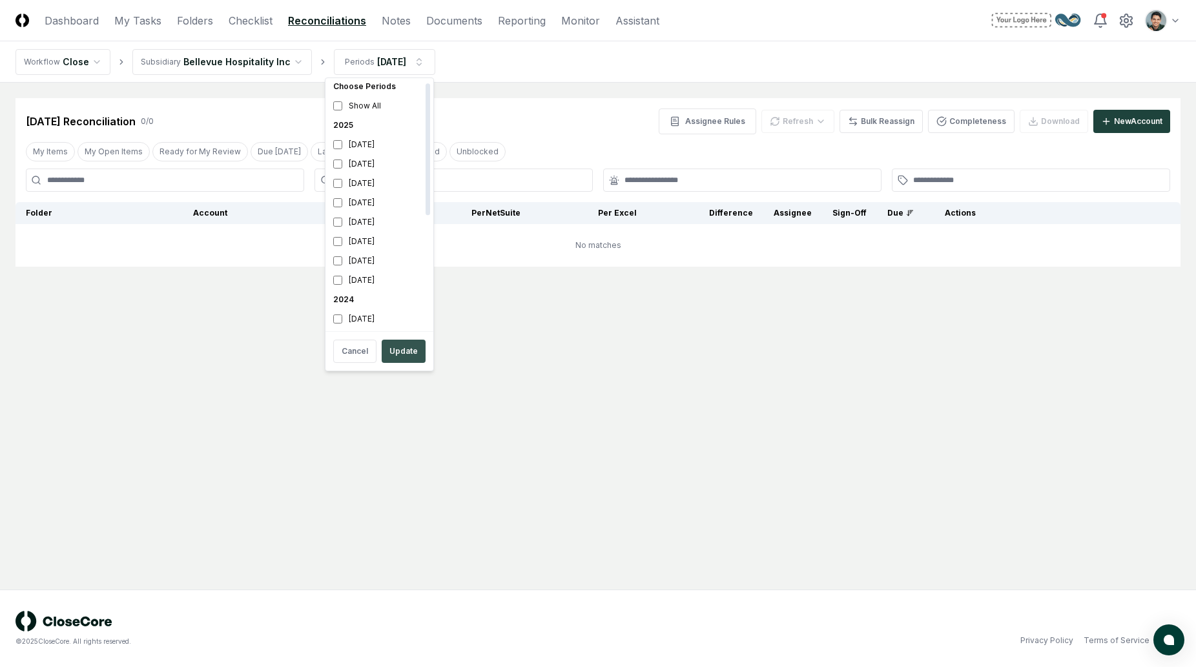
click at [420, 352] on button "Update" at bounding box center [404, 351] width 44 height 23
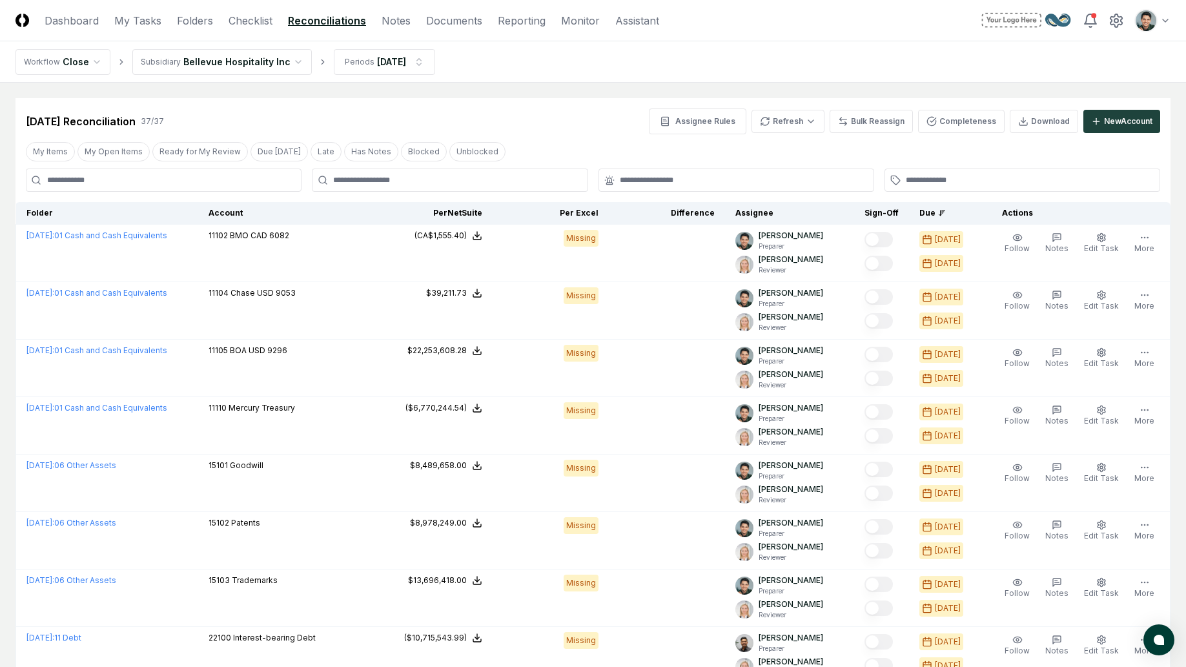
click at [255, 17] on link "Checklist" at bounding box center [251, 20] width 44 height 15
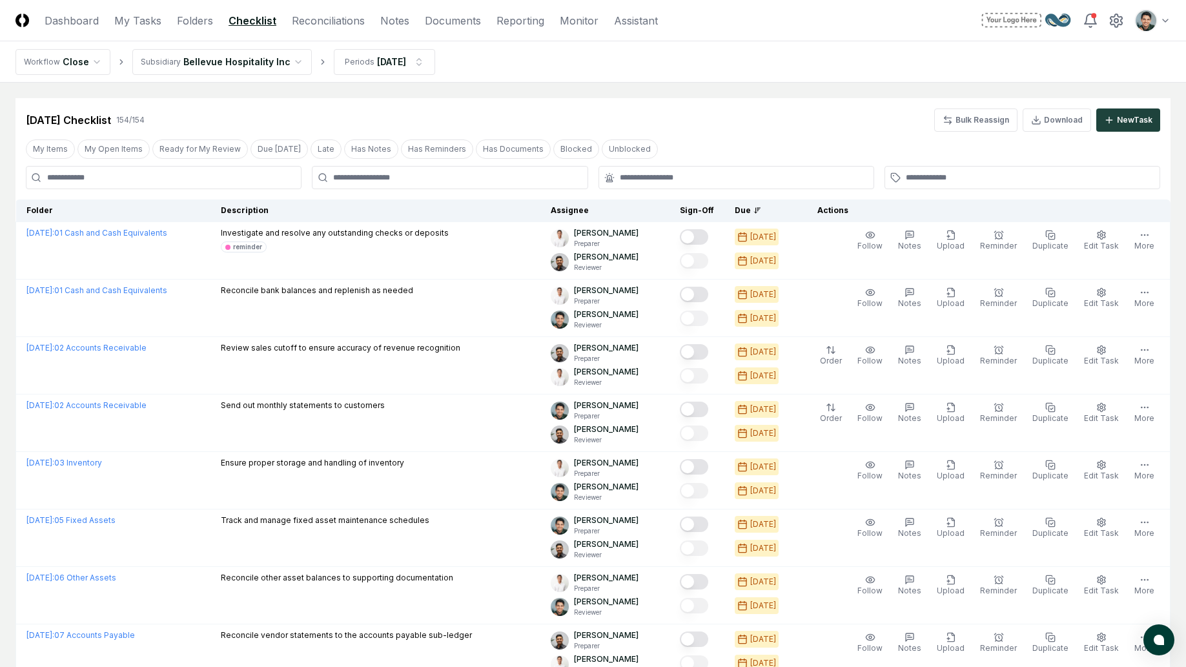
click at [345, 107] on div "[DATE] Checklist 154 / 154 Bulk Reassign Download New Task" at bounding box center [592, 115] width 1155 height 34
click at [736, 112] on div "[DATE] Checklist 154 / 154 Bulk Reassign Download New Task" at bounding box center [593, 119] width 1134 height 23
click at [601, 74] on nav "Workflow Close Subsidiary Bellevue Hospitality Inc Periods [DATE]" at bounding box center [593, 61] width 1186 height 41
click at [365, 100] on div "[DATE] Checklist 154 / 154 Bulk Reassign Download New Task" at bounding box center [592, 115] width 1155 height 34
click at [334, 23] on link "Reconciliations" at bounding box center [328, 20] width 73 height 15
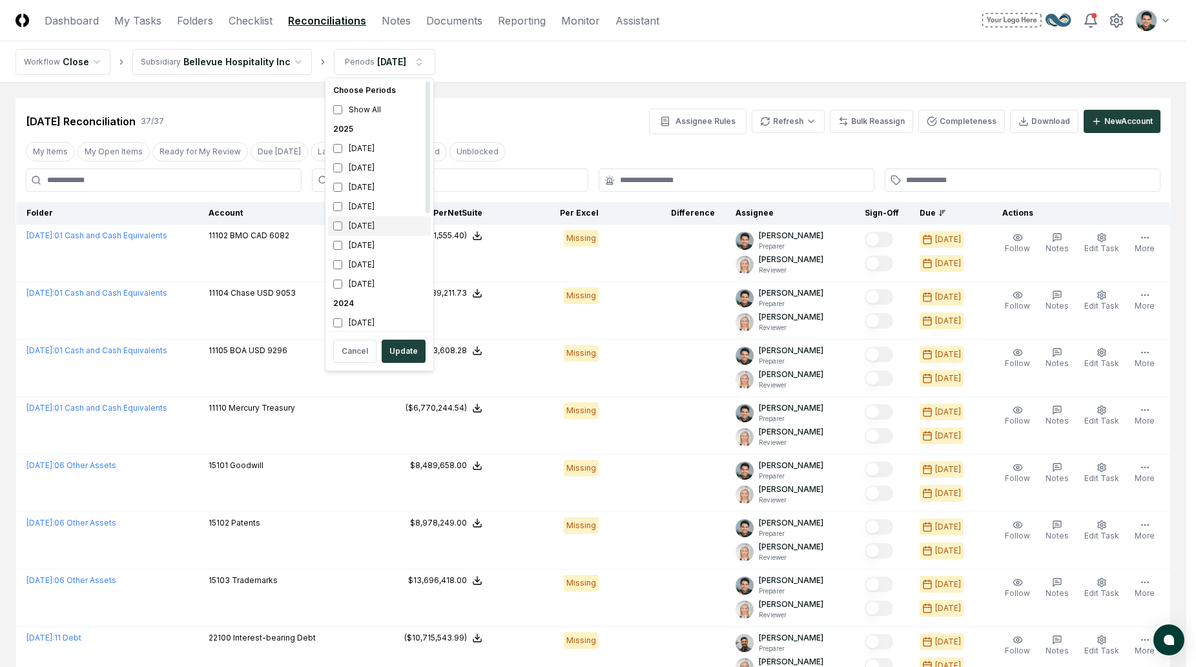
click at [354, 226] on div "[DATE]" at bounding box center [379, 225] width 103 height 19
click at [360, 206] on div "[DATE]" at bounding box center [379, 206] width 103 height 19
click at [404, 340] on div "Cancel Update" at bounding box center [379, 351] width 103 height 34
click at [413, 348] on button "Update" at bounding box center [404, 351] width 44 height 23
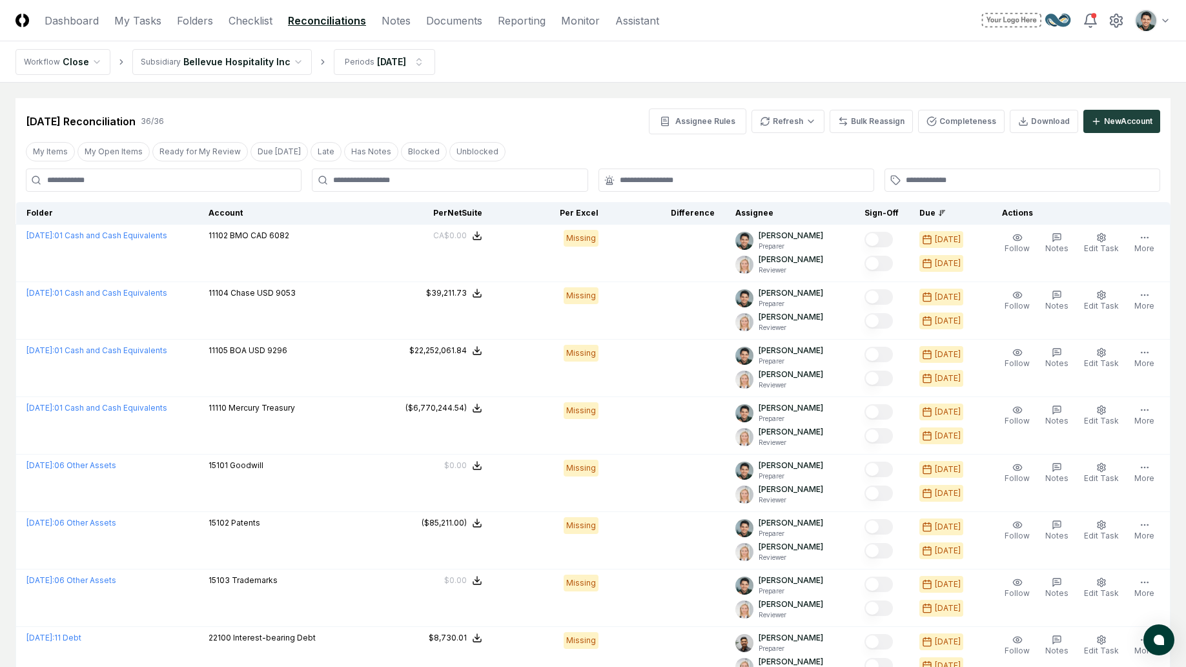
click at [777, 57] on nav "Workflow Close Subsidiary Bellevue Hospitality Inc Periods Apr 2025" at bounding box center [593, 61] width 1186 height 41
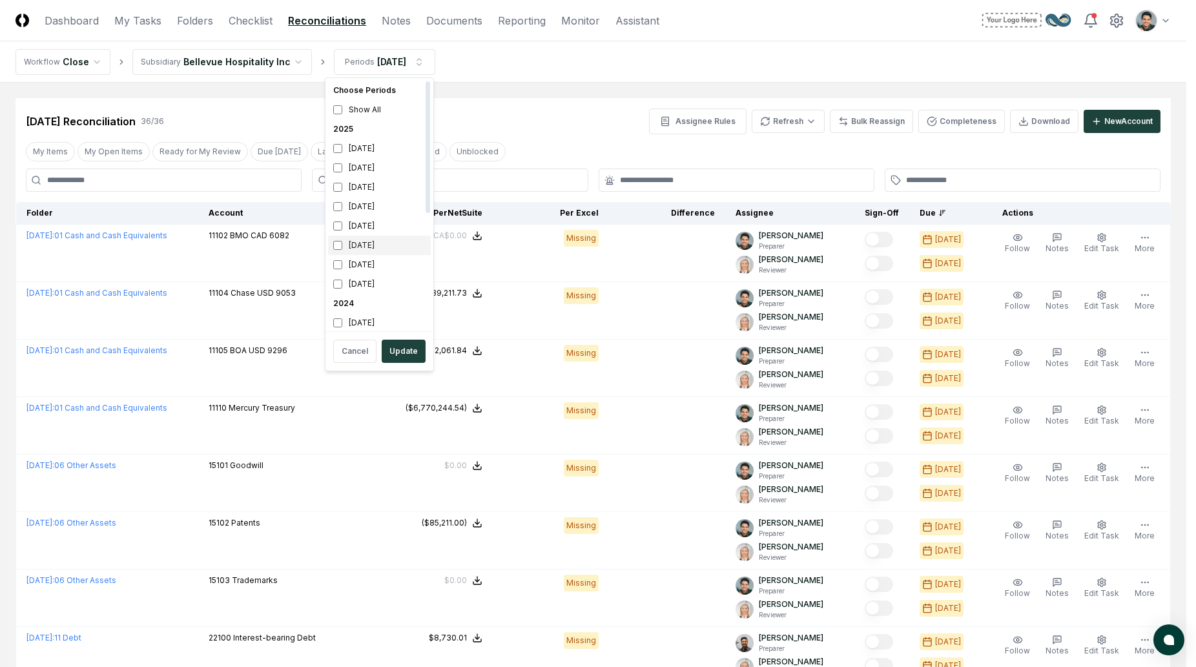
click at [373, 240] on div "[DATE]" at bounding box center [379, 245] width 103 height 19
click at [368, 220] on div "[DATE]" at bounding box center [379, 225] width 103 height 19
click at [404, 350] on button "Update" at bounding box center [404, 351] width 44 height 23
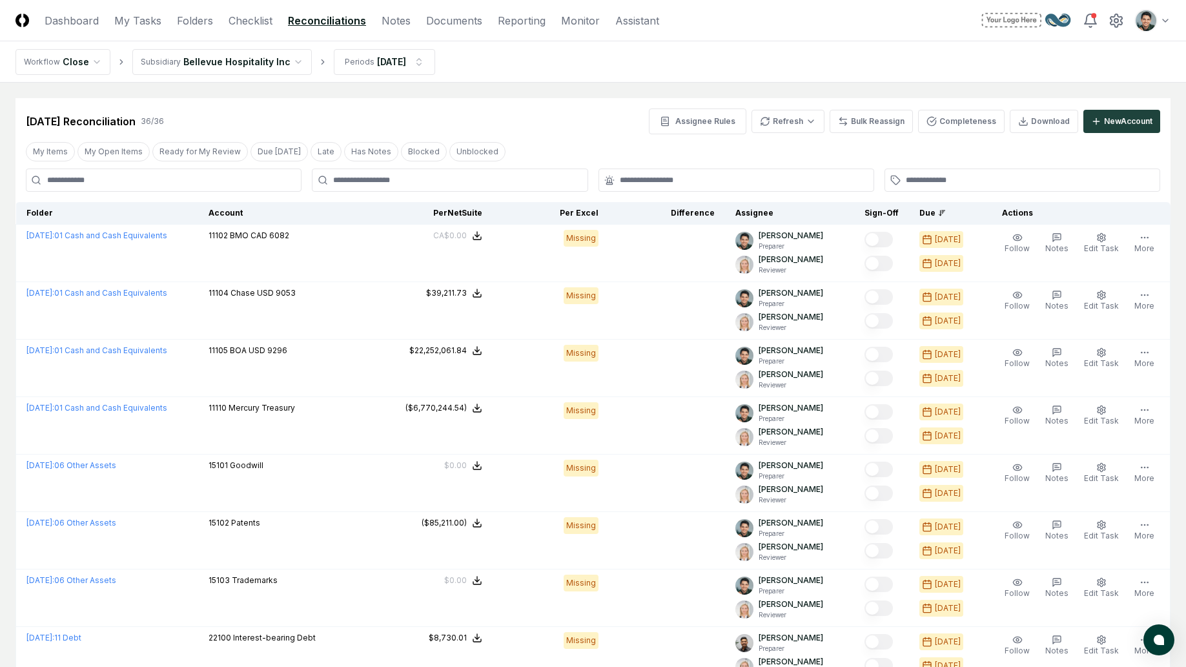
click at [412, 103] on div "Mar 2025 Reconciliation 36 / 36 Assignee Rules Refresh Bulk Reassign Completene…" at bounding box center [592, 116] width 1155 height 36
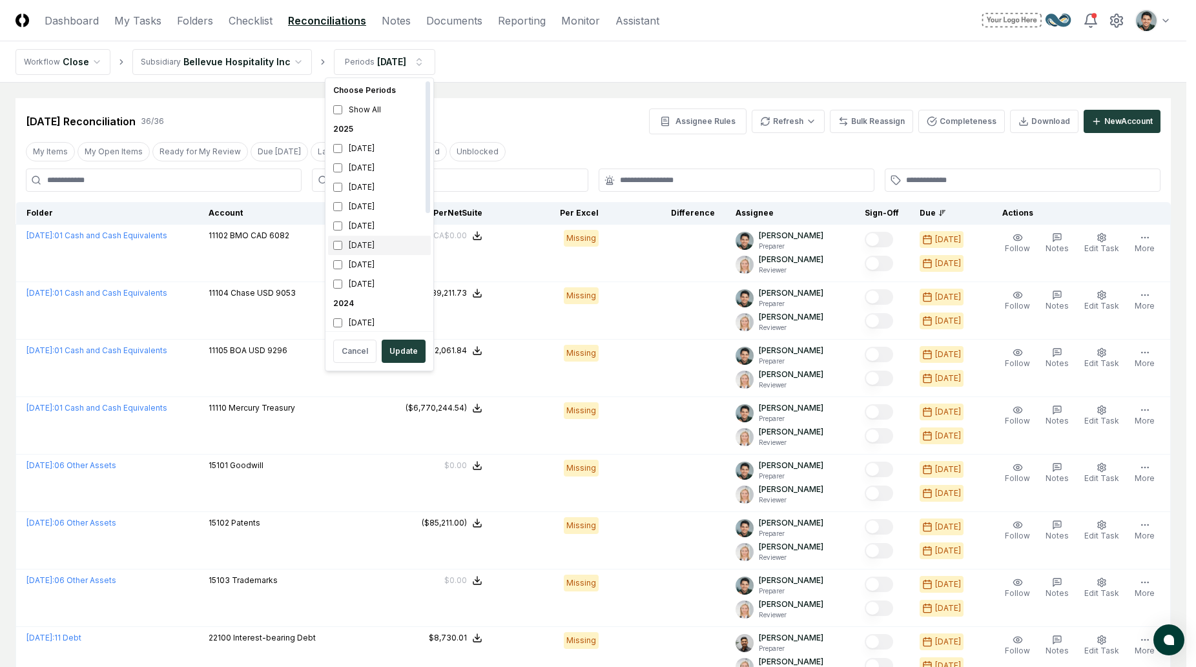
click at [365, 243] on div "[DATE]" at bounding box center [379, 245] width 103 height 19
click at [369, 270] on div "[DATE]" at bounding box center [379, 264] width 103 height 19
click at [404, 347] on button "Update" at bounding box center [404, 351] width 44 height 23
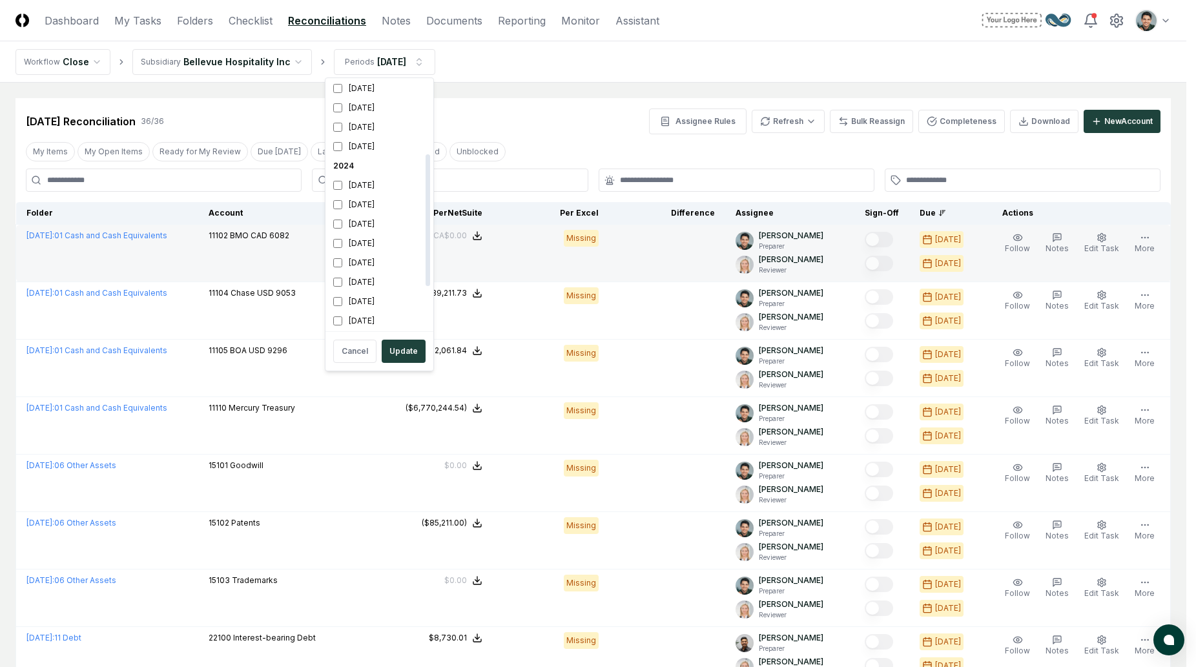
scroll to position [0, 0]
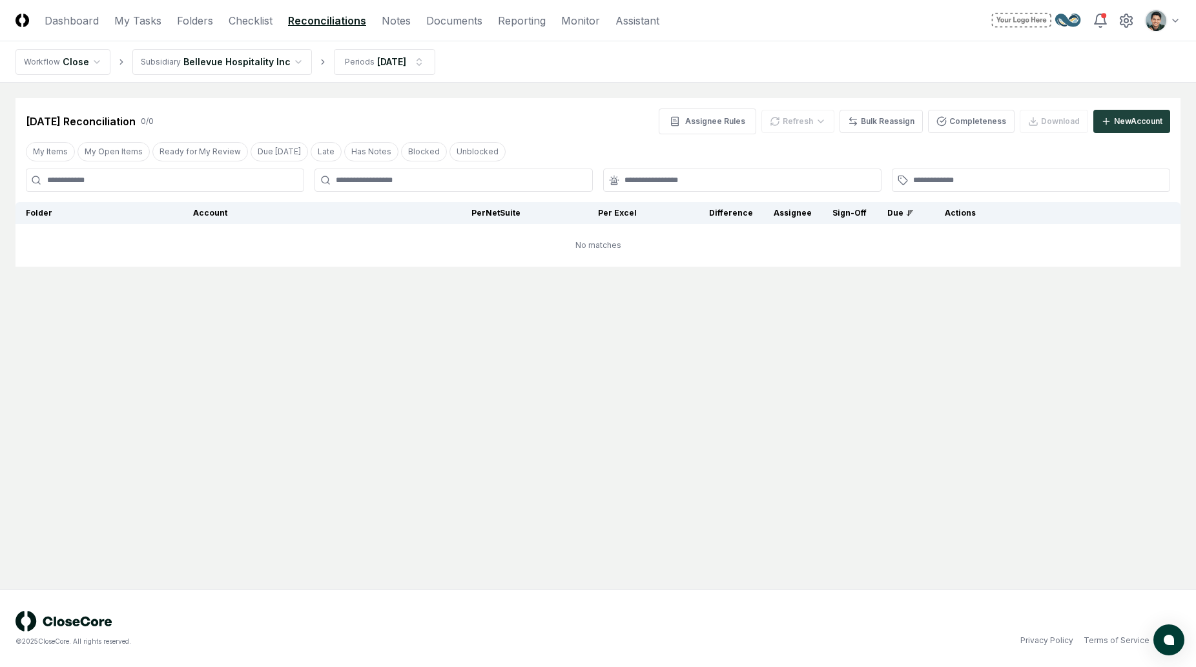
click at [462, 93] on main "Cancel Reassign Feb 2025 Reconciliation 0 / 0 Assignee Rules Refresh Bulk Reass…" at bounding box center [598, 336] width 1196 height 507
click at [732, 70] on nav "Workflow Close Subsidiary Bellevue Hospitality Inc Periods Feb 2025" at bounding box center [598, 61] width 1196 height 41
drag, startPoint x: 361, startPoint y: 127, endPoint x: 527, endPoint y: 487, distance: 396.9
click at [361, 126] on div "[DATE] Reconciliation 0 / 0 Assignee Rules Refresh Bulk Reassign Completeness D…" at bounding box center [598, 121] width 1144 height 26
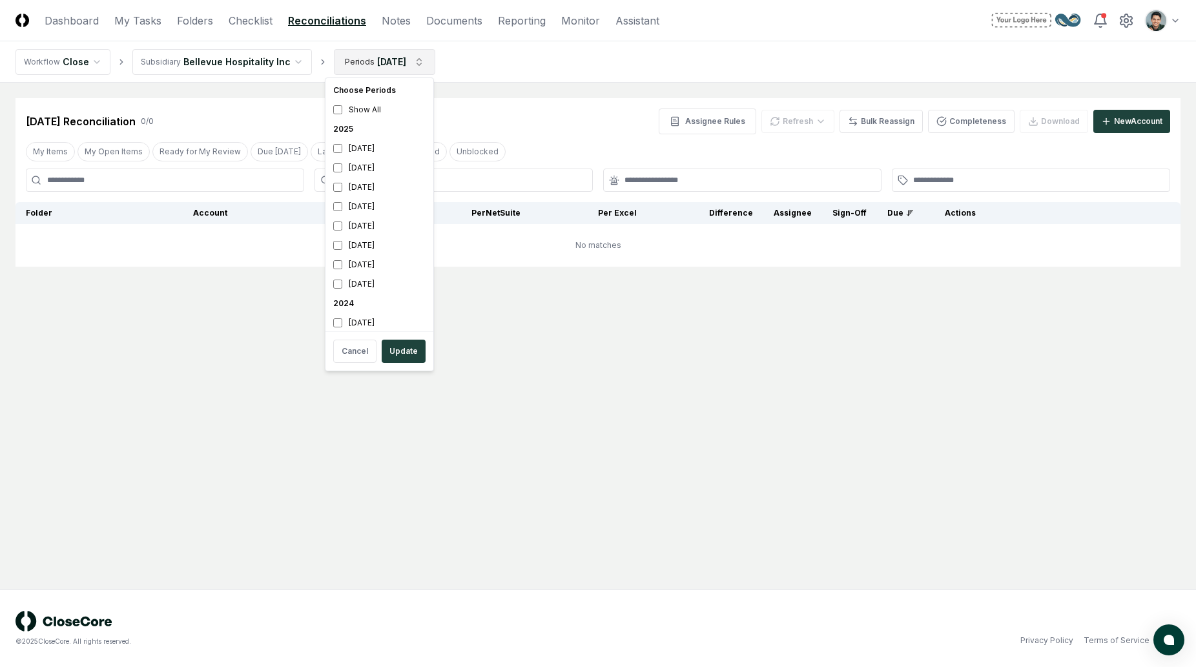
click at [357, 57] on html "CloseCore Dashboard My Tasks Folders Checklist Reconciliations Notes Documents …" at bounding box center [598, 333] width 1196 height 667
click at [515, 86] on html "CloseCore Dashboard My Tasks Folders Checklist Reconciliations Notes Documents …" at bounding box center [598, 333] width 1196 height 667
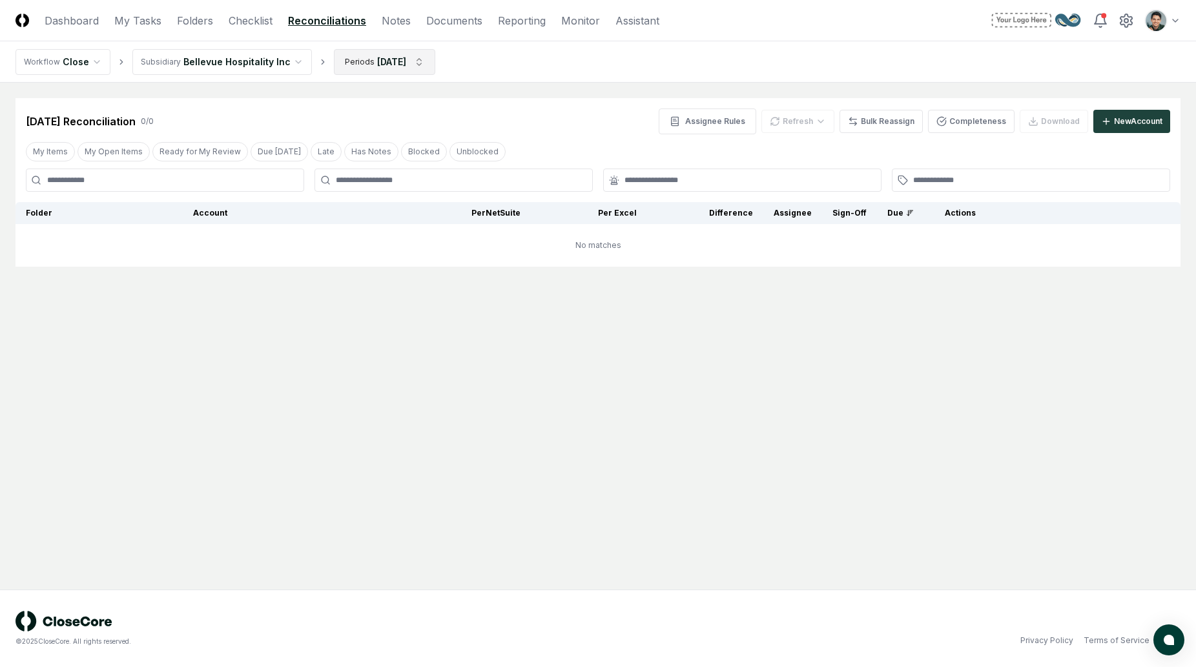
click at [395, 61] on html "CloseCore Dashboard My Tasks Folders Checklist Reconciliations Notes Documents …" at bounding box center [598, 333] width 1196 height 667
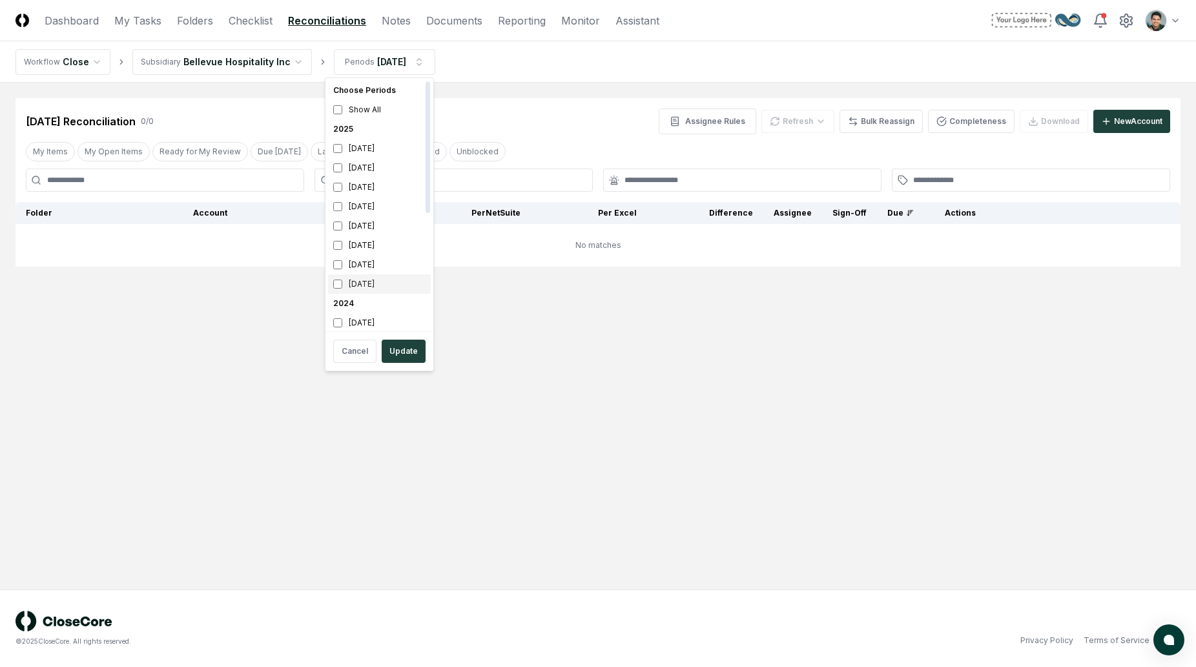
click at [371, 281] on div "[DATE]" at bounding box center [379, 283] width 103 height 19
click at [381, 265] on div "[DATE]" at bounding box center [379, 264] width 103 height 19
click at [398, 354] on button "Update" at bounding box center [404, 351] width 44 height 23
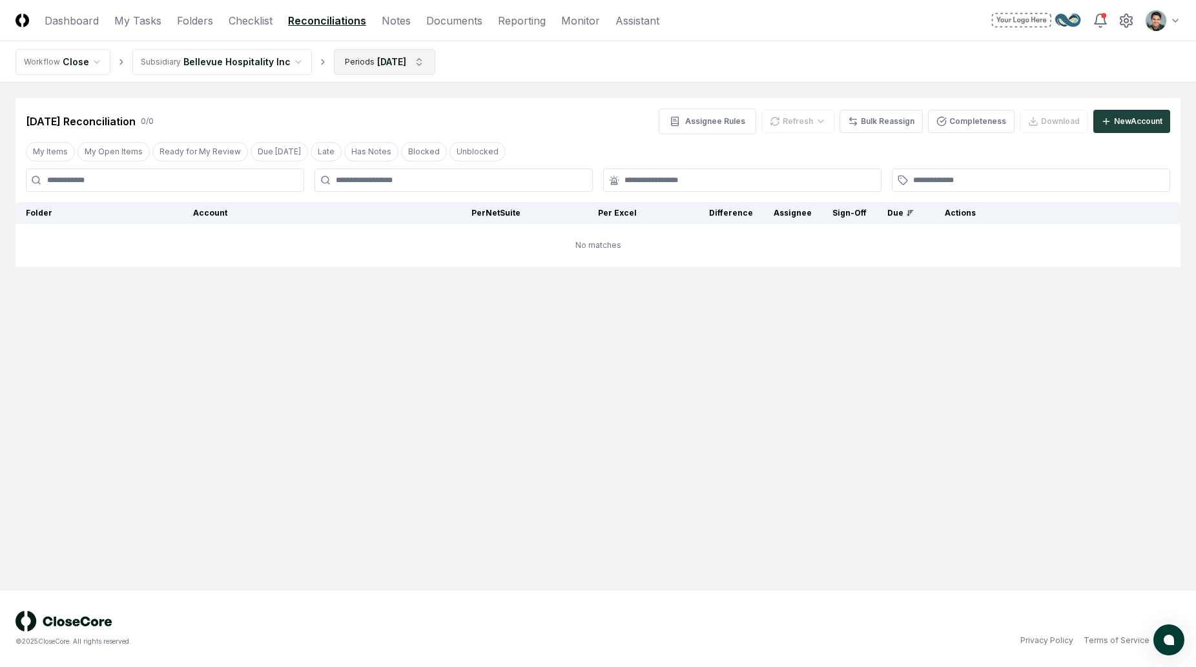
click at [380, 65] on html "CloseCore Dashboard My Tasks Folders Checklist Reconciliations Notes Documents …" at bounding box center [598, 333] width 1196 height 667
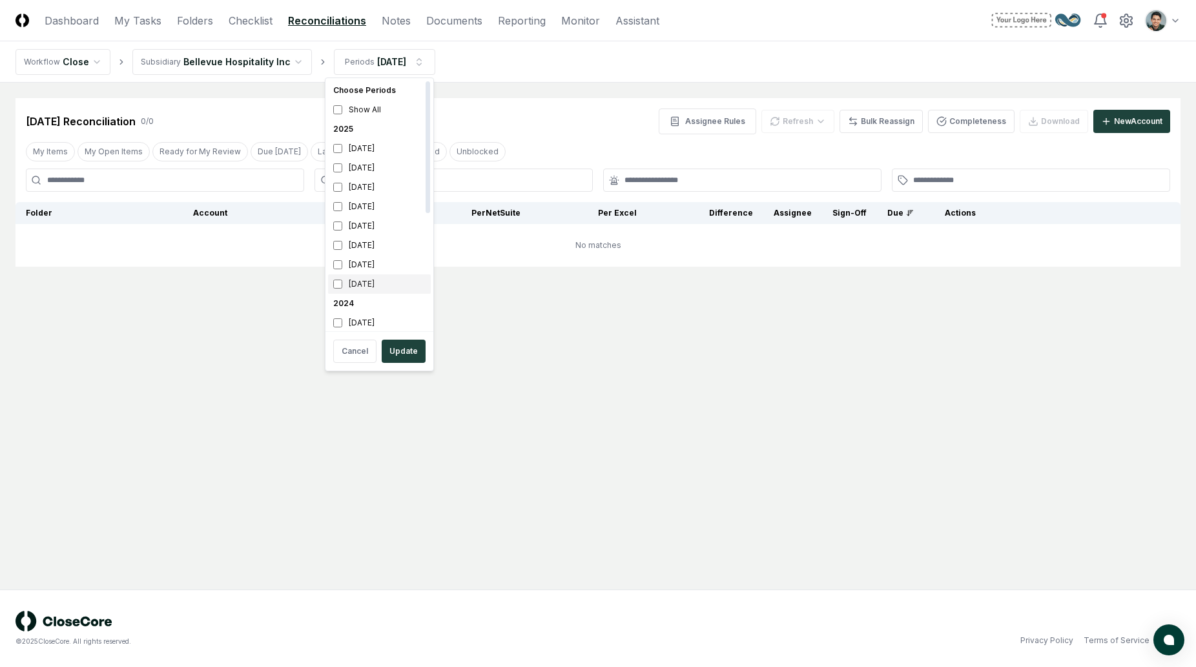
click at [390, 289] on div "[DATE]" at bounding box center [379, 283] width 103 height 19
click at [385, 321] on div "[DATE]" at bounding box center [379, 318] width 103 height 19
click at [400, 345] on button "Update" at bounding box center [404, 351] width 44 height 23
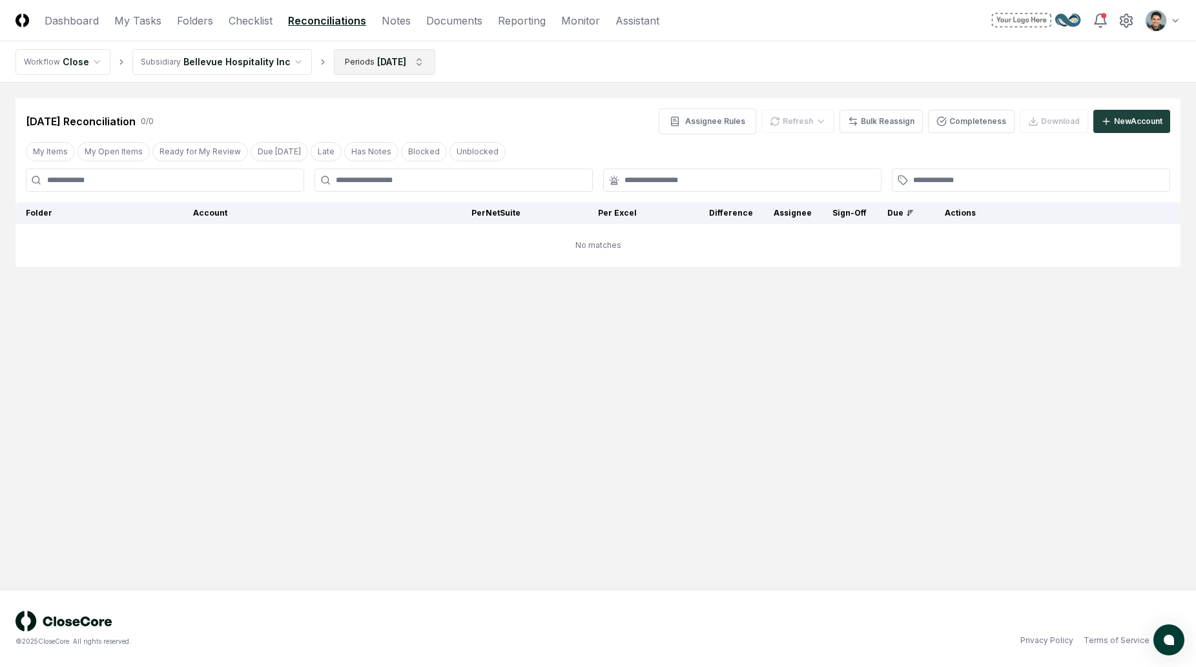
click at [400, 70] on html "CloseCore Dashboard My Tasks Folders Checklist Reconciliations Notes Documents …" at bounding box center [598, 333] width 1196 height 667
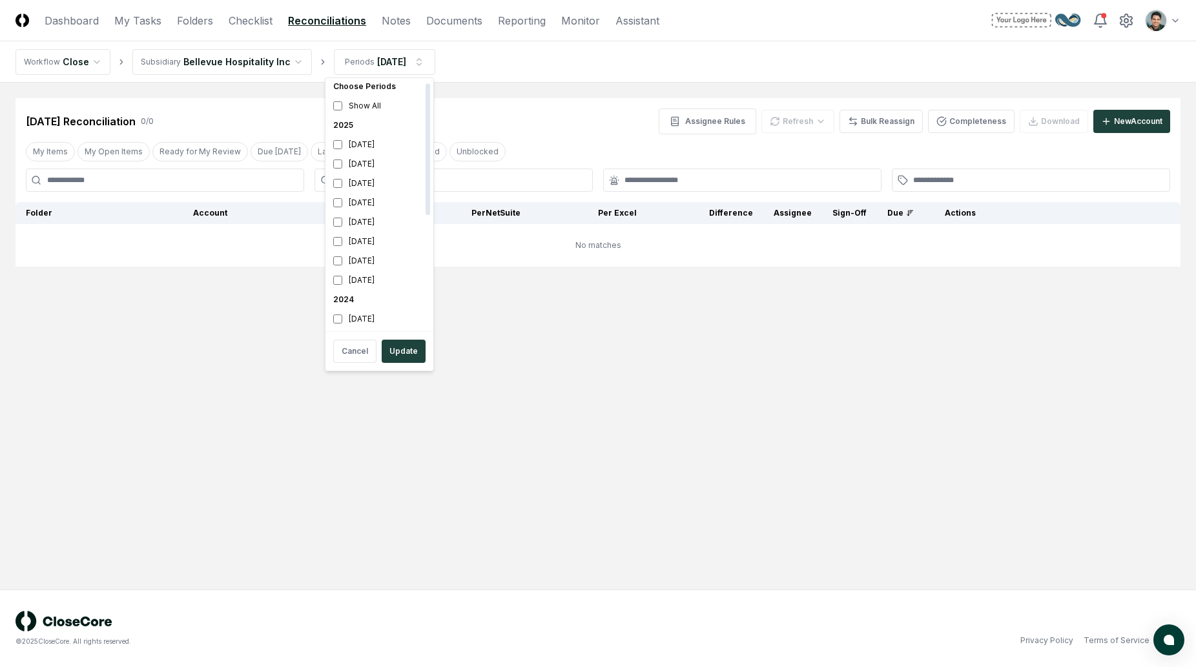
scroll to position [139, 0]
click at [368, 180] on div "[DATE]" at bounding box center [379, 183] width 103 height 19
click at [406, 361] on button "Update" at bounding box center [404, 351] width 44 height 23
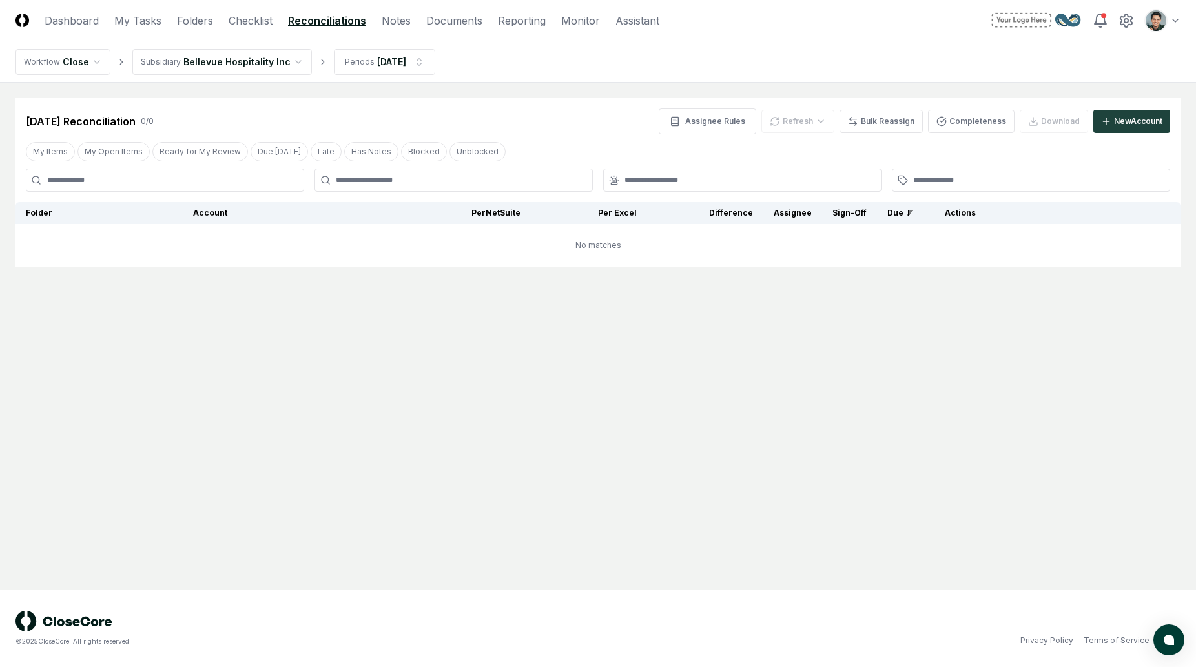
click at [453, 99] on div "[DATE] Reconciliation 0 / 0 Assignee Rules Refresh Bulk Reassign Completeness D…" at bounding box center [597, 116] width 1165 height 36
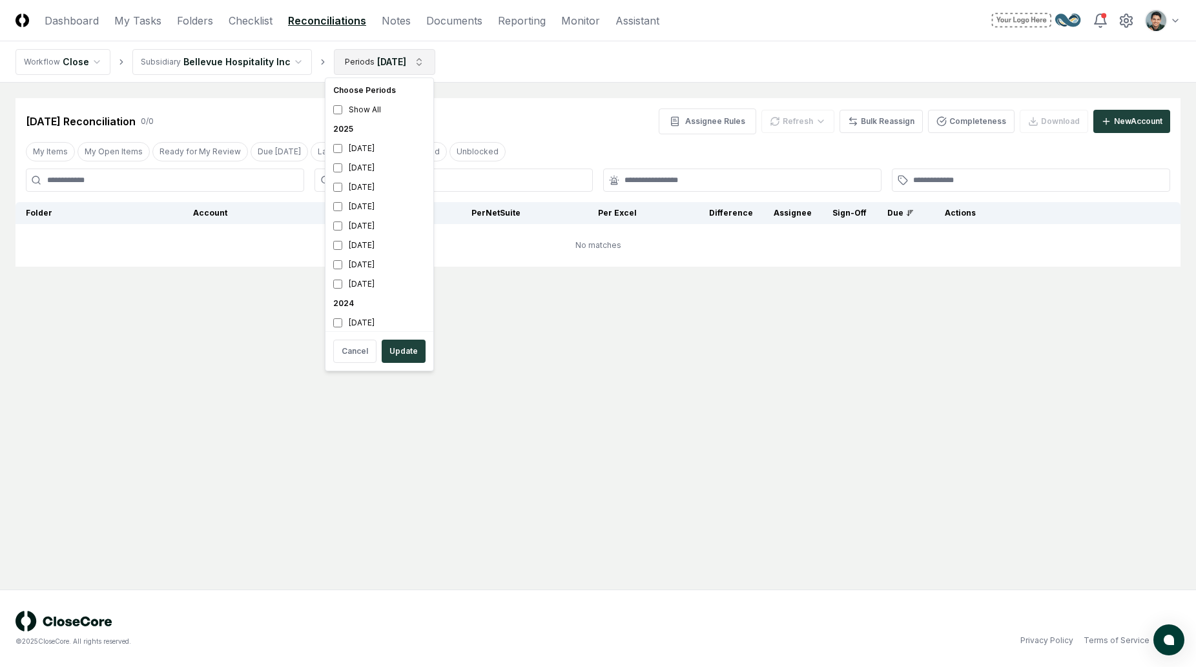
click at [405, 63] on html "CloseCore Dashboard My Tasks Folders Checklist Reconciliations Notes Documents …" at bounding box center [598, 333] width 1196 height 667
click at [368, 318] on div "[DATE]" at bounding box center [379, 318] width 103 height 19
click at [371, 264] on div "[DATE]" at bounding box center [379, 260] width 103 height 19
click at [370, 263] on div "[DATE]" at bounding box center [379, 260] width 103 height 19
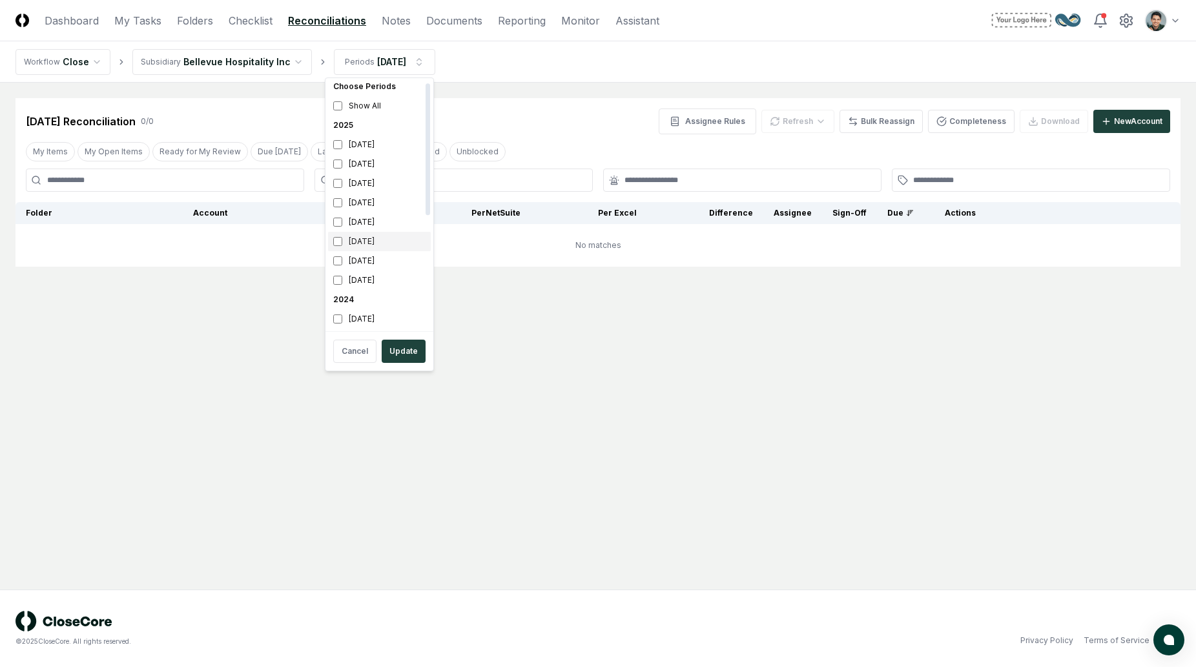
click at [368, 244] on div "[DATE]" at bounding box center [379, 241] width 103 height 19
click at [406, 365] on div "Cancel Update" at bounding box center [379, 351] width 103 height 34
drag, startPoint x: 406, startPoint y: 356, endPoint x: 409, endPoint y: 345, distance: 11.9
click at [406, 356] on button "Update" at bounding box center [404, 351] width 44 height 23
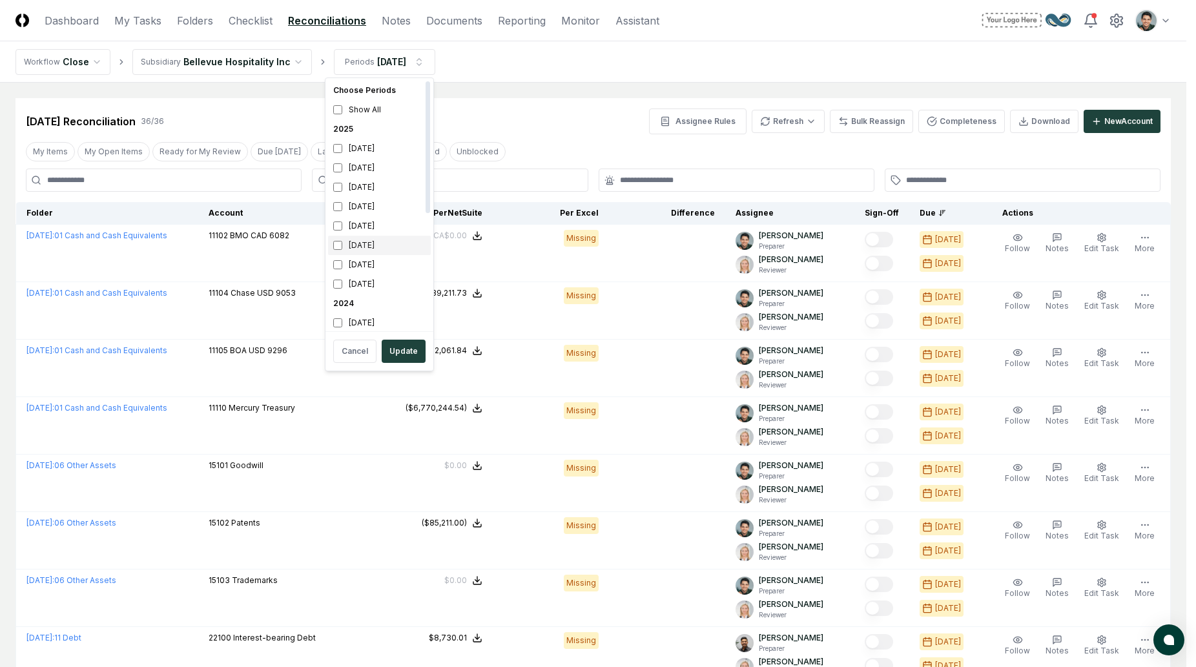
click at [398, 244] on div "[DATE]" at bounding box center [379, 245] width 103 height 19
click at [394, 268] on div "[DATE]" at bounding box center [379, 264] width 103 height 19
click at [403, 348] on button "Update" at bounding box center [404, 351] width 44 height 23
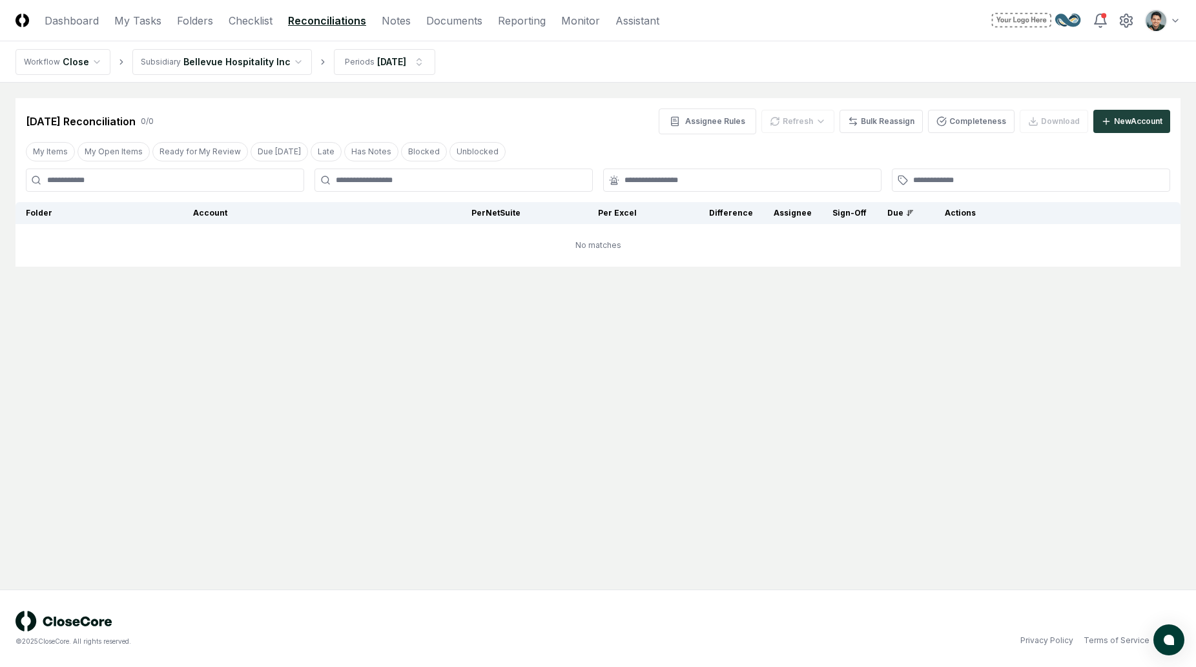
click at [500, 100] on div "[DATE] Reconciliation 0 / 0 Assignee Rules Refresh Bulk Reassign Completeness D…" at bounding box center [597, 116] width 1165 height 36
click at [775, 495] on main "Cancel Reassign [DATE] Reconciliation 0 / 0 Assignee Rules Refresh Bulk Reassig…" at bounding box center [598, 336] width 1196 height 507
click at [808, 87] on div "No accounts to refresh No accounts to refresh" at bounding box center [803, 97] width 105 height 21
click at [859, 303] on main "Cancel Reassign [DATE] Reconciliation 0 / 0 Assignee Rules Refresh No accounts …" at bounding box center [598, 336] width 1196 height 507
click at [917, 399] on main "Cancel Reassign [DATE] Reconciliation 0 / 0 Assignee Rules Refresh Bulk Reassig…" at bounding box center [598, 336] width 1196 height 507
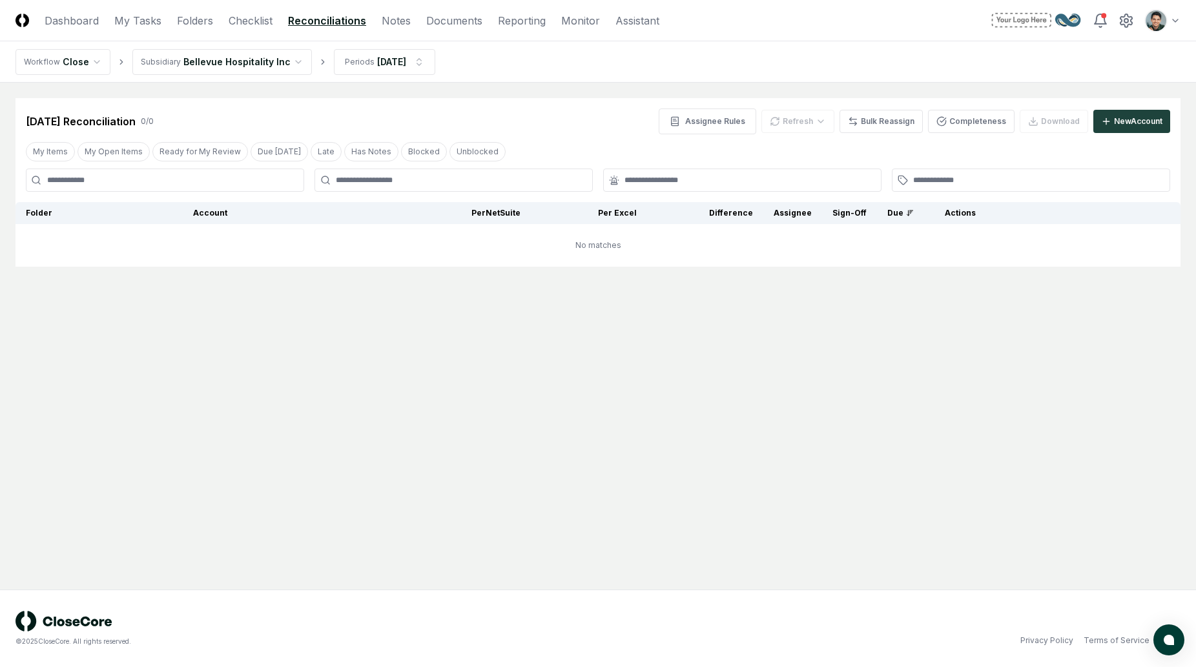
click at [928, 64] on nav "Workflow Close Subsidiary Bellevue Hospitality Inc Periods [DATE]" at bounding box center [598, 61] width 1196 height 41
click at [708, 80] on nav "Workflow Close Subsidiary Bellevue Hospitality Inc Periods [DATE]" at bounding box center [598, 61] width 1196 height 41
click at [812, 60] on nav "Workflow Close Subsidiary Bellevue Hospitality Inc Periods [DATE]" at bounding box center [598, 61] width 1196 height 41
click at [385, 62] on html "CloseCore Dashboard My Tasks Folders Checklist Reconciliations Notes Documents …" at bounding box center [598, 333] width 1196 height 667
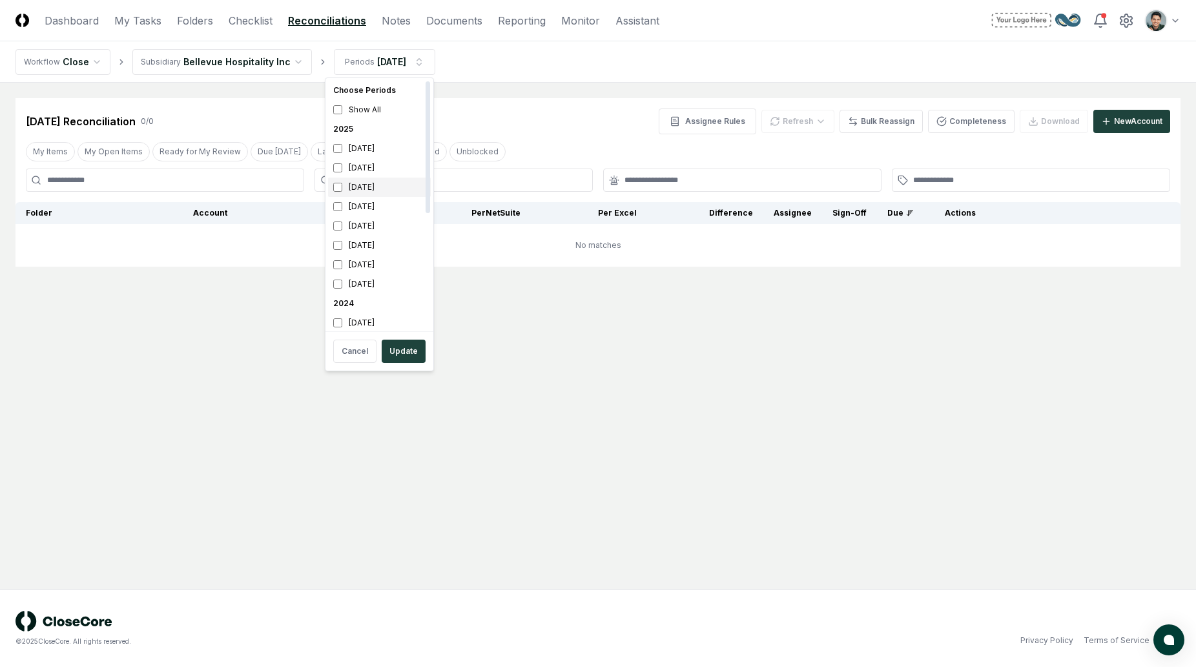
click at [370, 192] on div "[DATE]" at bounding box center [379, 187] width 103 height 19
click at [370, 263] on div "[DATE]" at bounding box center [379, 260] width 103 height 19
click at [405, 353] on button "Update" at bounding box center [404, 351] width 44 height 23
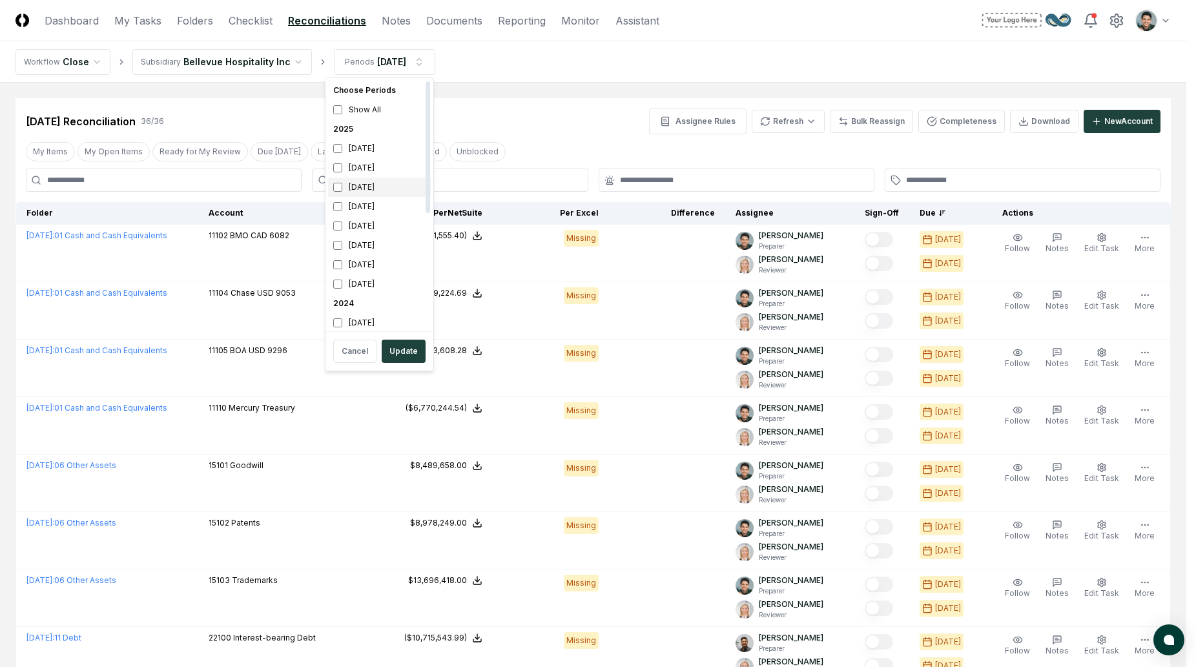
click at [347, 191] on div "[DATE]" at bounding box center [379, 187] width 103 height 19
click at [380, 260] on div "[DATE]" at bounding box center [379, 264] width 103 height 19
click at [395, 343] on button "Update" at bounding box center [404, 351] width 44 height 23
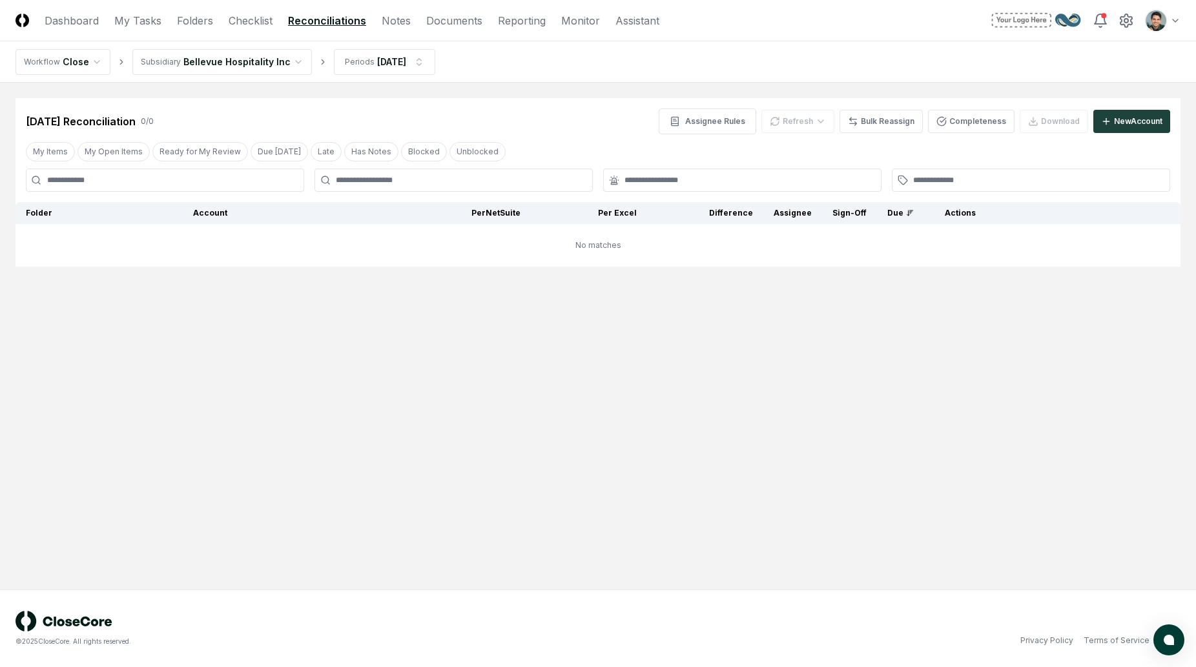
click at [551, 85] on main "Cancel Reassign [DATE] Reconciliation 0 / 0 Assignee Rules Refresh Bulk Reassig…" at bounding box center [598, 336] width 1196 height 507
click at [956, 123] on button "Completeness" at bounding box center [971, 121] width 87 height 23
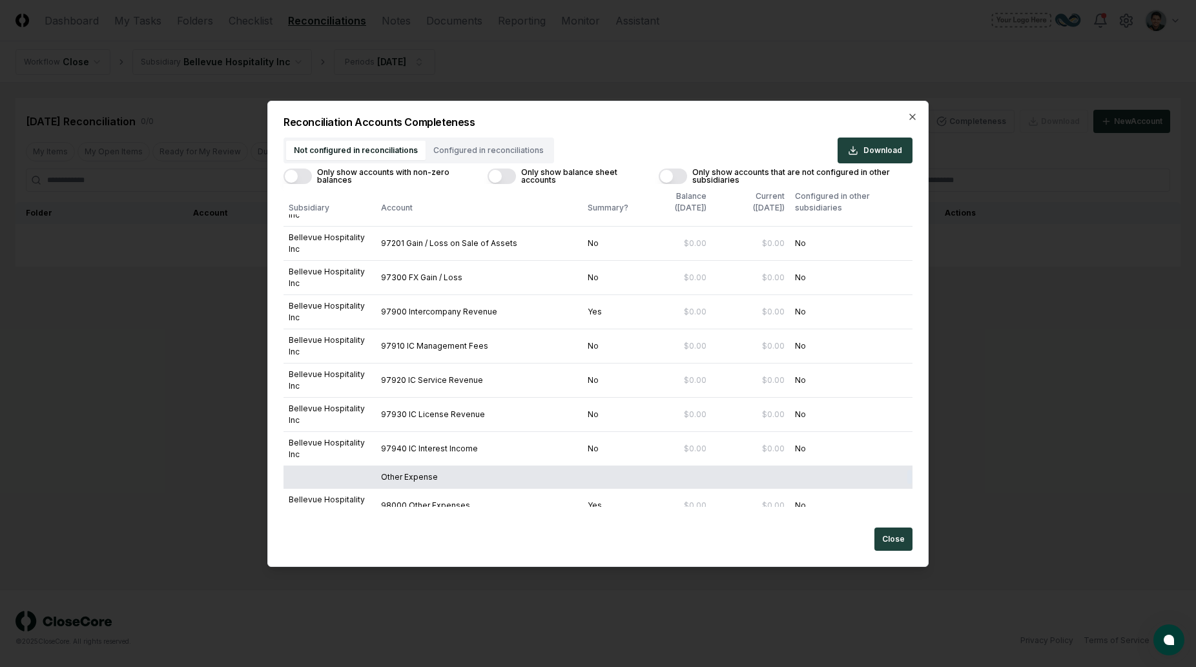
scroll to position [6913, 0]
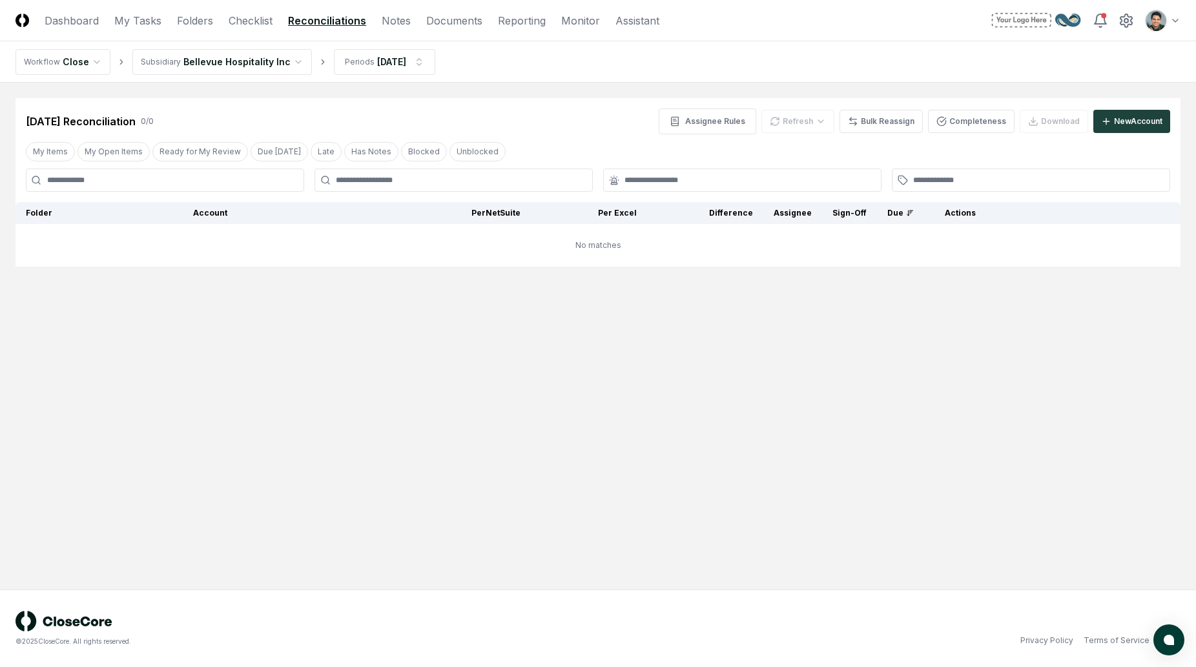
click at [594, 122] on div "[DATE] Reconciliation 0 / 0 Assignee Rules Refresh Bulk Reassign Completeness D…" at bounding box center [598, 121] width 1144 height 26
click at [809, 380] on main "Cancel Reassign [DATE] Reconciliation 0 / 0 Assignee Rules Refresh Bulk Reassig…" at bounding box center [598, 336] width 1196 height 507
click at [593, 140] on div "My Items My Open Items Ready for My Review Due [DATE] Late Has Notes Blocked Un…" at bounding box center [597, 151] width 1165 height 24
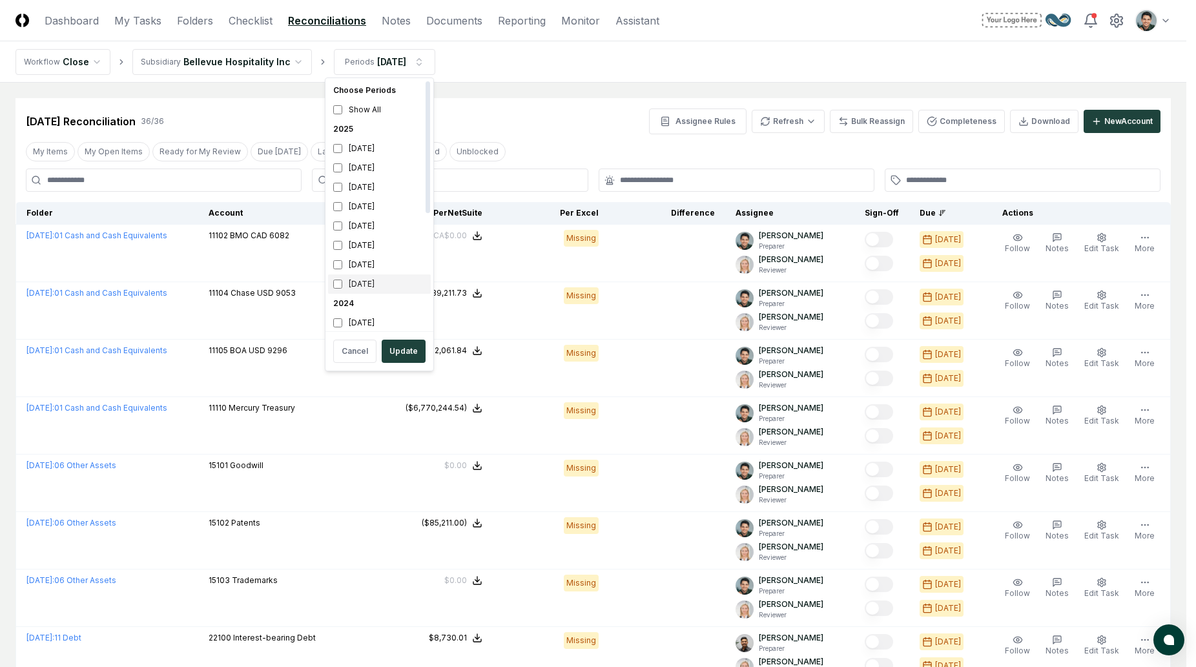
click at [367, 278] on div "[DATE]" at bounding box center [379, 283] width 103 height 19
click at [367, 272] on div "[DATE]" at bounding box center [379, 264] width 103 height 19
click at [397, 356] on button "Update" at bounding box center [404, 351] width 44 height 23
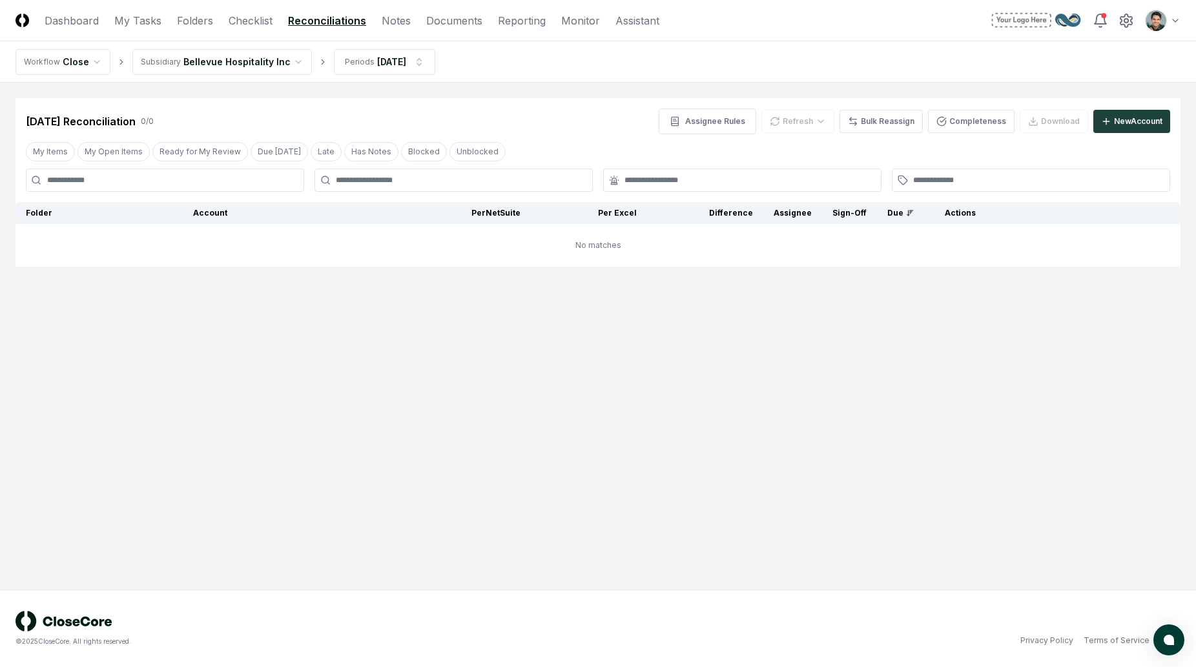
click at [539, 88] on main "Cancel Reassign Jan 2025 Reconciliation 0 / 0 Assignee Rules Refresh Bulk Reass…" at bounding box center [598, 336] width 1196 height 507
click at [956, 121] on button "Completeness" at bounding box center [971, 121] width 87 height 23
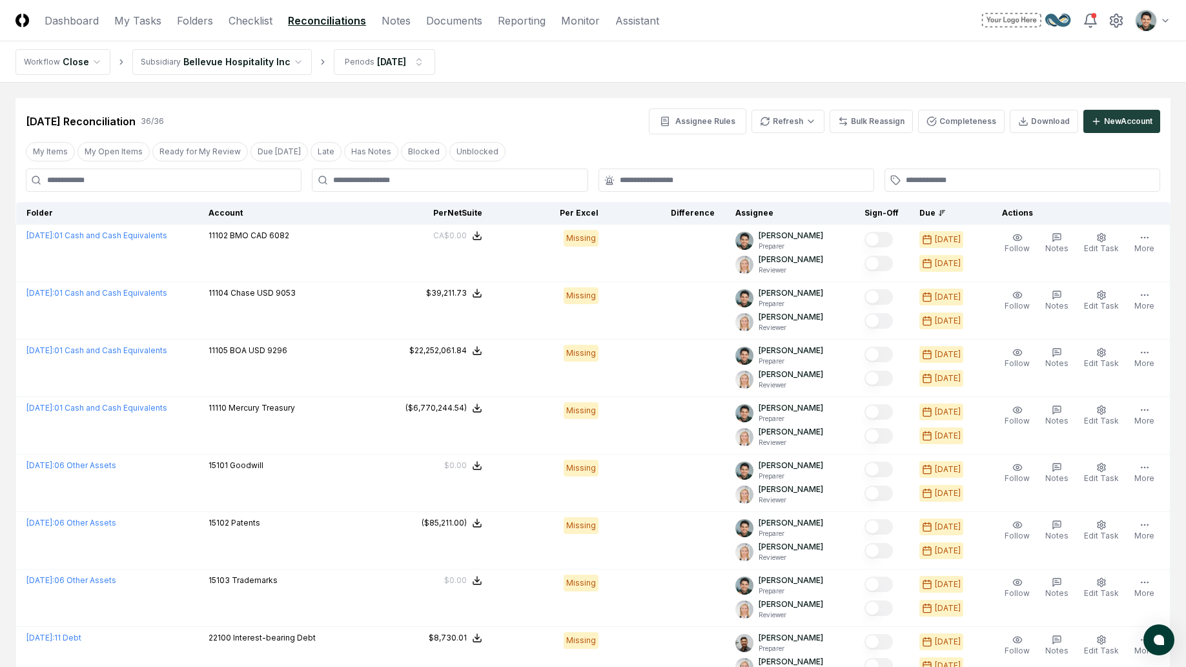
click at [700, 71] on nav "Workflow Close Subsidiary Bellevue Hospitality Inc Periods [DATE]" at bounding box center [593, 61] width 1186 height 41
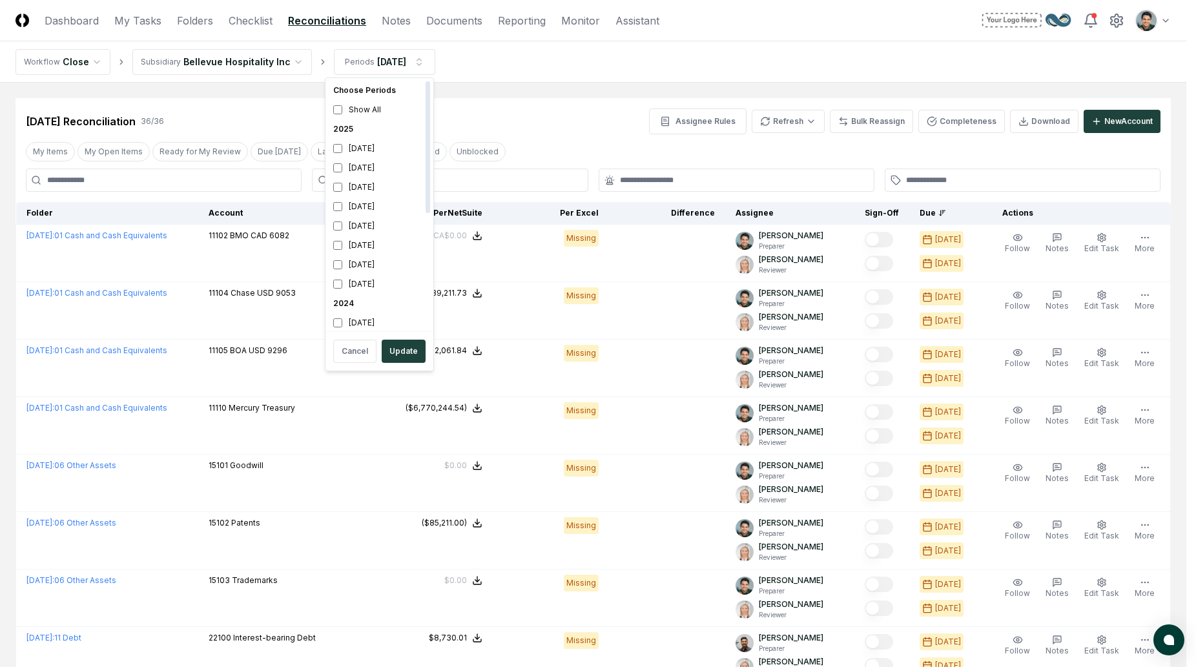
scroll to position [45, 0]
click at [362, 240] on div "[DATE]" at bounding box center [379, 239] width 103 height 19
click at [363, 279] on div "[DATE]" at bounding box center [379, 278] width 103 height 19
click at [409, 343] on button "Update" at bounding box center [404, 351] width 44 height 23
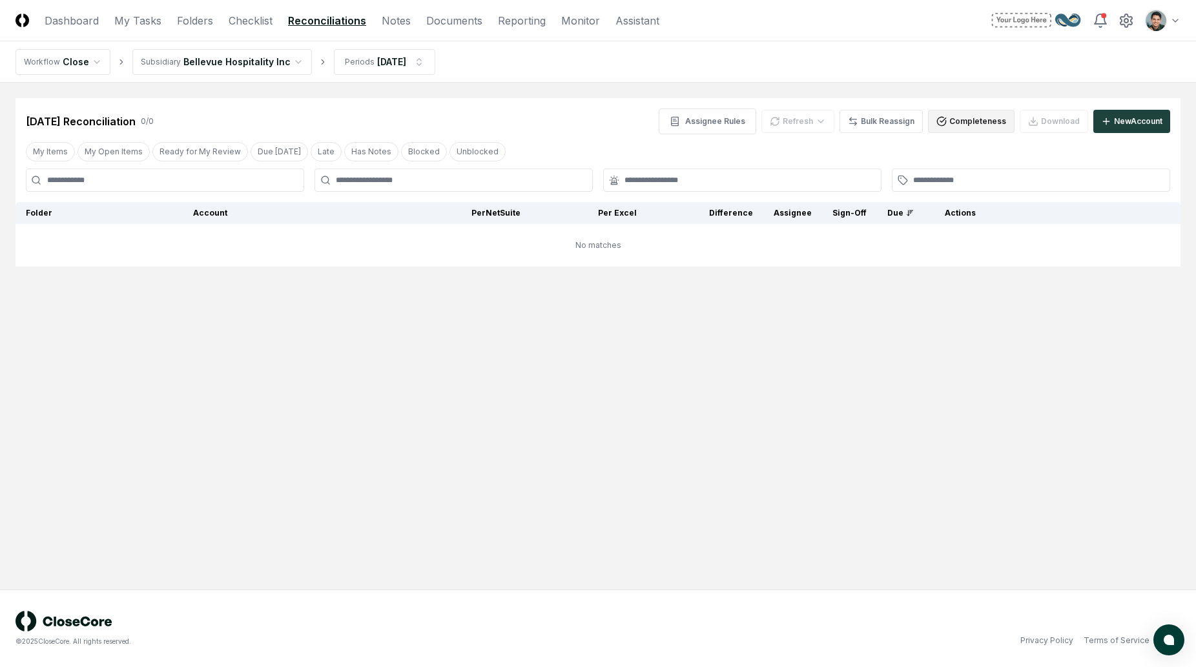
click at [958, 115] on button "Completeness" at bounding box center [971, 121] width 87 height 23
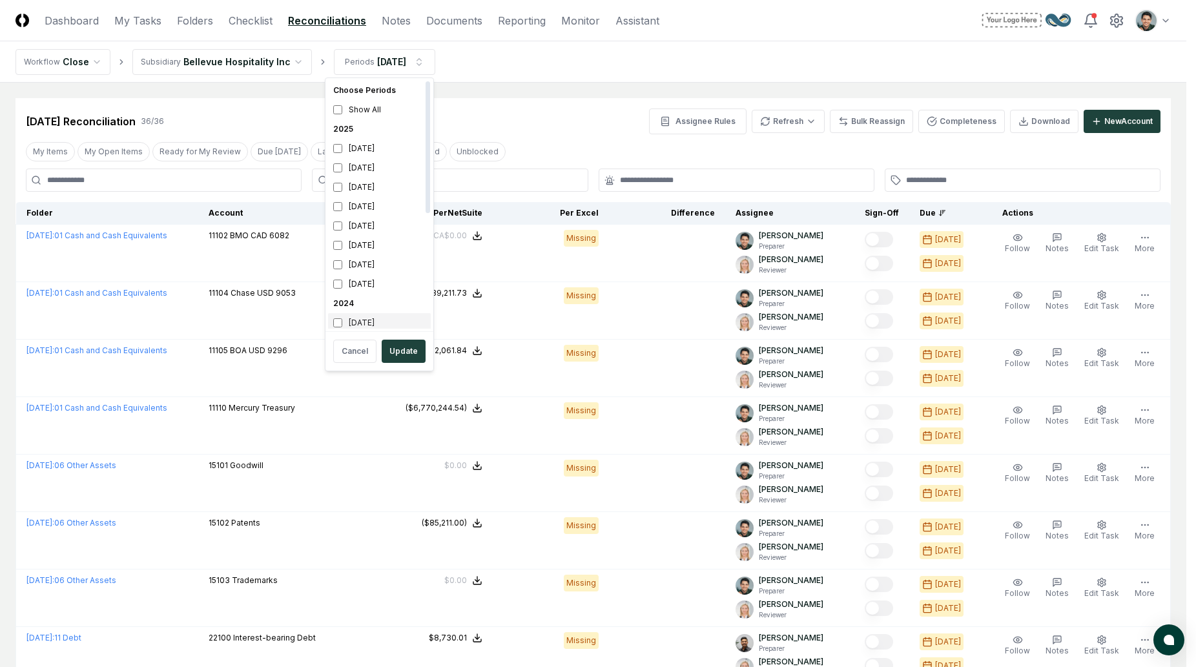
scroll to position [43, 0]
click at [367, 296] on div "November 2024" at bounding box center [379, 299] width 103 height 19
click at [368, 275] on div "December 2024" at bounding box center [379, 280] width 103 height 19
click at [392, 360] on button "Update" at bounding box center [404, 351] width 44 height 23
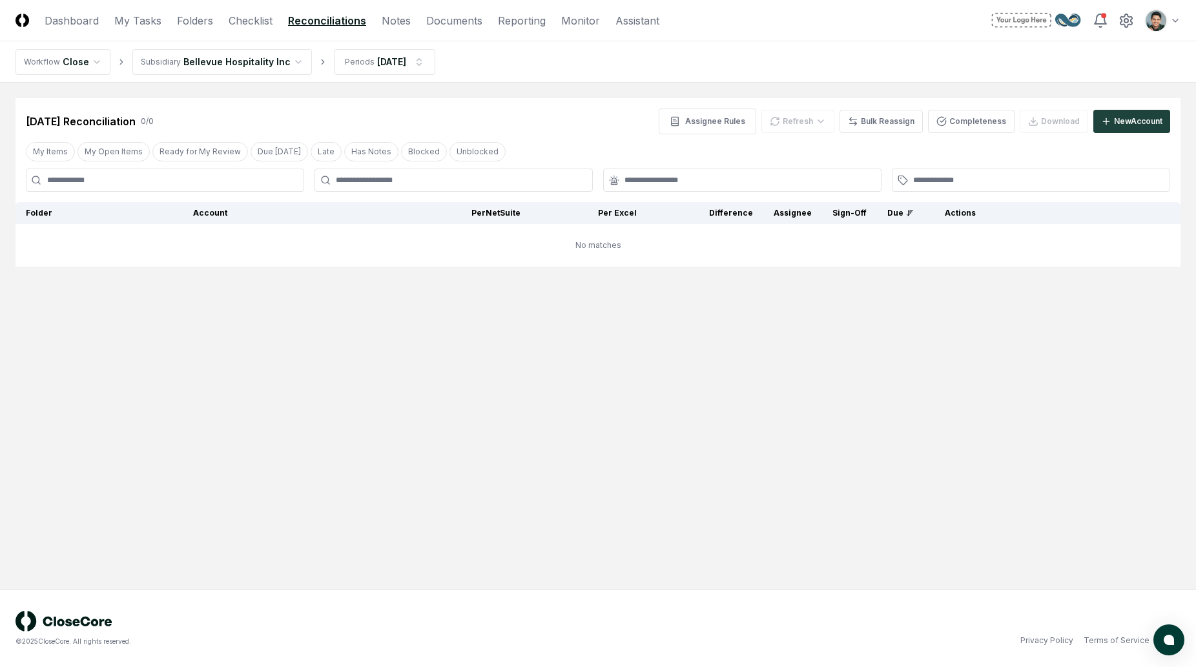
click at [573, 69] on nav "Workflow Close Subsidiary Bellevue Hospitality Inc Periods Nov 2024" at bounding box center [598, 61] width 1196 height 41
click at [945, 133] on div "Assignee Rules Refresh Bulk Reassign Completeness Download New Account" at bounding box center [914, 121] width 511 height 26
click at [949, 129] on button "Completeness" at bounding box center [971, 121] width 87 height 23
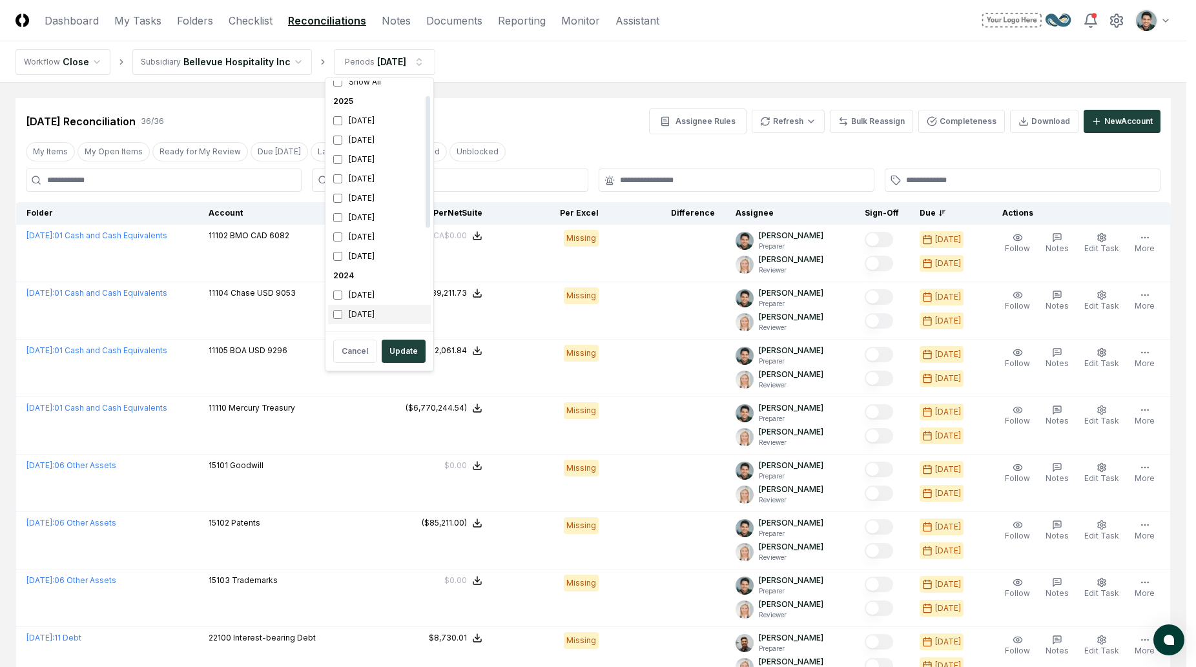
click at [360, 317] on div "November 2024" at bounding box center [379, 314] width 103 height 19
click at [360, 307] on div "October 2024" at bounding box center [379, 299] width 103 height 19
click at [407, 349] on button "Update" at bounding box center [404, 351] width 44 height 23
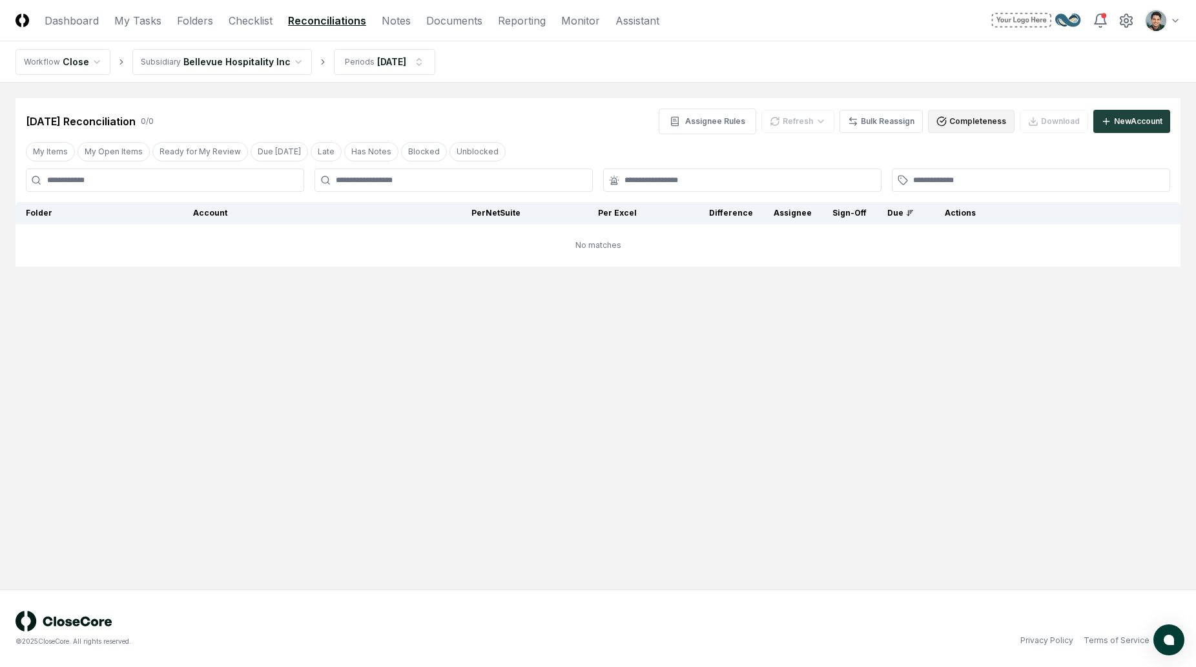
click at [943, 129] on button "Completeness" at bounding box center [971, 121] width 87 height 23
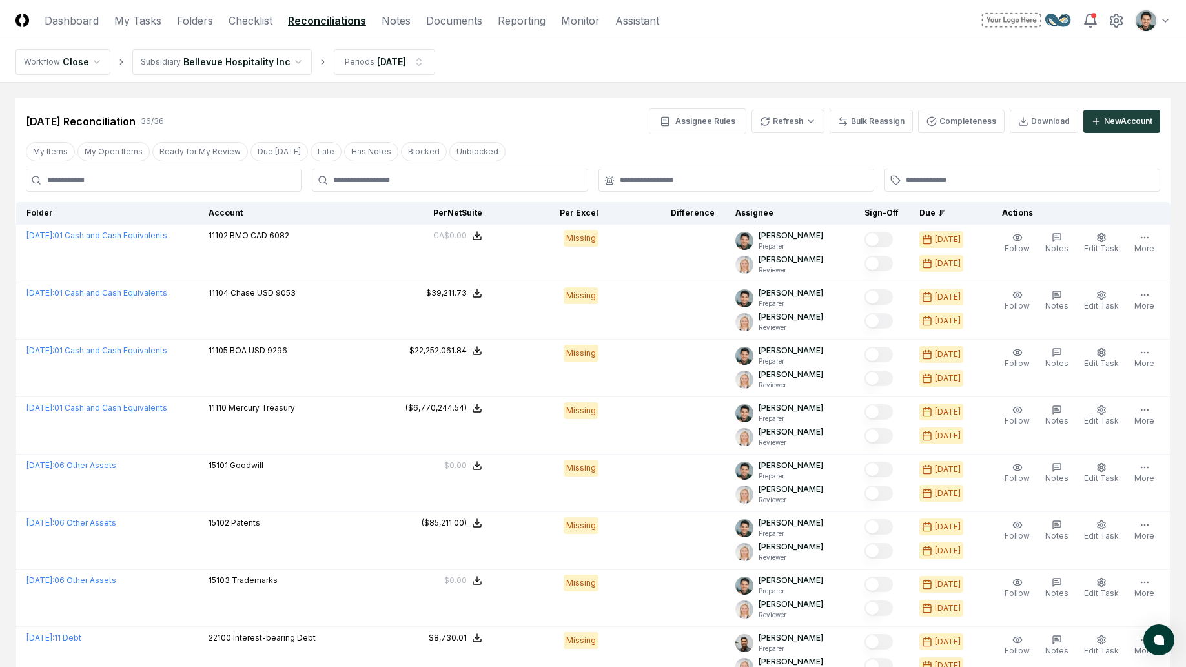
click at [385, 76] on nav "Workflow Close Subsidiary Bellevue Hospitality Inc Periods Oct 2024" at bounding box center [593, 61] width 1186 height 41
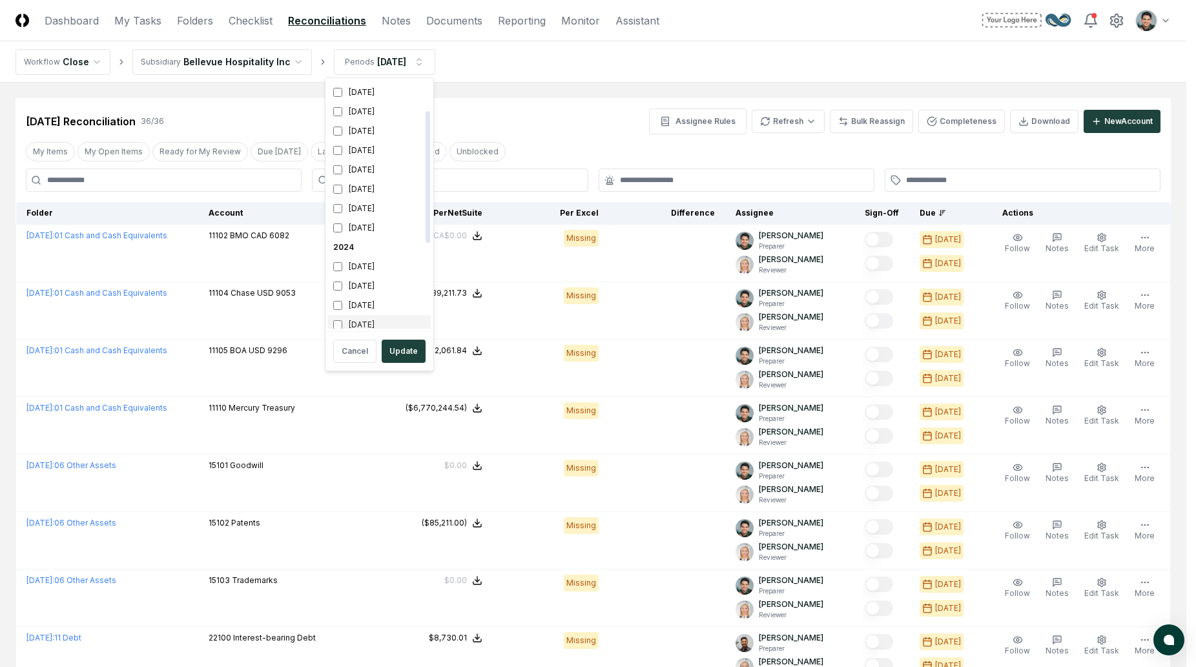
scroll to position [62, 0]
click at [360, 316] on div "September 2024" at bounding box center [379, 318] width 103 height 19
click at [362, 300] on div "October 2024" at bounding box center [379, 299] width 103 height 19
click at [402, 337] on div "Cancel Update" at bounding box center [379, 351] width 103 height 34
click at [406, 346] on button "Update" at bounding box center [404, 351] width 44 height 23
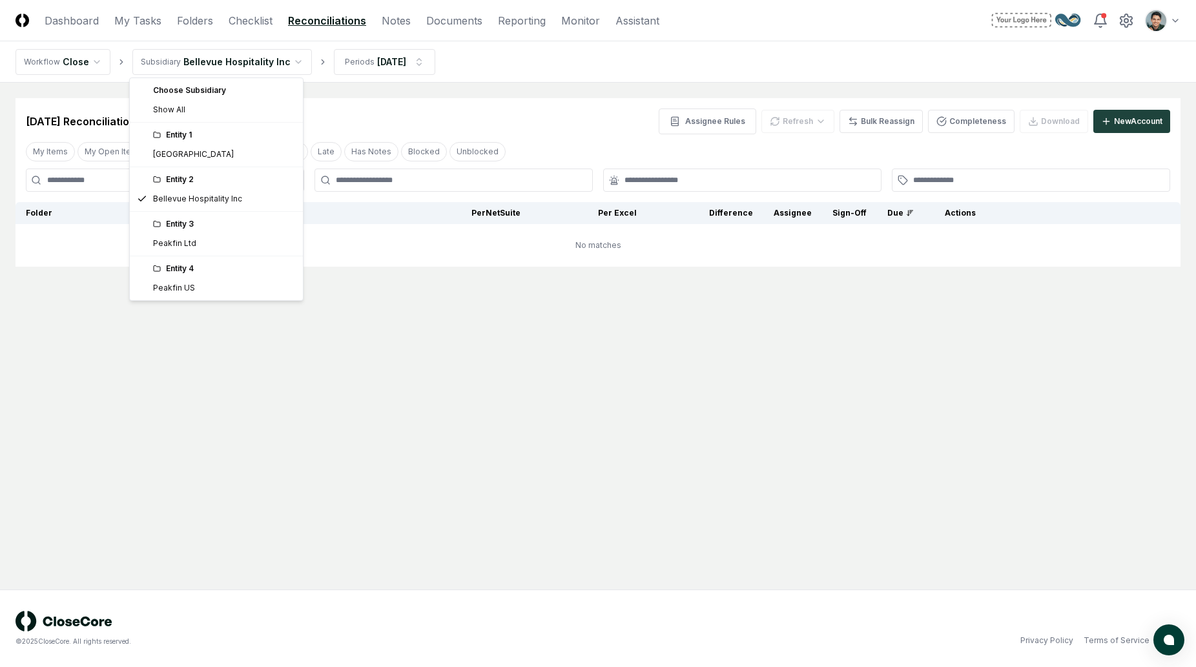
click at [234, 70] on html "CloseCore Dashboard My Tasks Folders Checklist Reconciliations Notes Documents …" at bounding box center [598, 333] width 1196 height 667
click at [558, 85] on html "CloseCore Dashboard My Tasks Folders Checklist Reconciliations Notes Documents …" at bounding box center [598, 333] width 1196 height 667
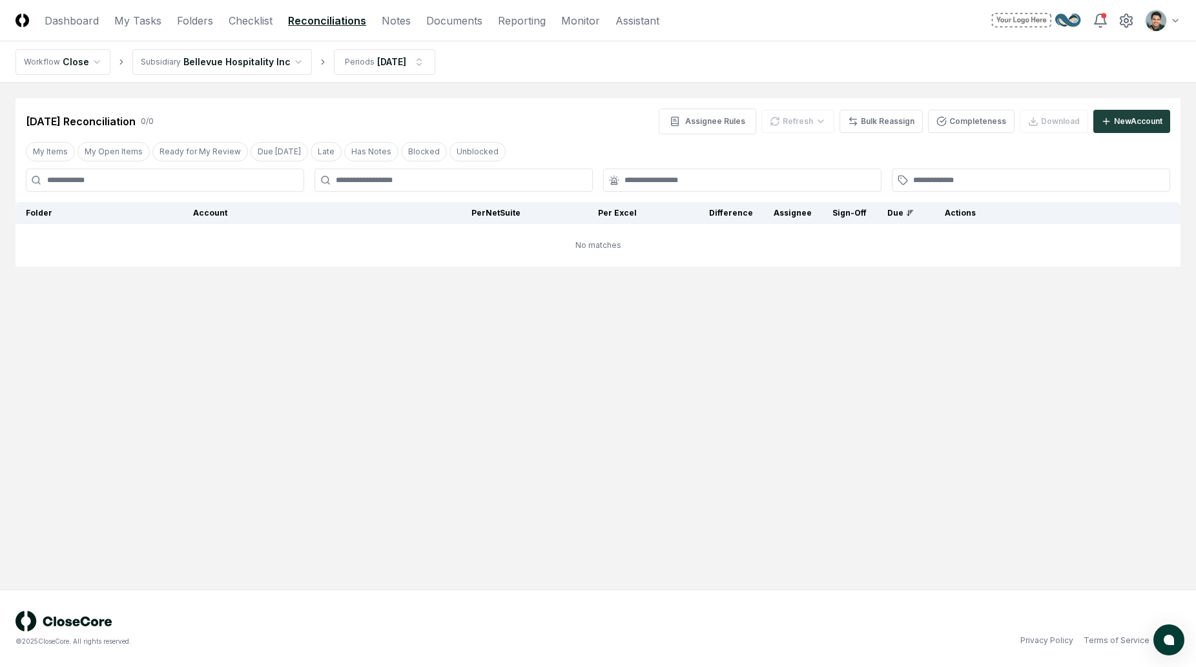
click at [343, 56] on html "CloseCore Dashboard My Tasks Folders Checklist Reconciliations Notes Documents …" at bounding box center [598, 333] width 1196 height 667
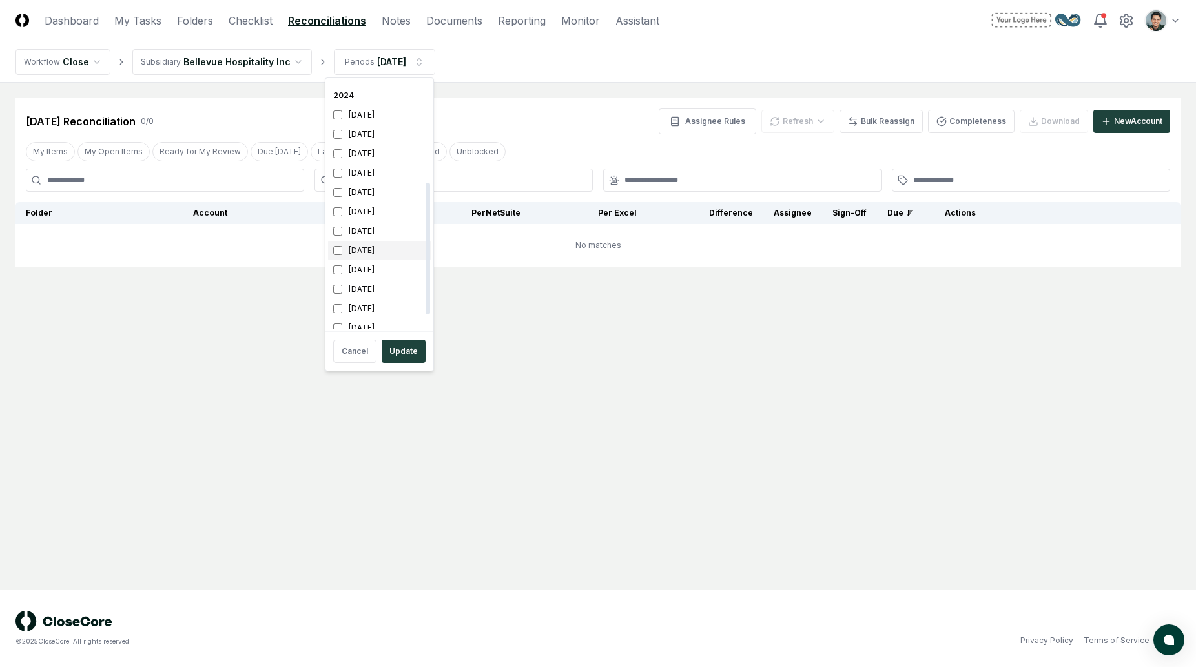
scroll to position [191, 0]
click at [371, 207] on div "August 2024" at bounding box center [379, 208] width 103 height 19
click at [373, 194] on div "September 2024" at bounding box center [379, 189] width 103 height 19
click at [402, 351] on button "Update" at bounding box center [404, 351] width 44 height 23
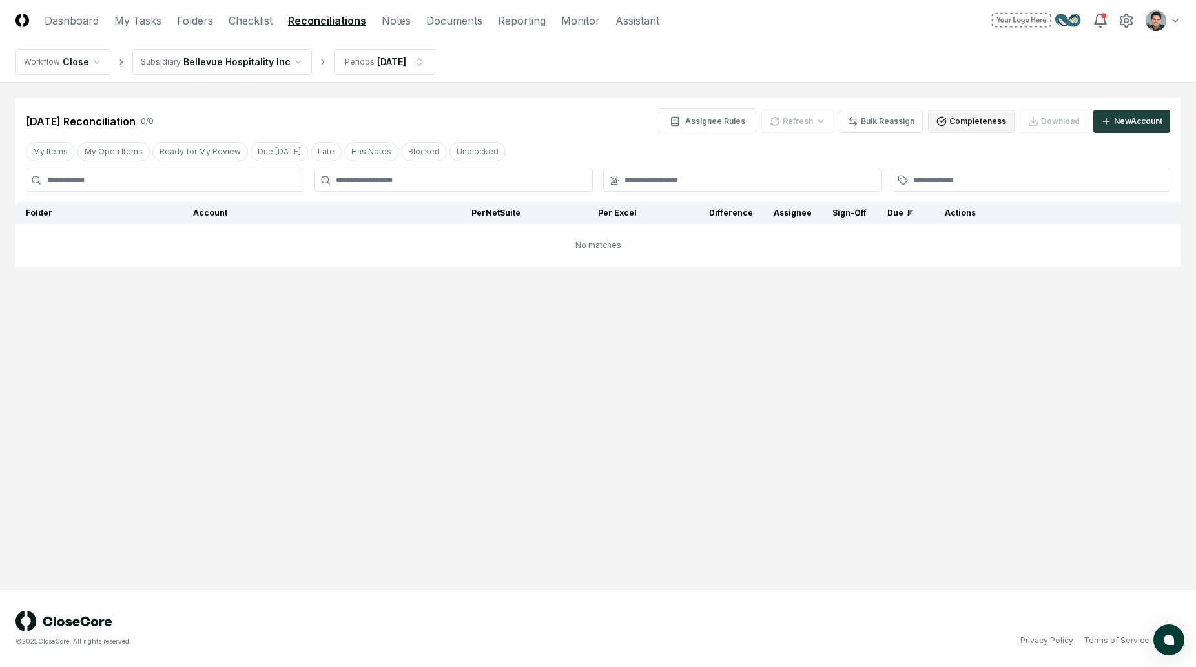
click at [977, 121] on button "Completeness" at bounding box center [971, 121] width 87 height 23
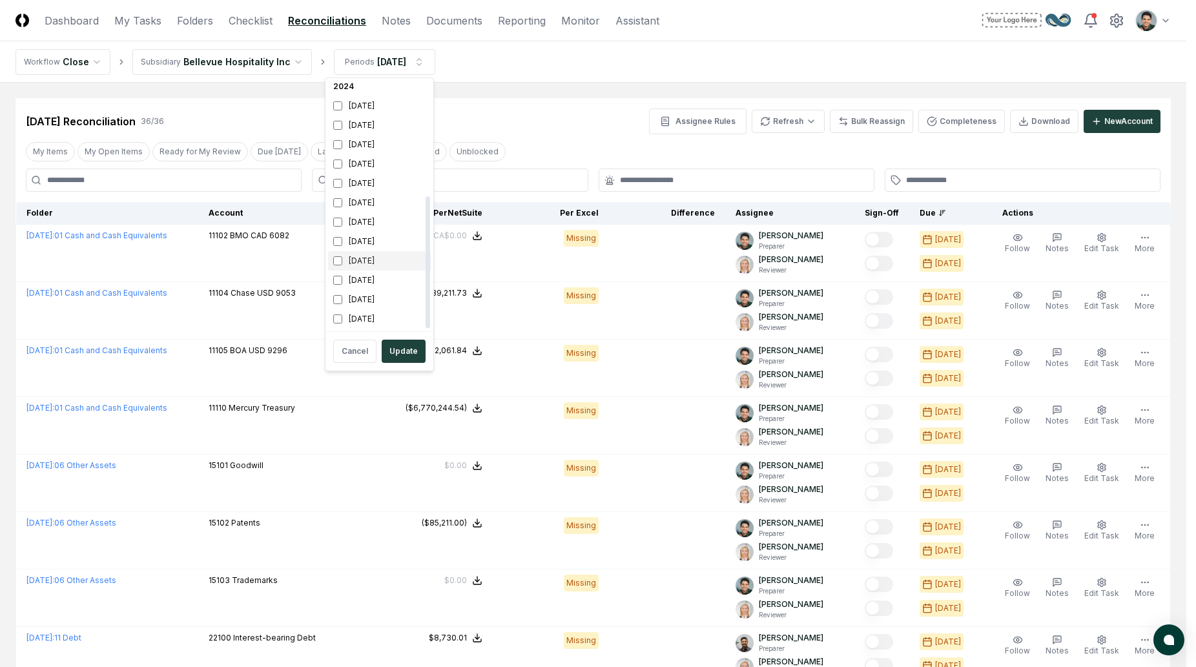
scroll to position [212, 0]
click at [375, 209] on div "July 2024" at bounding box center [379, 207] width 103 height 19
click at [377, 192] on div "August 2024" at bounding box center [379, 188] width 103 height 19
click at [399, 346] on button "Update" at bounding box center [404, 351] width 44 height 23
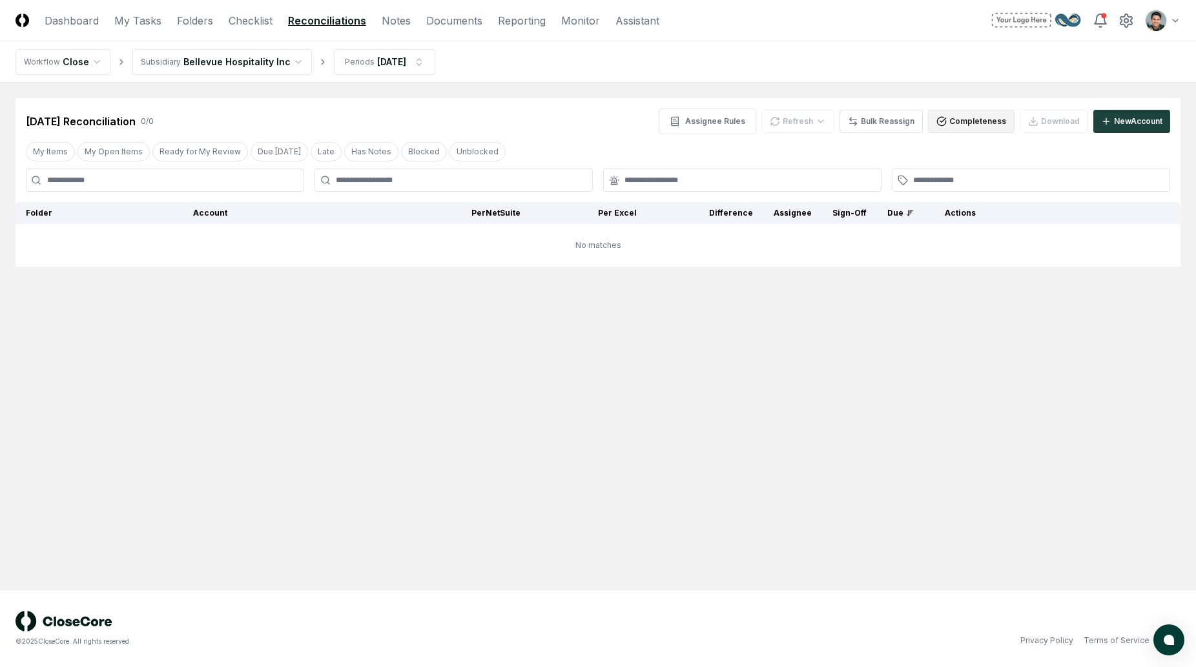
click at [945, 118] on icon "button" at bounding box center [941, 121] width 10 height 10
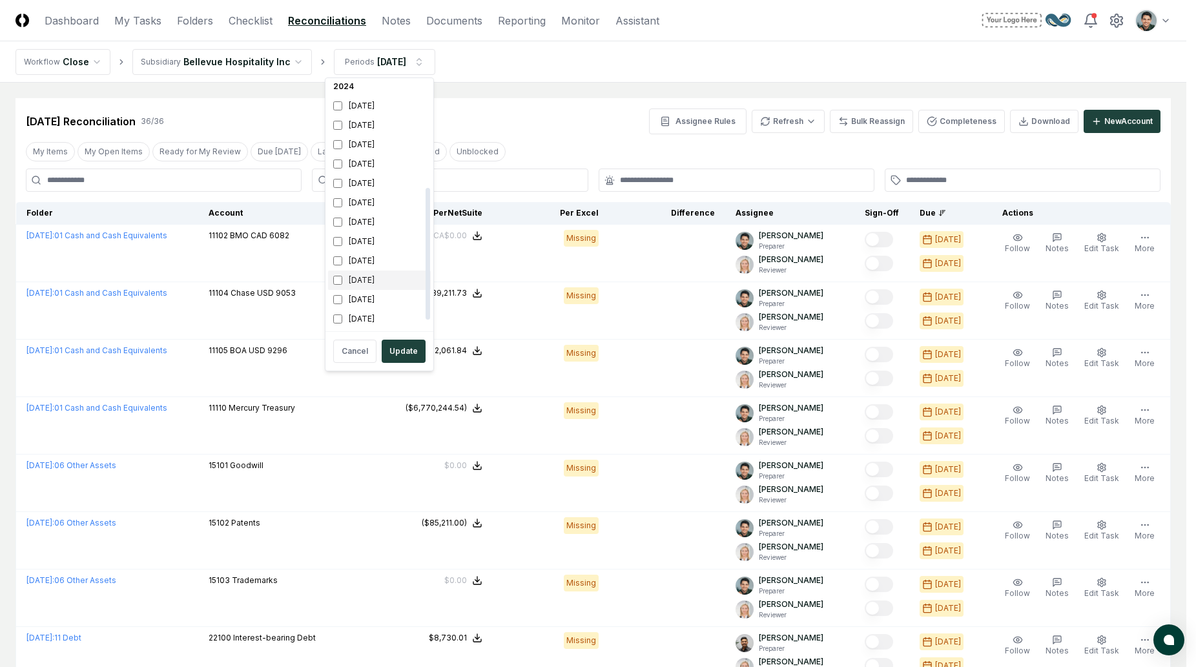
scroll to position [201, 0]
click at [364, 241] on div "June 2024" at bounding box center [379, 238] width 103 height 19
click at [369, 223] on div "July 2024" at bounding box center [379, 218] width 103 height 19
click at [396, 342] on button "Update" at bounding box center [404, 351] width 44 height 23
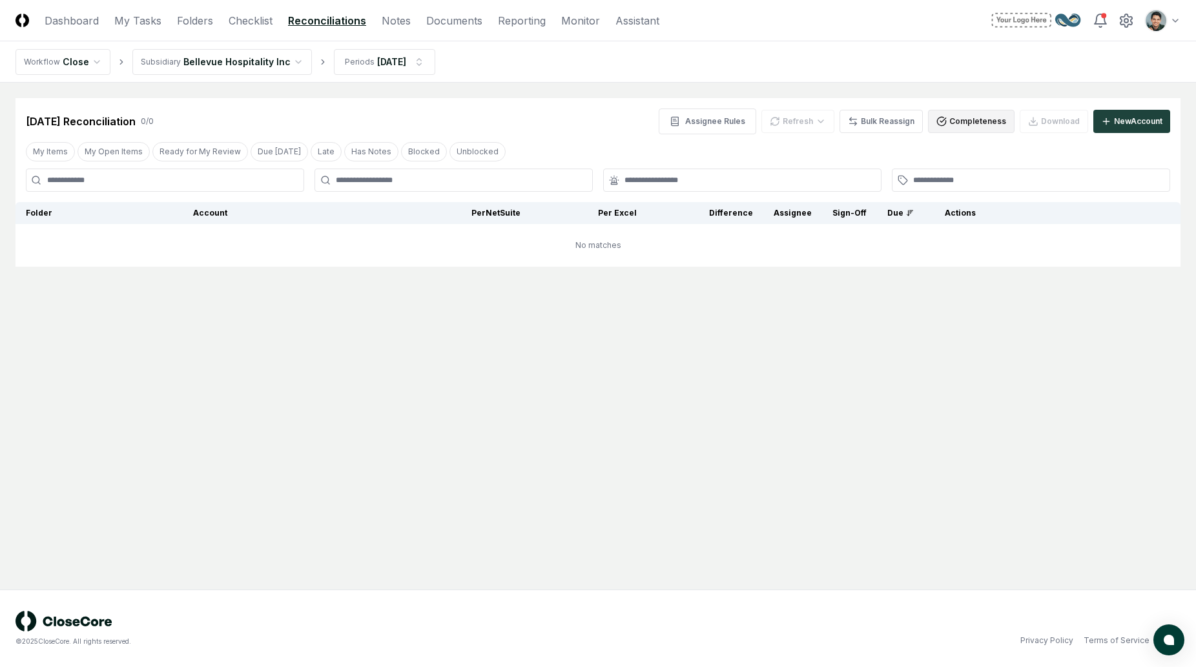
click at [933, 119] on button "Completeness" at bounding box center [971, 121] width 87 height 23
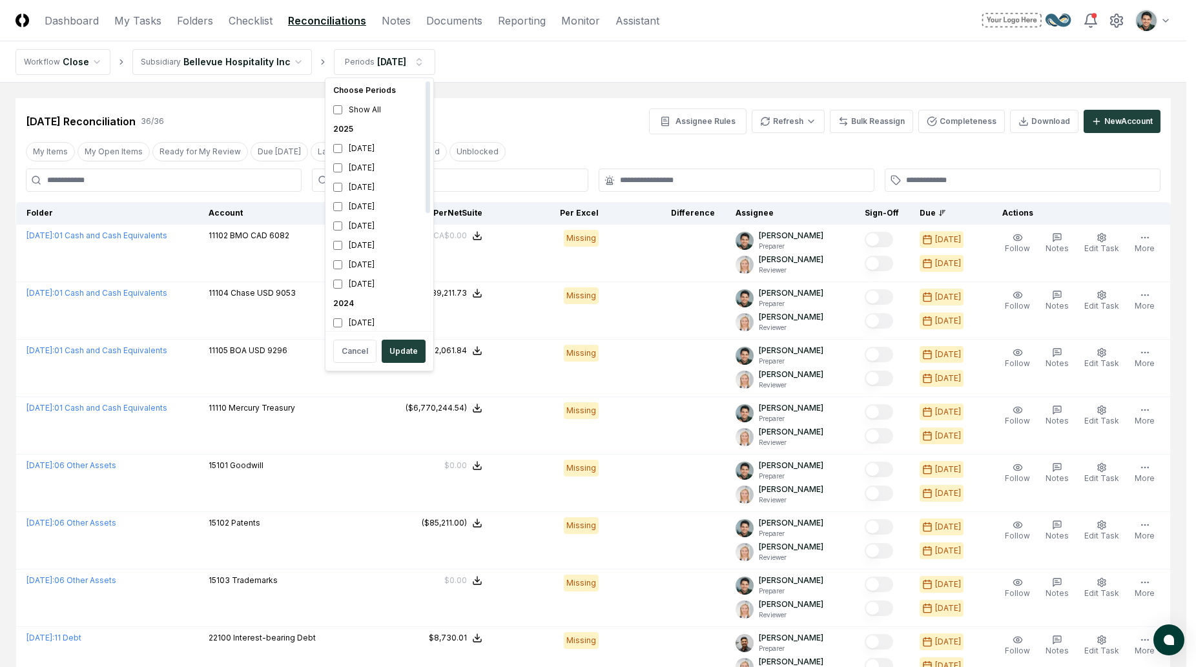
scroll to position [217, 0]
click at [379, 246] on div "May 2024" at bounding box center [379, 241] width 103 height 19
click at [380, 218] on div "June 2024" at bounding box center [379, 221] width 103 height 19
click at [404, 342] on button "Update" at bounding box center [404, 351] width 44 height 23
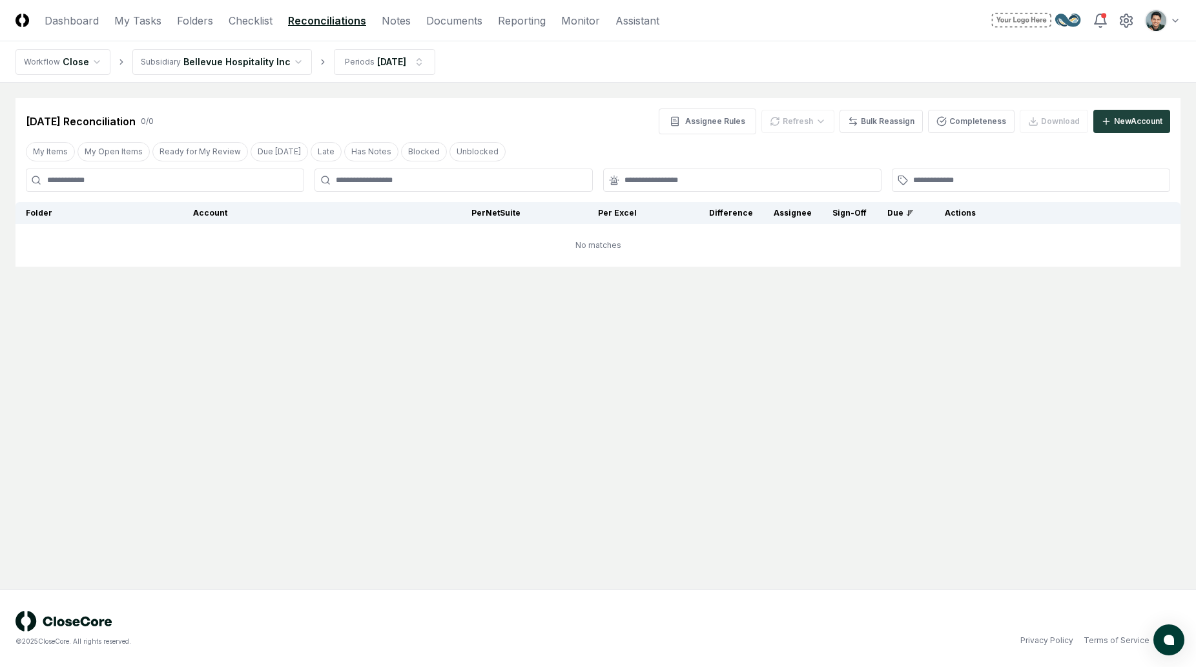
click at [558, 102] on div "May 2024 Reconciliation 0 / 0 Assignee Rules Refresh Bulk Reassign Completeness…" at bounding box center [597, 116] width 1165 height 36
click at [956, 117] on button "Completeness" at bounding box center [971, 121] width 87 height 23
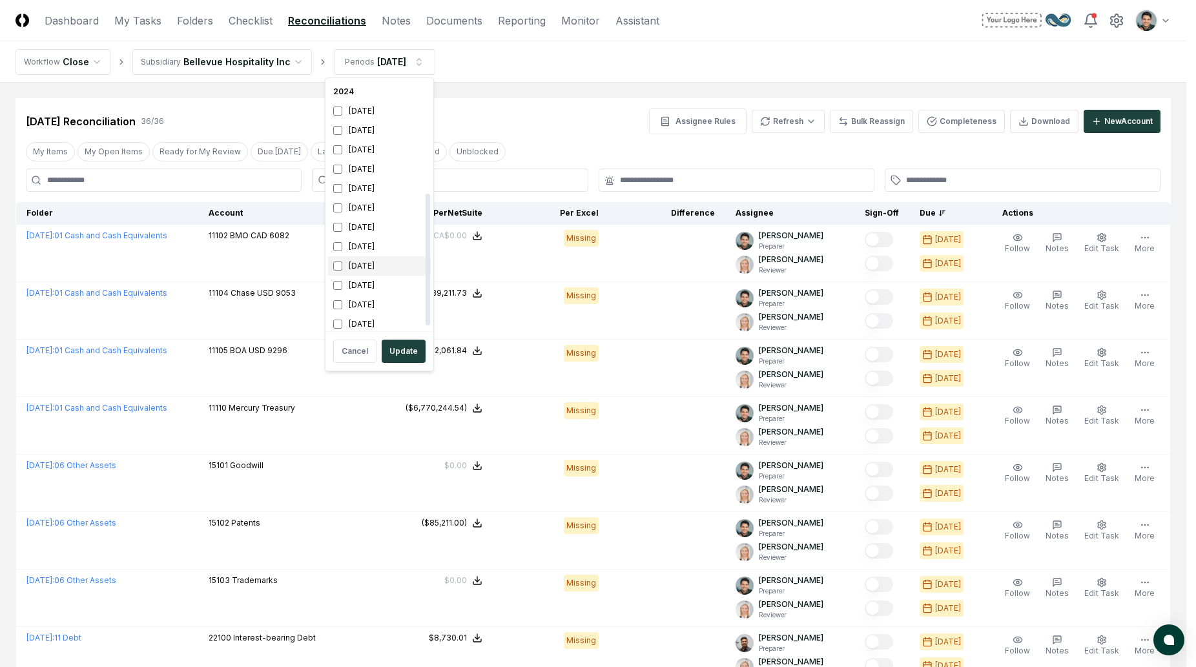
click at [374, 260] on div "April 2024" at bounding box center [379, 265] width 103 height 19
click at [377, 239] on div "May 2024" at bounding box center [379, 246] width 103 height 19
click at [405, 362] on button "Update" at bounding box center [404, 351] width 44 height 23
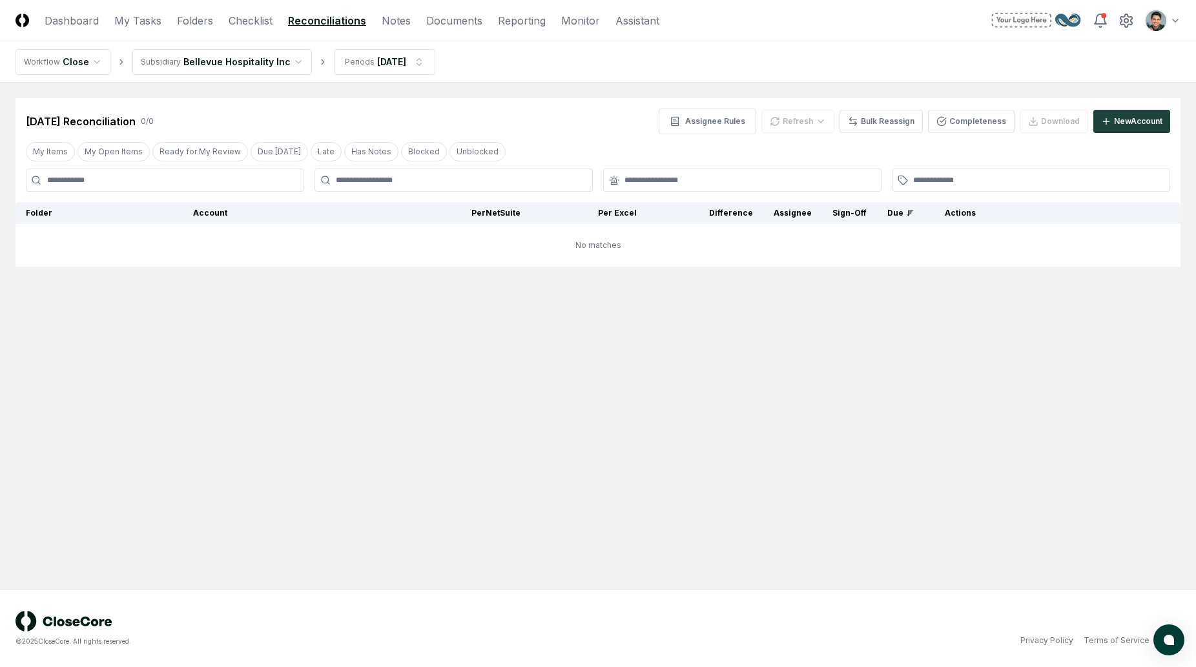
click at [1014, 130] on div "Assignee Rules Refresh Bulk Reassign Completeness Download New Account" at bounding box center [914, 121] width 511 height 26
click at [999, 127] on button "Completeness" at bounding box center [971, 121] width 87 height 23
click at [511, 108] on div "Apr 2024 Reconciliation 0 / 0 Assignee Rules Refresh Bulk Reassign Completeness…" at bounding box center [598, 121] width 1144 height 26
click at [522, 110] on div "Apr 2024 Reconciliation 0 / 0 Assignee Rules Refresh Bulk Reassign Completeness…" at bounding box center [598, 121] width 1144 height 26
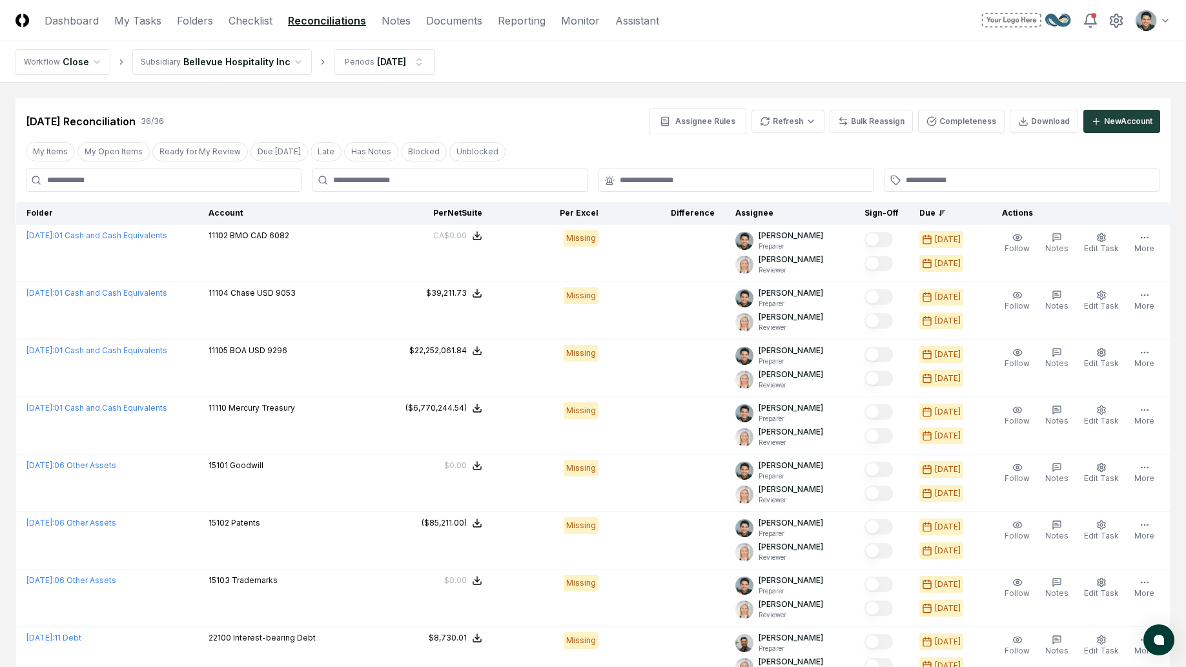
click at [481, 103] on div "[DATE] Reconciliation 36 / 36 Assignee Rules Refresh Bulk Reassign Completeness…" at bounding box center [592, 116] width 1155 height 36
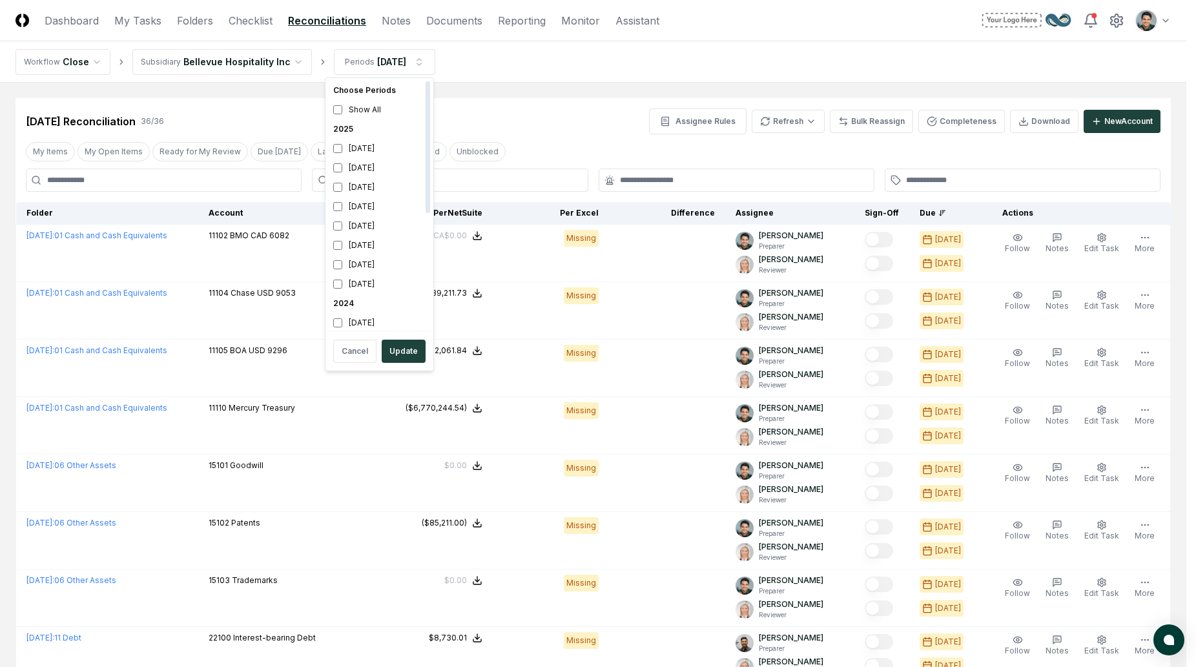
scroll to position [217, 0]
click at [384, 283] on div "[DATE]" at bounding box center [379, 280] width 103 height 19
click at [380, 265] on div "April 2024" at bounding box center [379, 260] width 103 height 19
click at [399, 348] on button "Update" at bounding box center [404, 351] width 44 height 23
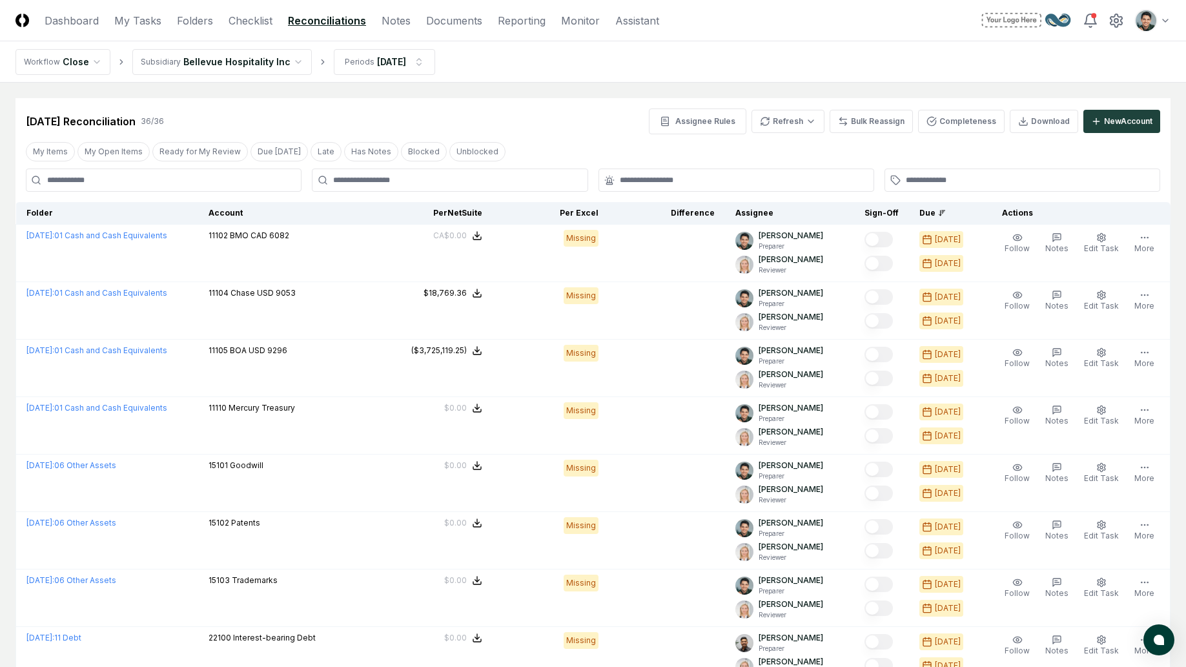
click at [622, 61] on nav "Workflow Close Subsidiary Bellevue Hospitality Inc Periods Mar 2024" at bounding box center [593, 61] width 1186 height 41
click at [973, 121] on button "Completeness" at bounding box center [961, 121] width 87 height 23
click at [619, 77] on nav "Workflow Close Subsidiary Bellevue Hospitality Inc Periods Mar 2024" at bounding box center [593, 61] width 1186 height 41
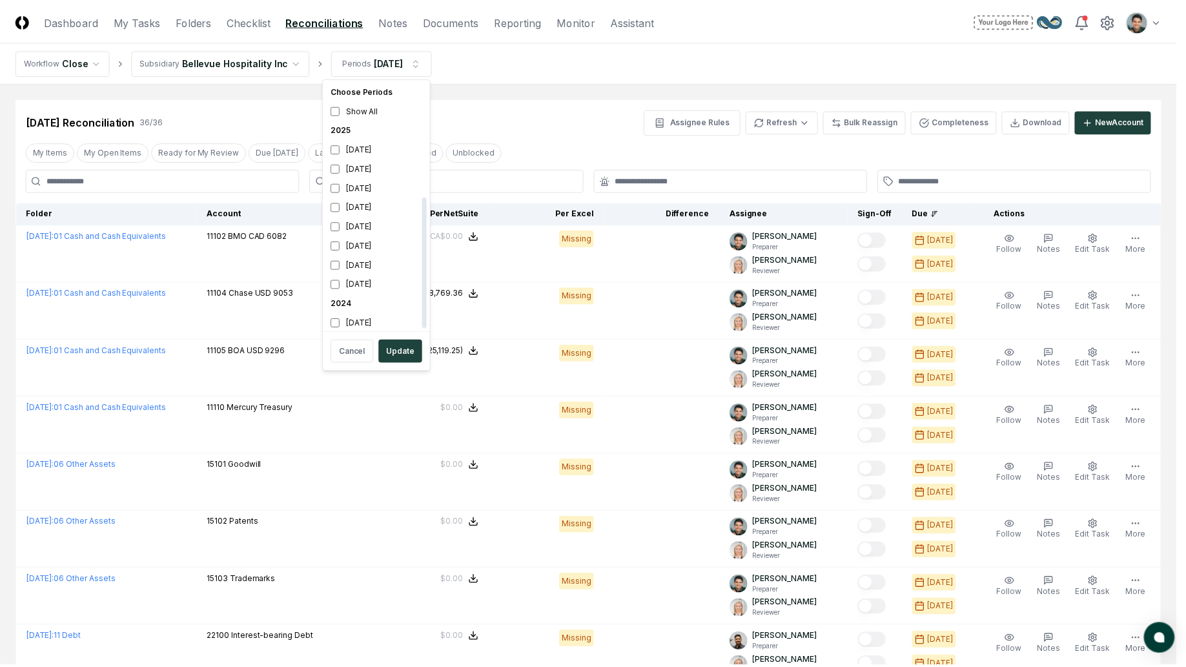
scroll to position [217, 0]
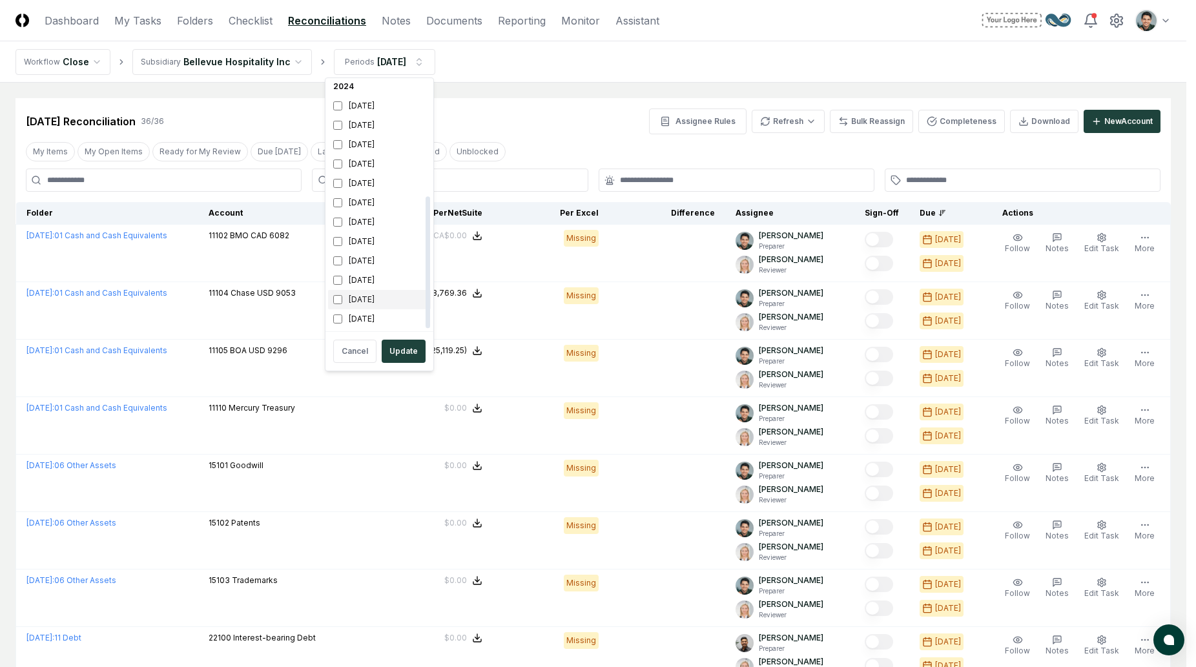
click at [369, 302] on div "[DATE]" at bounding box center [379, 299] width 103 height 19
click at [371, 283] on div "[DATE]" at bounding box center [379, 280] width 103 height 19
click at [404, 355] on button "Update" at bounding box center [404, 351] width 44 height 23
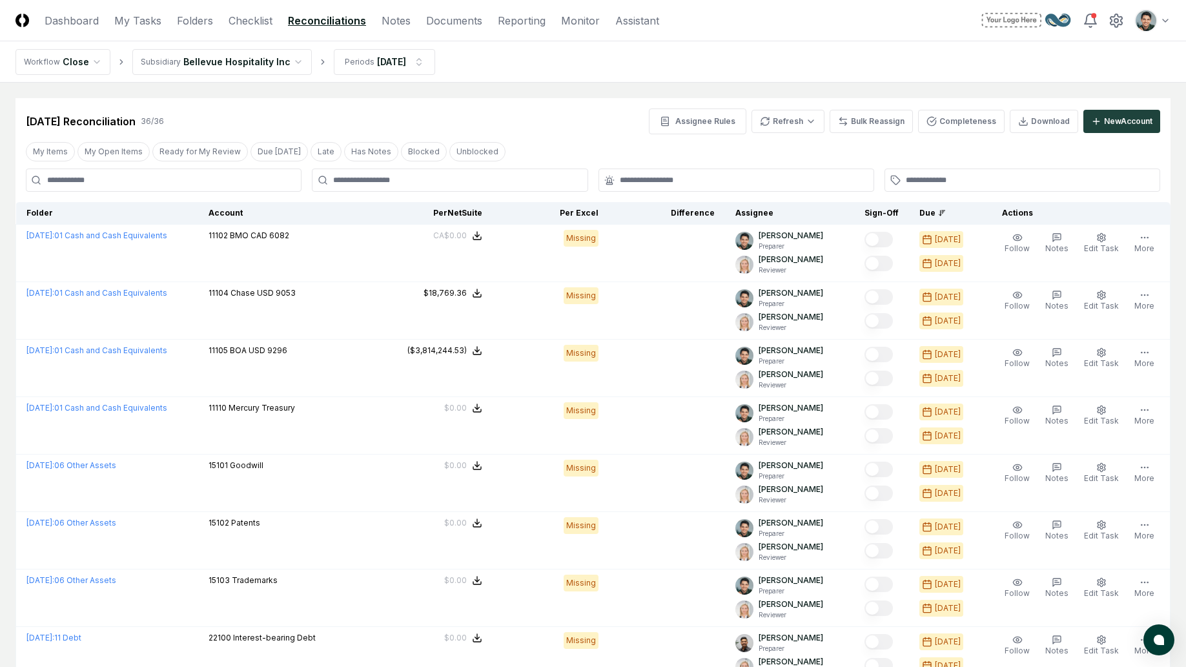
click at [932, 80] on nav "Workflow Close Subsidiary Bellevue Hospitality Inc Periods [DATE]" at bounding box center [593, 61] width 1186 height 41
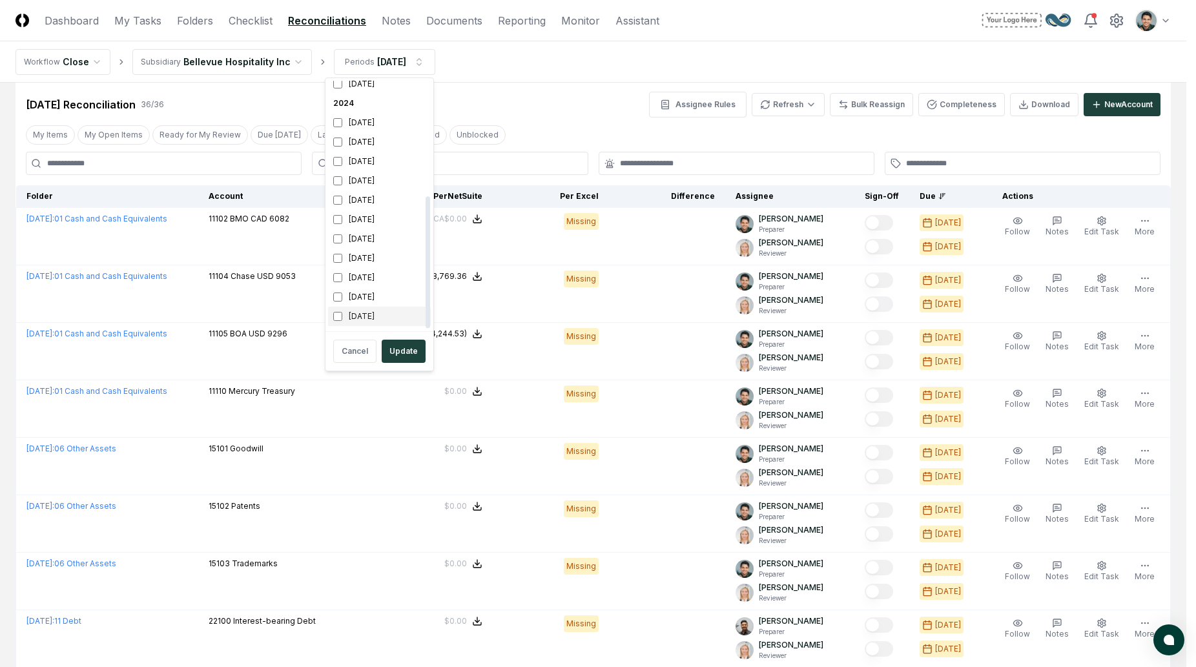
scroll to position [217, 0]
click at [374, 318] on div "[DATE]" at bounding box center [379, 318] width 103 height 19
click at [385, 306] on div "[DATE]" at bounding box center [379, 299] width 103 height 19
click at [397, 351] on button "Update" at bounding box center [404, 351] width 44 height 23
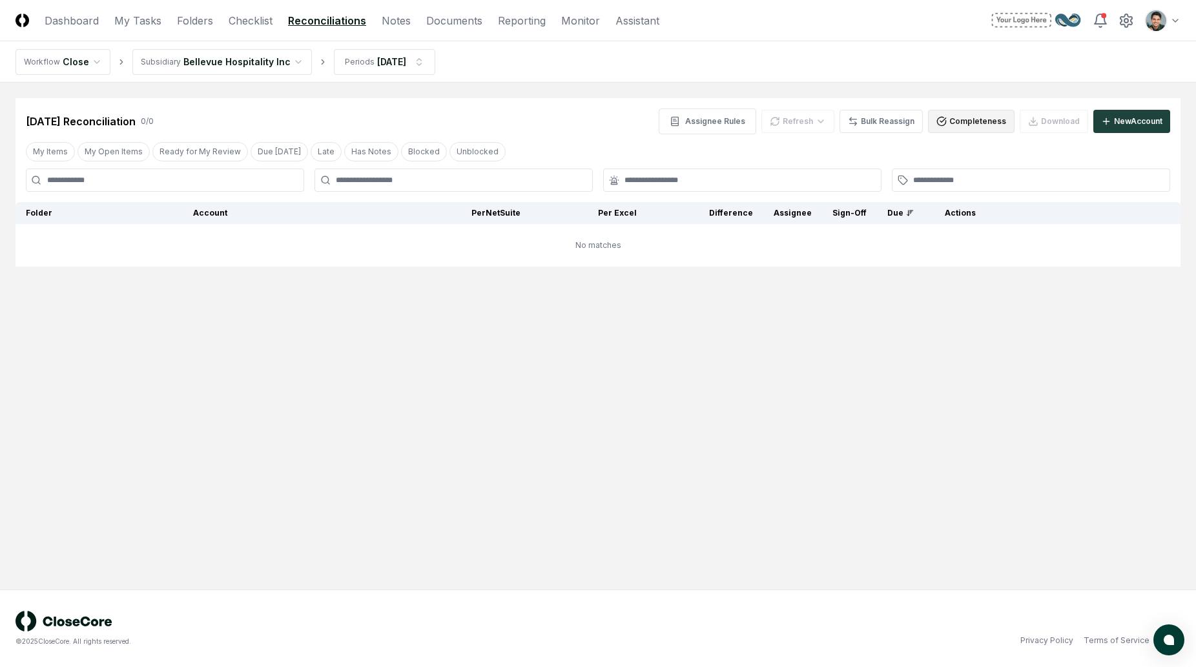
click at [954, 120] on button "Completeness" at bounding box center [971, 121] width 87 height 23
click at [531, 98] on div "Jan 2024 Reconciliation 0 / 0 Assignee Rules Refresh Bulk Reassign Completeness…" at bounding box center [597, 116] width 1165 height 36
click at [580, 104] on div "Jan 2024 Reconciliation 0 / 0 Assignee Rules Refresh Bulk Reassign Completeness…" at bounding box center [597, 116] width 1165 height 36
click at [617, 83] on main "Cancel Reassign Jan 2024 Reconciliation 0 / 0 Assignee Rules Refresh Bulk Reass…" at bounding box center [598, 336] width 1196 height 507
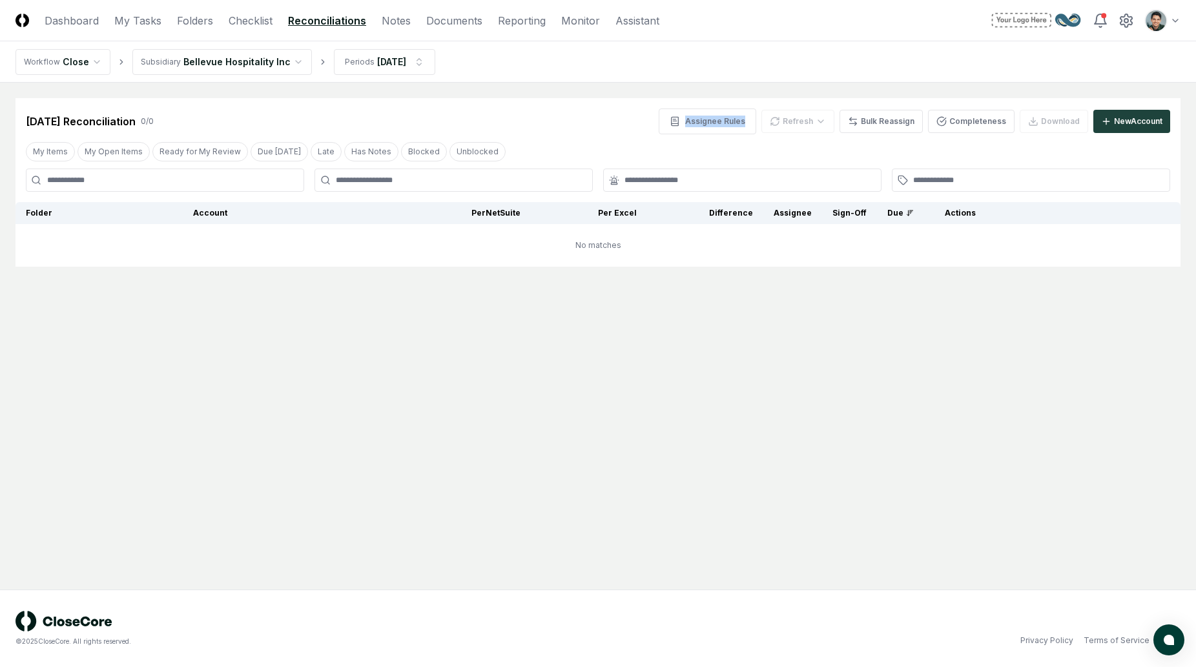
click at [617, 83] on main "Cancel Reassign Jan 2024 Reconciliation 0 / 0 Assignee Rules Refresh Bulk Reass…" at bounding box center [598, 336] width 1196 height 507
click at [482, 105] on div "[DATE] Reconciliation 0 / 0 Assignee Rules Refresh Bulk Reassign Completeness D…" at bounding box center [597, 116] width 1165 height 36
click at [371, 72] on html "CloseCore Dashboard My Tasks Folders Checklist Reconciliations Notes Documents …" at bounding box center [598, 333] width 1196 height 667
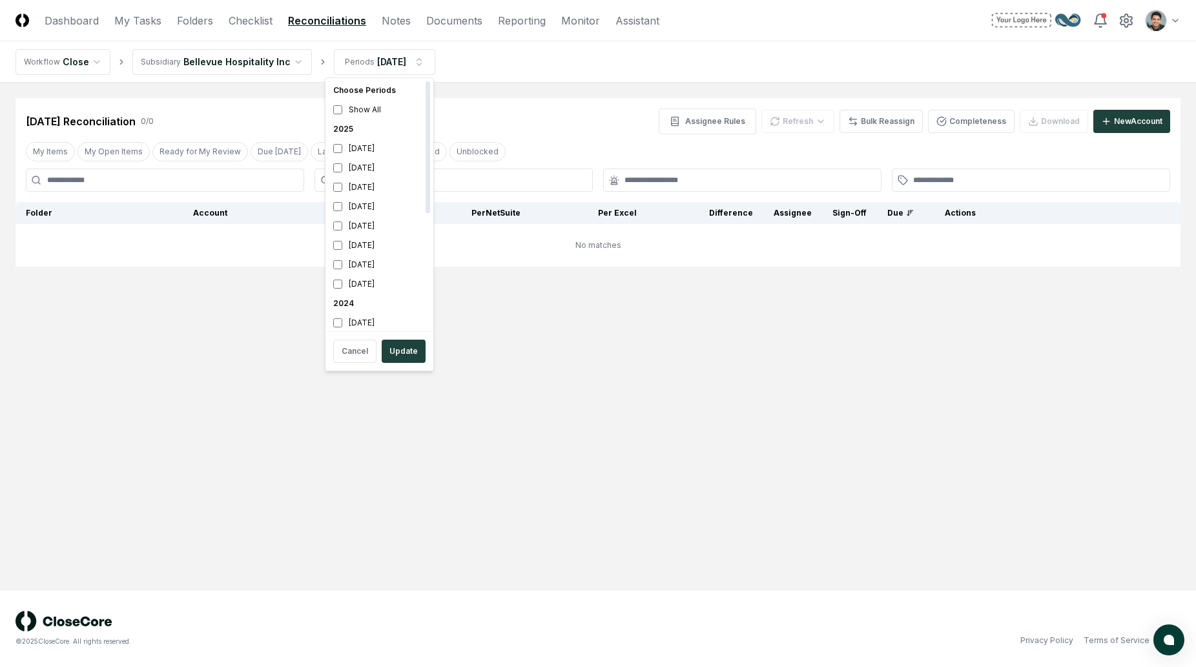
click at [225, 74] on html "CloseCore Dashboard My Tasks Folders Checklist Reconciliations Notes Documents …" at bounding box center [598, 333] width 1196 height 667
click at [225, 72] on html "CloseCore Dashboard My Tasks Folders Checklist Reconciliations Notes Documents …" at bounding box center [598, 333] width 1196 height 667
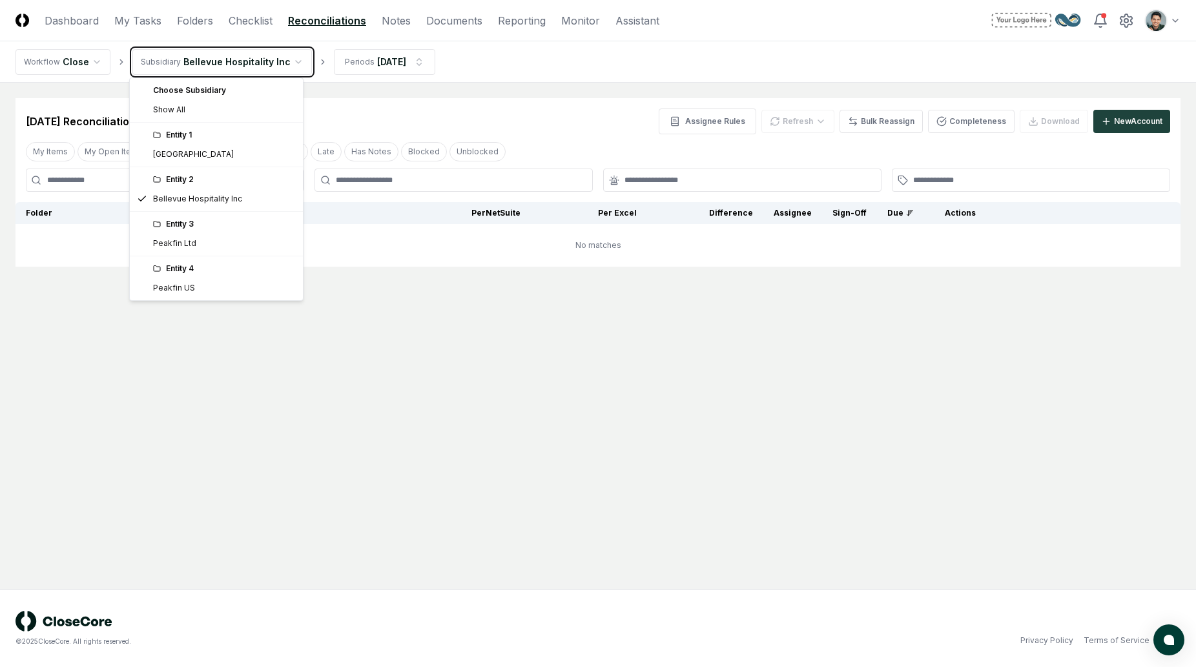
click at [363, 82] on html "CloseCore Dashboard My Tasks Folders Checklist Reconciliations Notes Documents …" at bounding box center [598, 333] width 1196 height 667
click at [367, 74] on html "CloseCore Dashboard My Tasks Folders Checklist Reconciliations Notes Documents …" at bounding box center [598, 333] width 1196 height 667
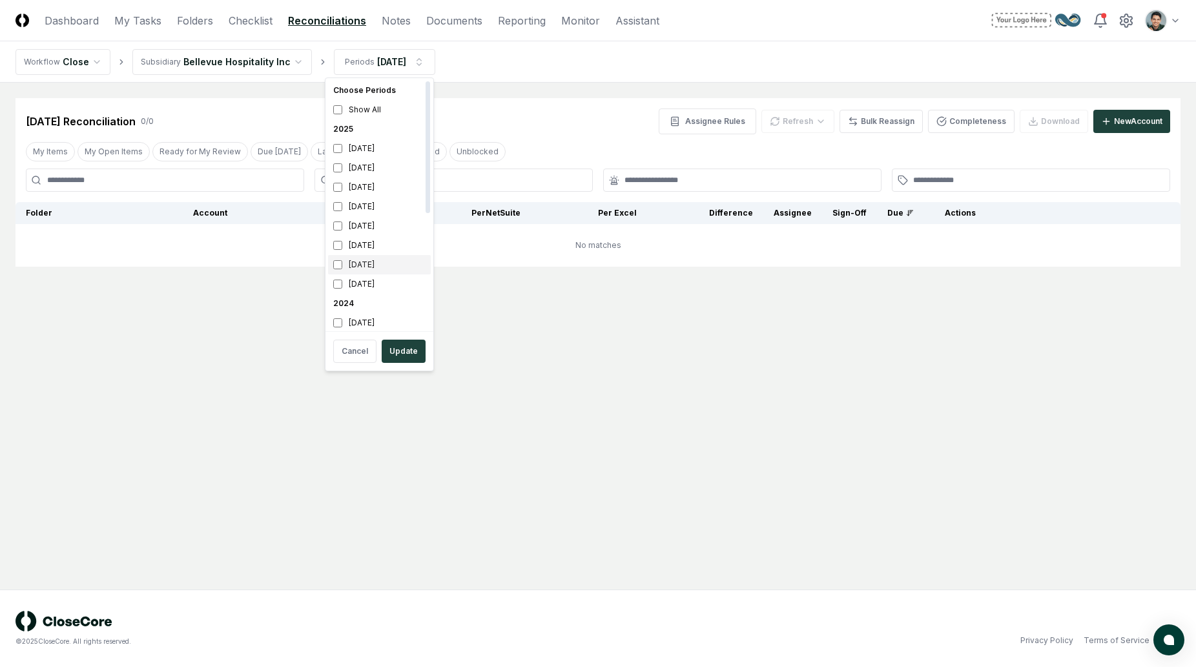
scroll to position [212, 0]
click at [252, 92] on html "CloseCore Dashboard My Tasks Folders Checklist Reconciliations Notes Documents …" at bounding box center [598, 333] width 1196 height 667
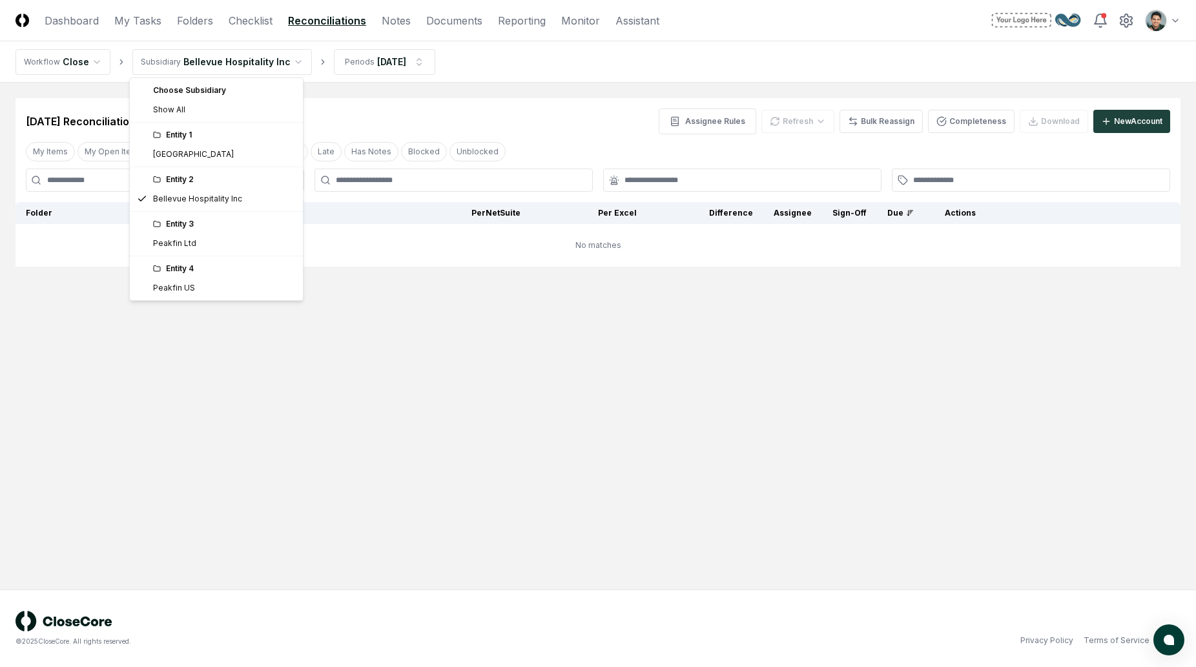
click at [251, 64] on html "CloseCore Dashboard My Tasks Folders Checklist Reconciliations Notes Documents …" at bounding box center [598, 333] width 1196 height 667
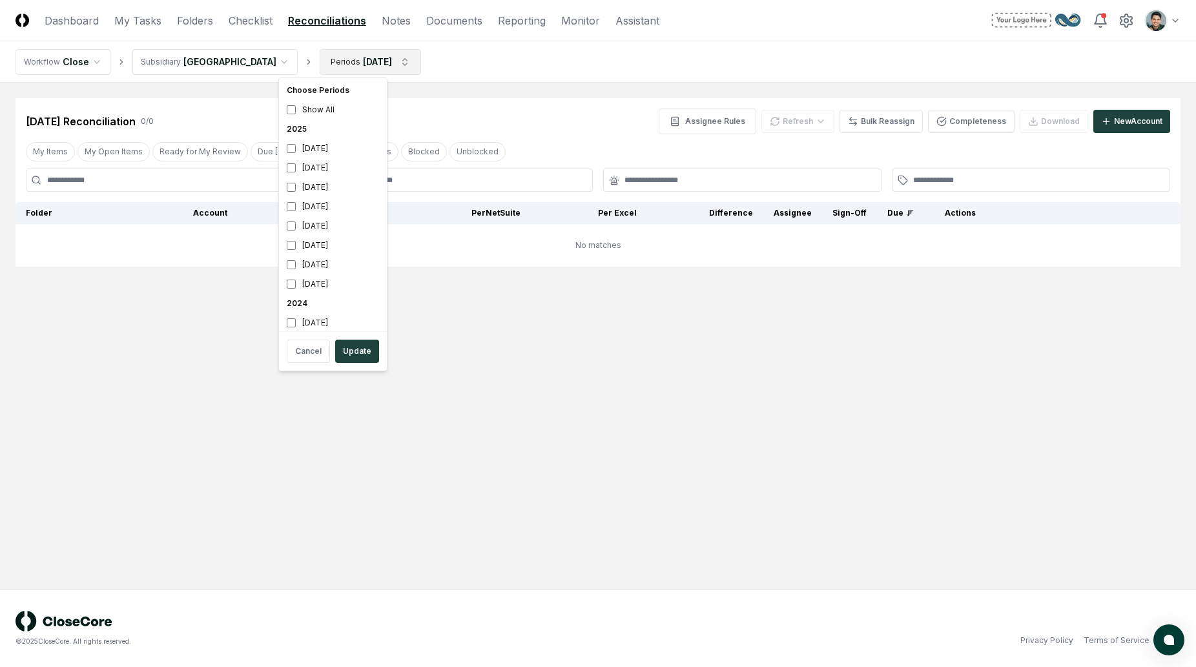
click at [377, 61] on html "CloseCore Dashboard My Tasks Folders Checklist Reconciliations Notes Documents …" at bounding box center [598, 333] width 1196 height 667
click at [338, 298] on div "[DATE]" at bounding box center [332, 299] width 103 height 19
click at [336, 314] on div "[DATE]" at bounding box center [332, 318] width 103 height 19
click at [360, 348] on button "Update" at bounding box center [357, 351] width 44 height 23
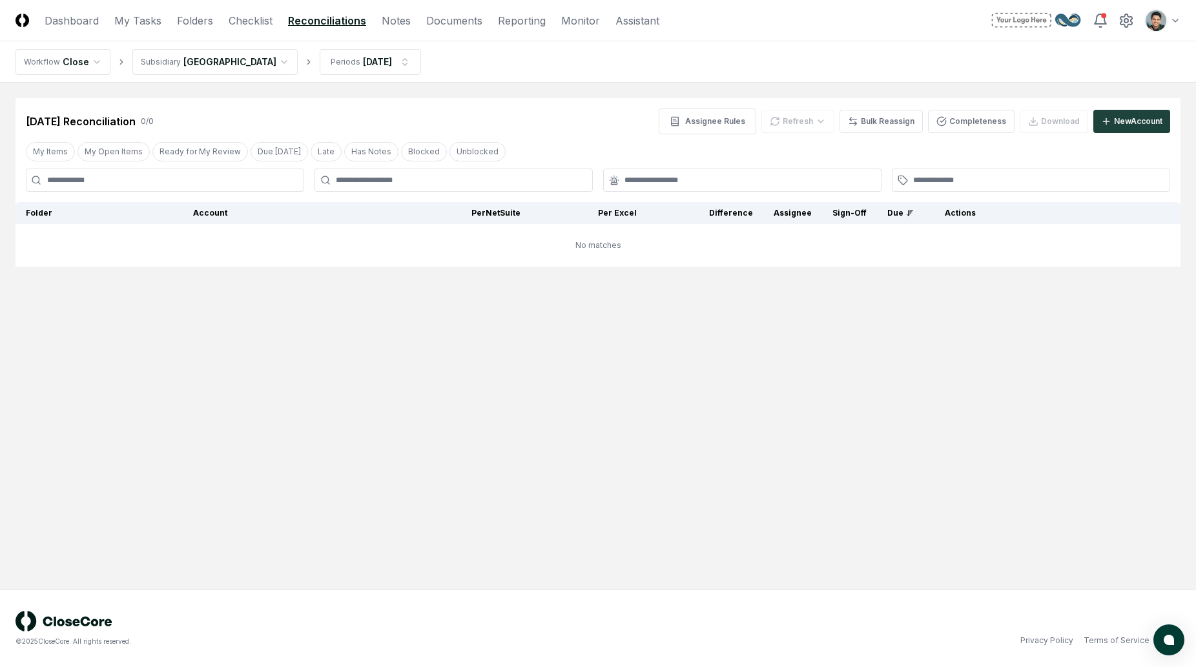
click at [509, 96] on main "Cancel Reassign [DATE] Reconciliation 0 / 0 Assignee Rules Refresh Bulk Reassig…" at bounding box center [598, 336] width 1196 height 507
click at [573, 360] on main "Cancel Reassign [DATE] Reconciliation 0 / 0 Assignee Rules Refresh Bulk Reassig…" at bounding box center [598, 336] width 1196 height 507
click at [493, 88] on main "Cancel Reassign [DATE] Reconciliation 0 / 0 Assignee Rules Refresh Bulk Reassig…" at bounding box center [598, 336] width 1196 height 507
click at [937, 123] on button "Completeness" at bounding box center [971, 121] width 87 height 23
click at [578, 112] on div "[DATE] Reconciliation 0 / 0 Assignee Rules Refresh Bulk Reassign Completeness D…" at bounding box center [598, 121] width 1144 height 26
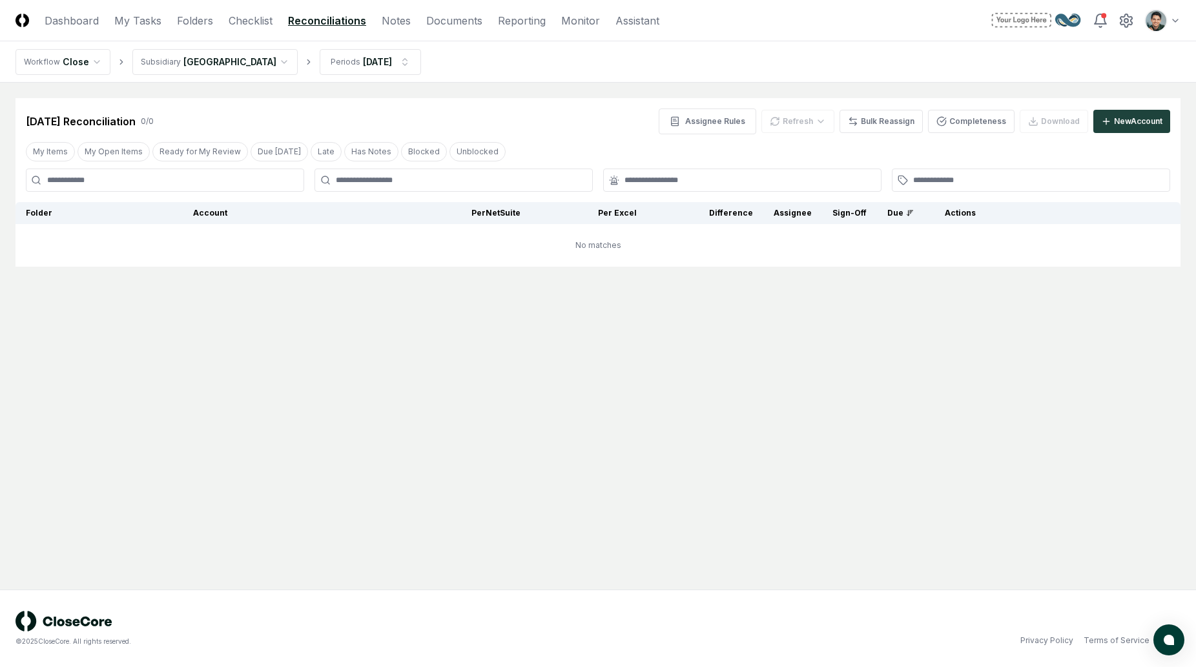
click at [582, 108] on div "[DATE] Reconciliation 0 / 0 Assignee Rules Refresh Bulk Reassign Completeness D…" at bounding box center [598, 121] width 1144 height 26
click at [663, 384] on main "Cancel Reassign [DATE] Reconciliation 0 / 0 Assignee Rules Refresh Bulk Reassig…" at bounding box center [598, 336] width 1196 height 507
click at [670, 70] on nav "Workflow Close Subsidiary Astoria Point Periods [DATE]" at bounding box center [598, 61] width 1196 height 41
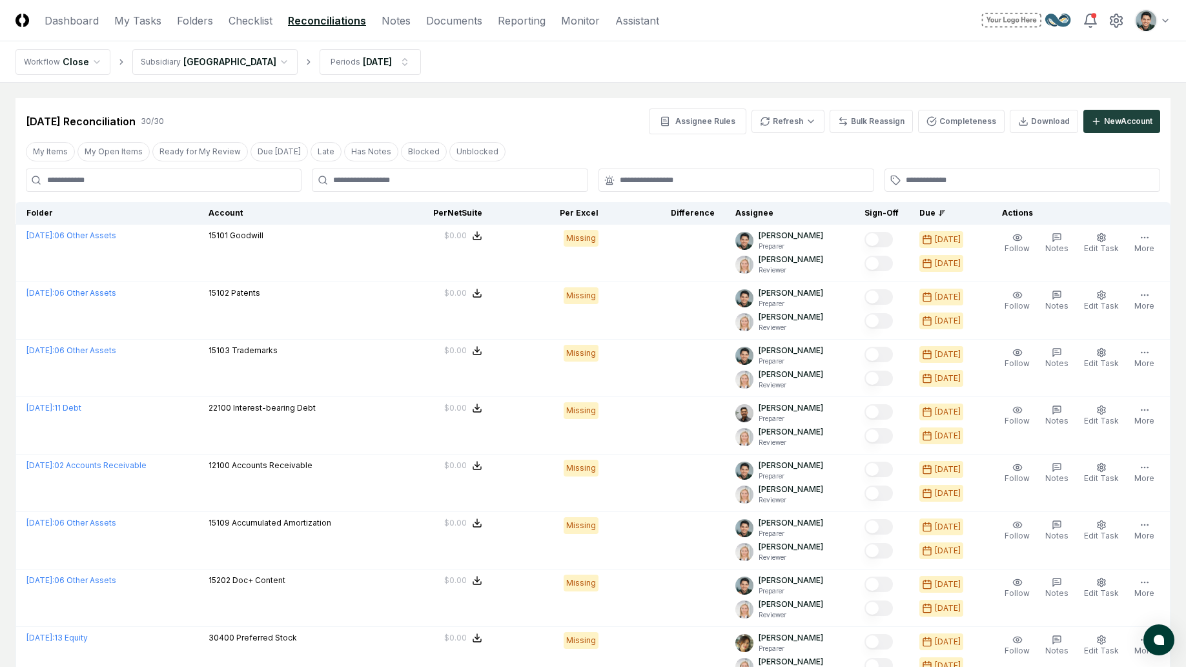
click at [619, 112] on div "[DATE] Reconciliation 30 / 30 Assignee Rules Refresh Bulk Reassign Completeness…" at bounding box center [593, 121] width 1134 height 26
click at [671, 46] on nav "Workflow Close Subsidiary Astoria Point Periods [DATE]" at bounding box center [593, 61] width 1186 height 41
click at [272, 17] on nav "CloseCore Dashboard My Tasks Folders Checklist Reconciliations Notes Documents …" at bounding box center [337, 20] width 644 height 15
click at [271, 19] on link "Checklist" at bounding box center [251, 20] width 44 height 15
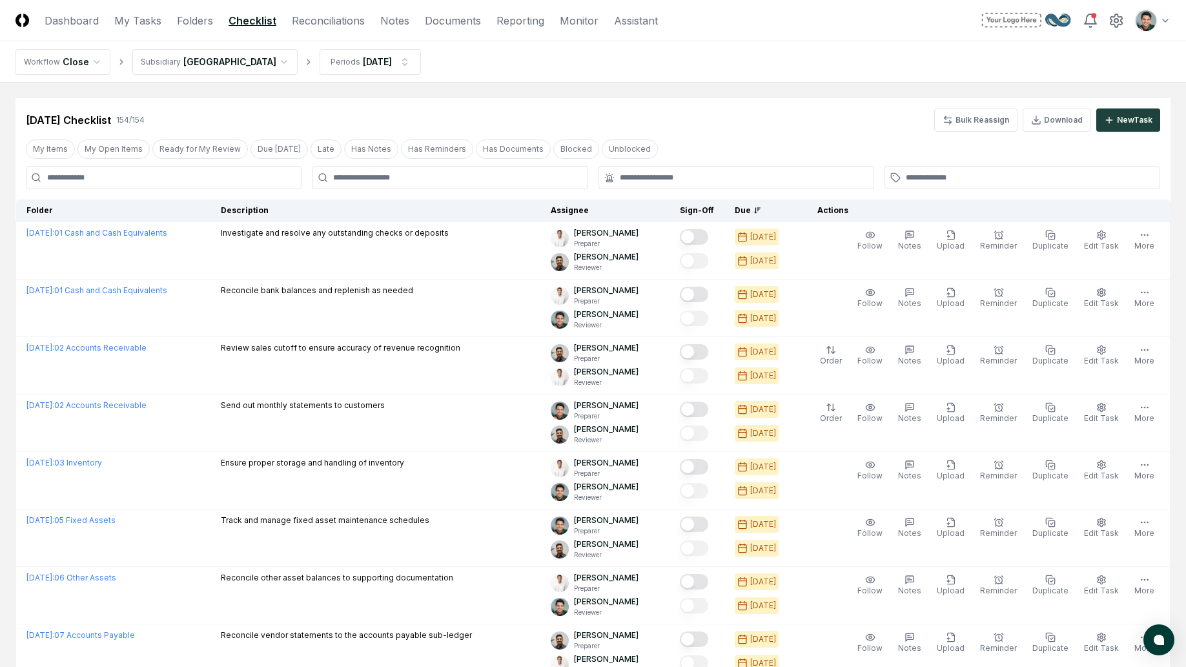
click at [465, 101] on div "[DATE] Checklist 154 / 154 Bulk Reassign Download New Task" at bounding box center [592, 115] width 1155 height 34
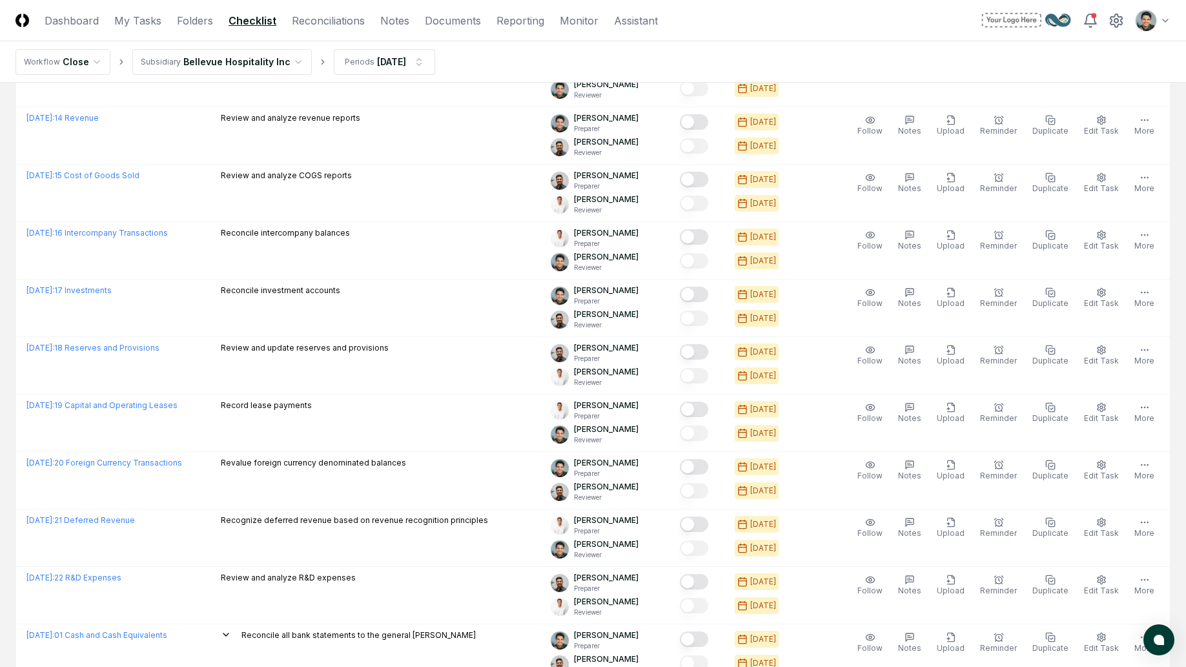
scroll to position [2547, 0]
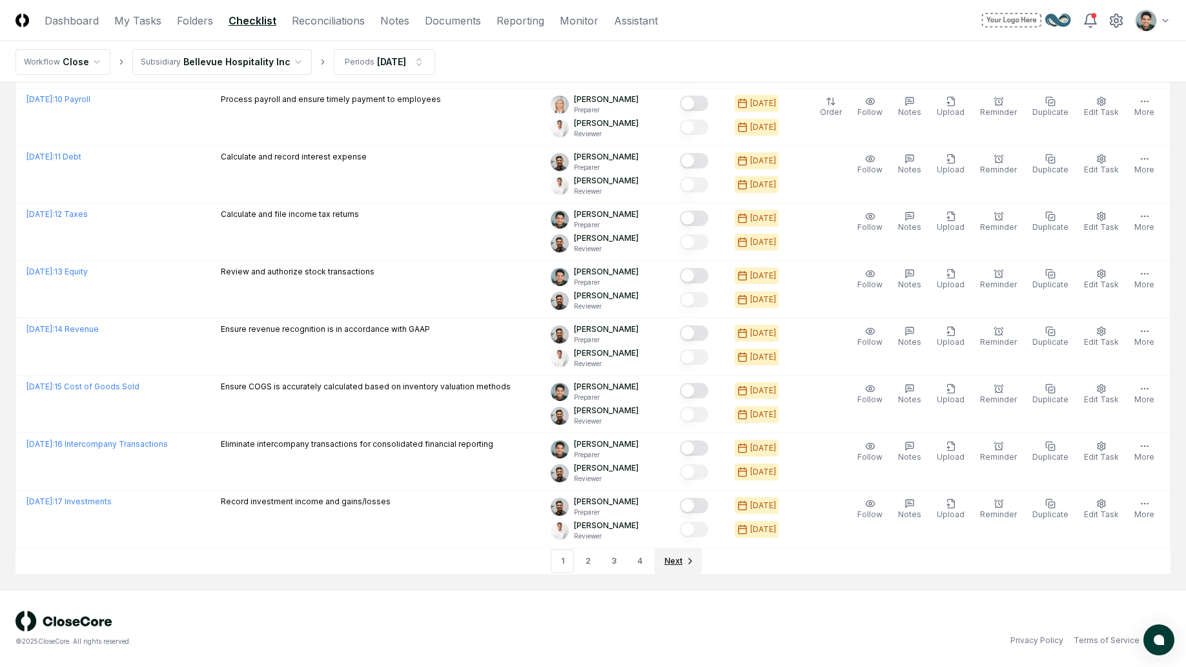
click at [670, 570] on link "Next" at bounding box center [678, 561] width 48 height 26
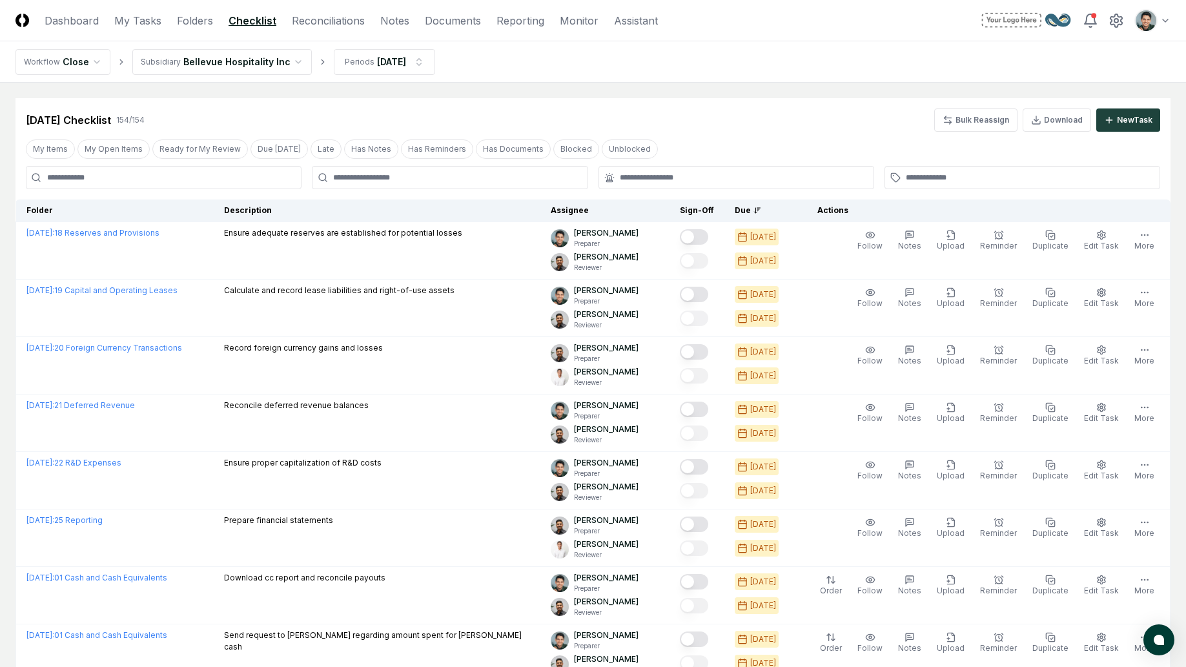
scroll to position [2547, 0]
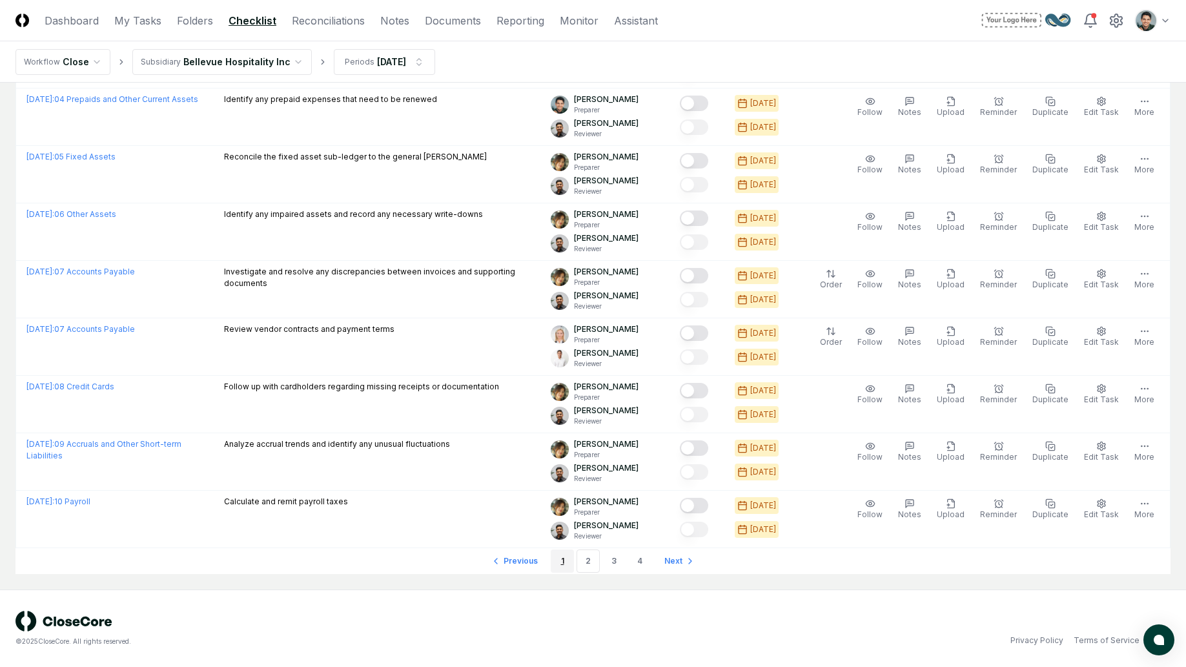
click at [560, 566] on link "1" at bounding box center [562, 560] width 23 height 23
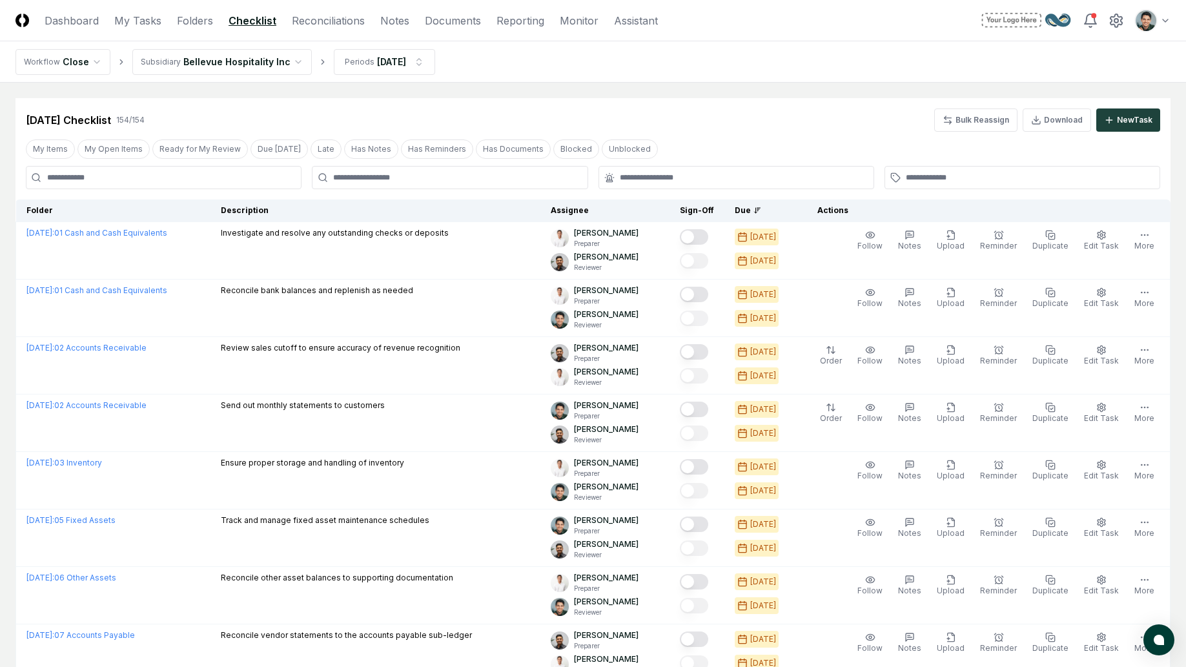
click at [538, 130] on div "Feb 2024 Checklist 154 / 154 Bulk Reassign Download New Task" at bounding box center [593, 119] width 1134 height 23
click at [540, 116] on div "Feb 2024 Checklist 154 / 154 Bulk Reassign Download New Task" at bounding box center [593, 119] width 1134 height 23
click at [425, 99] on div "Feb 2024 Checklist 154 / 154 Bulk Reassign Download New Task" at bounding box center [592, 115] width 1155 height 34
click at [839, 46] on nav "Workflow Close Subsidiary Bellevue Hospitality Inc Periods Feb 2024" at bounding box center [593, 61] width 1186 height 41
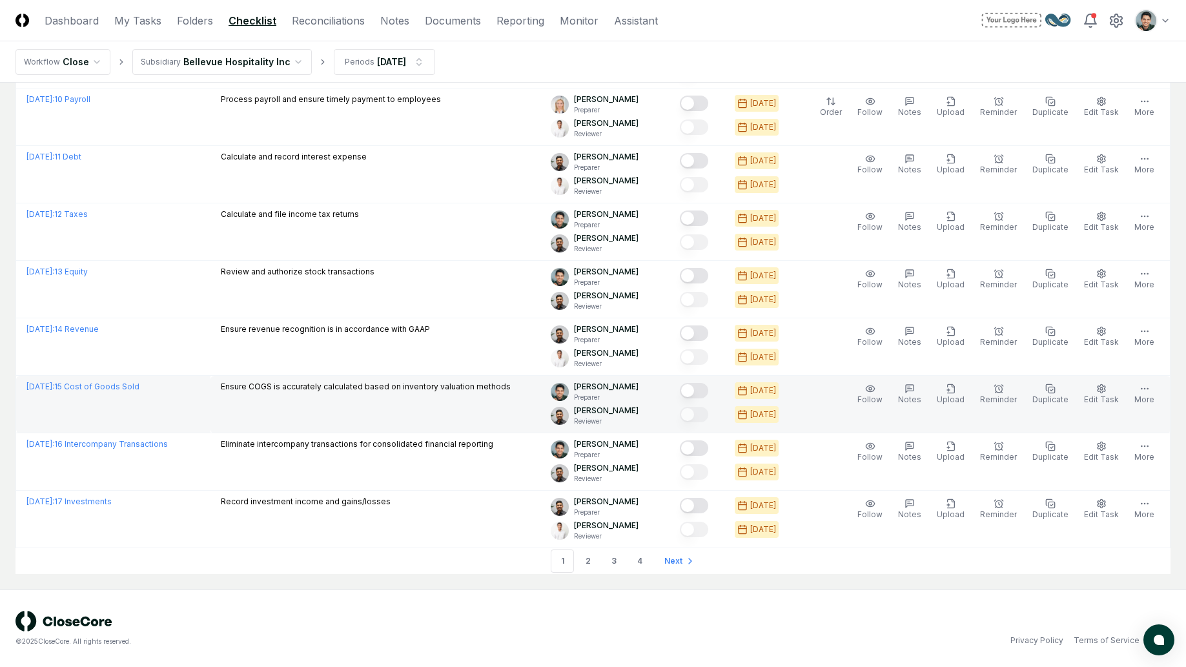
scroll to position [2530, 0]
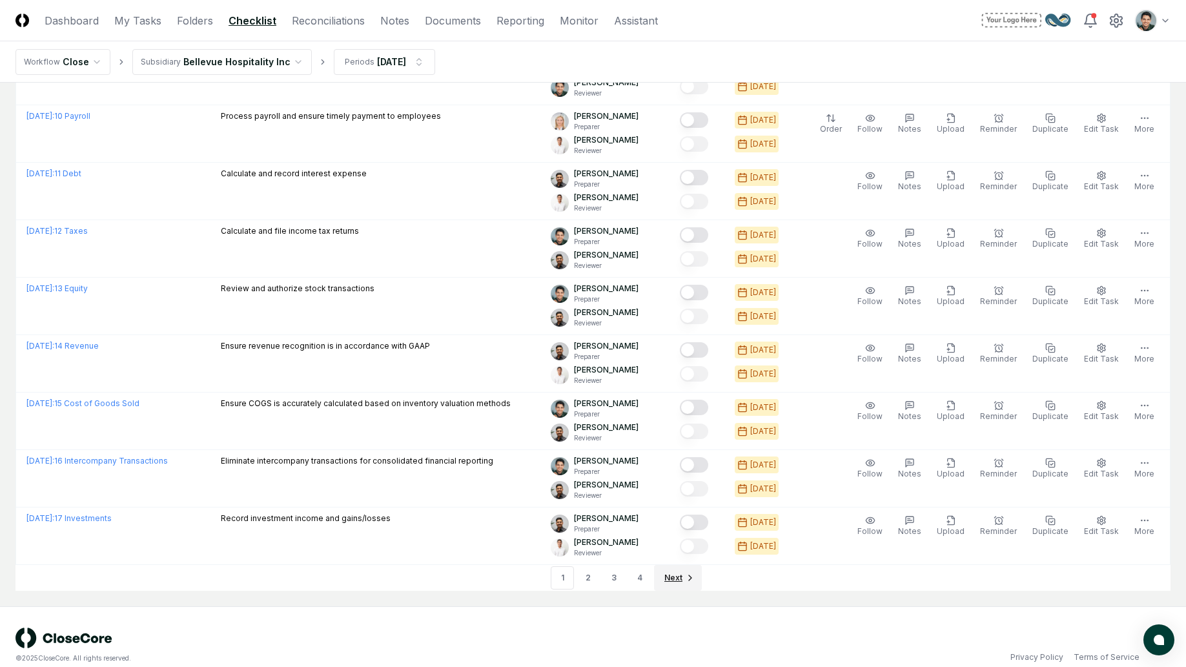
click at [697, 587] on link "Next" at bounding box center [678, 578] width 48 height 26
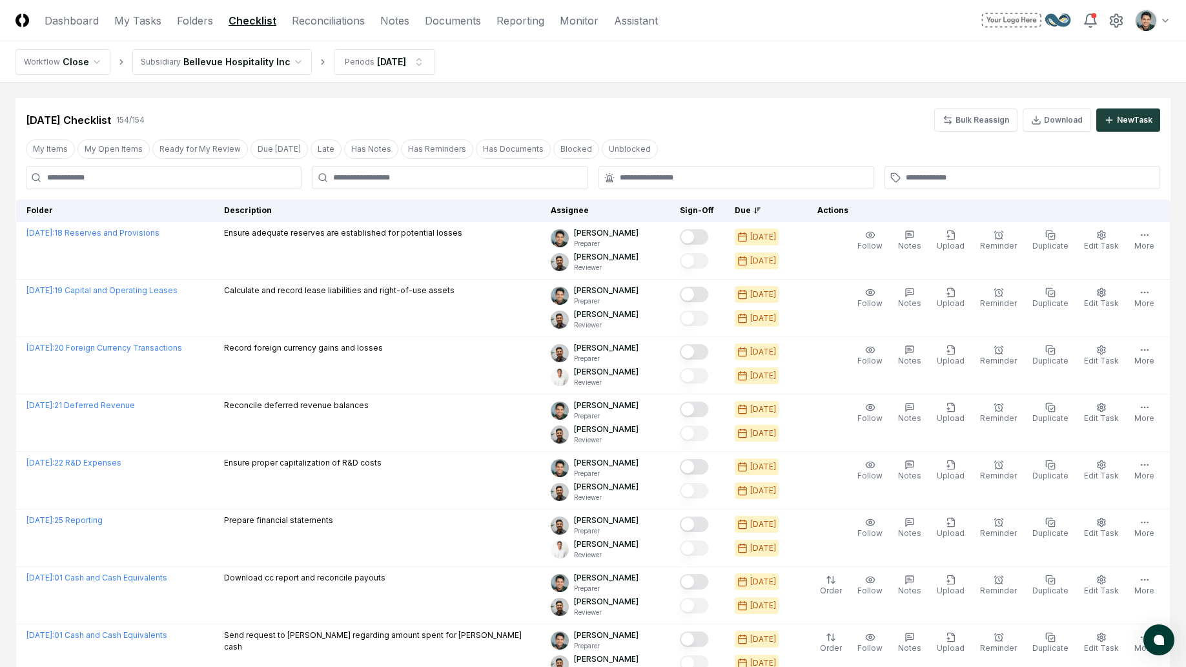
scroll to position [5, 0]
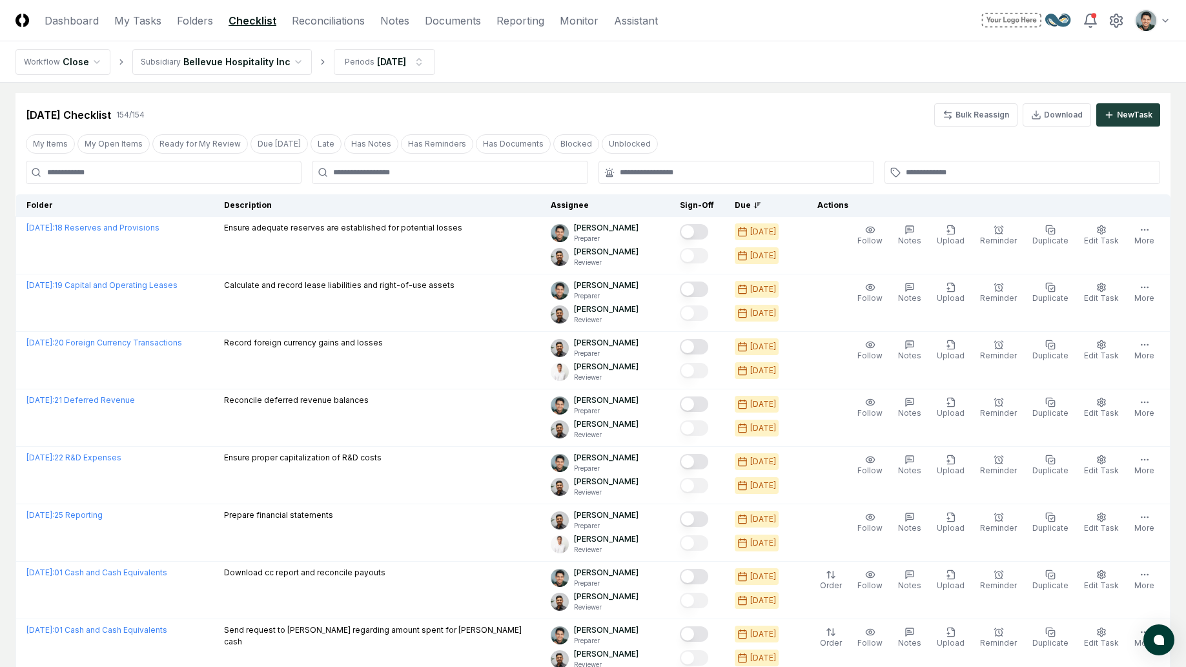
click at [538, 71] on nav "Workflow Close Subsidiary Bellevue Hospitality Inc Periods Feb 2024" at bounding box center [593, 61] width 1186 height 41
click at [600, 58] on nav "Workflow Close Subsidiary Bellevue Hospitality Inc Periods Feb 2024" at bounding box center [593, 61] width 1186 height 41
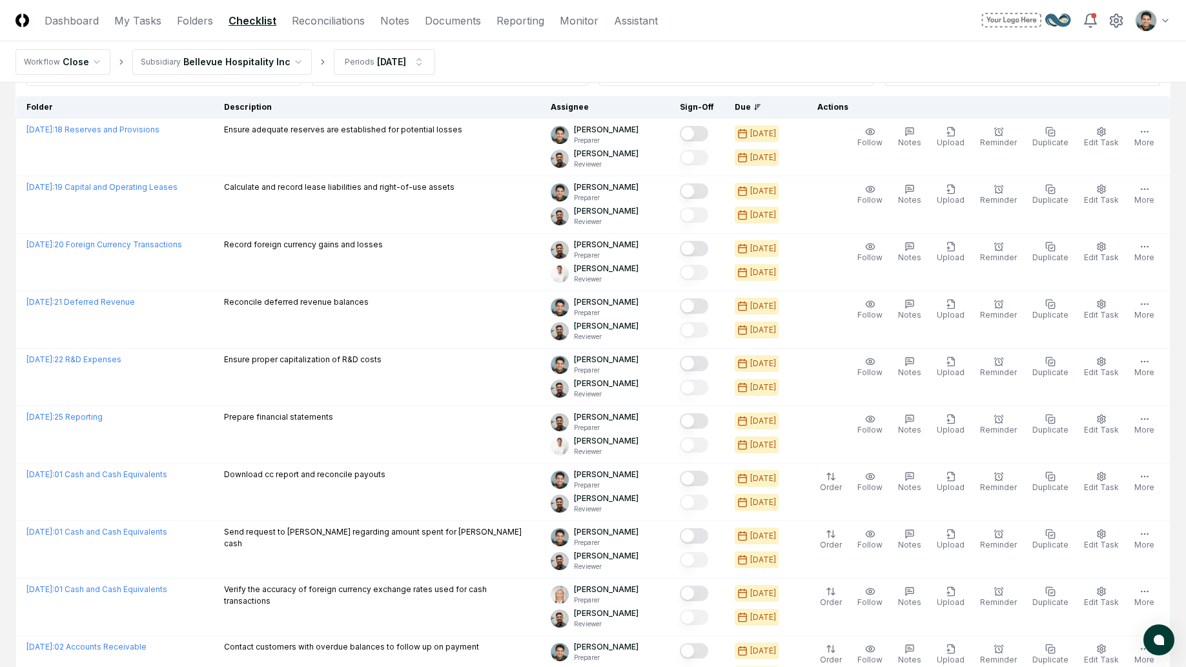
scroll to position [0, 0]
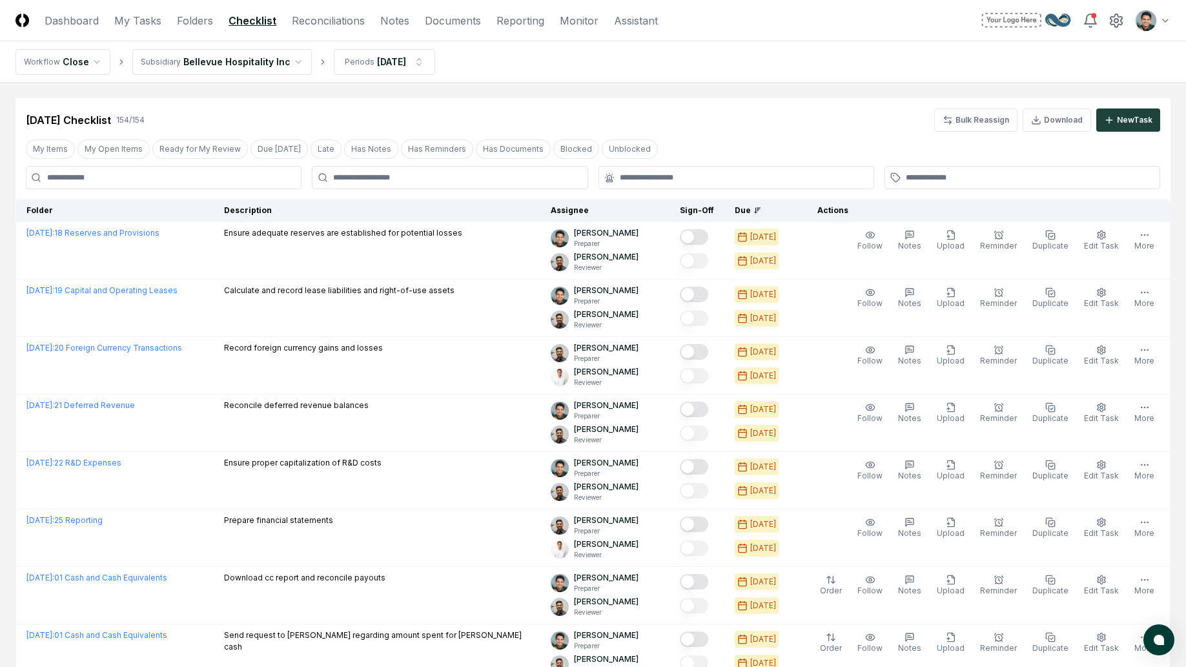
click at [308, 28] on header "CloseCore Dashboard My Tasks Folders Checklist Reconciliations Notes Documents …" at bounding box center [593, 20] width 1186 height 41
click at [311, 24] on link "Reconciliations" at bounding box center [328, 20] width 73 height 15
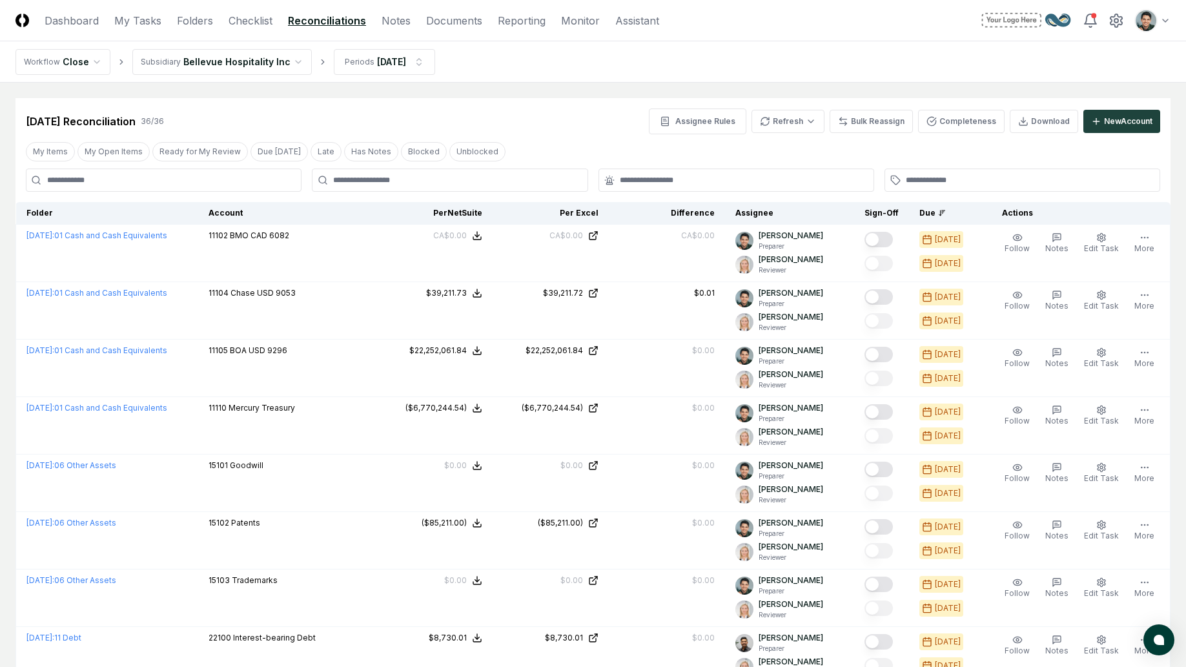
click at [524, 124] on div "Jan 2025 Reconciliation 36 / 36 Assignee Rules Refresh Bulk Reassign Completene…" at bounding box center [593, 121] width 1134 height 26
drag, startPoint x: 467, startPoint y: 101, endPoint x: 447, endPoint y: 97, distance: 19.6
click at [466, 101] on div "Jan 2025 Reconciliation 36 / 36 Assignee Rules Refresh Bulk Reassign Completene…" at bounding box center [592, 116] width 1155 height 36
click at [515, 110] on div "Jan 2025 Reconciliation 36 / 36 Assignee Rules Refresh Bulk Reassign Completene…" at bounding box center [593, 121] width 1134 height 26
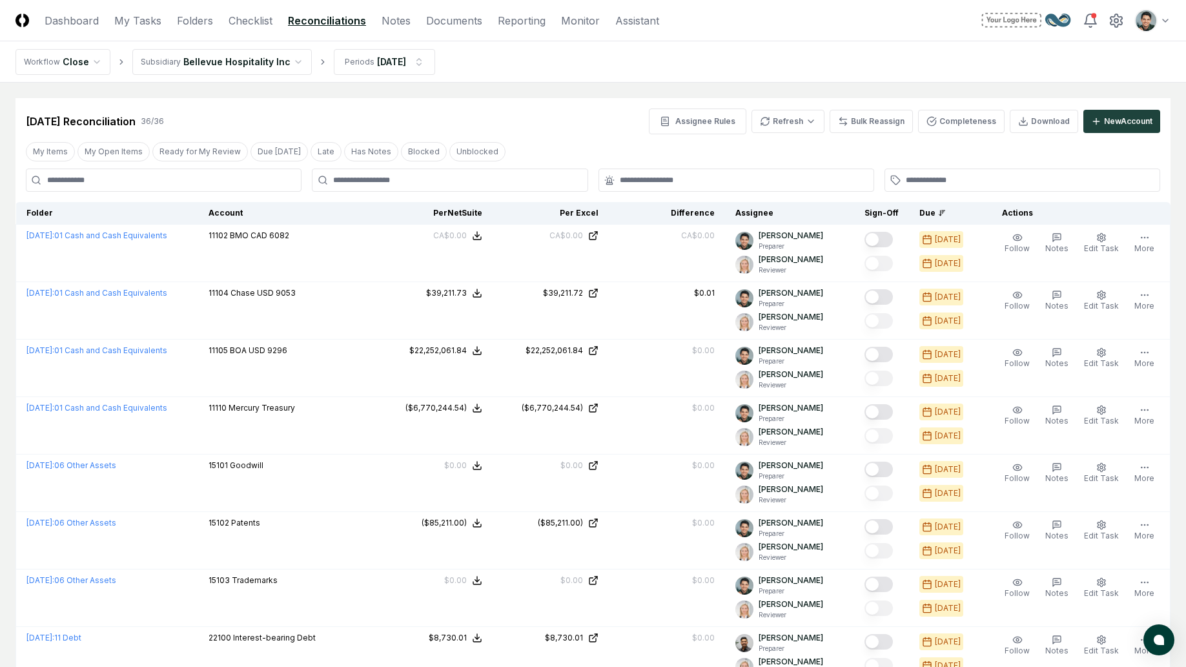
click at [519, 118] on div "Jan 2025 Reconciliation 36 / 36 Assignee Rules Refresh Bulk Reassign Completene…" at bounding box center [593, 121] width 1134 height 26
click at [562, 111] on div "Jan 2025 Reconciliation 36 / 36 Assignee Rules Refresh Bulk Reassign Completene…" at bounding box center [593, 121] width 1134 height 26
click at [453, 26] on link "Documents" at bounding box center [454, 20] width 56 height 15
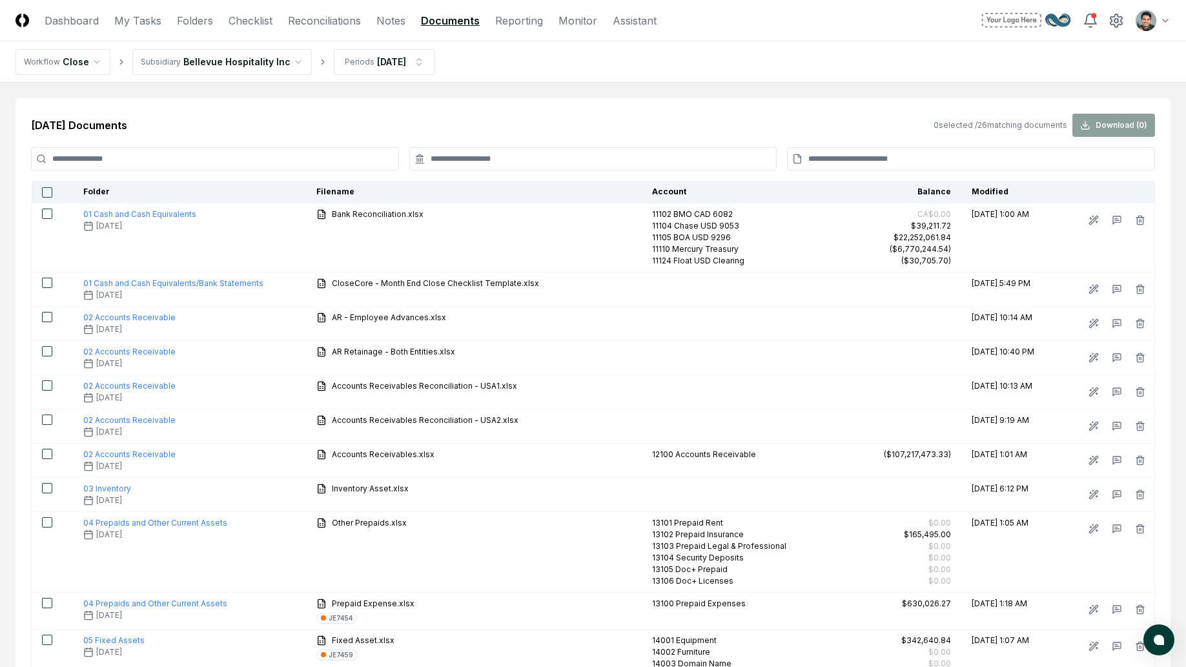
click at [885, 151] on input at bounding box center [971, 158] width 368 height 23
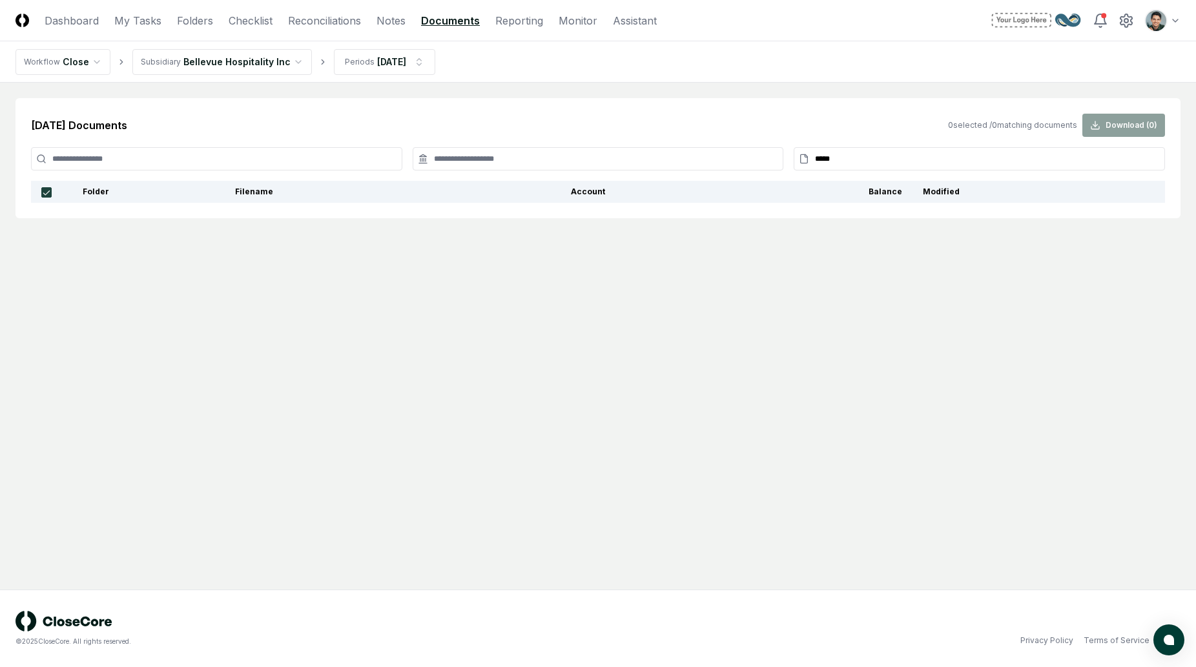
type input "******"
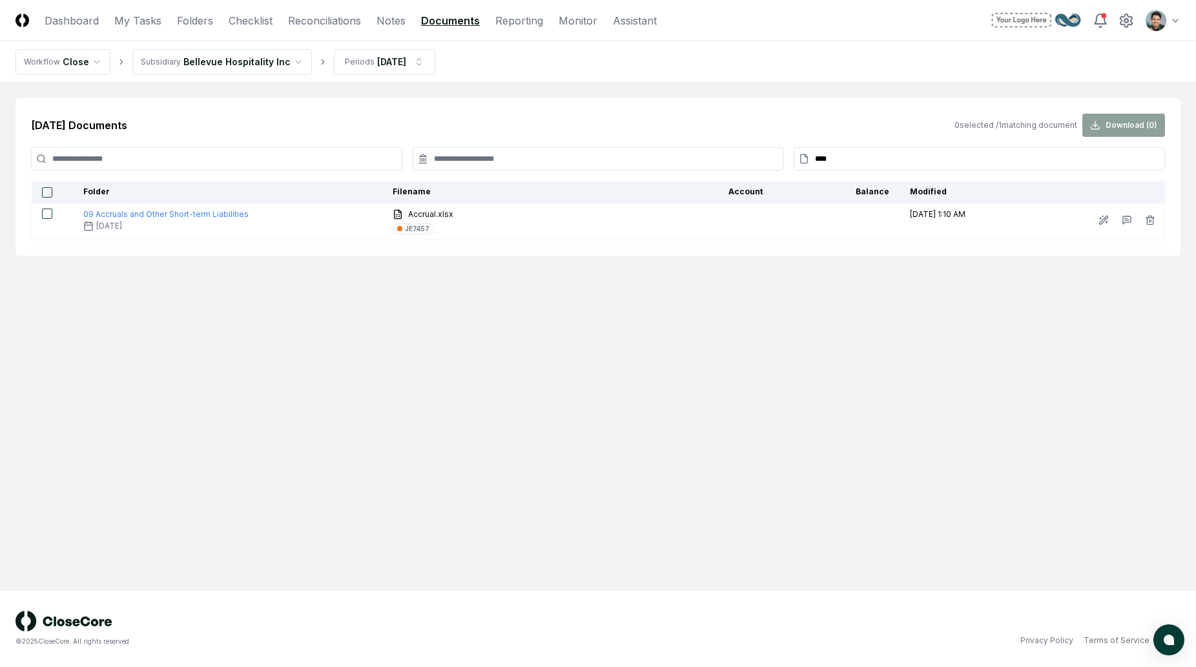
type input "****"
click at [681, 251] on div "Jan 2025 Documents 0 selected / 1 matching document Download ( 0 ) **** Folder …" at bounding box center [597, 177] width 1165 height 158
click at [821, 147] on input "****" at bounding box center [978, 158] width 371 height 23
click at [824, 155] on input "****" at bounding box center [978, 158] width 371 height 23
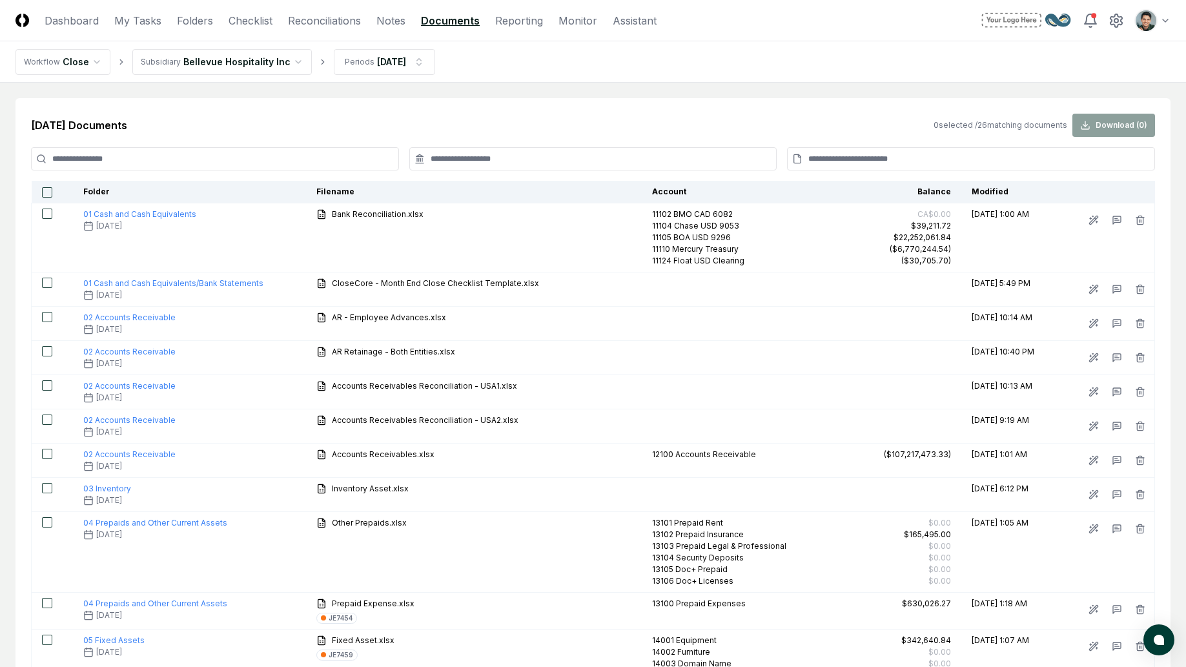
scroll to position [1, 0]
click at [704, 81] on nav "Workflow Close Subsidiary Bellevue Hospitality Inc Periods Jan 2025" at bounding box center [593, 61] width 1186 height 41
click at [343, 20] on link "Reconciliations" at bounding box center [324, 20] width 73 height 15
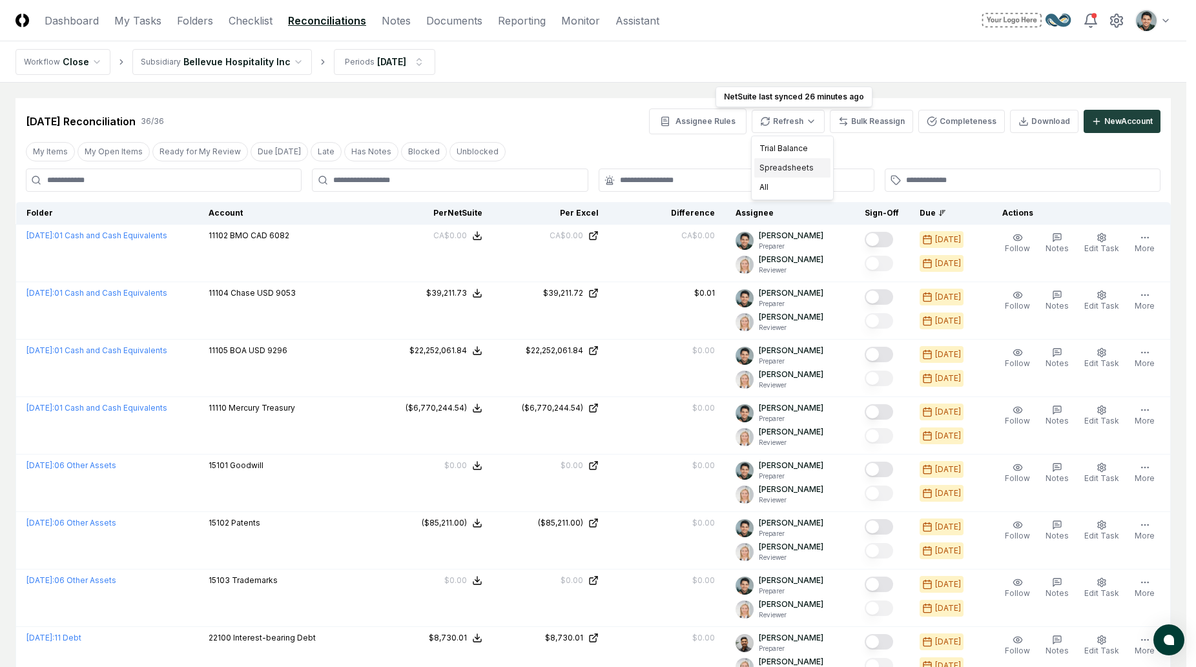
click at [799, 174] on div "Spreadsheets" at bounding box center [792, 167] width 76 height 19
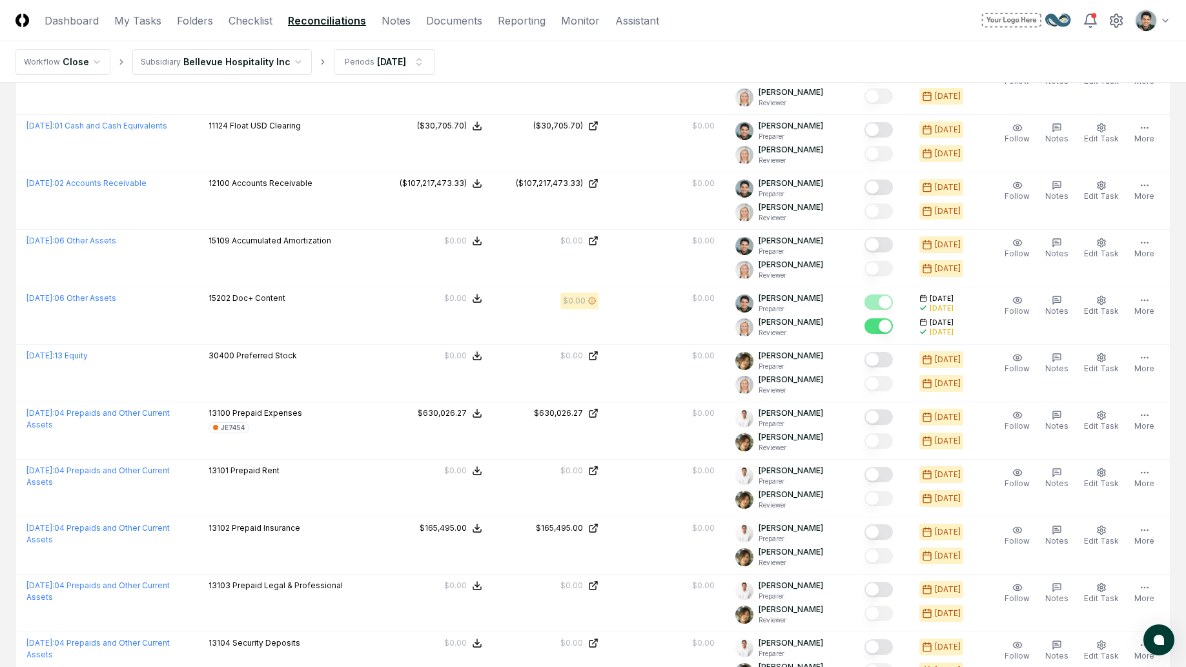
scroll to position [535, 0]
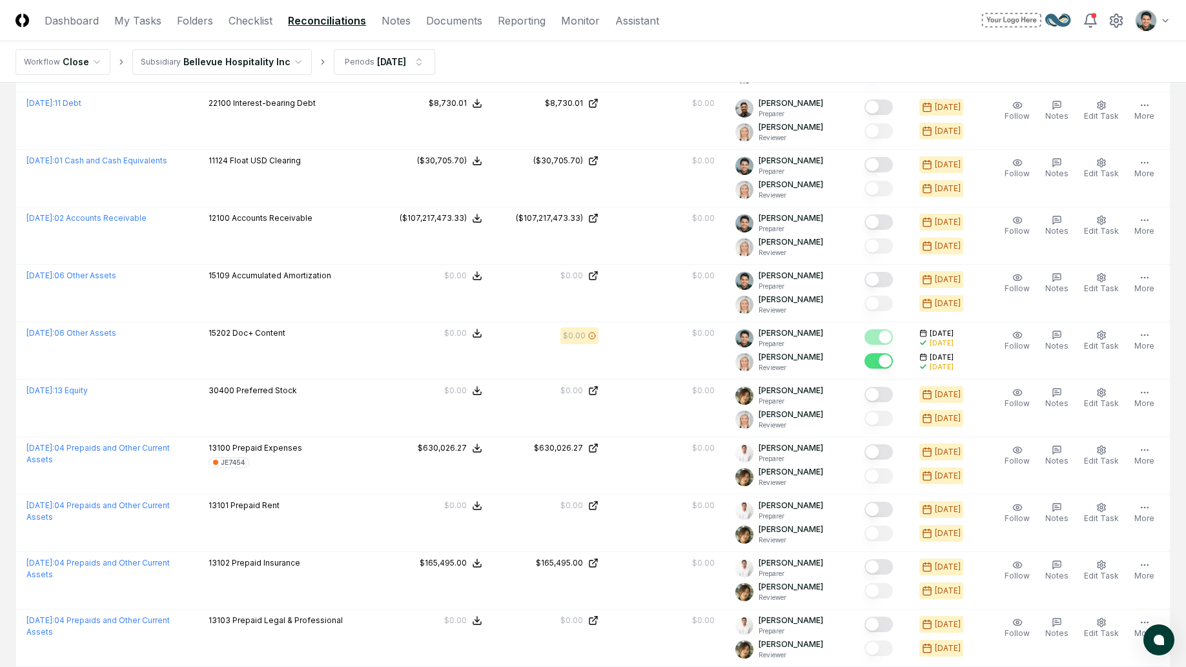
click at [43, 19] on nav "CloseCore Dashboard My Tasks Folders Checklist Reconciliations Notes Documents …" at bounding box center [337, 20] width 644 height 15
click at [46, 19] on link "Dashboard" at bounding box center [72, 20] width 54 height 15
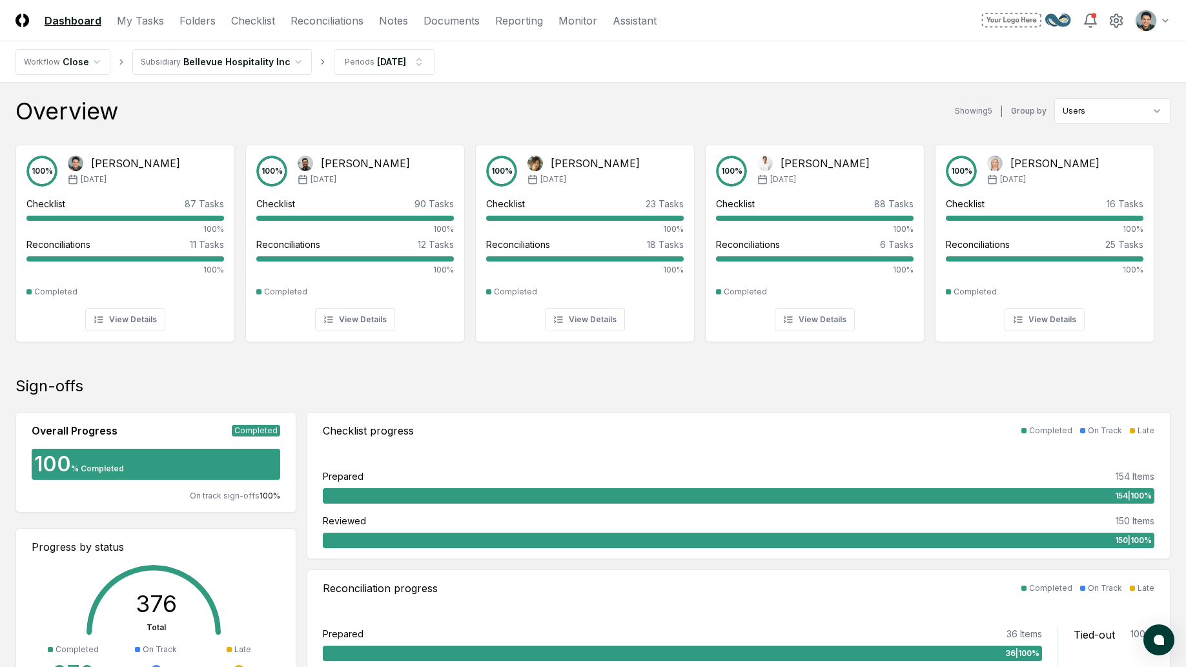
scroll to position [5, 0]
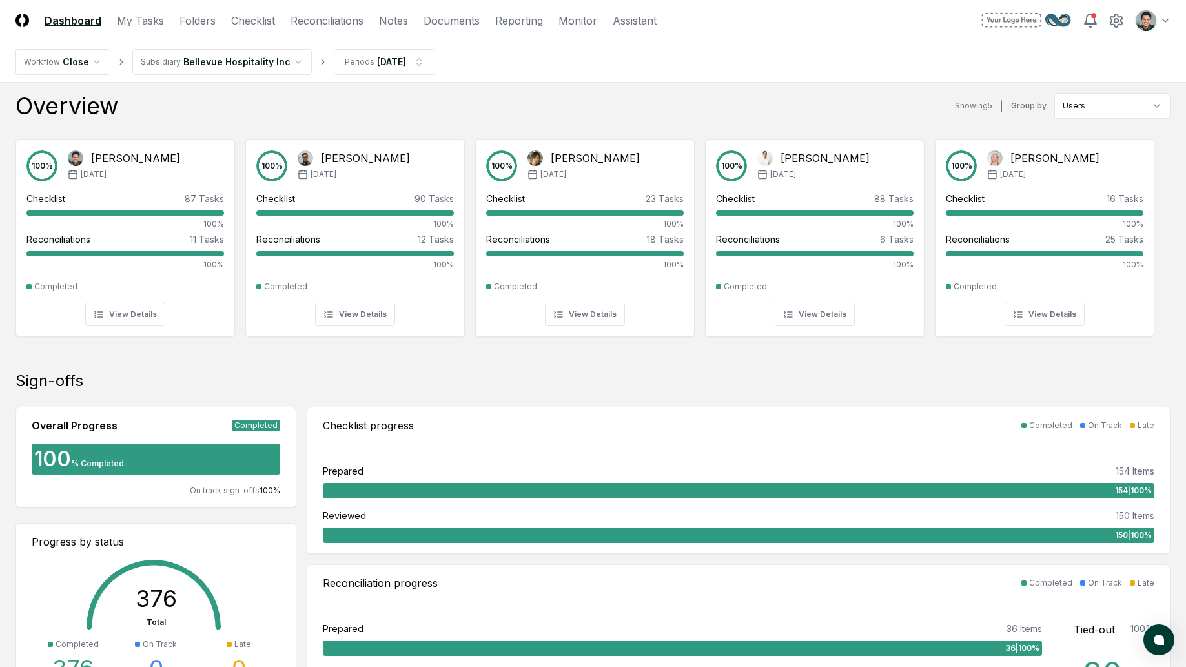
click at [497, 121] on div "Overview Showing 5 | Group by Users 100 % Arthur Cook Jan '25 Checklist 87 Task…" at bounding box center [592, 224] width 1155 height 262
click at [523, 93] on div "Overview Showing 5 | Group by Users" at bounding box center [592, 106] width 1155 height 26
click at [790, 70] on nav "Workflow Close Subsidiary Bellevue Hospitality Inc Periods Jan 2025" at bounding box center [593, 61] width 1186 height 41
click at [575, 14] on link "Monitor" at bounding box center [577, 20] width 39 height 15
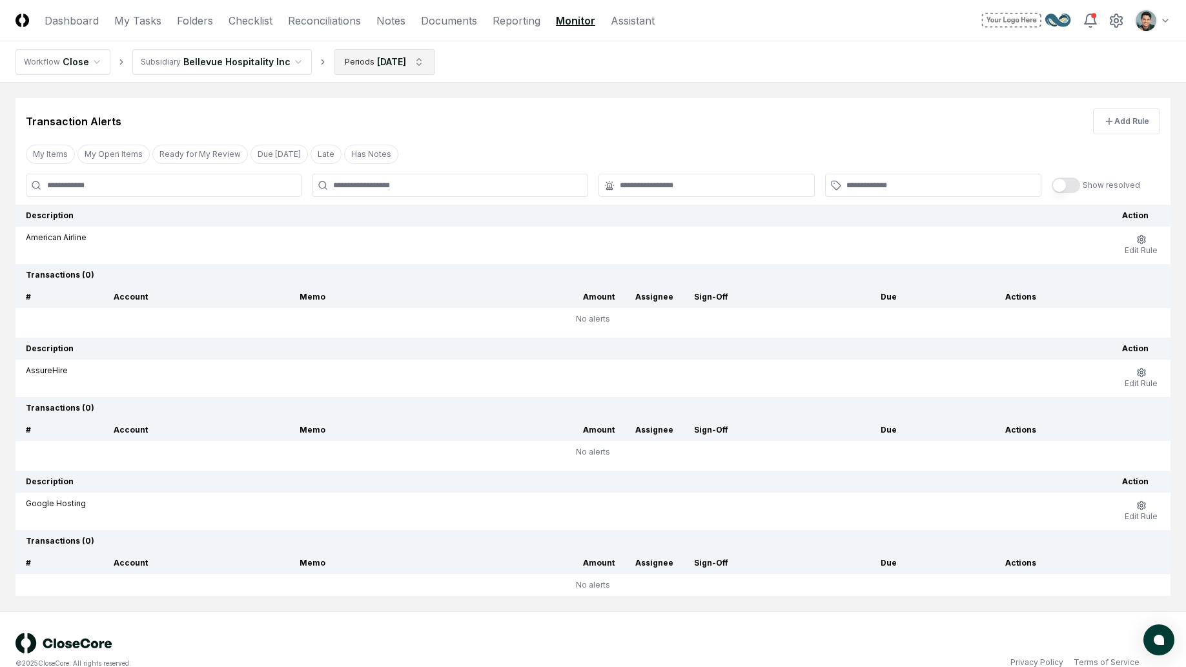
click at [382, 61] on html "CloseCore Dashboard My Tasks Folders Checklist Reconciliations Notes Documents …" at bounding box center [593, 344] width 1186 height 689
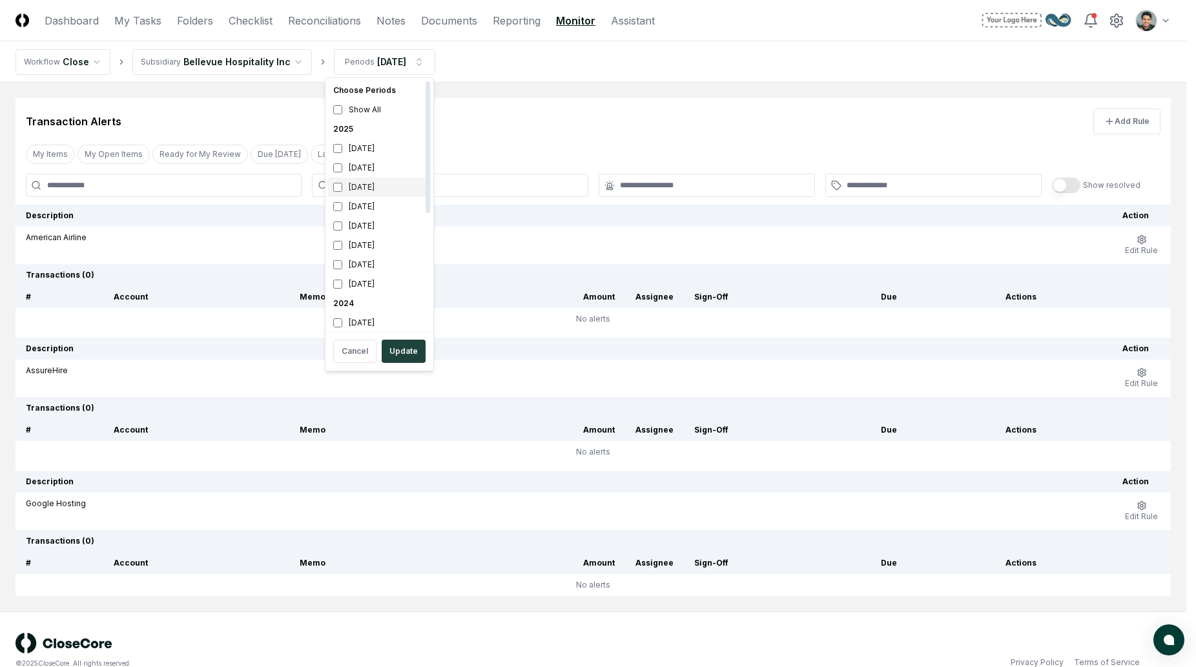
click at [374, 192] on div "[DATE]" at bounding box center [379, 187] width 103 height 19
click at [376, 285] on div "January 2025" at bounding box center [379, 283] width 103 height 19
click at [403, 349] on button "Update" at bounding box center [404, 351] width 44 height 23
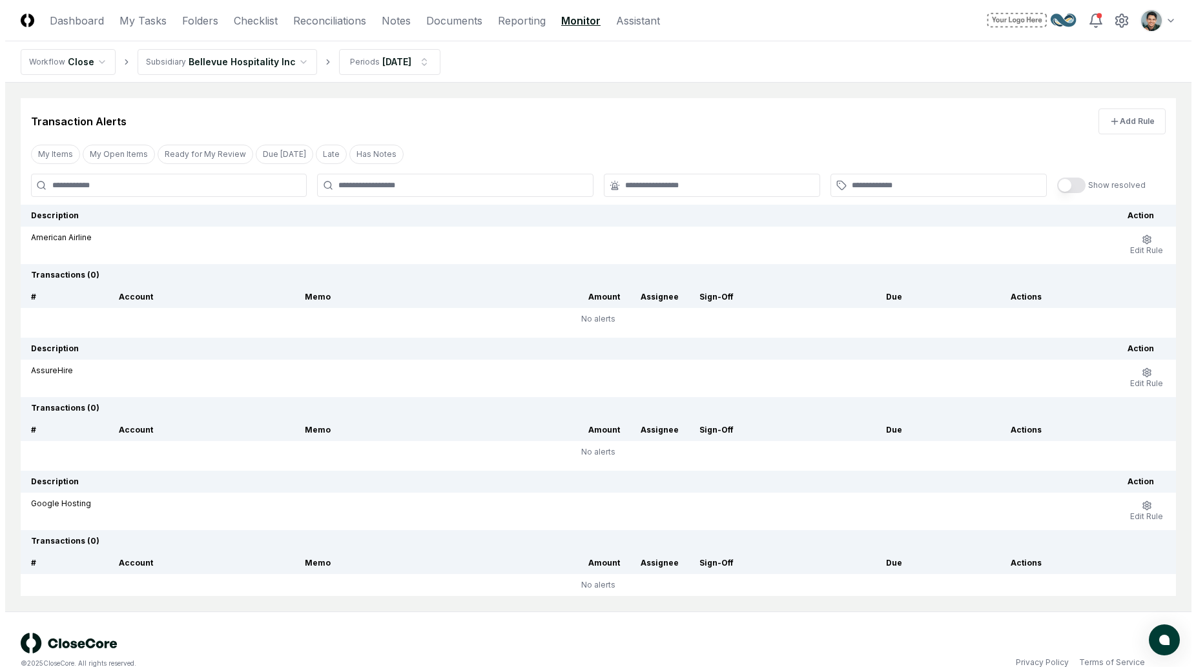
scroll to position [22, 0]
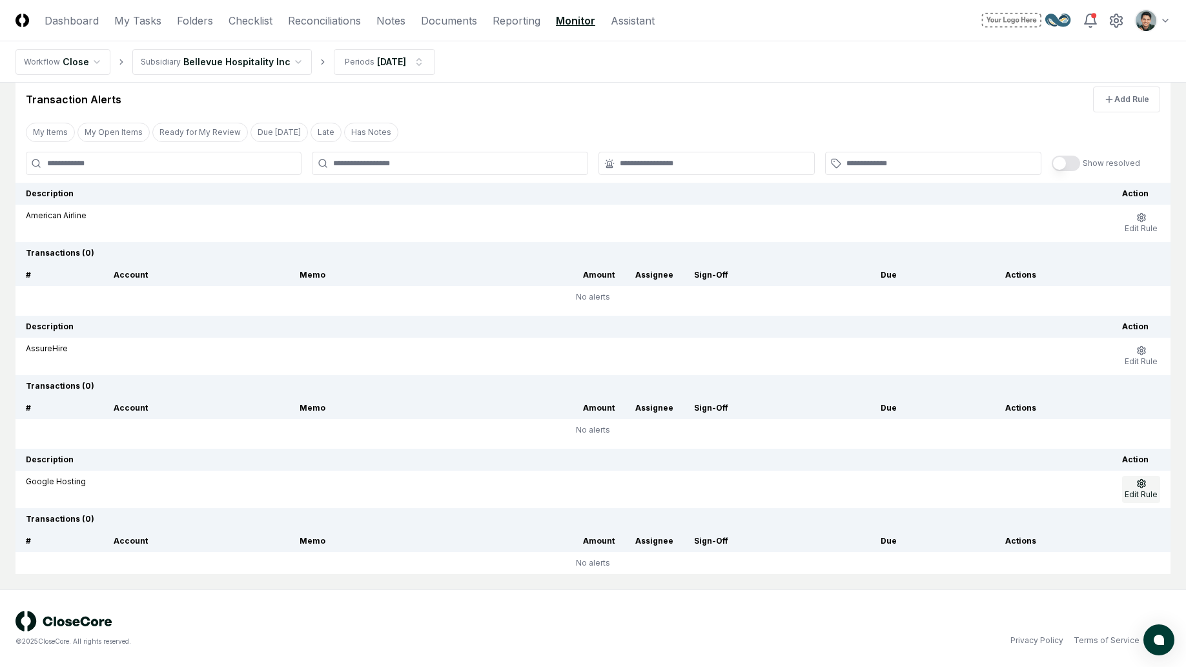
click at [1135, 481] on button "Edit Rule" at bounding box center [1141, 489] width 38 height 27
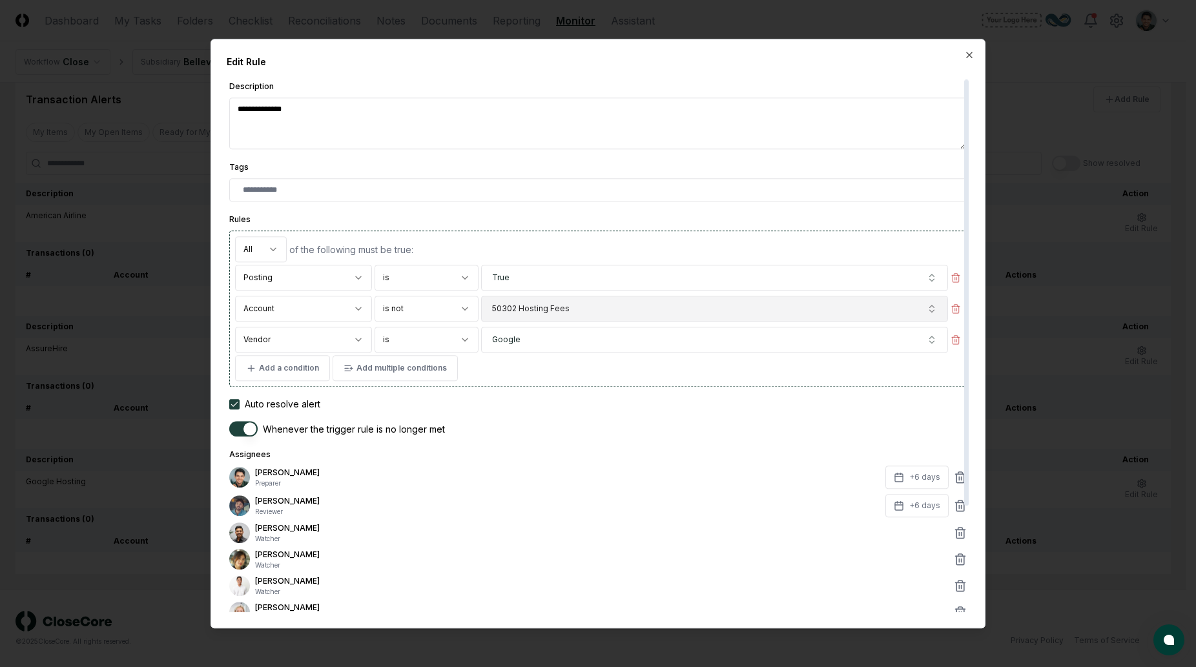
type textarea "*"
click at [577, 359] on div "Add a condition Add multiple conditions" at bounding box center [598, 368] width 726 height 26
click at [581, 355] on div "Add a condition Add multiple conditions" at bounding box center [598, 368] width 726 height 26
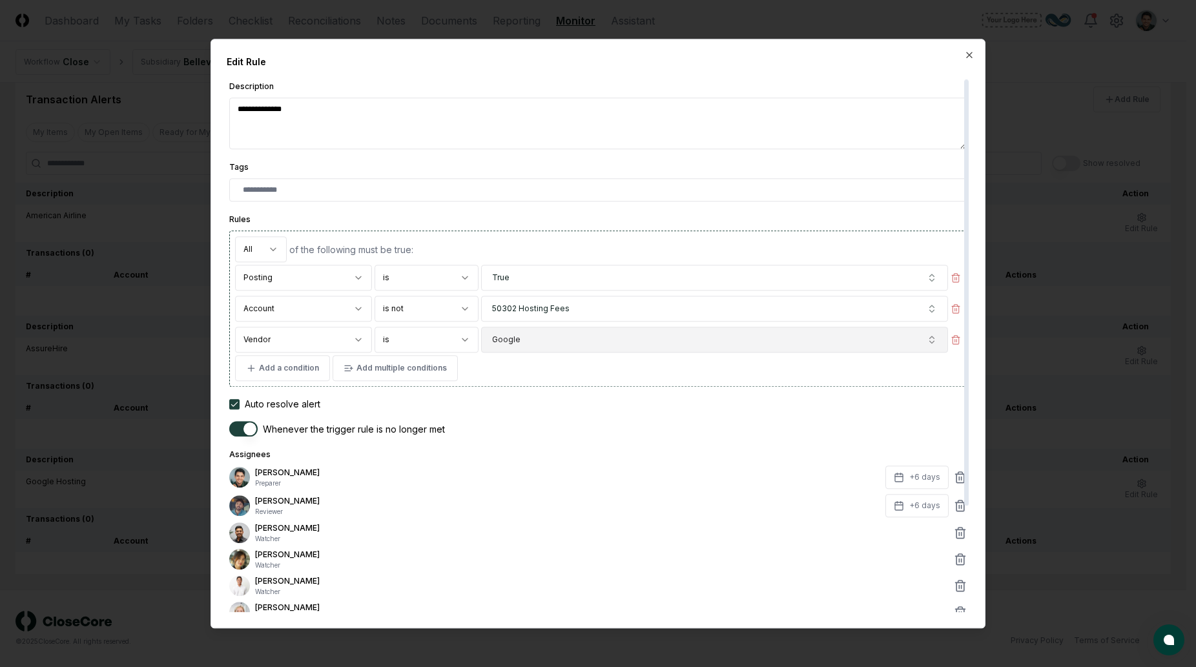
click at [583, 351] on button "Google" at bounding box center [714, 340] width 467 height 26
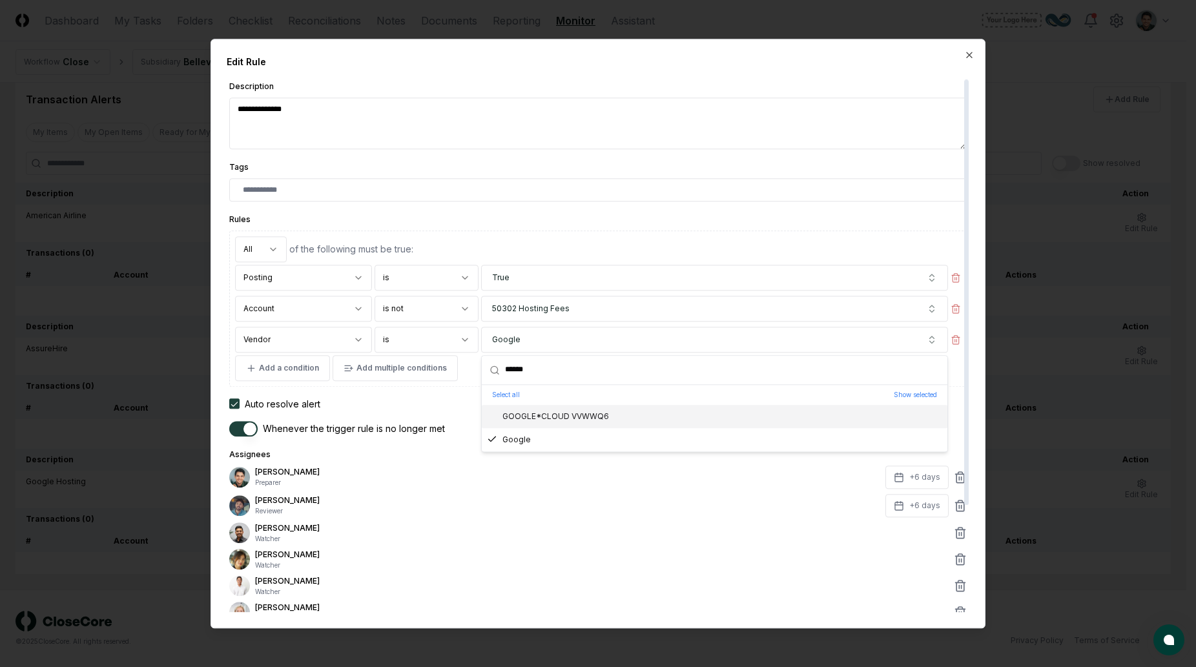
type input "******"
click at [577, 213] on div "**********" at bounding box center [597, 299] width 737 height 175
type textarea "*"
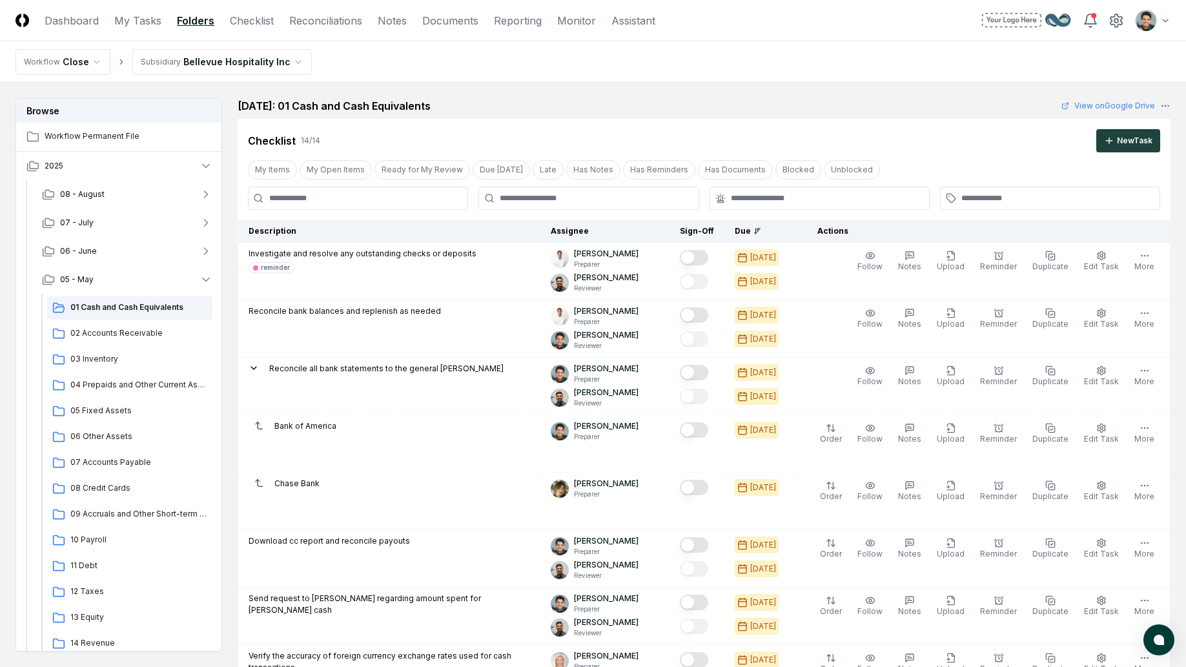
click at [629, 63] on nav "Workflow Close Subsidiary Bellevue Hospitality Inc" at bounding box center [593, 61] width 1186 height 41
click at [620, 101] on div "May 2025: 01 Cash and Cash Equivalents View on Google Drive" at bounding box center [704, 105] width 933 height 15
click at [357, 107] on h2 "May 2025: 01 Cash and Cash Equivalents" at bounding box center [334, 105] width 193 height 15
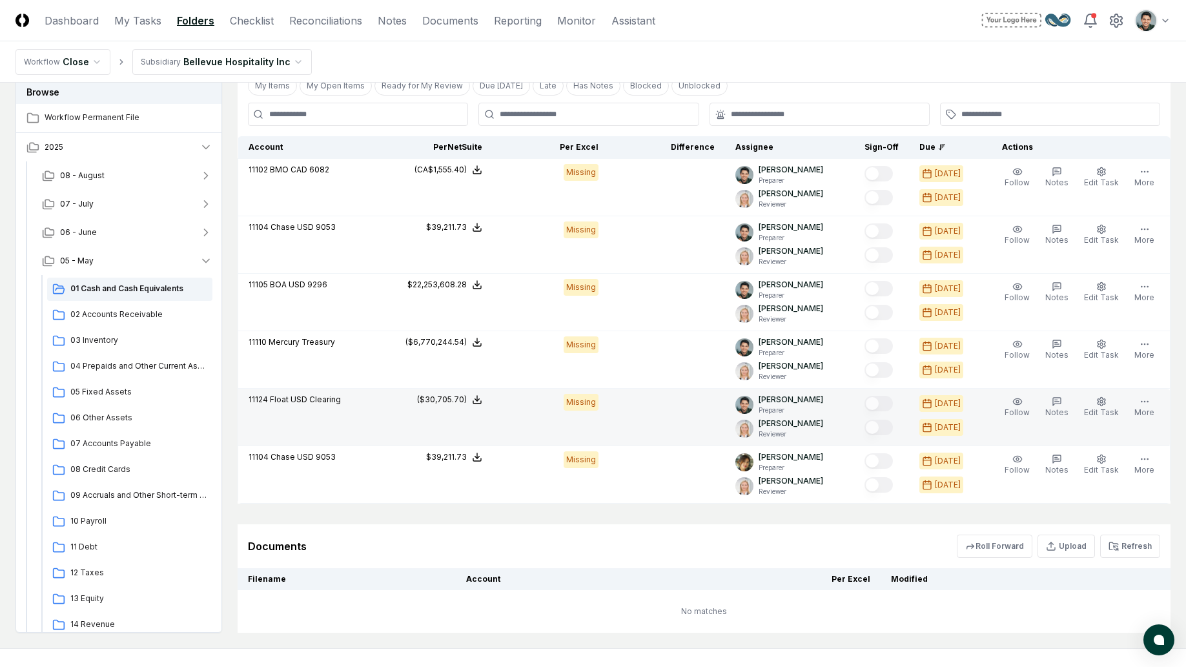
scroll to position [1001, 0]
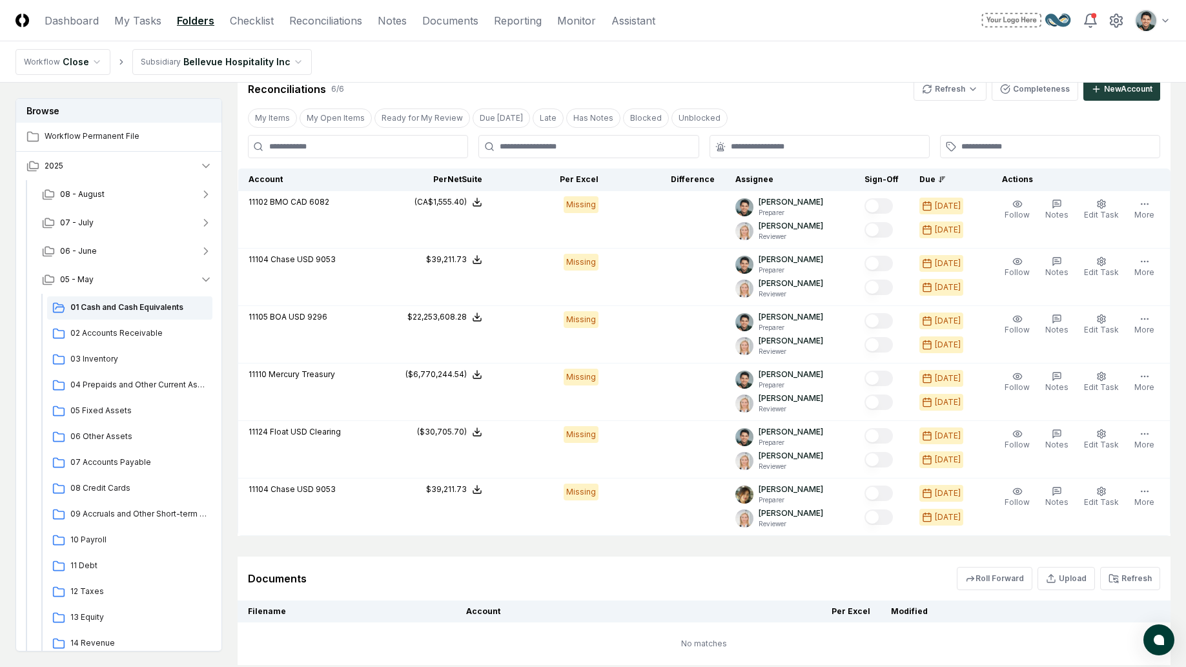
click at [584, 78] on nav "Workflow Close Subsidiary Bellevue Hospitality Inc" at bounding box center [593, 61] width 1186 height 41
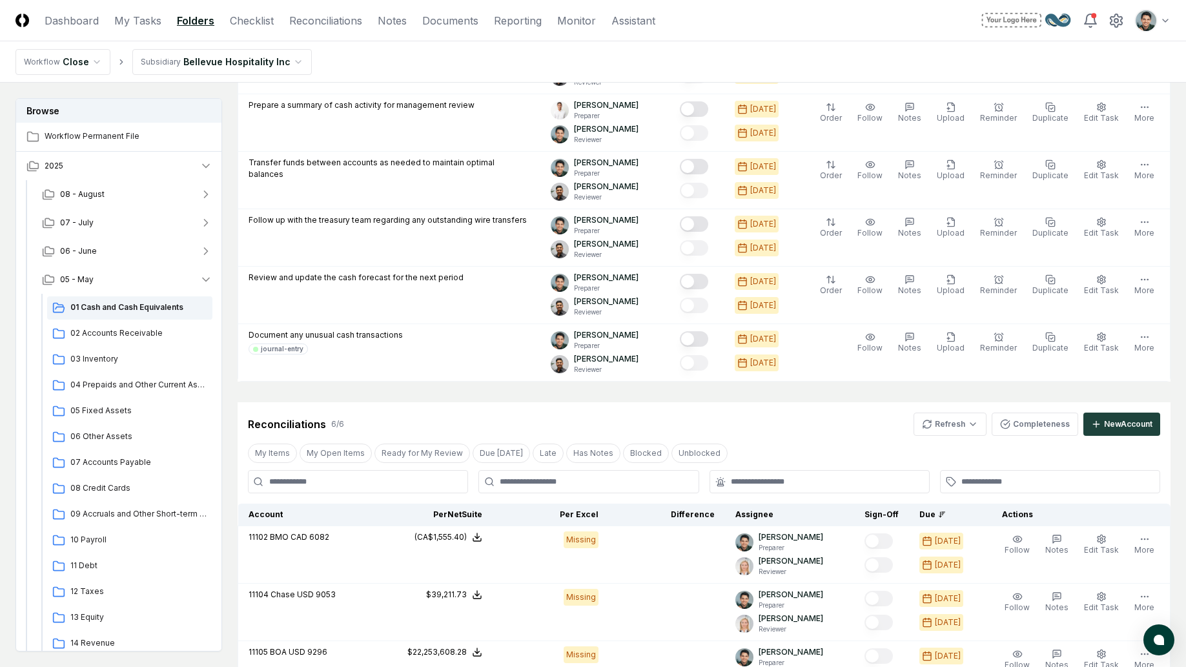
scroll to position [0, 0]
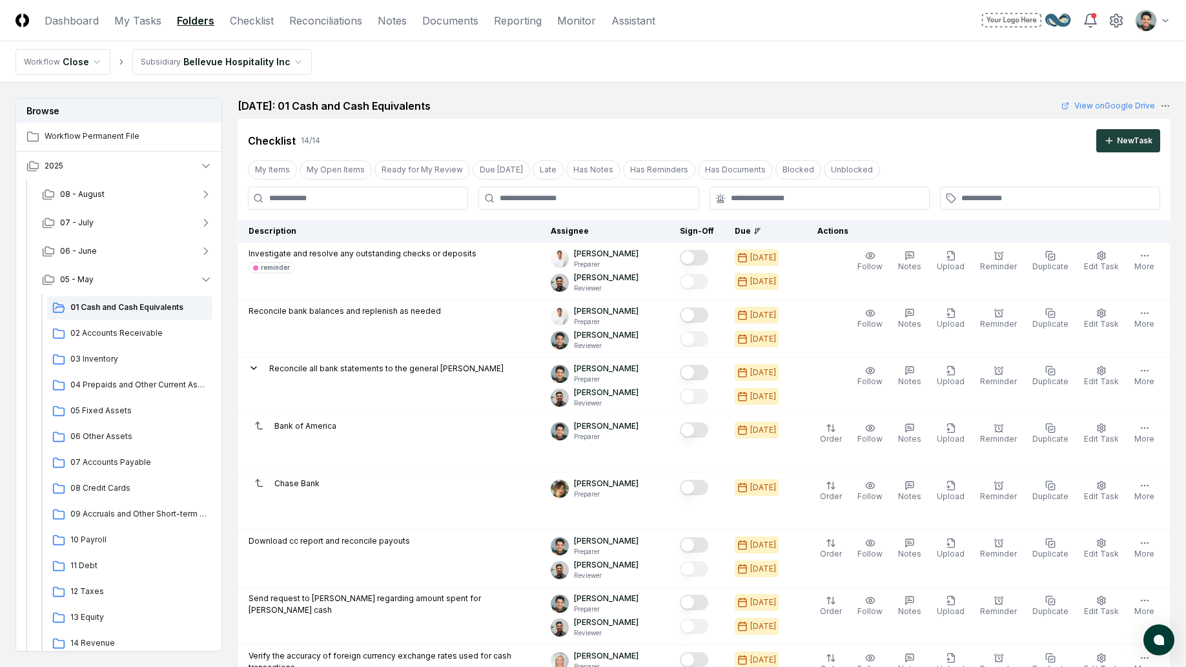
click at [622, 126] on div "Checklist 14 / 14 New Task" at bounding box center [704, 136] width 933 height 34
click at [624, 124] on div "Checklist 14 / 14 New Task" at bounding box center [704, 136] width 933 height 34
click at [914, 65] on nav "Workflow Close Subsidiary Bellevue Hospitality Inc" at bounding box center [593, 61] width 1186 height 41
click at [815, 67] on nav "Workflow Close Subsidiary Bellevue Hospitality Inc" at bounding box center [593, 61] width 1186 height 41
click at [466, 103] on div "May 2025: 01 Cash and Cash Equivalents View on Google Drive" at bounding box center [704, 105] width 933 height 15
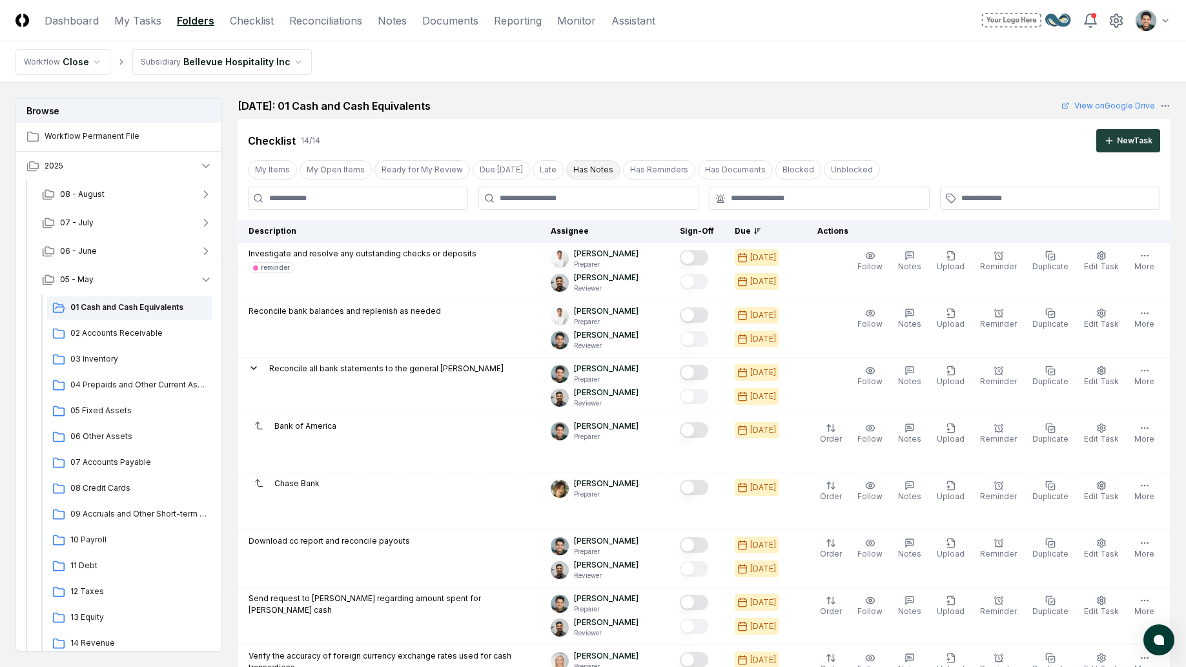
scroll to position [28, 0]
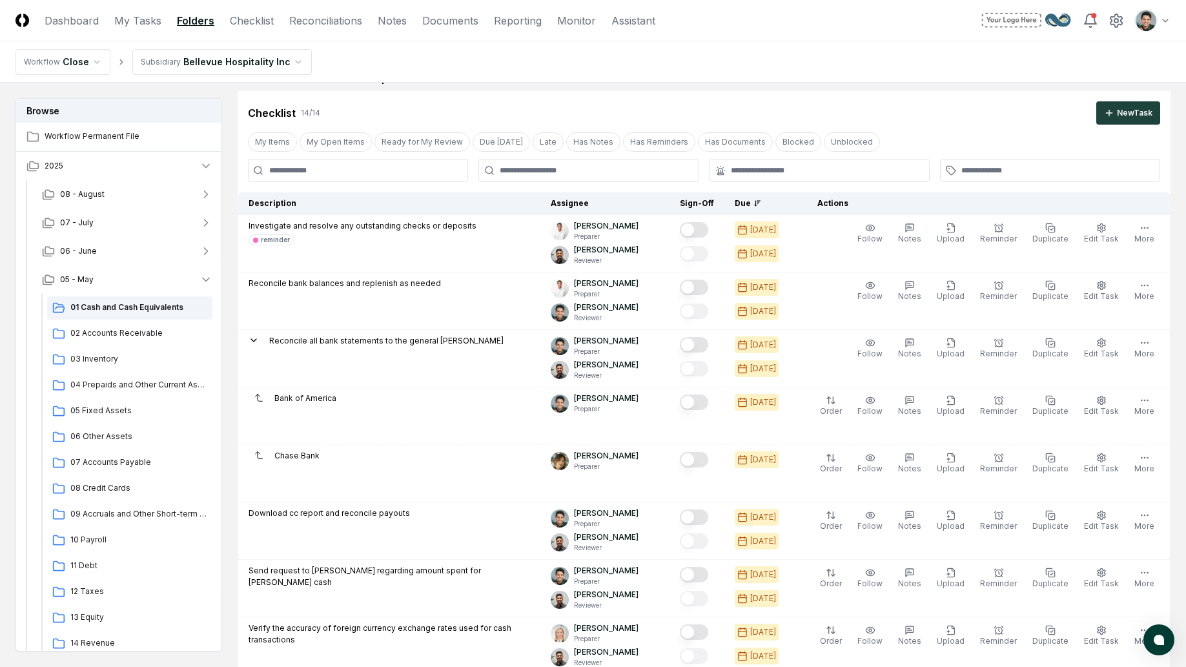
click at [724, 96] on div "Checklist 14 / 14 New Task" at bounding box center [704, 108] width 933 height 34
click at [819, 67] on nav "Workflow Close Subsidiary Bellevue Hospitality Inc" at bounding box center [593, 61] width 1186 height 41
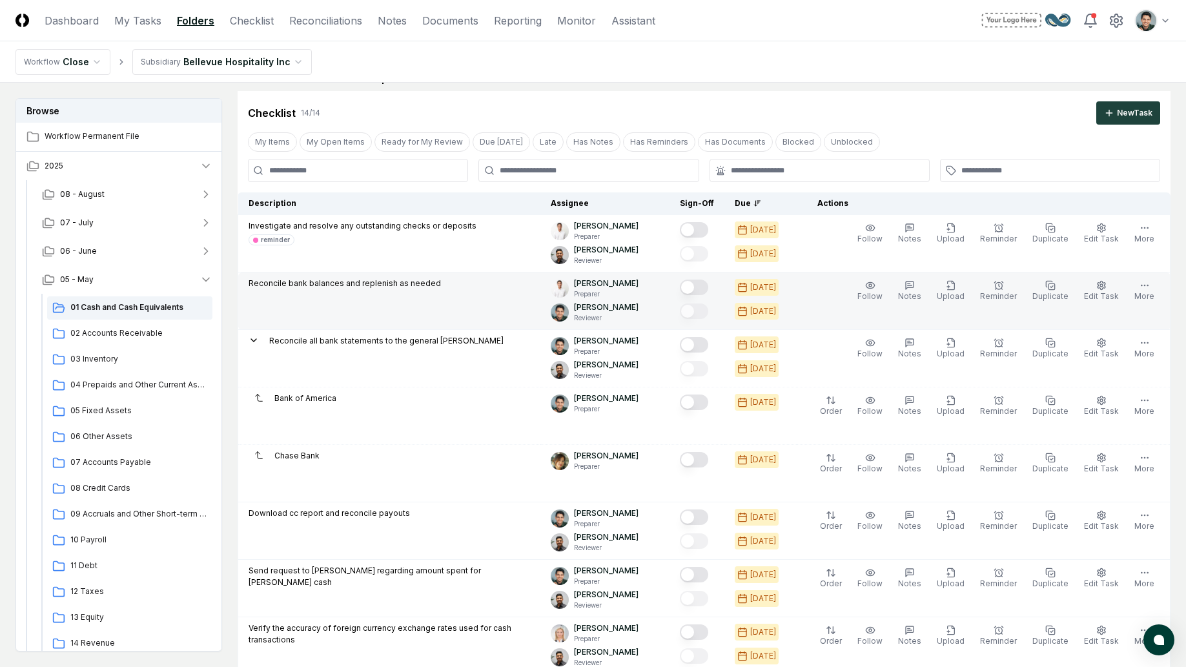
scroll to position [0, 0]
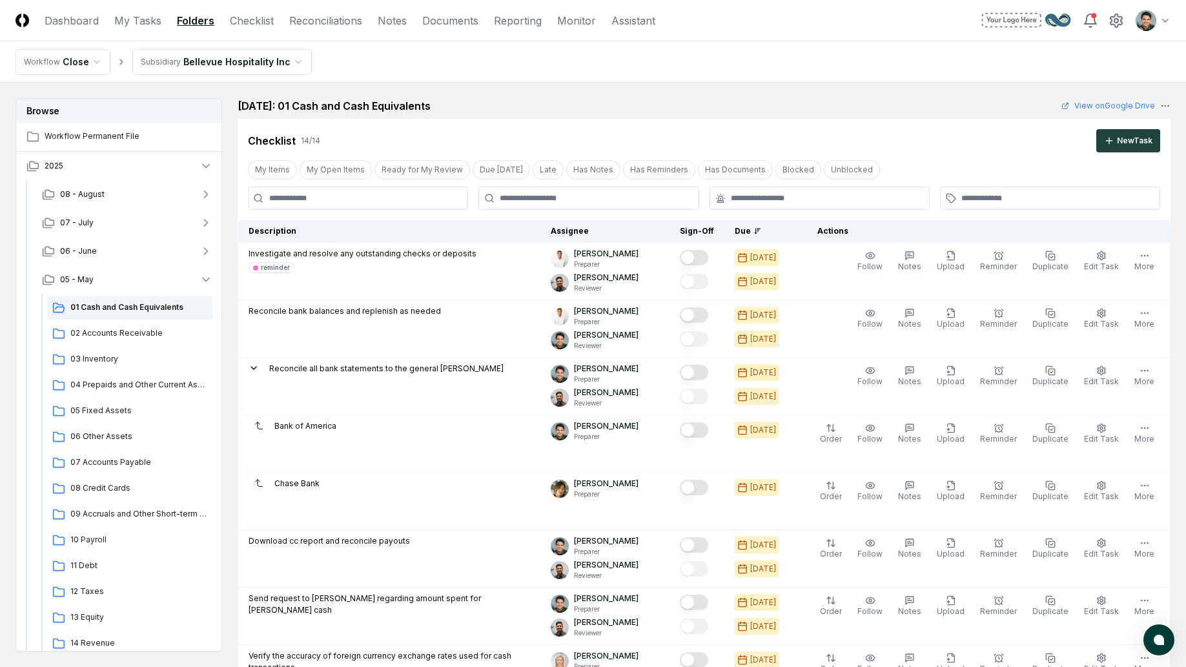
click at [703, 81] on nav "Workflow Close Subsidiary Bellevue Hospitality Inc" at bounding box center [593, 61] width 1186 height 41
click at [615, 82] on nav "Workflow Close Subsidiary Bellevue Hospitality Inc" at bounding box center [593, 61] width 1186 height 41
click at [427, 74] on nav "Workflow Close Subsidiary Bellevue Hospitality Inc" at bounding box center [593, 61] width 1186 height 41
click at [431, 99] on h2 "May 2025: 01 Cash and Cash Equivalents" at bounding box center [334, 105] width 193 height 15
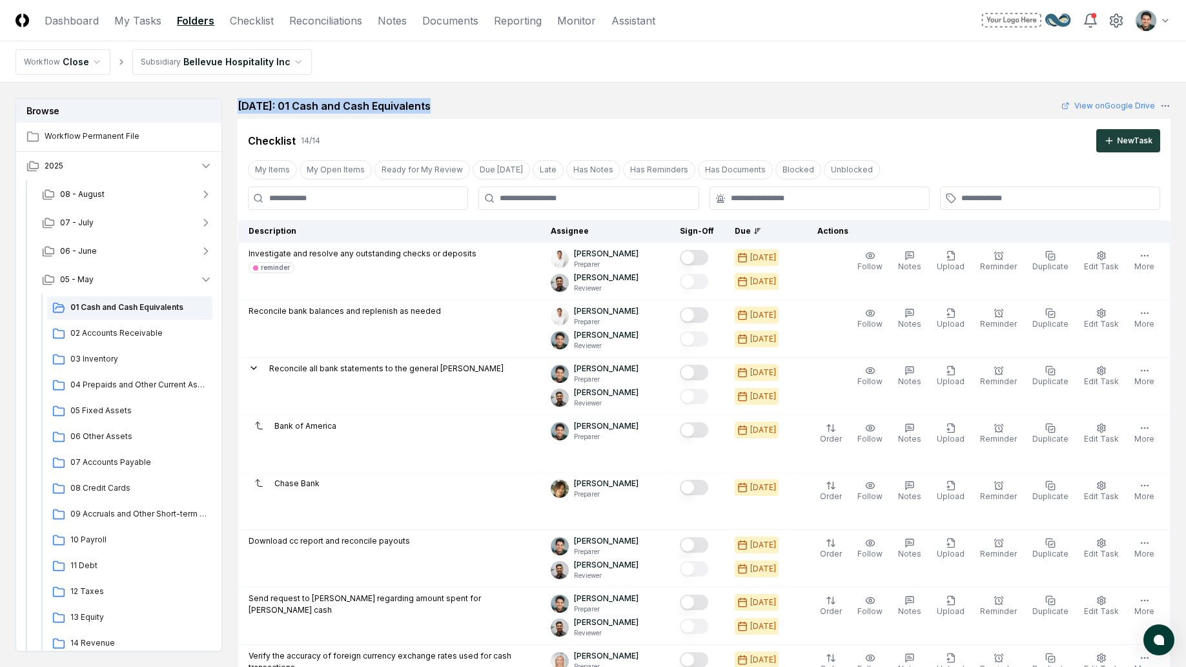
click at [431, 99] on h2 "May 2025: 01 Cash and Cash Equivalents" at bounding box center [334, 105] width 193 height 15
click at [422, 112] on h2 "May 2025: 01 Cash and Cash Equivalents" at bounding box center [334, 105] width 193 height 15
click at [526, 112] on div "May 2025: 01 Cash and Cash Equivalents View on Google Drive" at bounding box center [704, 105] width 933 height 15
click at [427, 104] on h2 "May 2025: 01 Cash and Cash Equivalents" at bounding box center [334, 105] width 193 height 15
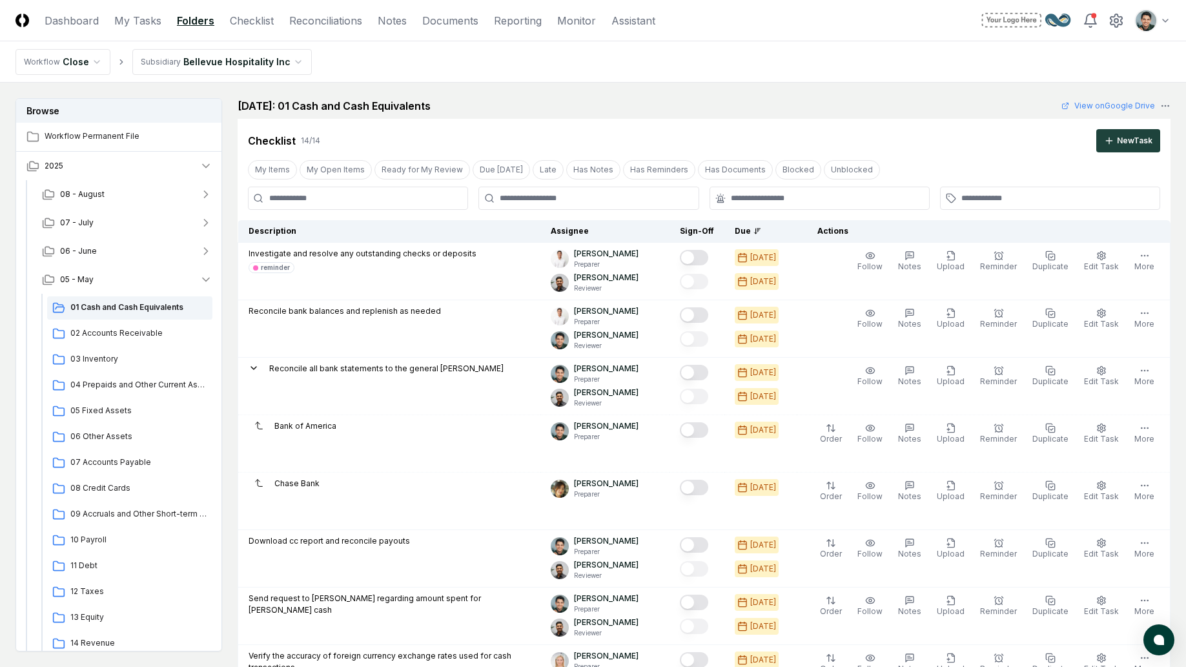
click at [425, 105] on h2 "May 2025: 01 Cash and Cash Equivalents" at bounding box center [334, 105] width 193 height 15
click at [424, 107] on h2 "May 2025: 01 Cash and Cash Equivalents" at bounding box center [334, 105] width 193 height 15
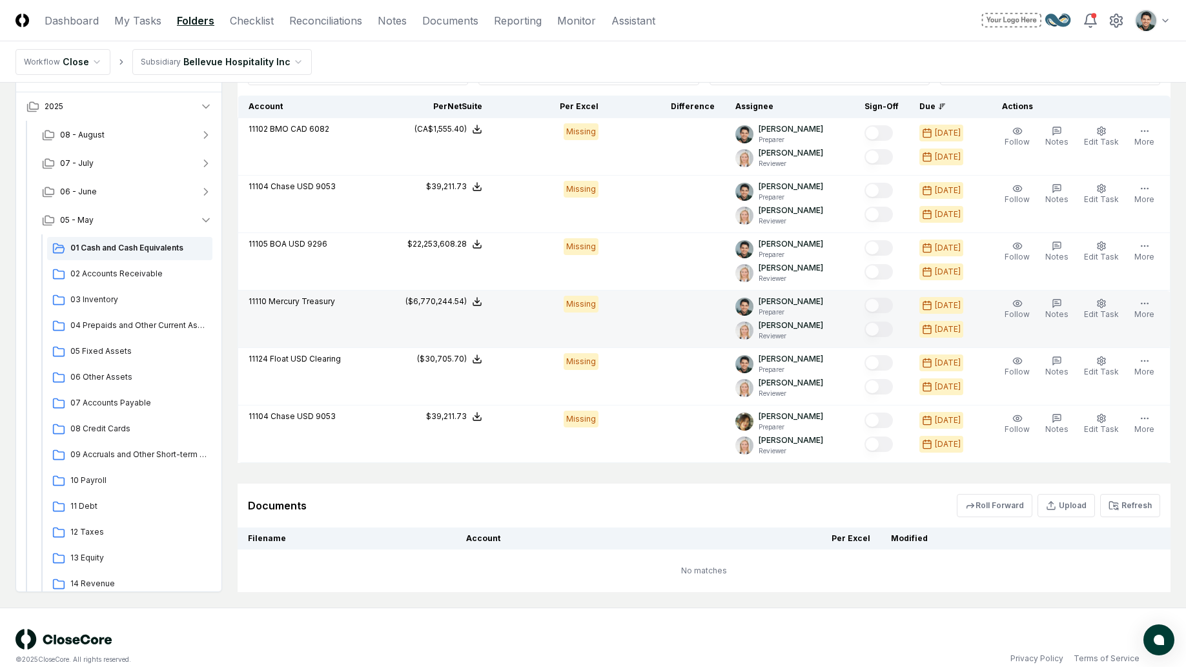
scroll to position [1092, 0]
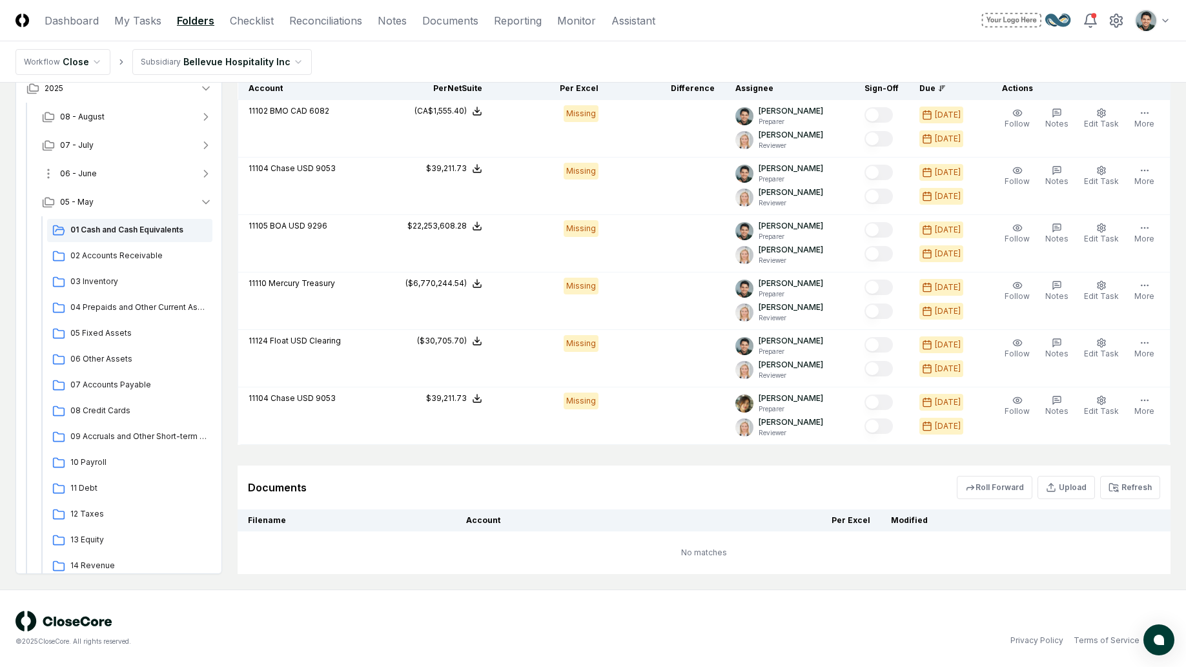
click at [134, 170] on button "06 - June" at bounding box center [127, 173] width 191 height 28
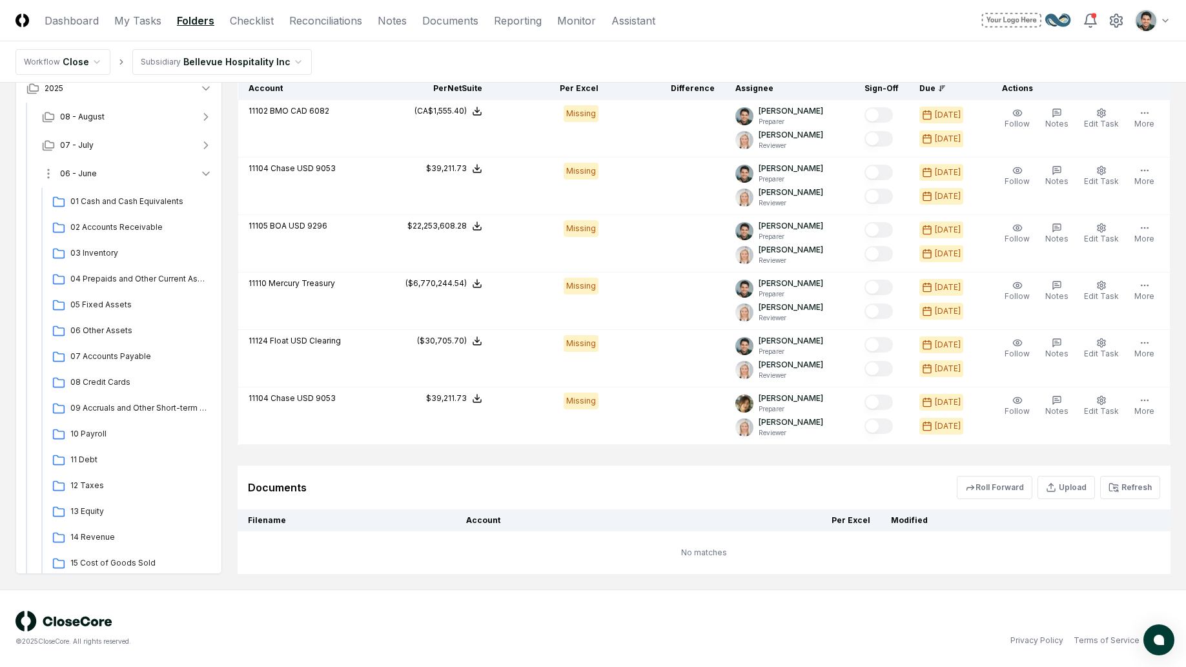
click at [132, 174] on button "06 - June" at bounding box center [127, 173] width 191 height 28
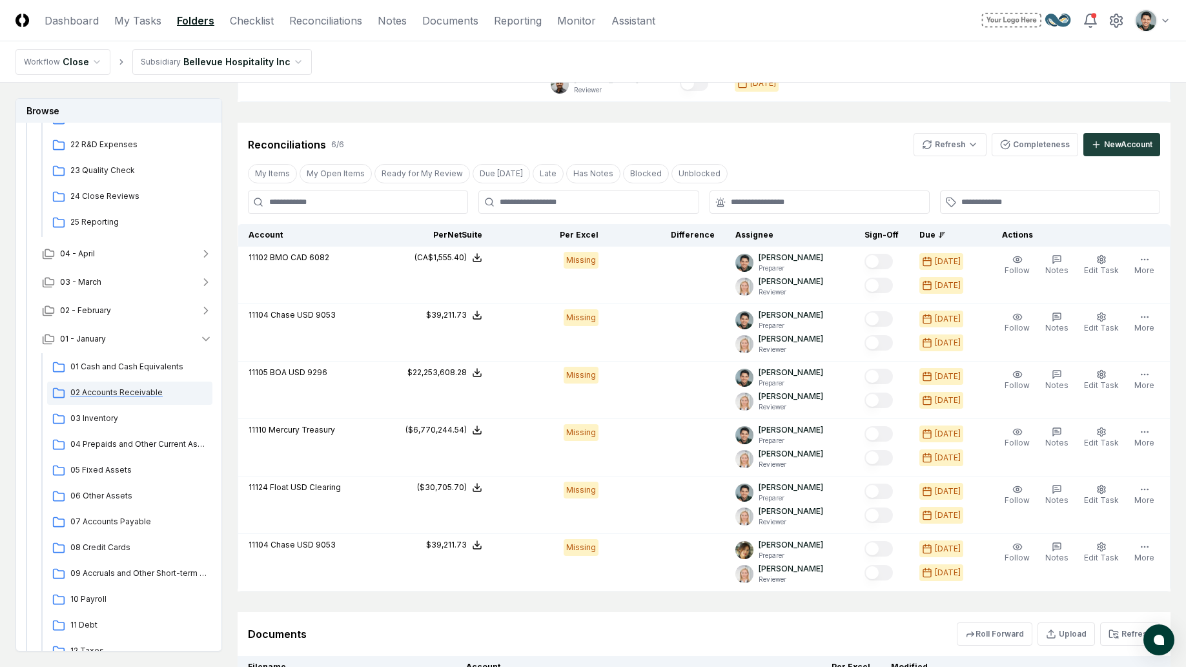
scroll to position [642, 0]
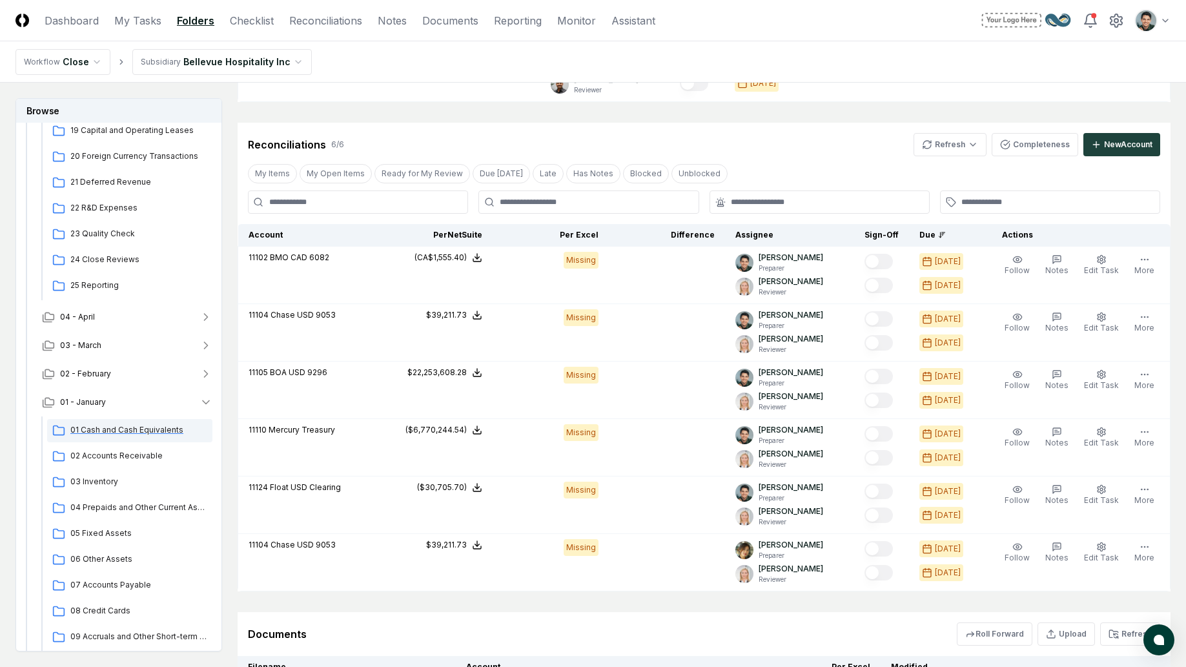
click at [119, 429] on span "01 Cash and Cash Equivalents" at bounding box center [138, 430] width 137 height 12
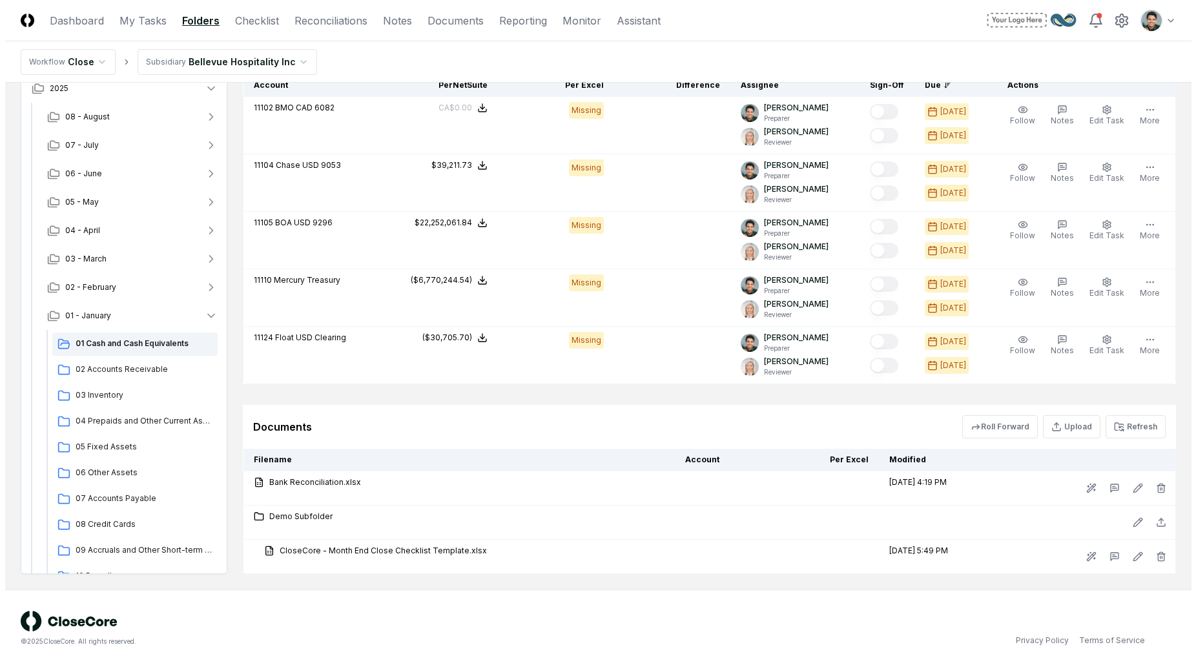
scroll to position [1080, 0]
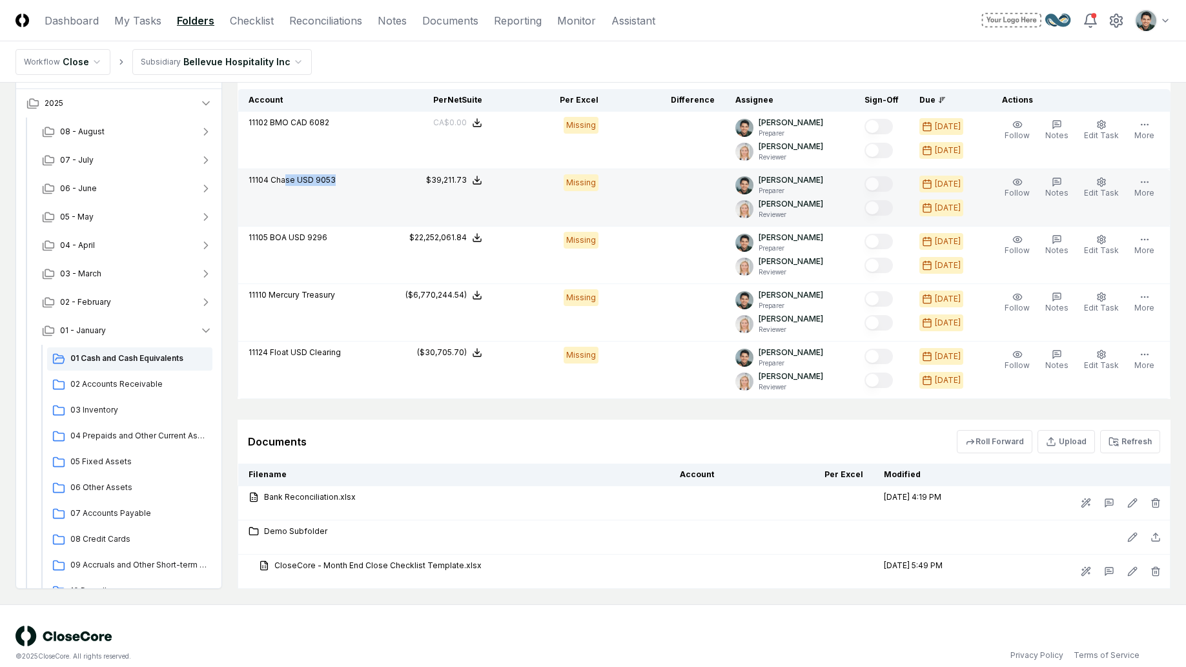
drag, startPoint x: 285, startPoint y: 180, endPoint x: 354, endPoint y: 187, distance: 68.8
click at [354, 187] on div "11104 Chase USD 9053" at bounding box center [308, 181] width 118 height 14
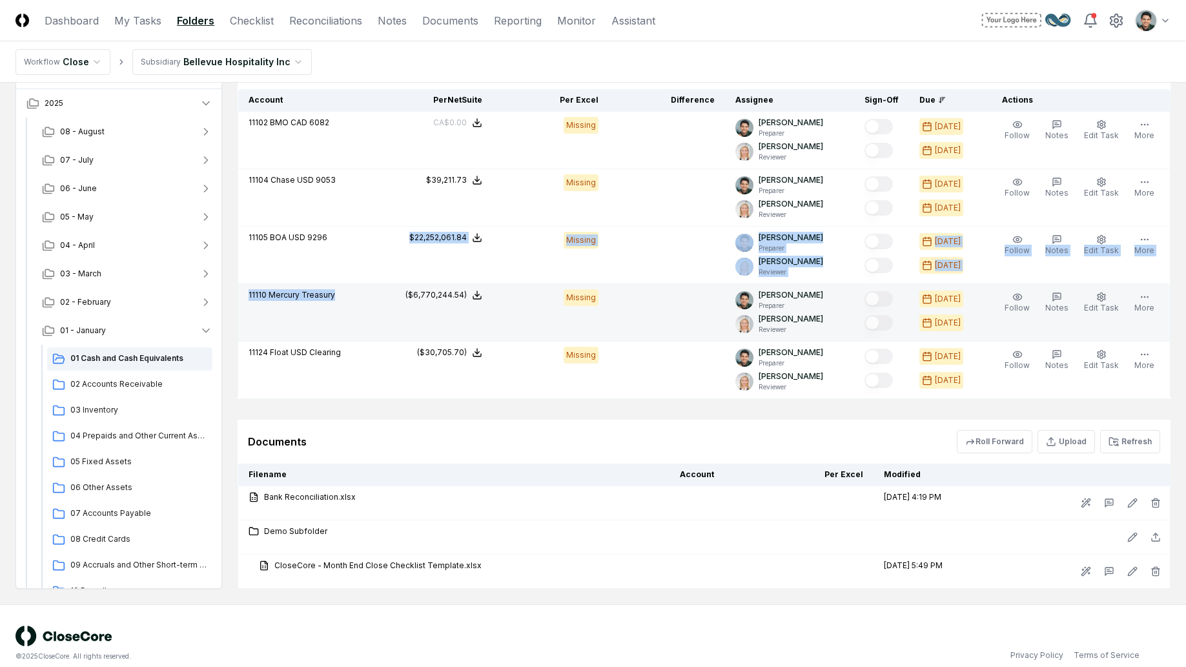
drag, startPoint x: 291, startPoint y: 251, endPoint x: 334, endPoint y: 340, distance: 98.5
click at [334, 340] on tbody "11102 BMO CAD 6082 NetSuite : CA$0.00 Excel: - Difference: - CA$0.00 Missing [P…" at bounding box center [704, 255] width 932 height 287
click at [334, 340] on td "11110 Mercury Treasury" at bounding box center [307, 312] width 139 height 57
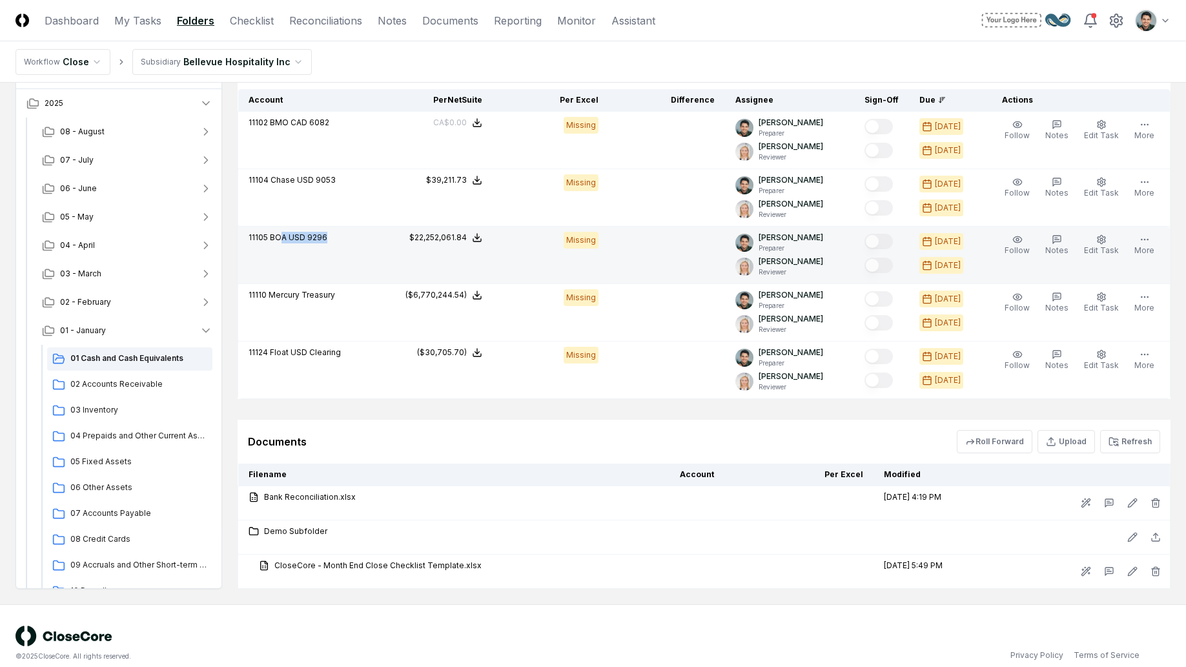
drag, startPoint x: 281, startPoint y: 235, endPoint x: 316, endPoint y: 262, distance: 44.2
click at [316, 262] on td "11105 BOA USD 9296" at bounding box center [307, 255] width 139 height 57
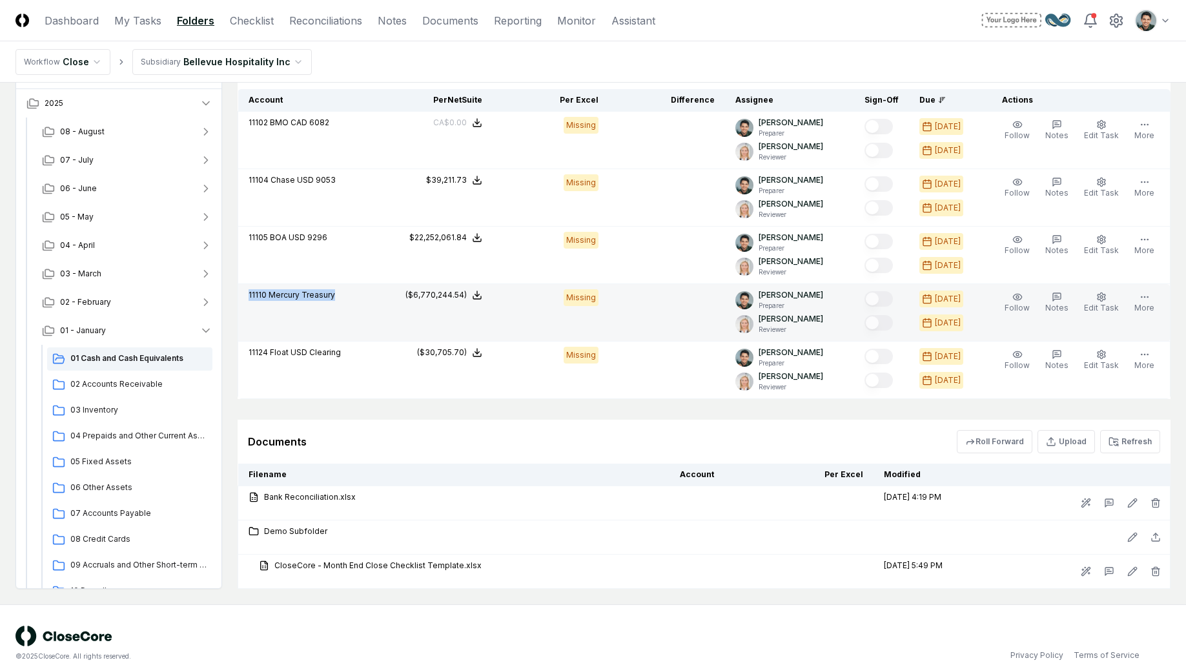
drag, startPoint x: 261, startPoint y: 286, endPoint x: 315, endPoint y: 312, distance: 60.1
click at [315, 312] on td "11110 Mercury Treasury" at bounding box center [307, 312] width 139 height 57
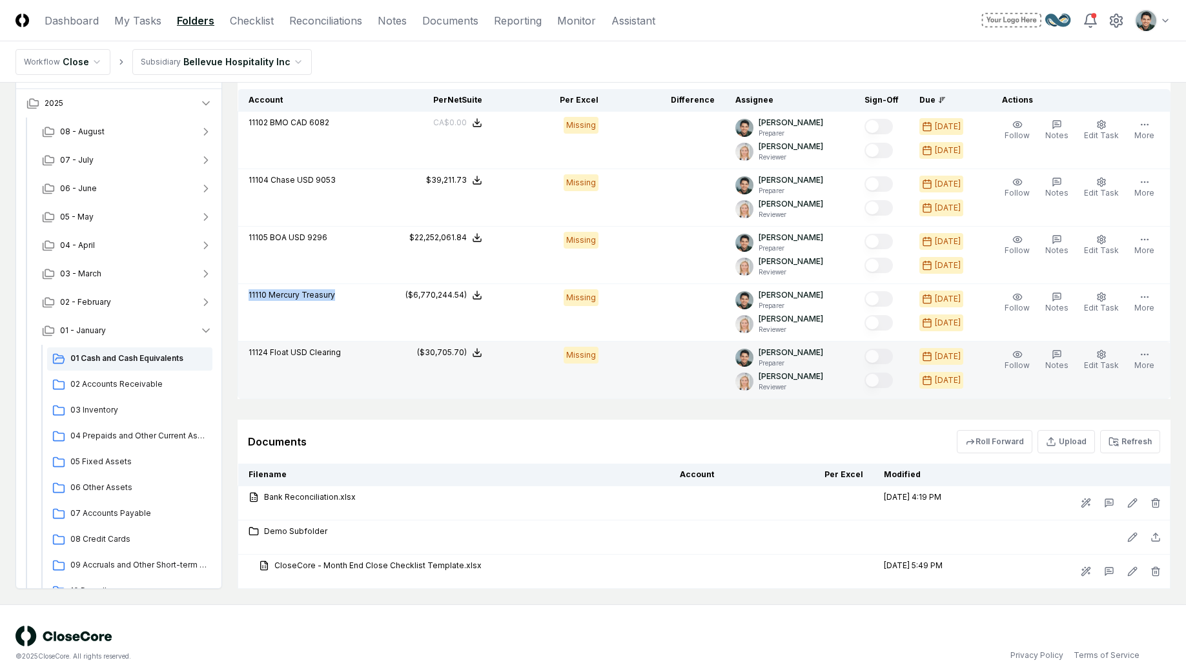
drag, startPoint x: 315, startPoint y: 312, endPoint x: 311, endPoint y: 342, distance: 30.7
click at [315, 313] on td "11110 Mercury Treasury" at bounding box center [307, 312] width 139 height 57
drag, startPoint x: 311, startPoint y: 348, endPoint x: 280, endPoint y: 349, distance: 30.4
click at [280, 349] on span "Float USD Clearing" at bounding box center [305, 352] width 71 height 10
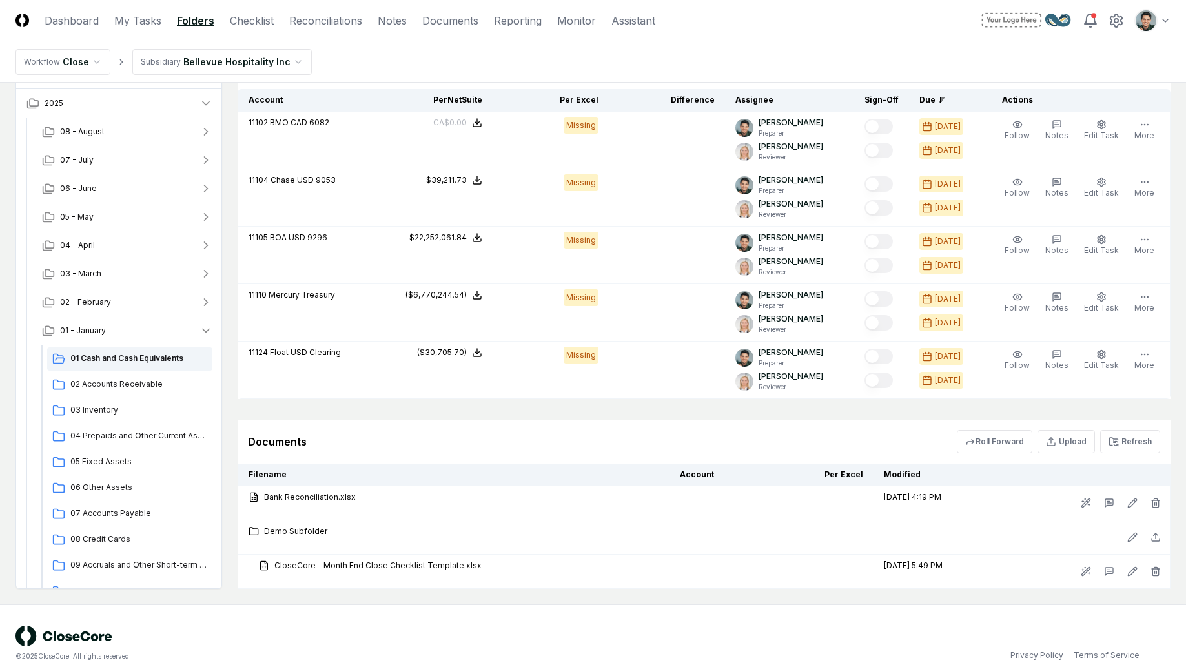
click at [1073, 47] on nav "Workflow Close Subsidiary Bellevue Hospitality Inc" at bounding box center [593, 61] width 1186 height 41
click at [1145, 437] on button "Refresh" at bounding box center [1130, 441] width 60 height 23
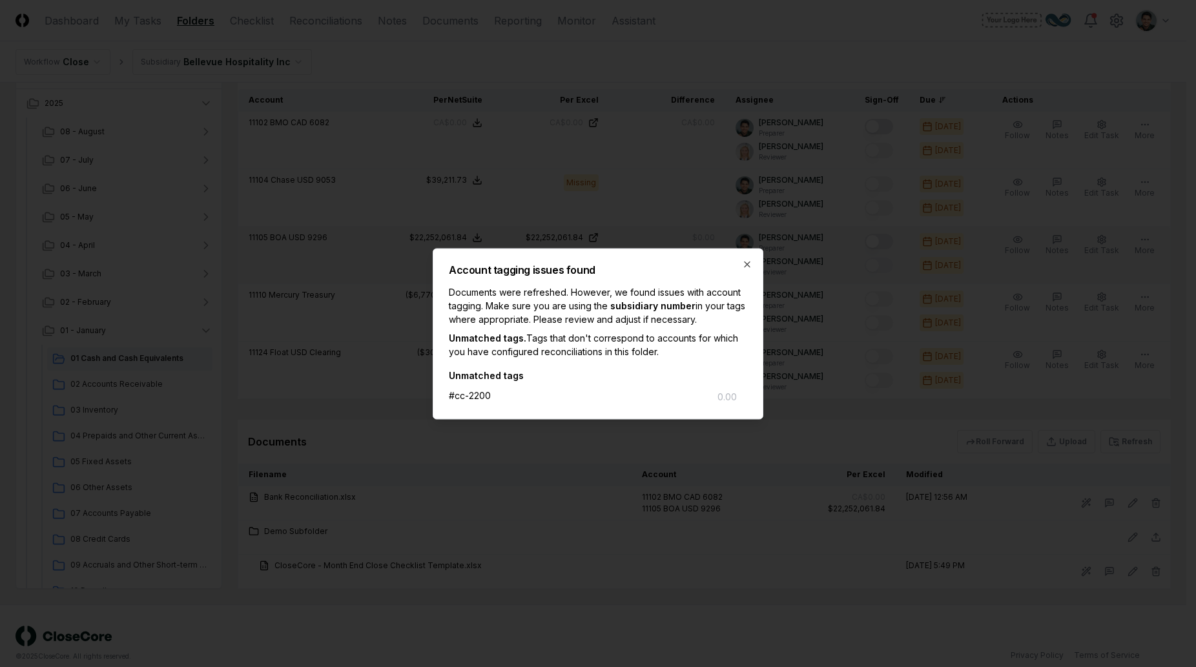
click at [748, 269] on icon "button" at bounding box center [747, 264] width 10 height 10
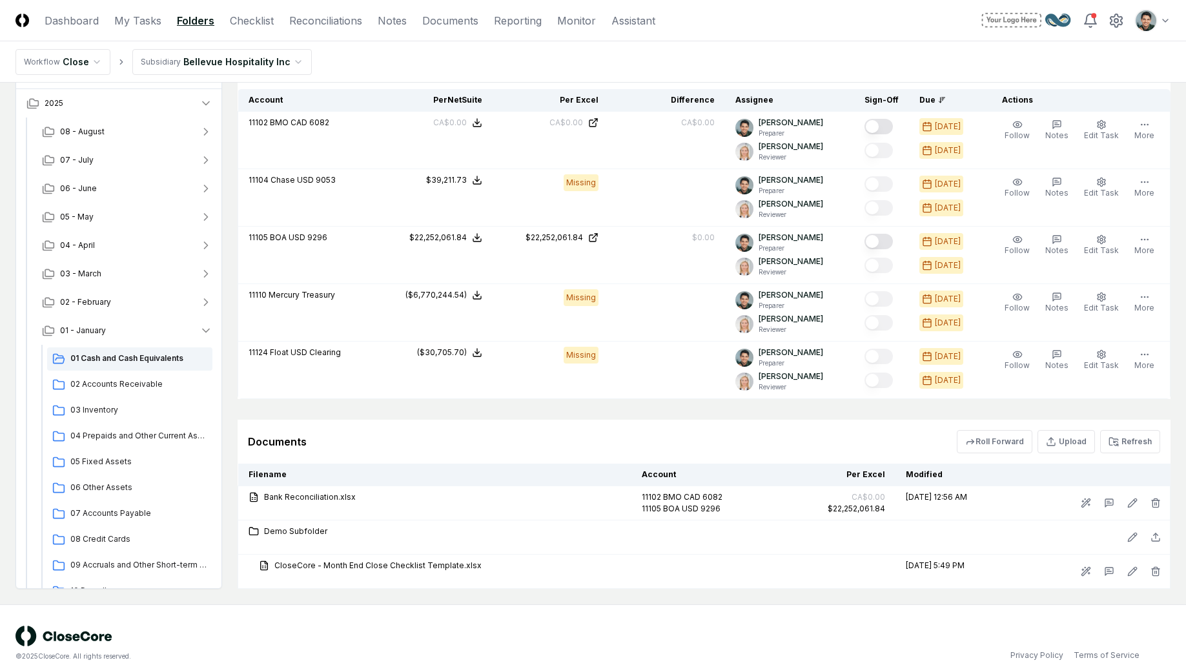
click at [1128, 445] on button "Refresh" at bounding box center [1130, 441] width 60 height 23
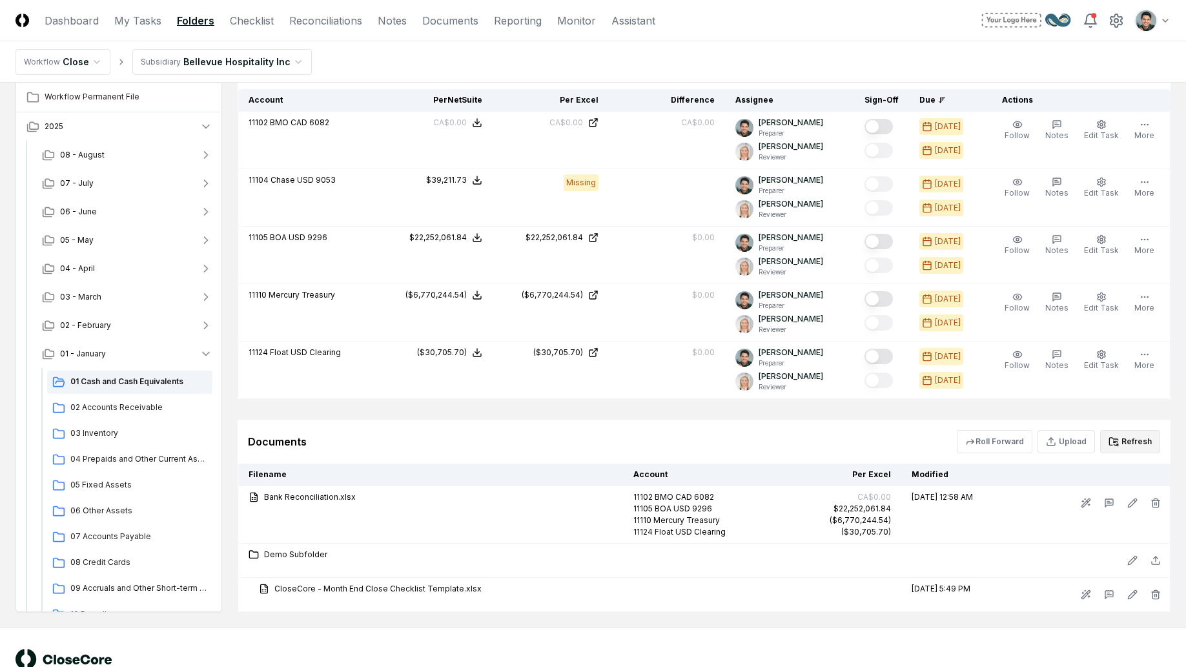
click at [1130, 442] on button "Refresh" at bounding box center [1130, 441] width 60 height 23
click at [1116, 439] on icon at bounding box center [1113, 441] width 8 height 7
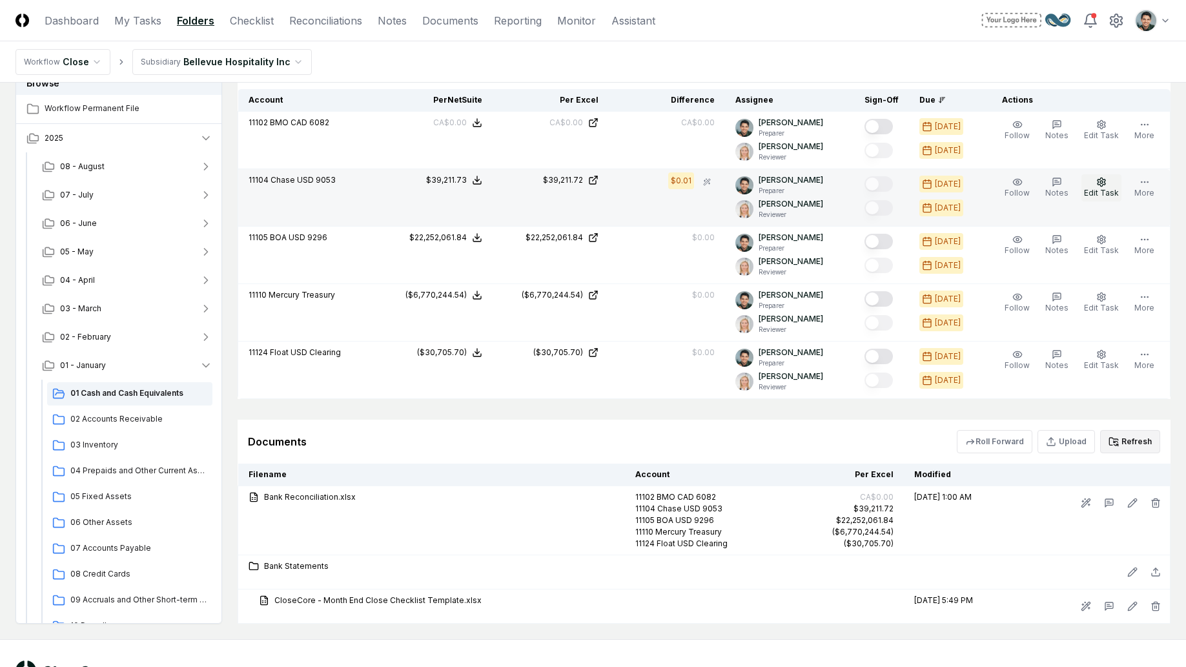
click at [1111, 186] on button "Edit Task" at bounding box center [1101, 187] width 40 height 27
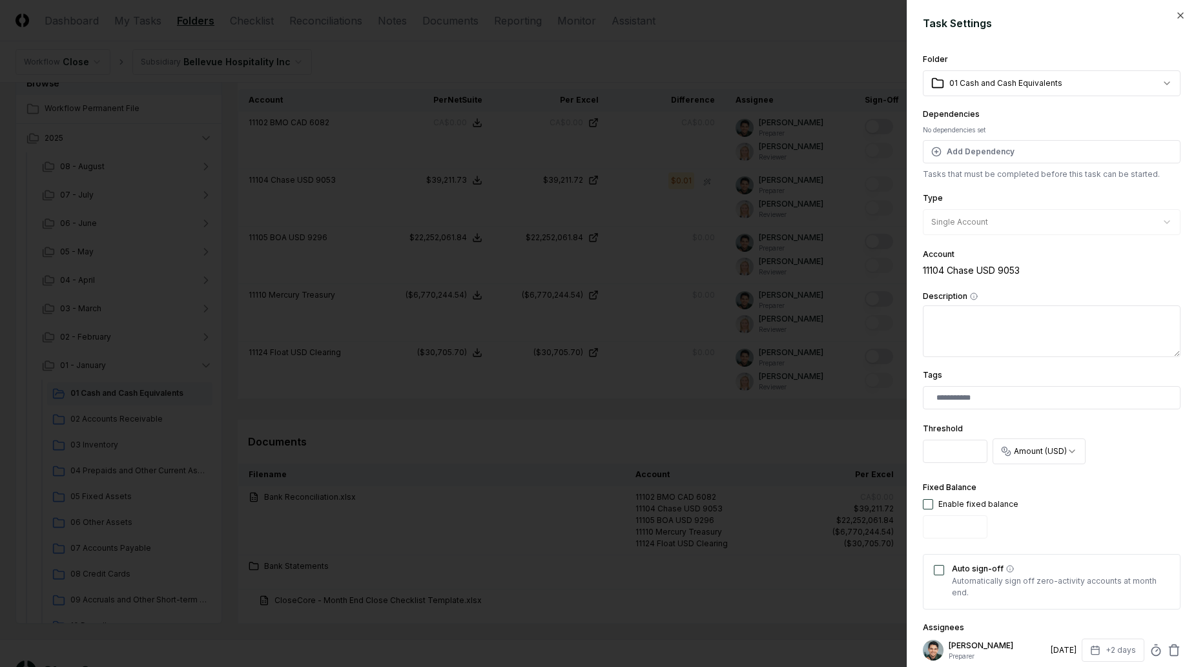
click at [945, 440] on input "*" at bounding box center [955, 451] width 65 height 23
drag, startPoint x: 945, startPoint y: 444, endPoint x: 918, endPoint y: 445, distance: 26.5
click at [918, 445] on div "**********" at bounding box center [1050, 333] width 289 height 667
drag, startPoint x: 939, startPoint y: 455, endPoint x: 903, endPoint y: 456, distance: 36.8
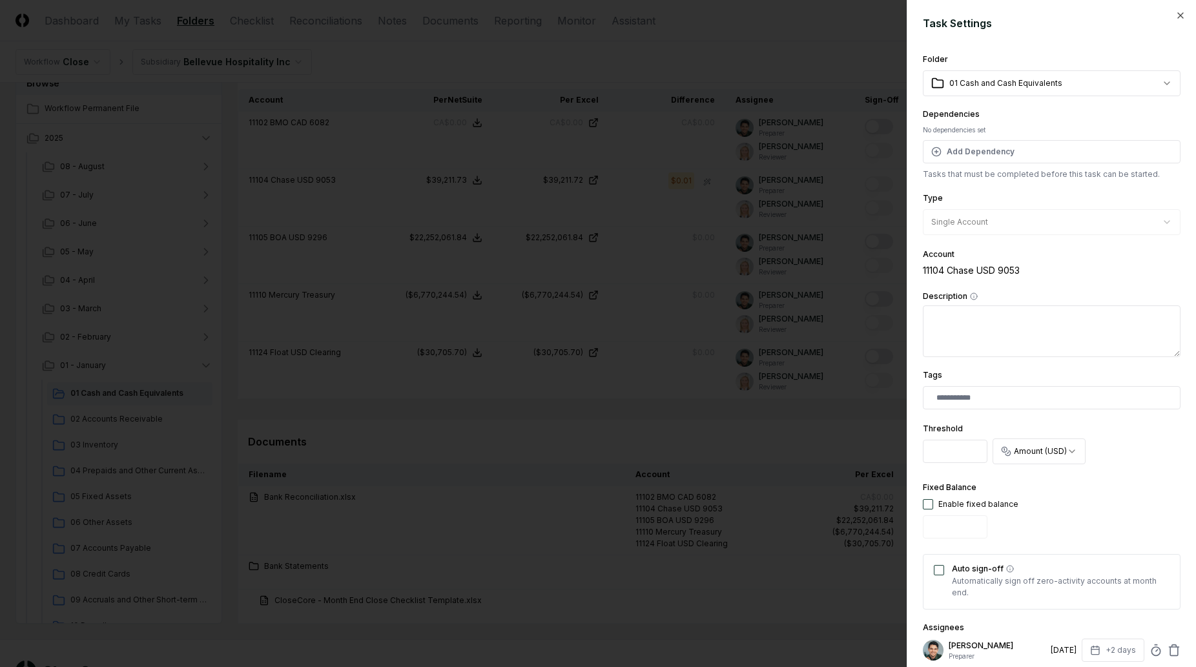
type input "*"
click at [1082, 476] on div "**********" at bounding box center [1052, 406] width 258 height 708
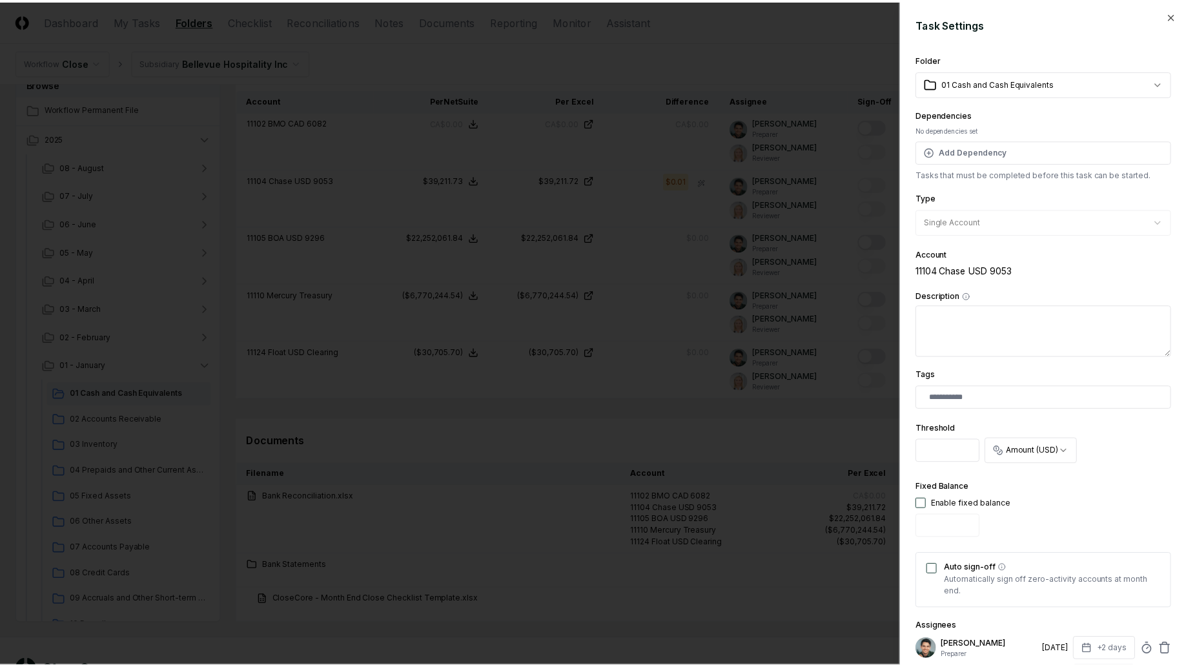
scroll to position [176, 0]
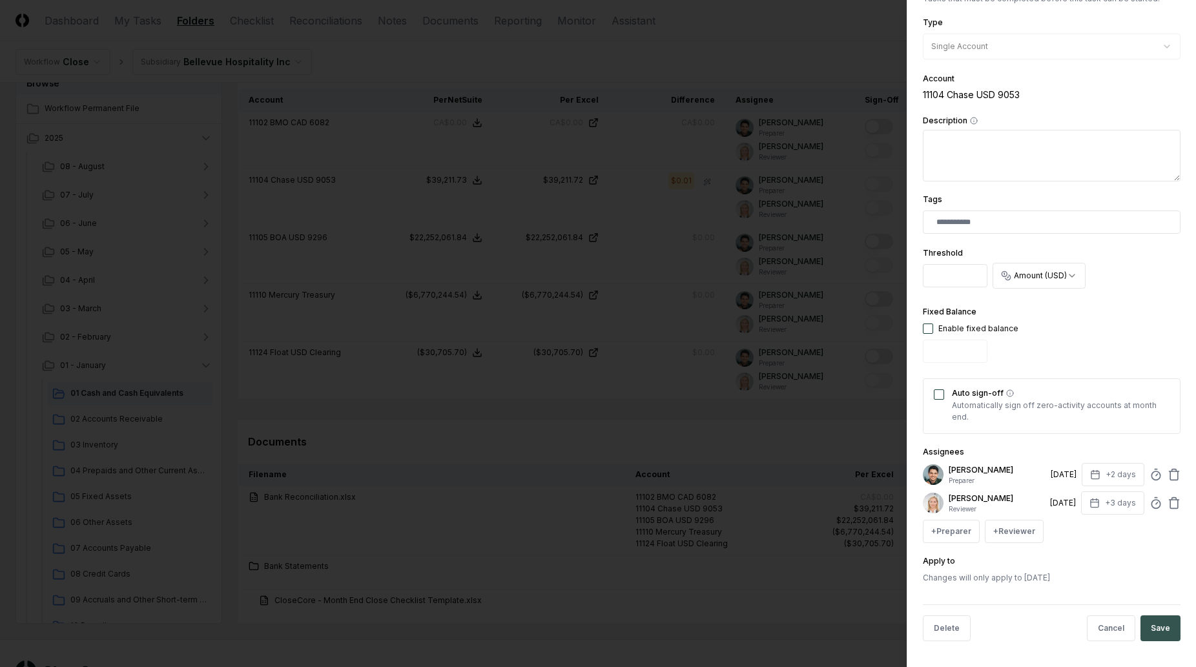
click at [1162, 631] on button "Save" at bounding box center [1160, 628] width 40 height 26
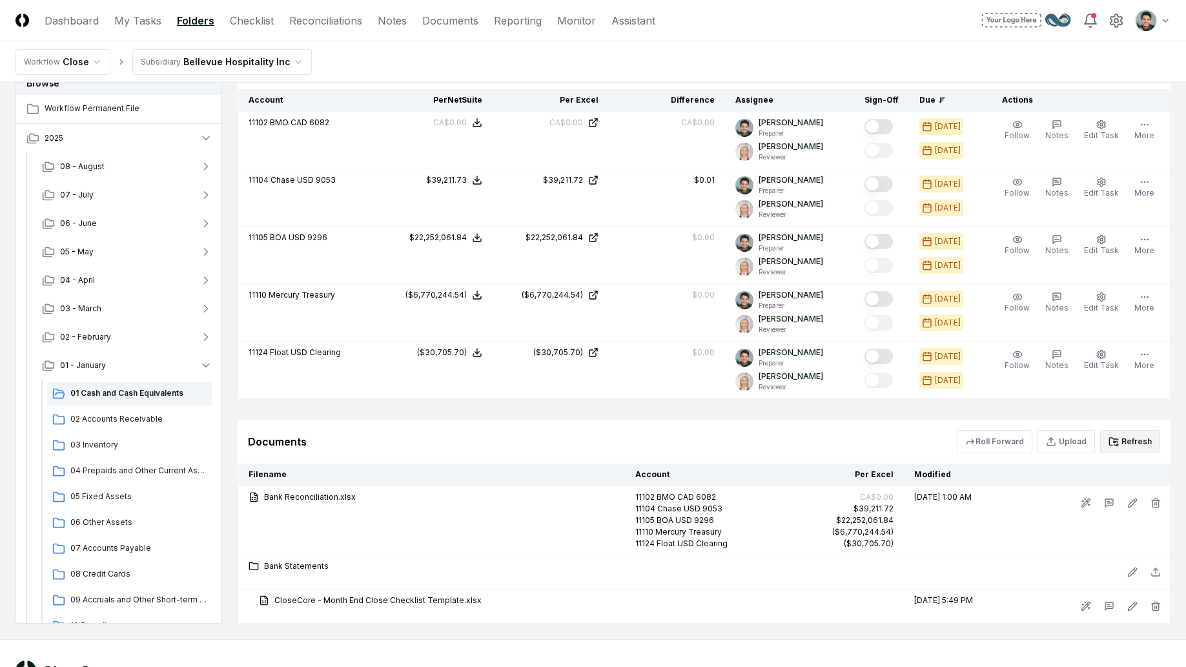
click at [623, 420] on div "Documents Roll Forward Upload Refresh" at bounding box center [704, 442] width 933 height 44
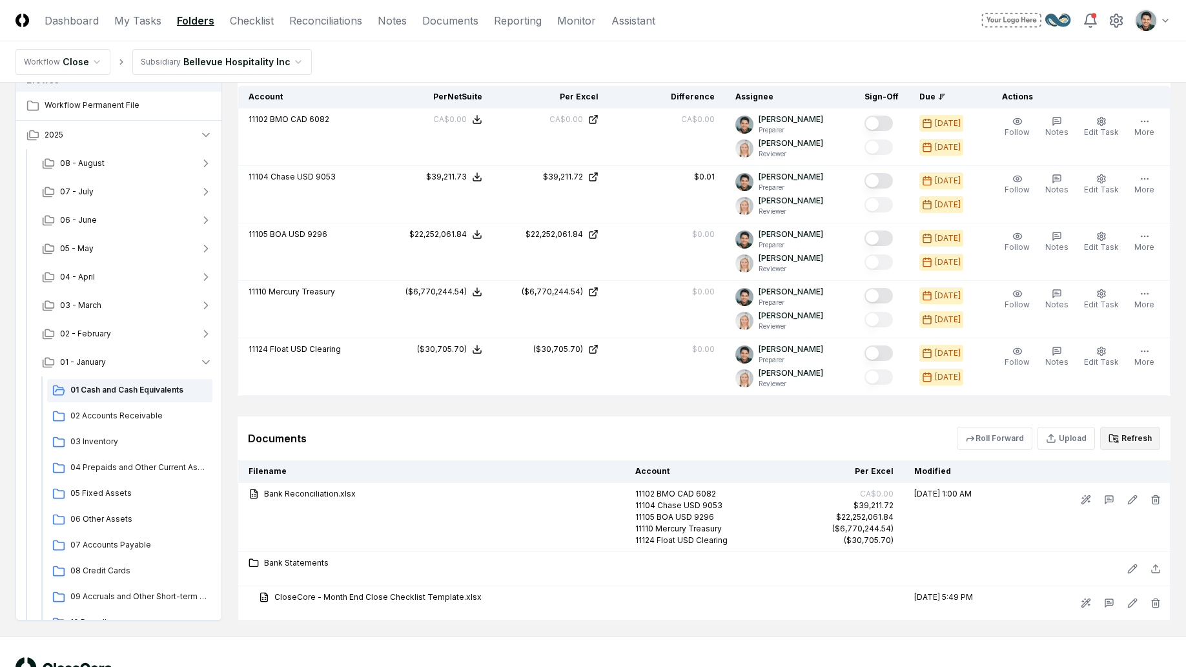
scroll to position [1083, 0]
click at [158, 416] on span "02 Accounts Receivable" at bounding box center [138, 417] width 137 height 12
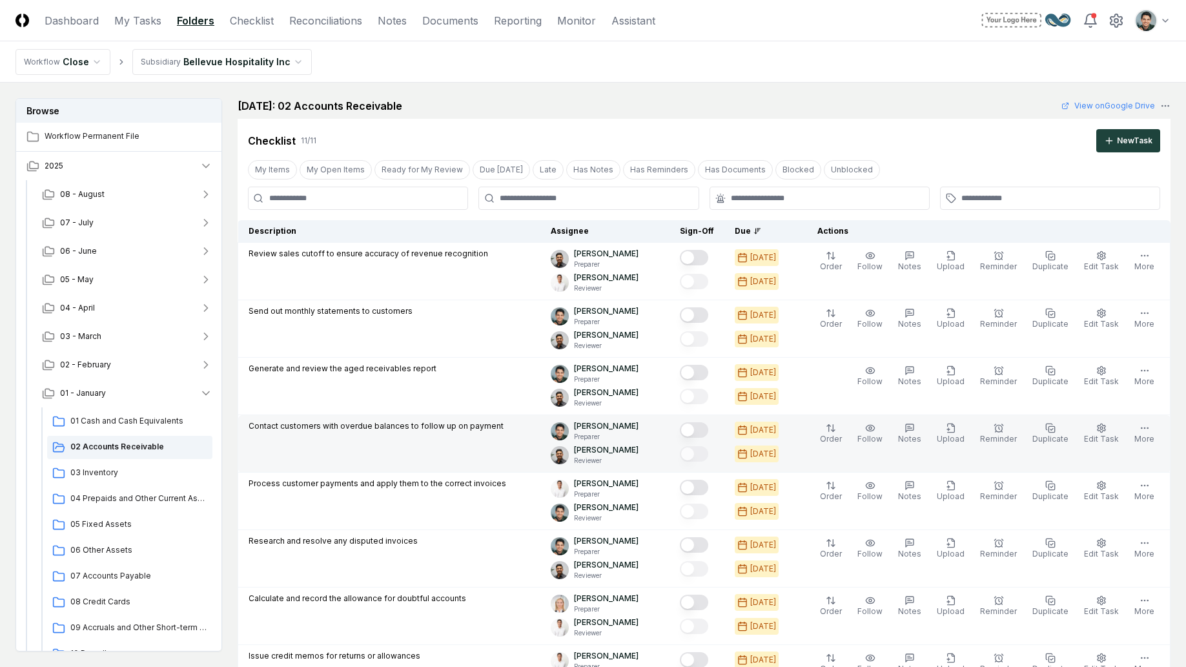
scroll to position [761, 0]
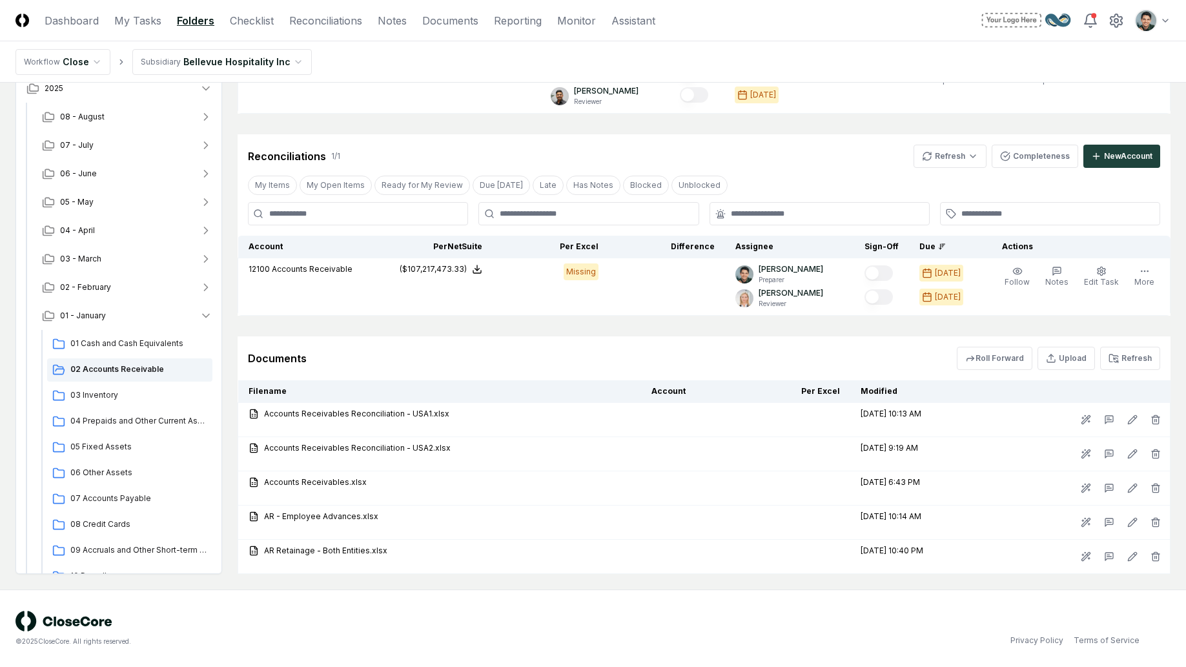
click at [1123, 363] on button "Refresh" at bounding box center [1130, 358] width 60 height 23
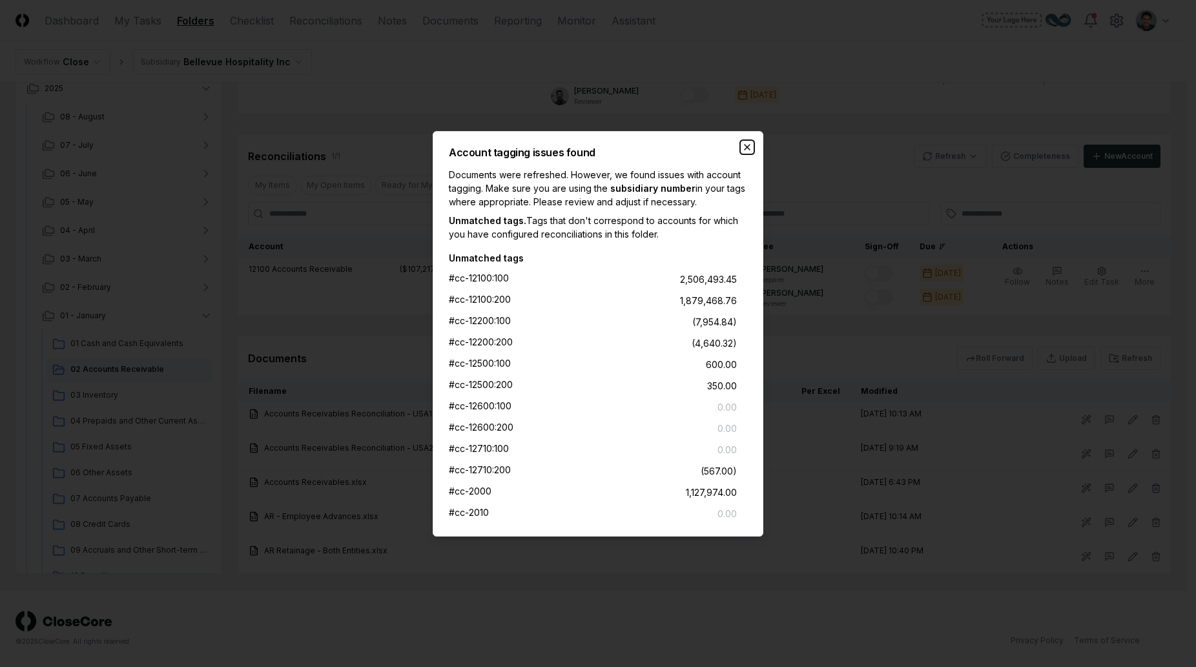
click at [749, 147] on icon "button" at bounding box center [747, 147] width 10 height 10
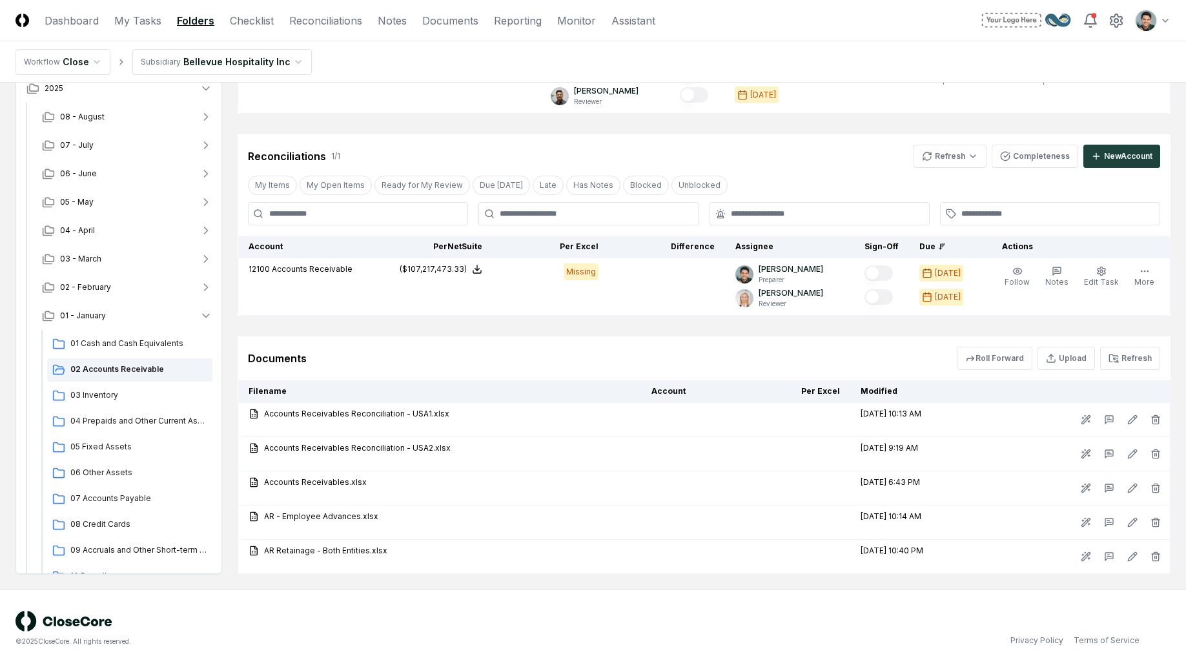
click at [713, 342] on div "Documents Roll Forward Upload Refresh" at bounding box center [704, 358] width 933 height 44
click at [1141, 373] on div "Documents Roll Forward Upload Refresh" at bounding box center [704, 358] width 933 height 44
click at [1145, 357] on button "Refresh" at bounding box center [1130, 358] width 60 height 23
click at [871, 358] on div "Documents Roll Forward Upload Refresh" at bounding box center [704, 358] width 912 height 23
click at [818, 146] on div "Reconciliations 1 / 1 Refresh Completeness New Account" at bounding box center [704, 156] width 912 height 23
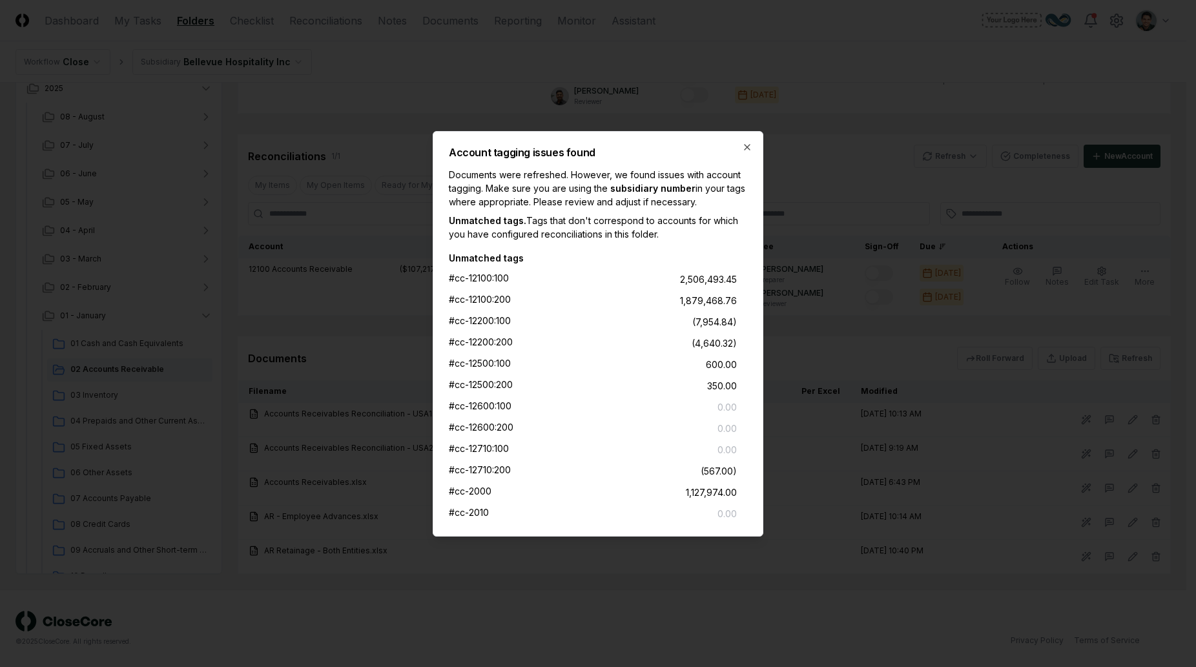
click at [742, 150] on icon "button" at bounding box center [747, 147] width 10 height 10
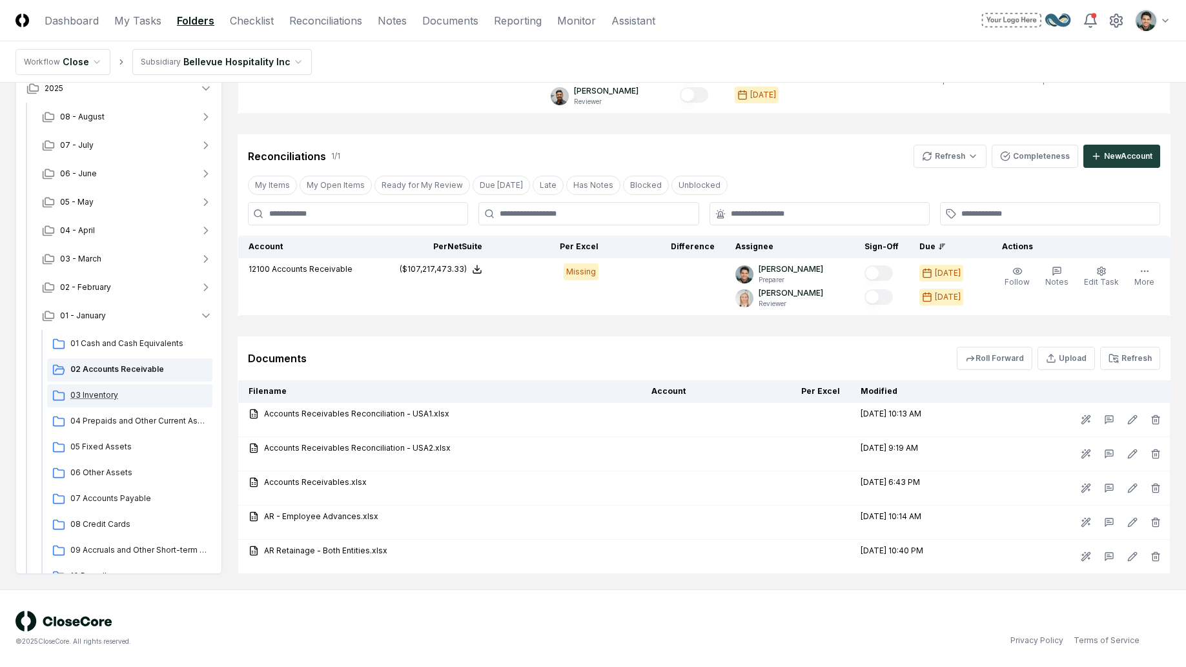
click at [144, 387] on div "03 Inventory" at bounding box center [129, 395] width 165 height 23
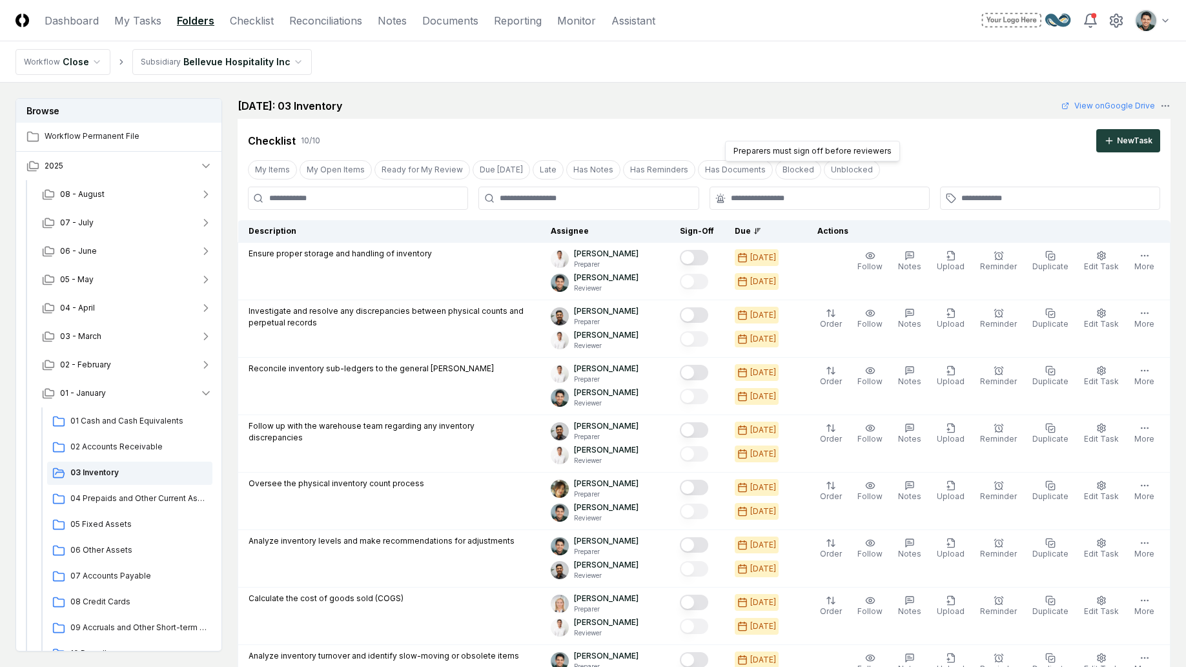
scroll to position [551, 0]
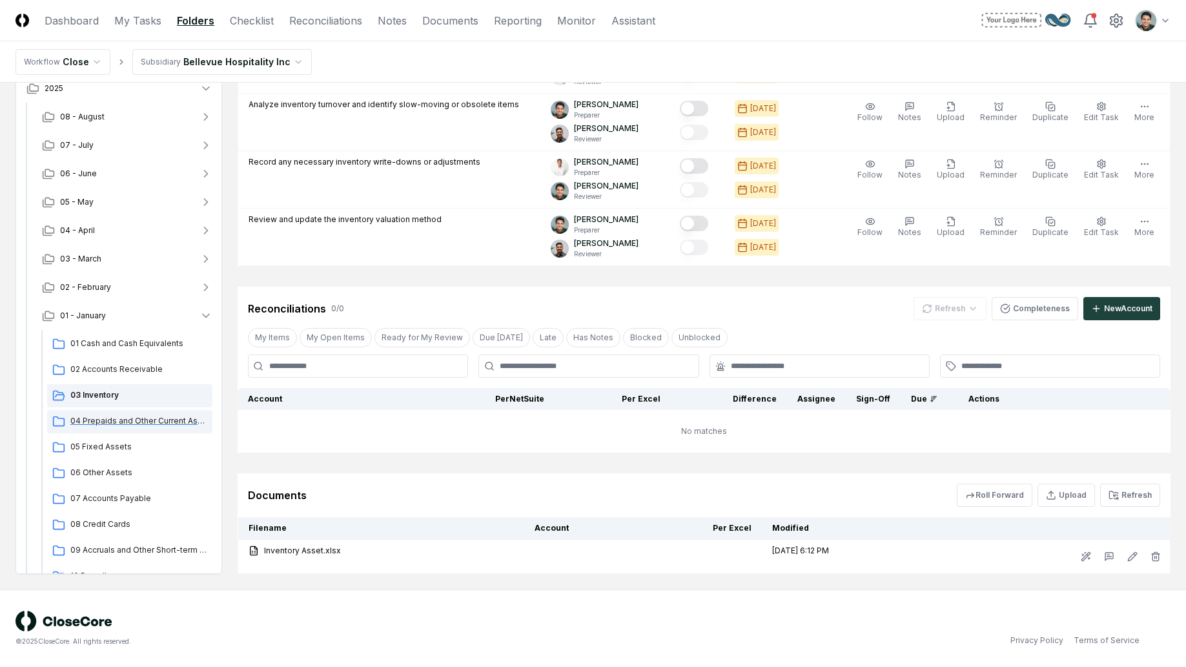
click at [145, 431] on div "04 Prepaids and Other Current Assets" at bounding box center [129, 421] width 165 height 23
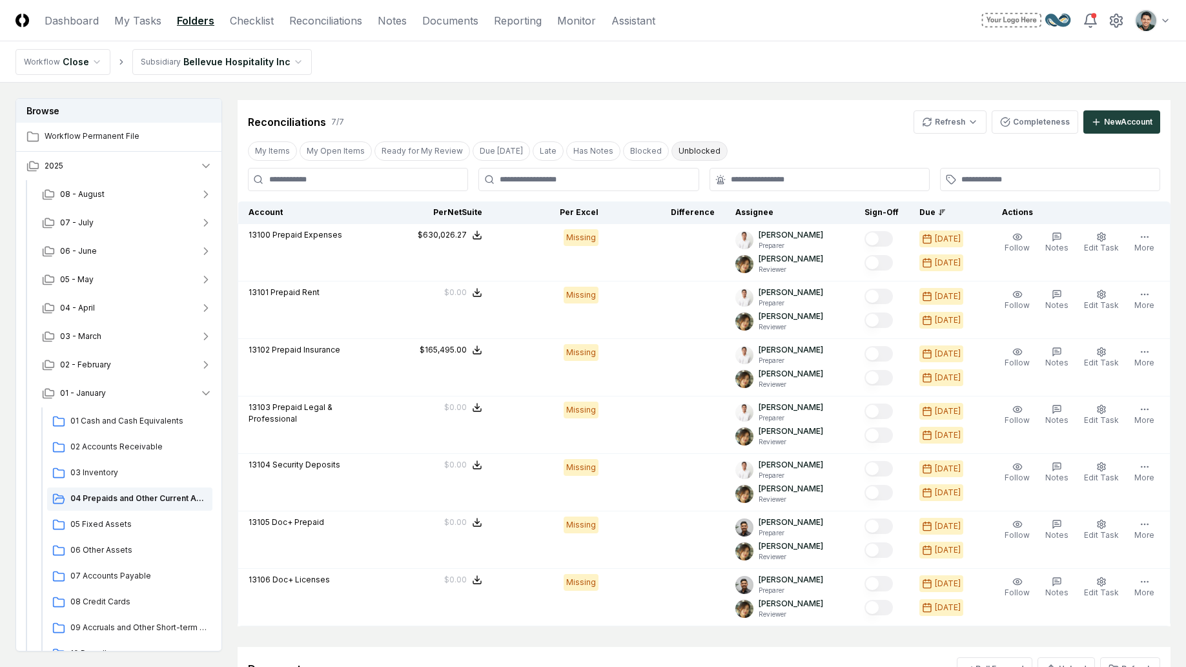
scroll to position [646, 0]
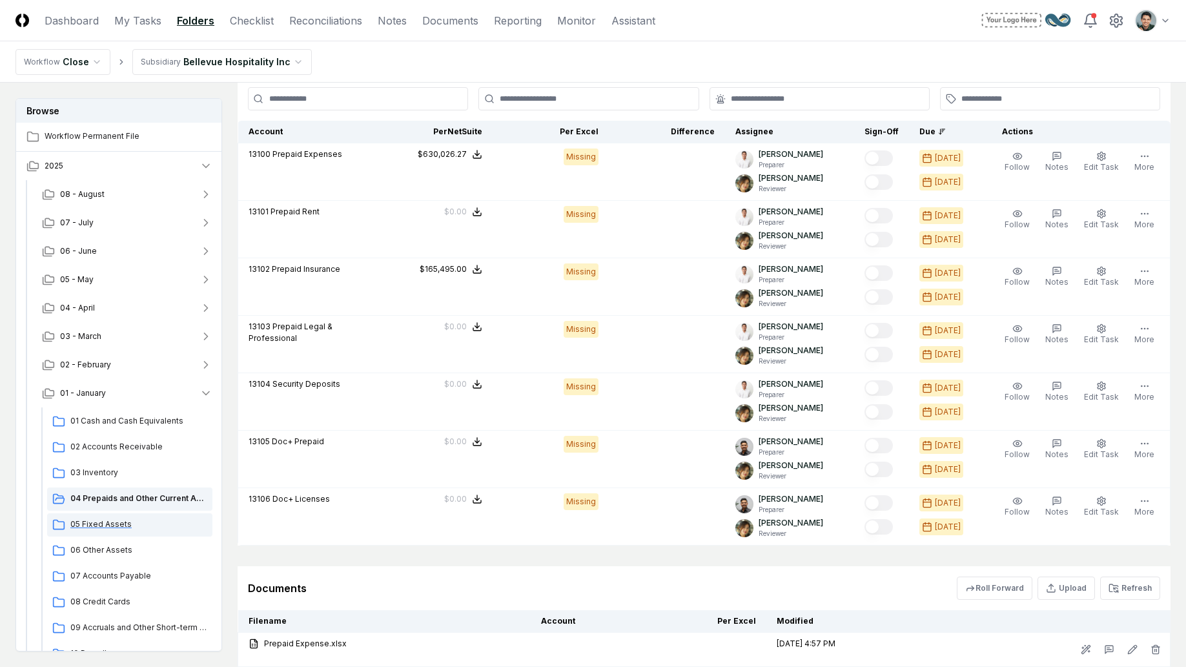
click at [153, 521] on span "05 Fixed Assets" at bounding box center [138, 524] width 137 height 12
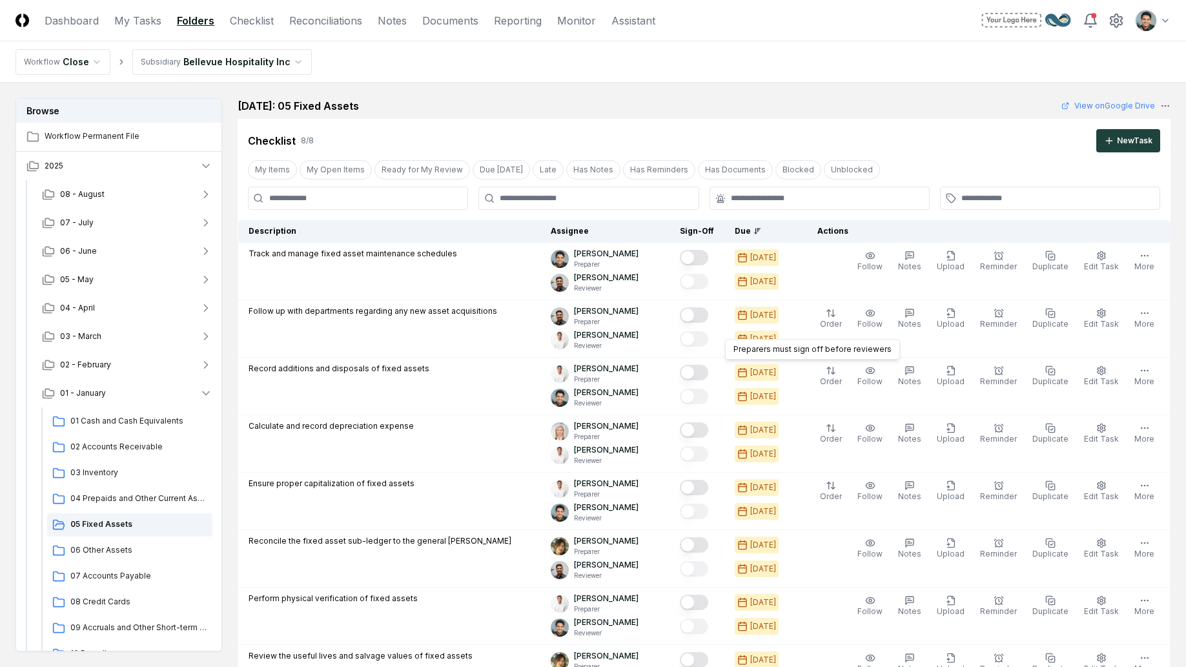
scroll to position [567, 0]
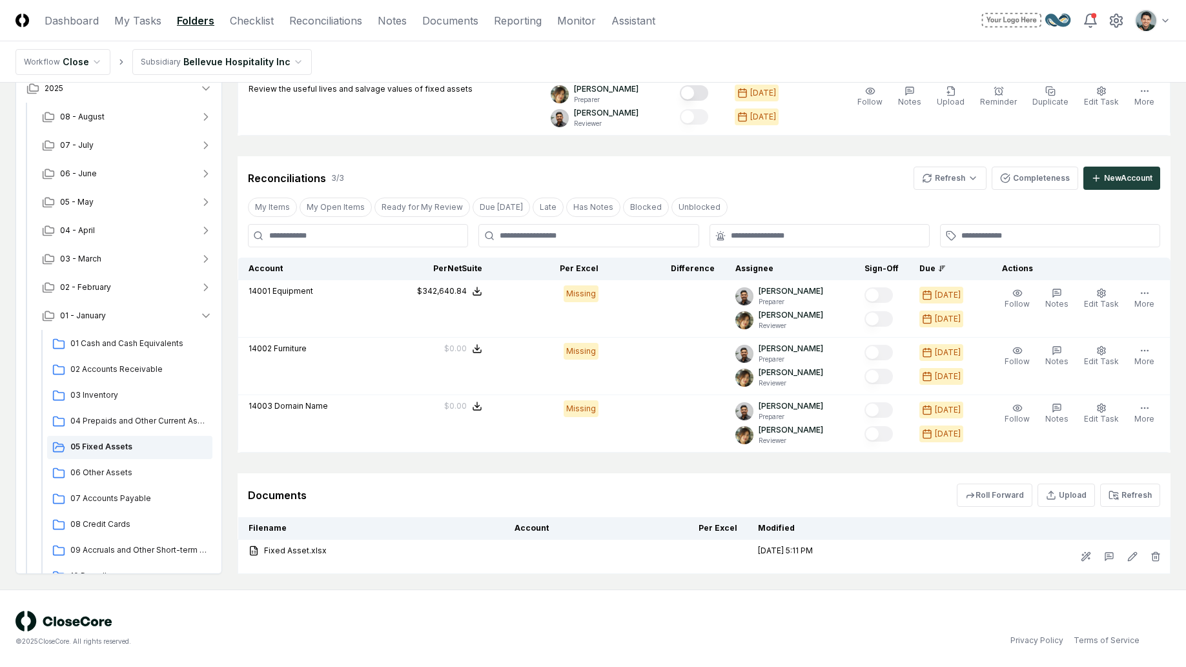
click at [506, 475] on div "Documents Roll Forward Upload Refresh" at bounding box center [704, 495] width 933 height 44
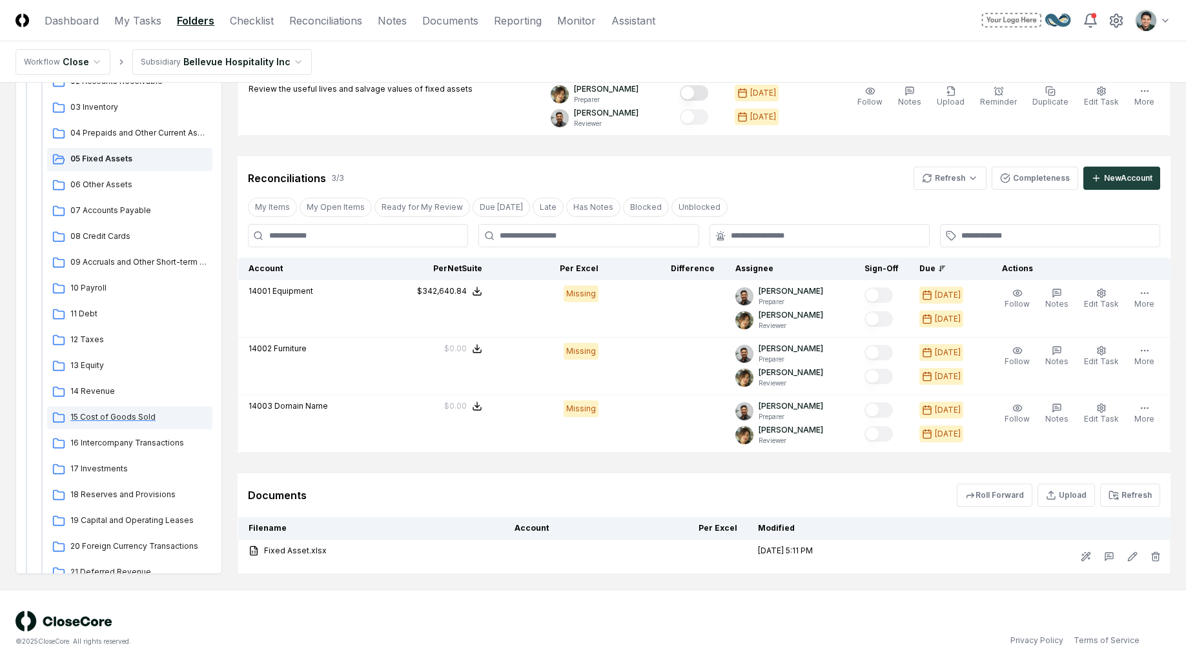
scroll to position [292, 0]
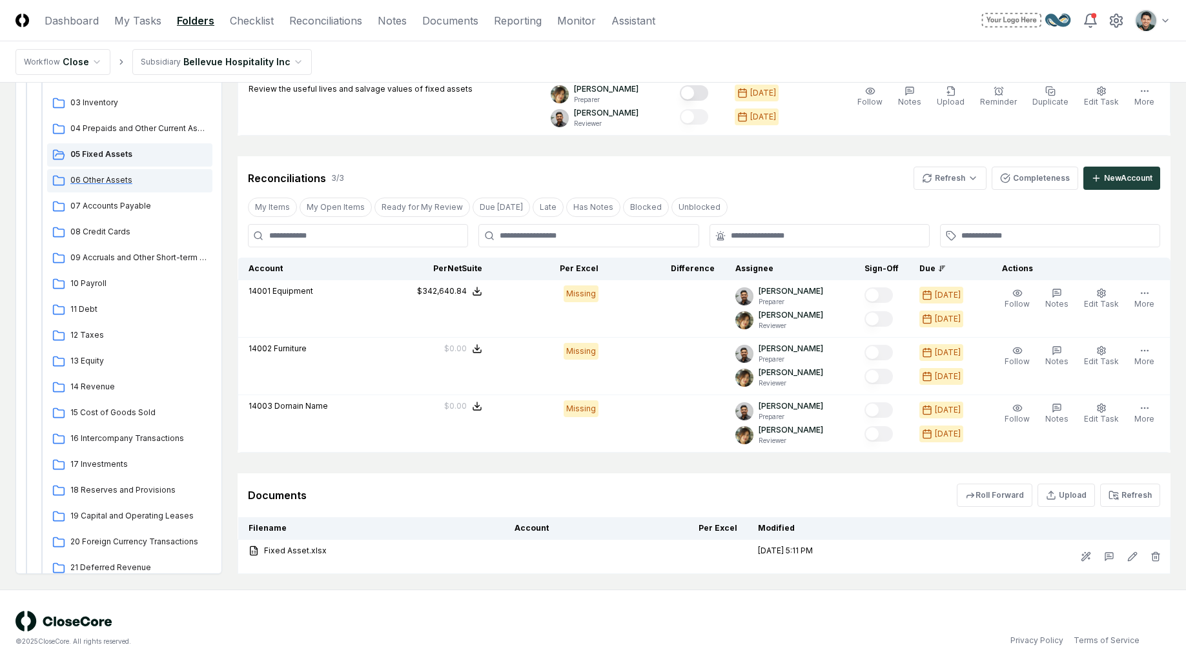
click at [96, 189] on div "06 Other Assets" at bounding box center [129, 180] width 165 height 23
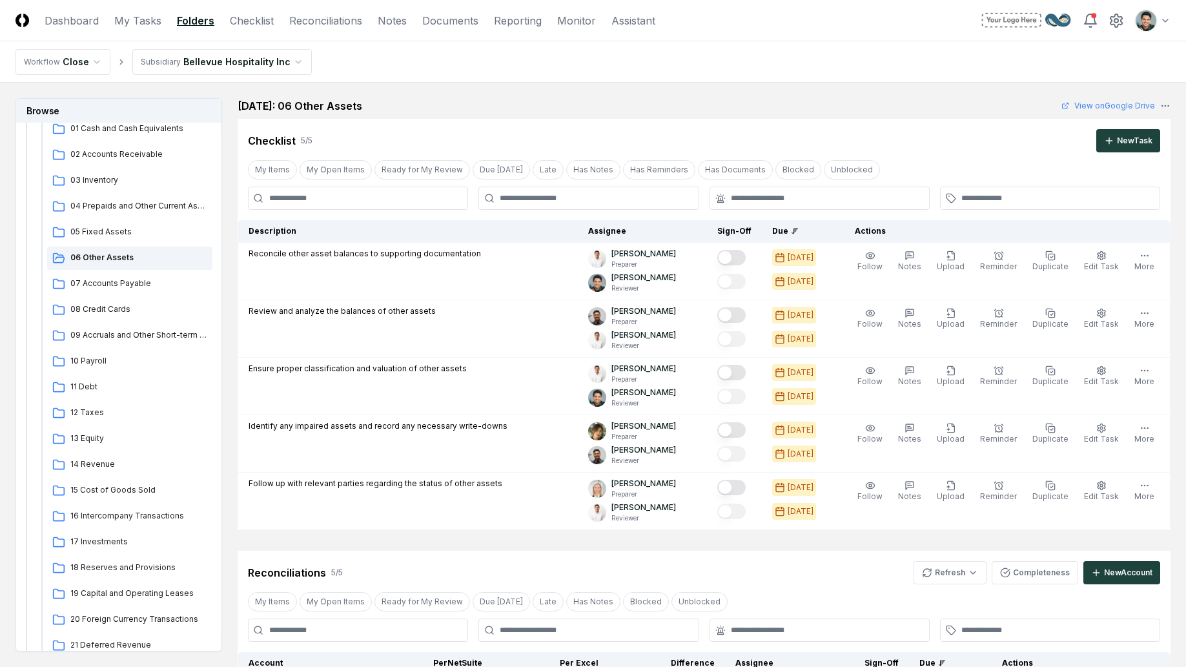
scroll to position [509, 0]
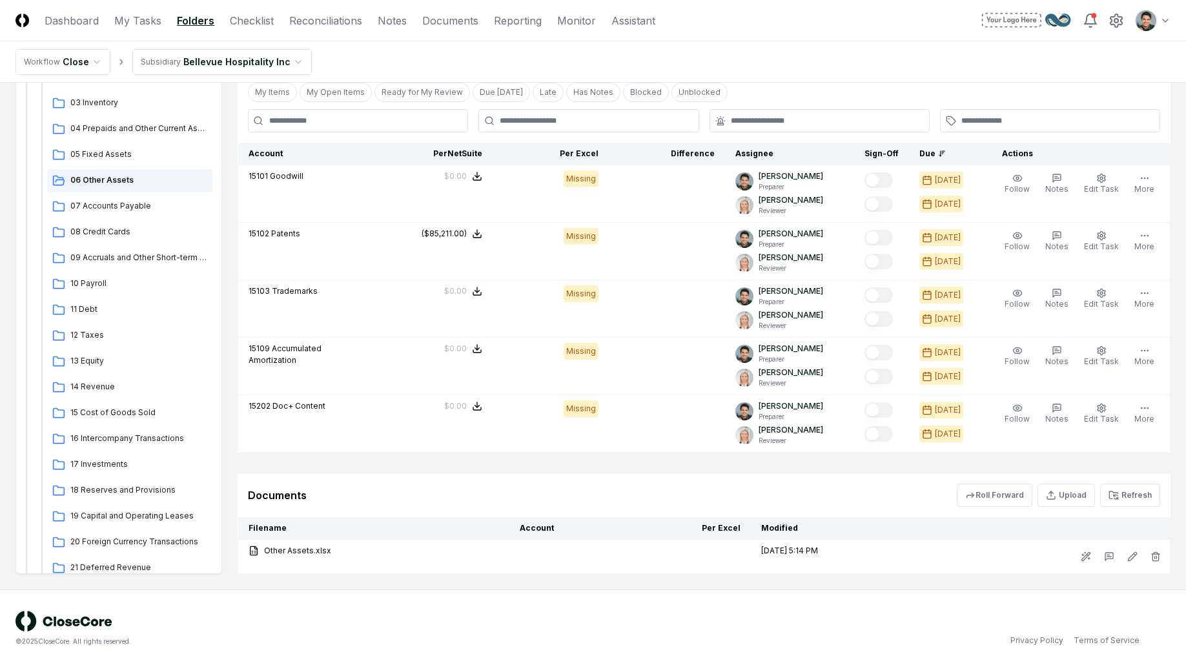
click at [830, 591] on div "© 2025 CloseCore. All rights reserved. Privacy Policy Terms of Service" at bounding box center [593, 627] width 1186 height 77
click at [109, 161] on div "05 Fixed Assets" at bounding box center [129, 154] width 165 height 23
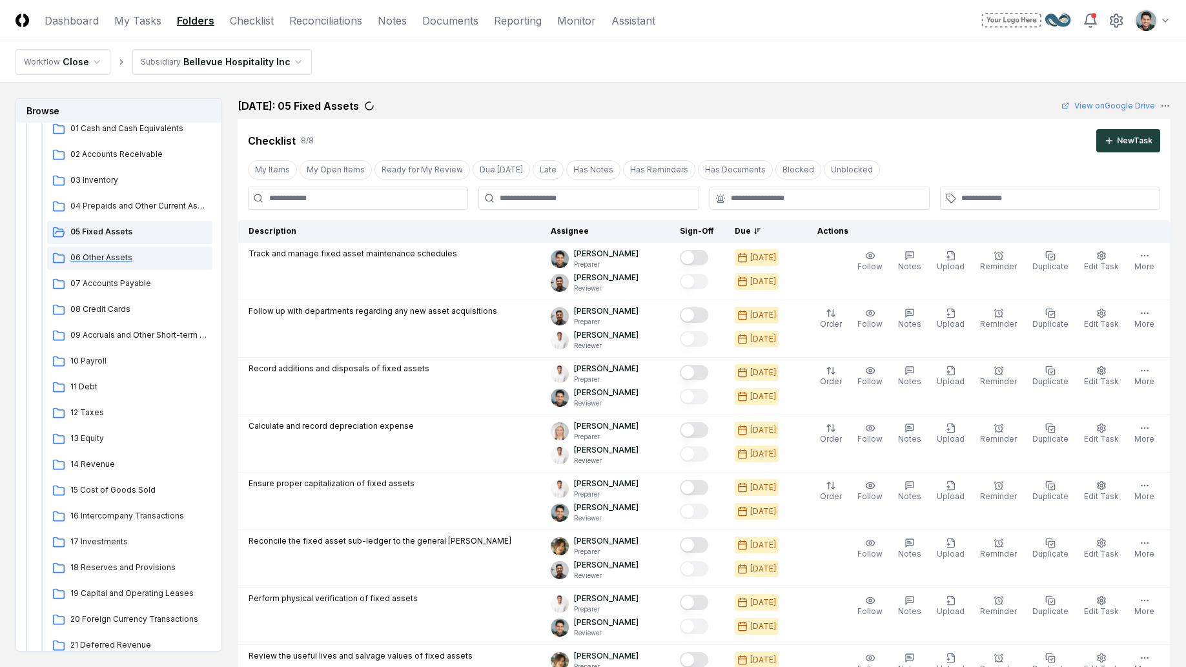
click at [146, 259] on span "06 Other Assets" at bounding box center [138, 258] width 137 height 12
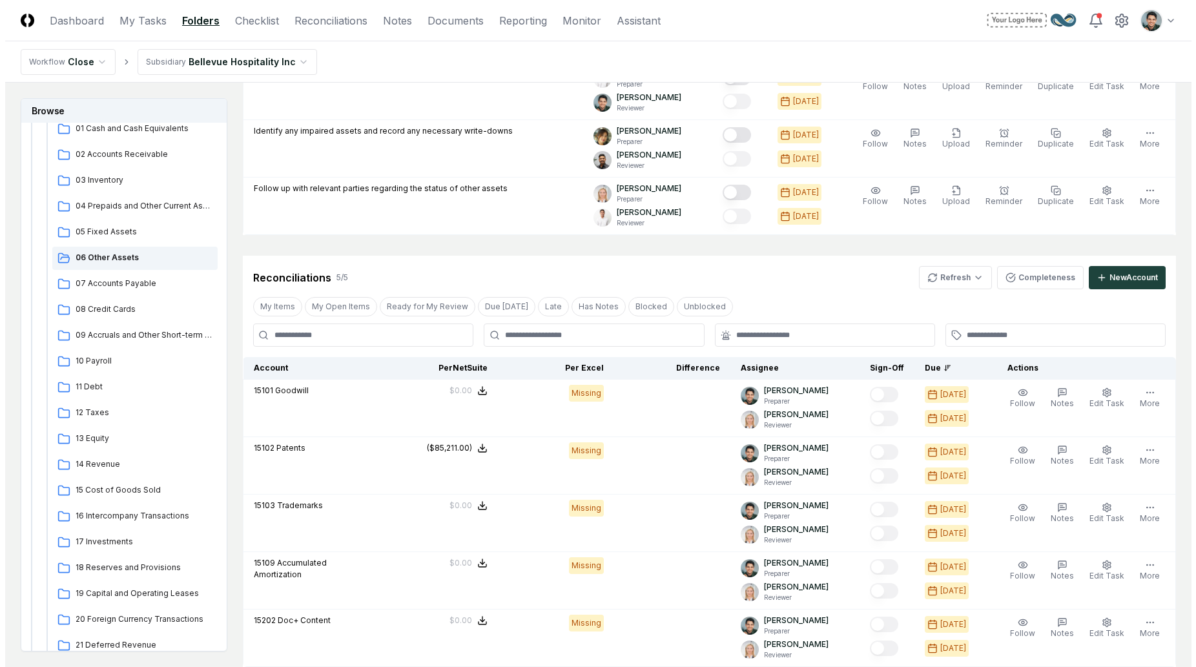
scroll to position [509, 0]
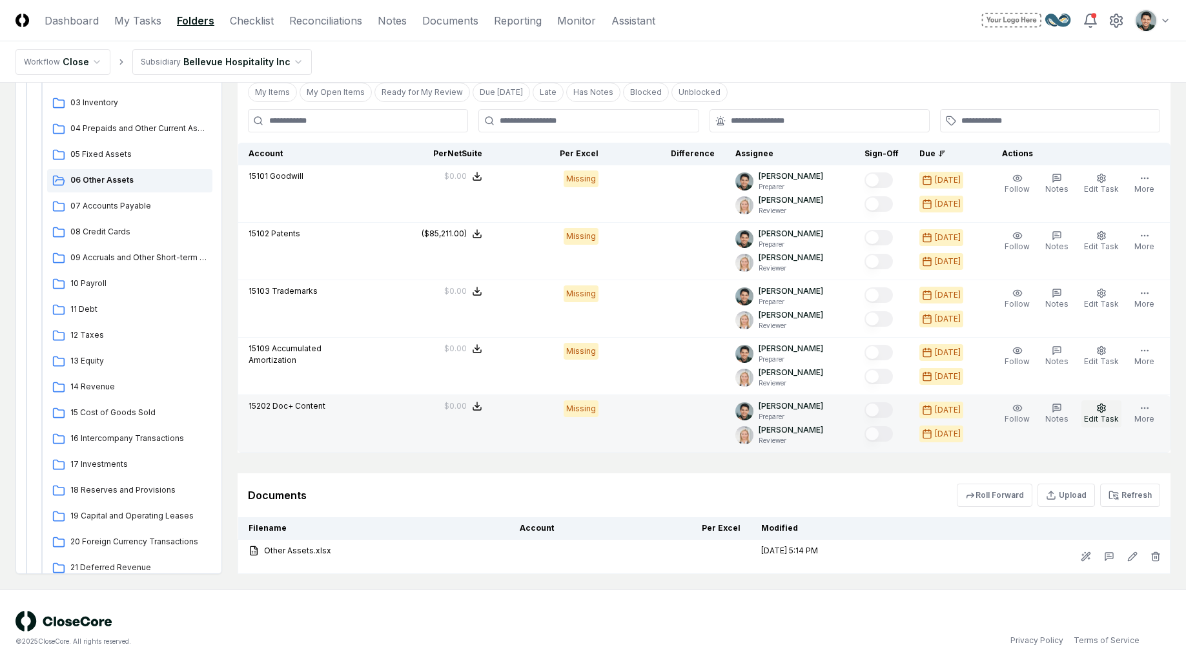
click at [1112, 409] on button "Edit Task" at bounding box center [1101, 413] width 40 height 27
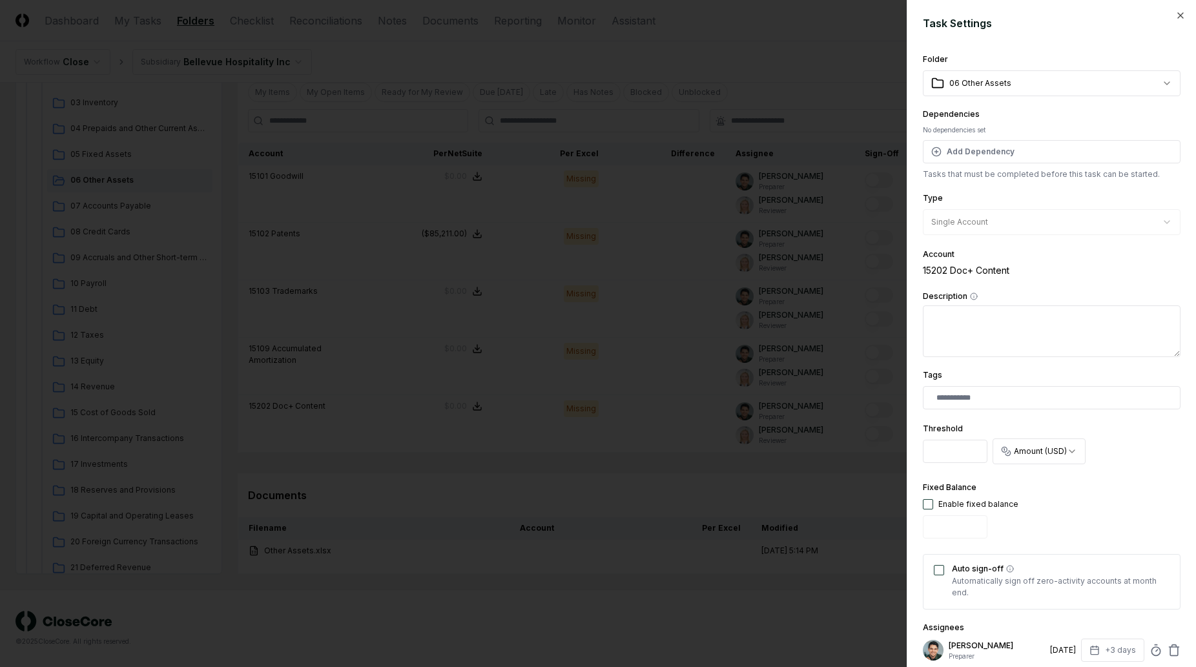
scroll to position [16, 0]
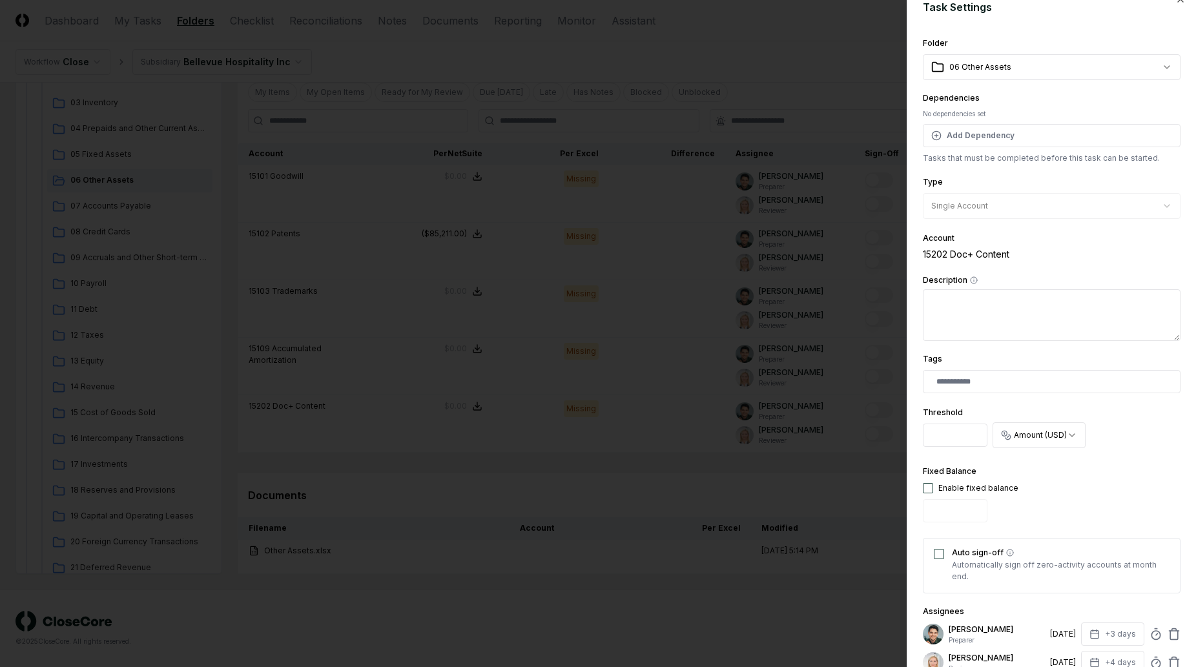
click at [966, 489] on div "Enable fixed balance" at bounding box center [978, 488] width 80 height 12
click at [925, 480] on div "Fixed Balance Enable fixed balance" at bounding box center [971, 496] width 96 height 64
click at [928, 484] on button "button" at bounding box center [928, 488] width 10 height 10
type input "*"
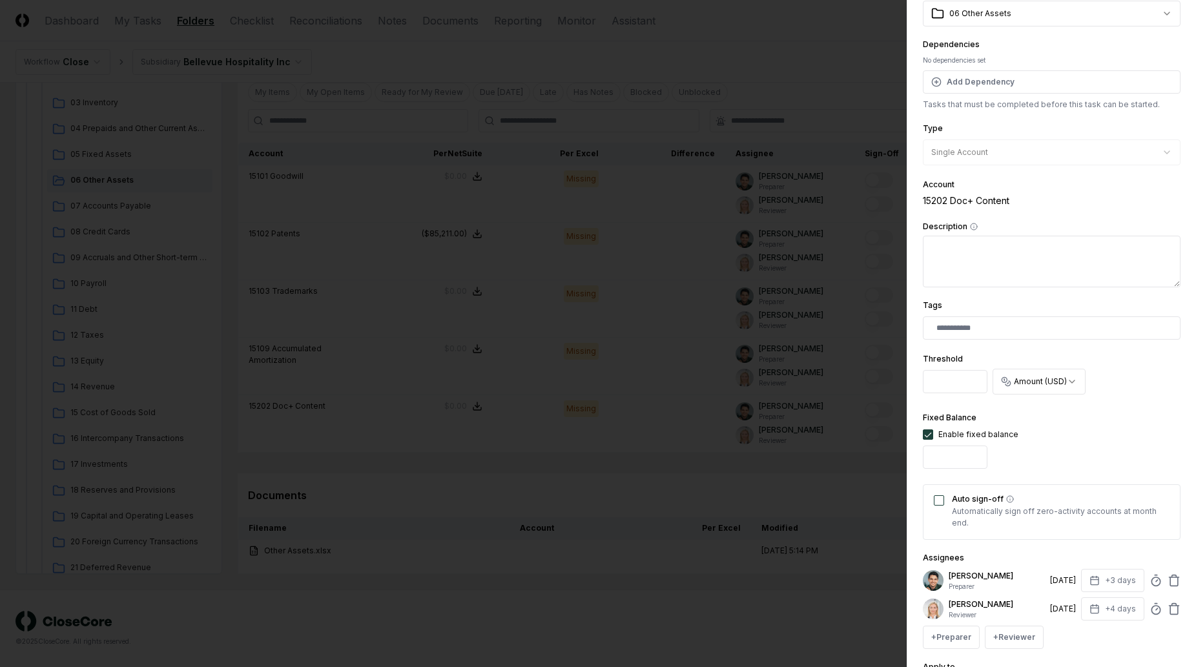
click at [936, 503] on button "Auto sign-off" at bounding box center [939, 500] width 10 height 10
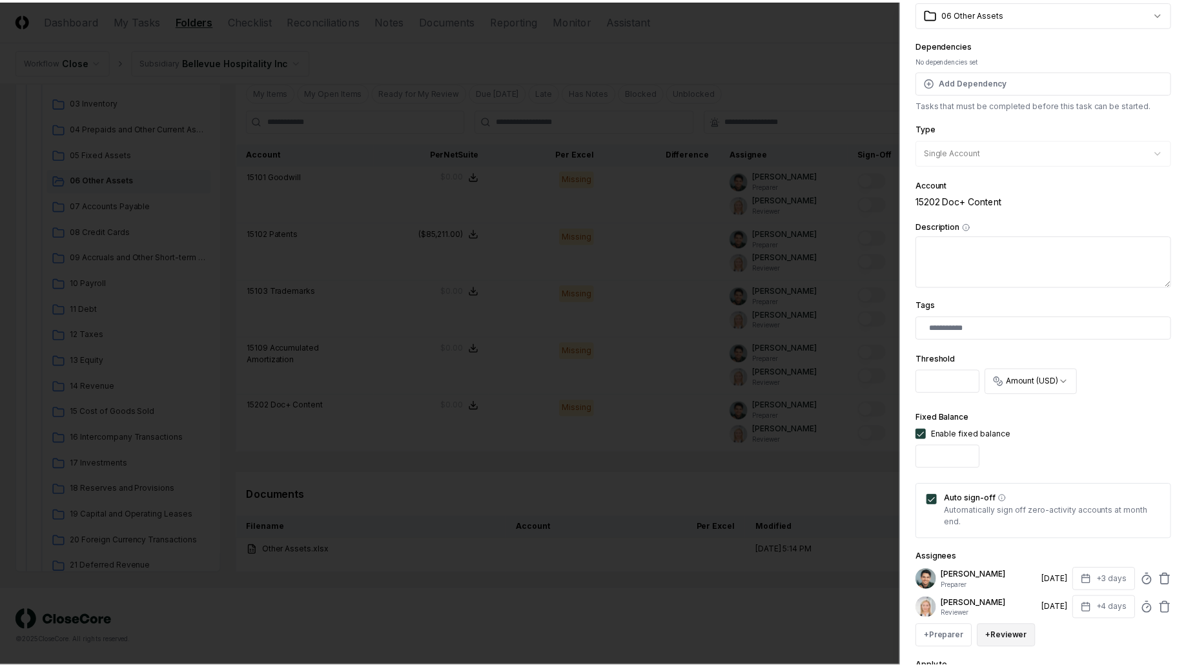
scroll to position [176, 0]
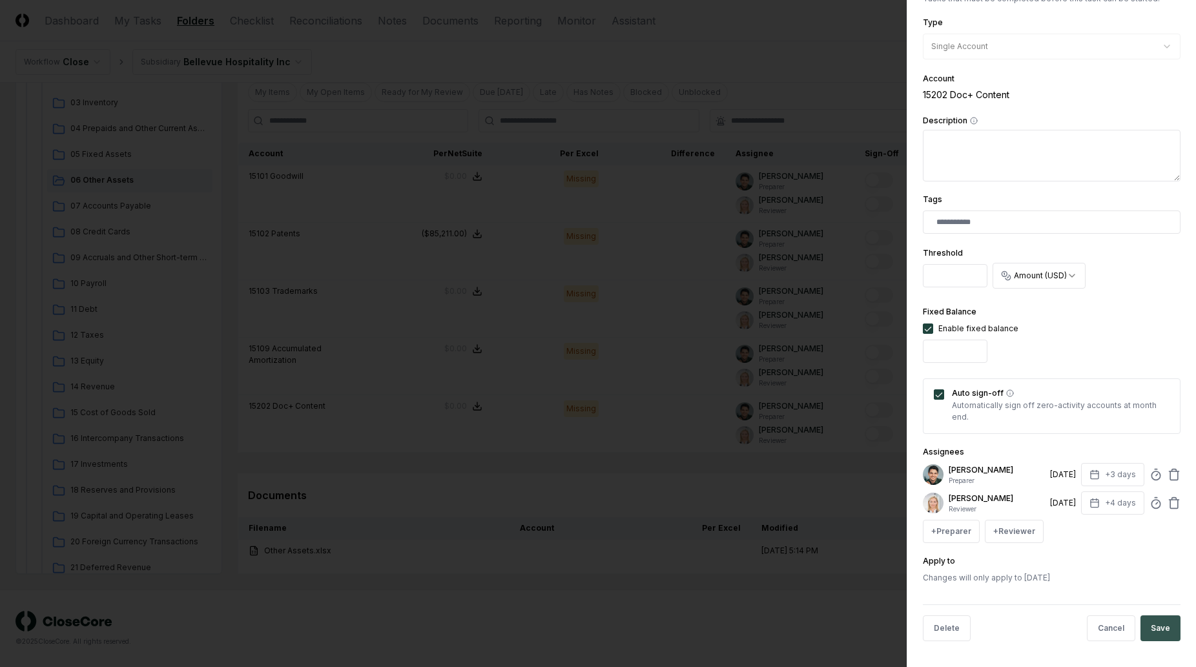
click at [1140, 619] on button "Save" at bounding box center [1160, 628] width 40 height 26
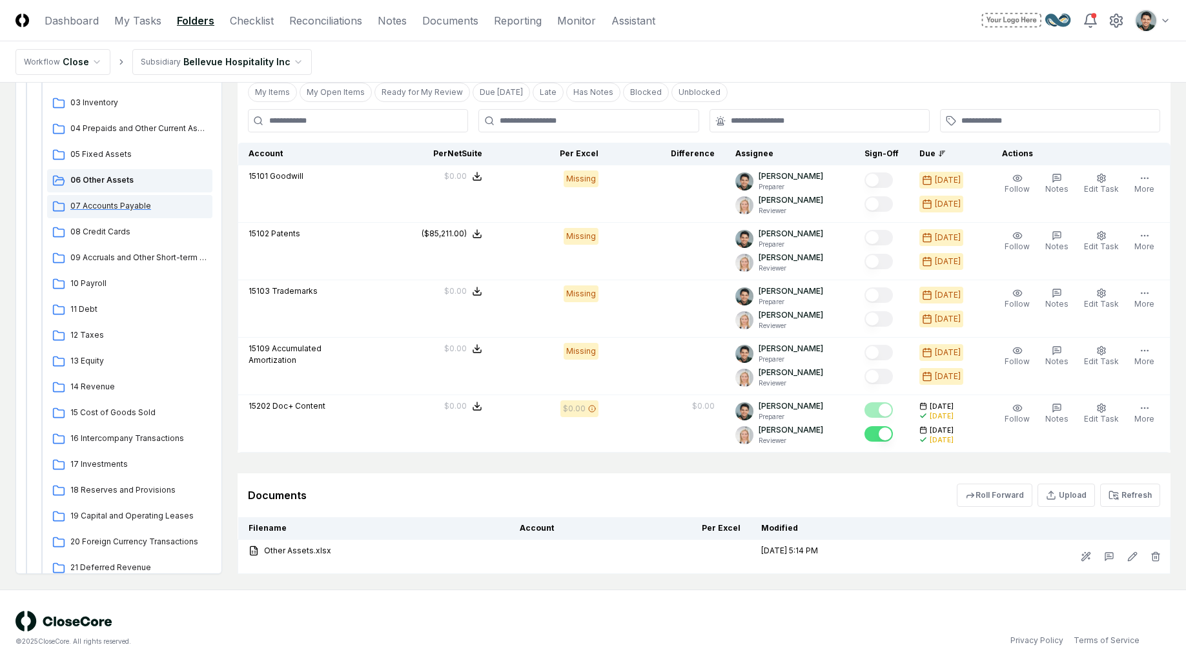
click at [141, 214] on div "07 Accounts Payable" at bounding box center [129, 206] width 165 height 23
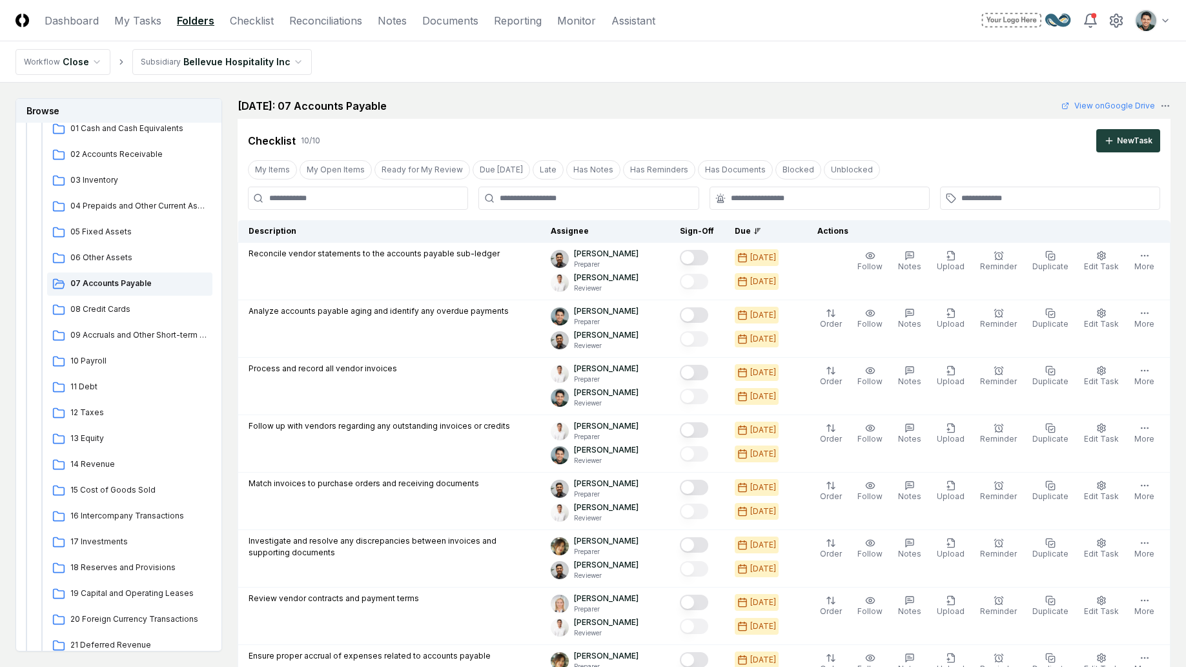
scroll to position [567, 0]
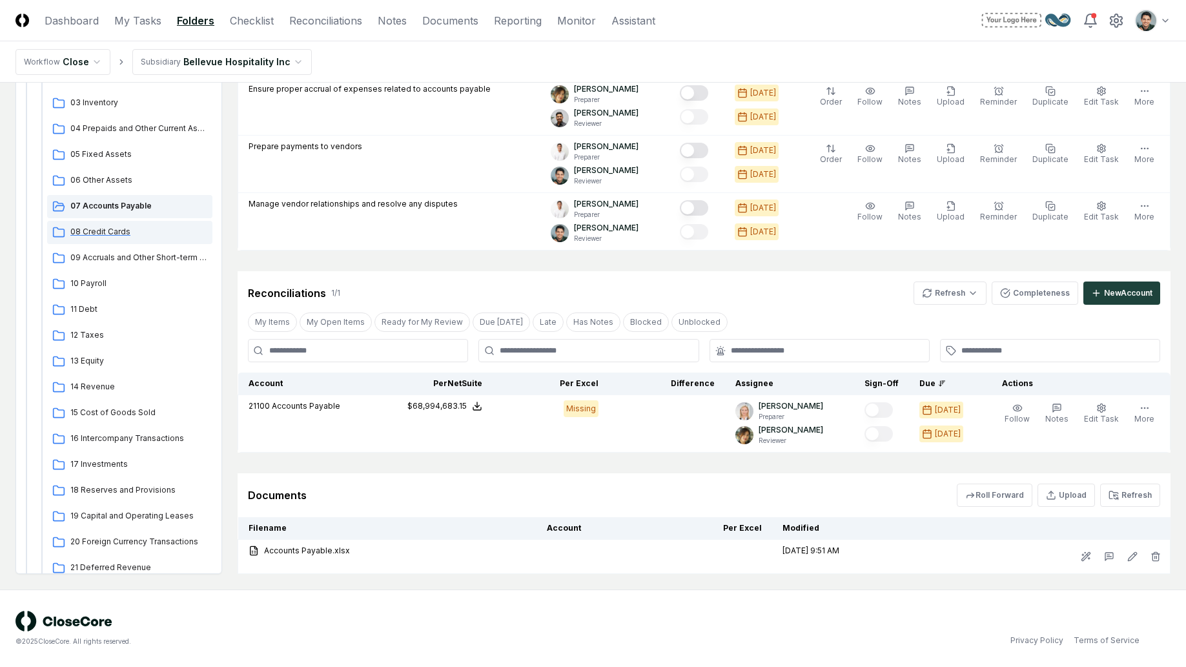
click at [115, 243] on div "08 Credit Cards" at bounding box center [129, 232] width 165 height 23
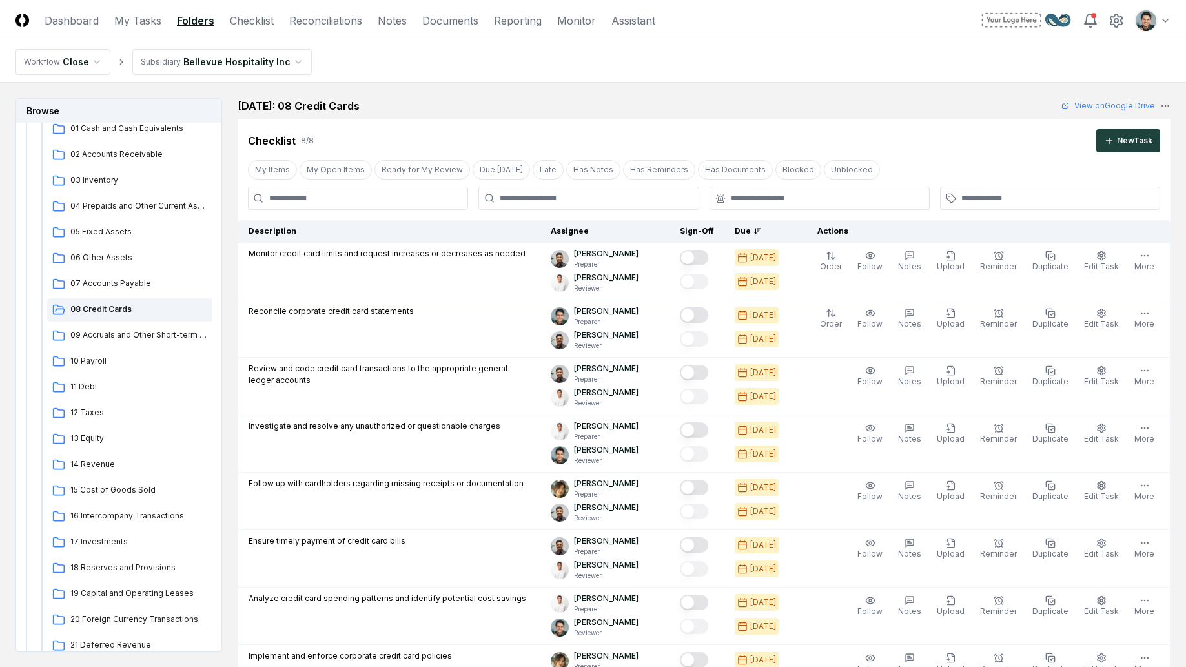
scroll to position [452, 0]
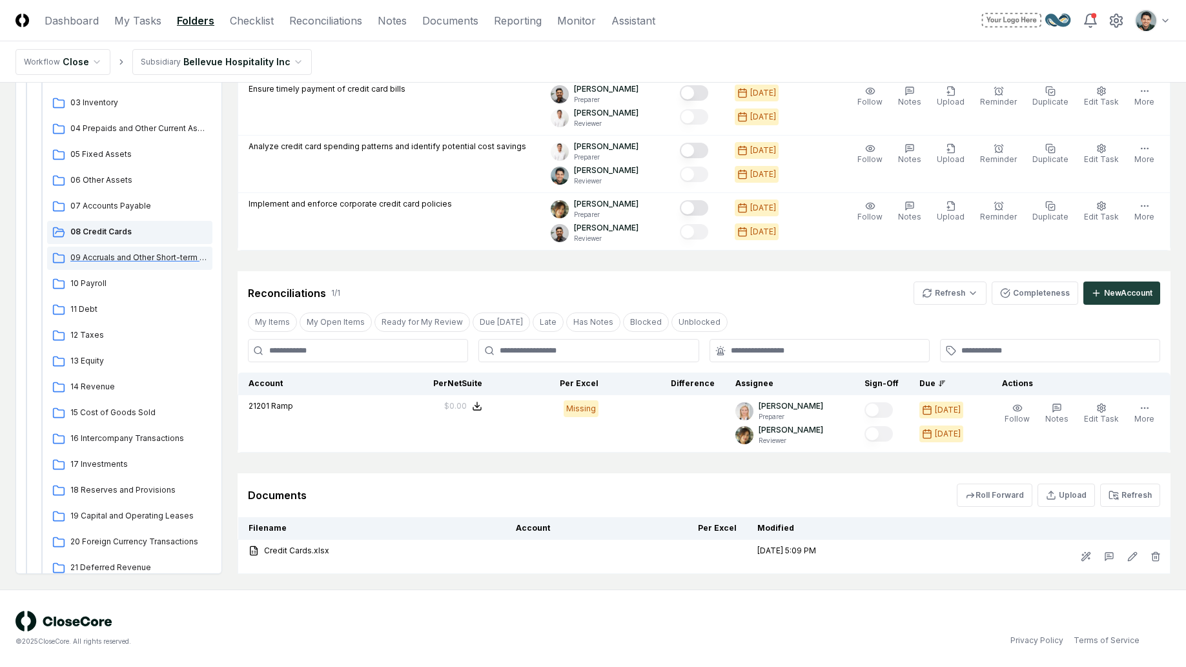
click at [135, 249] on div "09 Accruals and Other Short-term Liabilities" at bounding box center [129, 258] width 165 height 23
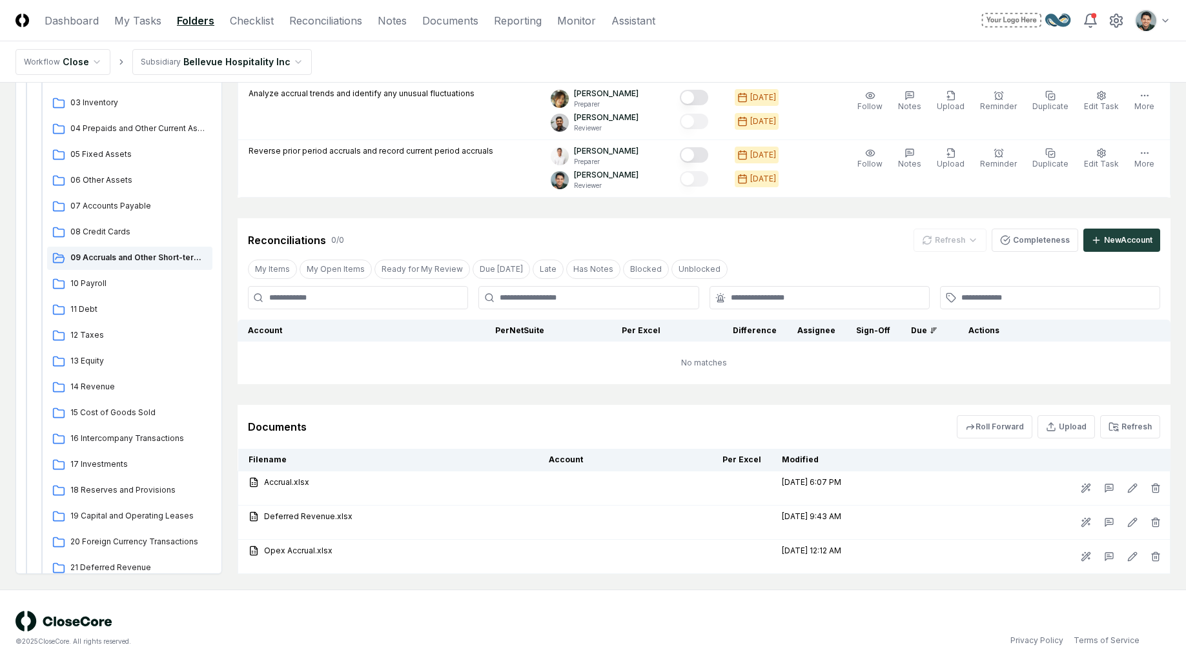
scroll to position [447, 0]
click at [687, 394] on div "Cancel Reassign January 2025: 09 Accruals and Other Short-term Liabilities View…" at bounding box center [704, 112] width 933 height 923
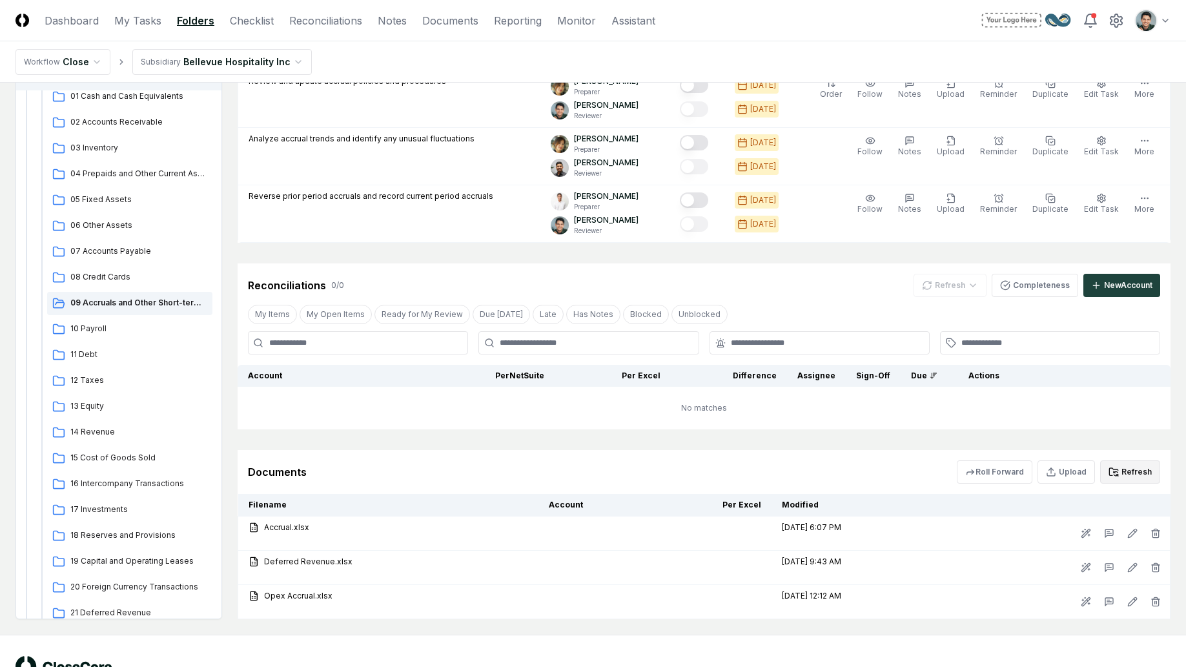
click at [1115, 471] on icon at bounding box center [1115, 472] width 2 height 2
click at [140, 333] on span "10 Payroll" at bounding box center [138, 329] width 137 height 12
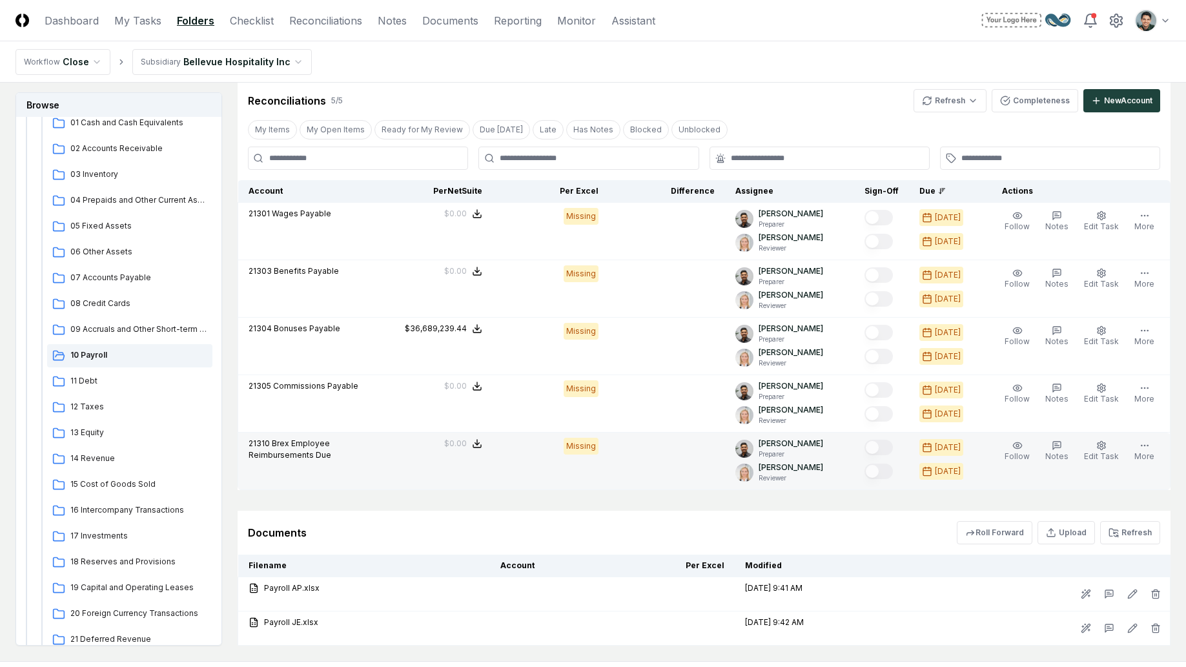
scroll to position [773, 0]
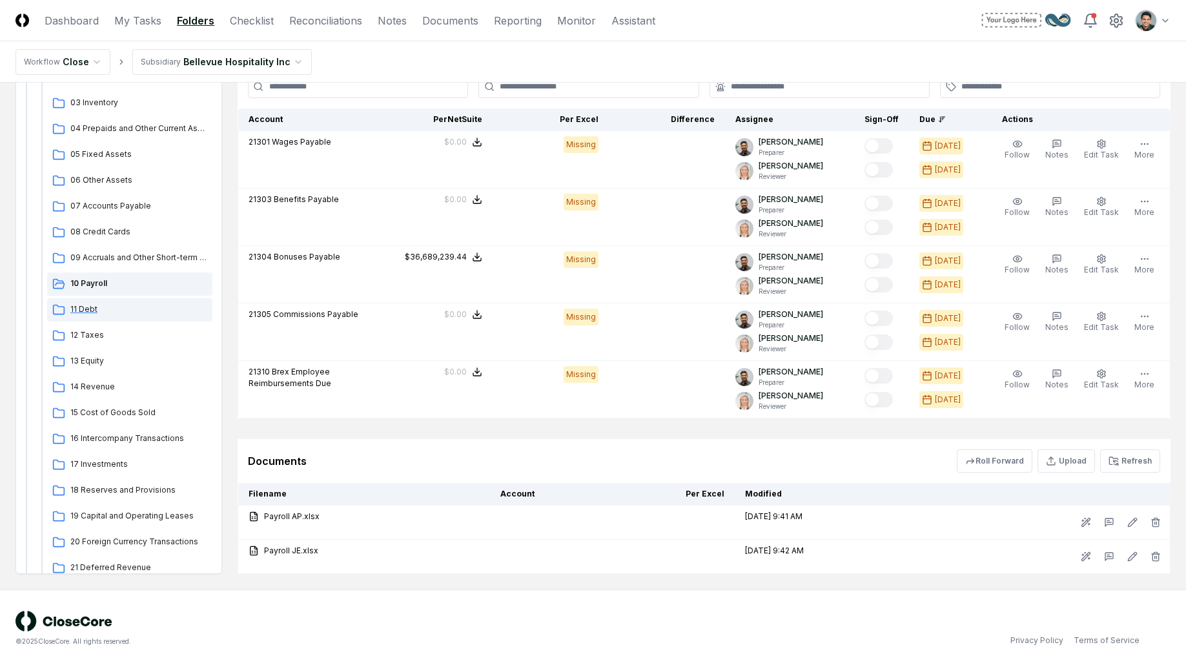
click at [138, 316] on div "11 Debt" at bounding box center [129, 309] width 165 height 23
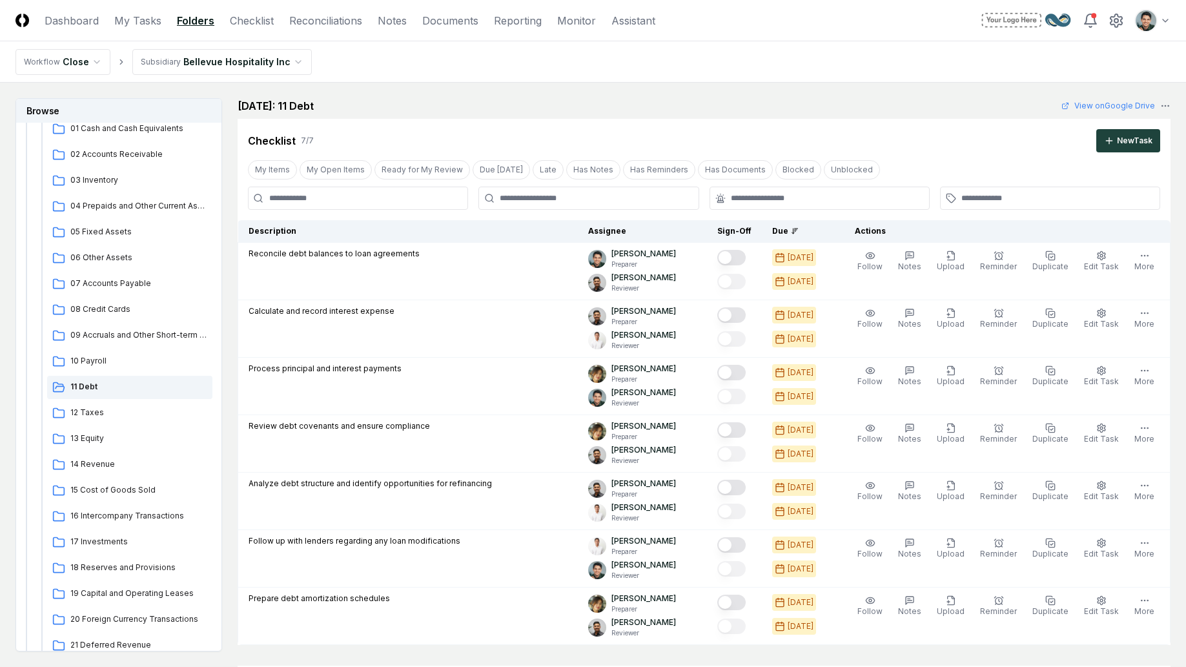
scroll to position [452, 0]
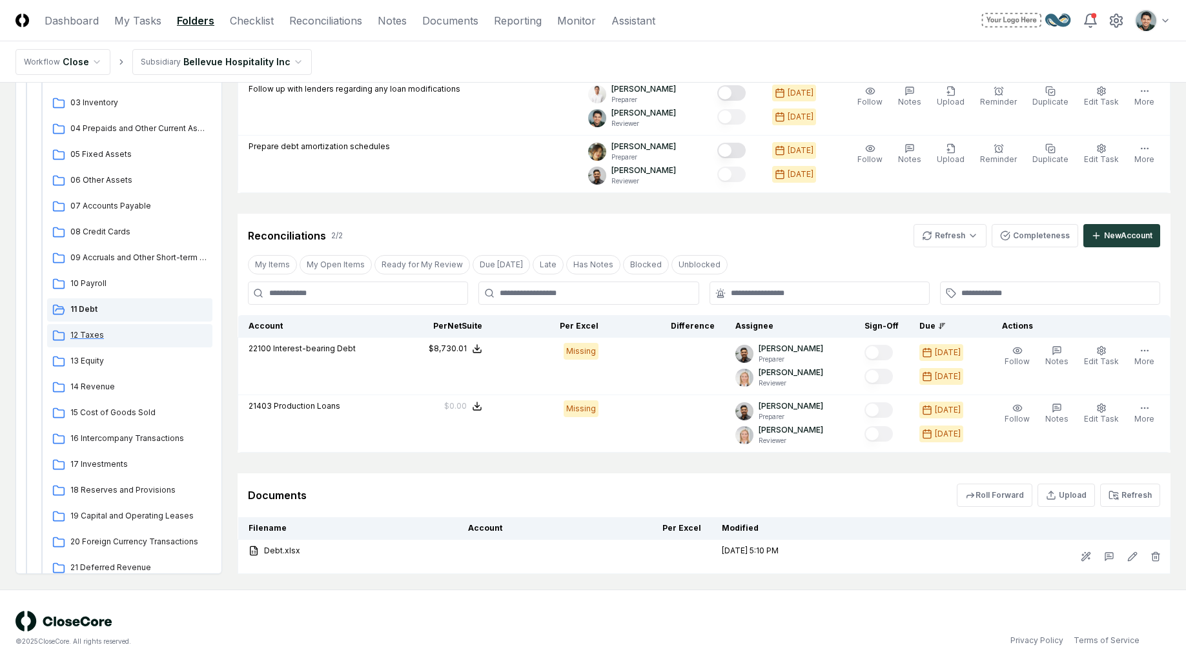
click at [131, 327] on div "12 Taxes" at bounding box center [129, 335] width 165 height 23
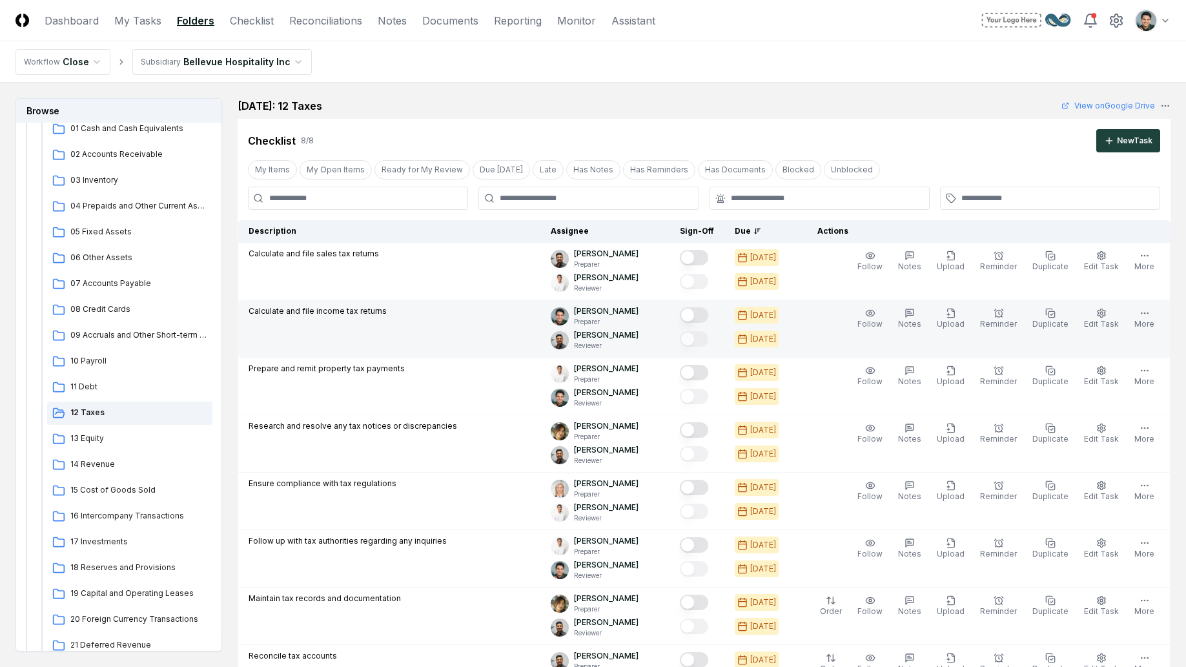
scroll to position [460, 0]
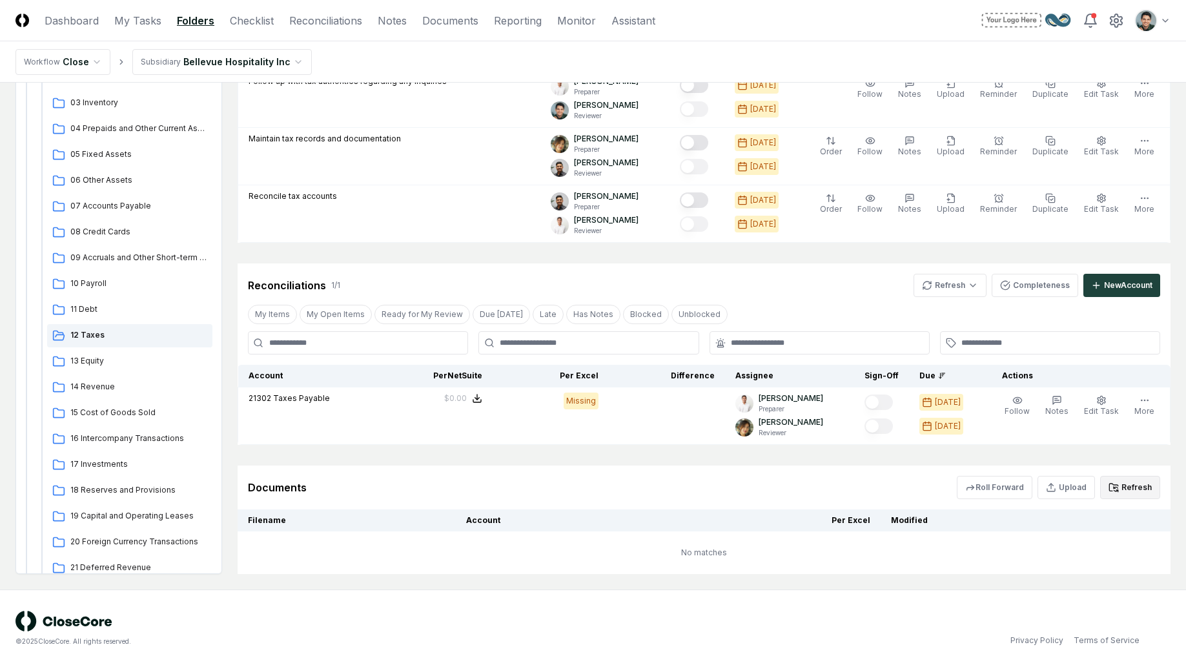
click at [1141, 495] on button "Refresh" at bounding box center [1130, 487] width 60 height 23
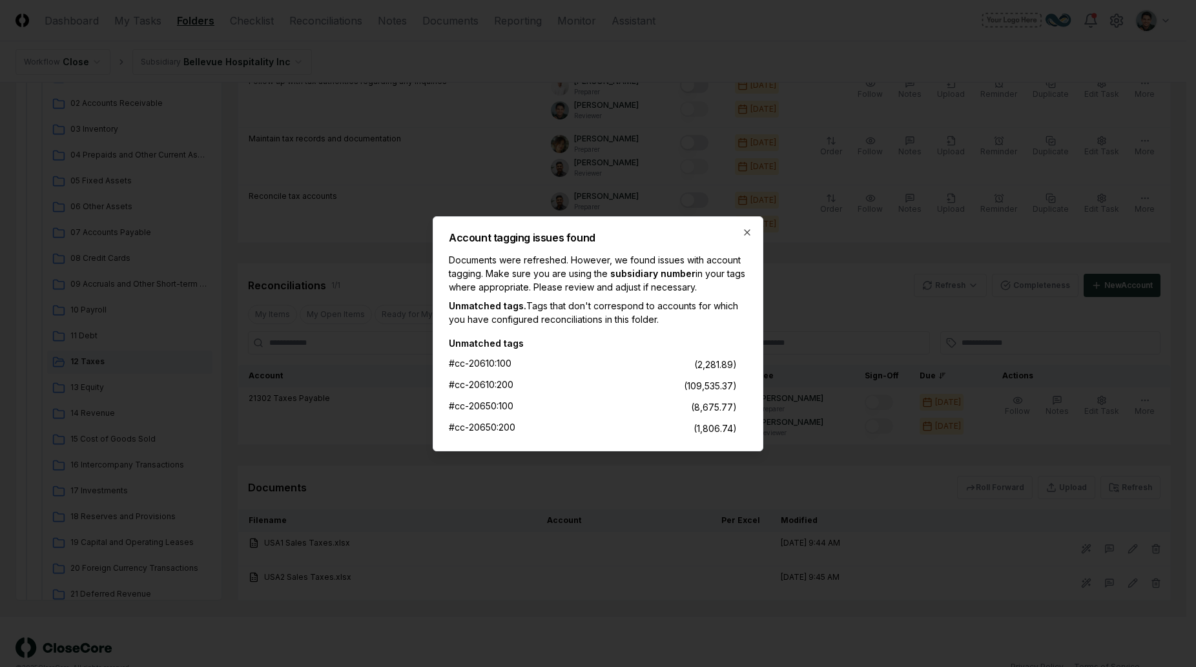
click at [753, 237] on div "Account tagging issues found Documents were refreshed. However, we found issues…" at bounding box center [598, 333] width 331 height 235
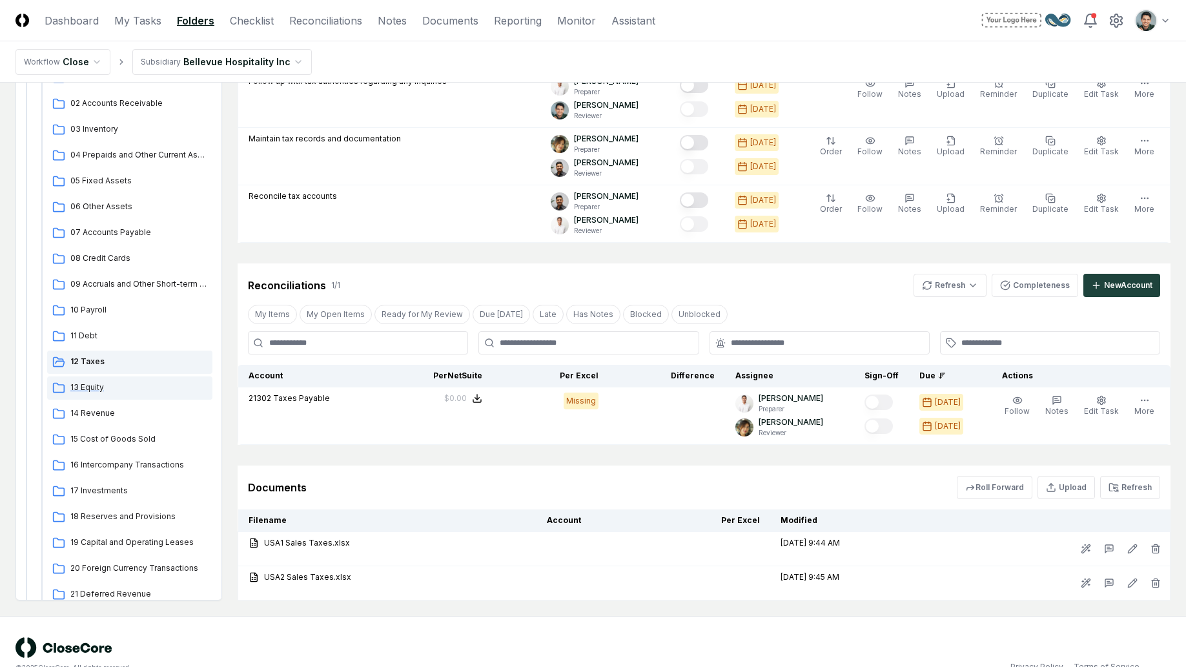
click at [109, 390] on span "13 Equity" at bounding box center [138, 388] width 137 height 12
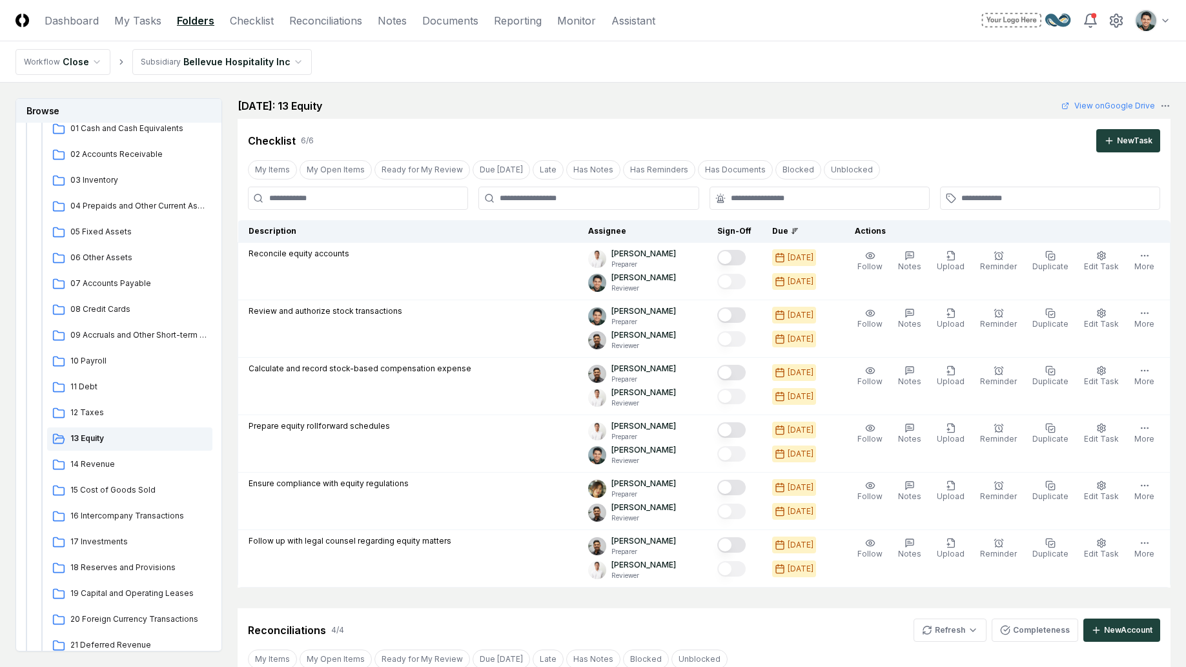
scroll to position [509, 0]
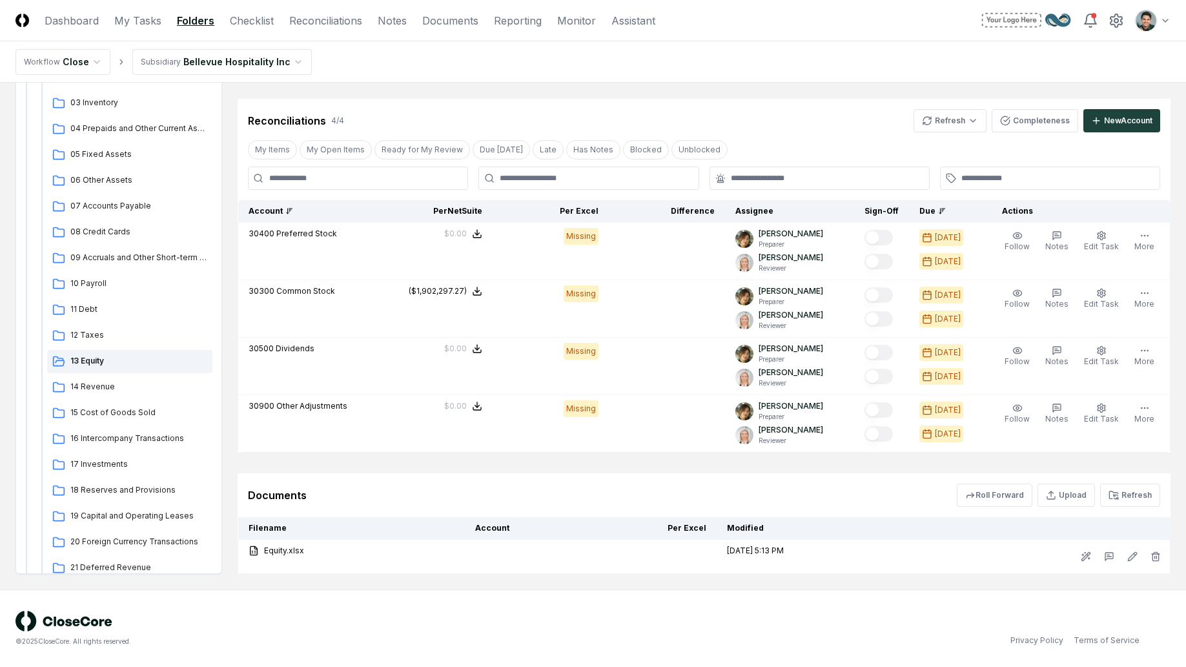
click at [269, 212] on div "Account" at bounding box center [308, 211] width 118 height 12
click at [946, 207] on icon at bounding box center [942, 211] width 8 height 8
click at [150, 385] on span "14 Revenue" at bounding box center [138, 387] width 137 height 12
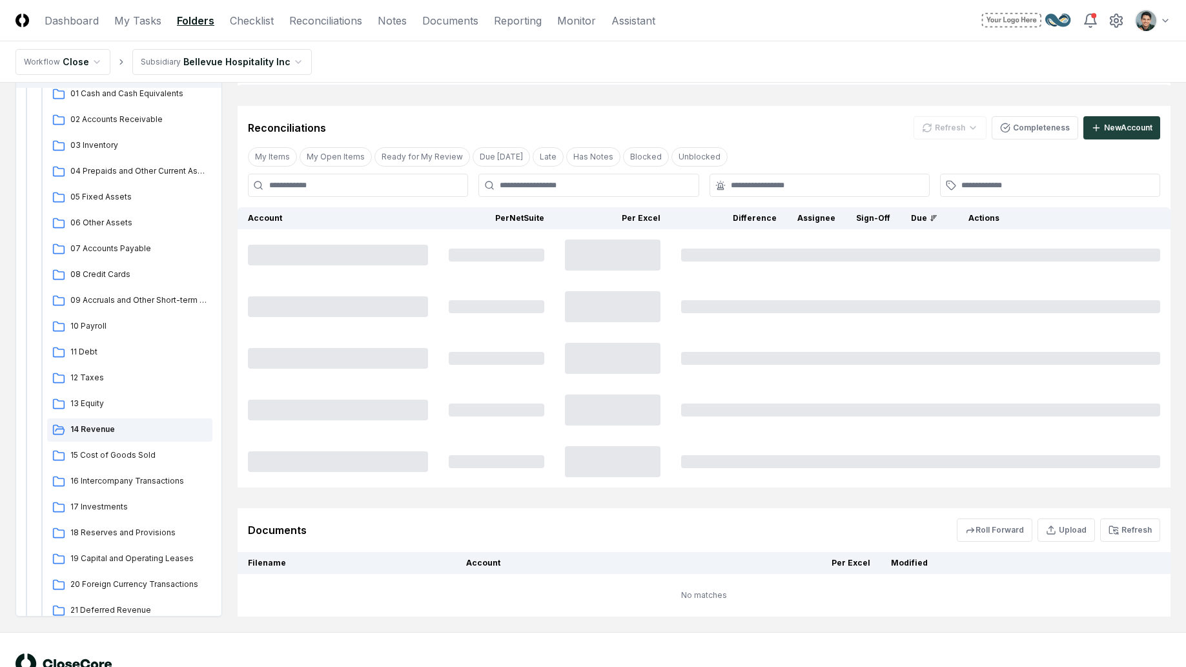
scroll to position [329, 0]
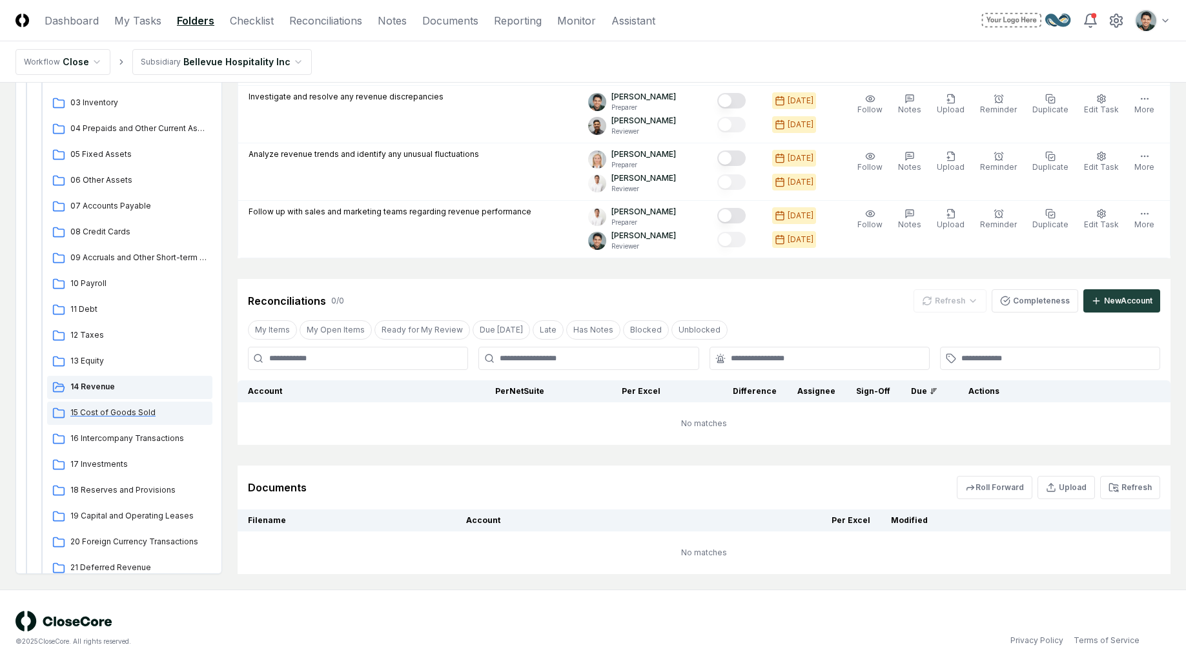
click at [150, 407] on span "15 Cost of Goods Sold" at bounding box center [138, 413] width 137 height 12
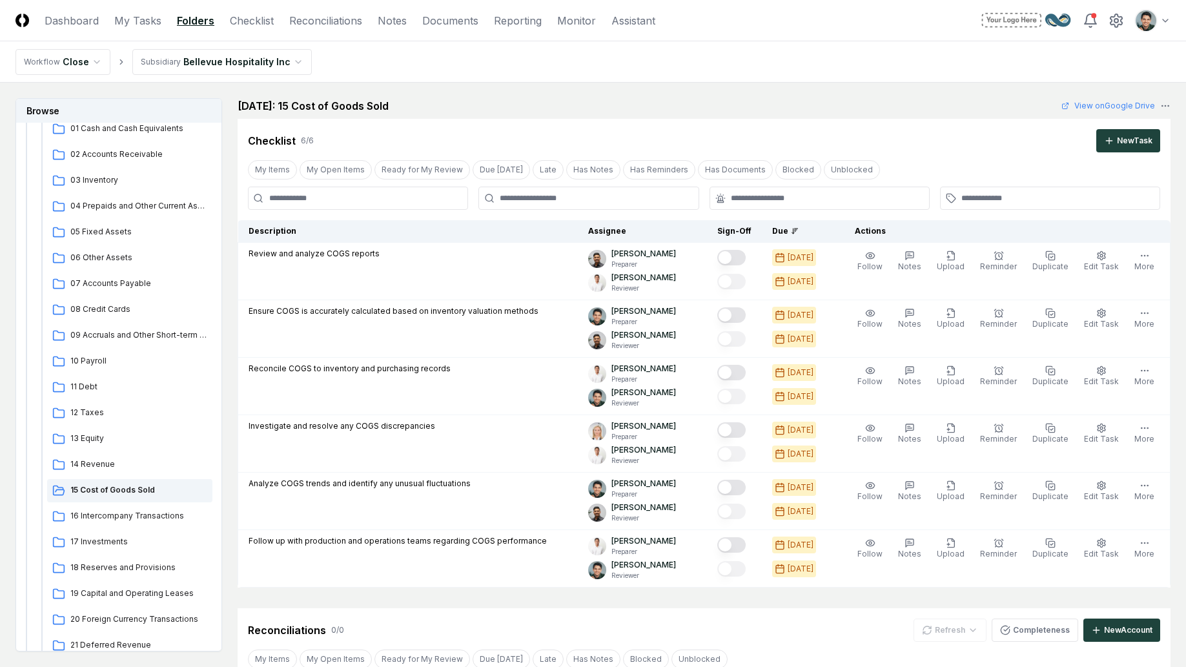
scroll to position [390, 0]
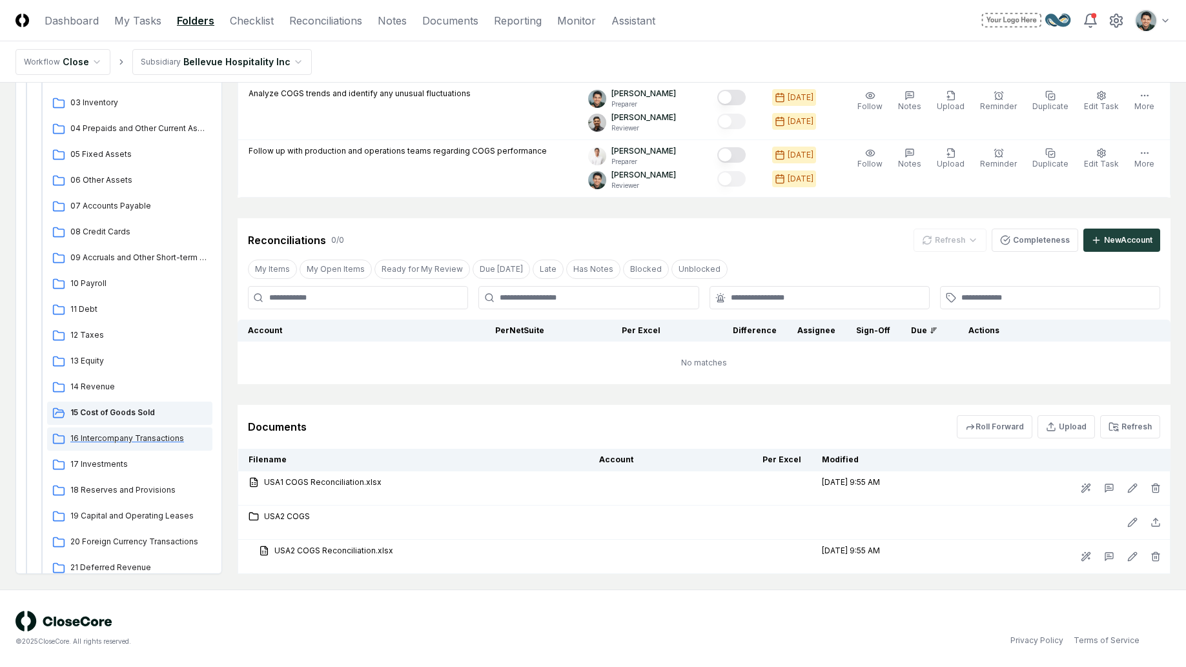
click at [170, 436] on span "16 Intercompany Transactions" at bounding box center [138, 439] width 137 height 12
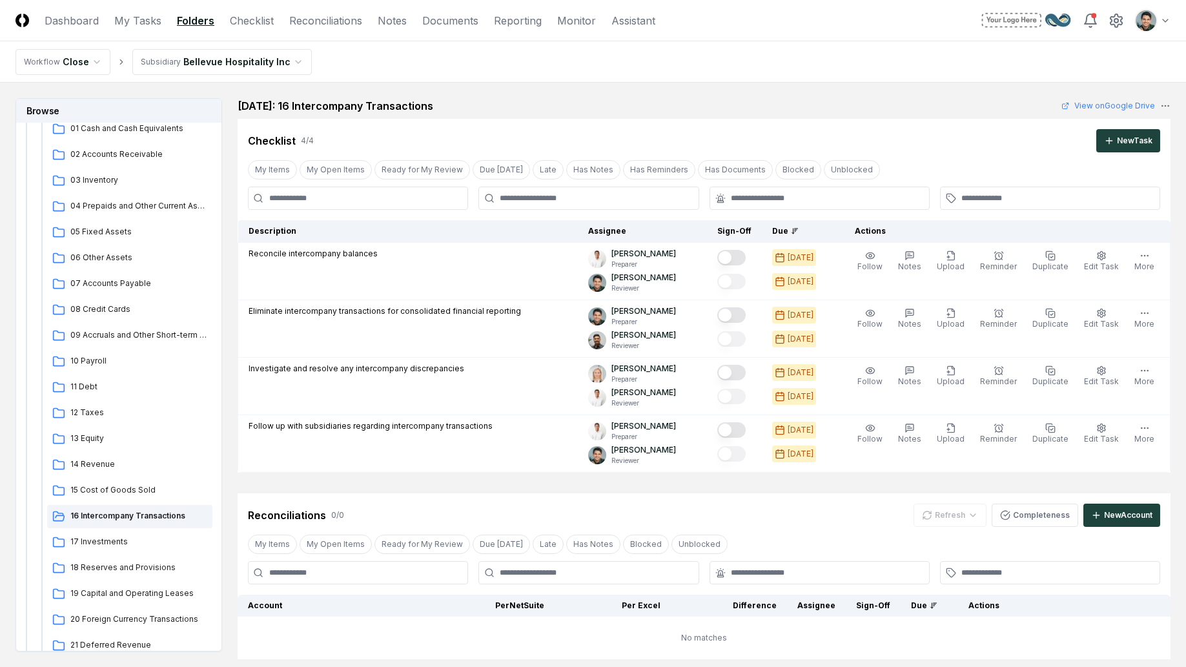
scroll to position [214, 0]
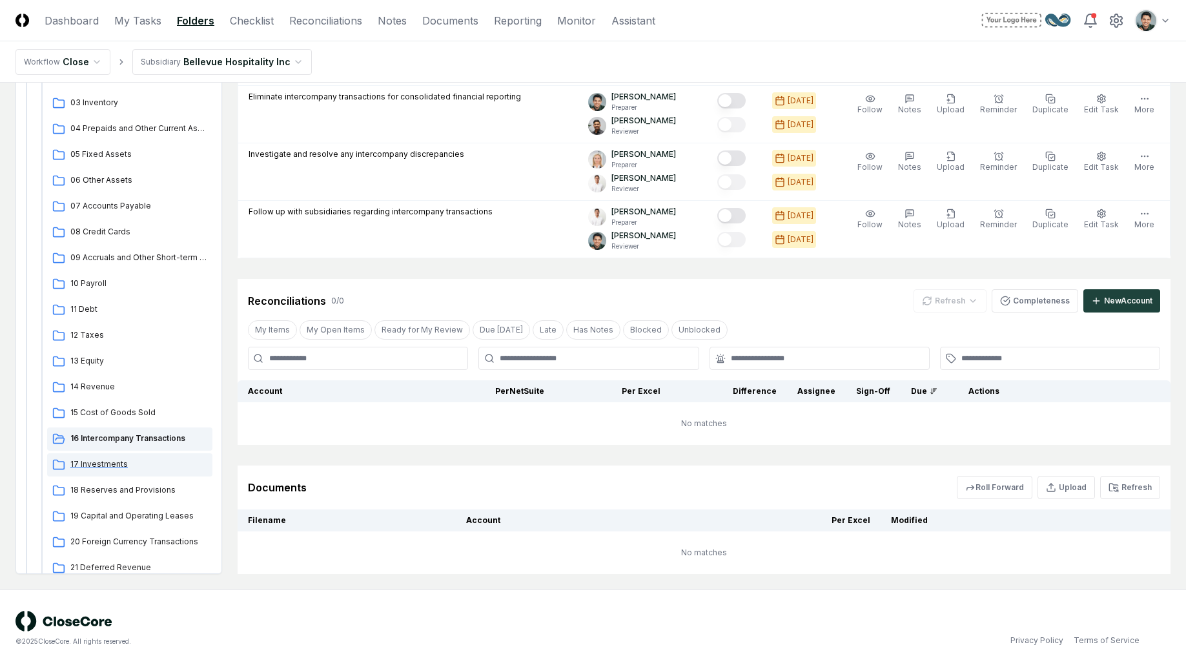
click at [130, 463] on span "17 Investments" at bounding box center [138, 464] width 137 height 12
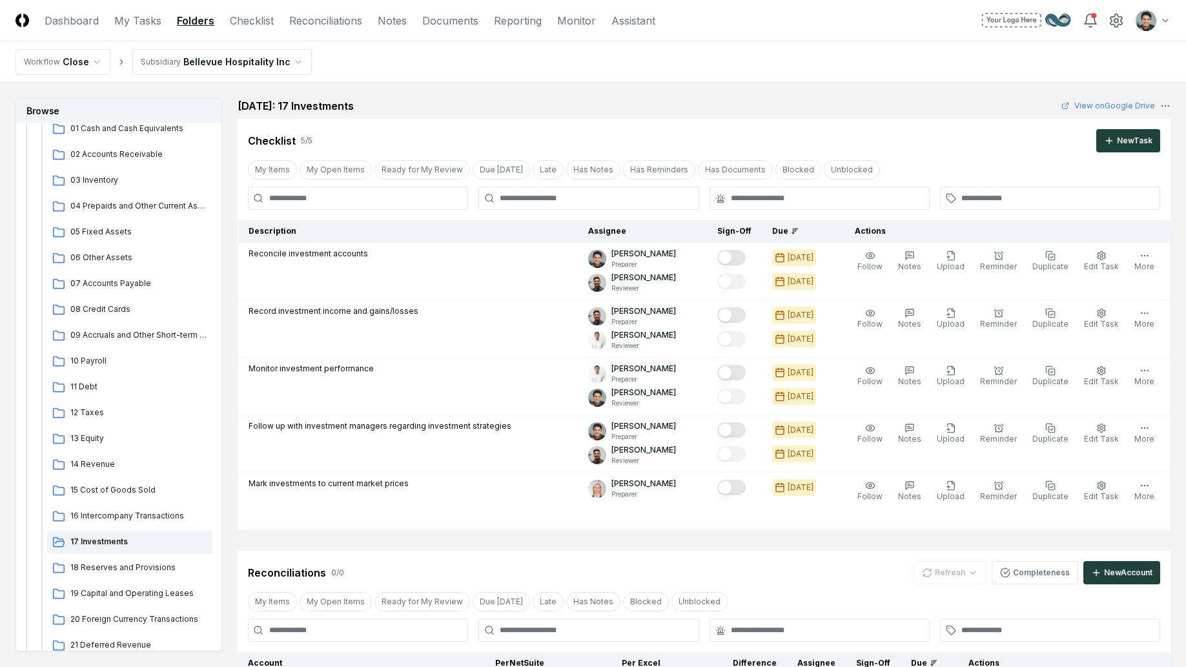
scroll to position [272, 0]
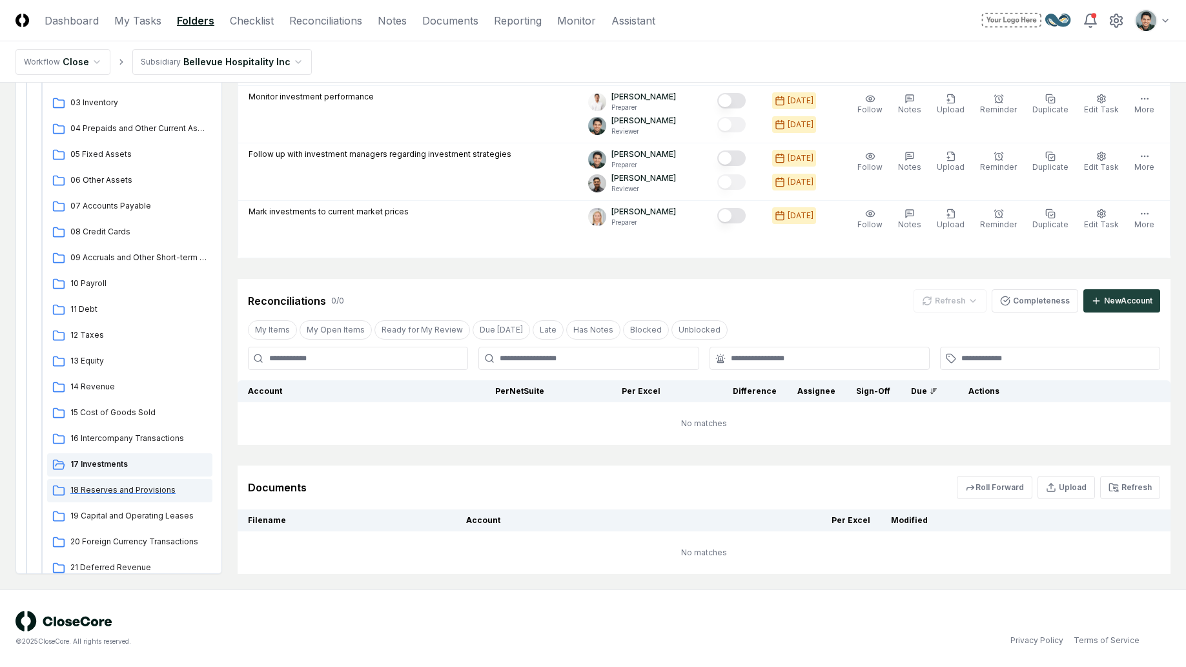
click at [127, 480] on div "18 Reserves and Provisions" at bounding box center [129, 490] width 165 height 23
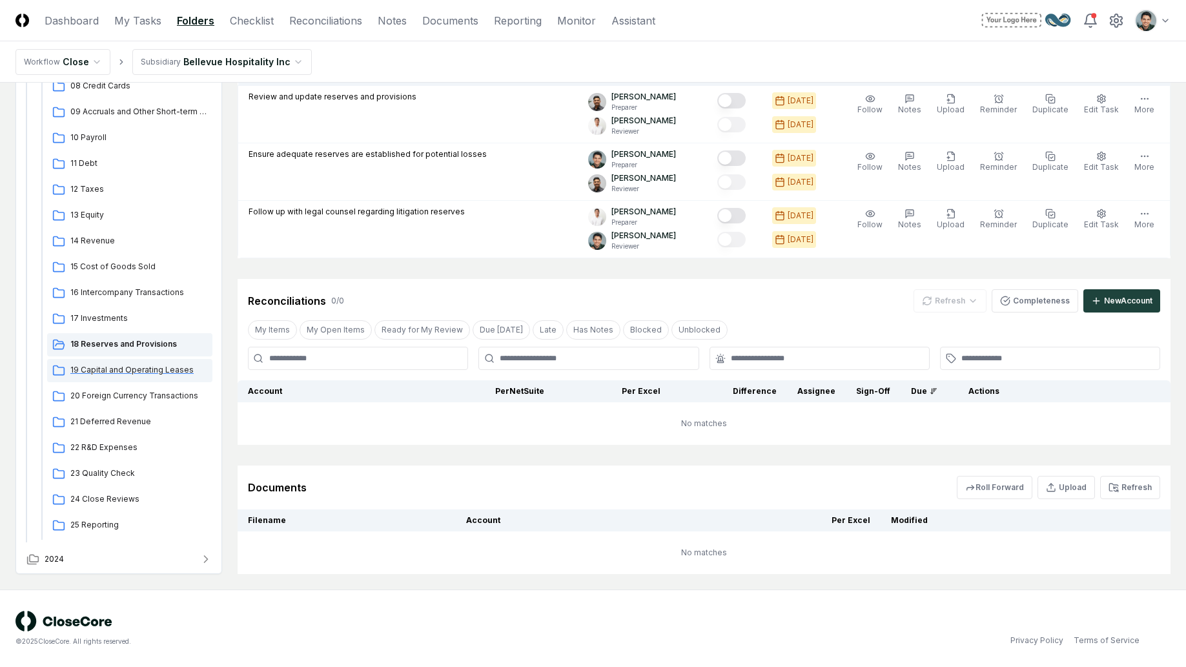
click at [124, 367] on span "19 Capital and Operating Leases" at bounding box center [138, 370] width 137 height 12
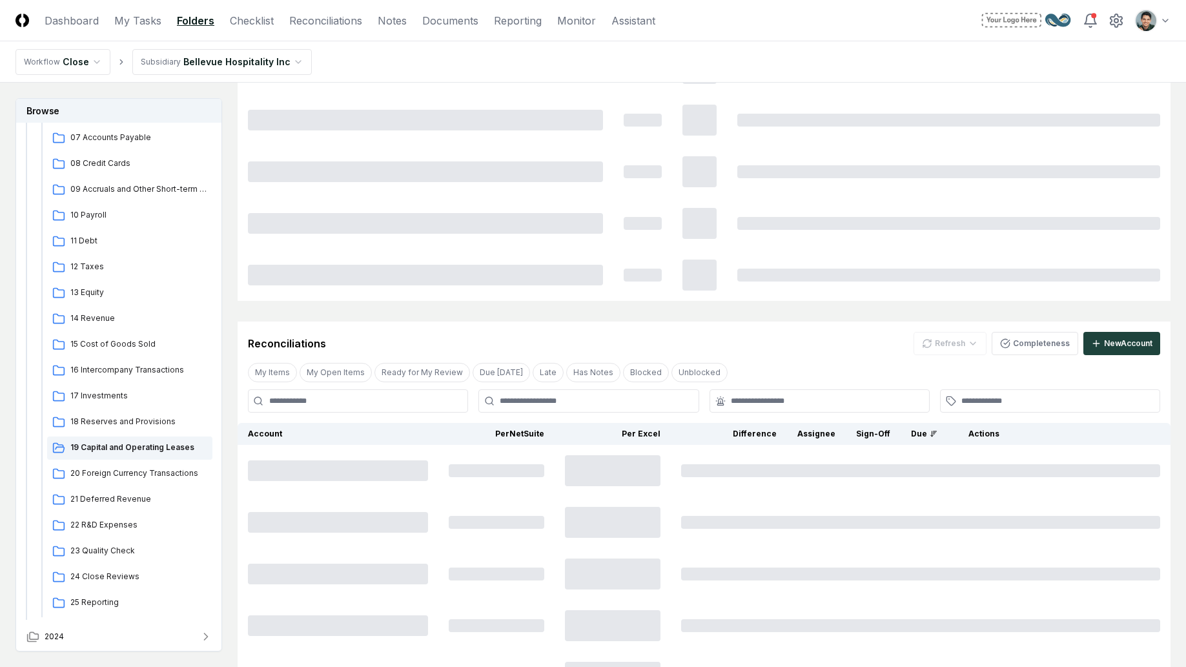
scroll to position [157, 0]
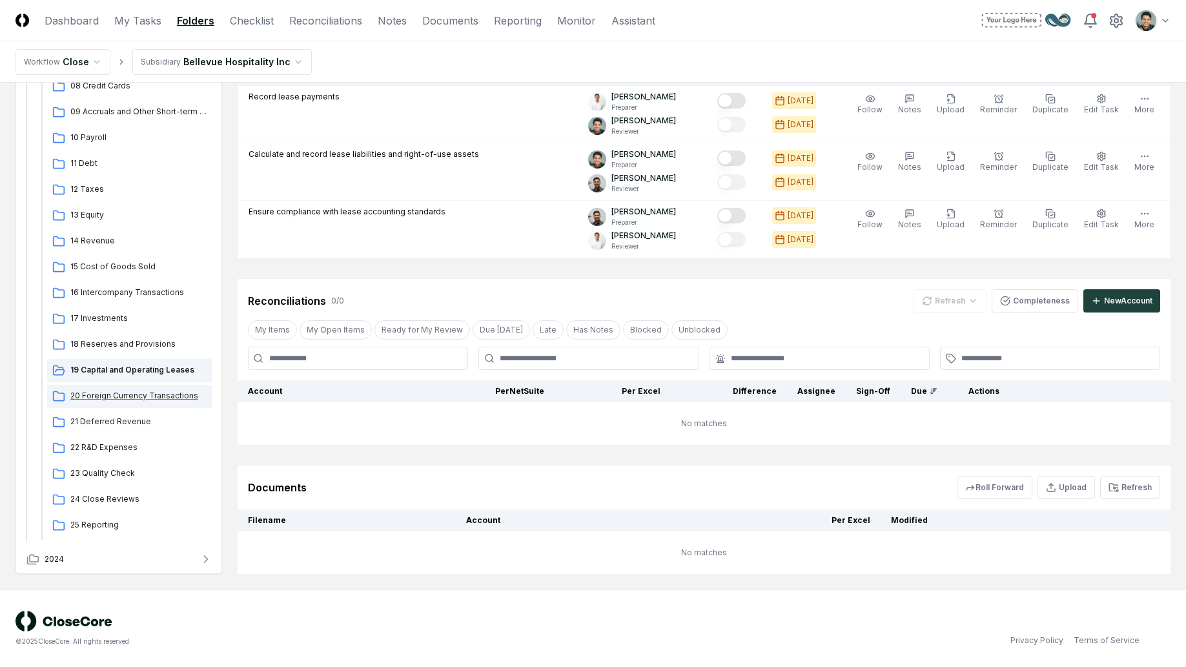
click at [140, 398] on span "20 Foreign Currency Transactions" at bounding box center [138, 396] width 137 height 12
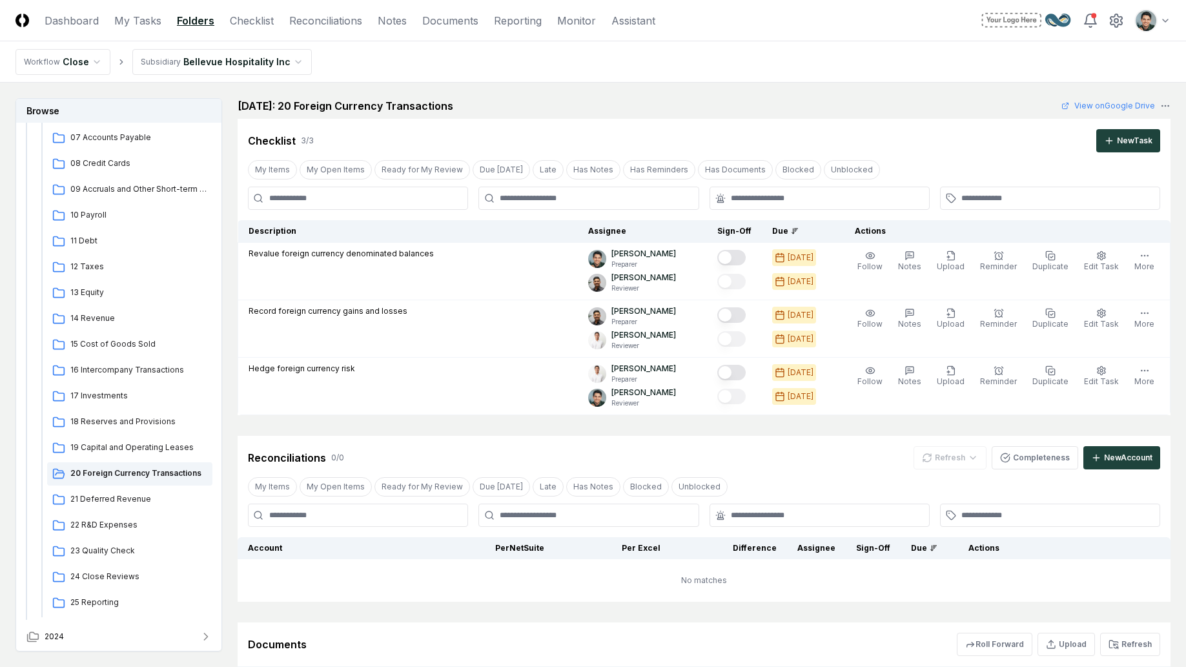
scroll to position [157, 0]
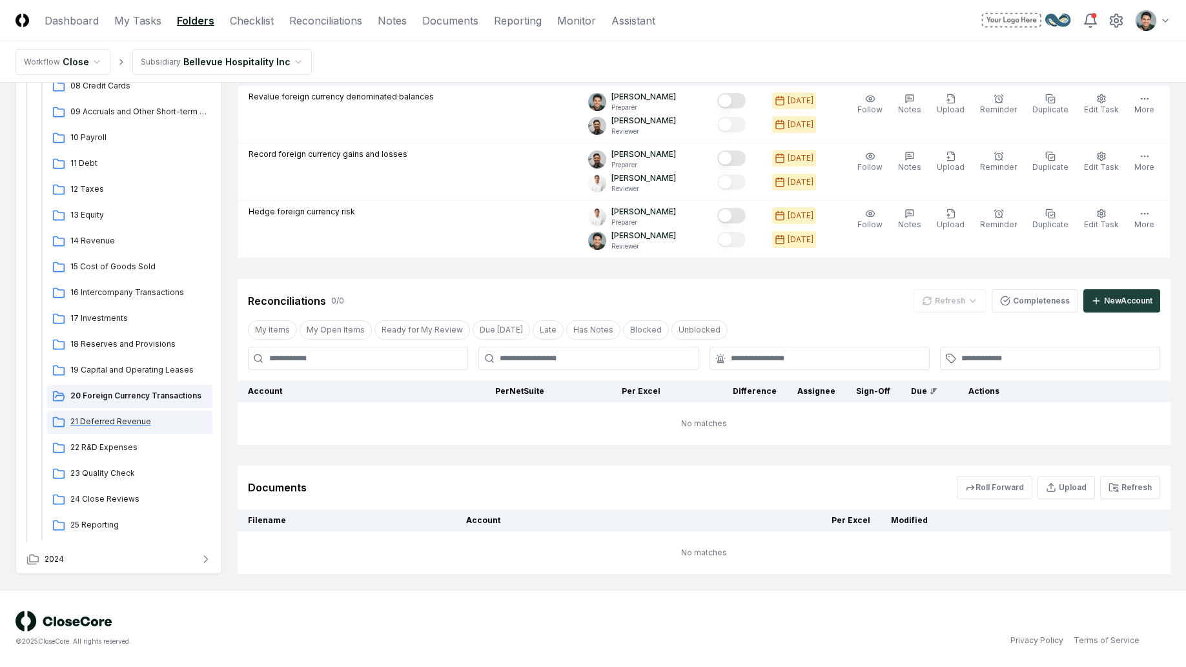
click at [181, 428] on div "21 Deferred Revenue" at bounding box center [129, 422] width 165 height 23
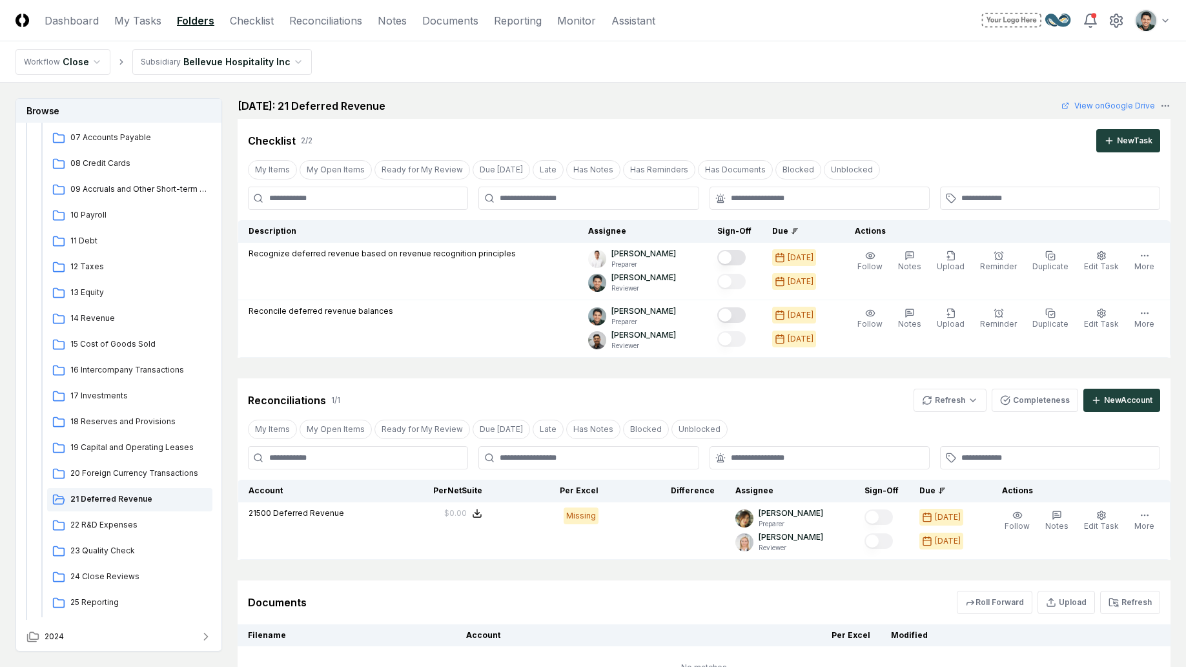
scroll to position [115, 0]
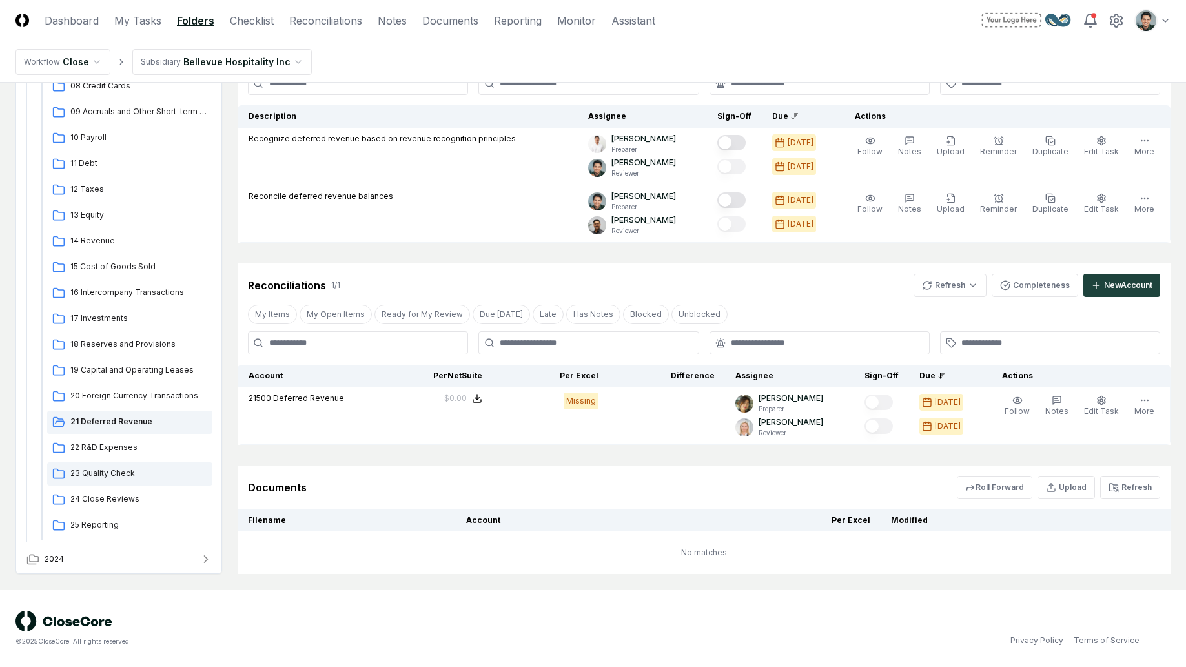
click at [141, 482] on div "23 Quality Check" at bounding box center [129, 473] width 165 height 23
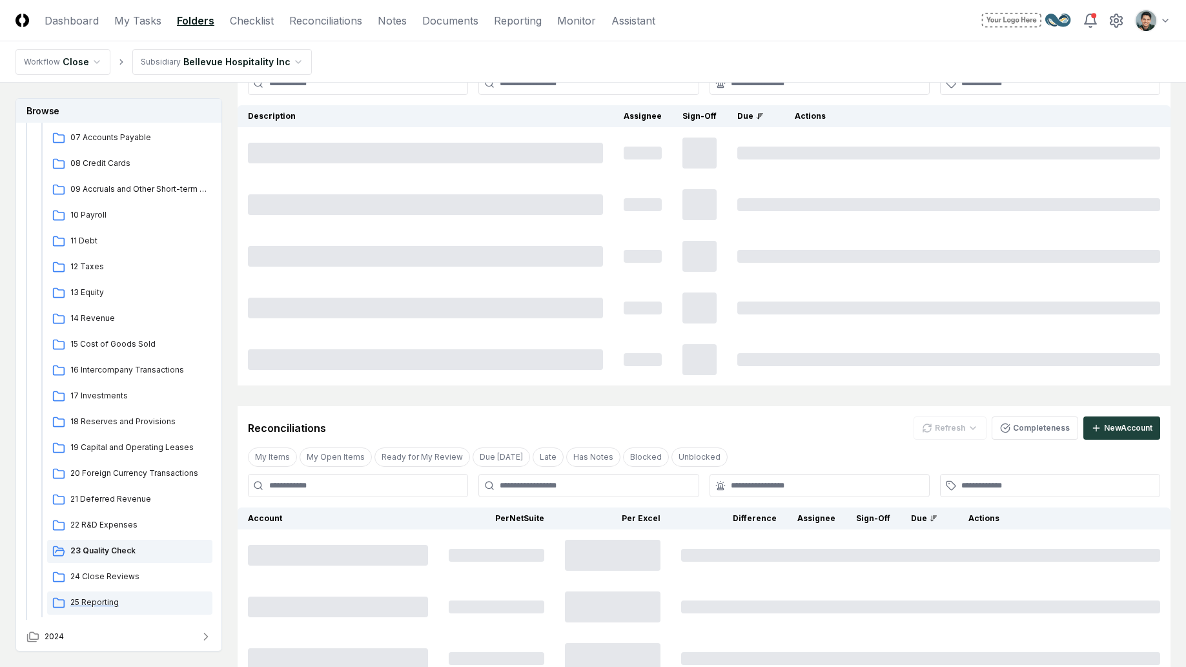
click at [129, 527] on span "22 R&D Expenses" at bounding box center [138, 525] width 137 height 12
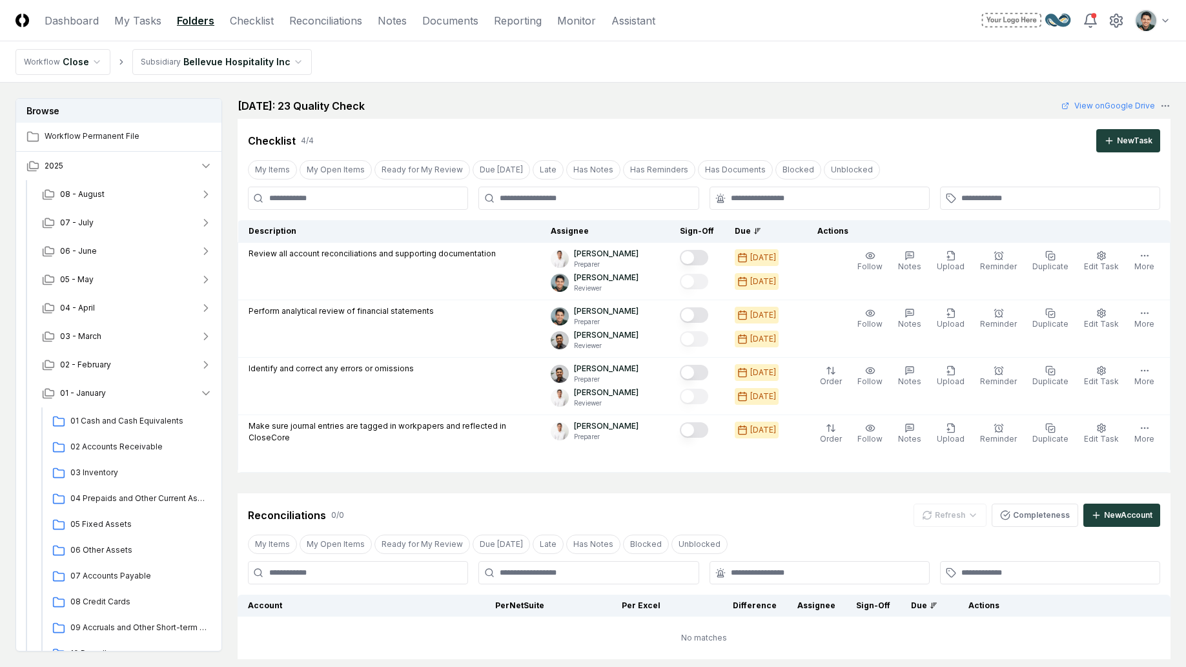
click at [448, 150] on div "Checklist 4 / 4 New Task" at bounding box center [704, 140] width 912 height 23
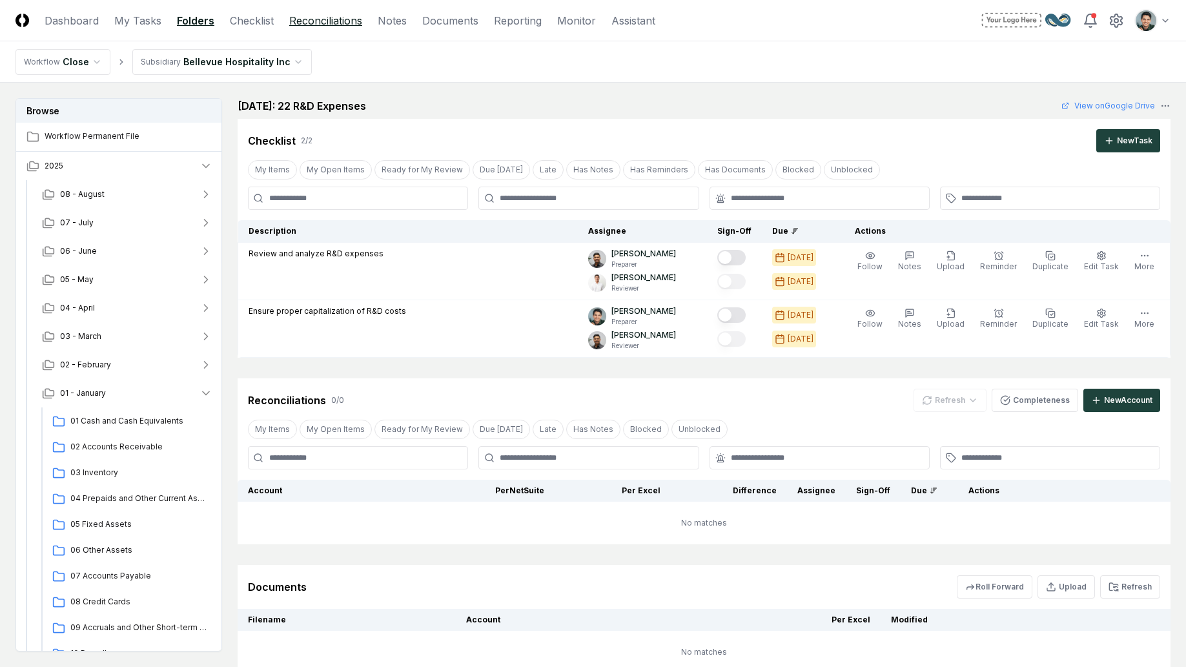
click at [347, 21] on link "Reconciliations" at bounding box center [325, 20] width 73 height 15
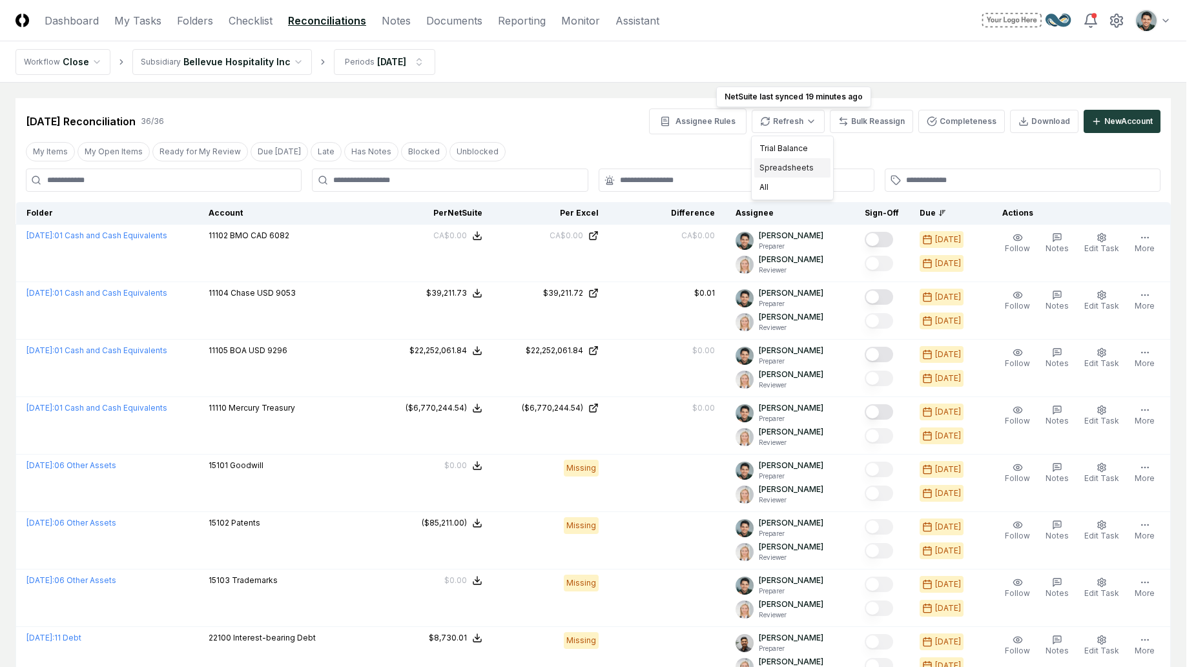
click at [798, 159] on div "Spreadsheets" at bounding box center [792, 167] width 76 height 19
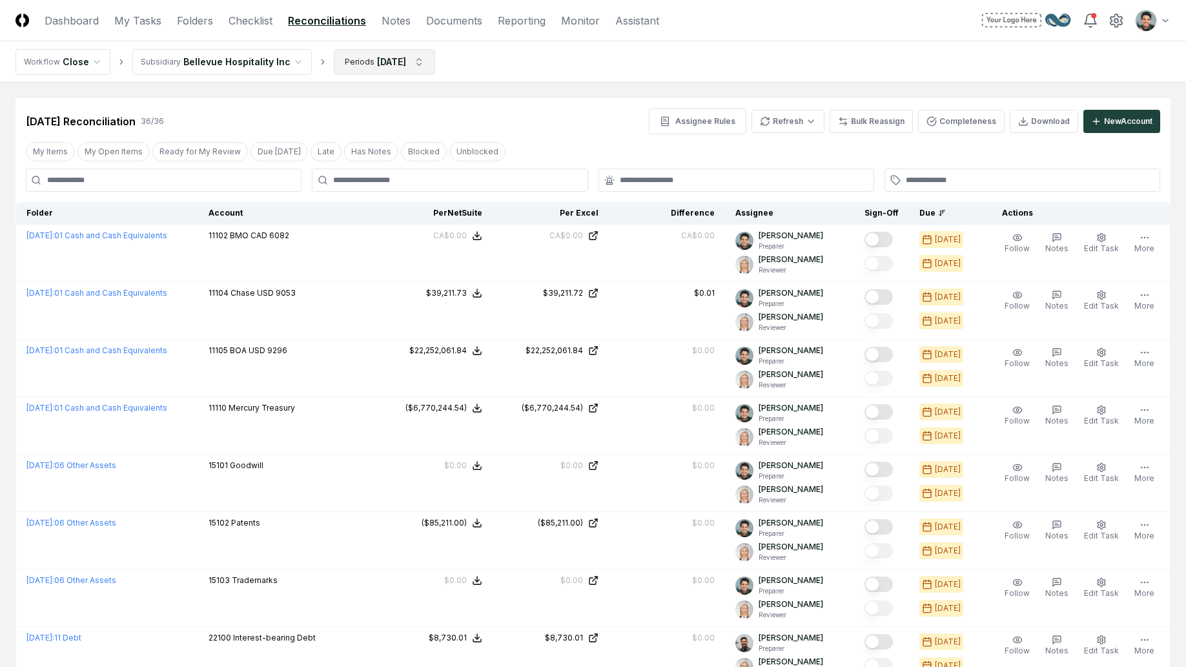
scroll to position [135, 0]
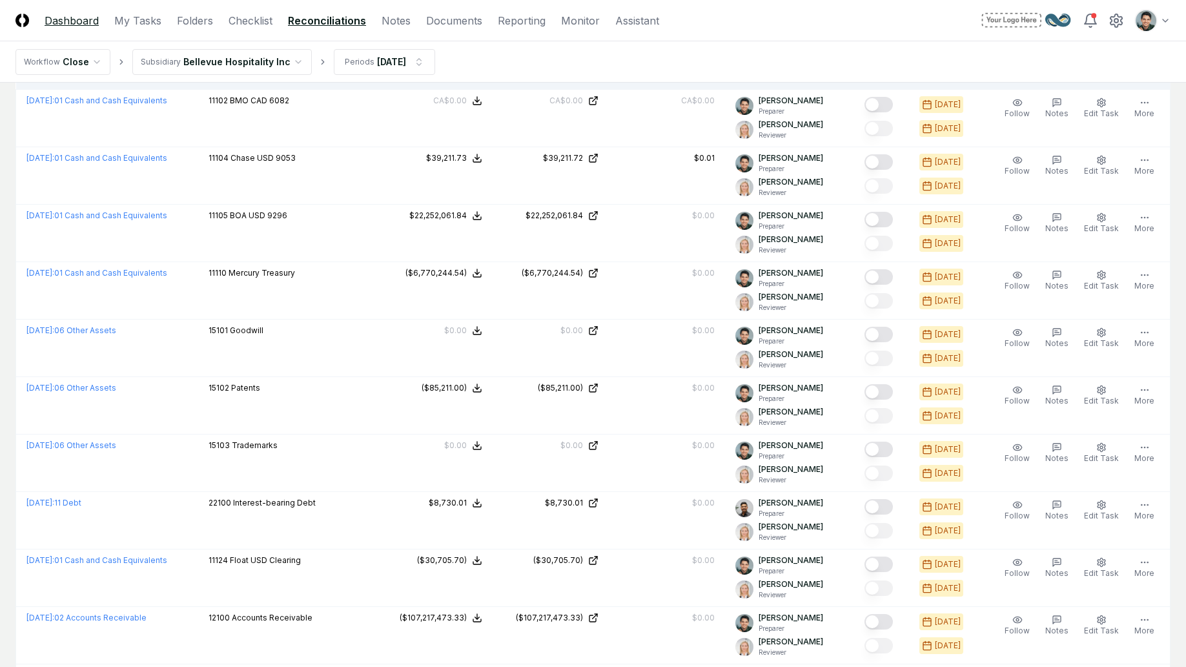
click at [73, 16] on link "Dashboard" at bounding box center [72, 20] width 54 height 15
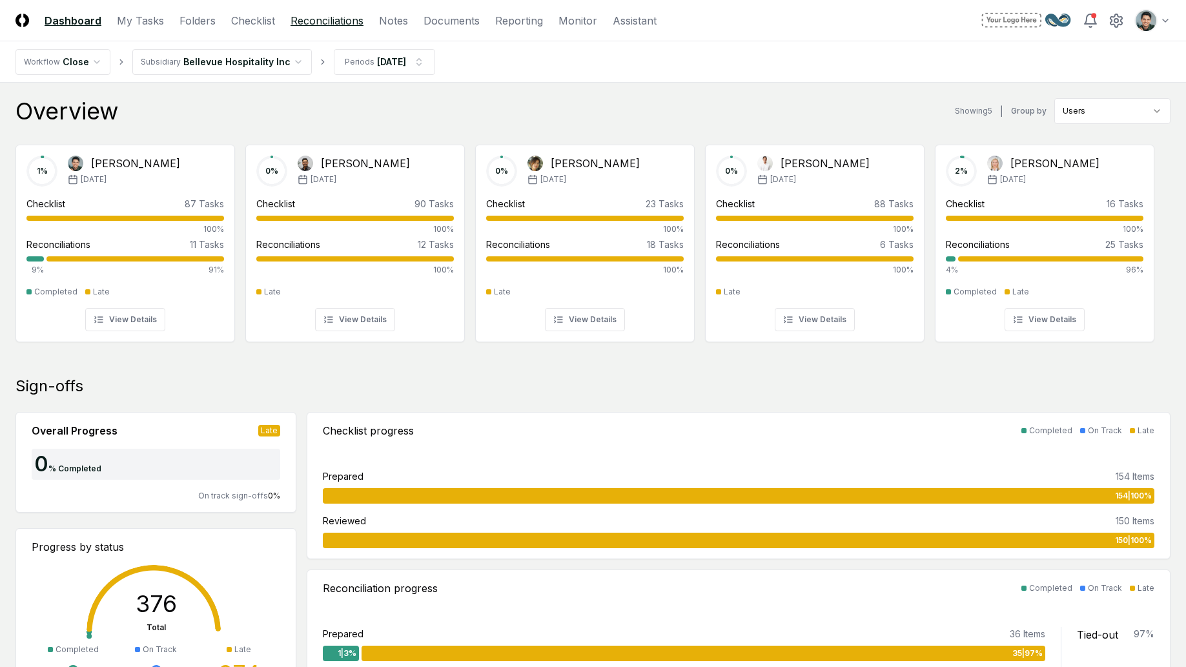
click at [334, 21] on link "Reconciliations" at bounding box center [327, 20] width 73 height 15
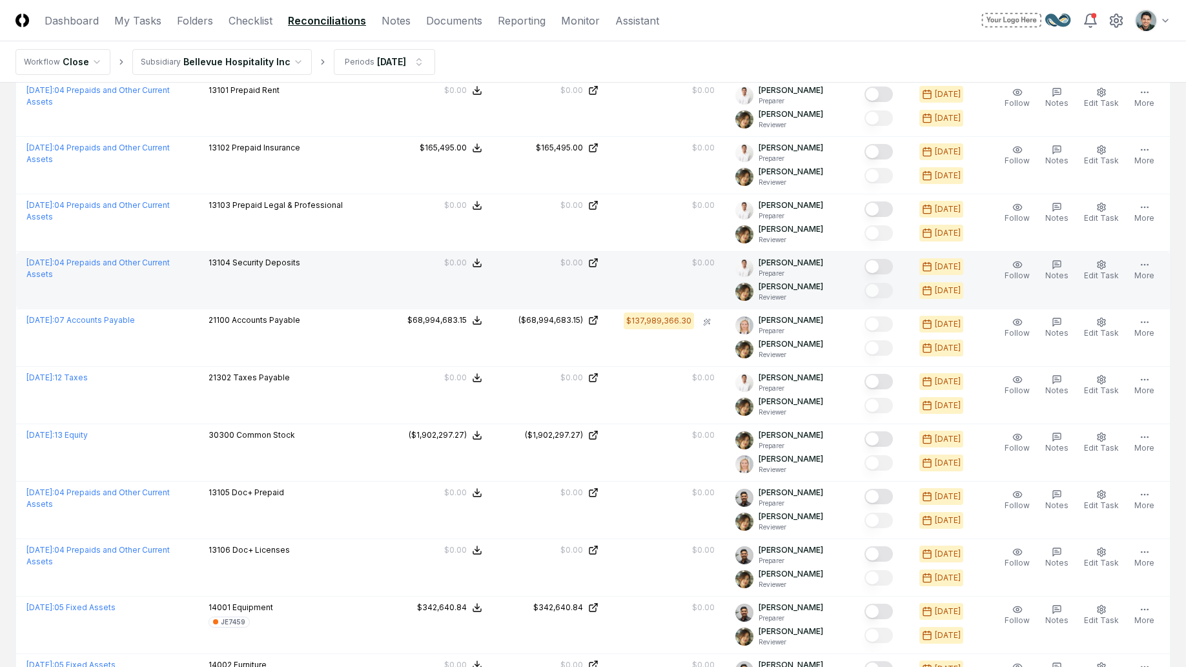
scroll to position [910, 0]
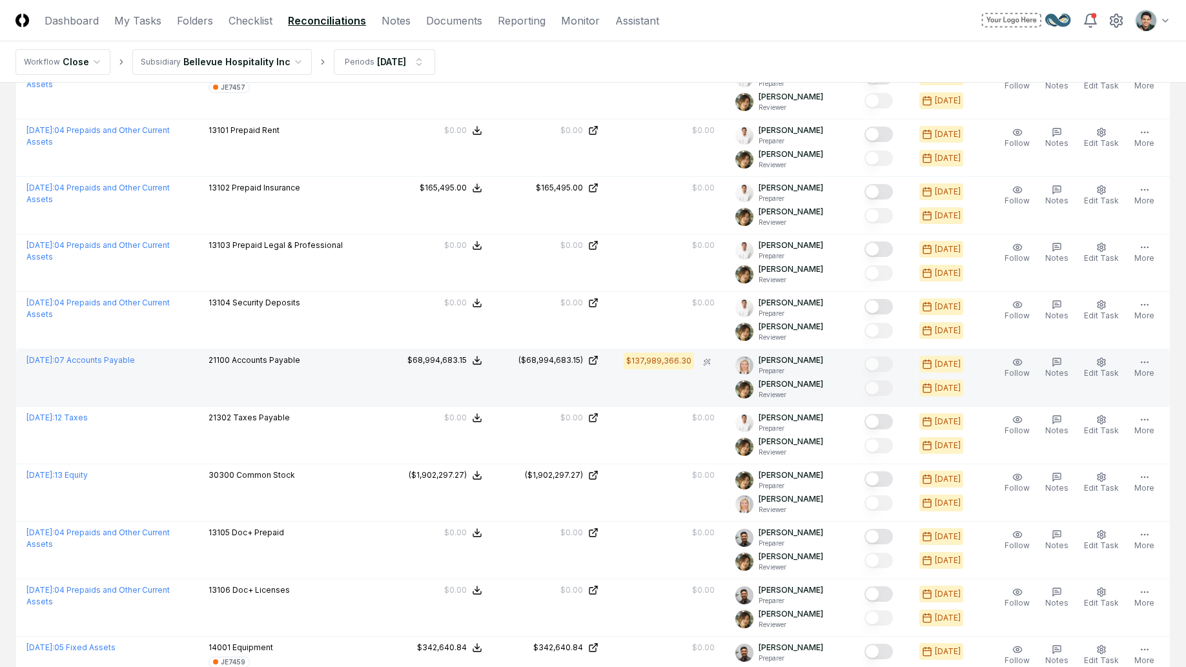
click at [671, 391] on td "$137,989,366.30" at bounding box center [667, 377] width 116 height 57
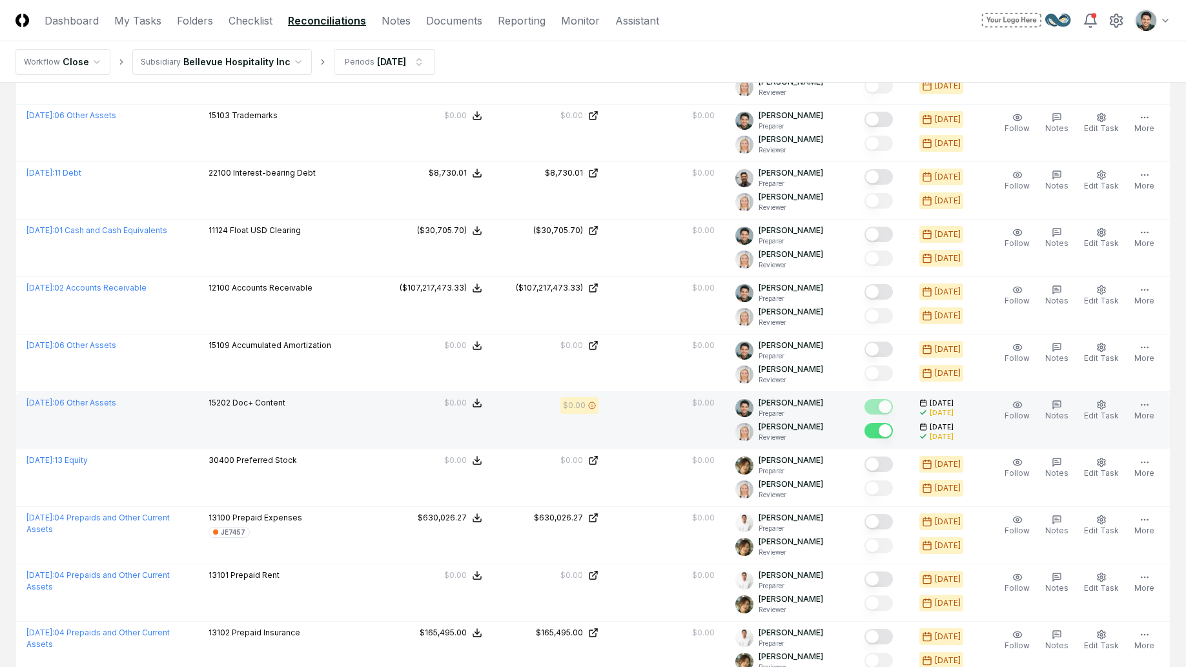
scroll to position [936, 0]
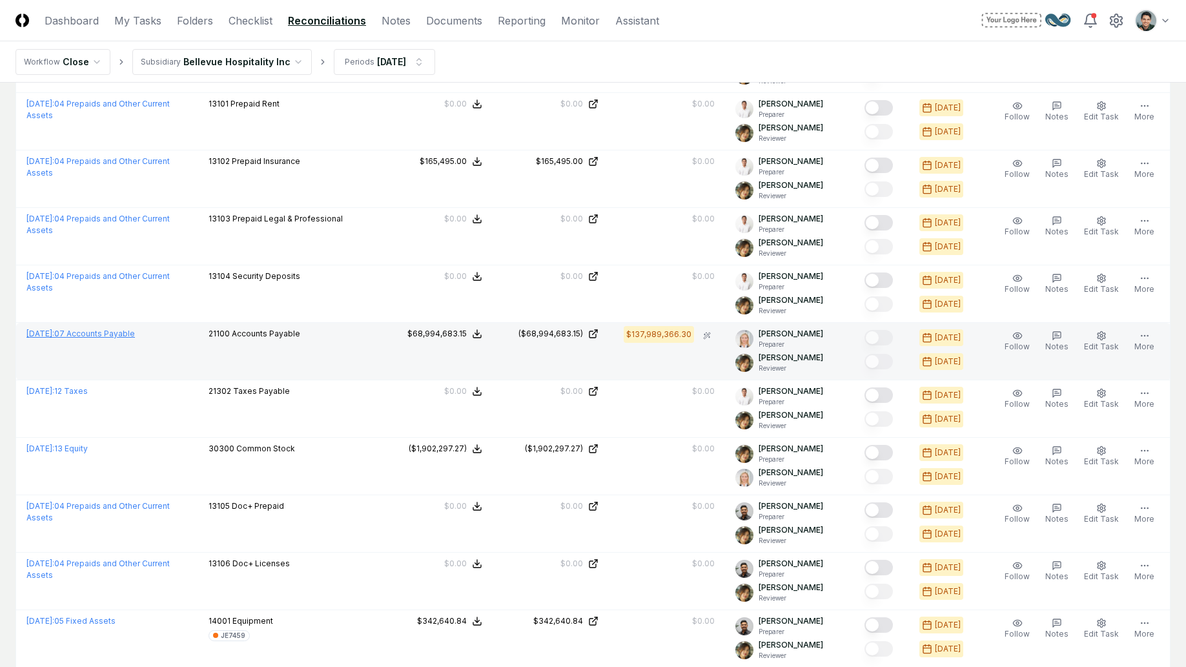
click at [125, 335] on link "January 2025 : 07 Accounts Payable" at bounding box center [80, 334] width 108 height 10
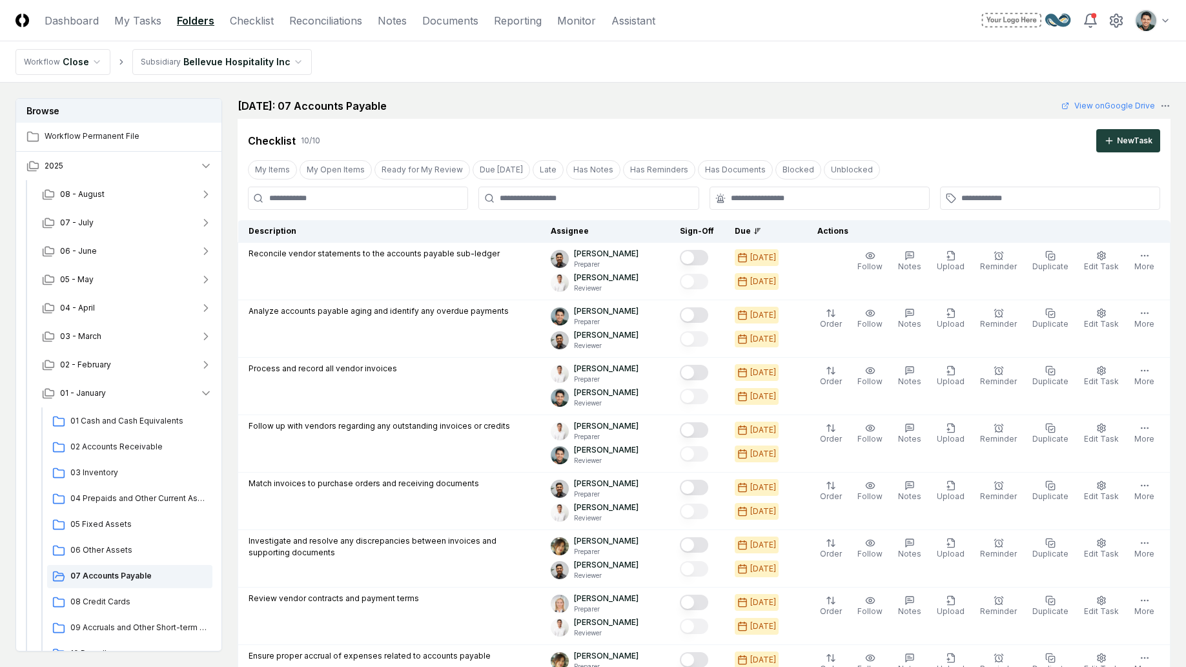
drag, startPoint x: 885, startPoint y: 126, endPoint x: 914, endPoint y: 137, distance: 31.7
click at [885, 126] on div "Checklist 10 / 10 New Task" at bounding box center [704, 136] width 933 height 34
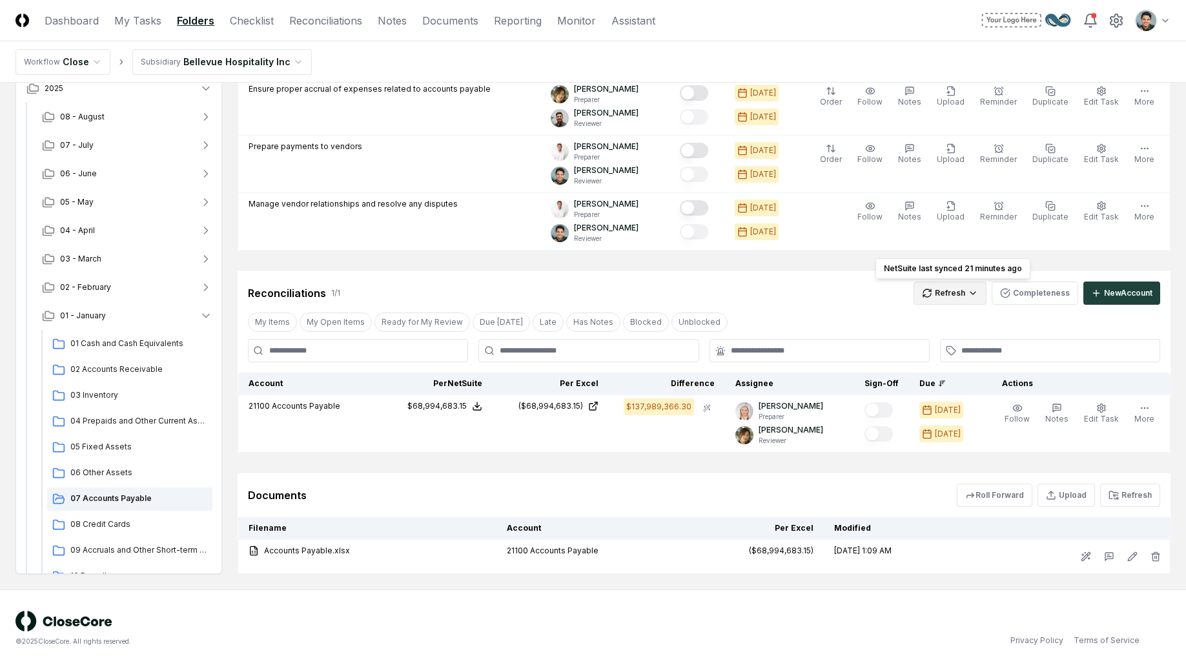
click at [952, 290] on html "CloseCore Dashboard My Tasks Folders Checklist Reconciliations Notes Documents …" at bounding box center [593, 50] width 1186 height 1234
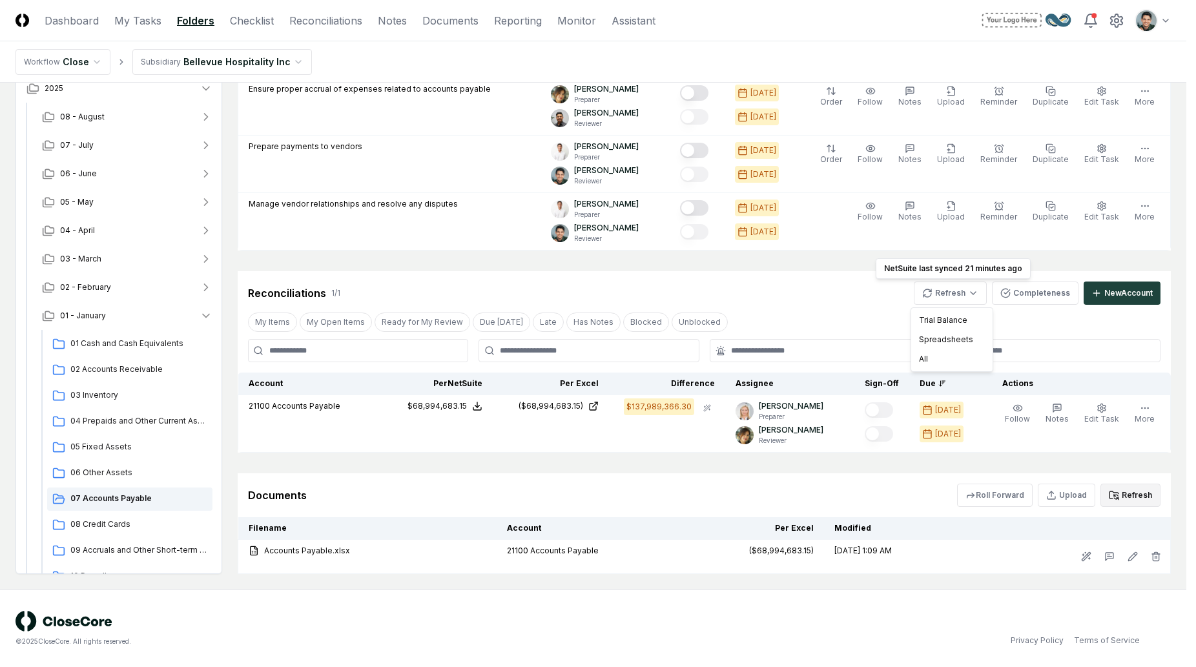
click at [1117, 490] on html "CloseCore Dashboard My Tasks Folders Checklist Reconciliations Notes Documents …" at bounding box center [598, 50] width 1196 height 1234
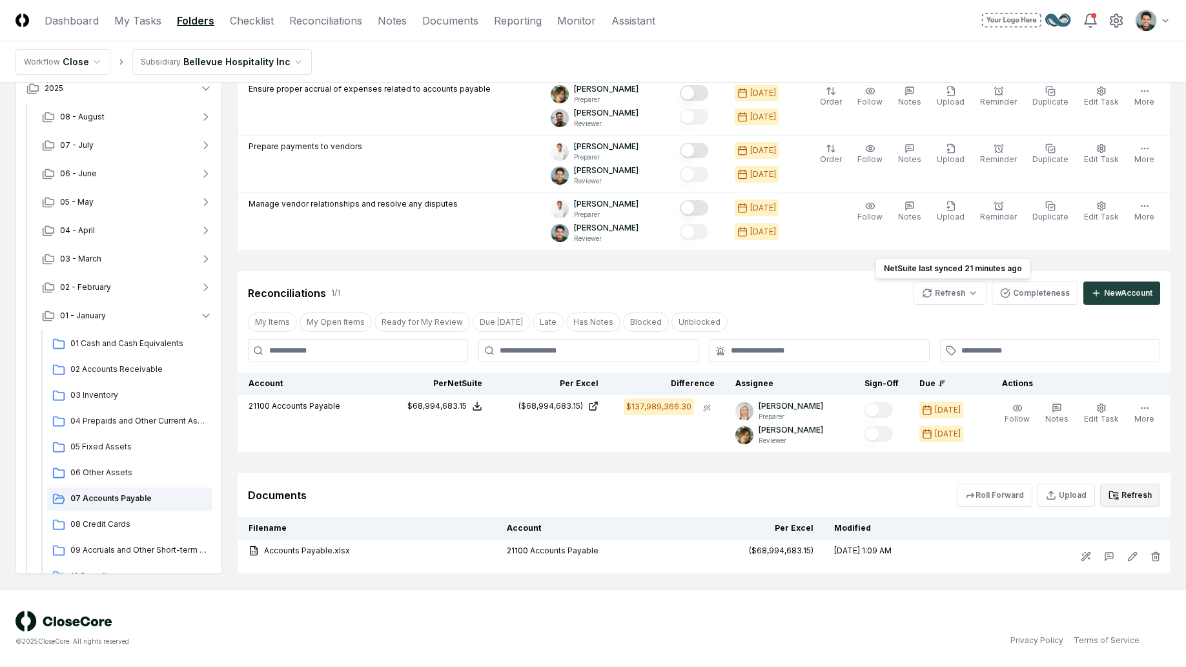
click at [1139, 497] on button "Refresh" at bounding box center [1130, 495] width 60 height 23
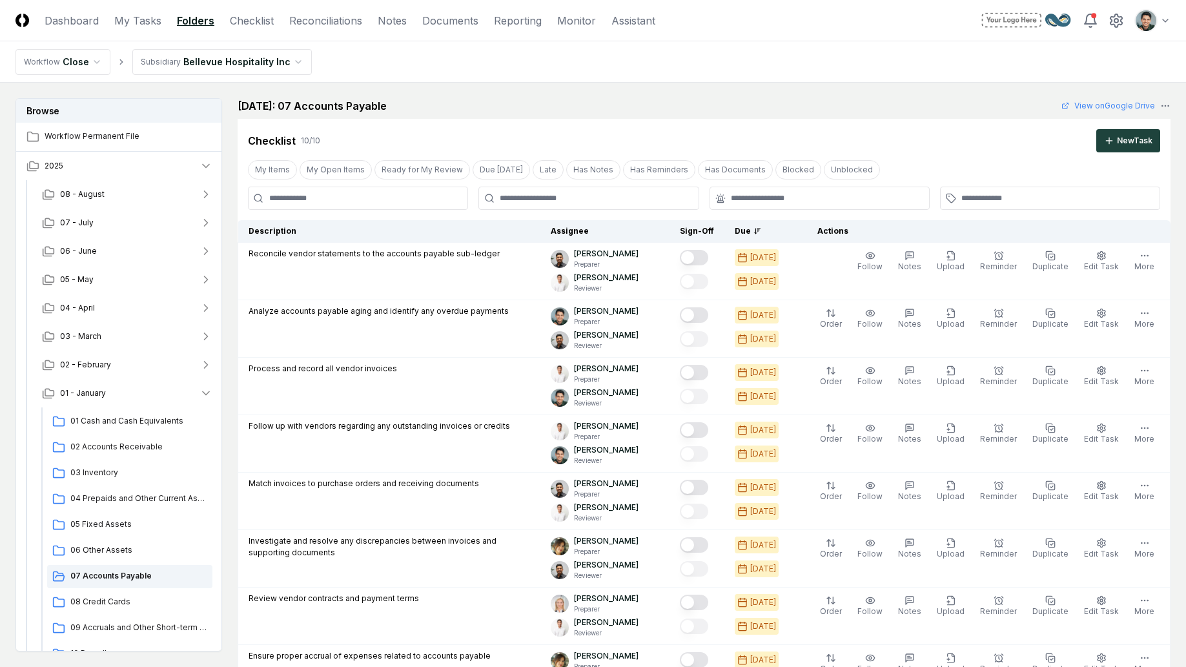
scroll to position [5, 0]
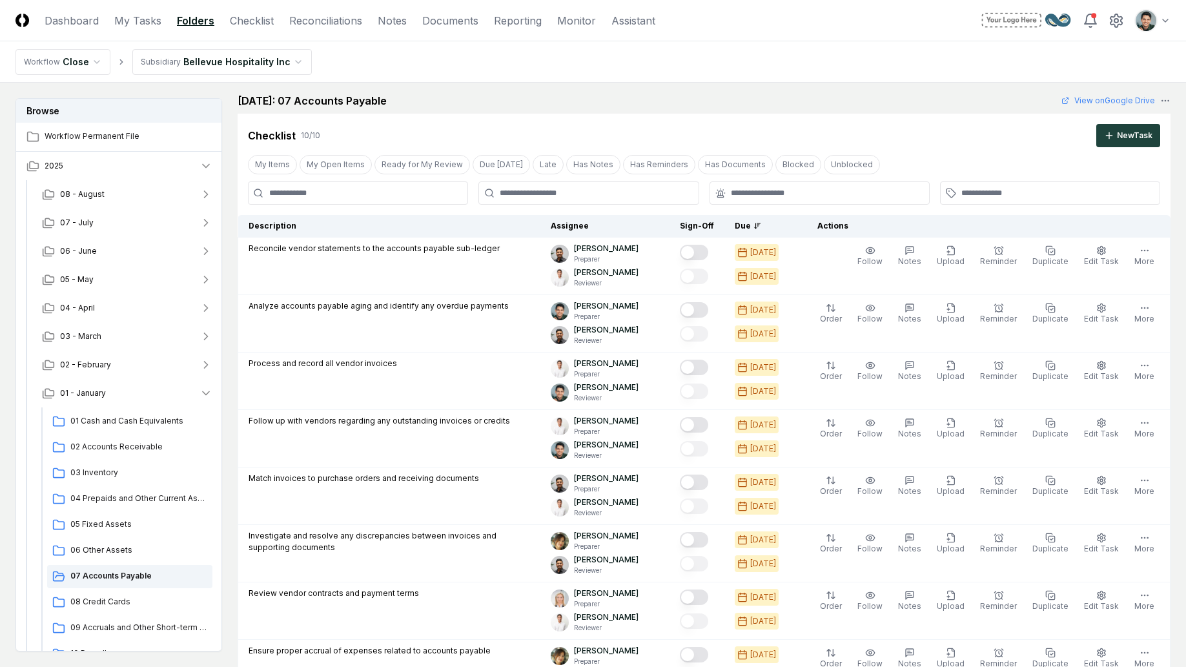
click at [575, 76] on nav "Workflow Close Subsidiary Bellevue Hospitality Inc" at bounding box center [593, 61] width 1186 height 41
click at [460, 29] on header "CloseCore Dashboard My Tasks Folders Checklist Reconciliations Notes Documents …" at bounding box center [593, 20] width 1186 height 41
click at [463, 23] on link "Documents" at bounding box center [450, 20] width 56 height 15
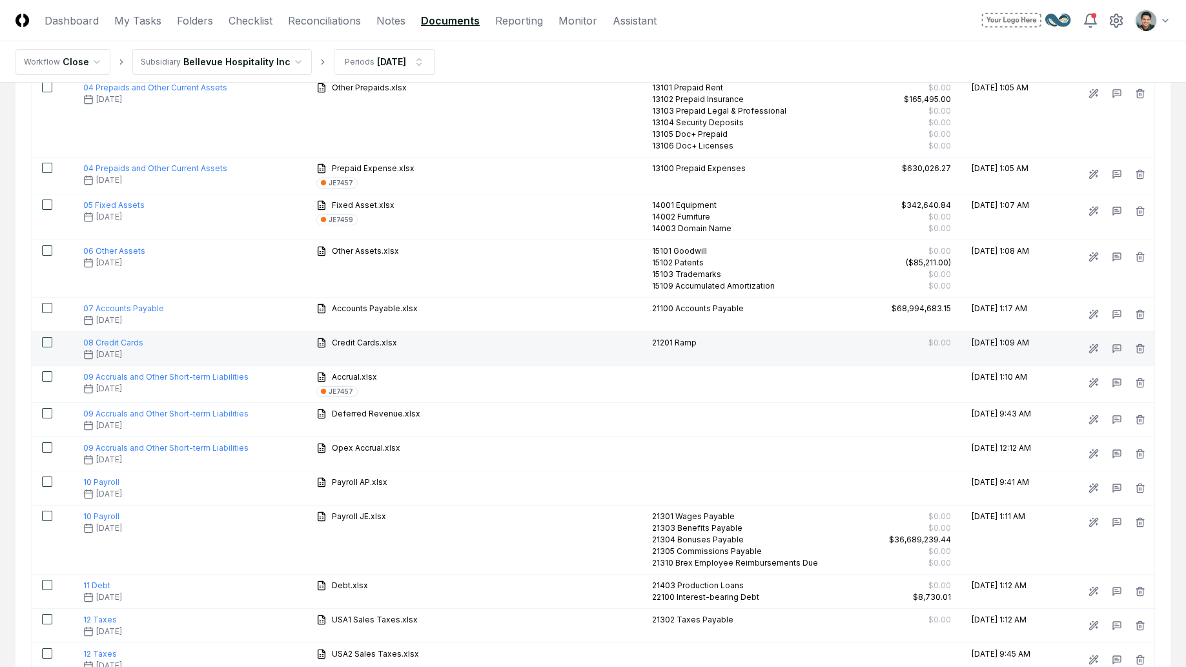
scroll to position [360, 0]
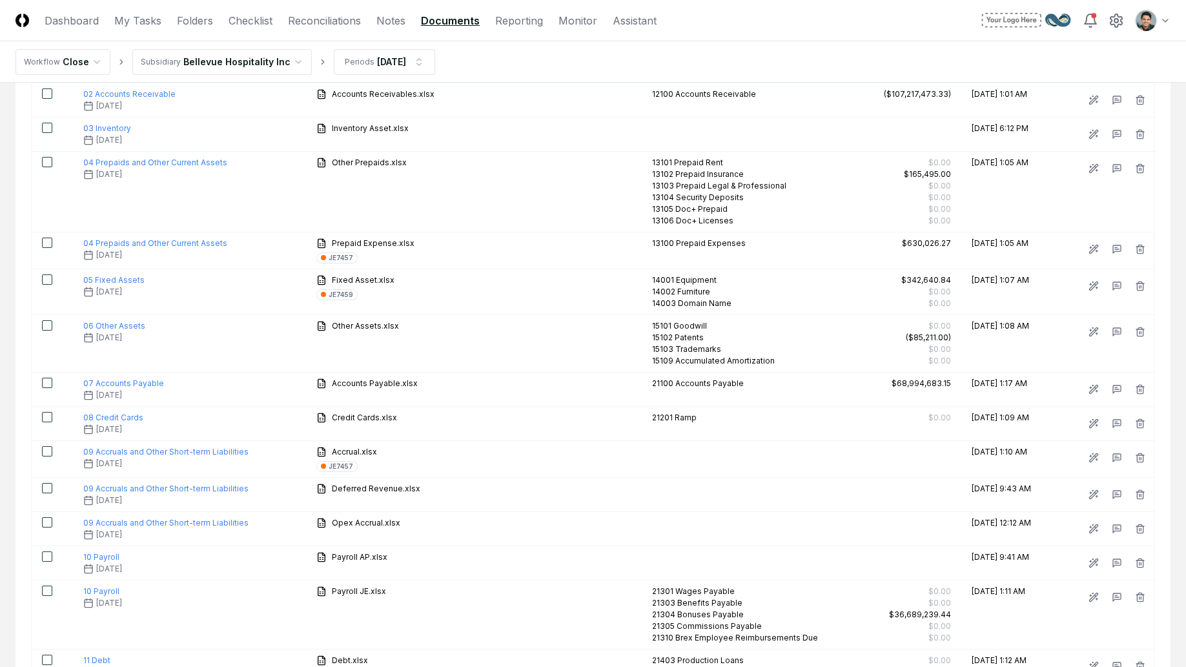
drag, startPoint x: 854, startPoint y: 48, endPoint x: 848, endPoint y: 42, distance: 9.1
click at [854, 48] on nav "Workflow Close Subsidiary Bellevue Hospitality Inc Periods Jan 2025" at bounding box center [593, 61] width 1186 height 41
click at [885, 38] on header "CloseCore Dashboard My Tasks Folders Checklist Reconciliations Notes Documents …" at bounding box center [593, 20] width 1186 height 41
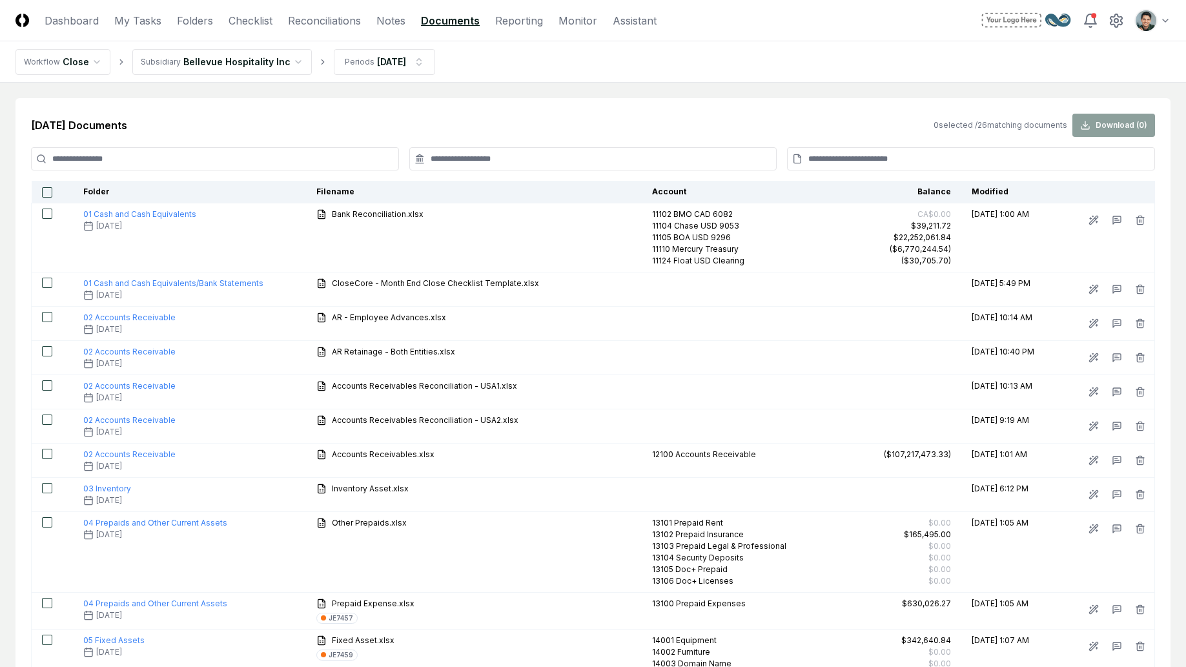
click at [476, 118] on div "Jan 2025 Documents 0 selected / 26 matching documents Download ( 0 )" at bounding box center [593, 125] width 1124 height 23
click at [354, 127] on div "Jan 2025 Documents 0 selected / 26 matching documents Download ( 0 )" at bounding box center [593, 125] width 1124 height 23
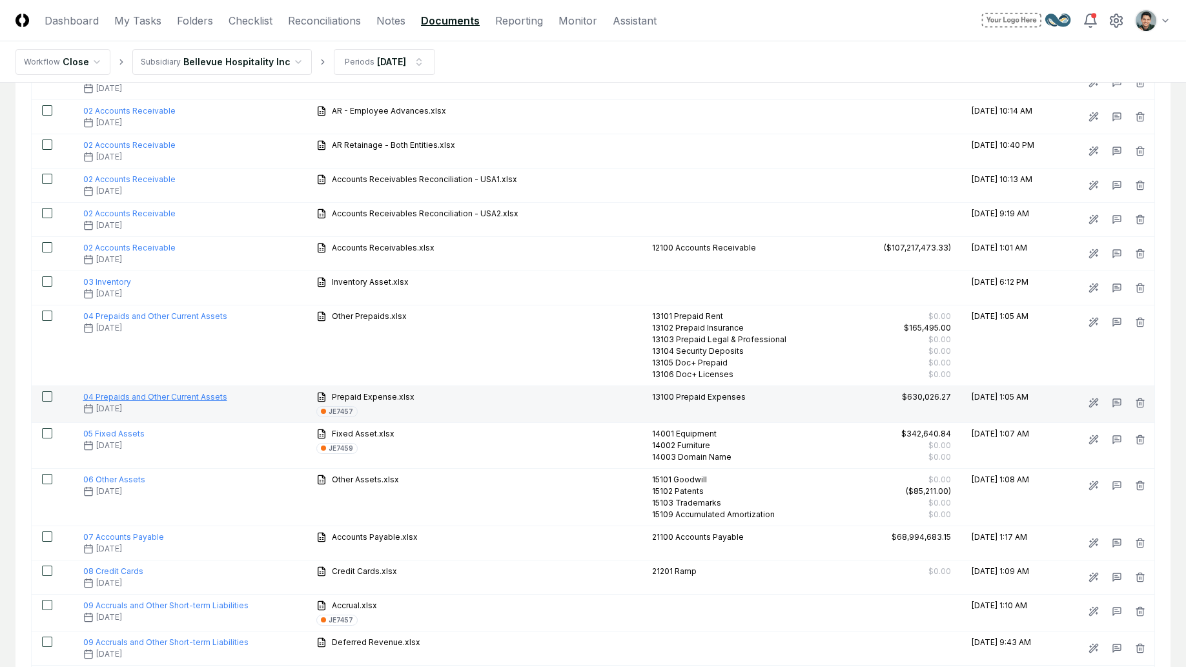
click at [172, 392] on span "04 Prepaids and Other Current Assets" at bounding box center [155, 397] width 144 height 10
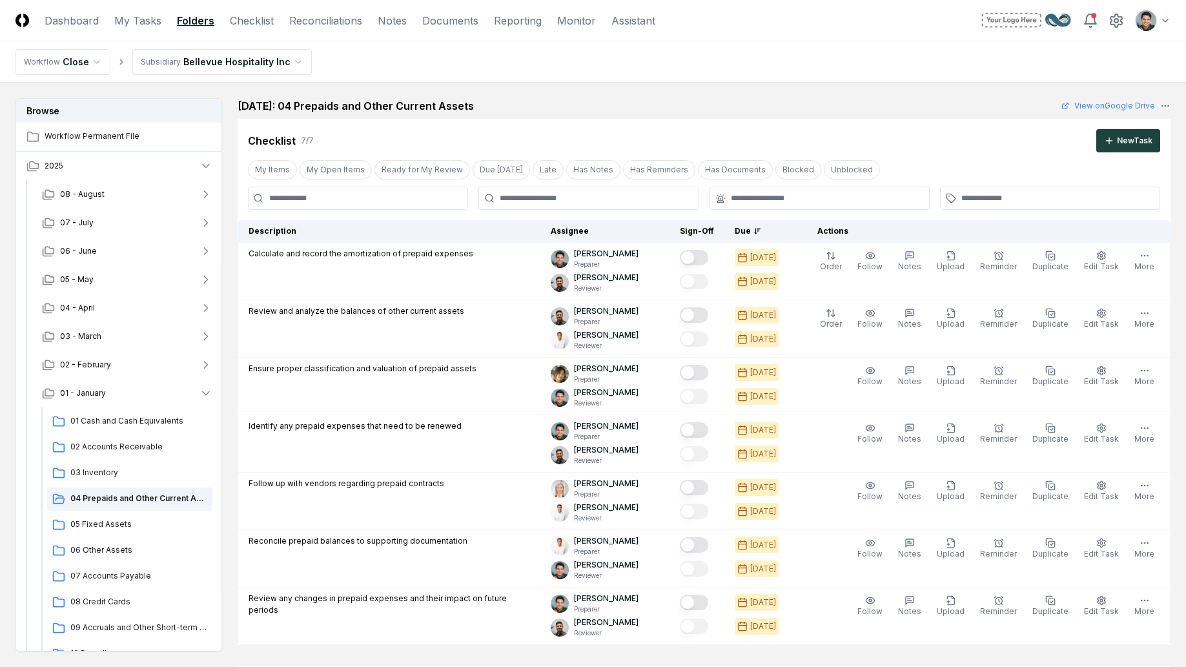
scroll to position [820, 0]
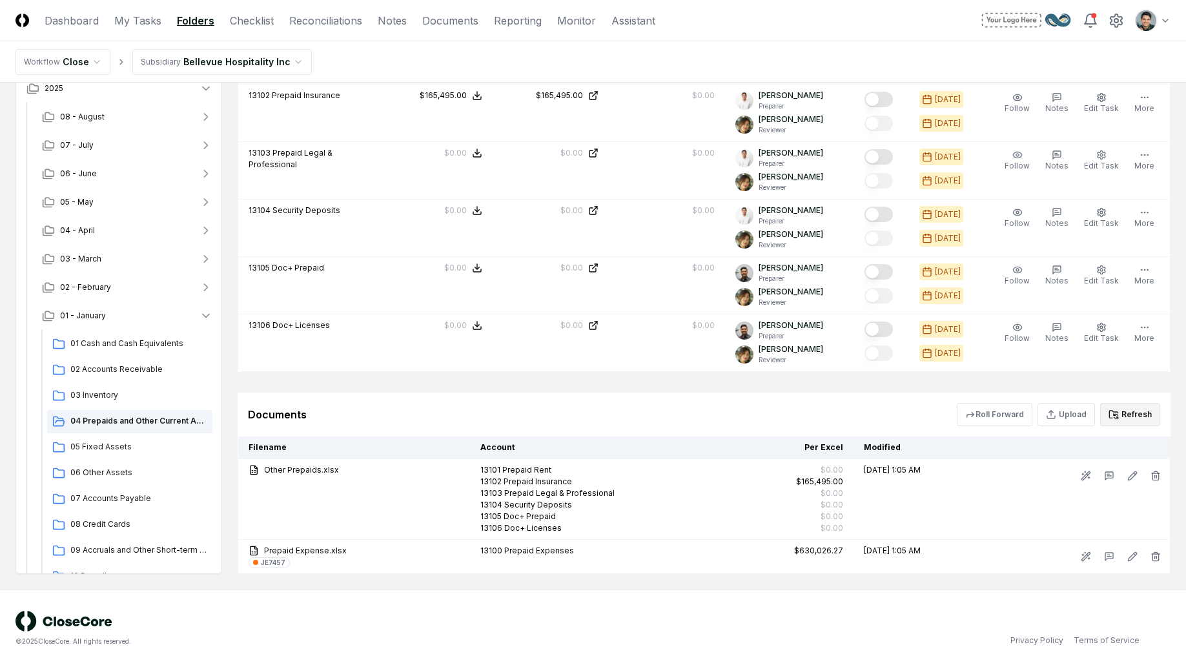
click at [1123, 420] on button "Refresh" at bounding box center [1130, 414] width 60 height 23
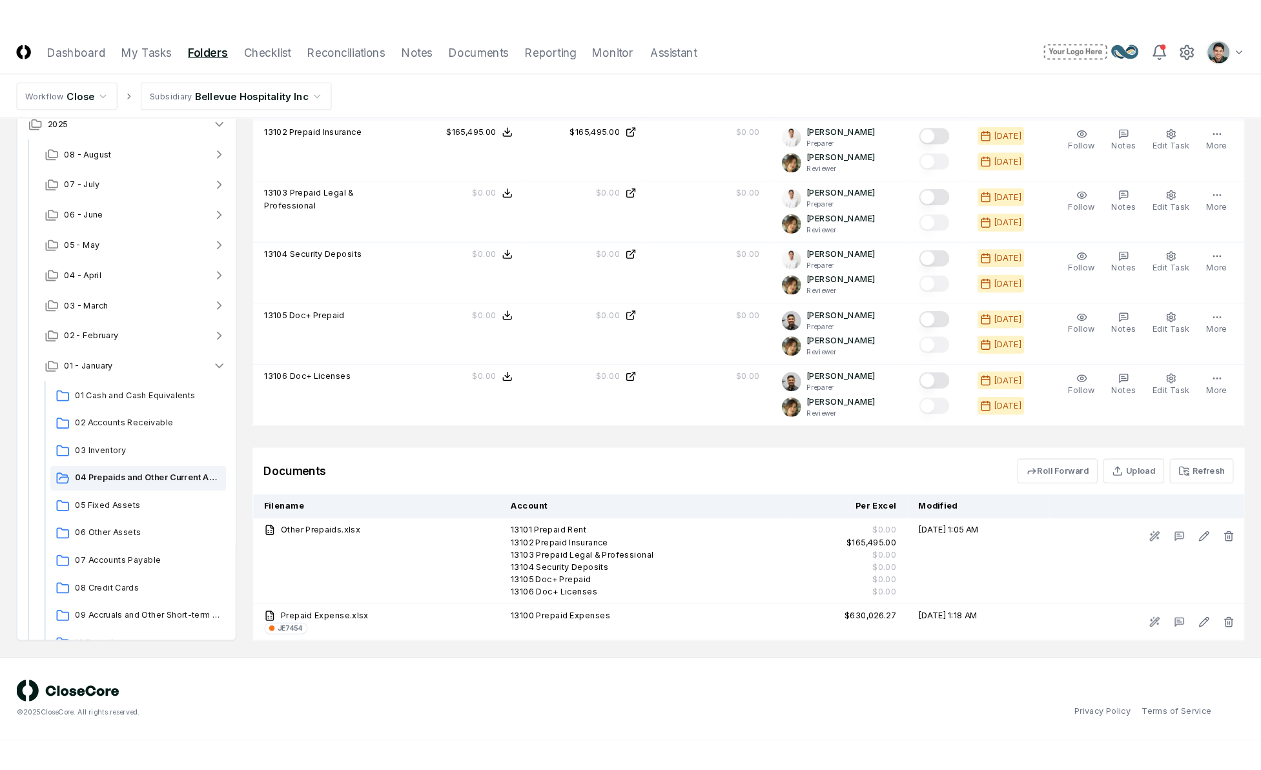
scroll to position [0, 0]
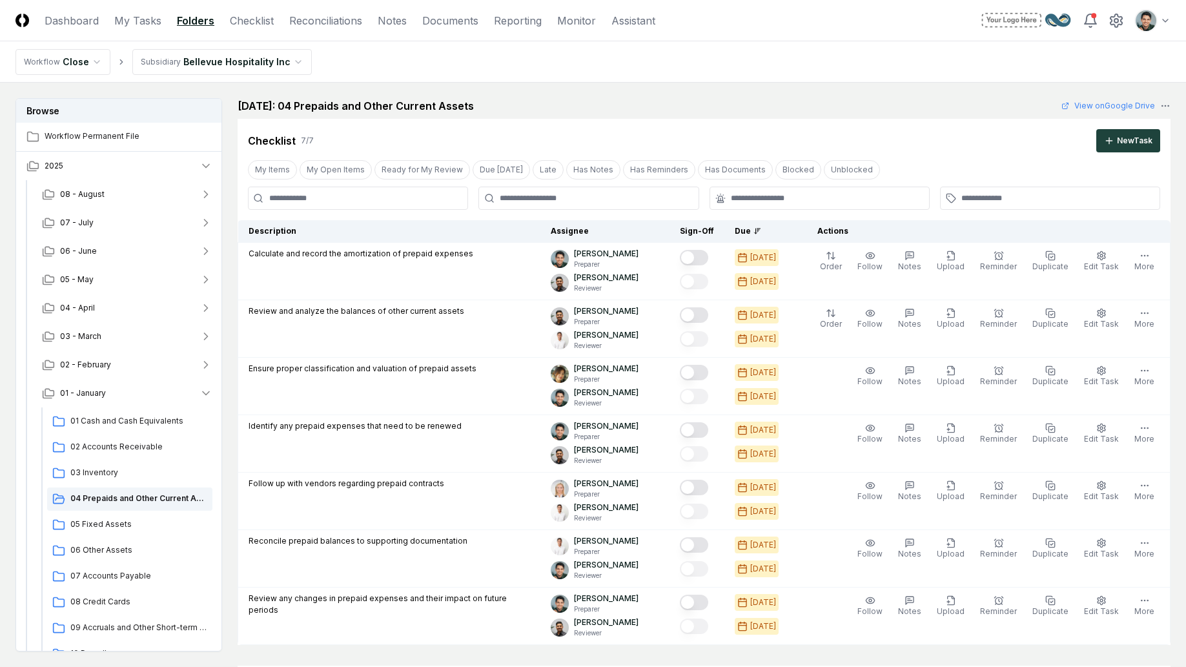
click at [711, 110] on div "January 2025: 04 Prepaids and Other Current Assets View on Google Drive" at bounding box center [704, 105] width 933 height 15
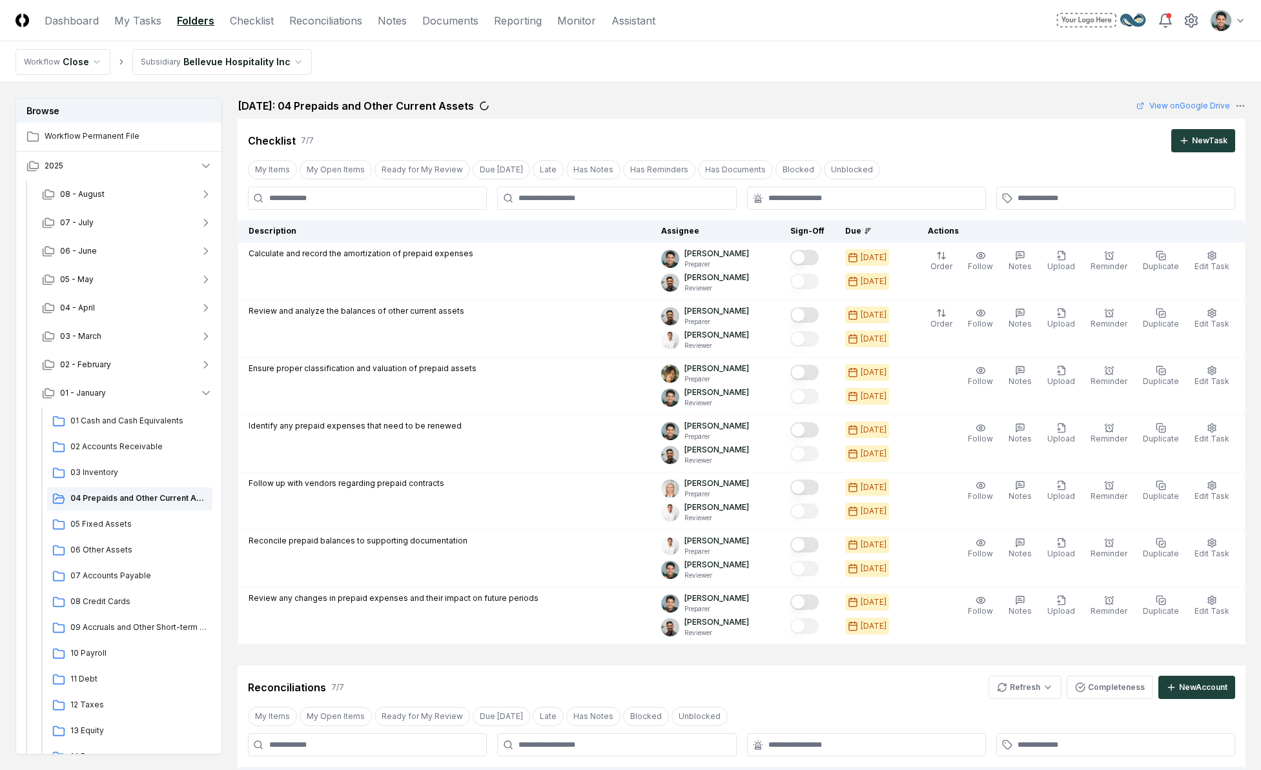
click at [850, 75] on nav "Workflow Close Subsidiary Bellevue Hospitality Inc" at bounding box center [630, 61] width 1261 height 41
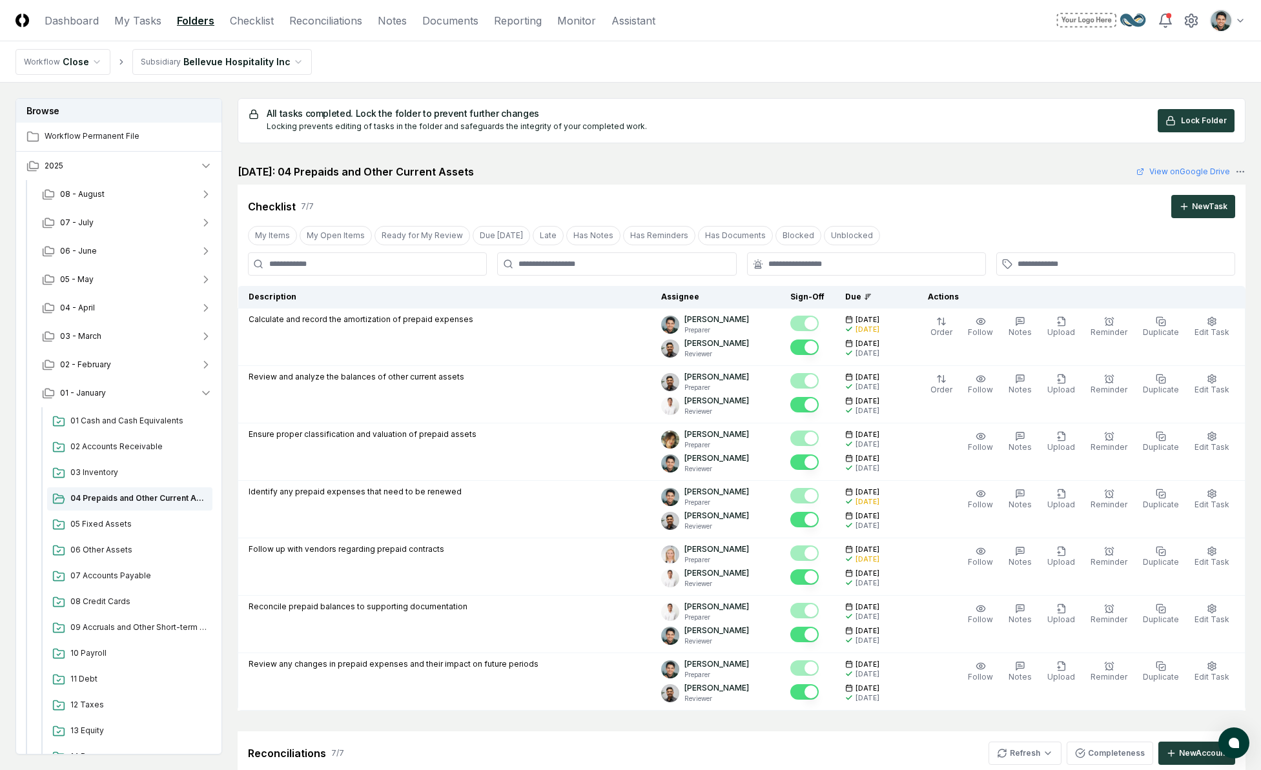
click at [739, 123] on div "All tasks completed. Lock the folder to prevent further changes Locking prevent…" at bounding box center [742, 120] width 986 height 23
click at [546, 147] on div "All tasks completed. Lock the folder to prevent further changes Locking prevent…" at bounding box center [742, 779] width 1008 height 1362
drag, startPoint x: 232, startPoint y: 172, endPoint x: 491, endPoint y: 170, distance: 258.3
click at [489, 170] on div "Browse Workflow Permanent File 2025 [DATE] - July [DATE] - May [DATE] - March […" at bounding box center [630, 779] width 1230 height 1362
click at [474, 170] on h2 "[DATE]: 04 Prepaids and Other Current Assets" at bounding box center [356, 171] width 236 height 15
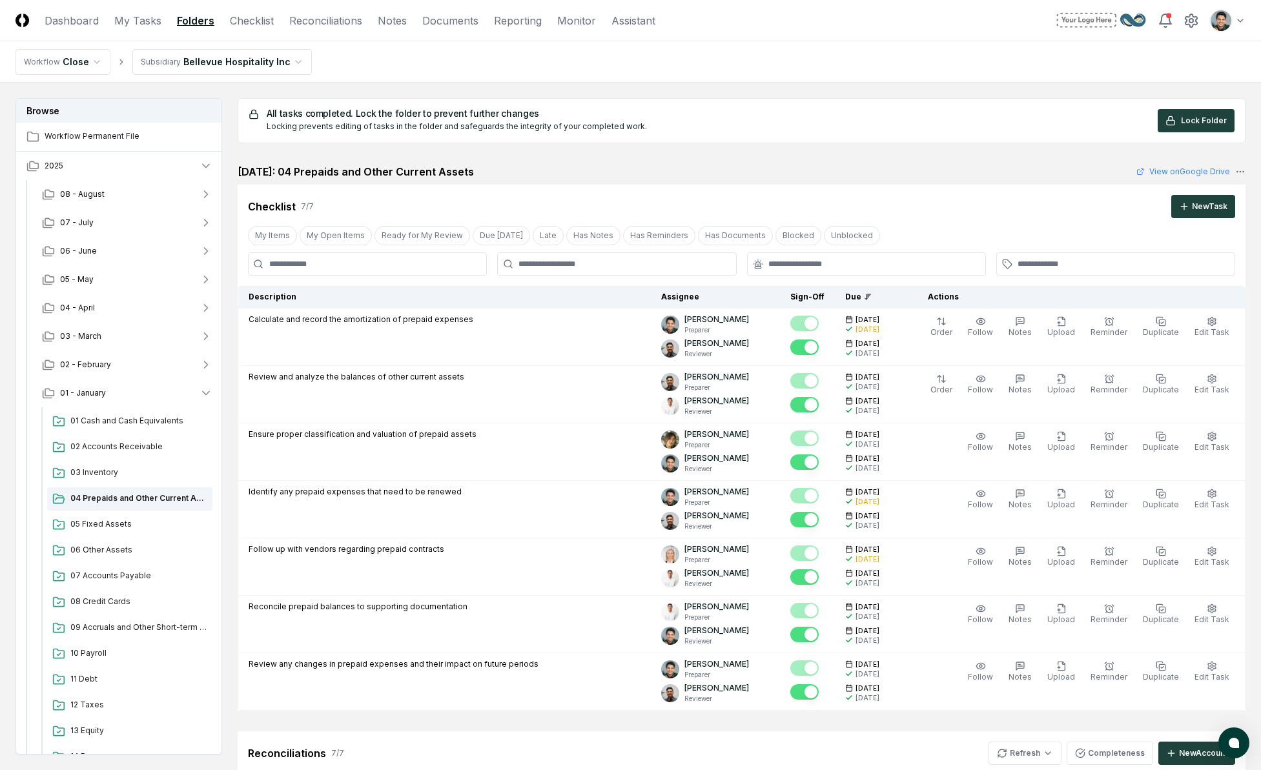
click at [1048, 64] on nav "Workflow Close Subsidiary Bellevue Hospitality Inc" at bounding box center [630, 61] width 1261 height 41
click at [868, 77] on nav "Workflow Close Subsidiary Bellevue Hospitality Inc" at bounding box center [630, 61] width 1261 height 41
drag, startPoint x: 866, startPoint y: 115, endPoint x: 721, endPoint y: 90, distance: 147.4
click at [866, 115] on div "All tasks completed. Lock the folder to prevent further changes Locking prevent…" at bounding box center [742, 120] width 986 height 23
click at [526, 14] on link "Reporting" at bounding box center [518, 20] width 48 height 15
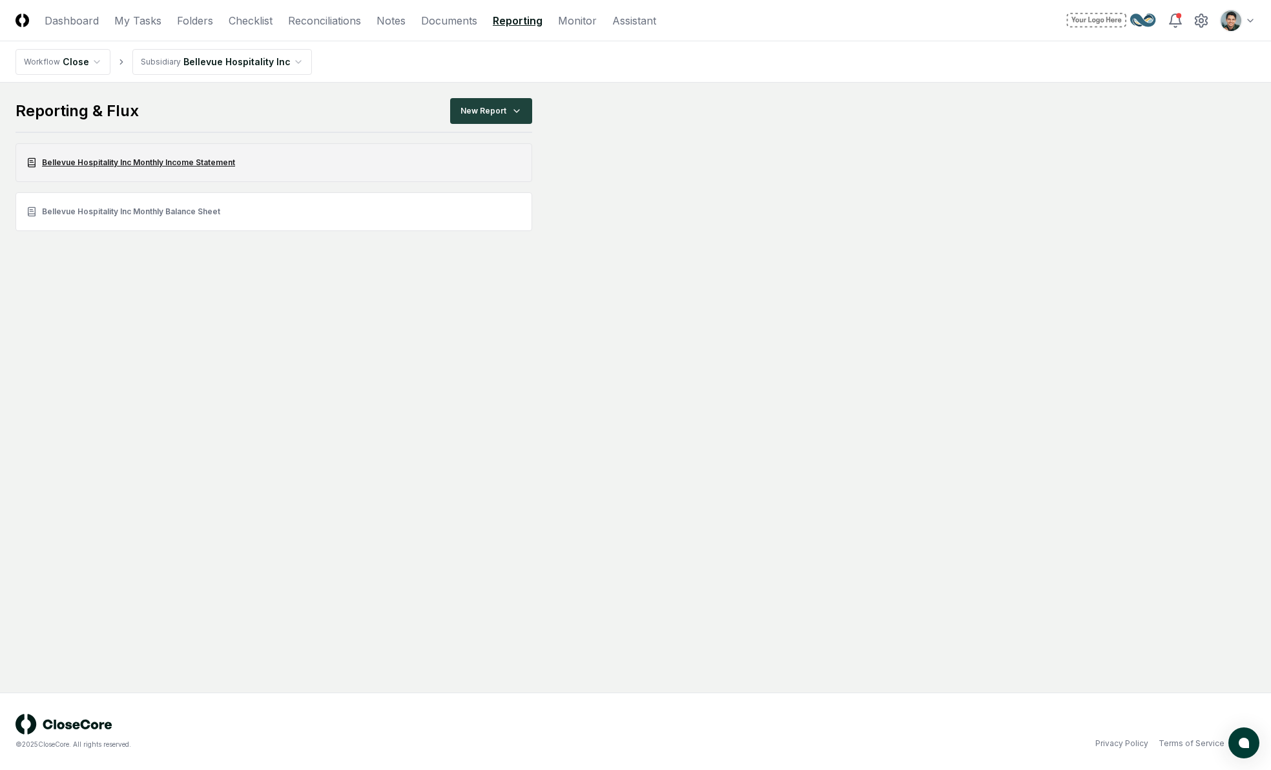
click at [194, 163] on link "Bellevue Hospitality Inc Monthly Income Statement" at bounding box center [273, 162] width 517 height 39
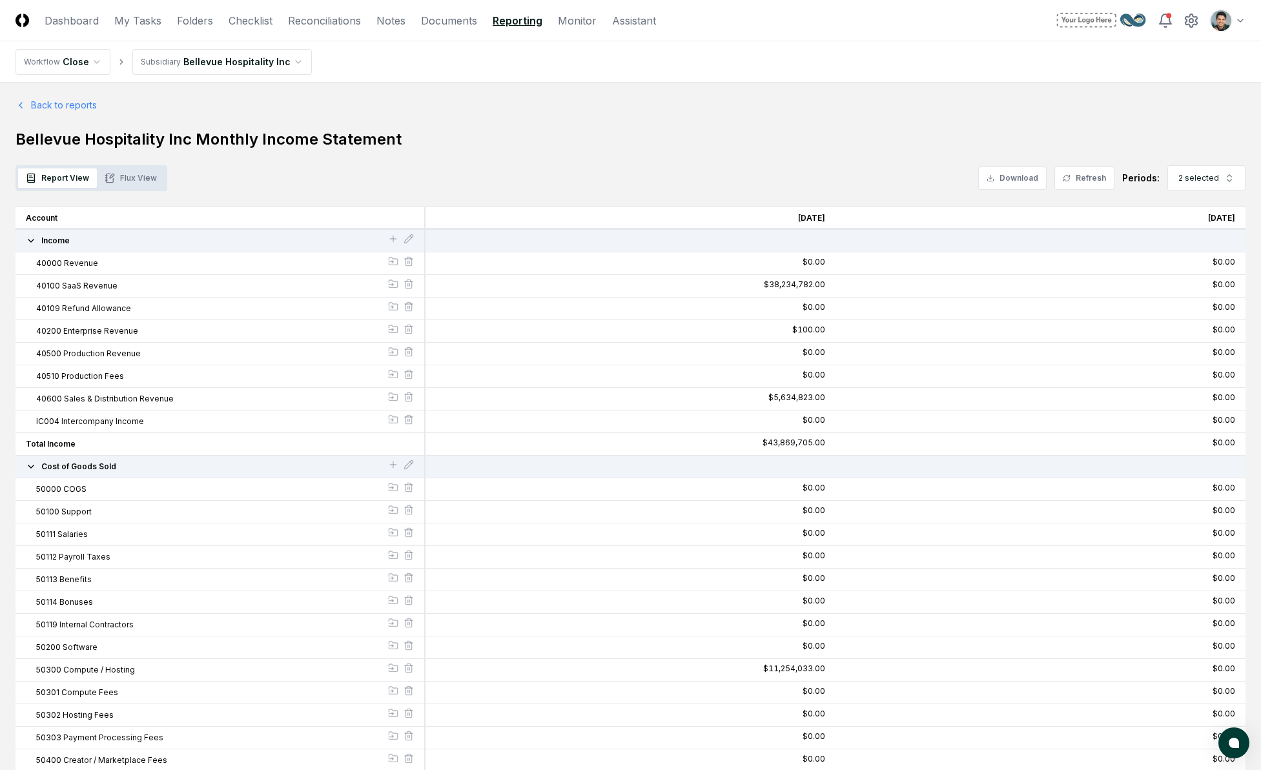
click at [132, 175] on button "Flux View" at bounding box center [131, 178] width 68 height 19
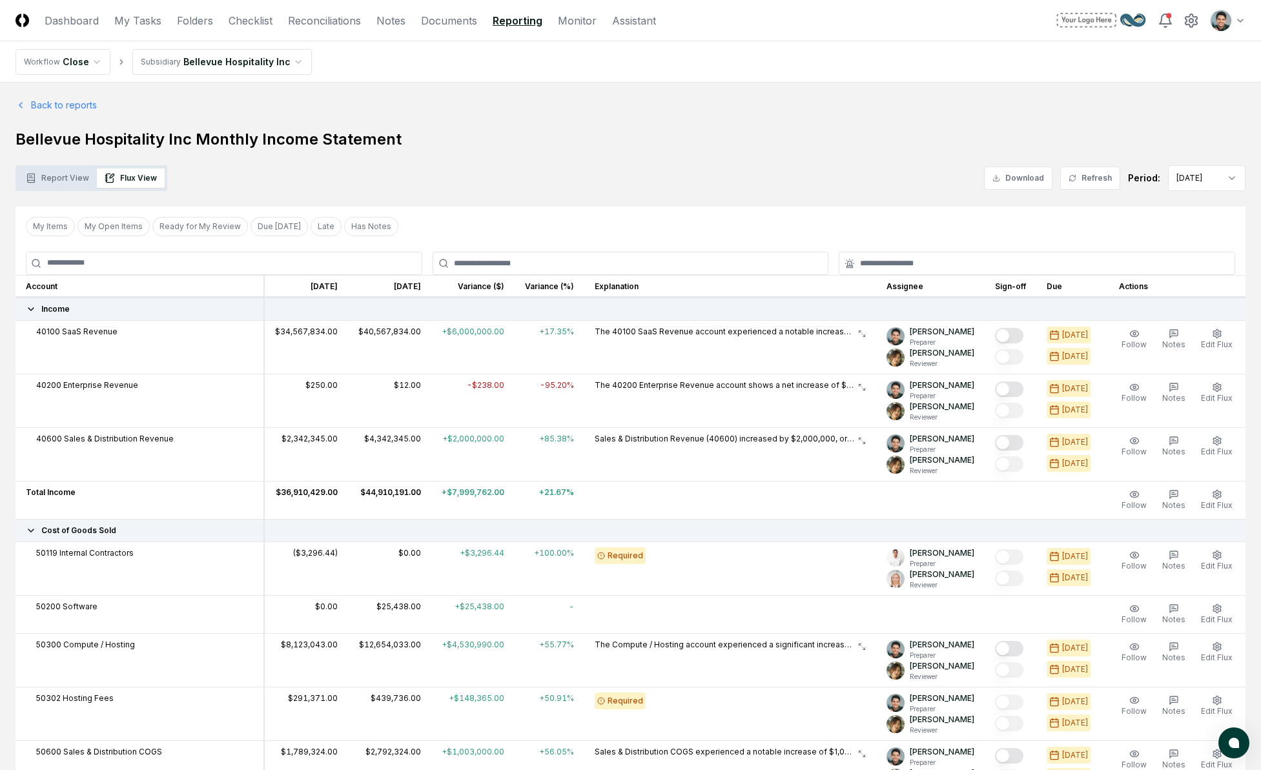
click at [826, 171] on div "Report View Flux View Download Refresh Period: [DATE]" at bounding box center [630, 178] width 1230 height 26
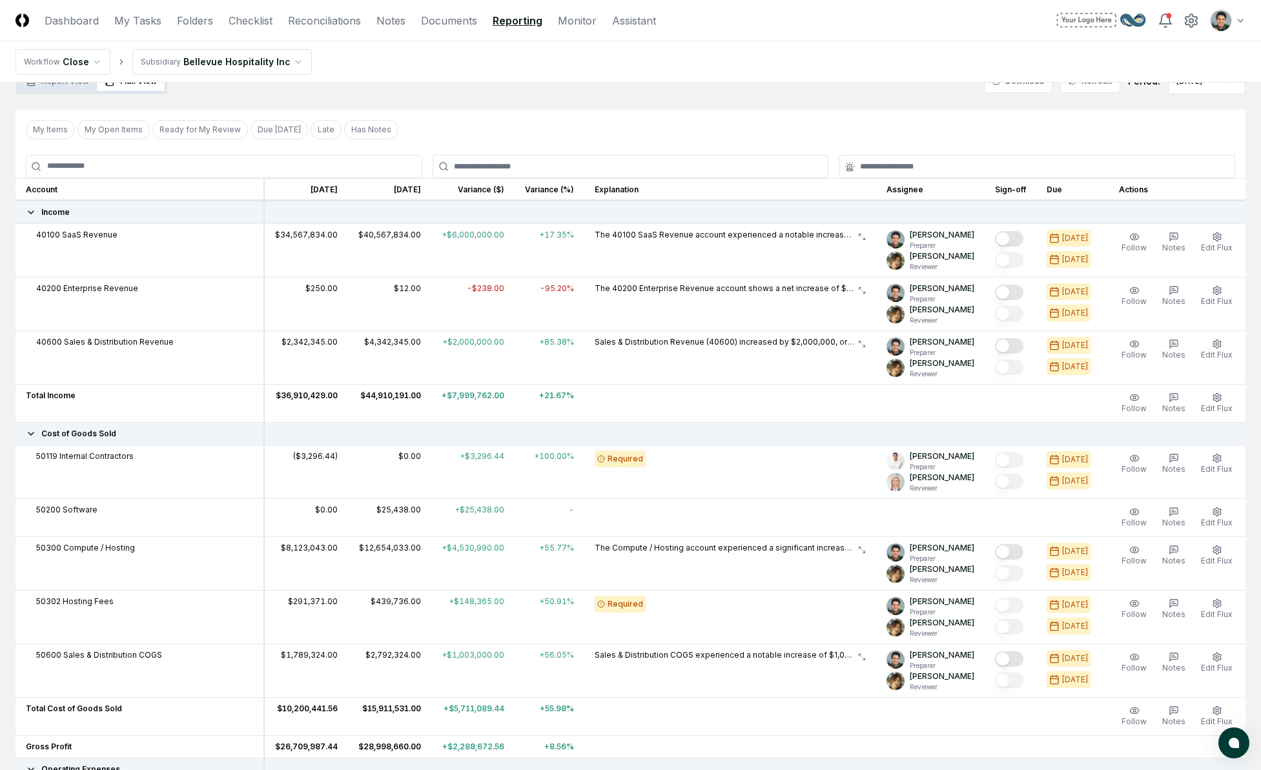
click at [72, 600] on span "50302 Hosting Fees" at bounding box center [74, 602] width 77 height 12
click at [57, 600] on span "50302 Hosting Fees" at bounding box center [74, 602] width 77 height 12
copy span "50302"
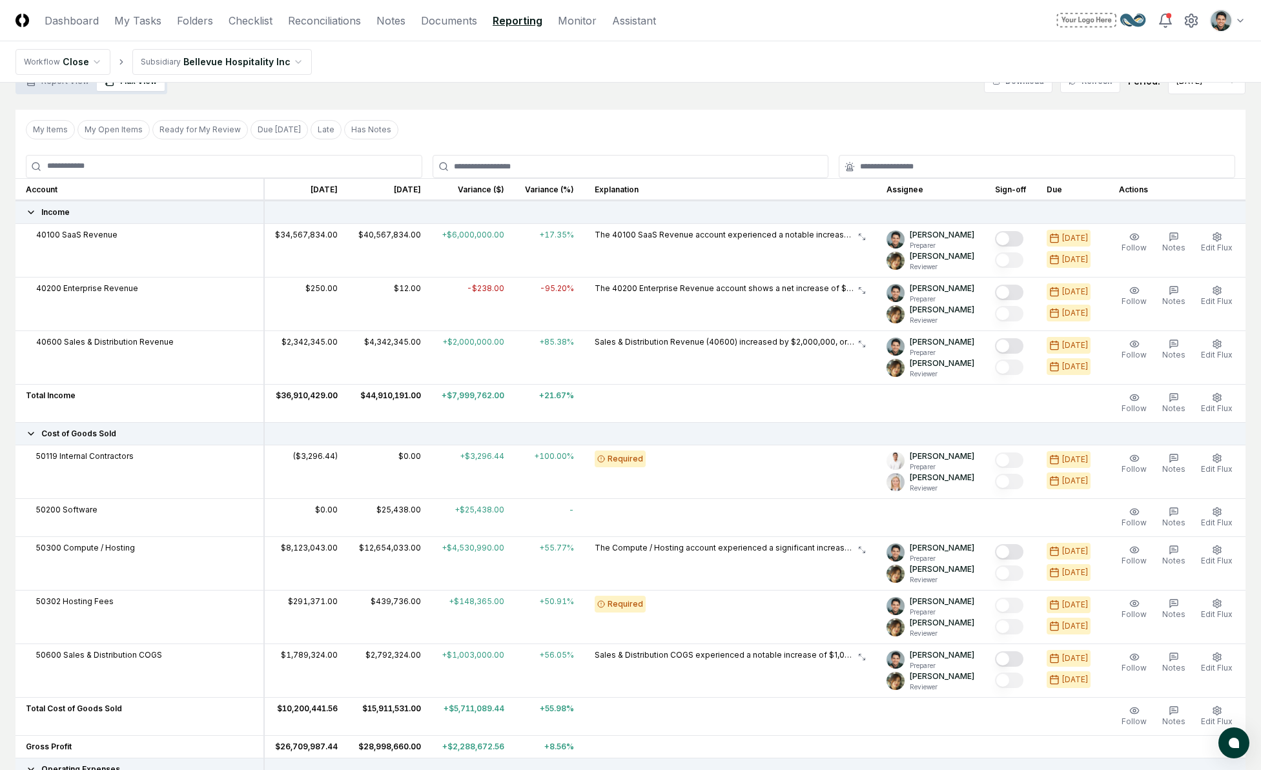
click at [765, 80] on nav "Workflow Close Subsidiary Bellevue Hospitality Inc" at bounding box center [630, 61] width 1261 height 41
click at [694, 77] on nav "Workflow Close Subsidiary Bellevue Hospitality Inc" at bounding box center [630, 61] width 1261 height 41
click at [261, 19] on link "Checklist" at bounding box center [251, 20] width 44 height 15
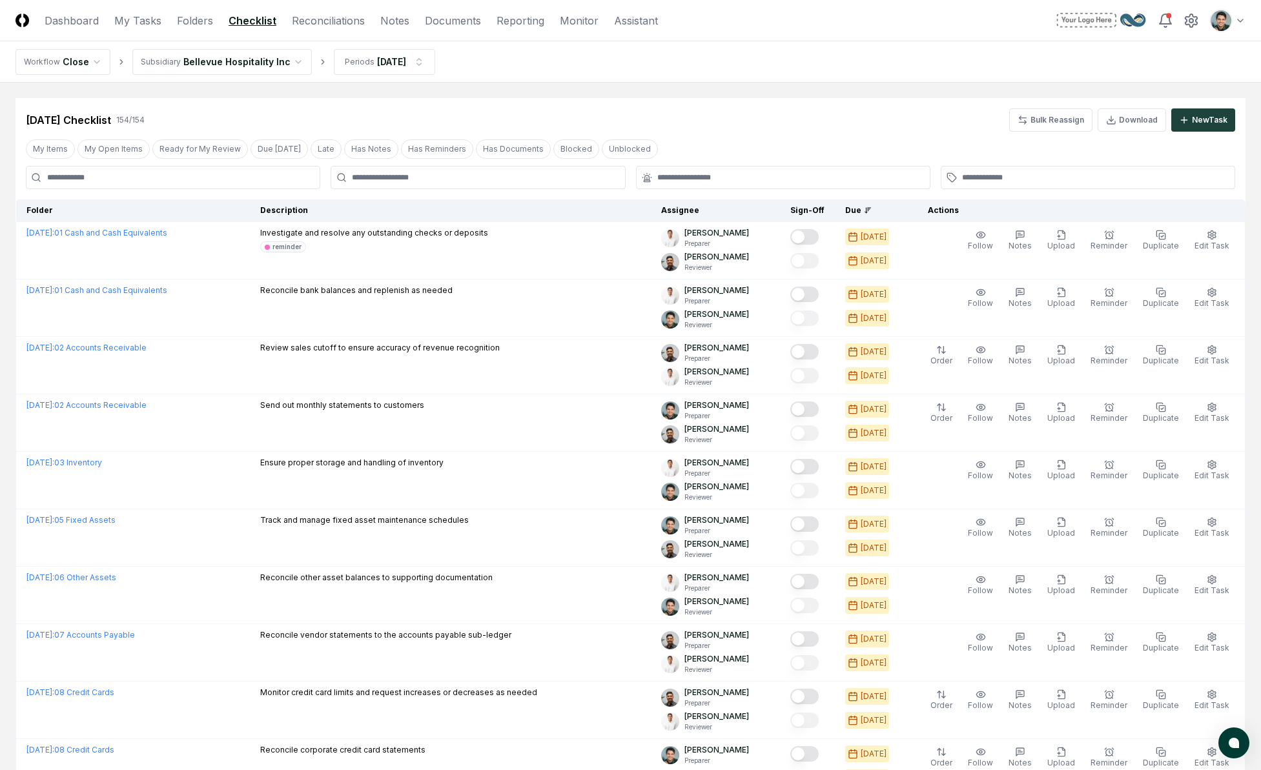
click at [971, 179] on input "text" at bounding box center [1094, 178] width 265 height 12
click at [976, 221] on div "reminder" at bounding box center [975, 226] width 29 height 10
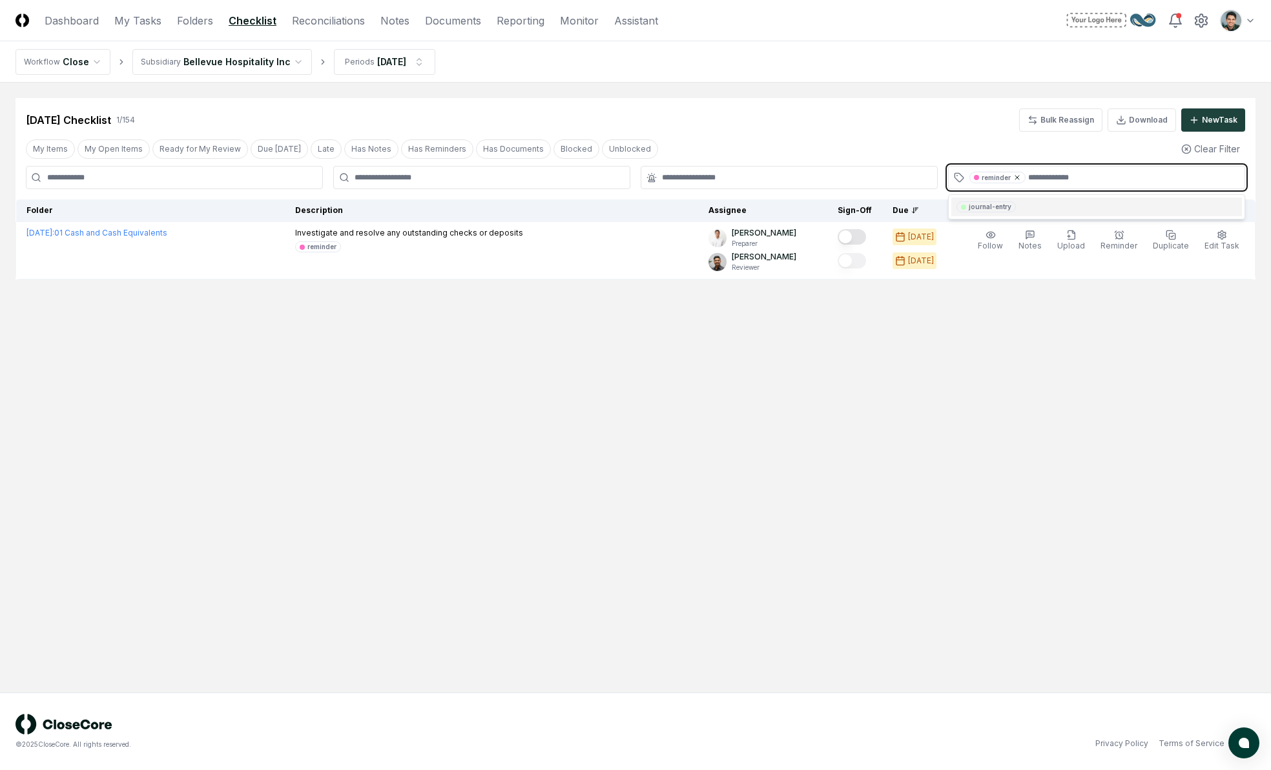
click at [1014, 179] on icon at bounding box center [1017, 178] width 8 height 8
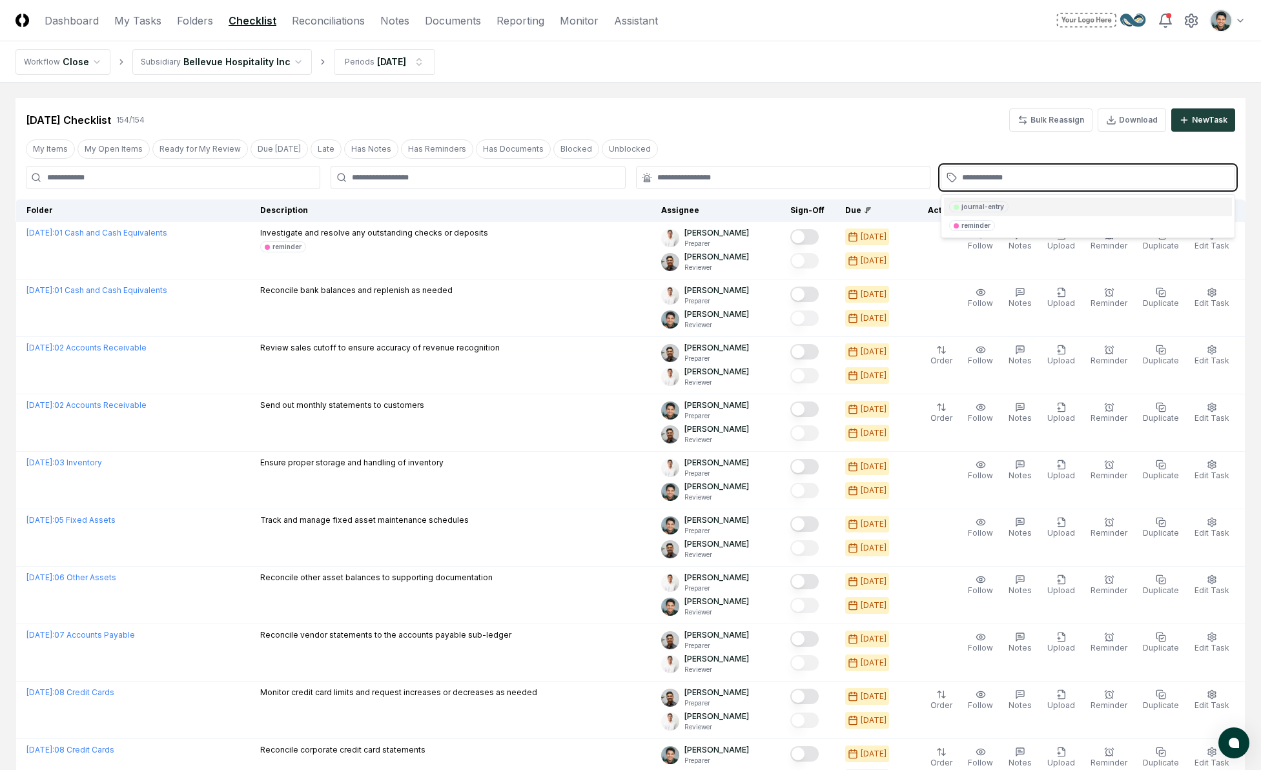
click at [994, 205] on div "journal-entry" at bounding box center [982, 207] width 43 height 10
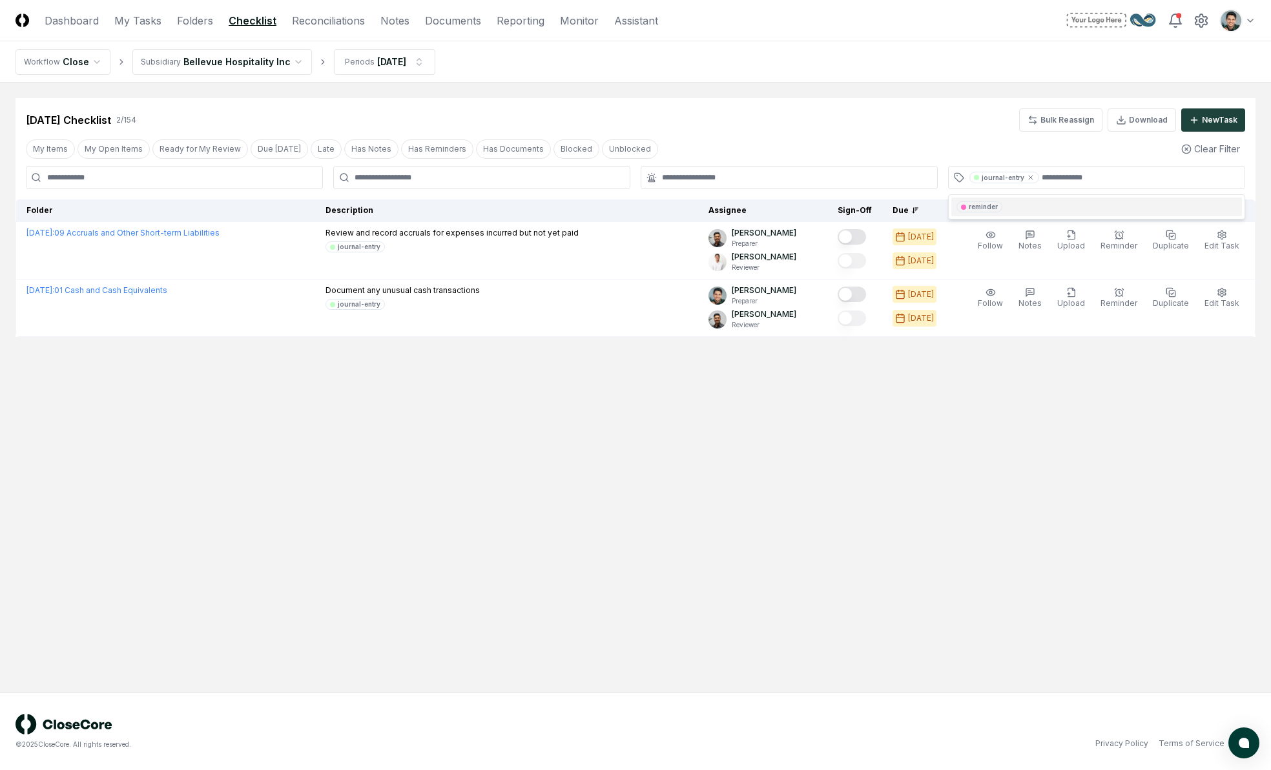
click at [937, 120] on div "[DATE] Checklist 2 / 154 Bulk Reassign Download New Task" at bounding box center [635, 119] width 1219 height 23
click at [806, 100] on div "[DATE] Checklist 2 / 154 Bulk Reassign Download New Task" at bounding box center [635, 115] width 1240 height 34
click at [817, 96] on main "Cancel Reassign [DATE] Checklist 2 / 154 Bulk Reassign Download New Task My Ite…" at bounding box center [635, 388] width 1271 height 610
click at [866, 88] on main "Cancel Reassign [DATE] Checklist 2 / 154 Bulk Reassign Download New Task My Ite…" at bounding box center [635, 388] width 1271 height 610
click at [816, 121] on div "[DATE] Checklist 2 / 154 Bulk Reassign Download New Task" at bounding box center [635, 119] width 1219 height 23
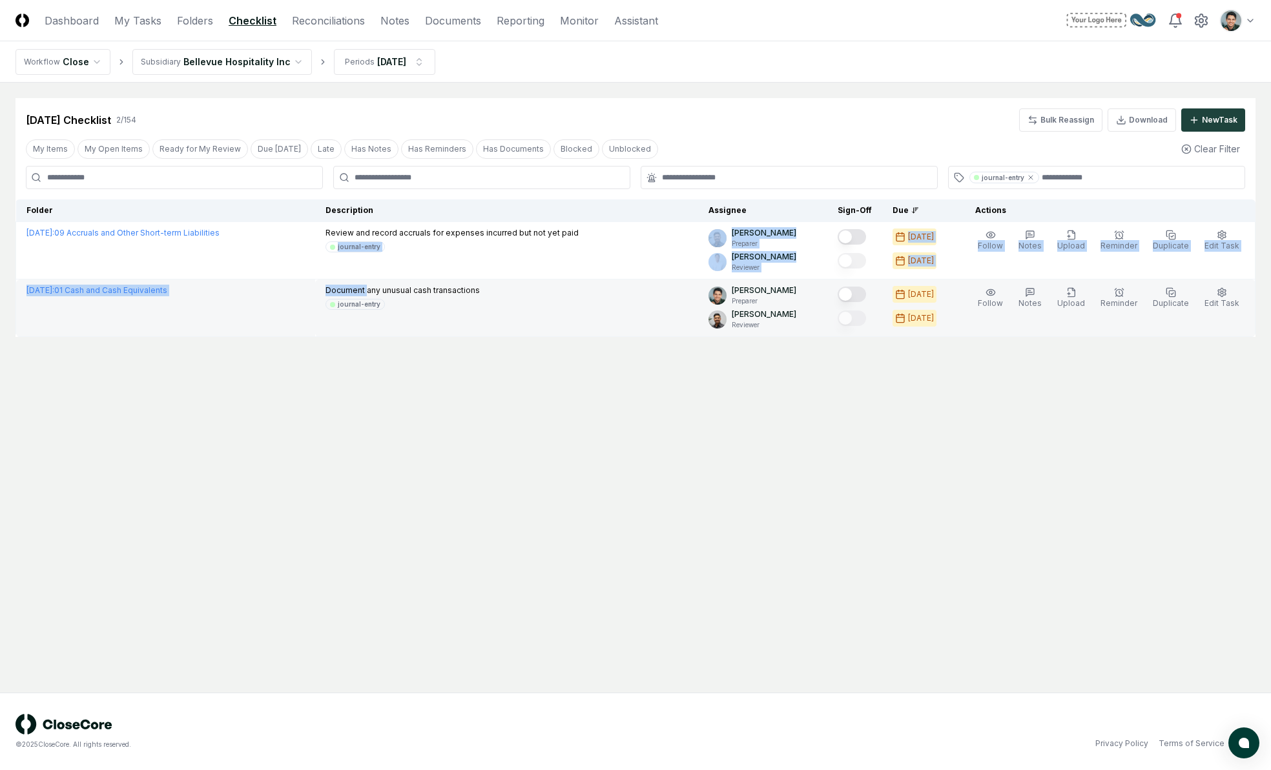
drag, startPoint x: 356, startPoint y: 239, endPoint x: 389, endPoint y: 293, distance: 63.4
click at [388, 292] on tbody "[DATE] : 09 Accruals and Other Short-term Liabilities Review and record accrual…" at bounding box center [635, 279] width 1239 height 115
click at [389, 293] on p "Document any unusual cash transactions" at bounding box center [402, 291] width 154 height 12
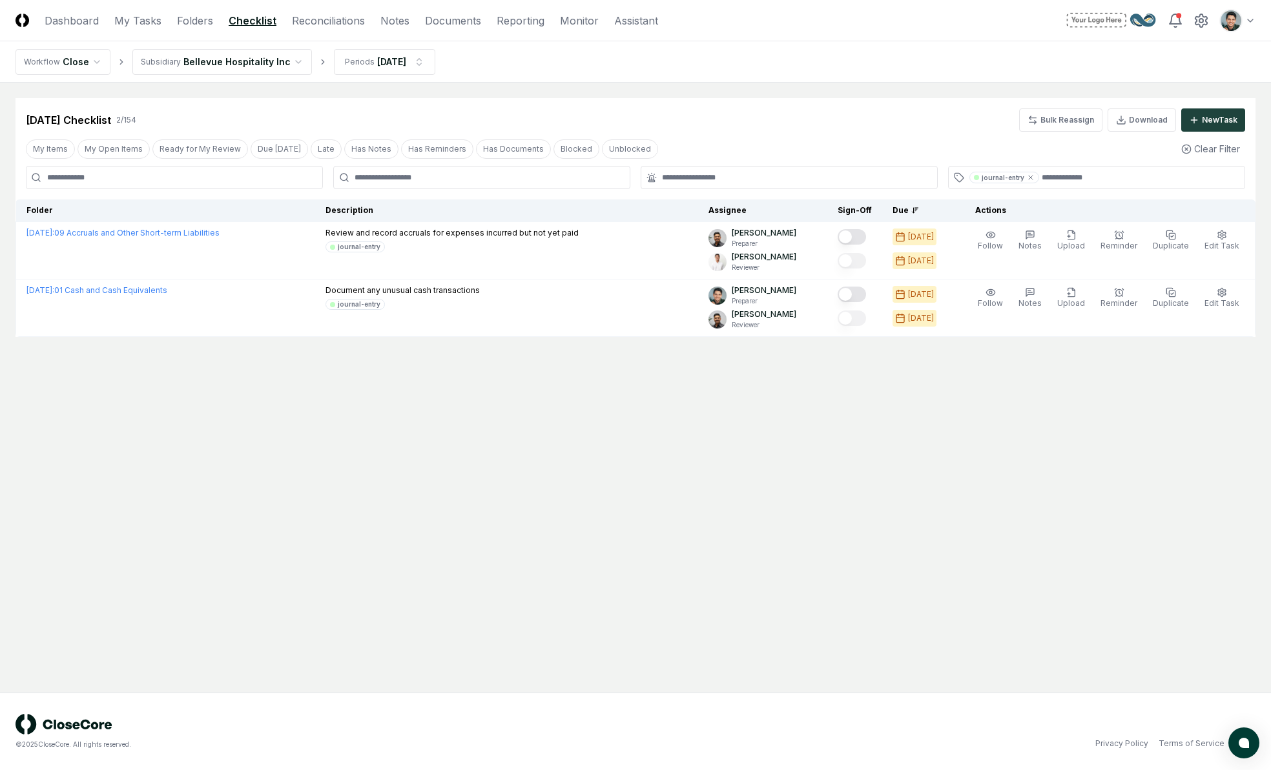
click at [549, 123] on div "[DATE] Checklist 2 / 154 Bulk Reassign Download New Task" at bounding box center [635, 119] width 1219 height 23
click at [868, 60] on nav "Workflow Close Subsidiary Bellevue Hospitality Inc Periods [DATE]" at bounding box center [635, 61] width 1271 height 41
click at [858, 122] on div "[DATE] Checklist 2 / 154 Bulk Reassign Download New Task" at bounding box center [635, 119] width 1219 height 23
click at [798, 363] on main "Cancel Reassign [DATE] Checklist 2 / 154 Bulk Reassign Download New Task My Ite…" at bounding box center [635, 388] width 1271 height 610
click at [617, 84] on main "Cancel Reassign [DATE] Checklist 2 / 154 Bulk Reassign Download New Task My Ite…" at bounding box center [635, 388] width 1271 height 610
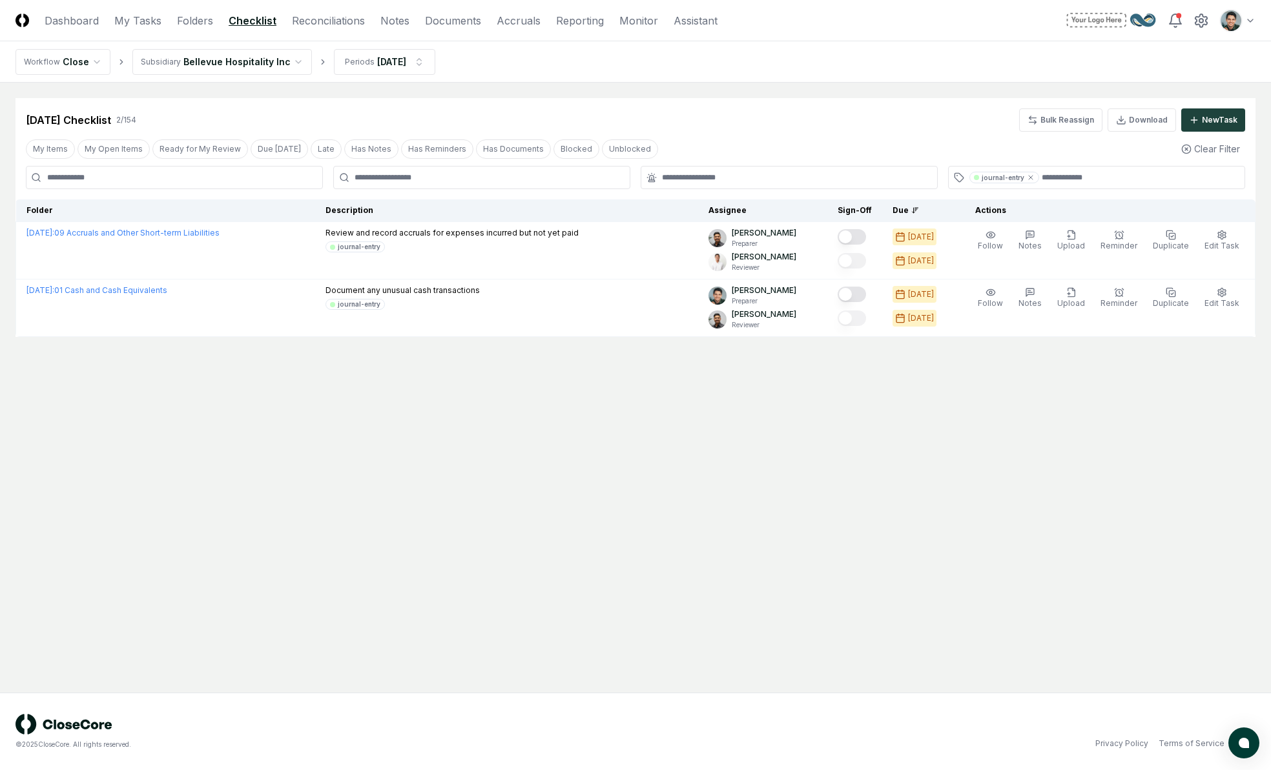
click at [665, 87] on main "Cancel Reassign [DATE] Checklist 2 / 154 Bulk Reassign Download New Task My Ite…" at bounding box center [635, 388] width 1271 height 610
click at [835, 61] on nav "Workflow Close Subsidiary Bellevue Hospitality Inc Periods [DATE]" at bounding box center [635, 61] width 1271 height 41
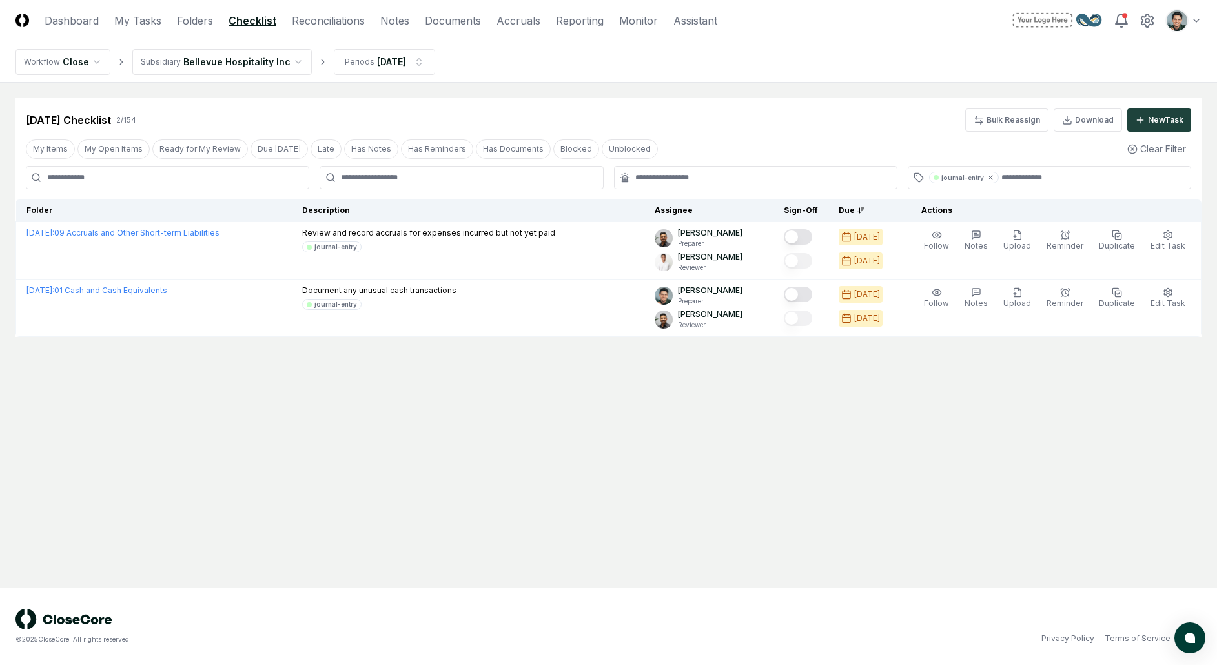
click at [833, 55] on nav "Workflow Close Subsidiary Bellevue Hospitality Inc Periods [DATE]" at bounding box center [608, 61] width 1217 height 41
